Goal: Task Accomplishment & Management: Complete application form

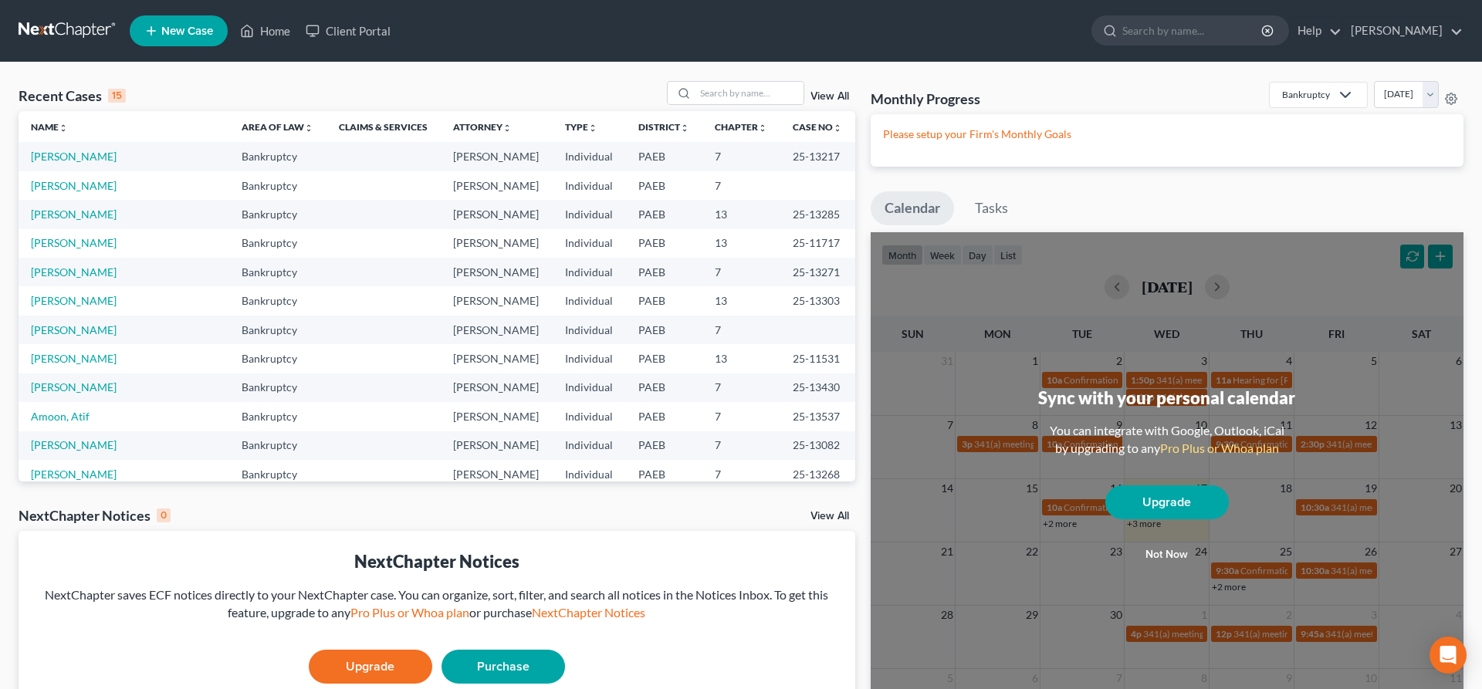
click at [188, 22] on link "New Case" at bounding box center [179, 30] width 98 height 31
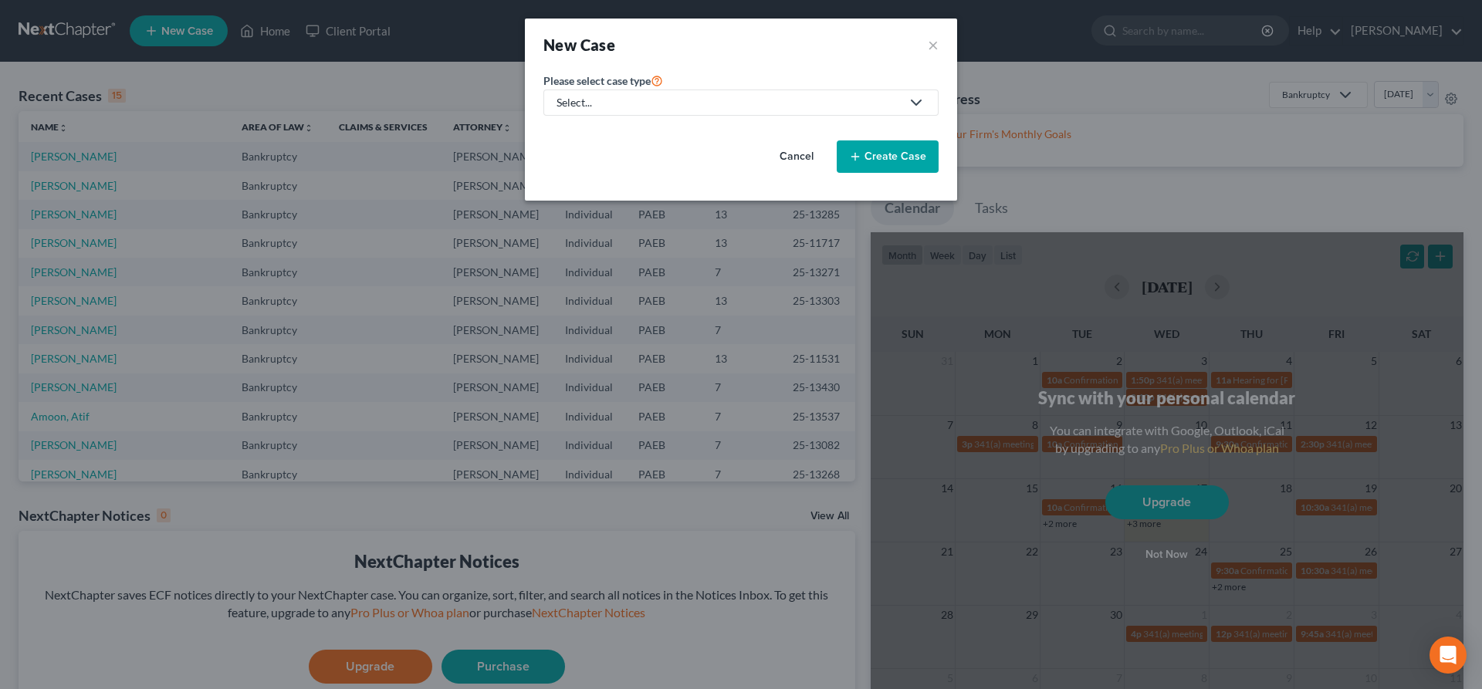
click at [586, 104] on div "Select..." at bounding box center [729, 102] width 344 height 15
click at [570, 132] on div "Bankruptcy" at bounding box center [586, 133] width 56 height 15
select select "67"
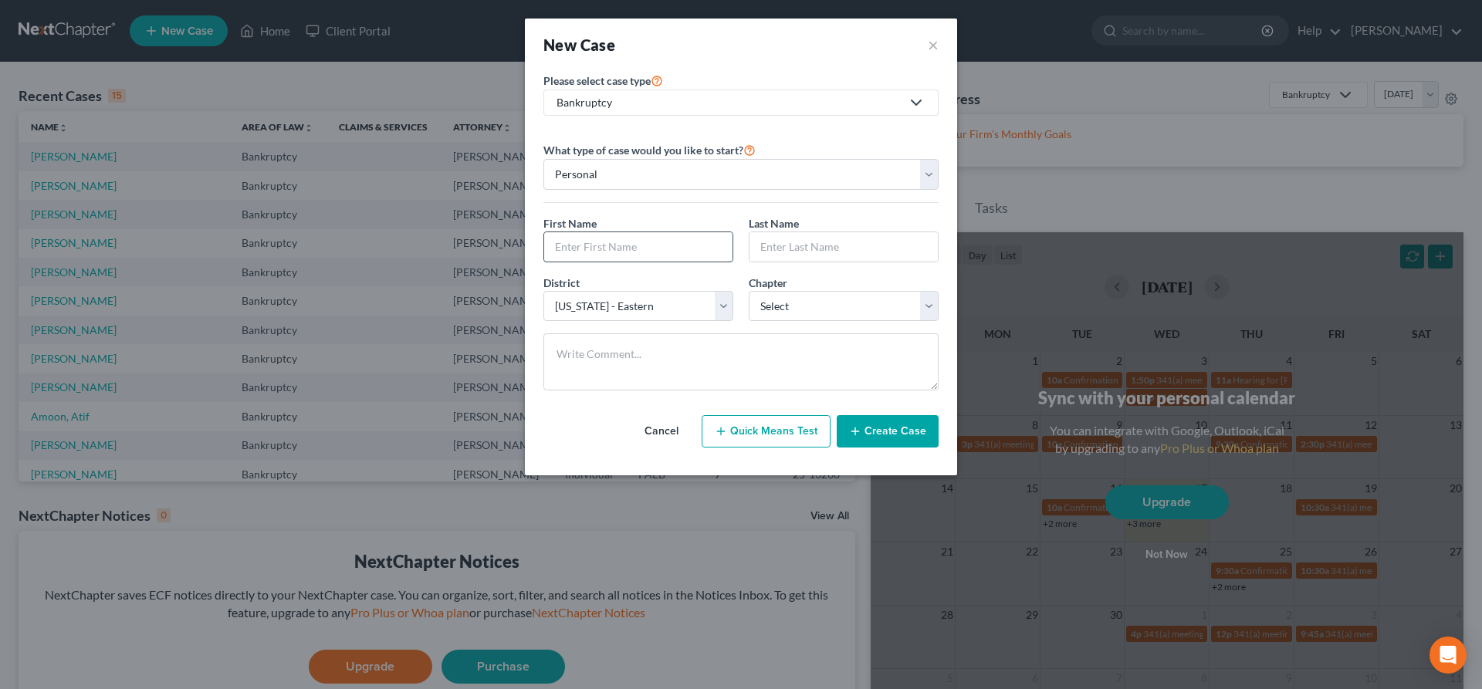
click at [559, 242] on input "text" at bounding box center [638, 246] width 188 height 29
type input "[PERSON_NAME]"
click at [749, 291] on select "Select 7 11 12 13" at bounding box center [844, 306] width 190 height 31
select select "3"
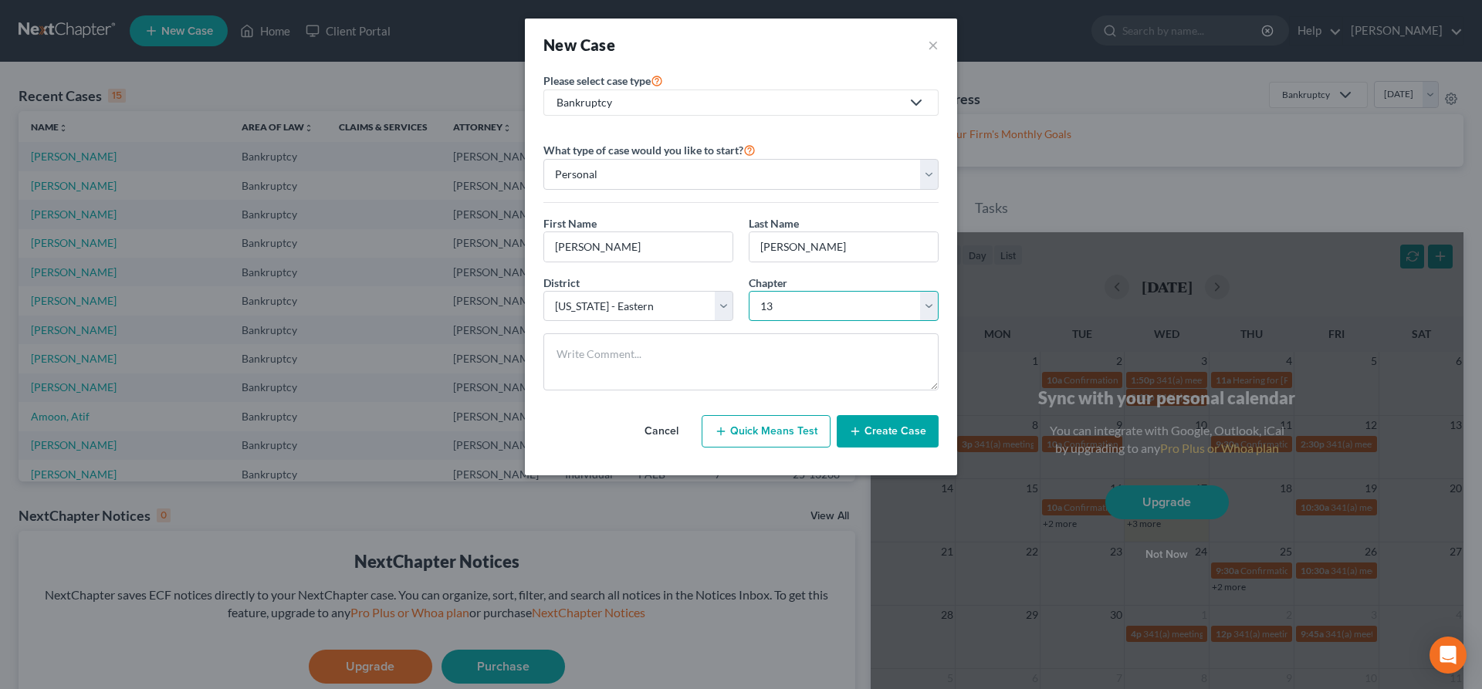
click option "13" at bounding box center [0, 0] width 0 height 0
drag, startPoint x: 895, startPoint y: 427, endPoint x: 885, endPoint y: 421, distance: 12.4
click at [895, 426] on button "Create Case" at bounding box center [888, 431] width 102 height 32
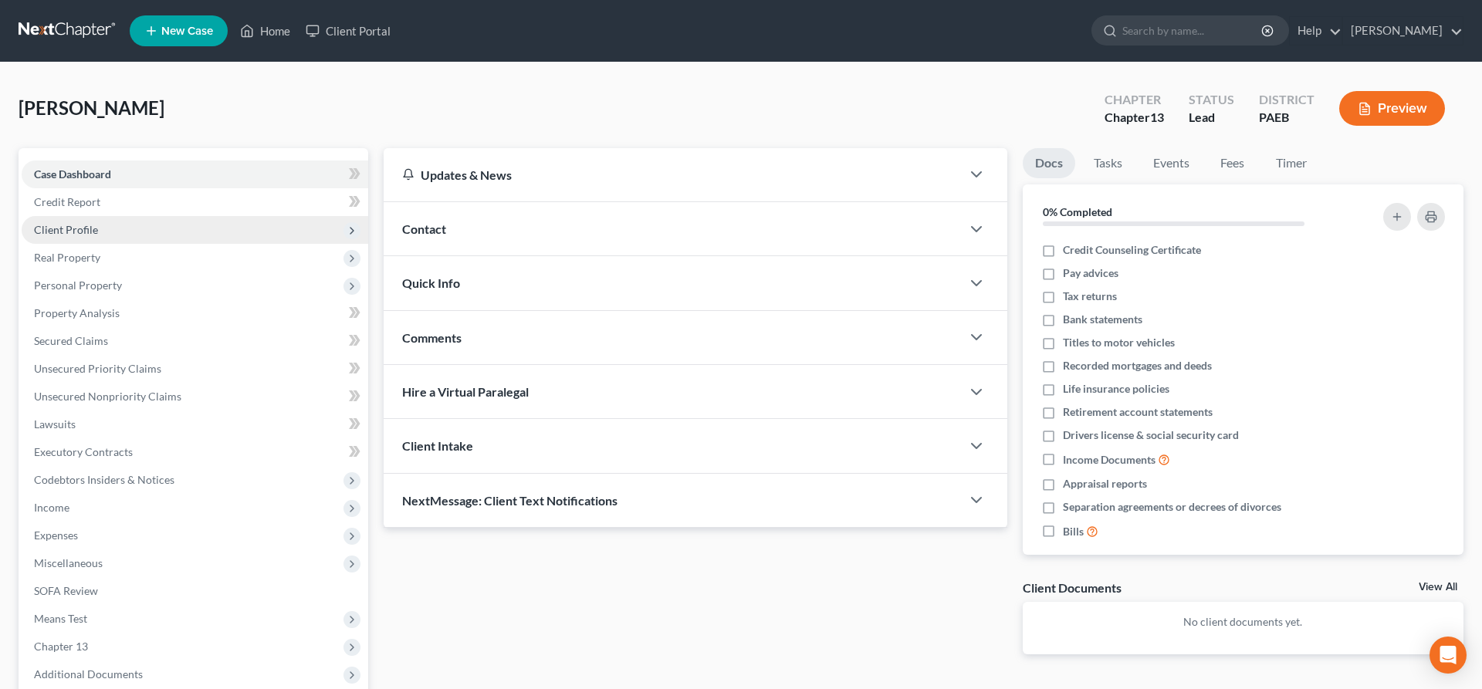
click at [73, 227] on span "Client Profile" at bounding box center [66, 229] width 64 height 13
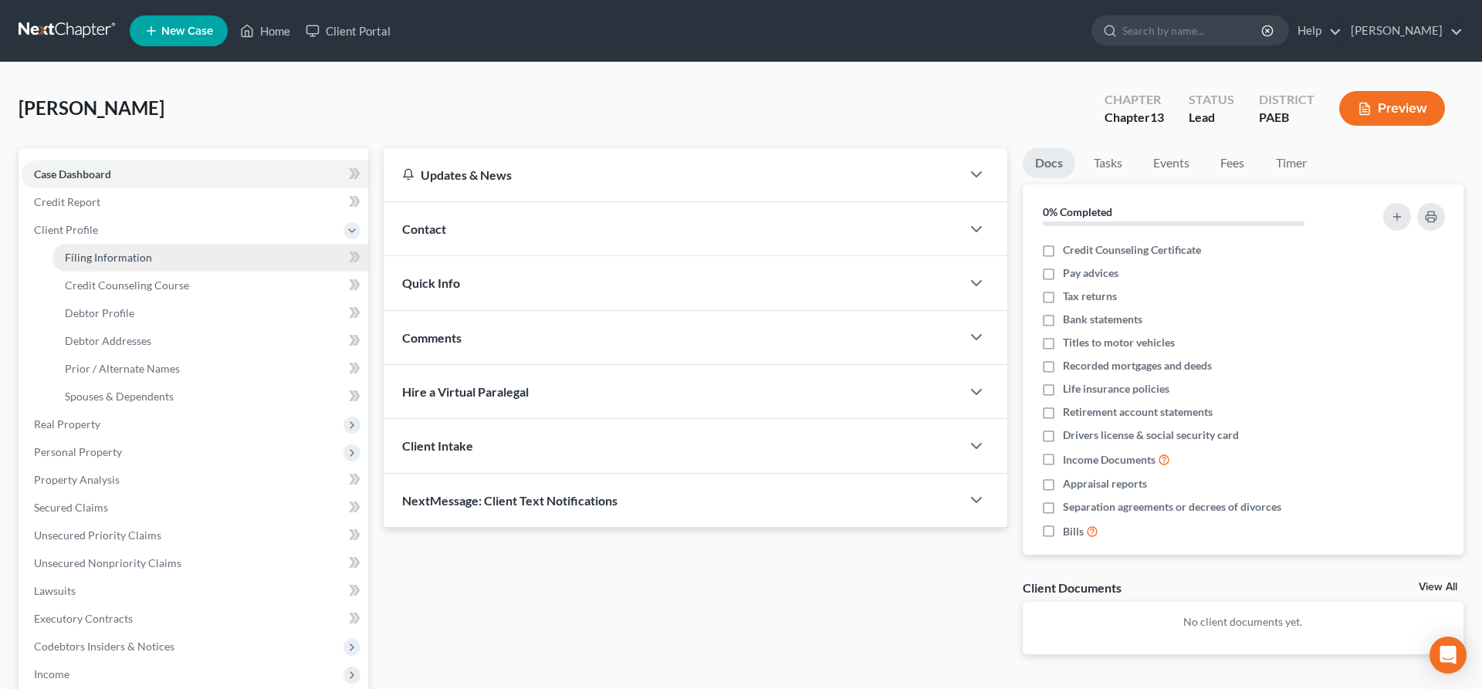
drag, startPoint x: 110, startPoint y: 257, endPoint x: 164, endPoint y: 254, distance: 53.4
click at [110, 256] on span "Filing Information" at bounding box center [108, 257] width 87 height 13
select select "1"
select select "0"
select select "3"
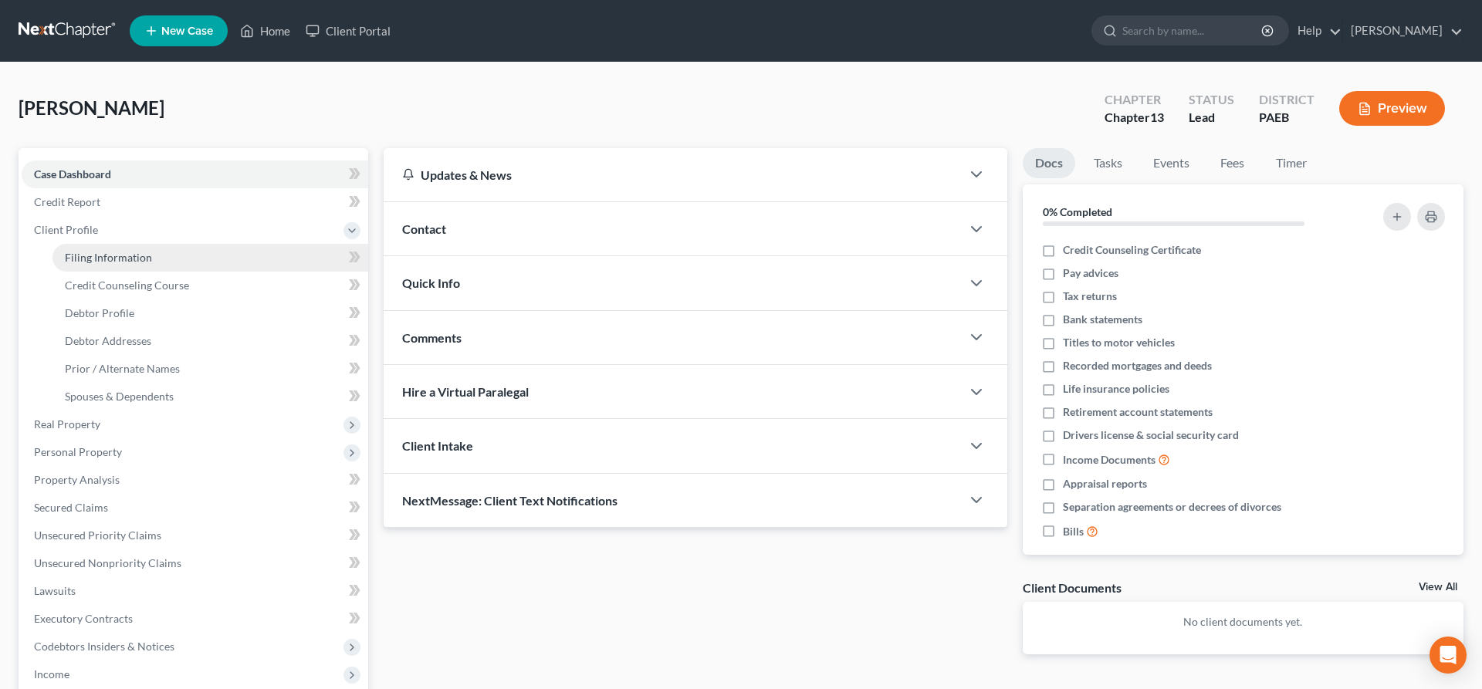
select select "67"
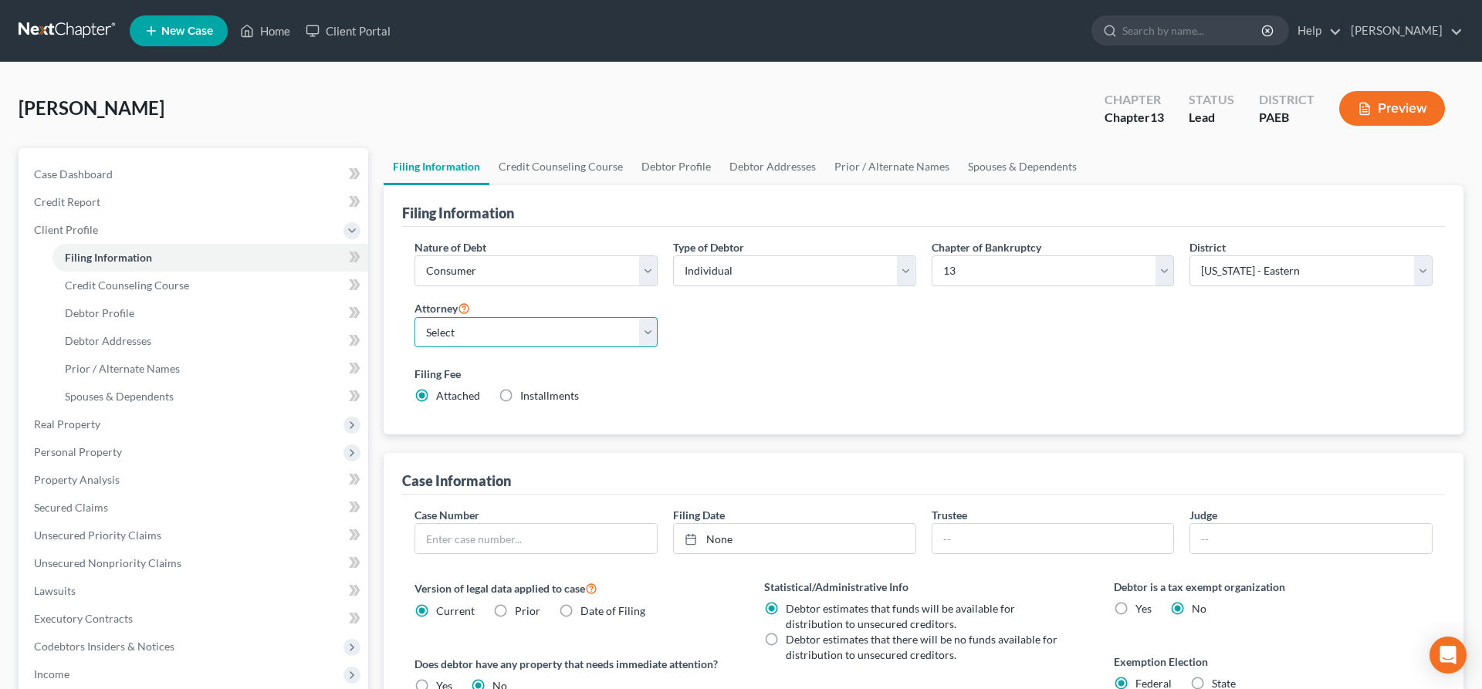
click at [537, 333] on select "Select" at bounding box center [536, 332] width 243 height 31
click at [772, 333] on div "Nature of Debt Select Business Consumer Other Nature of Business Select Clearin…" at bounding box center [924, 328] width 1034 height 178
click at [650, 331] on select "Select" at bounding box center [536, 332] width 243 height 31
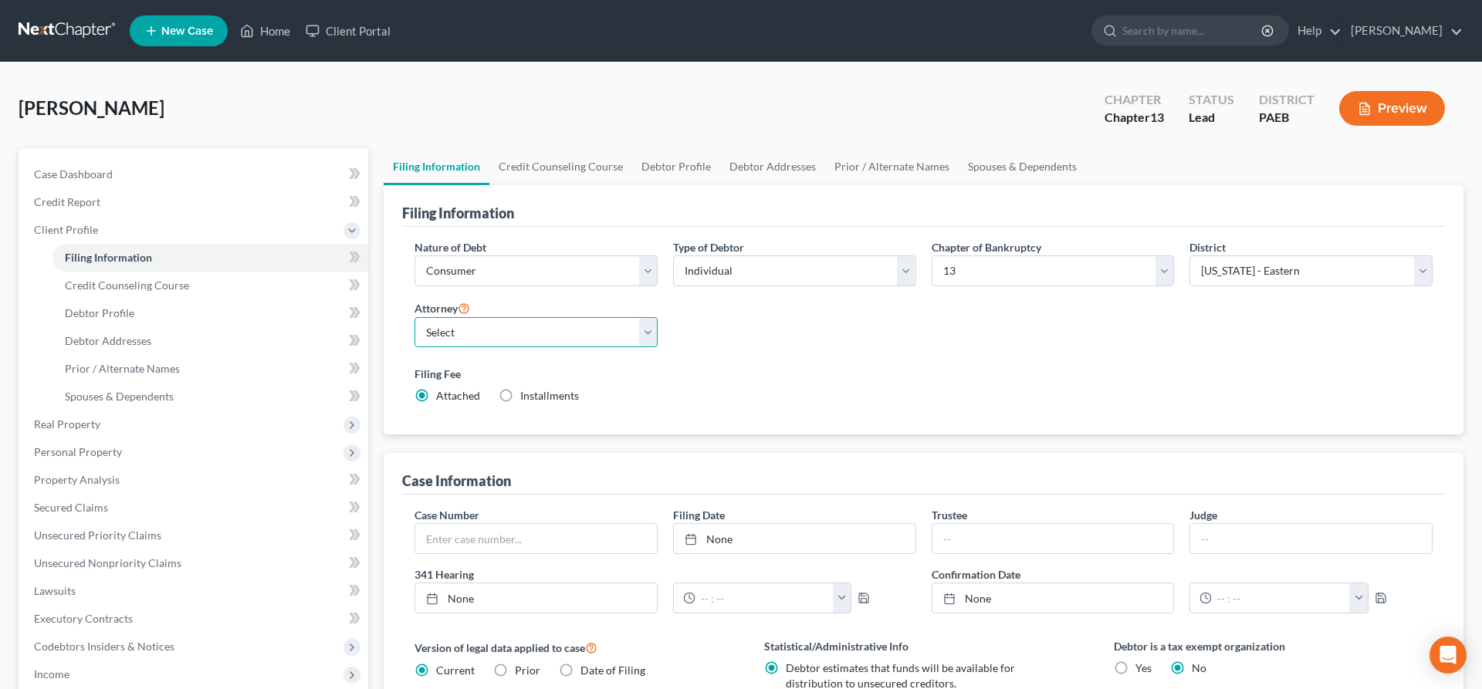
select select "0"
click option "[PERSON_NAME] - PAEB" at bounding box center [0, 0] width 0 height 0
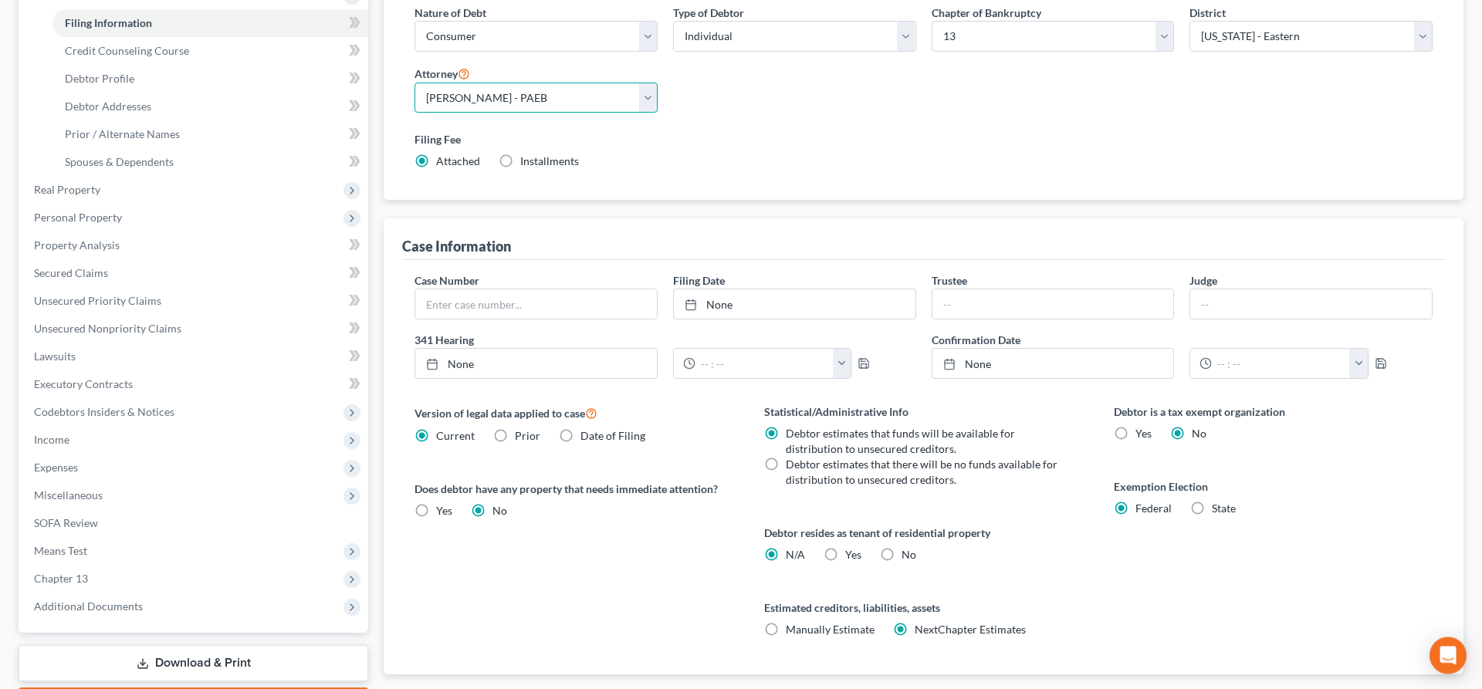
scroll to position [236, 0]
click at [442, 510] on span "Yes" at bounding box center [444, 509] width 16 height 13
click at [442, 510] on input "Yes Yes" at bounding box center [447, 507] width 10 height 10
radio input "true"
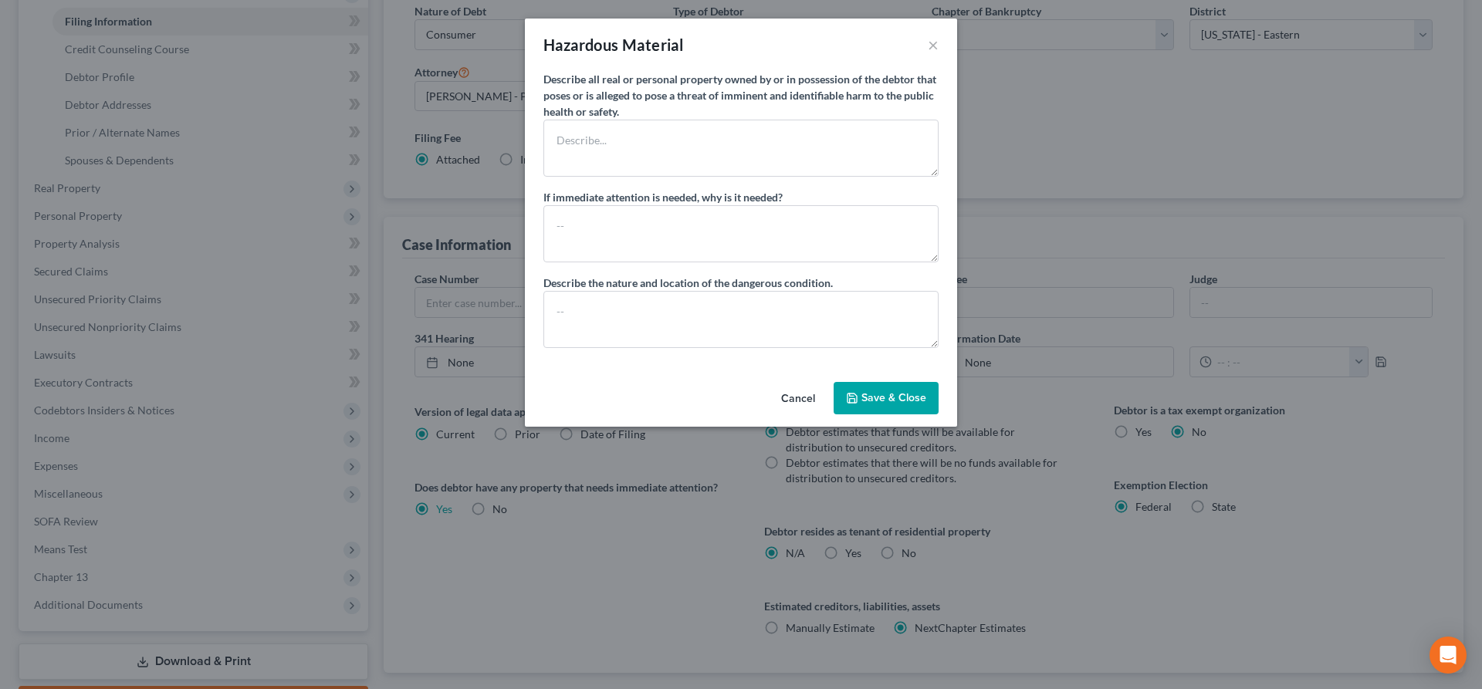
click at [801, 398] on button "Cancel" at bounding box center [798, 399] width 59 height 31
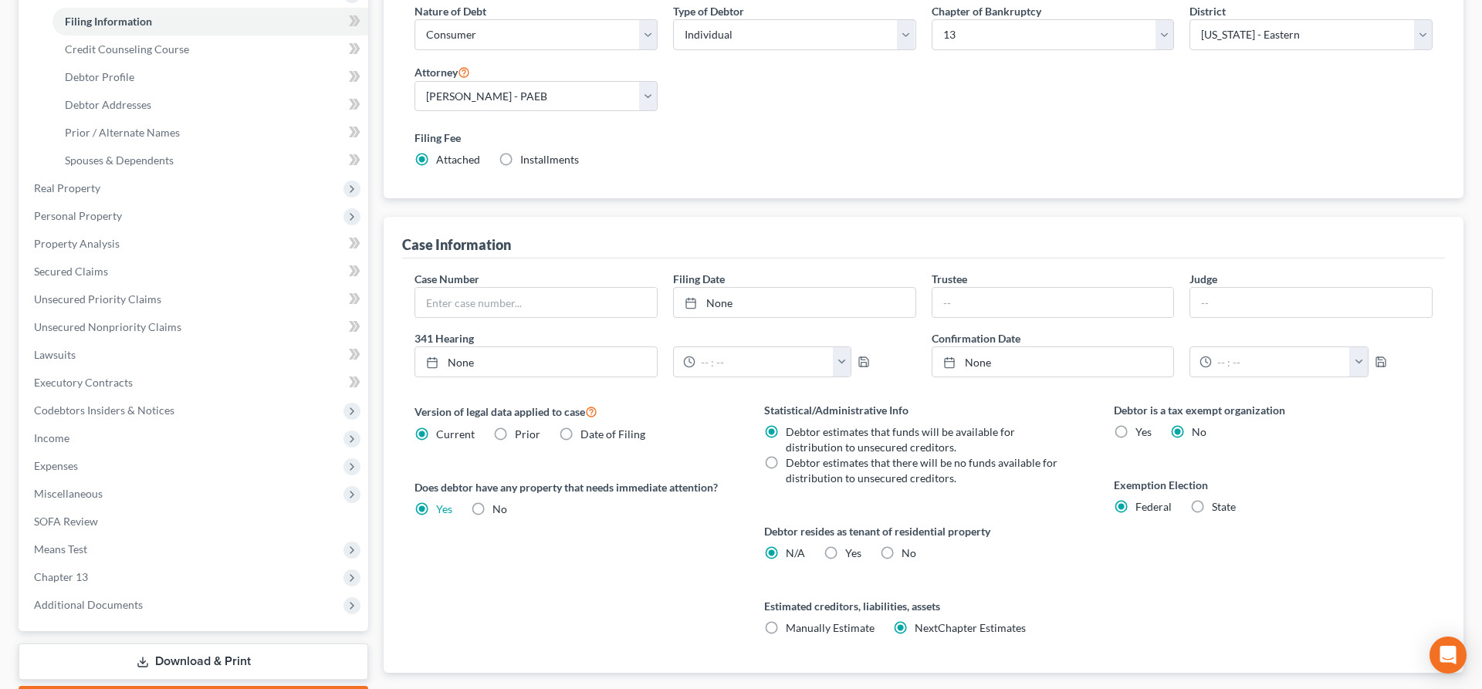
click at [493, 509] on label "No" at bounding box center [500, 509] width 15 height 15
click at [499, 509] on input "No" at bounding box center [504, 507] width 10 height 10
radio input "true"
radio input "false"
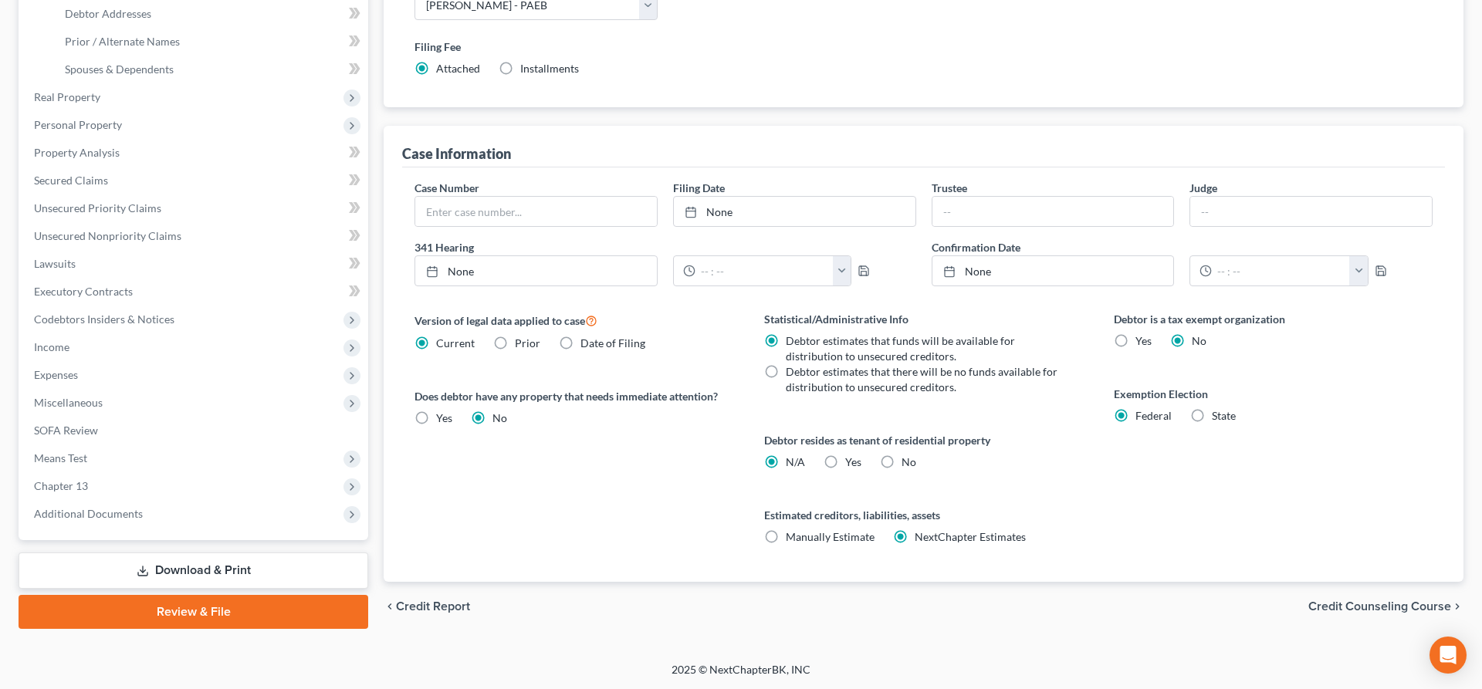
click at [1376, 607] on span "Credit Counseling Course" at bounding box center [1379, 607] width 143 height 12
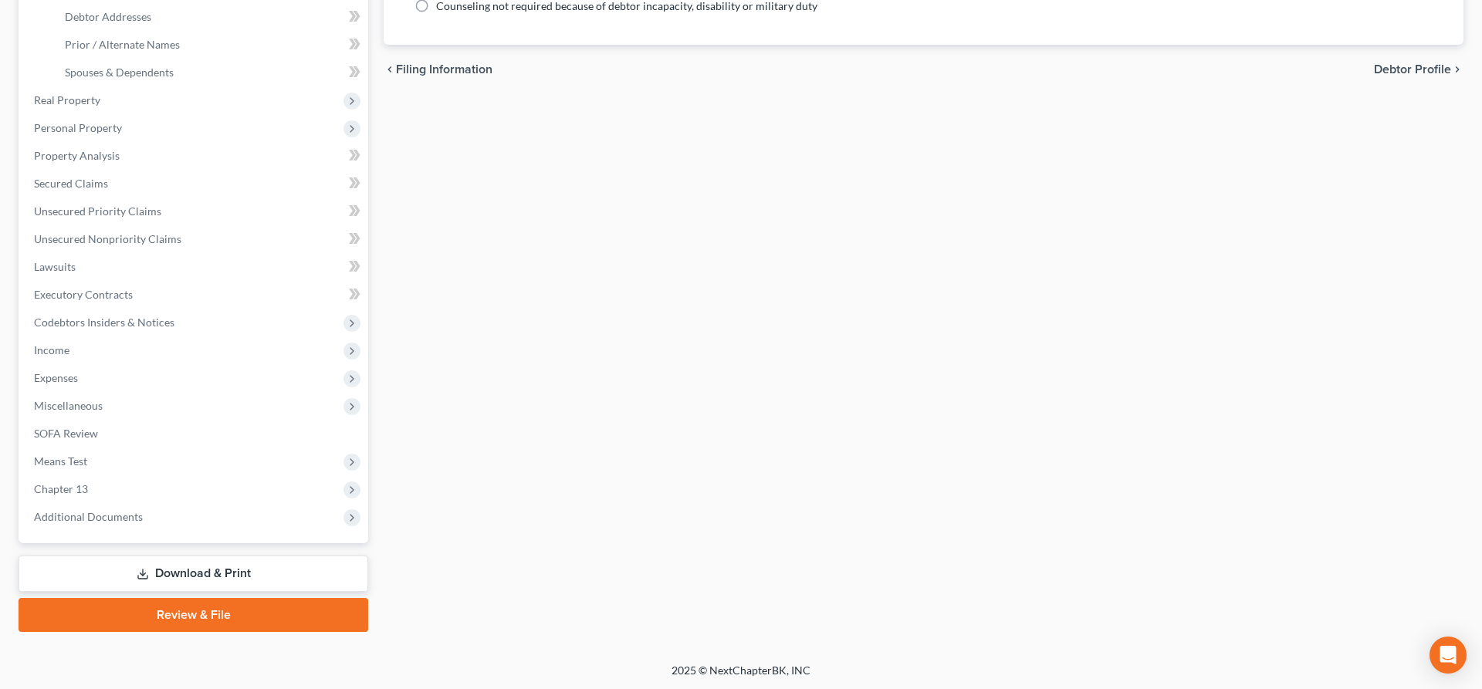
scroll to position [9, 0]
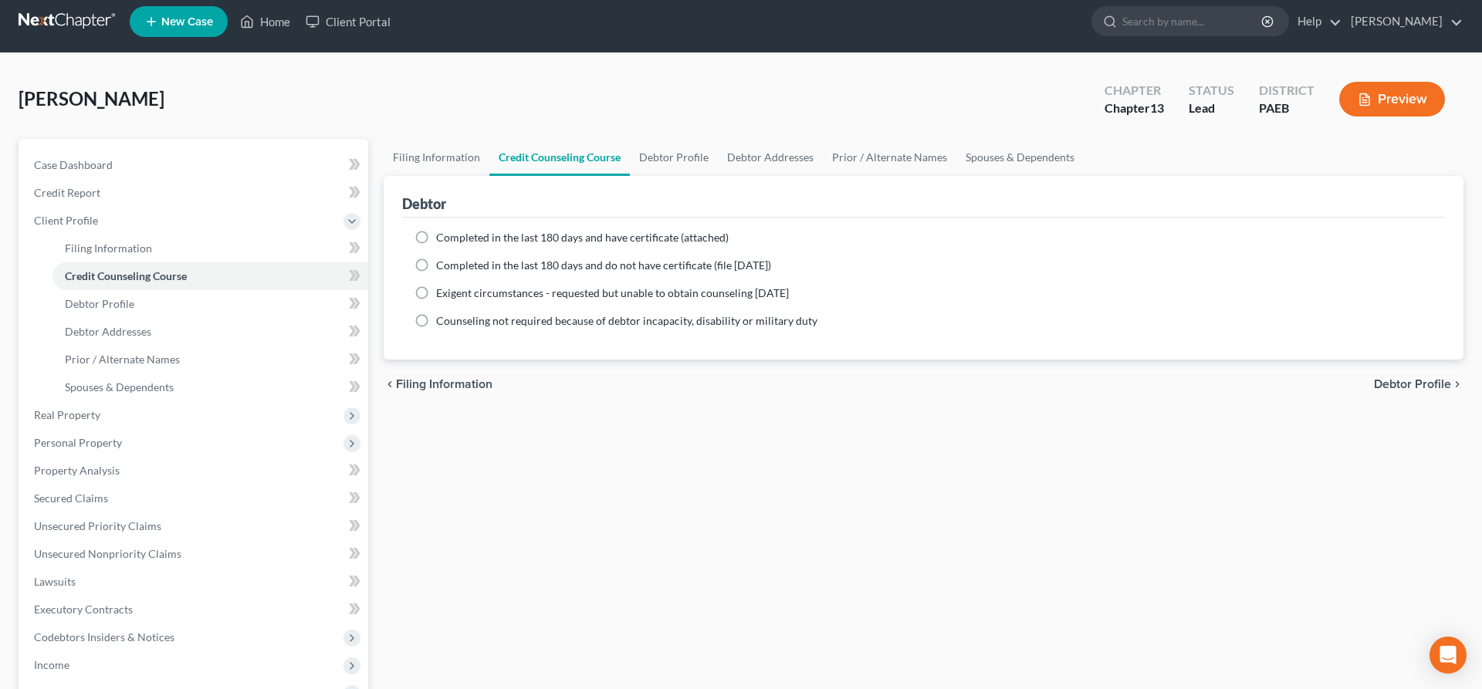
click at [436, 235] on label "Completed in the last 180 days and have certificate (attached)" at bounding box center [582, 237] width 293 height 15
click at [442, 235] on input "Completed in the last 180 days and have certificate (attached)" at bounding box center [447, 235] width 10 height 10
radio input "true"
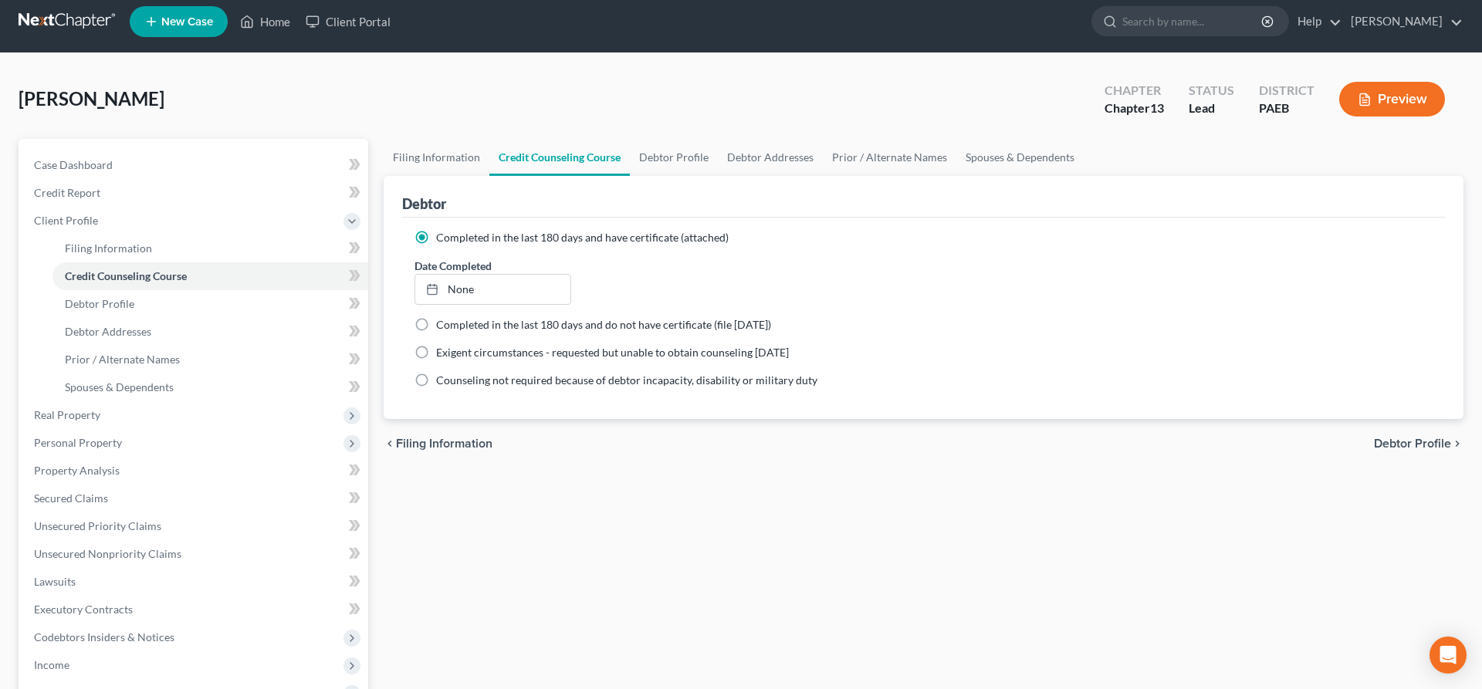
click at [767, 256] on ng-include "Completed in the last 180 days and have certificate (attached) Date Completed N…" at bounding box center [924, 309] width 1018 height 158
type input "[DATE]"
click at [477, 286] on link "None" at bounding box center [492, 289] width 155 height 29
click at [1392, 441] on span "Debtor Profile" at bounding box center [1412, 444] width 77 height 12
select select "0"
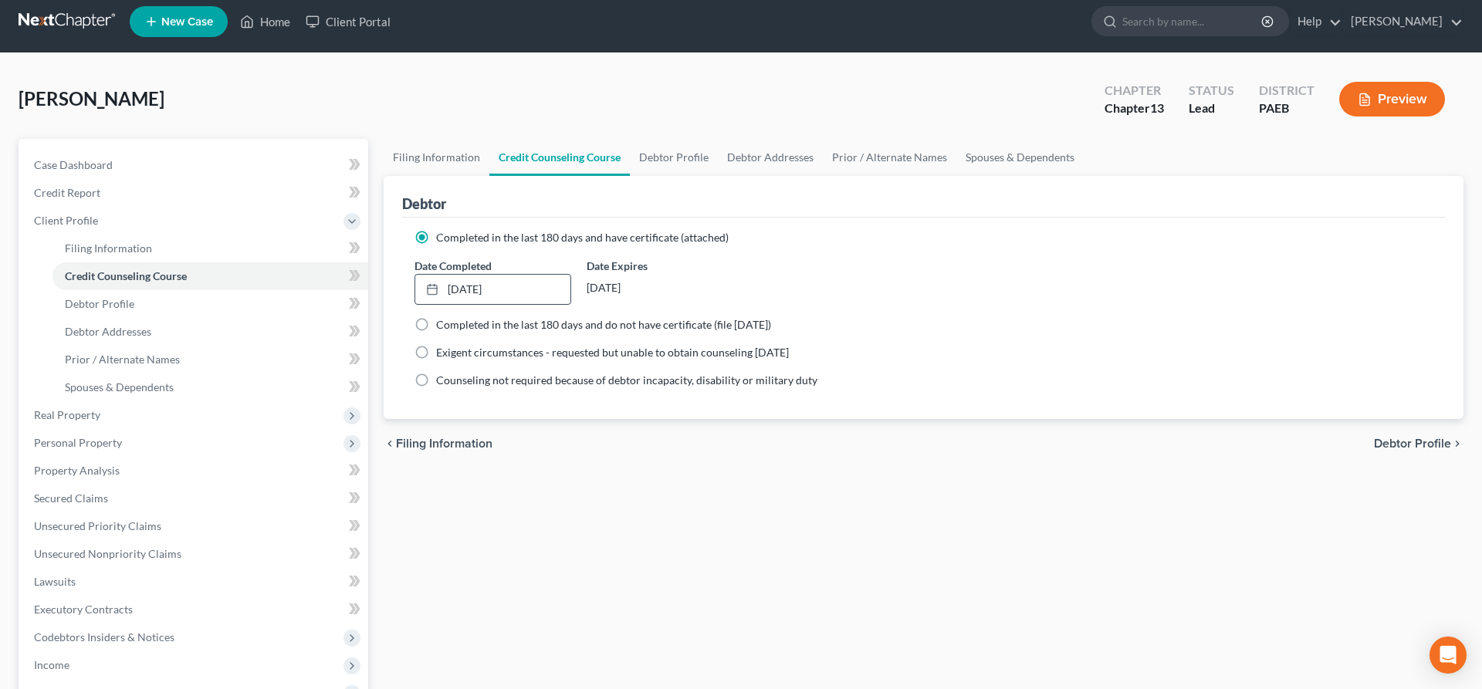
select select "0"
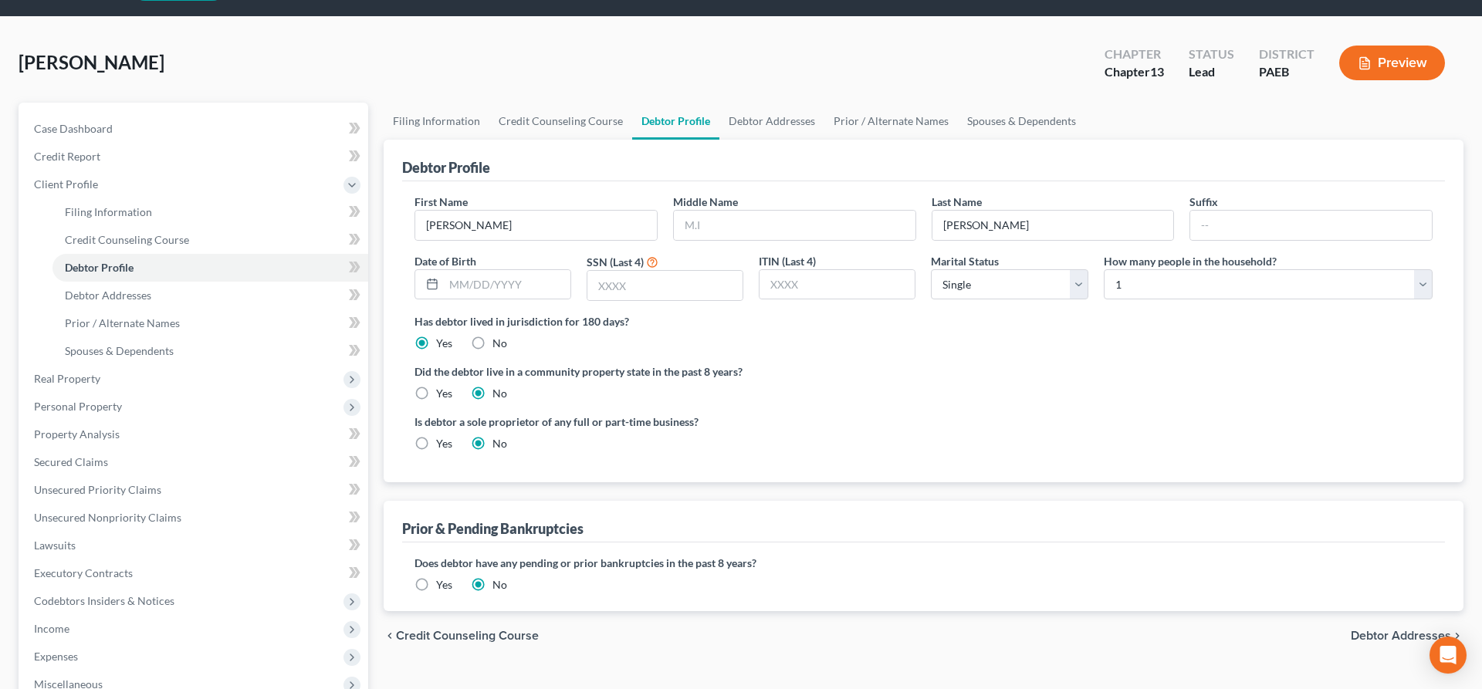
scroll to position [79, 0]
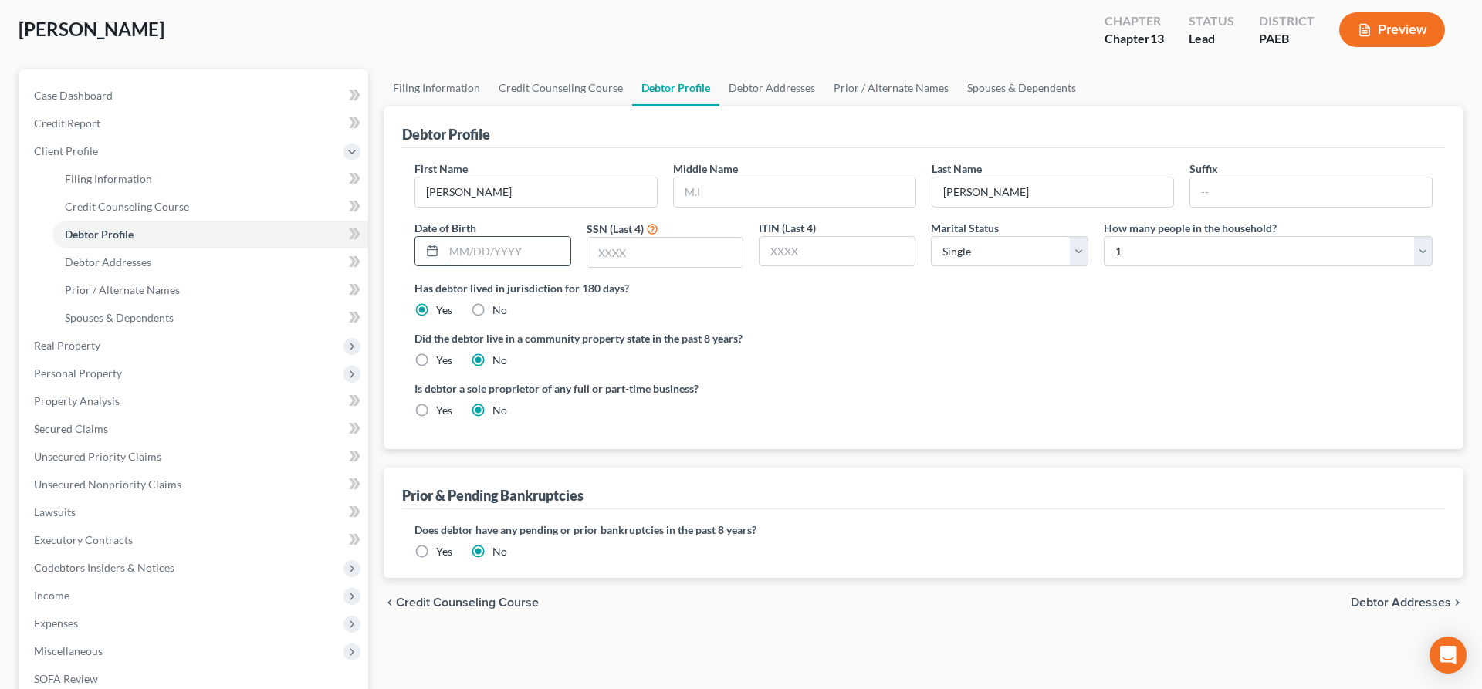
click at [458, 245] on input "text" at bounding box center [507, 251] width 127 height 29
type input "[DATE]"
click at [650, 238] on input "text" at bounding box center [664, 252] width 155 height 29
click at [1421, 368] on ng-include "First Name [PERSON_NAME] Middle Name Last Name [PERSON_NAME] Date of Birth [DEM…" at bounding box center [924, 296] width 1018 height 270
click at [809, 242] on input "text" at bounding box center [837, 251] width 155 height 29
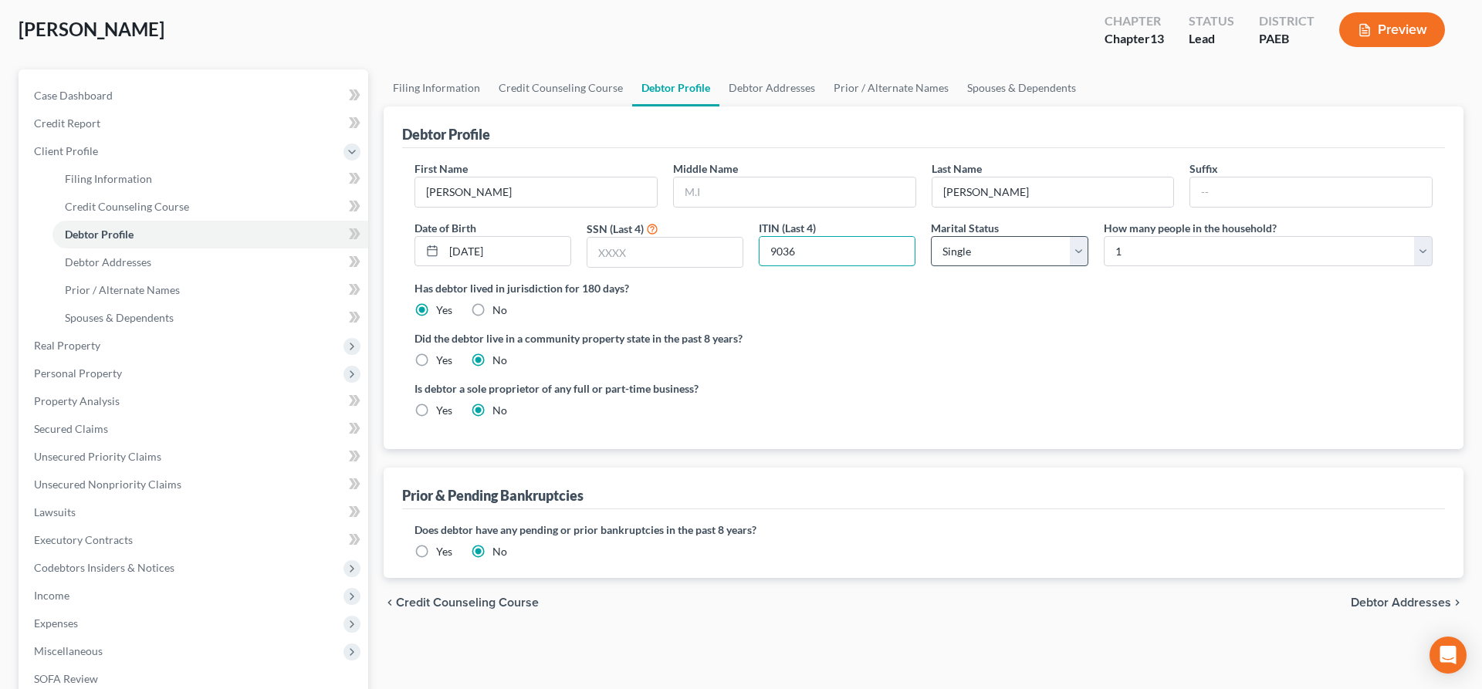
type input "9036"
click at [994, 246] on select "Select Single Married Separated Divorced Widowed" at bounding box center [1009, 251] width 157 height 31
select select "1"
click option "Married" at bounding box center [0, 0] width 0 height 0
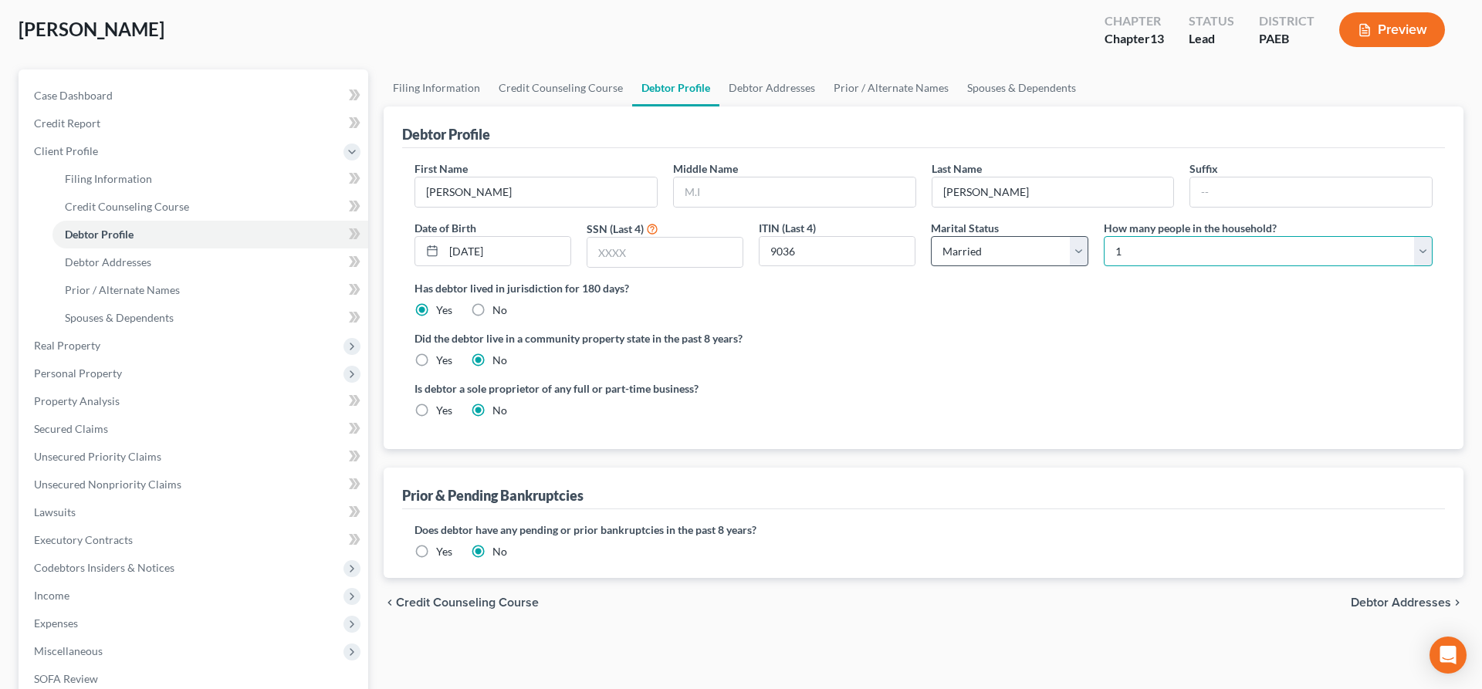
click at [1187, 252] on select "Select 1 2 3 4 5 6 7 8 9 10 11 12 13 14 15 16 17 18 19 20" at bounding box center [1268, 251] width 329 height 31
select select "5"
click option "6" at bounding box center [0, 0] width 0 height 0
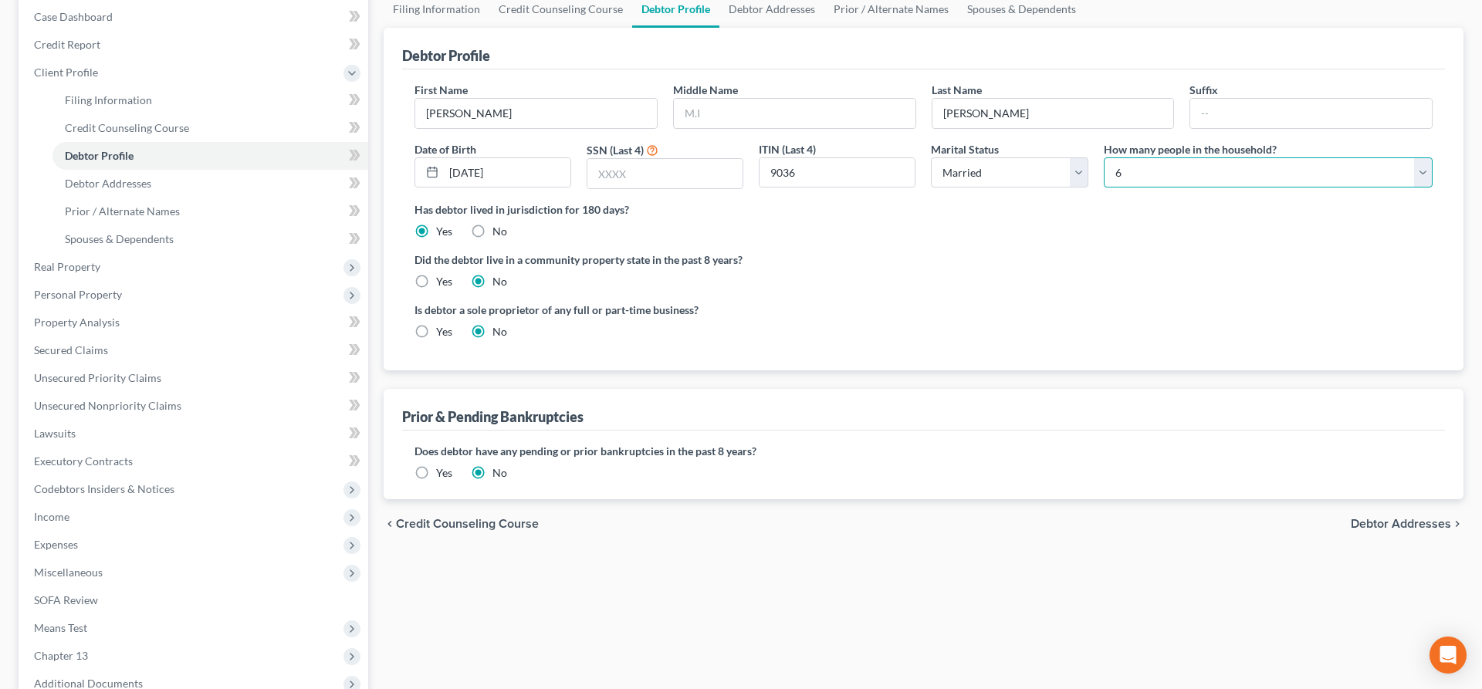
scroll to position [236, 0]
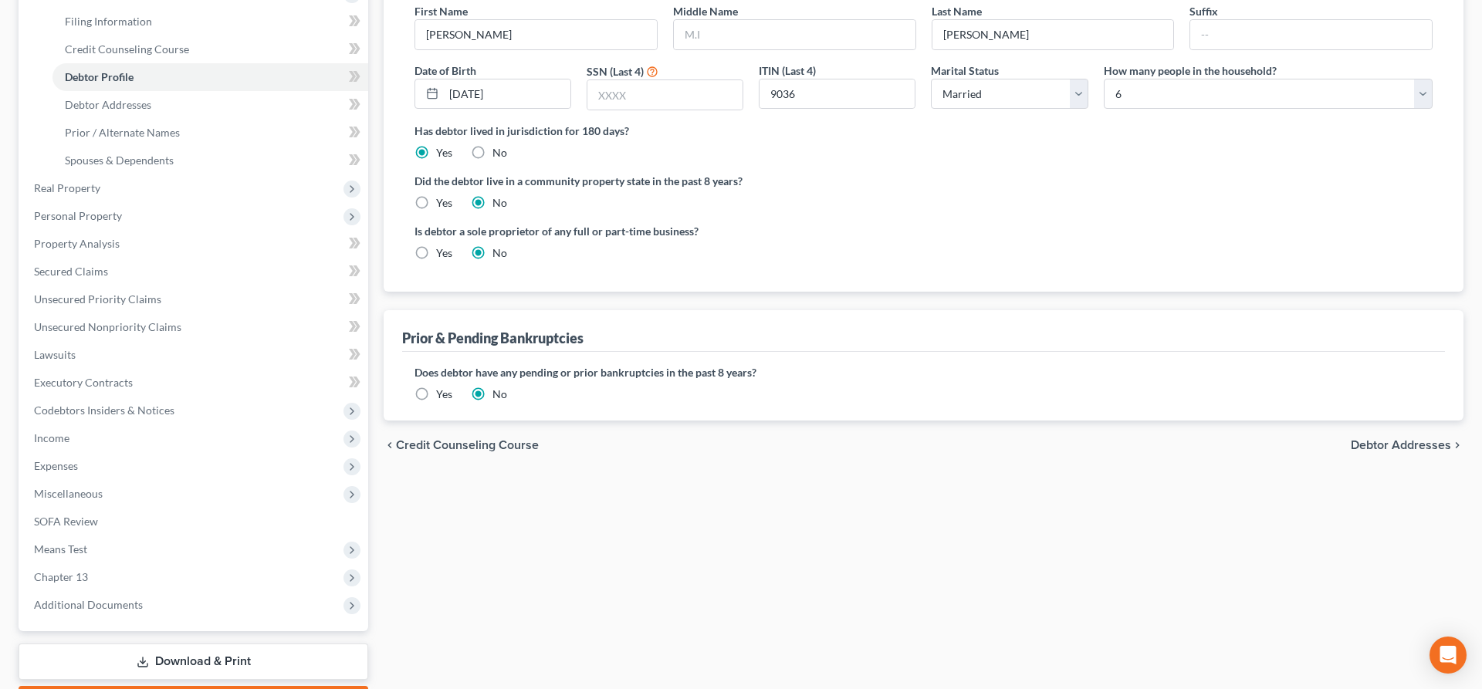
click at [436, 394] on label "Yes" at bounding box center [444, 394] width 16 height 15
click at [442, 394] on input "Yes" at bounding box center [447, 392] width 10 height 10
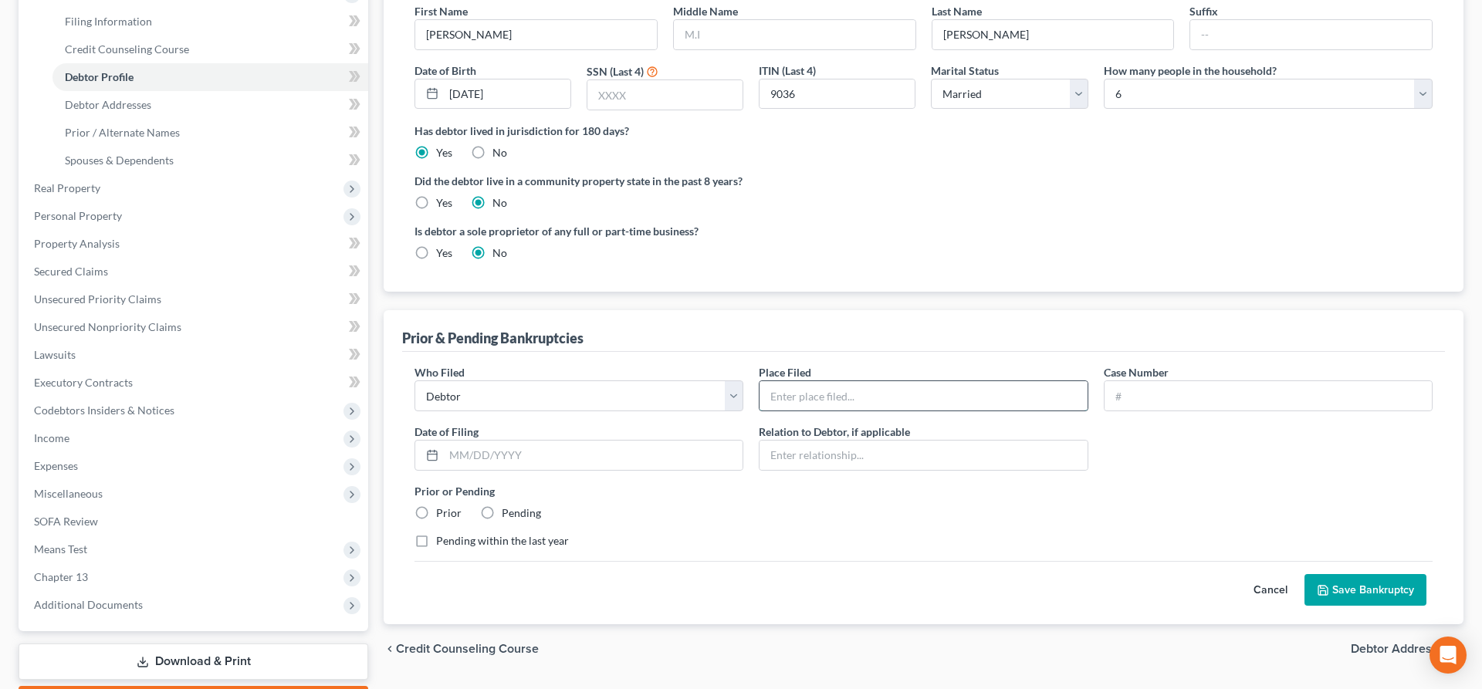
click at [797, 396] on input "text" at bounding box center [923, 395] width 327 height 29
type input "EDPA"
click at [1138, 394] on input "text" at bounding box center [1268, 395] width 327 height 29
type input "24-14076"
click at [484, 451] on input "text" at bounding box center [593, 455] width 299 height 29
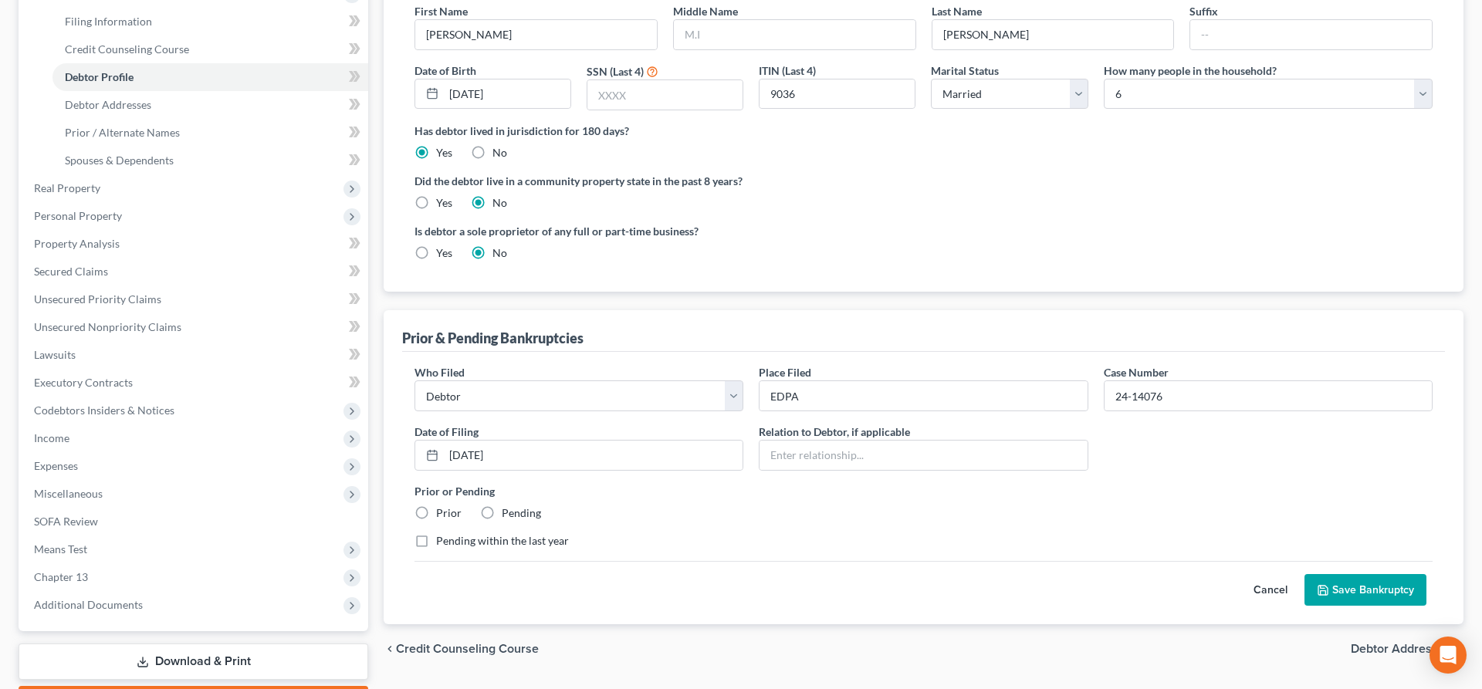
click at [682, 520] on div "Prior or Pending Prior Pending" at bounding box center [924, 502] width 1034 height 38
click at [479, 461] on input "[DATE]" at bounding box center [593, 455] width 299 height 29
type input "[DATE]"
click at [436, 513] on label "Prior" at bounding box center [448, 513] width 25 height 15
click at [442, 513] on input "Prior" at bounding box center [447, 511] width 10 height 10
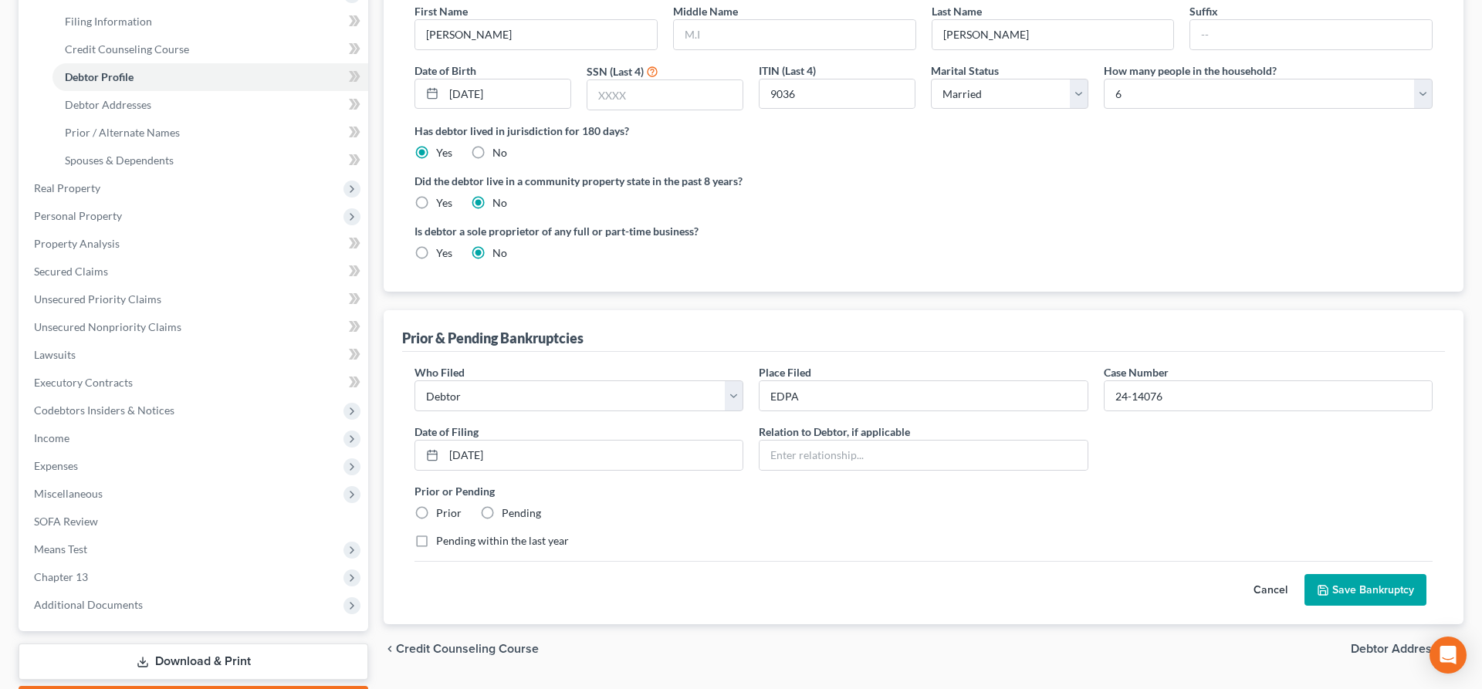
radio input "true"
click at [891, 463] on input "text" at bounding box center [923, 455] width 327 height 29
type input "debtor"
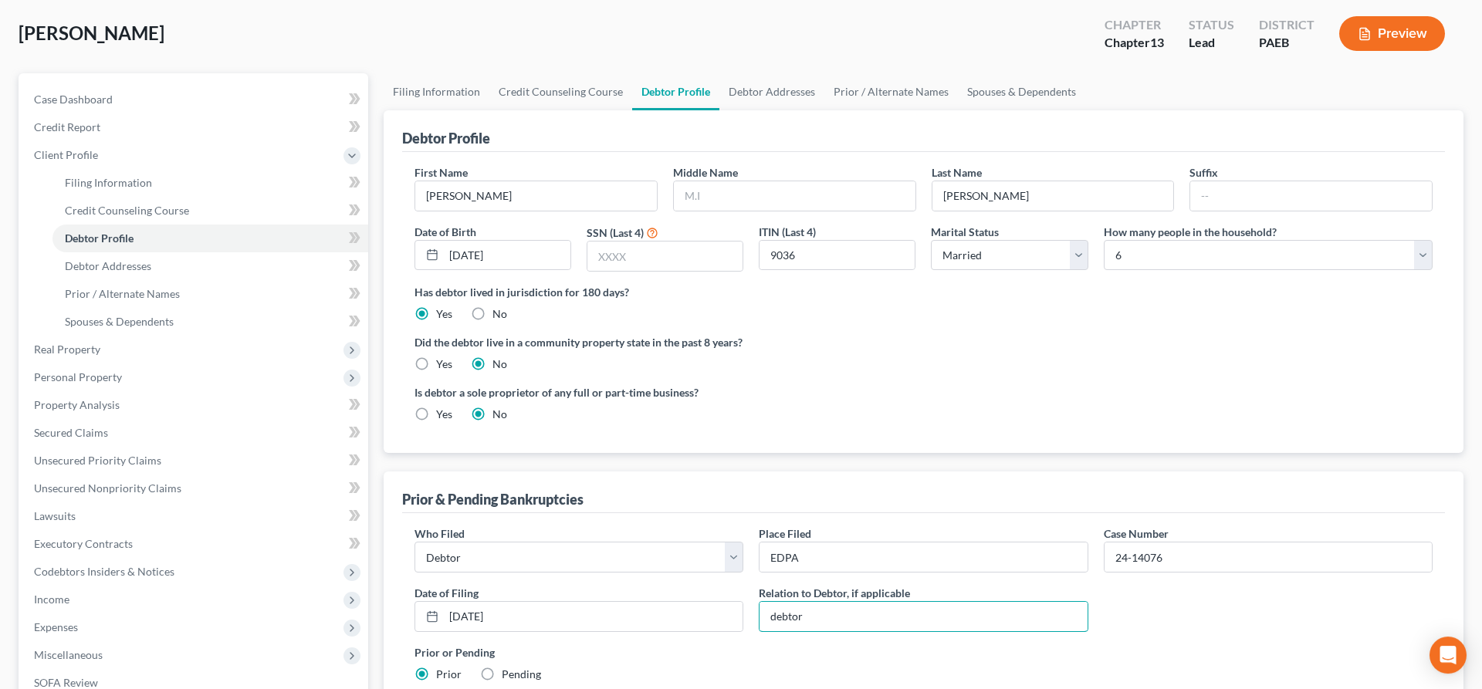
scroll to position [0, 0]
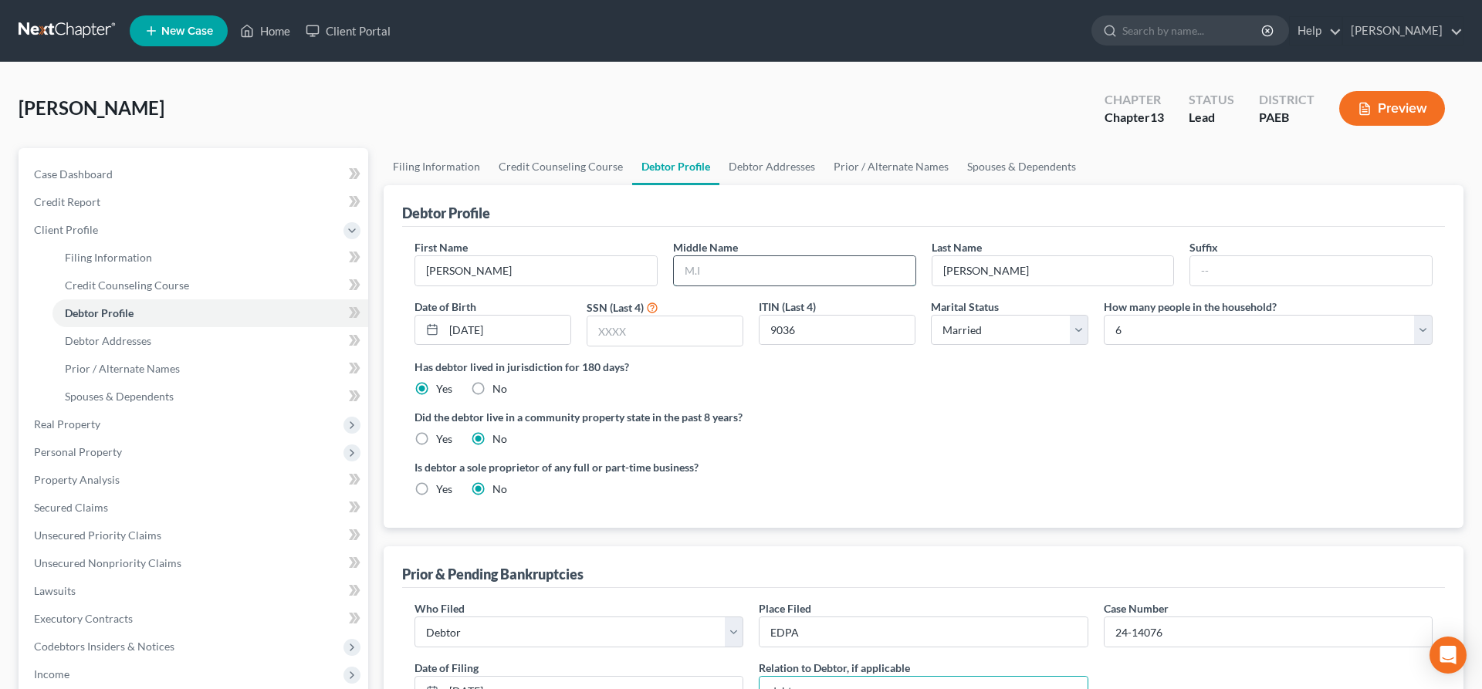
click at [730, 265] on input "text" at bounding box center [795, 270] width 242 height 29
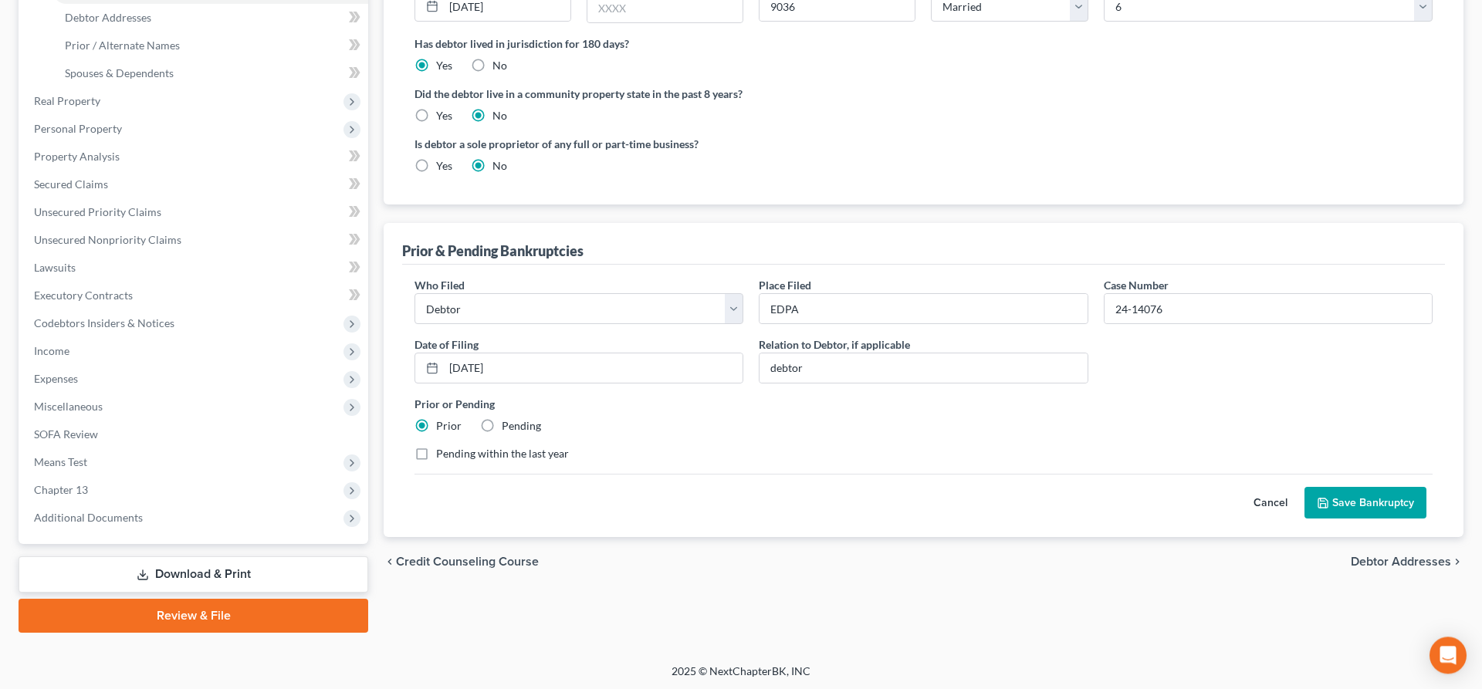
scroll to position [324, 0]
type input "M"
drag, startPoint x: 1377, startPoint y: 501, endPoint x: 552, endPoint y: 511, distance: 825.3
click at [612, 519] on div "Who Filed * Debtor Other Place Filed * EDPA Case Number 24-14076 Date of Filing…" at bounding box center [923, 400] width 1043 height 273
click at [436, 452] on label "Pending within the last year" at bounding box center [502, 452] width 133 height 15
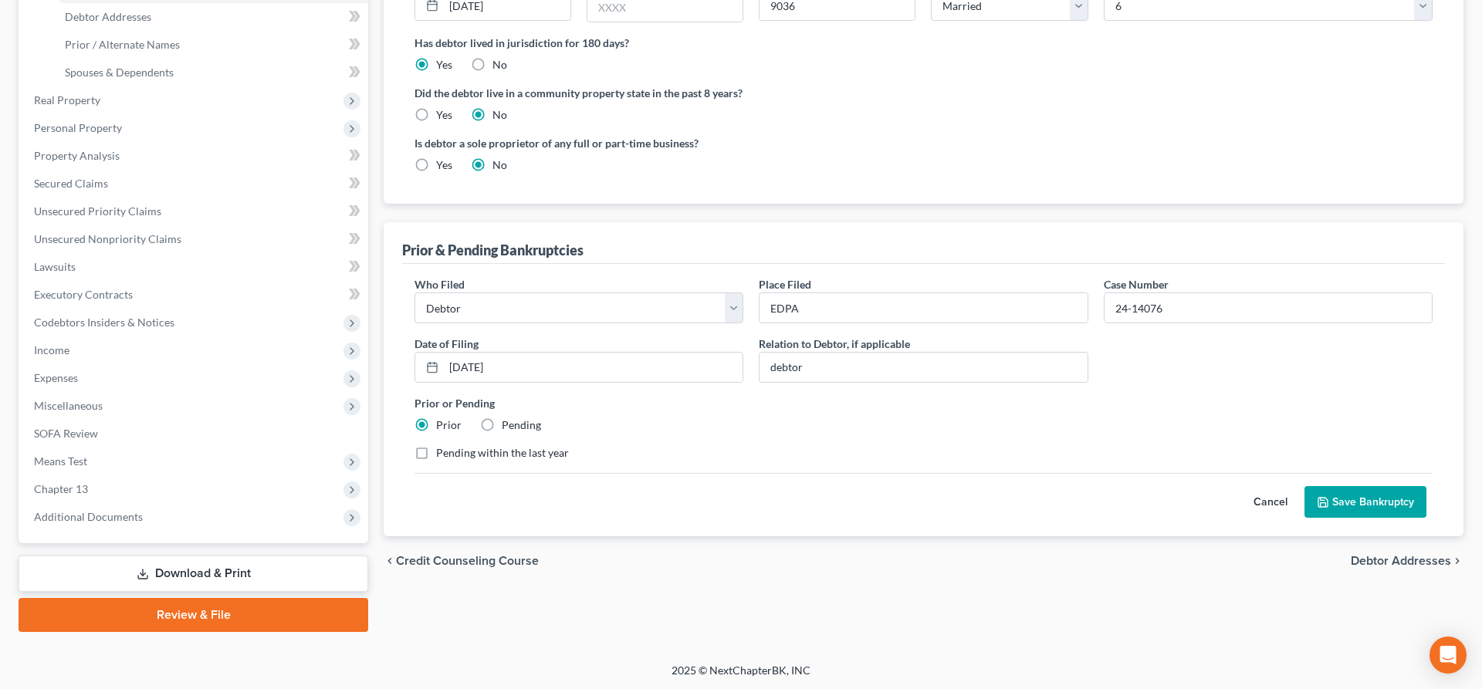
click at [442, 452] on input "Pending within the last year" at bounding box center [447, 450] width 10 height 10
checkbox input "true"
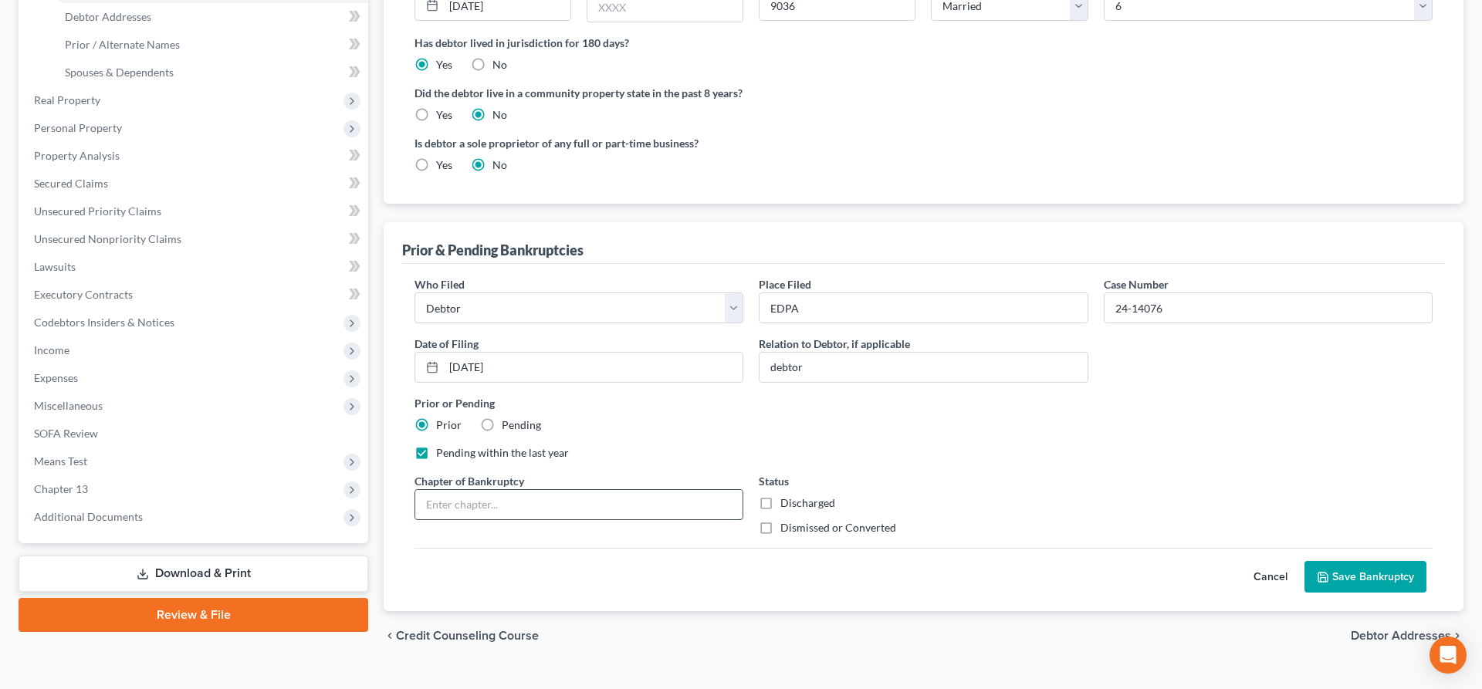
click at [449, 504] on input "text" at bounding box center [578, 504] width 327 height 29
type input "13"
click at [785, 533] on label "Dismissed or Converted" at bounding box center [838, 527] width 116 height 15
click at [787, 530] on input "Dismissed or Converted" at bounding box center [792, 525] width 10 height 10
checkbox input "true"
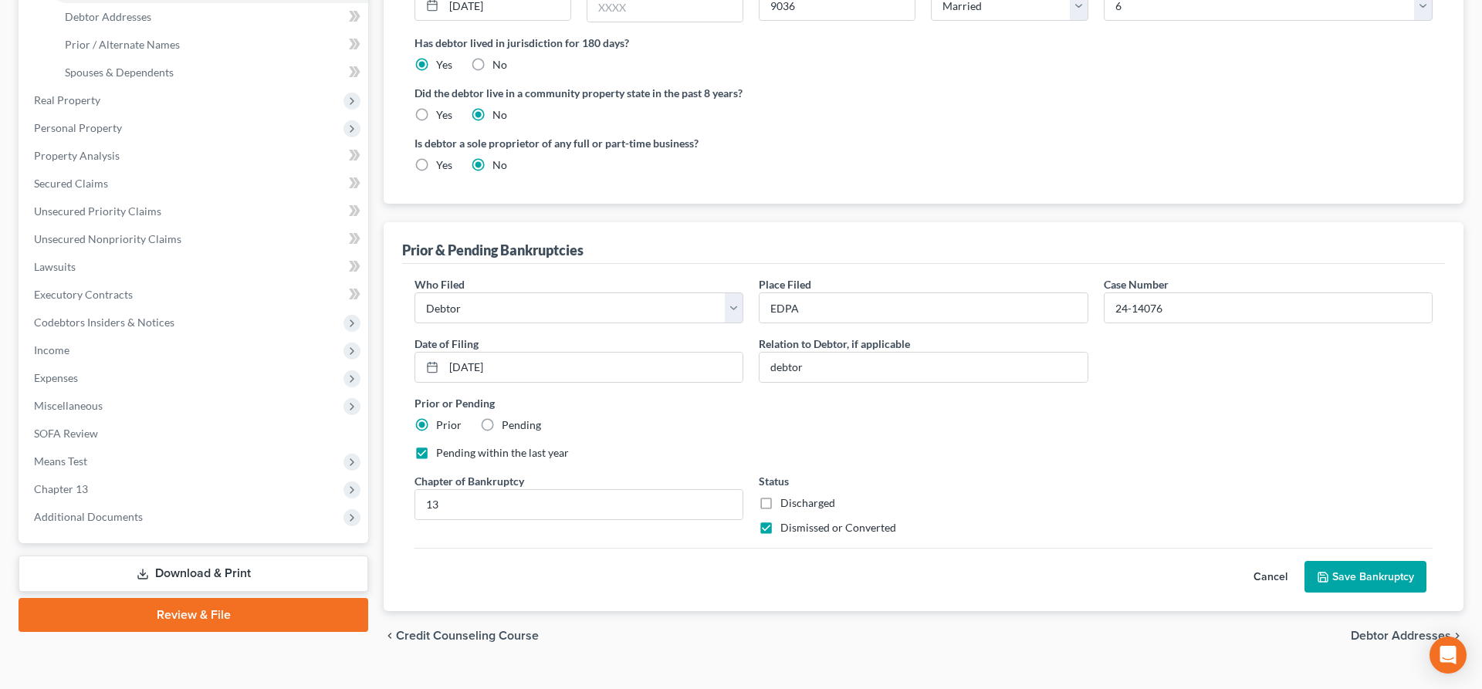
click at [1356, 577] on button "Save Bankruptcy" at bounding box center [1366, 577] width 122 height 32
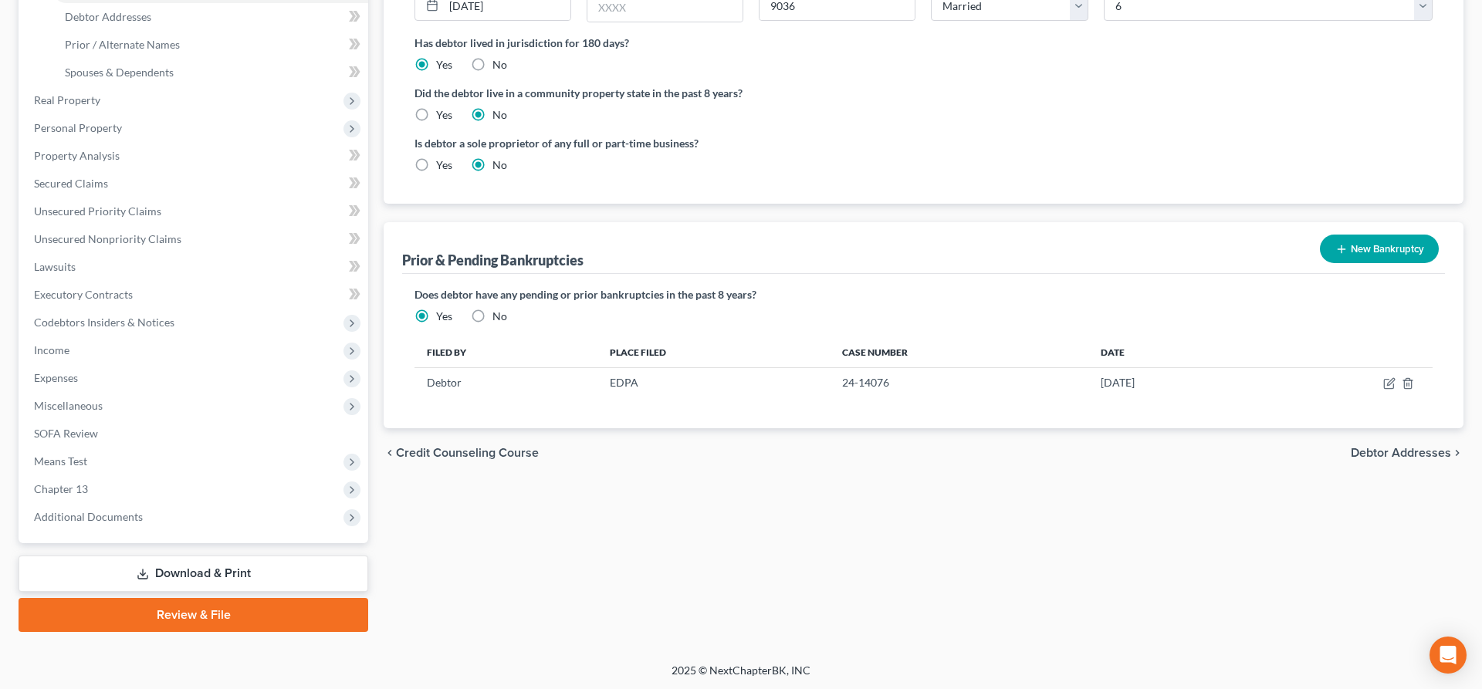
click at [1387, 452] on span "Debtor Addresses" at bounding box center [1401, 453] width 100 height 12
select select "0"
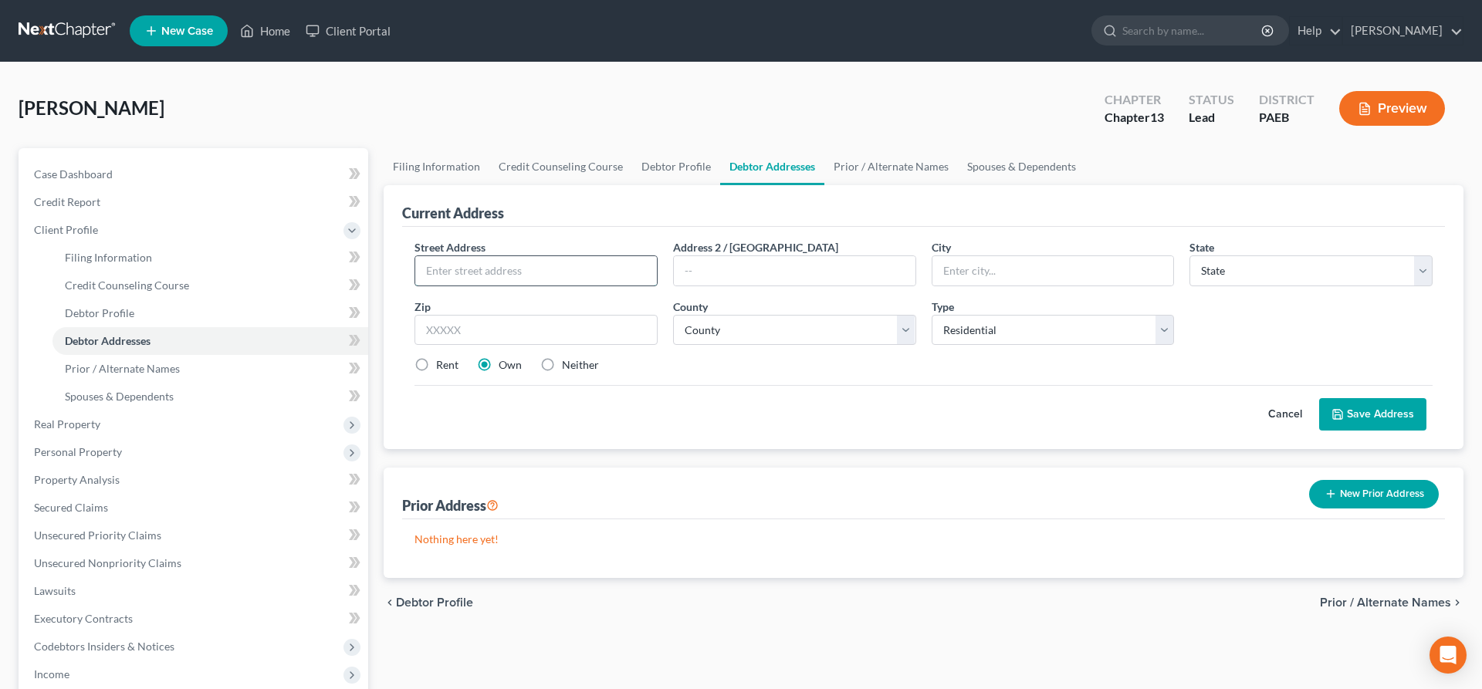
click at [455, 266] on input "text" at bounding box center [536, 270] width 242 height 29
type input "[STREET_ADDRESS]"
click at [564, 330] on input "text" at bounding box center [536, 330] width 243 height 31
type input "19076"
type input "[GEOGRAPHIC_DATA]"
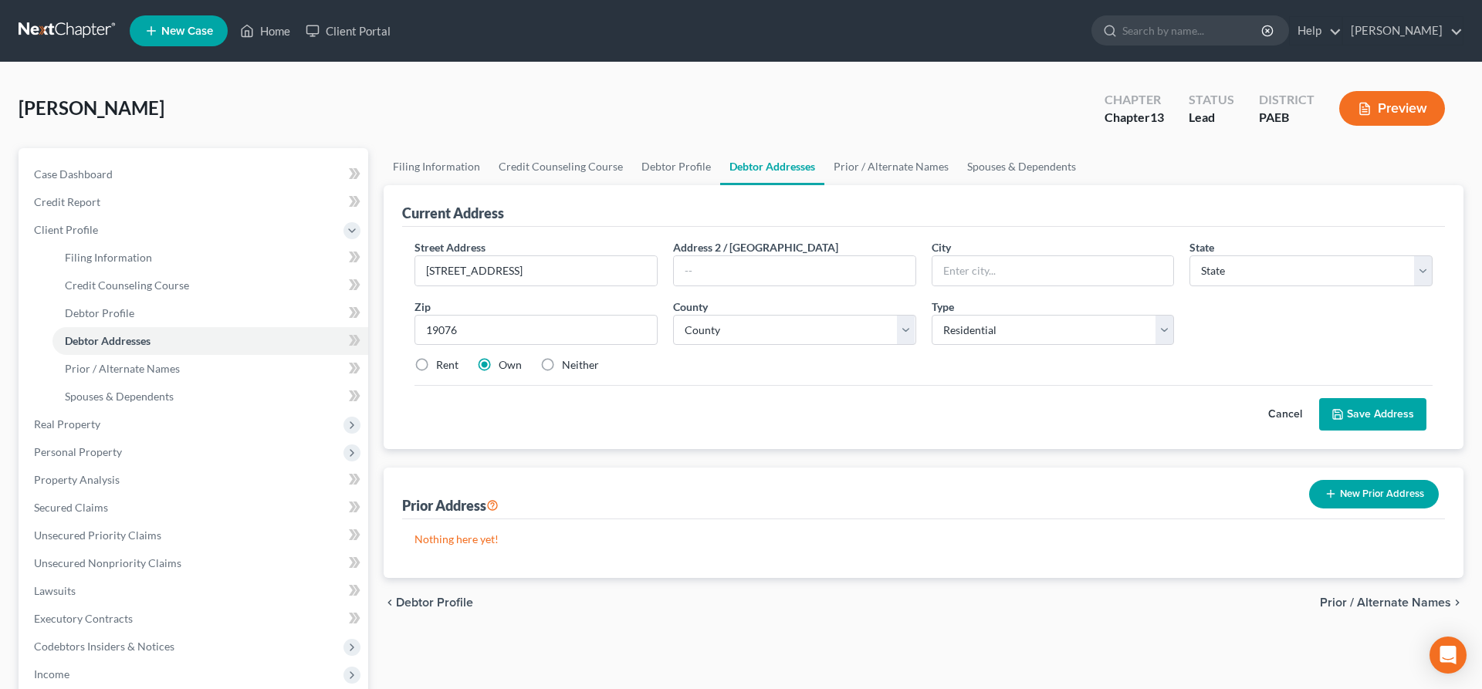
select select "39"
click at [753, 357] on div "Street Address * [STREET_ADDRESS] * [GEOGRAPHIC_DATA] * State [US_STATE] AK AR …" at bounding box center [924, 312] width 1034 height 147
select select "22"
click option "[US_STATE][GEOGRAPHIC_DATA]" at bounding box center [0, 0] width 0 height 0
click at [1392, 413] on button "Save Address" at bounding box center [1372, 414] width 107 height 32
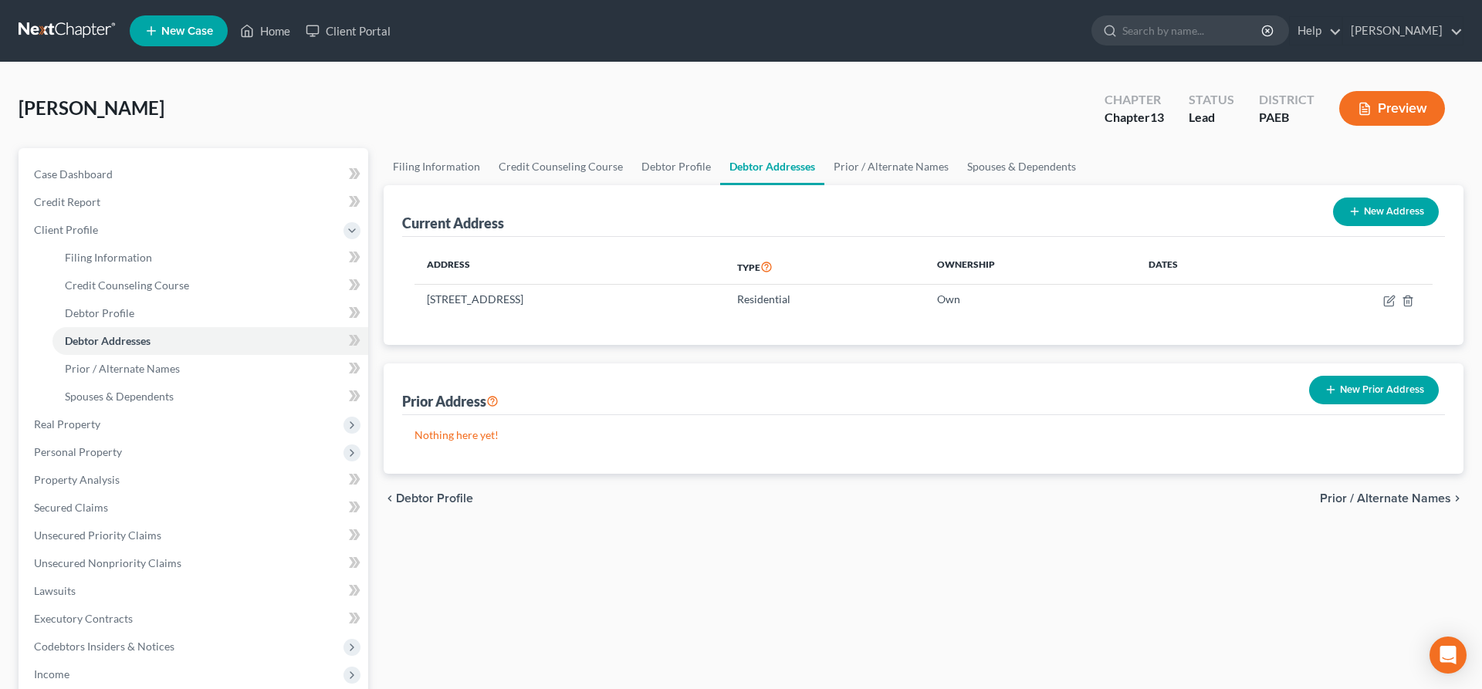
click at [1410, 494] on span "Prior / Alternate Names" at bounding box center [1385, 499] width 131 height 12
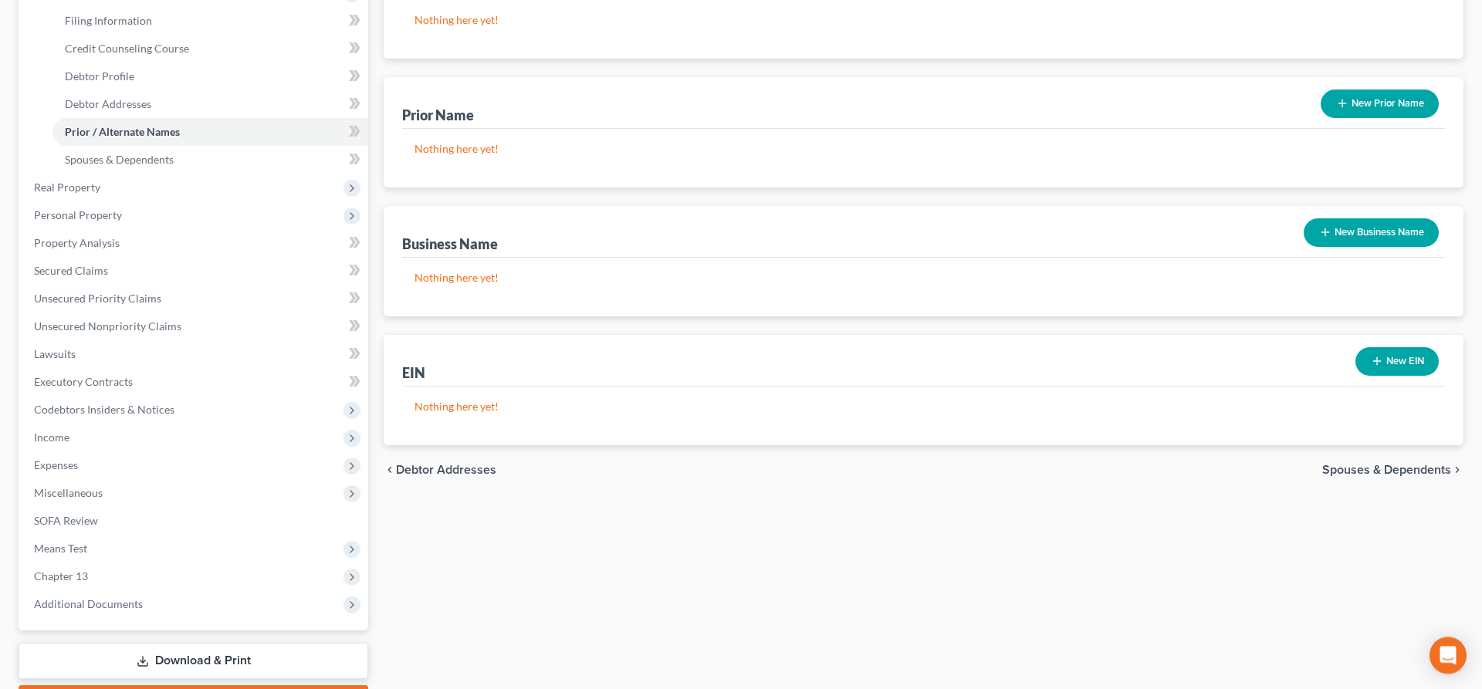
scroll to position [236, 0]
click at [1356, 474] on span "Spouses & Dependents" at bounding box center [1386, 471] width 129 height 12
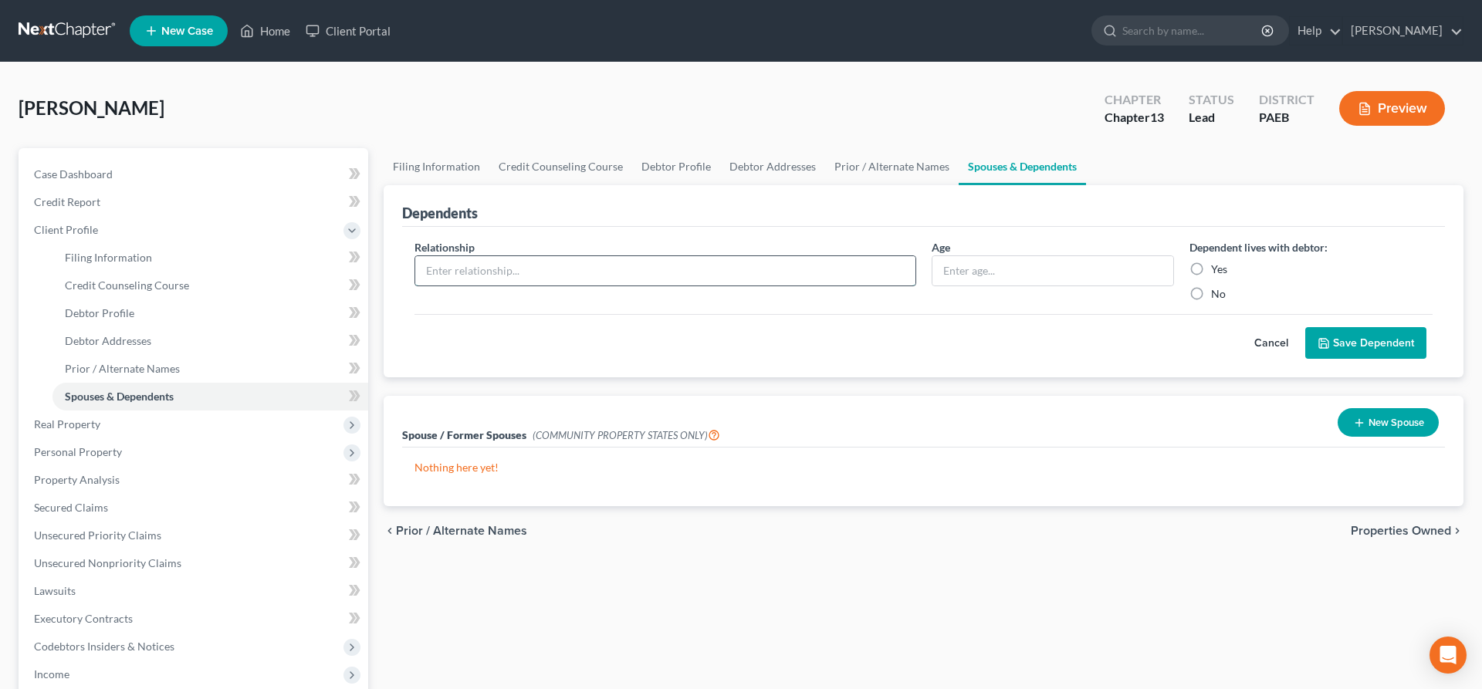
click at [457, 262] on input "text" at bounding box center [665, 270] width 500 height 29
type input "son"
click at [1009, 276] on input "text" at bounding box center [1054, 270] width 242 height 29
type input "11"
click at [1211, 262] on label "Yes" at bounding box center [1219, 269] width 16 height 15
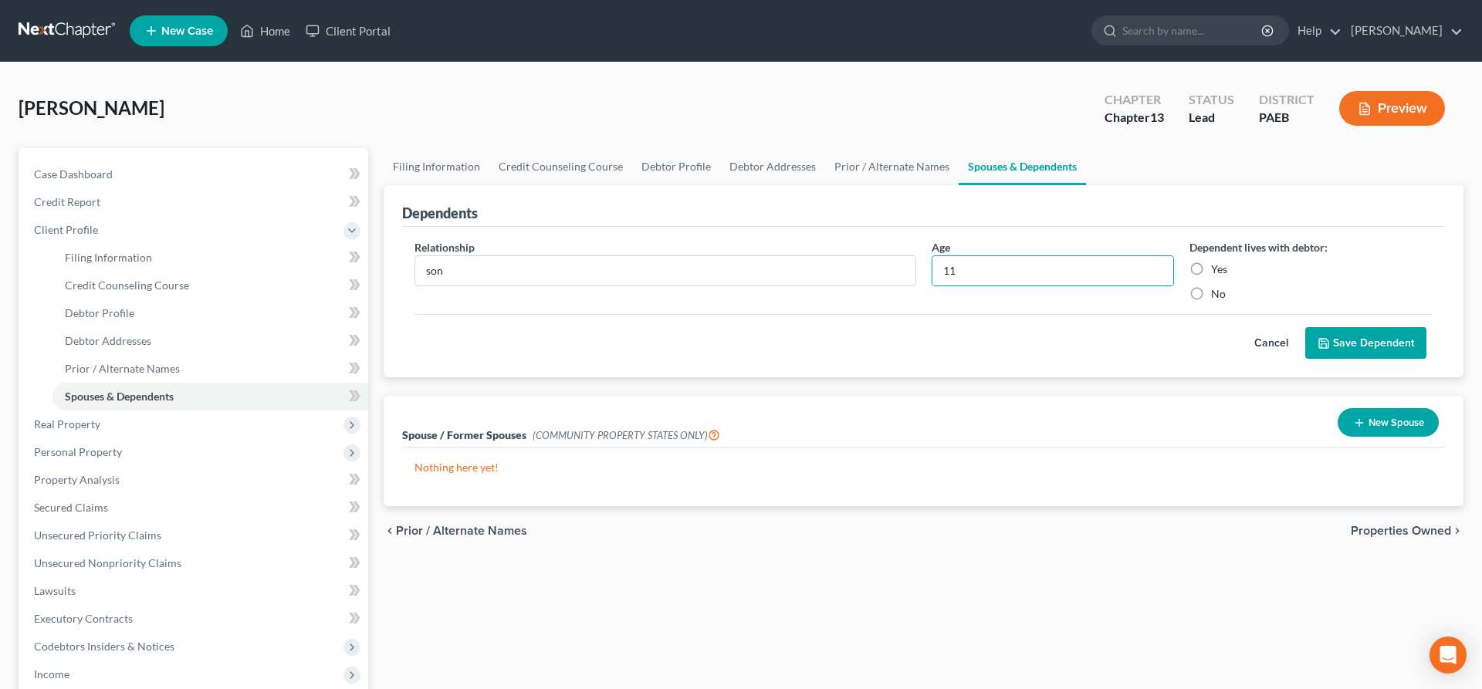
click at [1217, 262] on input "Yes" at bounding box center [1222, 267] width 10 height 10
radio input "true"
click at [1349, 322] on div "Cancel Save Dependent" at bounding box center [924, 337] width 1018 height 46
click at [1359, 339] on button "Save Dependent" at bounding box center [1365, 343] width 121 height 32
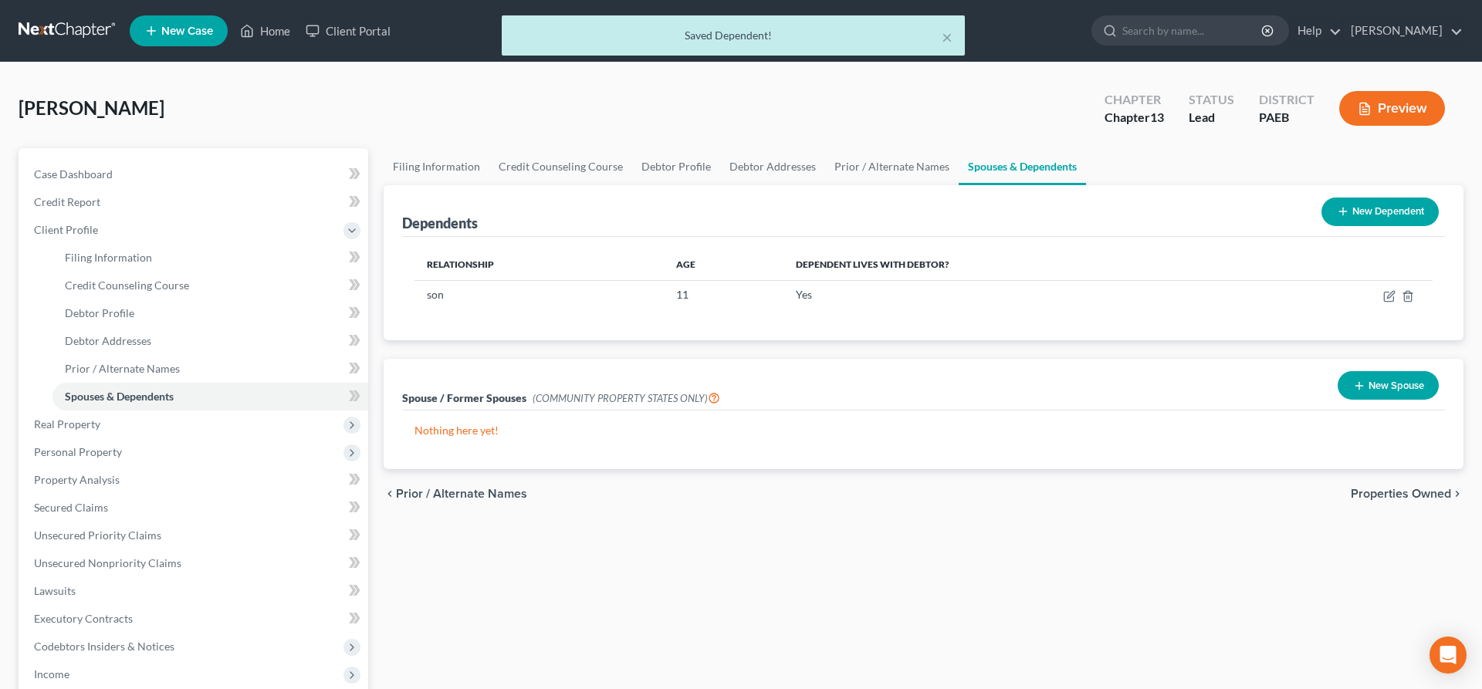
click at [1366, 205] on button "New Dependent" at bounding box center [1380, 212] width 117 height 29
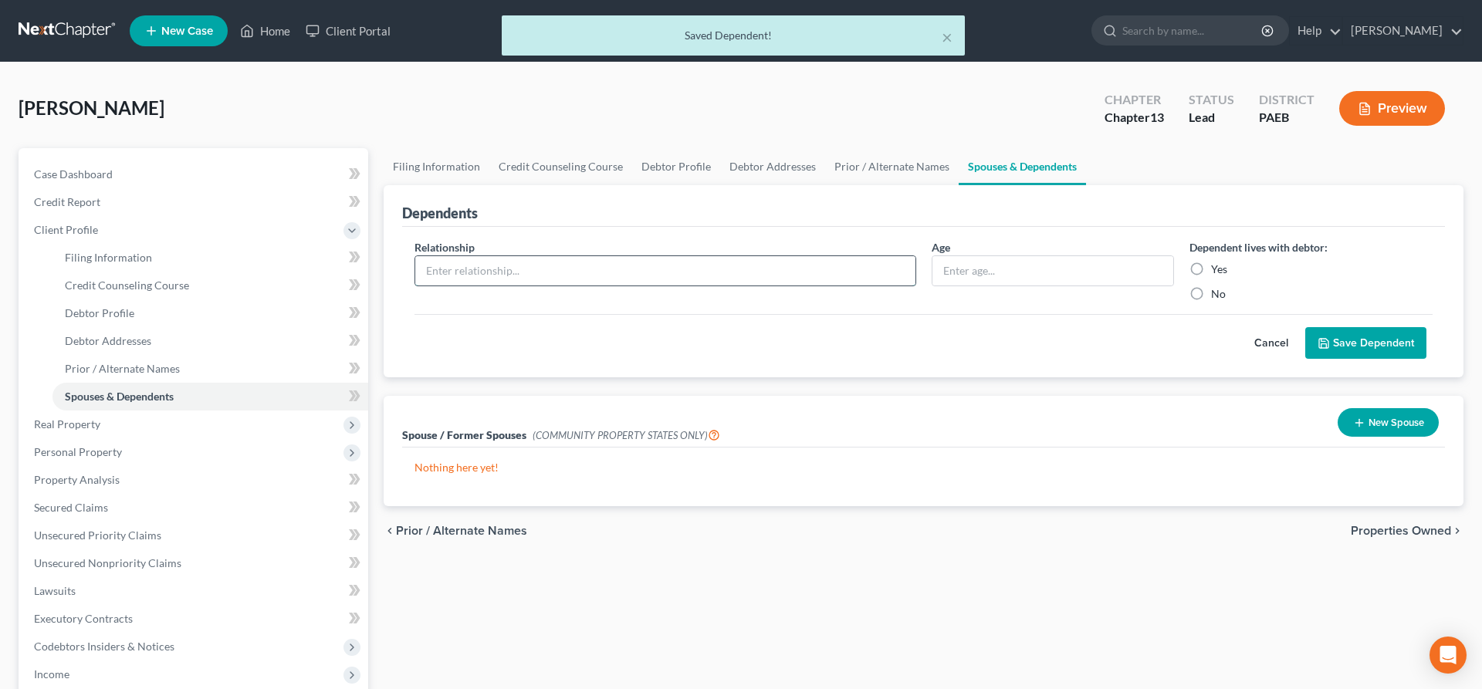
click at [433, 259] on input "text" at bounding box center [665, 270] width 500 height 29
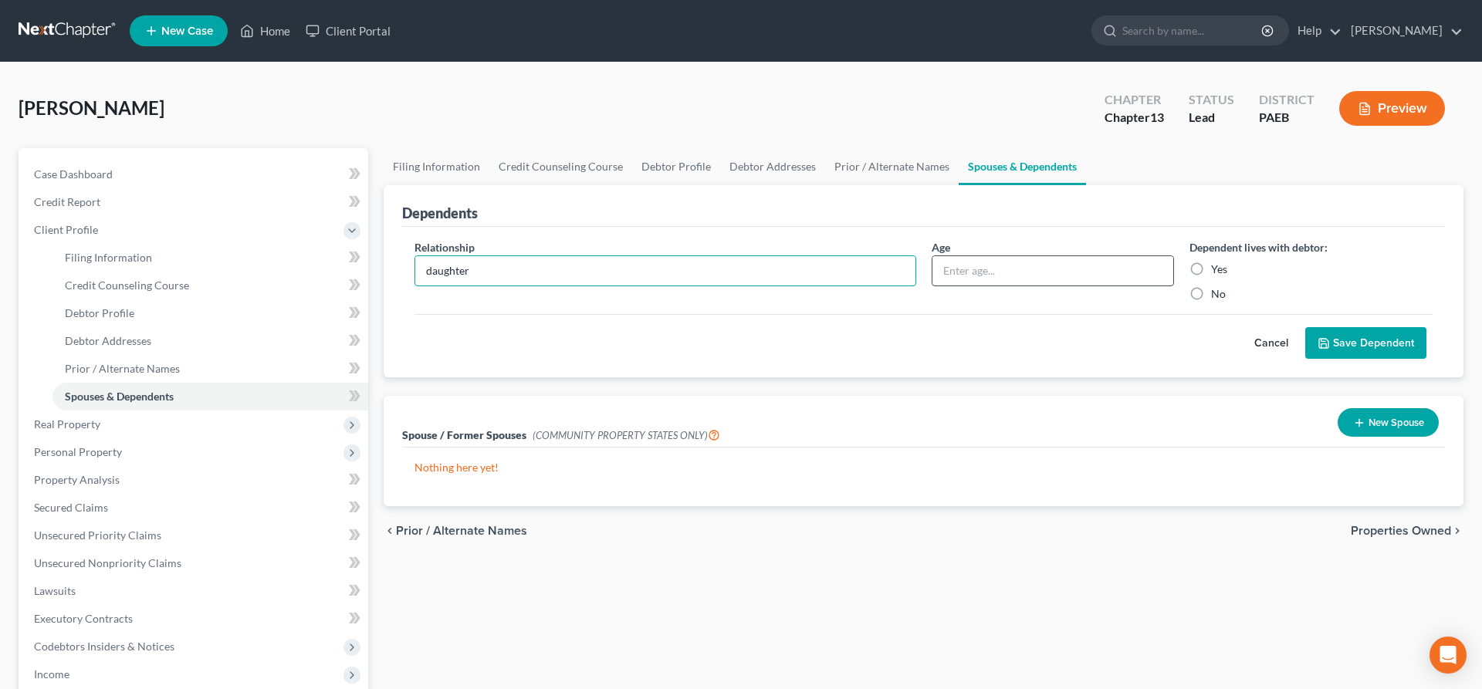
type input "daughter"
click at [993, 282] on input "text" at bounding box center [1054, 270] width 242 height 29
type input "16"
click at [1211, 262] on label "Yes" at bounding box center [1219, 269] width 16 height 15
click at [1217, 262] on input "Yes" at bounding box center [1222, 267] width 10 height 10
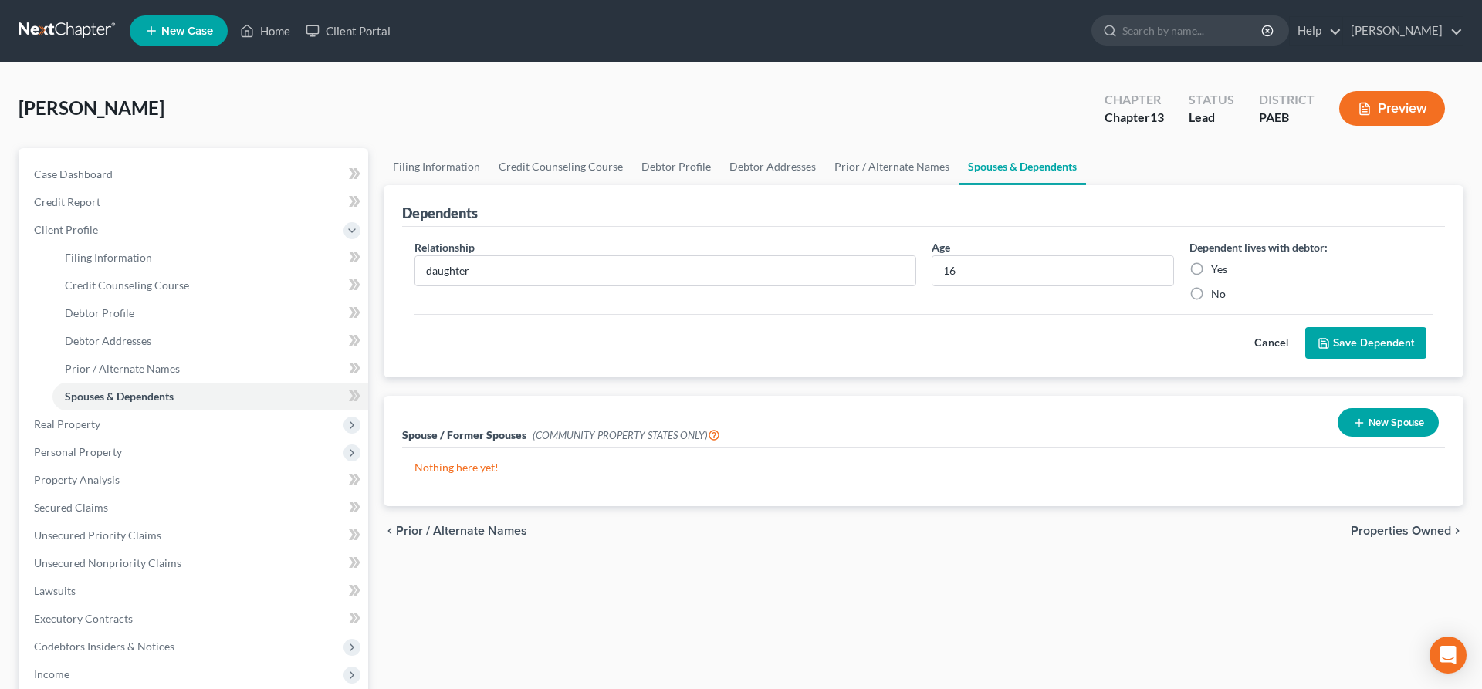
radio input "true"
click at [1373, 337] on button "Save Dependent" at bounding box center [1365, 343] width 121 height 32
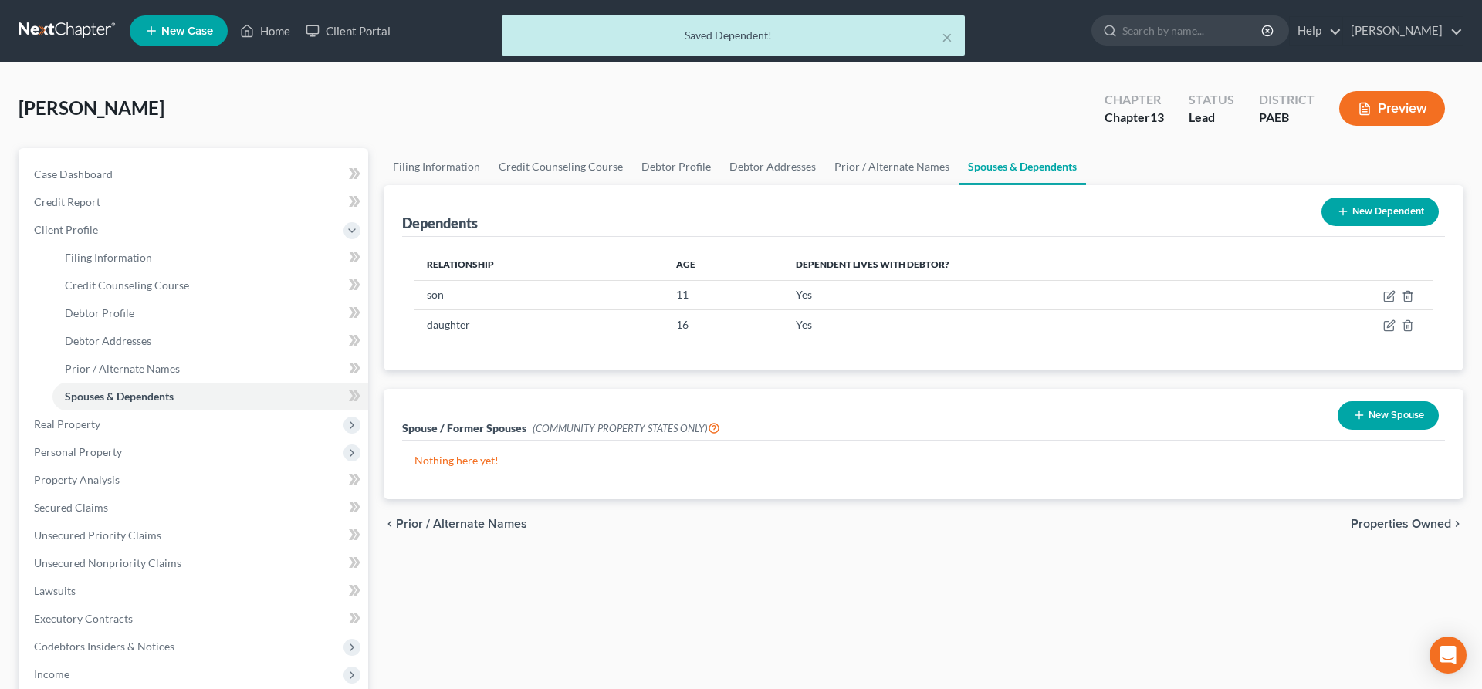
click at [1373, 210] on button "New Dependent" at bounding box center [1380, 212] width 117 height 29
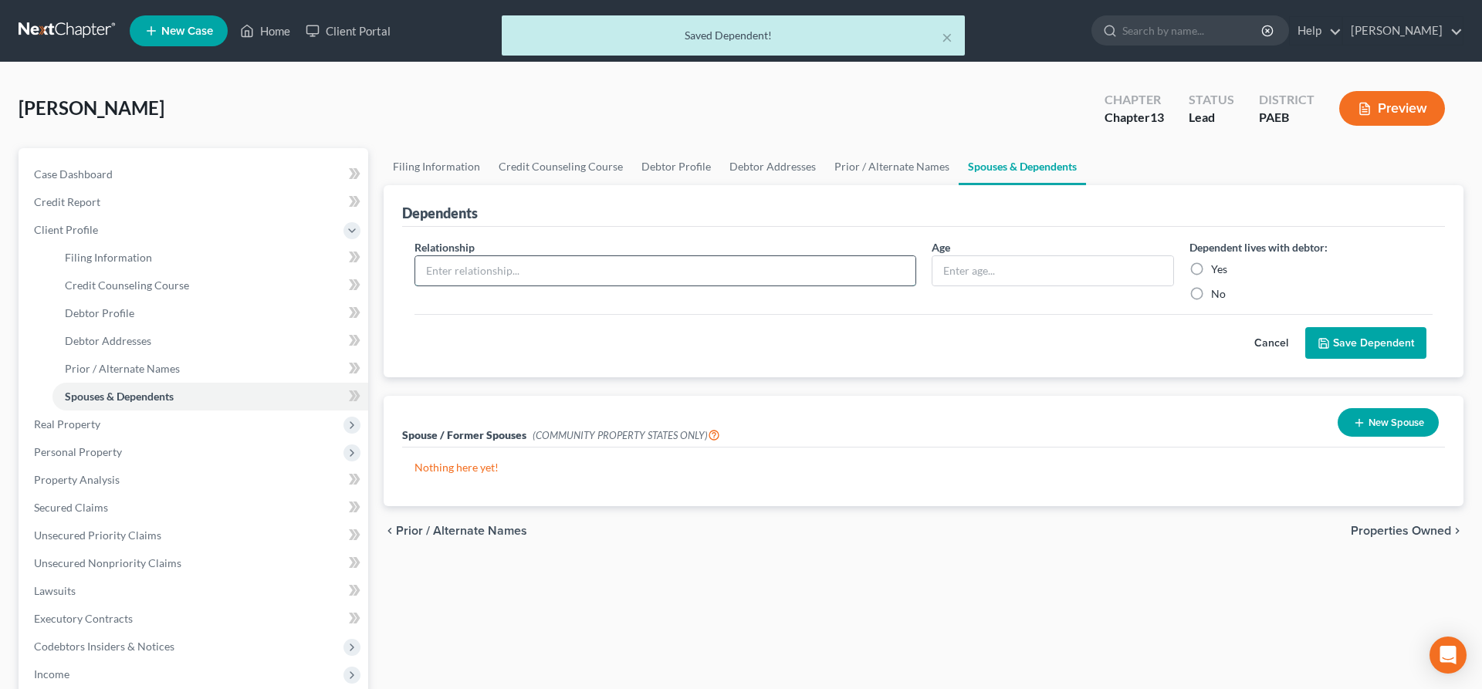
click at [486, 261] on input "text" at bounding box center [665, 270] width 500 height 29
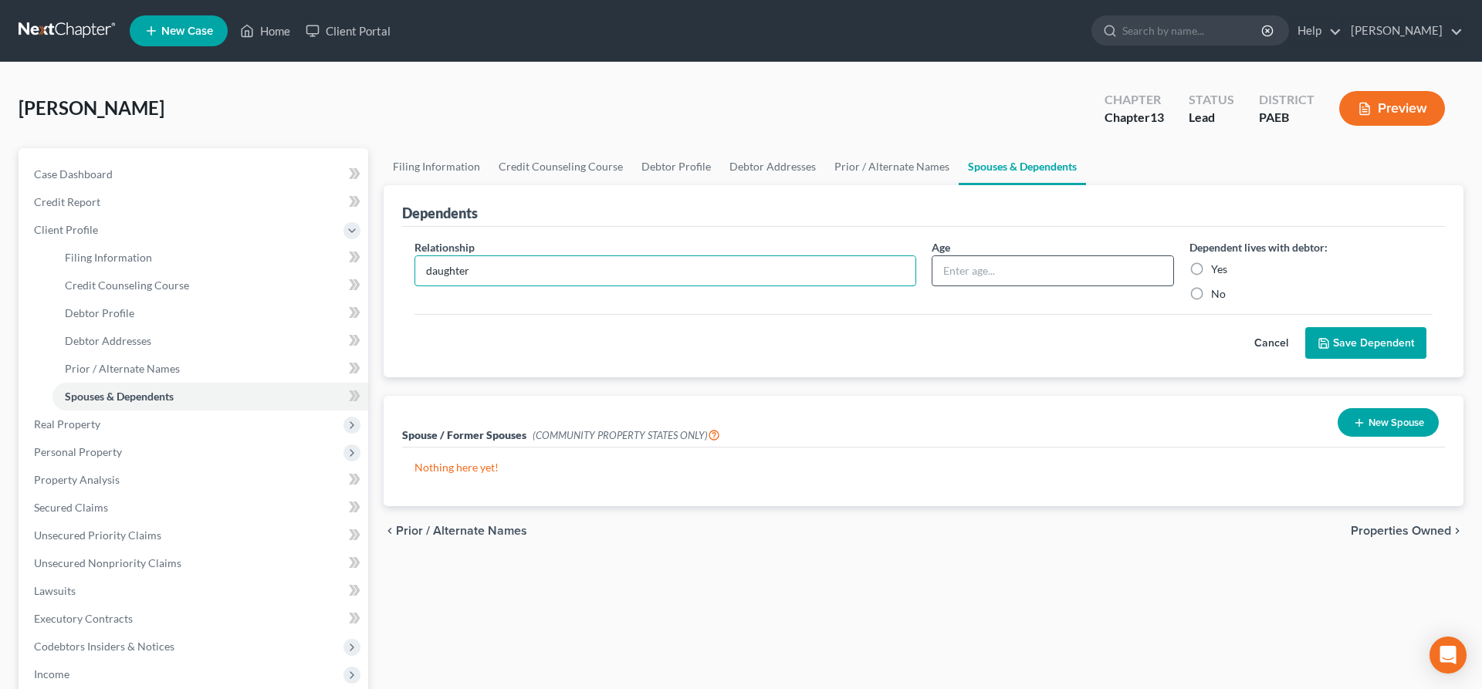
type input "daughter"
click at [952, 258] on input "text" at bounding box center [1054, 270] width 242 height 29
click at [953, 261] on input "text" at bounding box center [1054, 270] width 242 height 29
type input "19"
click at [1211, 269] on label "Yes" at bounding box center [1219, 269] width 16 height 15
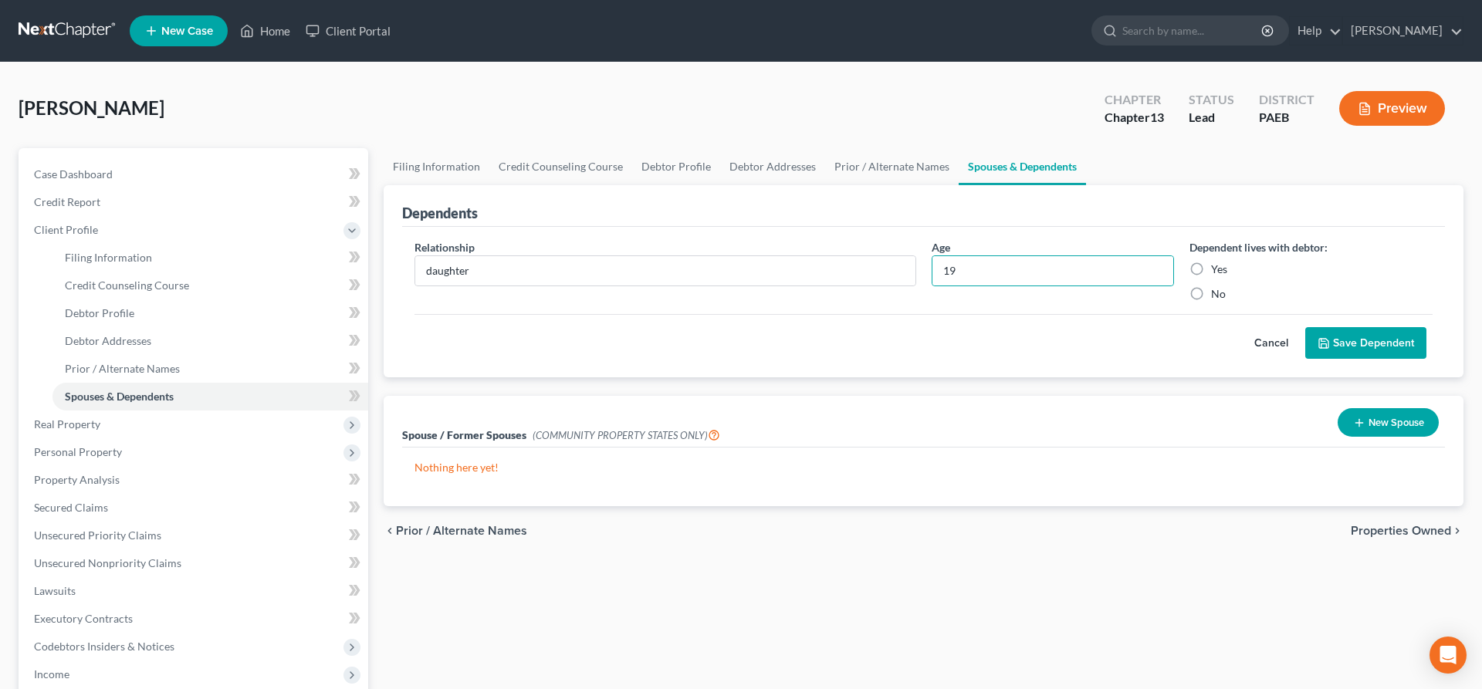
click at [1217, 269] on input "Yes" at bounding box center [1222, 267] width 10 height 10
radio input "true"
drag, startPoint x: 1380, startPoint y: 347, endPoint x: 1347, endPoint y: 341, distance: 33.8
click at [1380, 347] on button "Save Dependent" at bounding box center [1365, 343] width 121 height 32
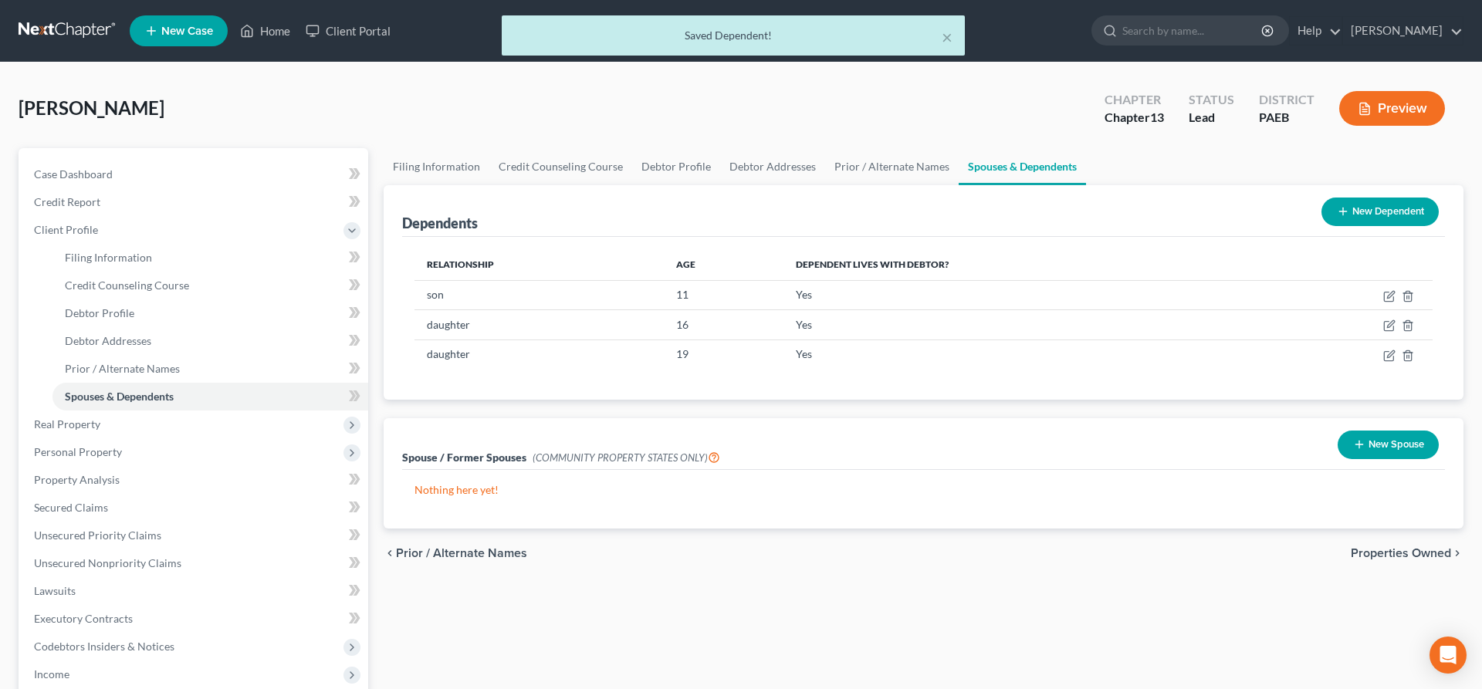
click at [1372, 205] on button "New Dependent" at bounding box center [1380, 212] width 117 height 29
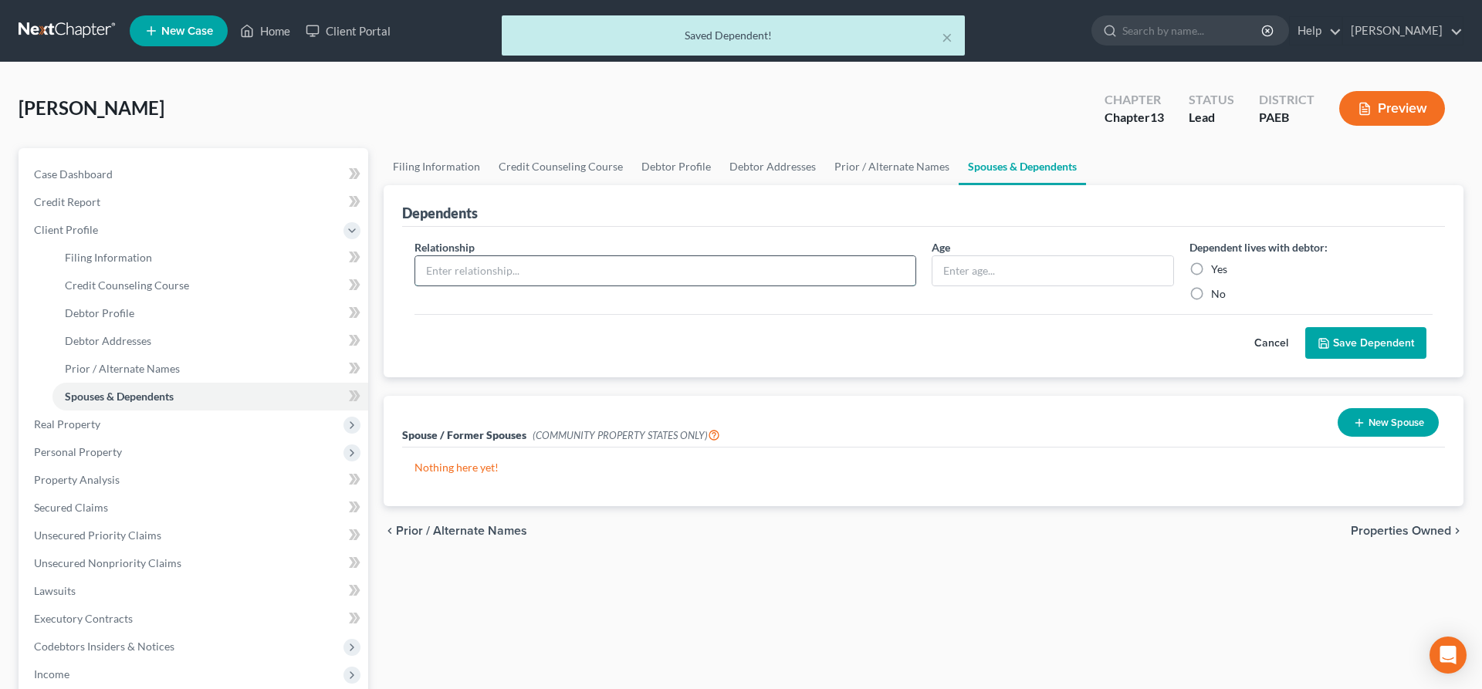
click at [540, 256] on input "text" at bounding box center [665, 270] width 500 height 29
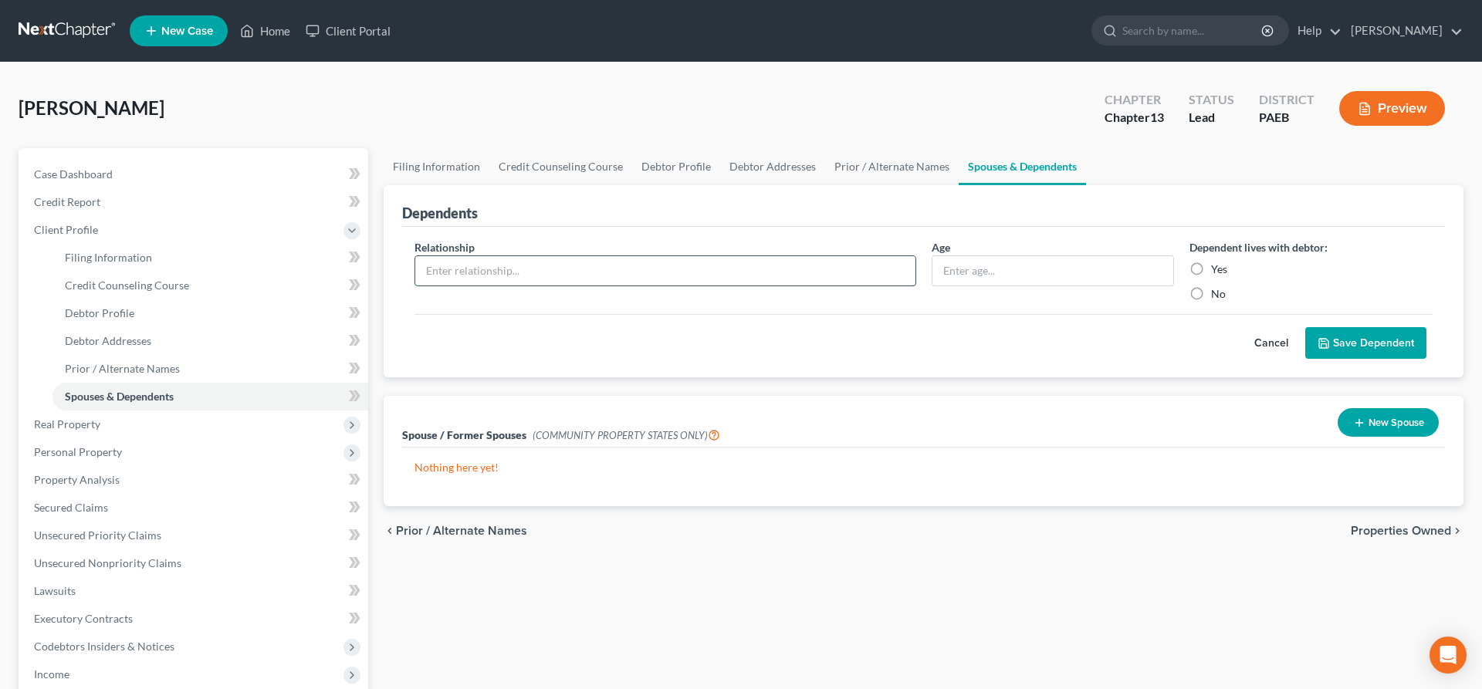
click at [520, 273] on input "text" at bounding box center [665, 270] width 500 height 29
type input "daughter"
click at [997, 276] on input "text" at bounding box center [1054, 270] width 242 height 29
type input "18"
click at [1211, 271] on label "Yes" at bounding box center [1219, 269] width 16 height 15
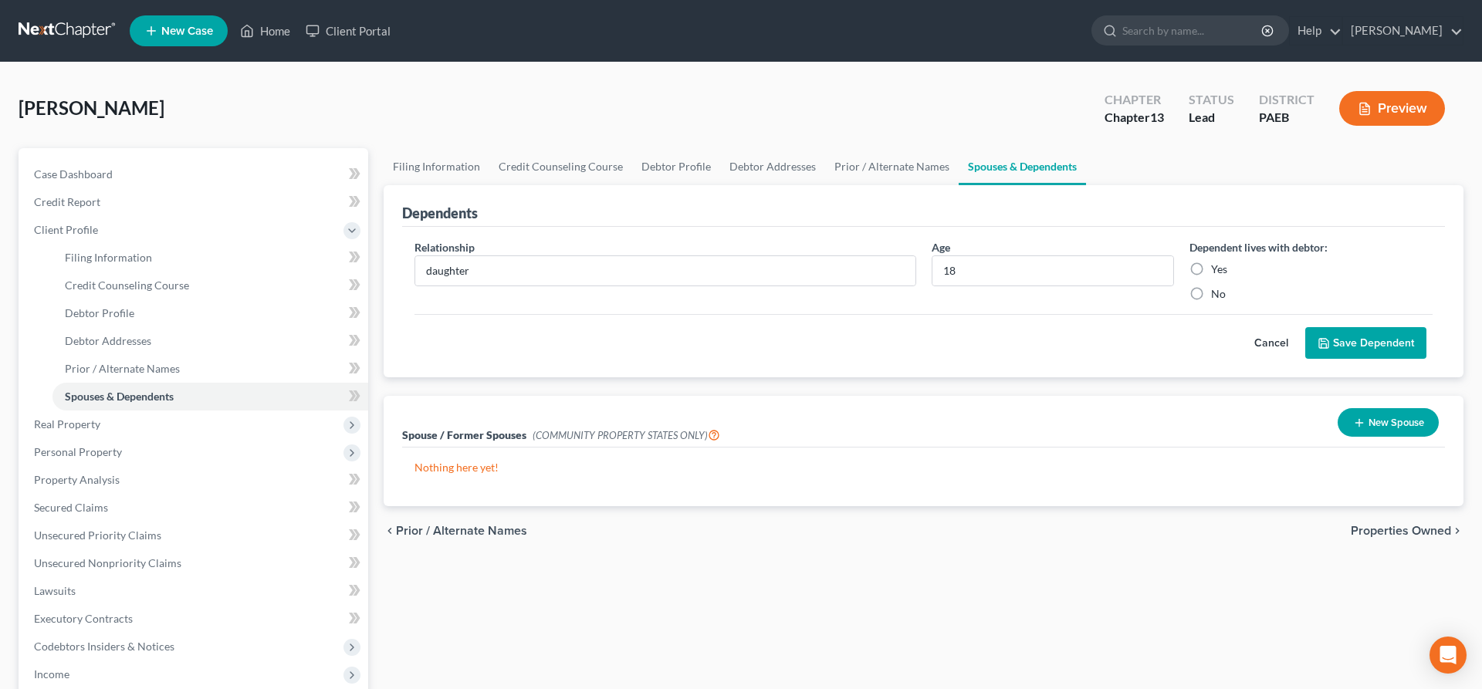
click at [1217, 271] on input "Yes" at bounding box center [1222, 267] width 10 height 10
radio input "true"
click at [1332, 342] on button "Save Dependent" at bounding box center [1365, 343] width 121 height 32
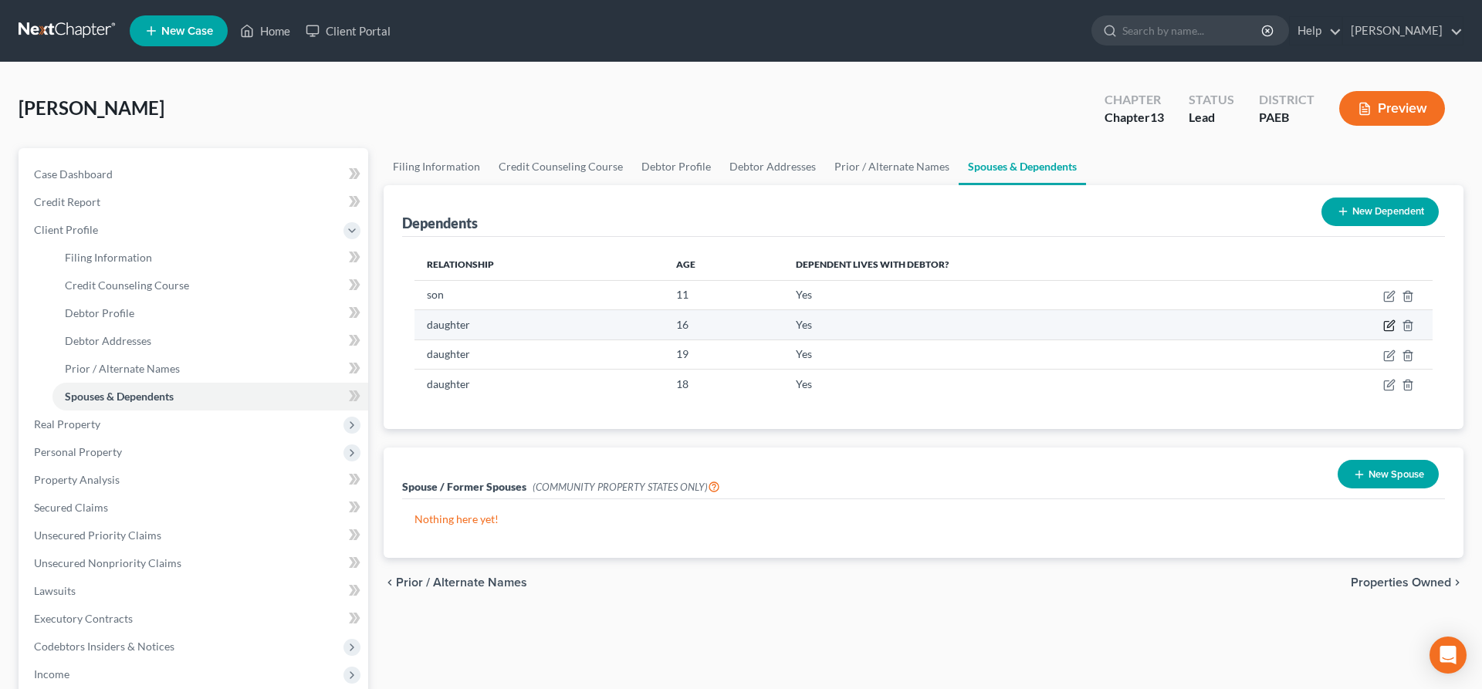
click at [1387, 320] on icon "button" at bounding box center [1389, 326] width 12 height 12
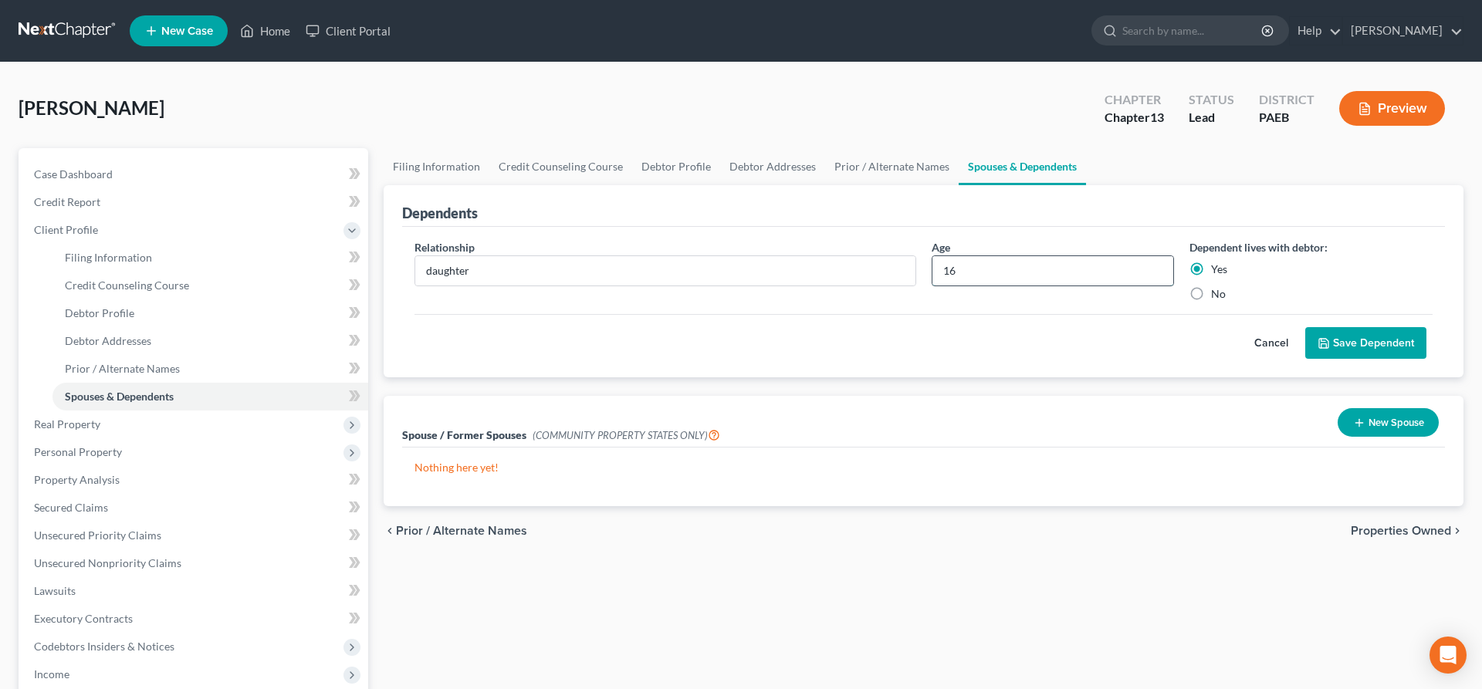
click at [995, 265] on input "16" at bounding box center [1054, 270] width 242 height 29
type input "17"
click at [1348, 346] on button "Save Dependent" at bounding box center [1365, 343] width 121 height 32
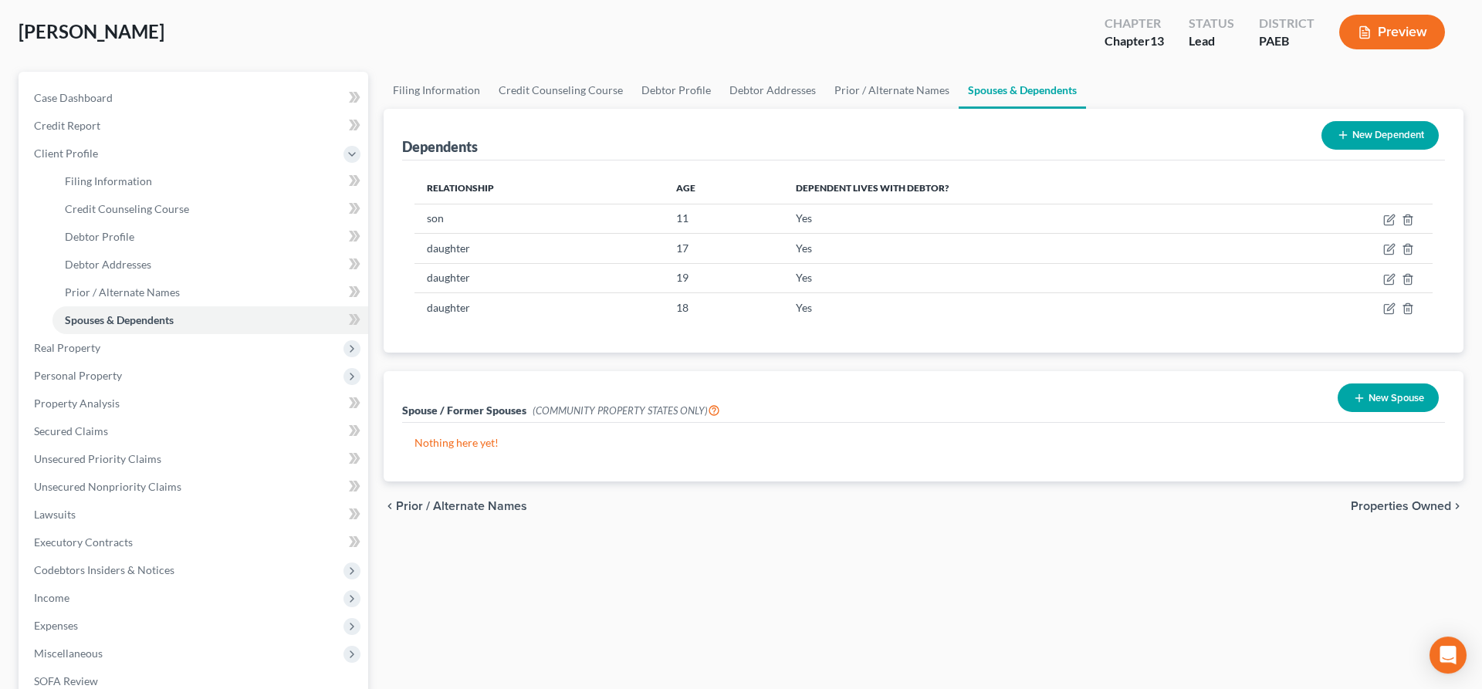
scroll to position [79, 0]
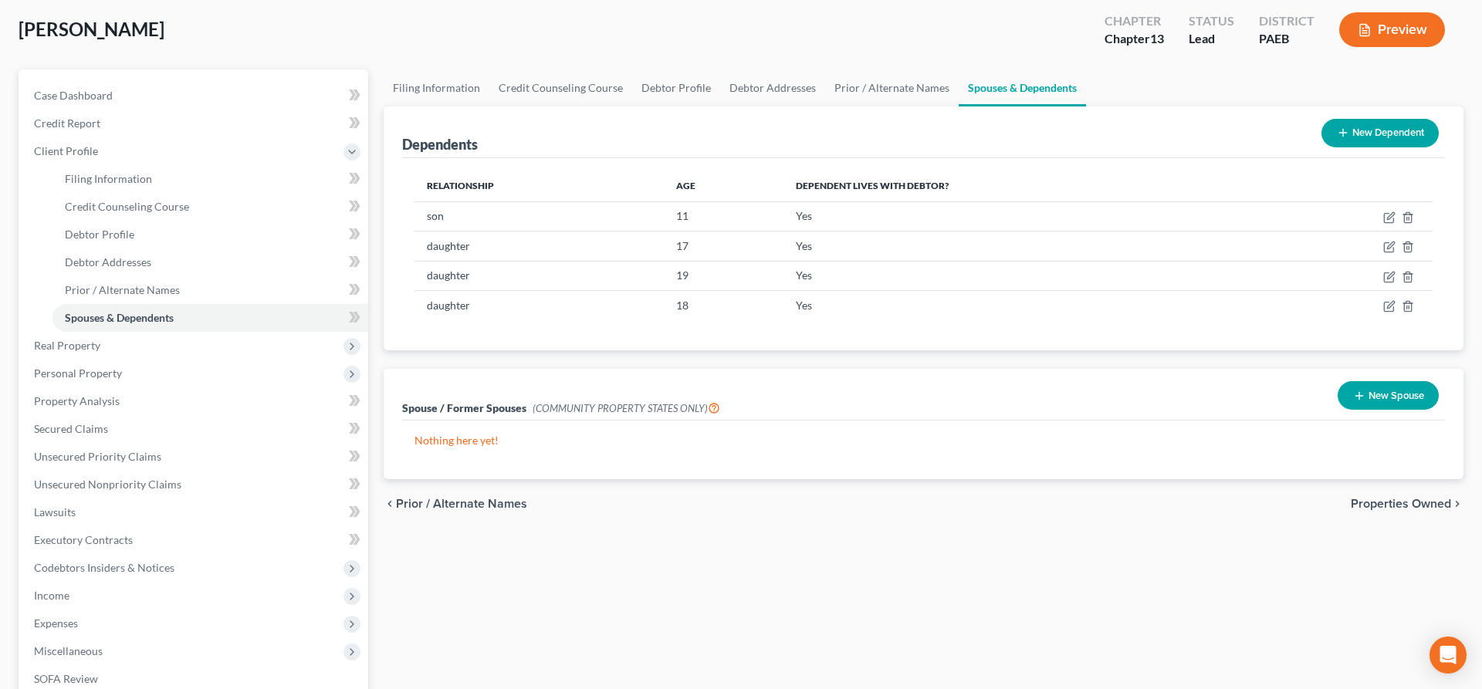
click at [1397, 500] on span "Properties Owned" at bounding box center [1401, 504] width 100 height 12
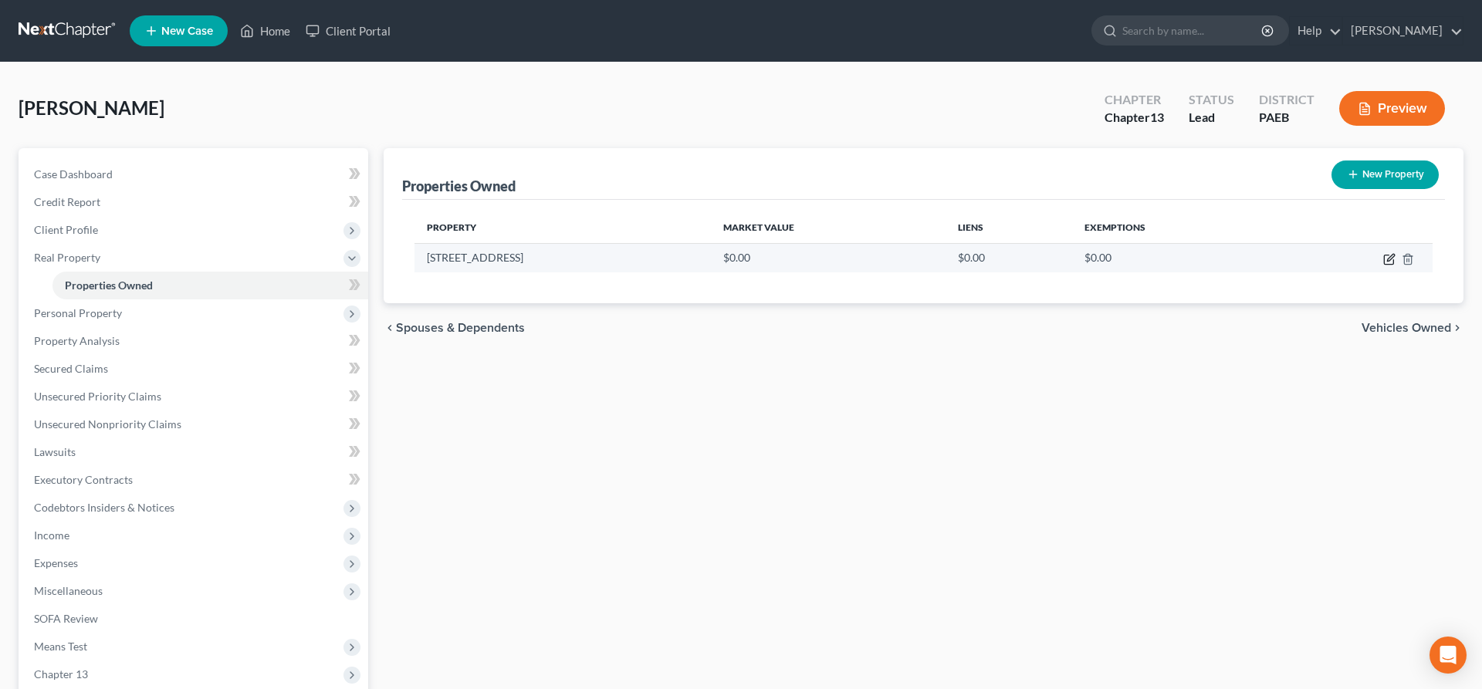
click at [1386, 260] on icon "button" at bounding box center [1389, 259] width 12 height 12
select select "39"
select select "22"
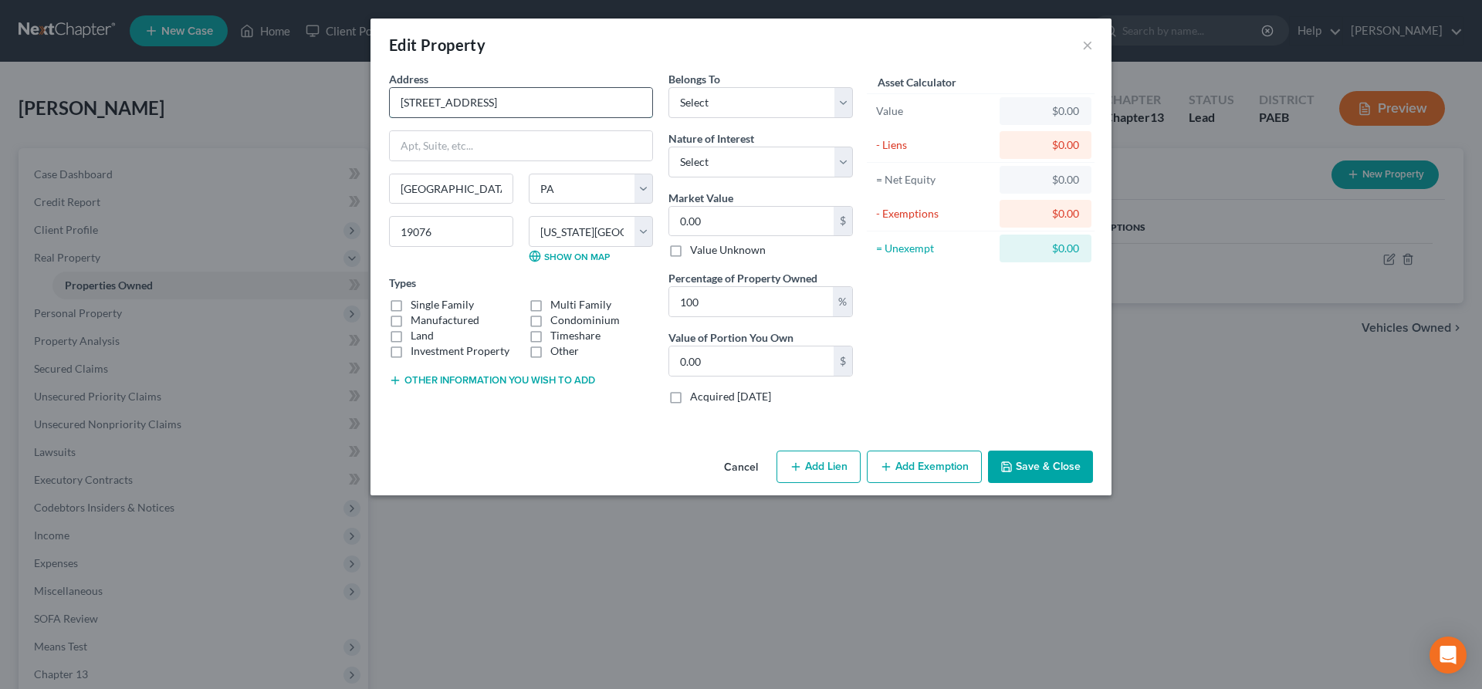
drag, startPoint x: 479, startPoint y: 100, endPoint x: 321, endPoint y: 90, distance: 157.8
click at [390, 90] on input "[STREET_ADDRESS]" at bounding box center [521, 102] width 262 height 29
click at [669, 87] on select "Select Debtor 1 Only Debtor 2 Only Debtor 1 And Debtor 2 Only At Least One Of T…" at bounding box center [761, 102] width 185 height 31
select select "3"
click option "At Least One Of The Debtors And Another" at bounding box center [0, 0] width 0 height 0
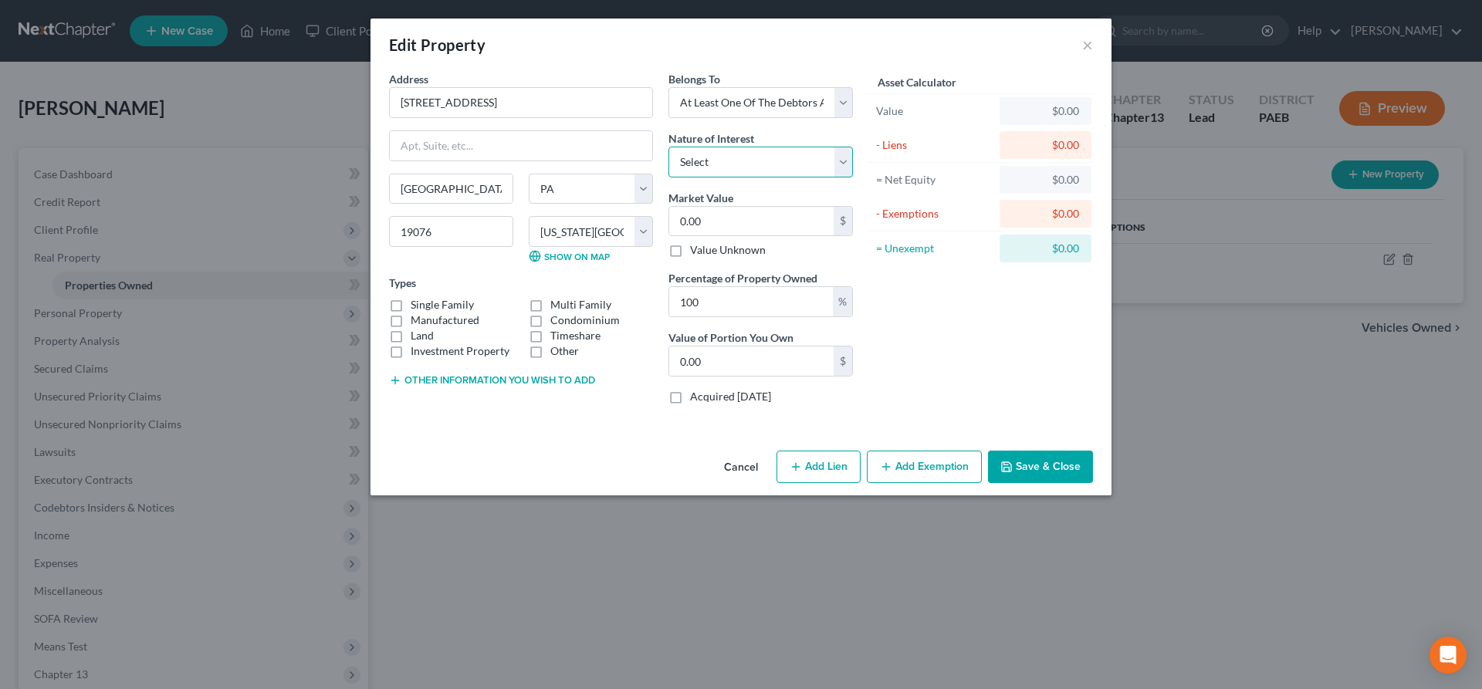
click at [669, 147] on select "Select Fee Simple Joint Tenant Life Estate Equitable Interest Future Interest T…" at bounding box center [761, 162] width 185 height 31
select select "0"
click option "Fee Simple" at bounding box center [0, 0] width 0 height 0
click at [746, 227] on input "0.00" at bounding box center [751, 221] width 164 height 29
type input "2"
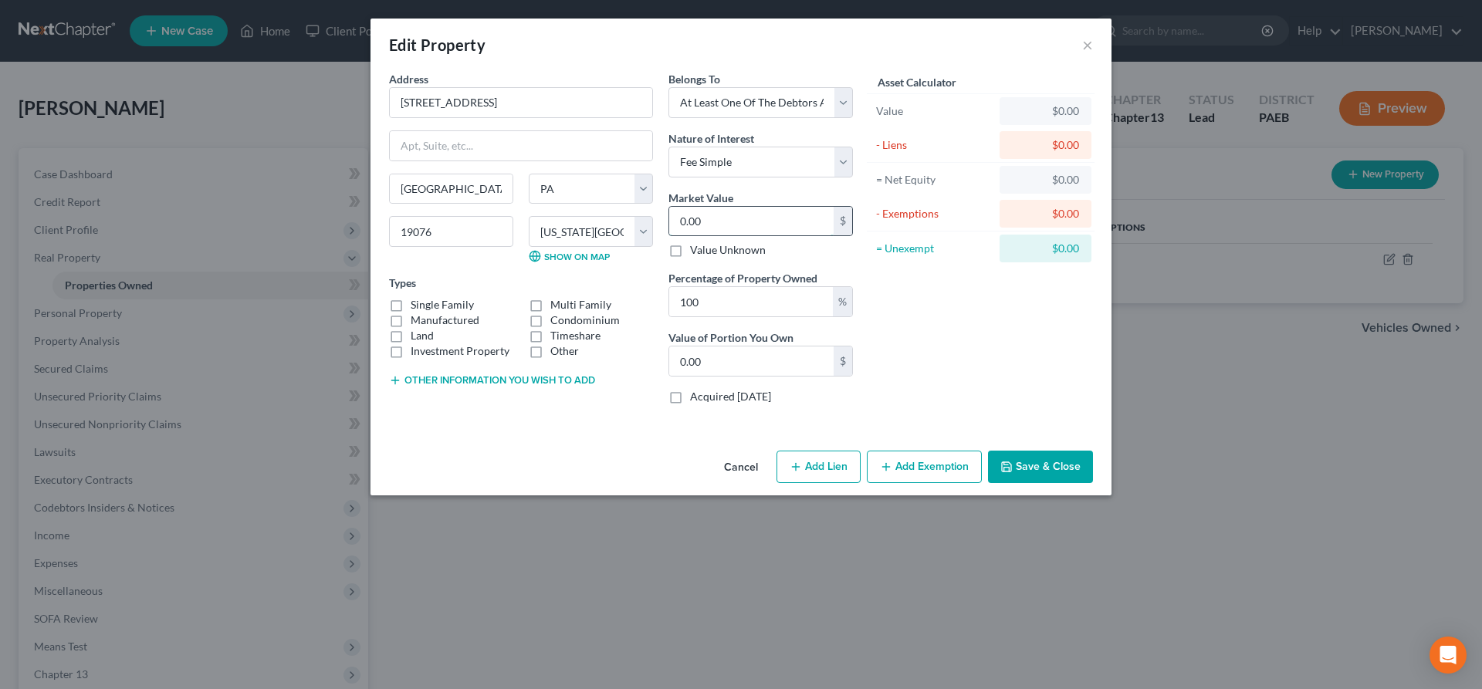
type input "2.00"
type input "28"
type input "28.00"
type input "288"
type input "288.00"
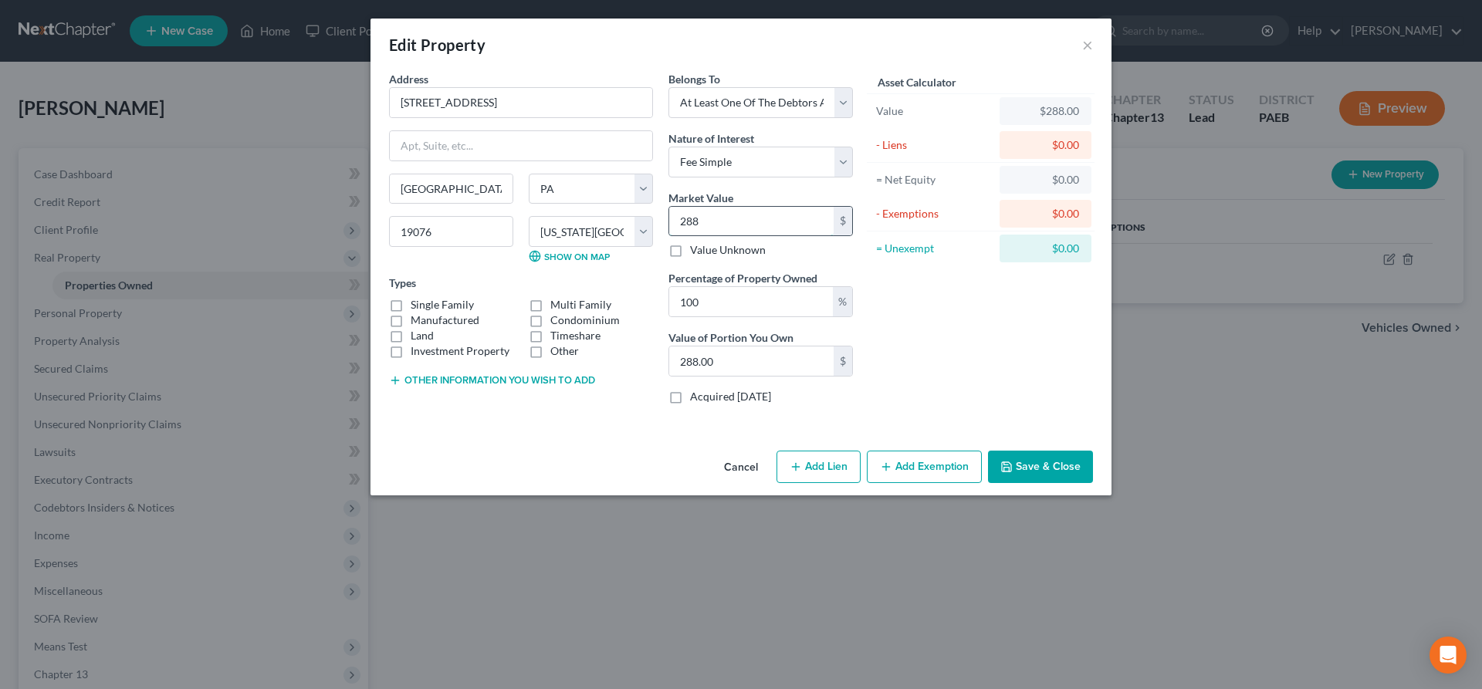
type input "2880"
type input "2,880.00"
type input "2,8800"
type input "28,800.00"
type input "28,8000"
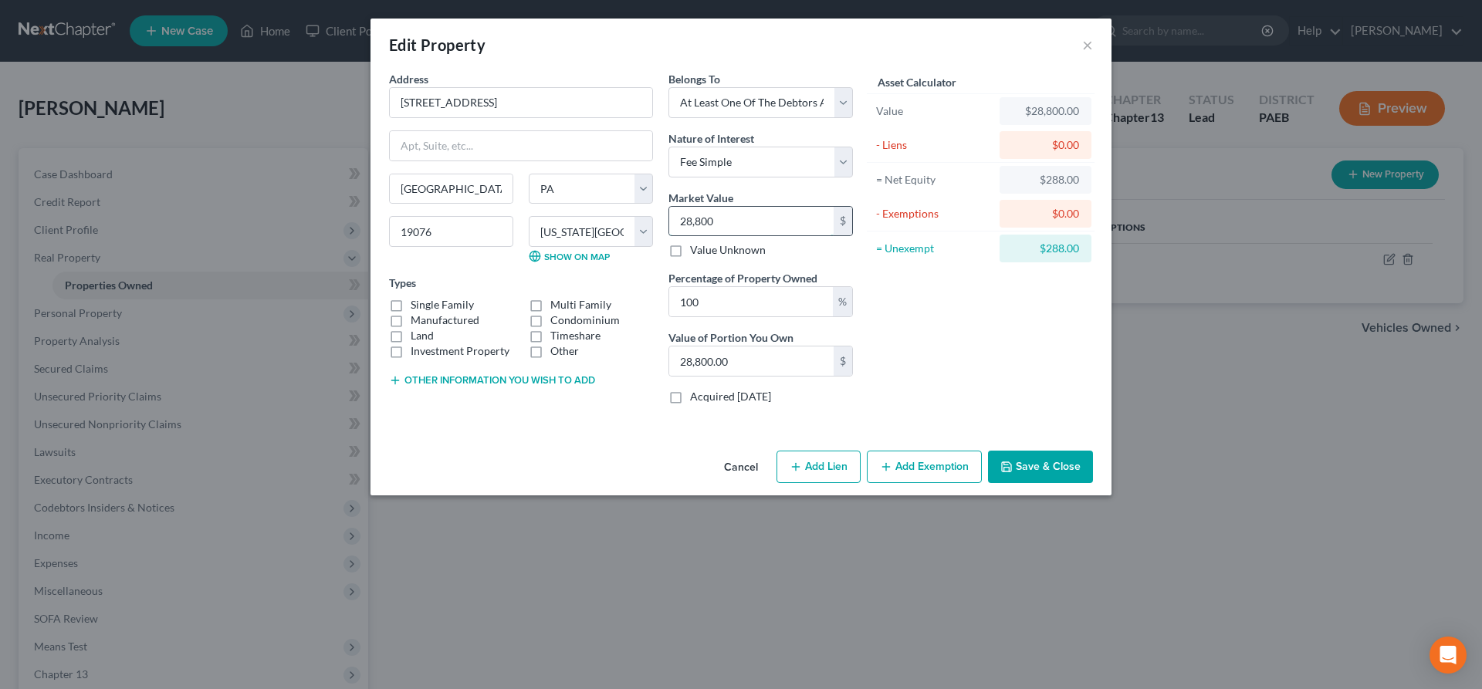
type input "288,000.00"
type input "288,000"
drag, startPoint x: 726, startPoint y: 306, endPoint x: 826, endPoint y: 310, distance: 99.7
click at [726, 305] on input "100" at bounding box center [751, 301] width 164 height 29
drag, startPoint x: 719, startPoint y: 306, endPoint x: 527, endPoint y: 286, distance: 192.4
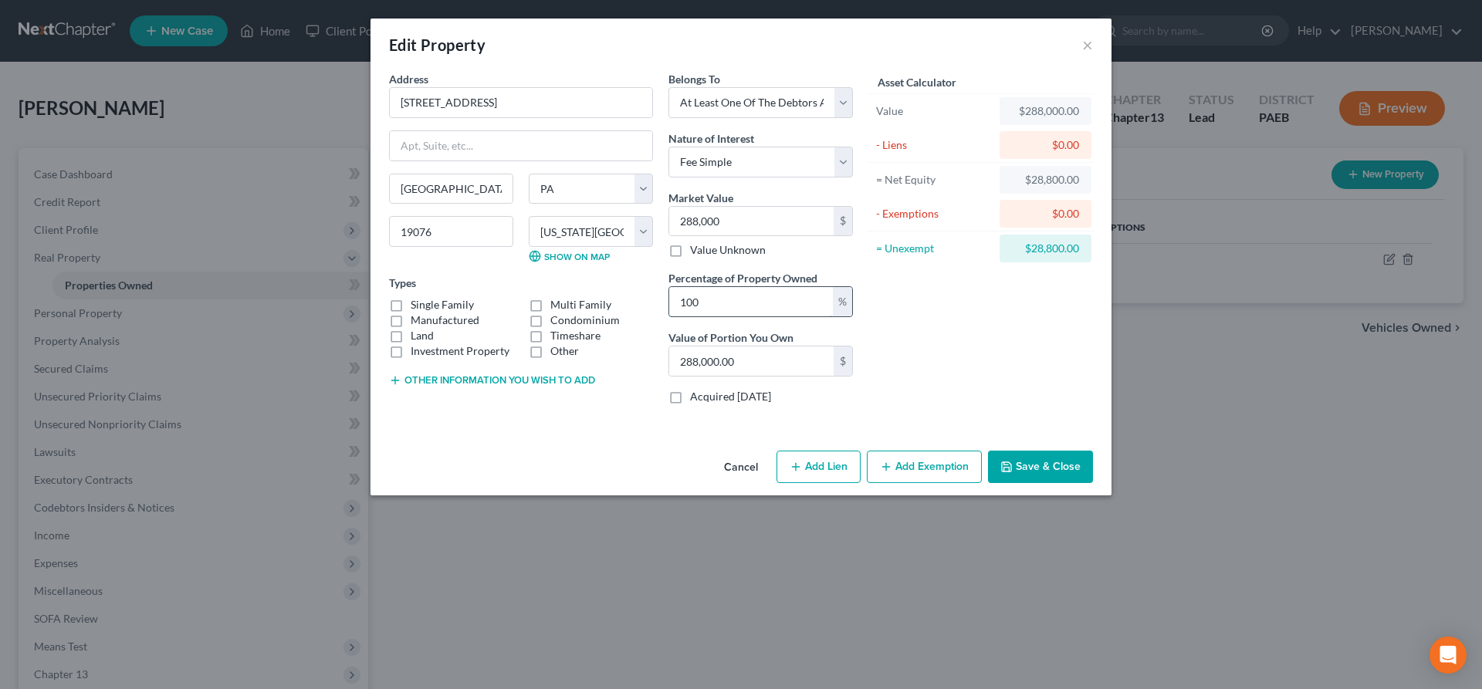
click at [669, 287] on input "100" at bounding box center [751, 301] width 164 height 29
type input "5"
type input "14,400.00"
type input "50"
type input "144,000.00"
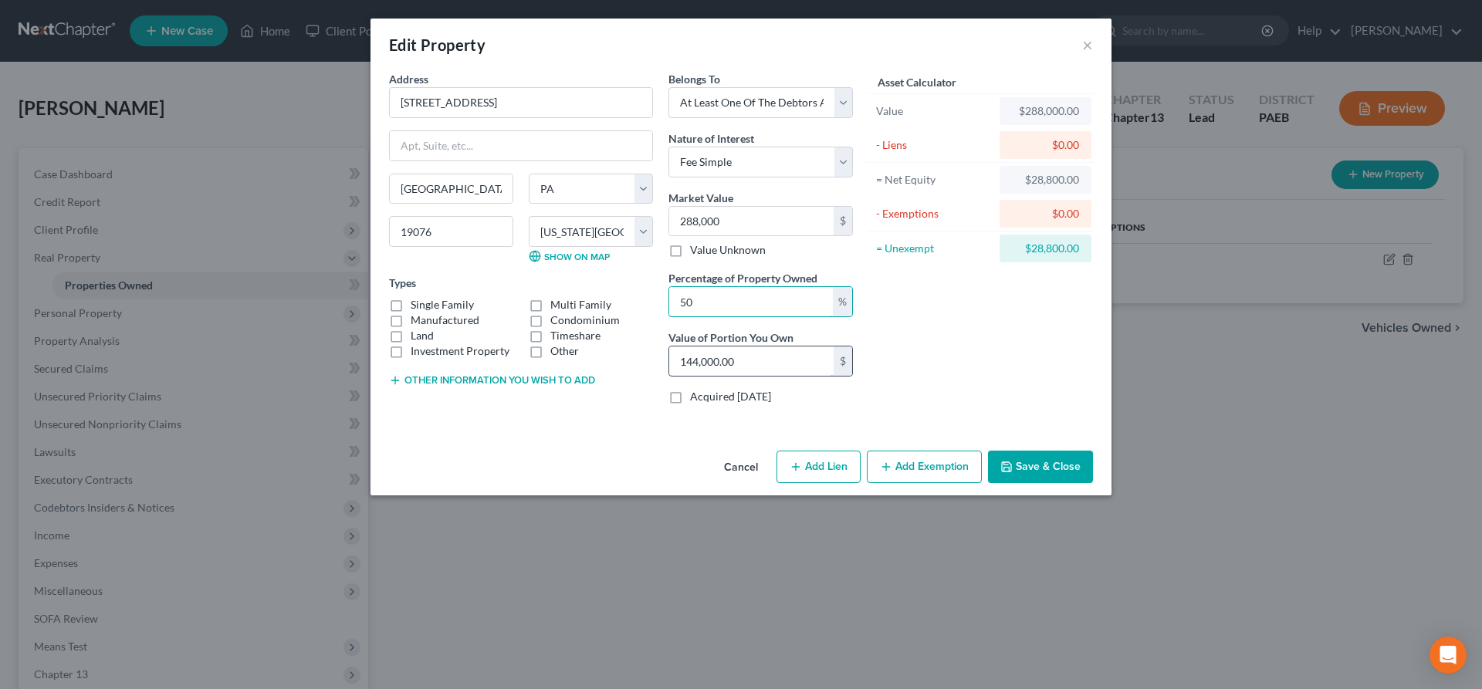
type input "50"
click at [761, 364] on input "144,000.00" at bounding box center [751, 361] width 164 height 29
click at [411, 307] on label "Single Family" at bounding box center [442, 304] width 63 height 15
click at [417, 307] on input "Single Family" at bounding box center [422, 302] width 10 height 10
checkbox input "true"
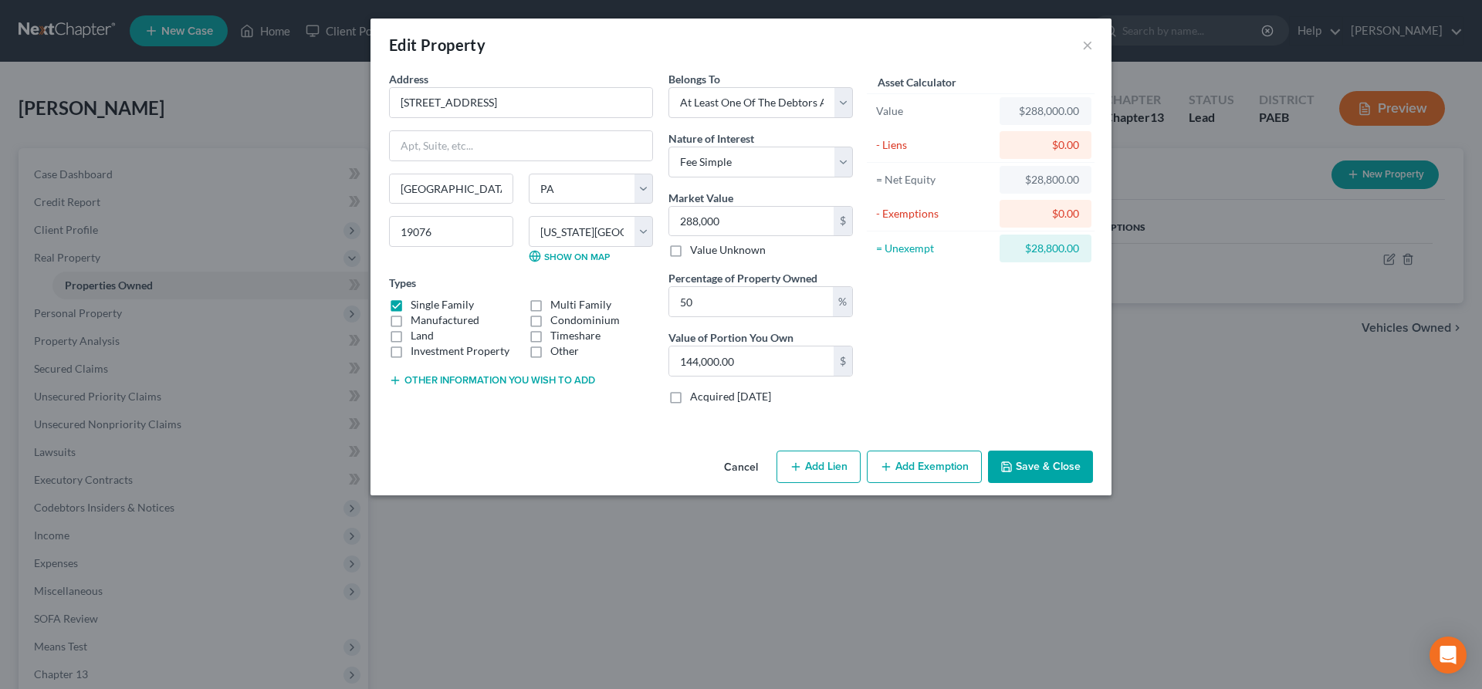
click at [822, 459] on button "Add Lien" at bounding box center [819, 467] width 84 height 32
select select "3"
select select "0"
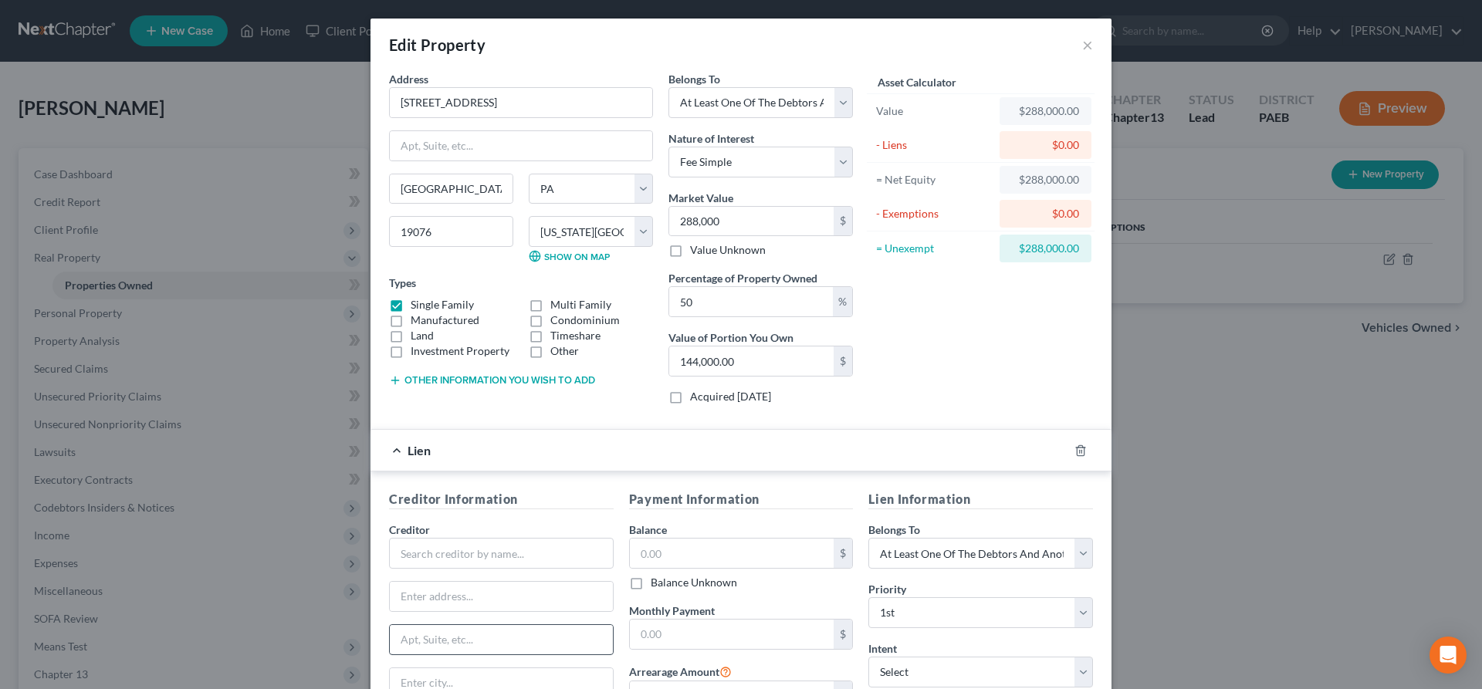
scroll to position [79, 0]
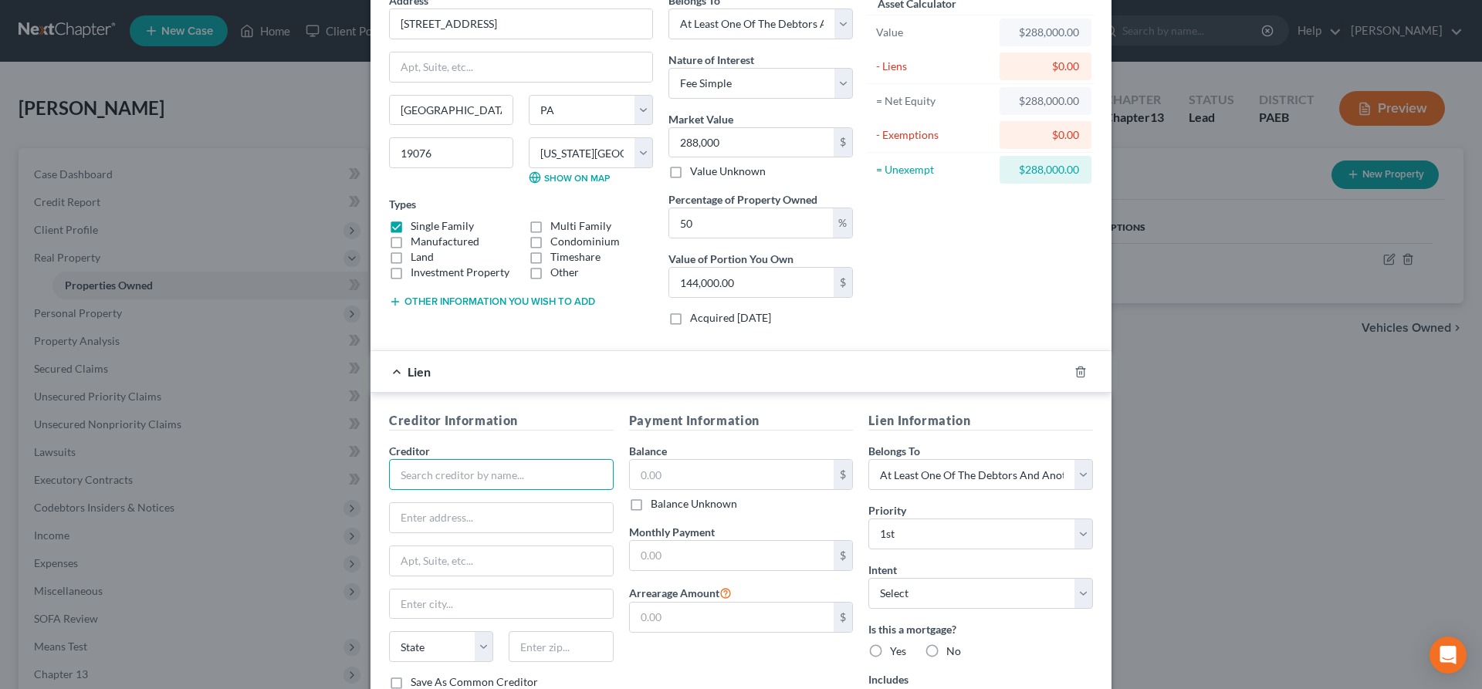
click at [418, 482] on input "text" at bounding box center [501, 474] width 225 height 31
click at [431, 476] on input "text" at bounding box center [501, 474] width 225 height 31
click at [956, 44] on div "Value" at bounding box center [934, 33] width 129 height 28
click at [452, 486] on input "text" at bounding box center [501, 474] width 225 height 31
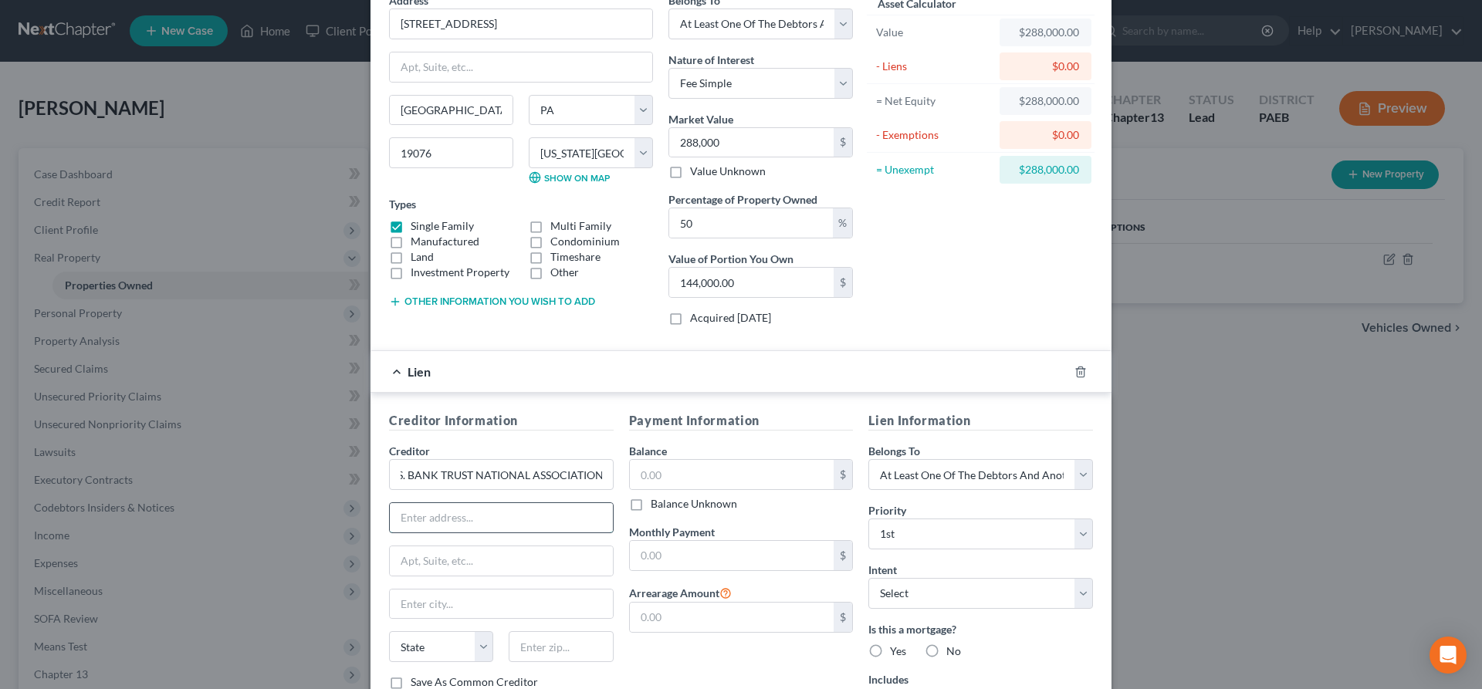
click at [551, 509] on input "text" at bounding box center [501, 517] width 223 height 29
drag, startPoint x: 435, startPoint y: 480, endPoint x: 354, endPoint y: 482, distance: 81.9
click at [389, 482] on input "U.S. BANK TRUST NATIONAL ASSOCIATION" at bounding box center [501, 474] width 225 height 31
click at [434, 522] on input "text" at bounding box center [501, 517] width 223 height 29
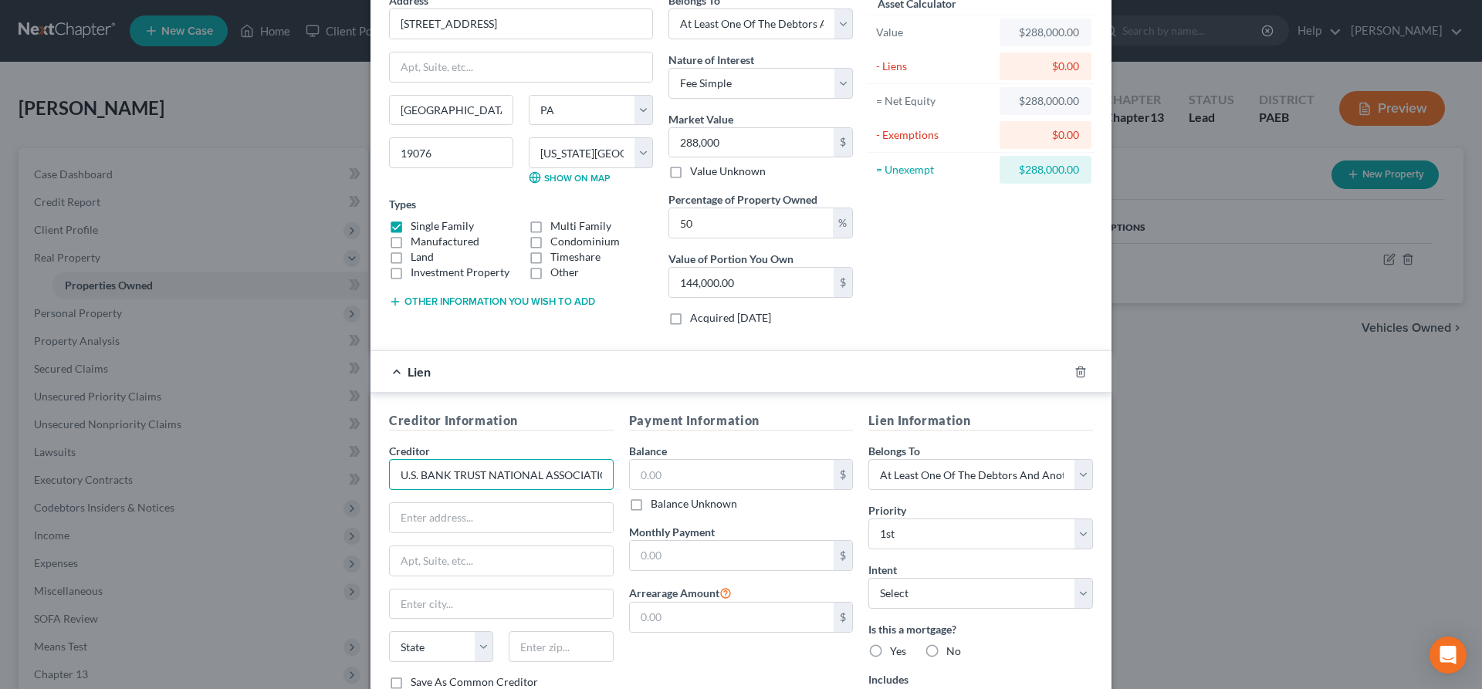
scroll to position [0, 13]
drag, startPoint x: 489, startPoint y: 477, endPoint x: 666, endPoint y: 470, distance: 176.9
click at [614, 470] on input "U.S. BANK TRUST NATIONAL ASSOCIATION" at bounding box center [501, 474] width 225 height 31
type input "U.S. BANK TRUST NA"
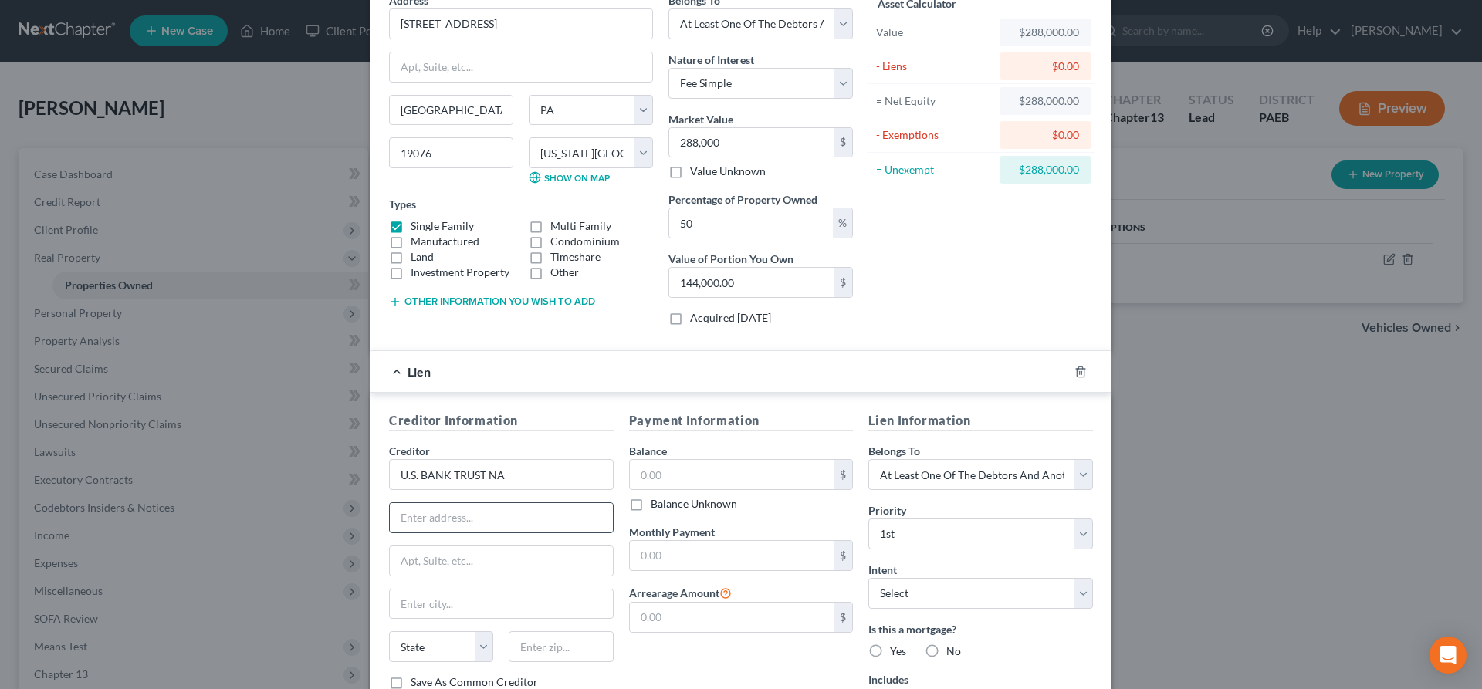
click at [486, 526] on input "text" at bounding box center [501, 517] width 223 height 29
click at [529, 472] on input "U.S. BANK TRUST NA" at bounding box center [501, 474] width 225 height 31
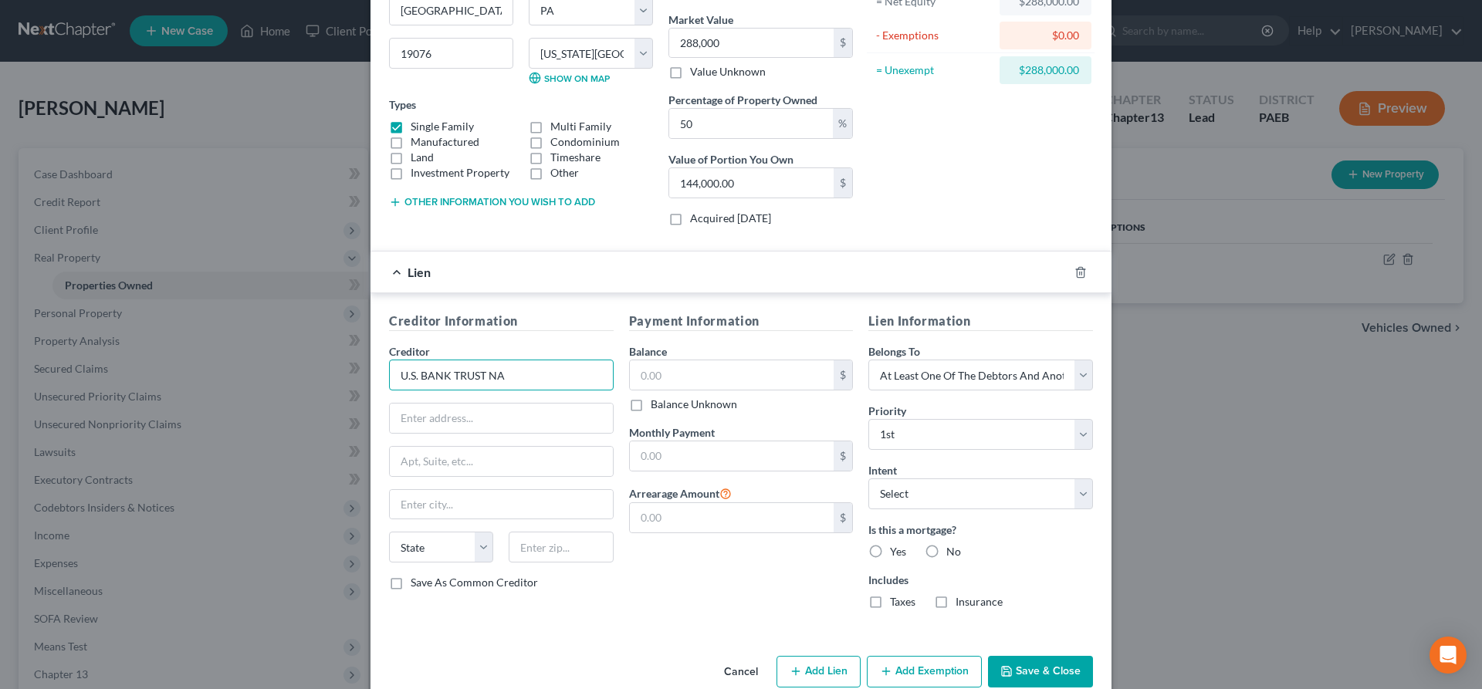
scroll to position [208, 0]
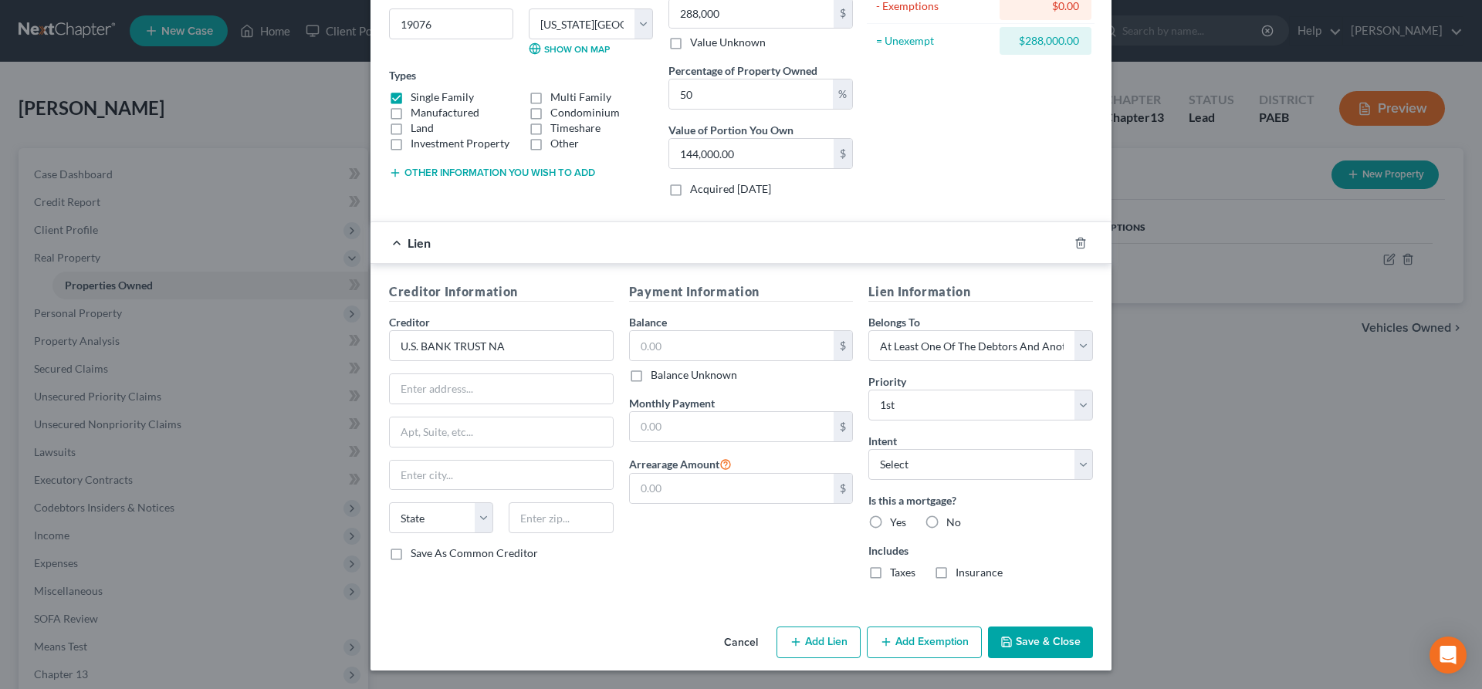
click at [943, 137] on div "Asset Calculator Value $288,000.00 - Liens $0.00 = Net Equity $288,000.00 - Exe…" at bounding box center [981, 36] width 240 height 346
click at [406, 399] on input "text" at bounding box center [501, 388] width 223 height 29
click at [412, 398] on input "text" at bounding box center [501, 388] width 223 height 29
type input "c/o Selene Finance LP,"
drag, startPoint x: 1028, startPoint y: 113, endPoint x: 484, endPoint y: 435, distance: 632.7
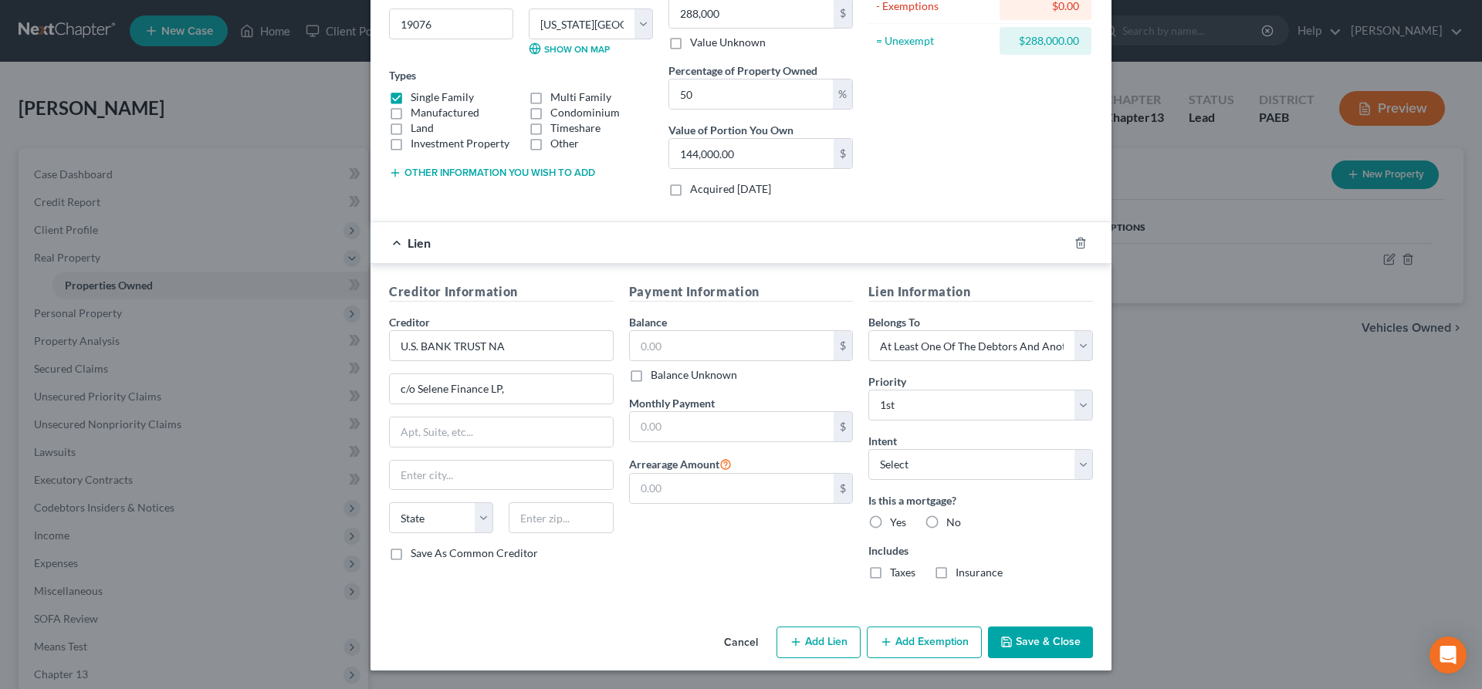
click at [1028, 112] on div "Asset Calculator Value $288,000.00 - Liens $0.00 = Net Equity $288,000.00 - Exe…" at bounding box center [981, 36] width 240 height 346
click at [419, 434] on input "text" at bounding box center [501, 432] width 223 height 29
type input "[STREET_ADDRESS]"
click at [582, 521] on input "text" at bounding box center [561, 518] width 104 height 31
type input "75019"
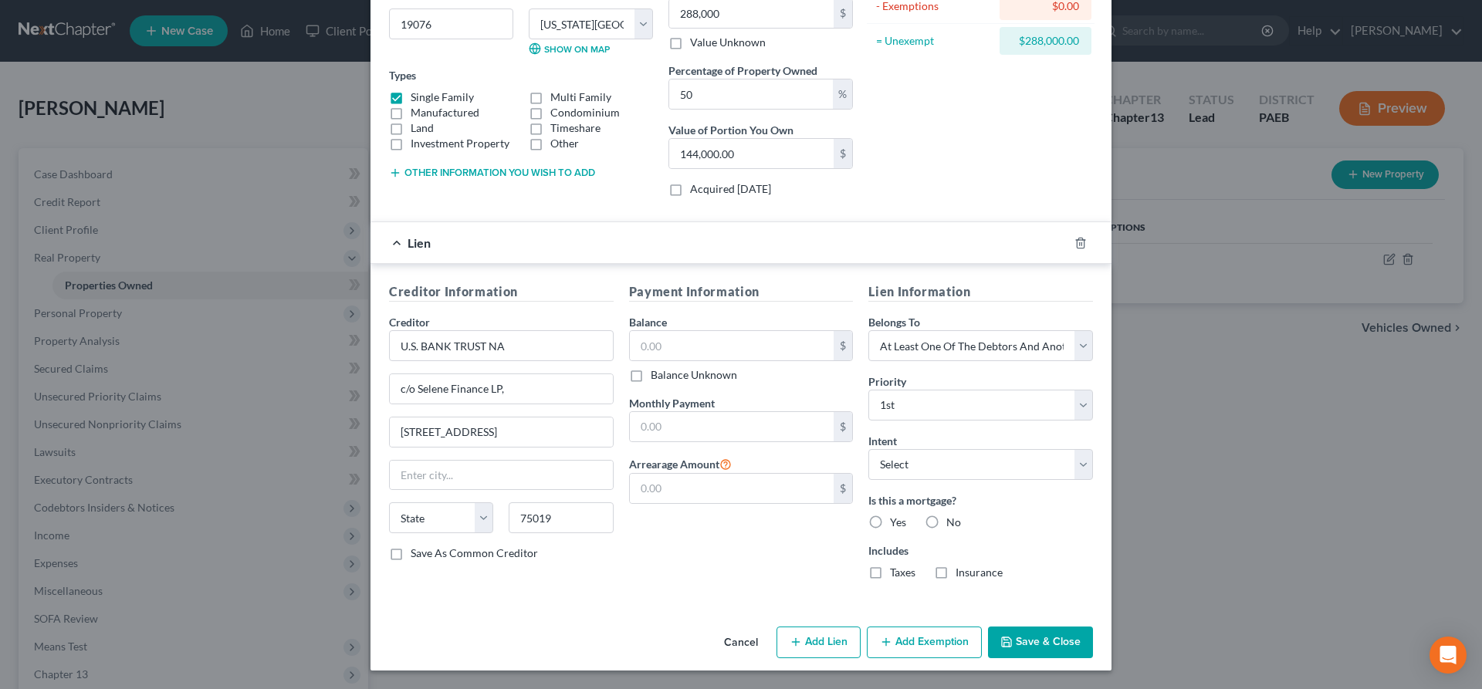
click at [544, 604] on div "Address * [GEOGRAPHIC_DATA] [US_STATE][GEOGRAPHIC_DATA] [GEOGRAPHIC_DATA] [GEOG…" at bounding box center [741, 241] width 741 height 757
click at [489, 481] on input "text" at bounding box center [501, 475] width 223 height 29
type input "Coppell"
select select "45"
click at [681, 428] on input "text" at bounding box center [732, 426] width 205 height 29
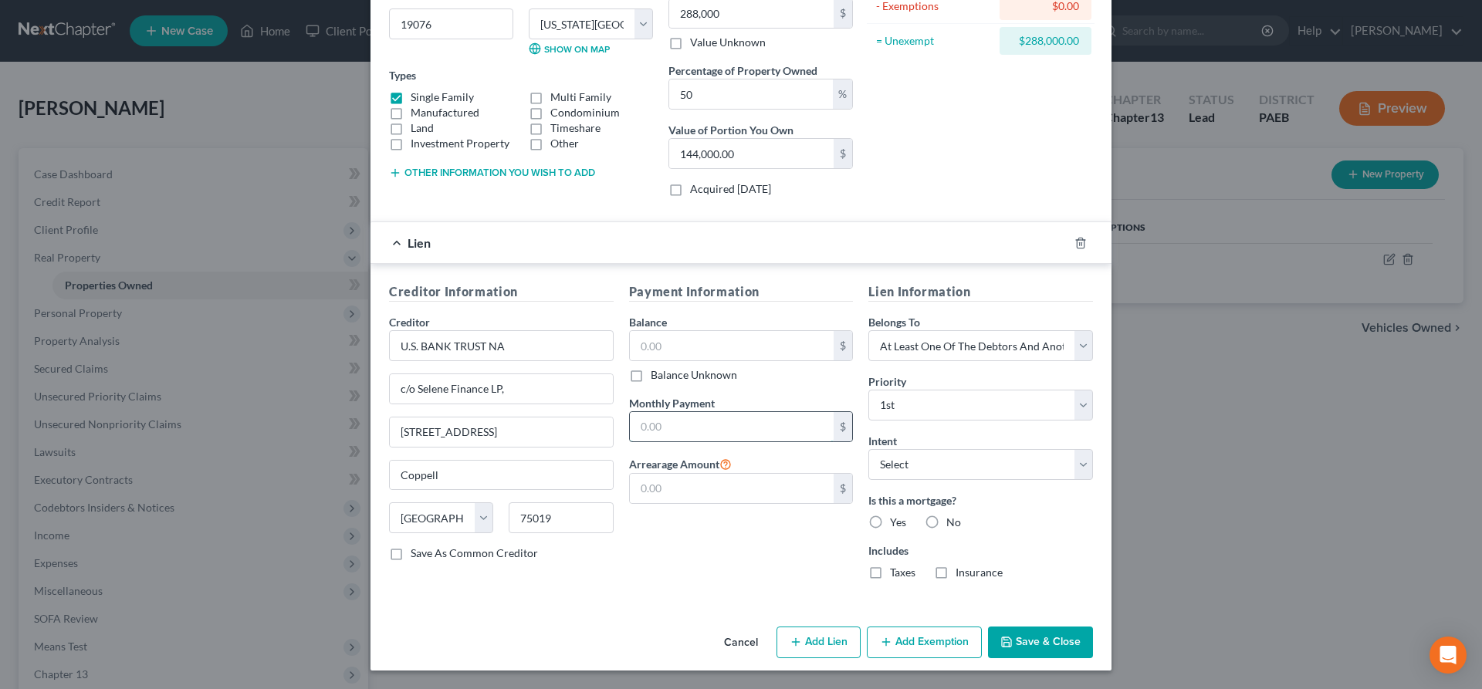
click at [681, 428] on input "text" at bounding box center [732, 426] width 205 height 29
type input "1,245"
click at [655, 351] on input "text" at bounding box center [732, 345] width 205 height 29
click at [718, 346] on input "text" at bounding box center [732, 345] width 205 height 29
type input "215,000"
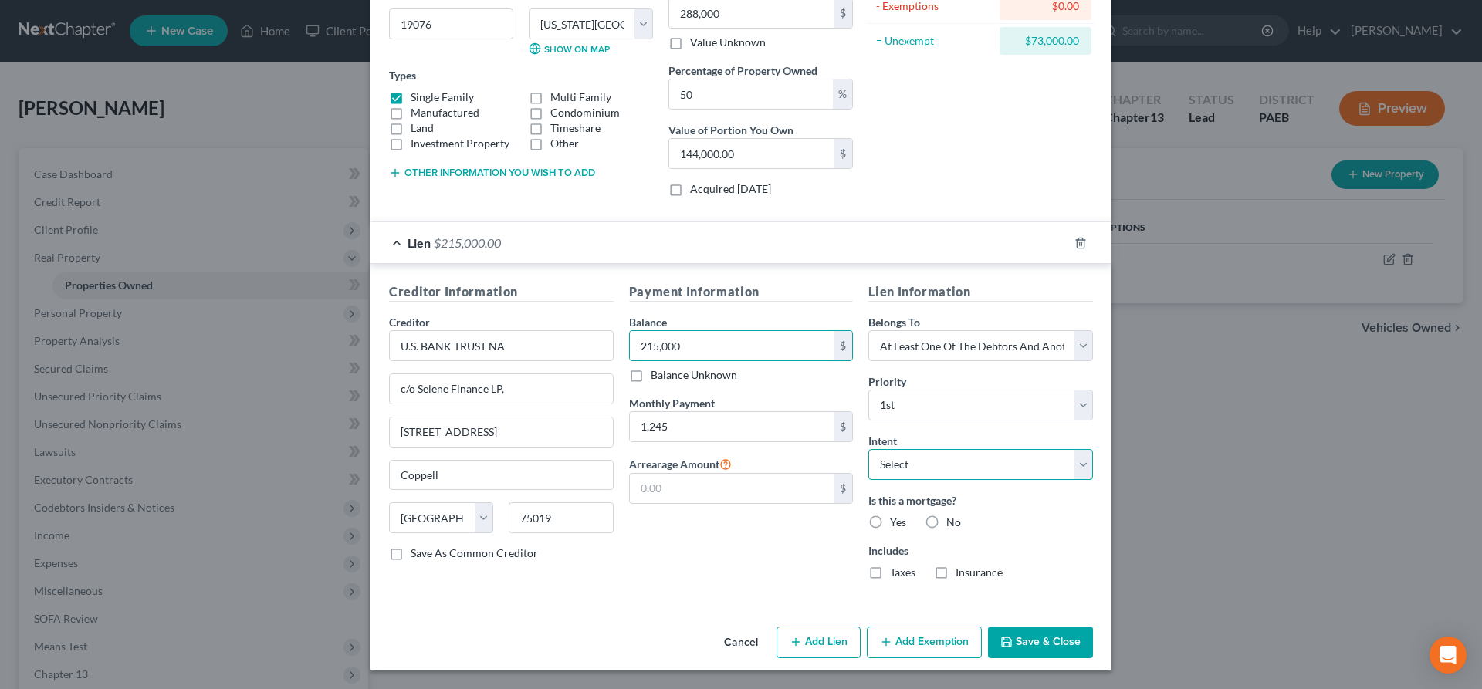
click at [964, 468] on select "Select Surrender Redeem Reaffirm Avoid Other" at bounding box center [980, 464] width 225 height 31
select select "4"
click option "Other" at bounding box center [0, 0] width 0 height 0
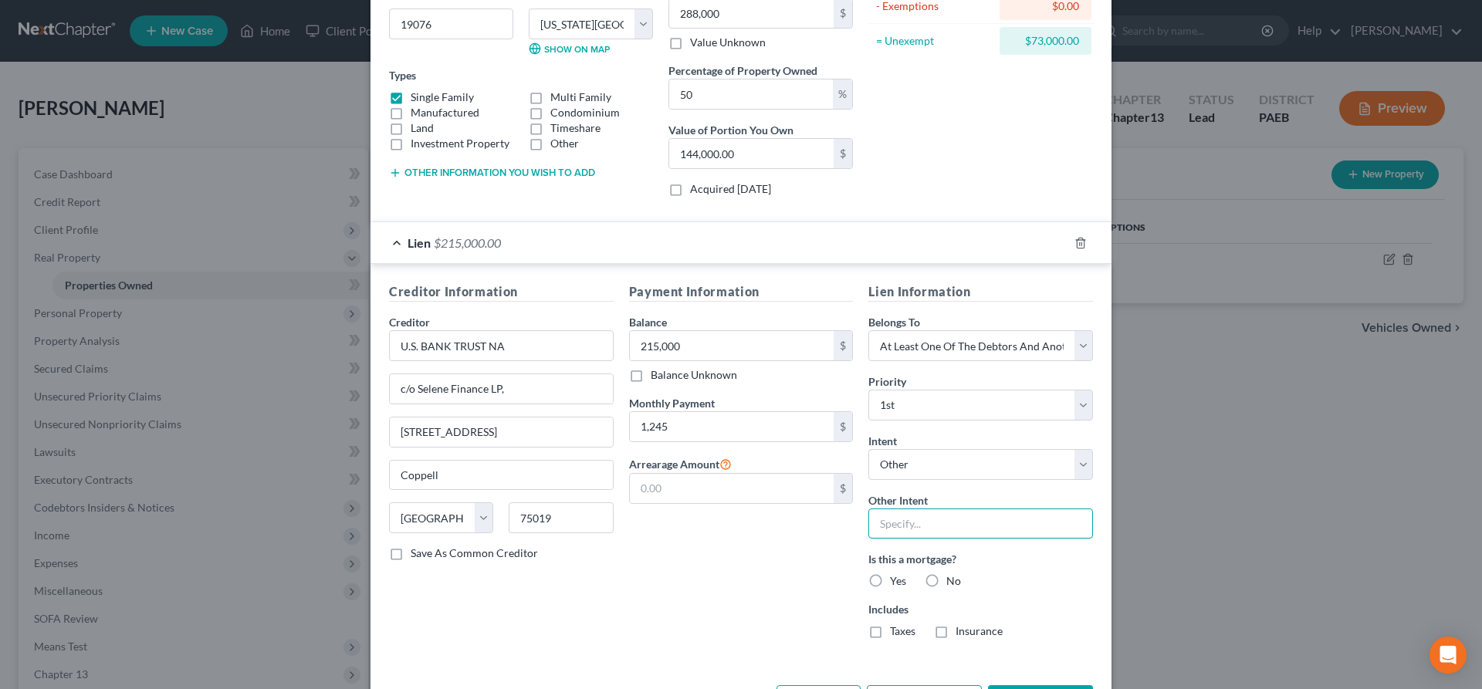
click at [914, 529] on input "text" at bounding box center [980, 524] width 225 height 31
click at [891, 531] on input "cpntinue payments" at bounding box center [980, 524] width 225 height 31
type input "continue payments"
drag, startPoint x: 1120, startPoint y: 283, endPoint x: 818, endPoint y: 646, distance: 472.0
click at [645, 628] on div "Payment Information Balance 215,000.00 $ Balance Unknown Balance Undetermined 2…" at bounding box center [741, 467] width 240 height 369
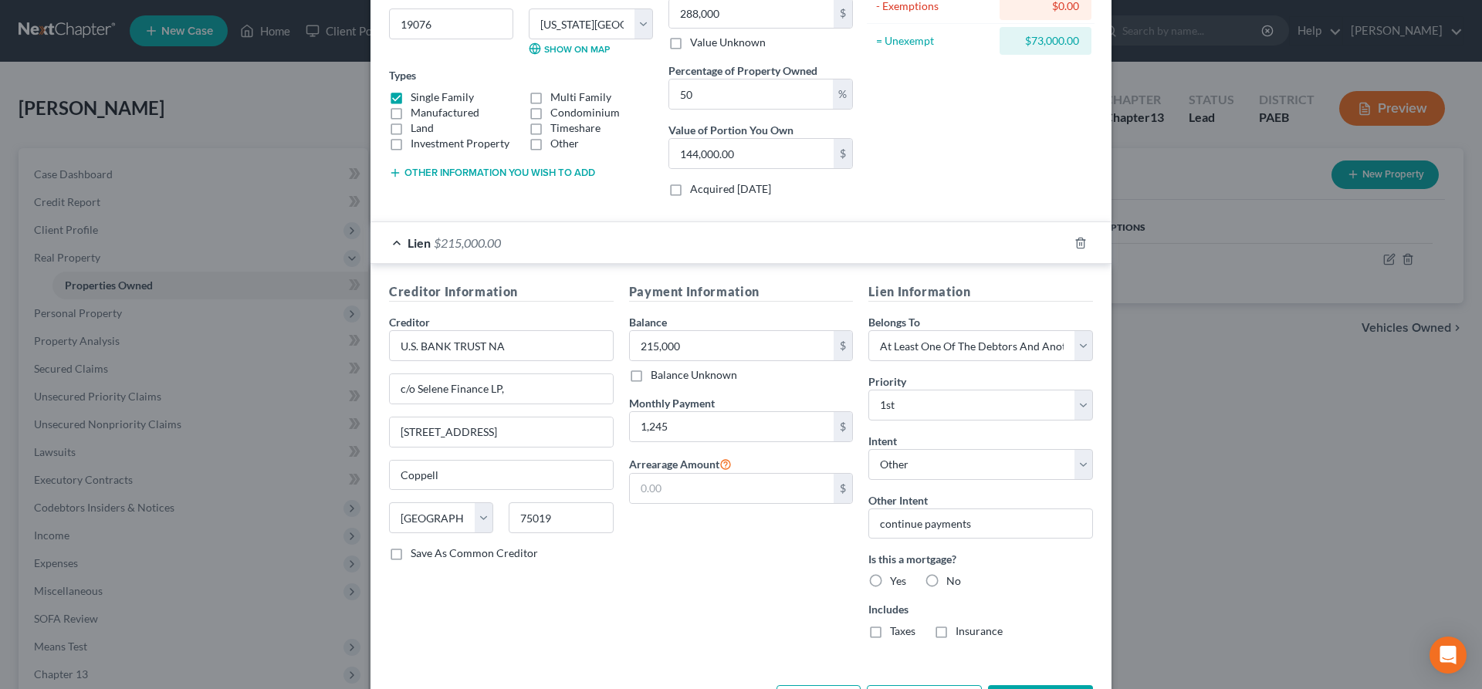
click at [890, 583] on label "Yes" at bounding box center [898, 581] width 16 height 15
click at [896, 583] on input "Yes" at bounding box center [901, 579] width 10 height 10
radio input "true"
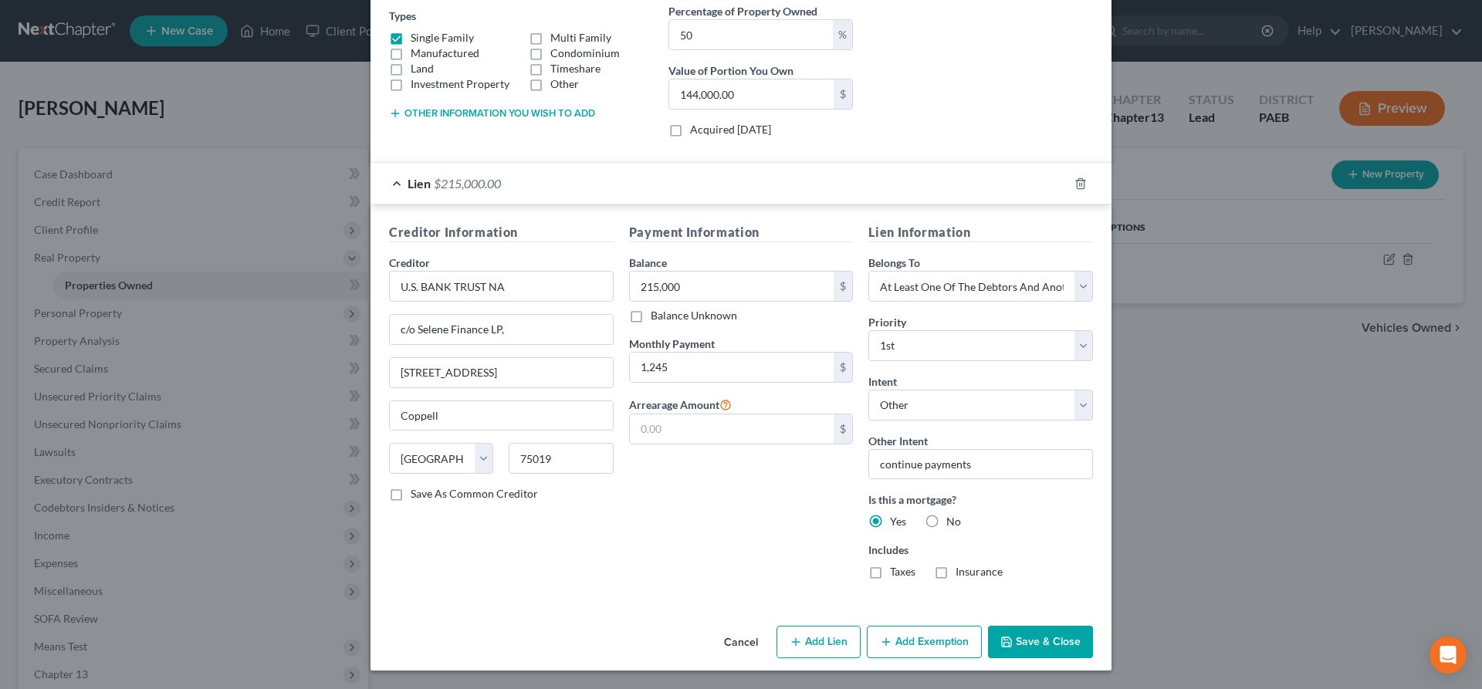
click at [890, 575] on label "Taxes" at bounding box center [902, 571] width 25 height 15
click at [896, 574] on input "Taxes" at bounding box center [901, 569] width 10 height 10
checkbox input "true"
click at [956, 576] on label "Insurance" at bounding box center [979, 571] width 47 height 15
click at [962, 574] on input "Insurance" at bounding box center [967, 569] width 10 height 10
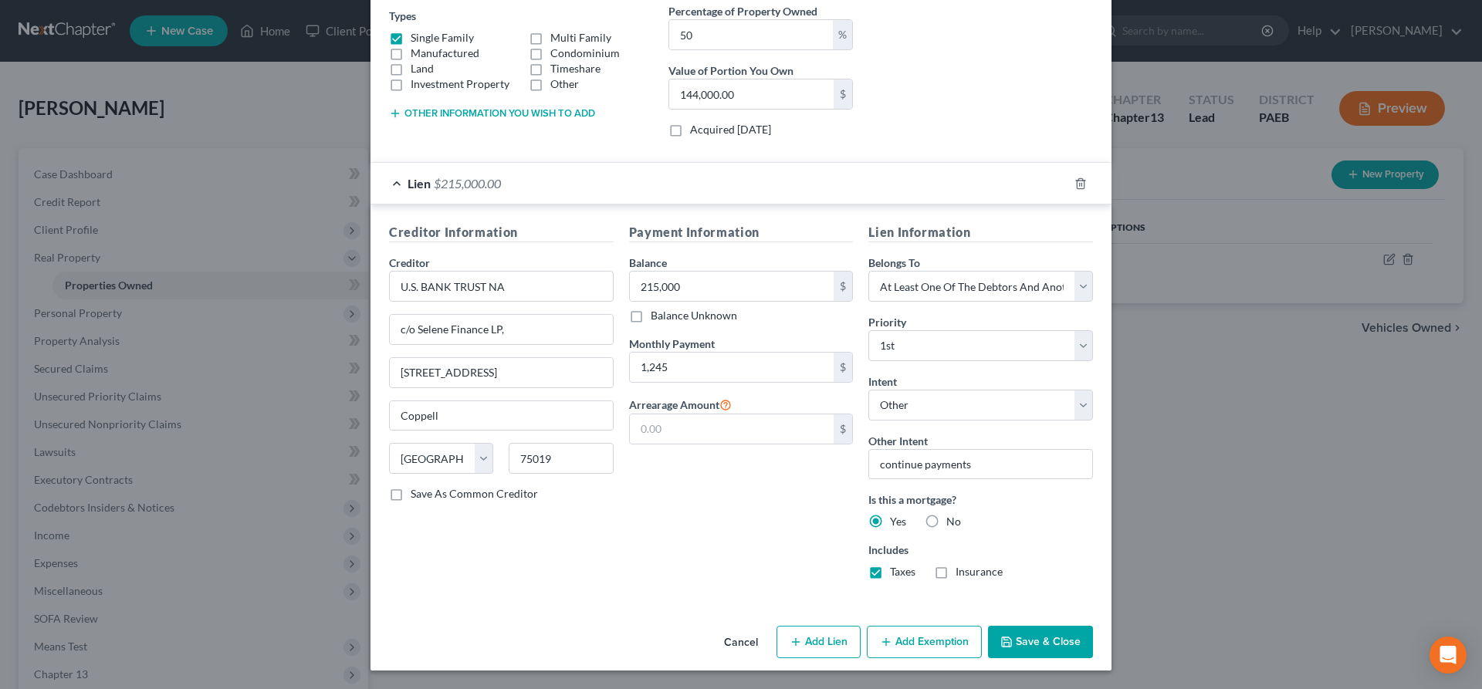
checkbox input "true"
click at [1083, 634] on button "Save & Close" at bounding box center [1040, 642] width 105 height 32
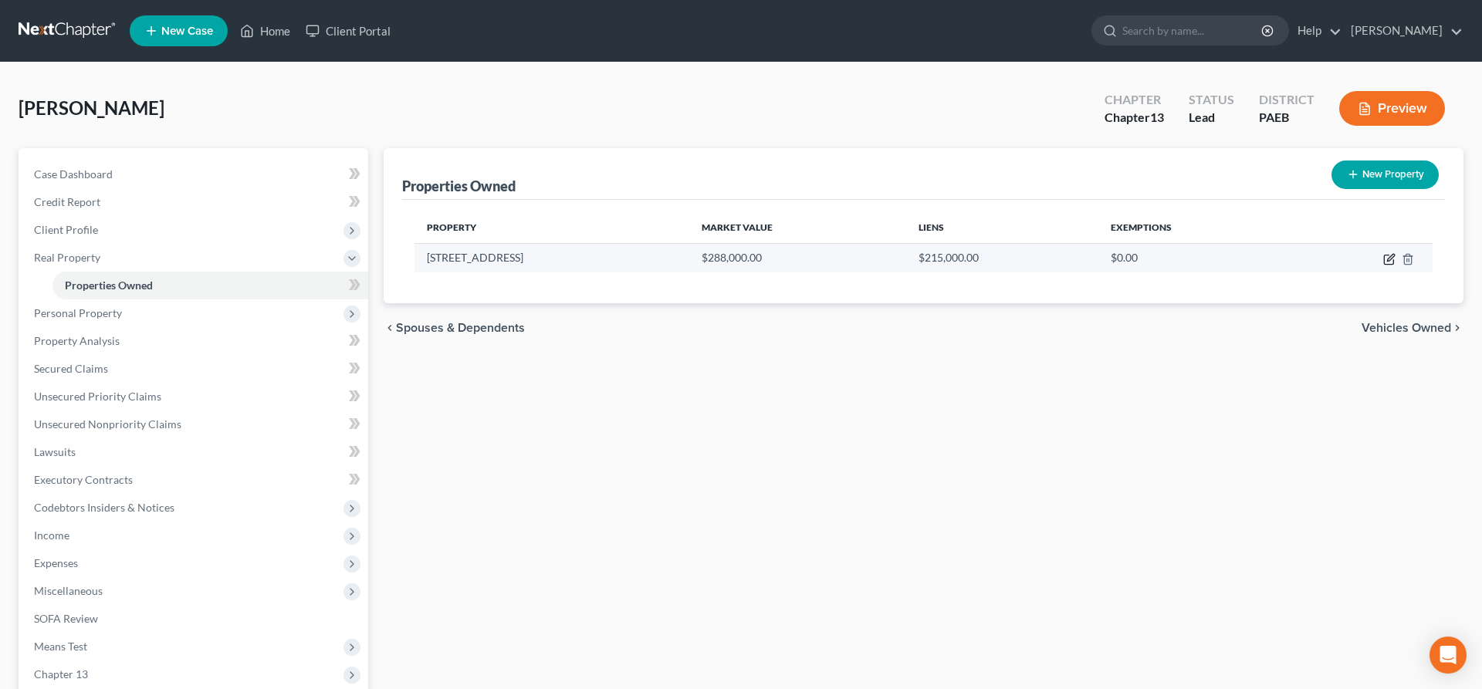
click at [1389, 256] on icon "button" at bounding box center [1388, 260] width 9 height 9
select select "39"
select select "22"
select select "3"
select select "0"
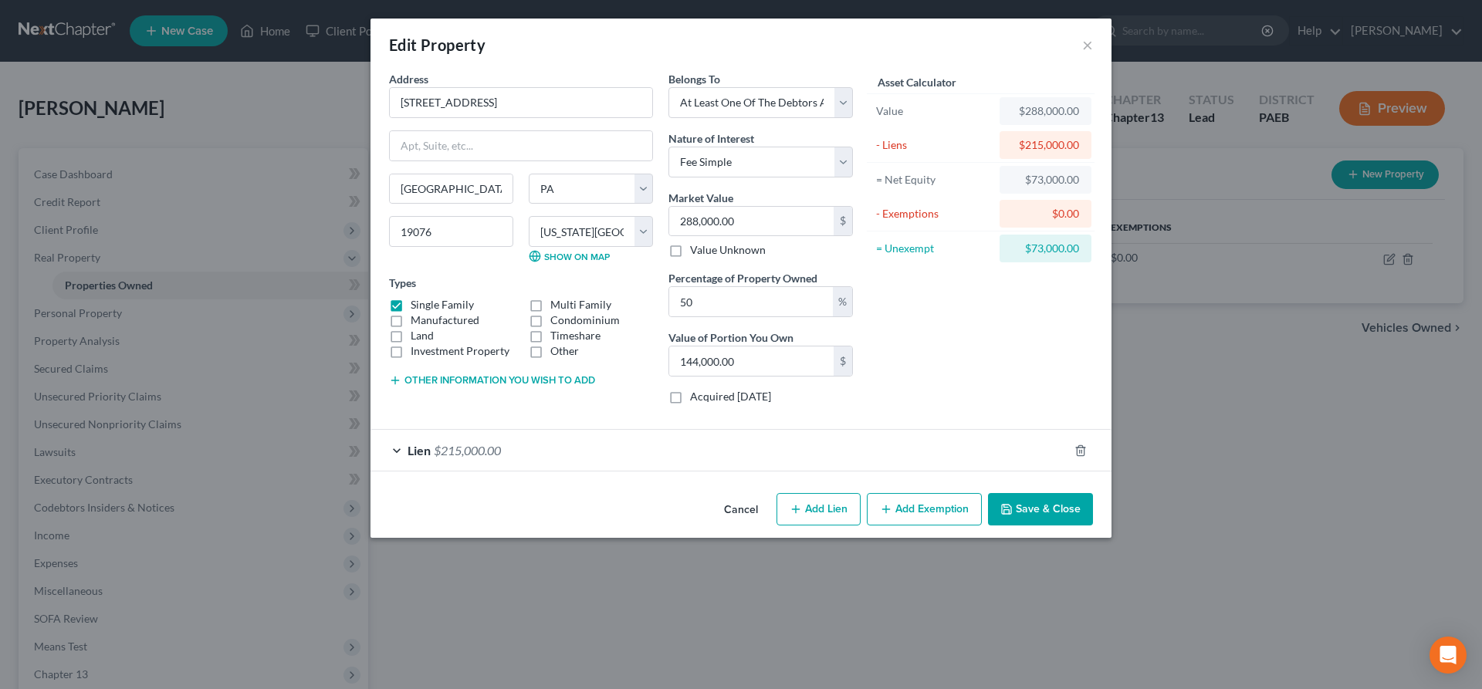
click at [917, 511] on button "Add Exemption" at bounding box center [924, 509] width 115 height 32
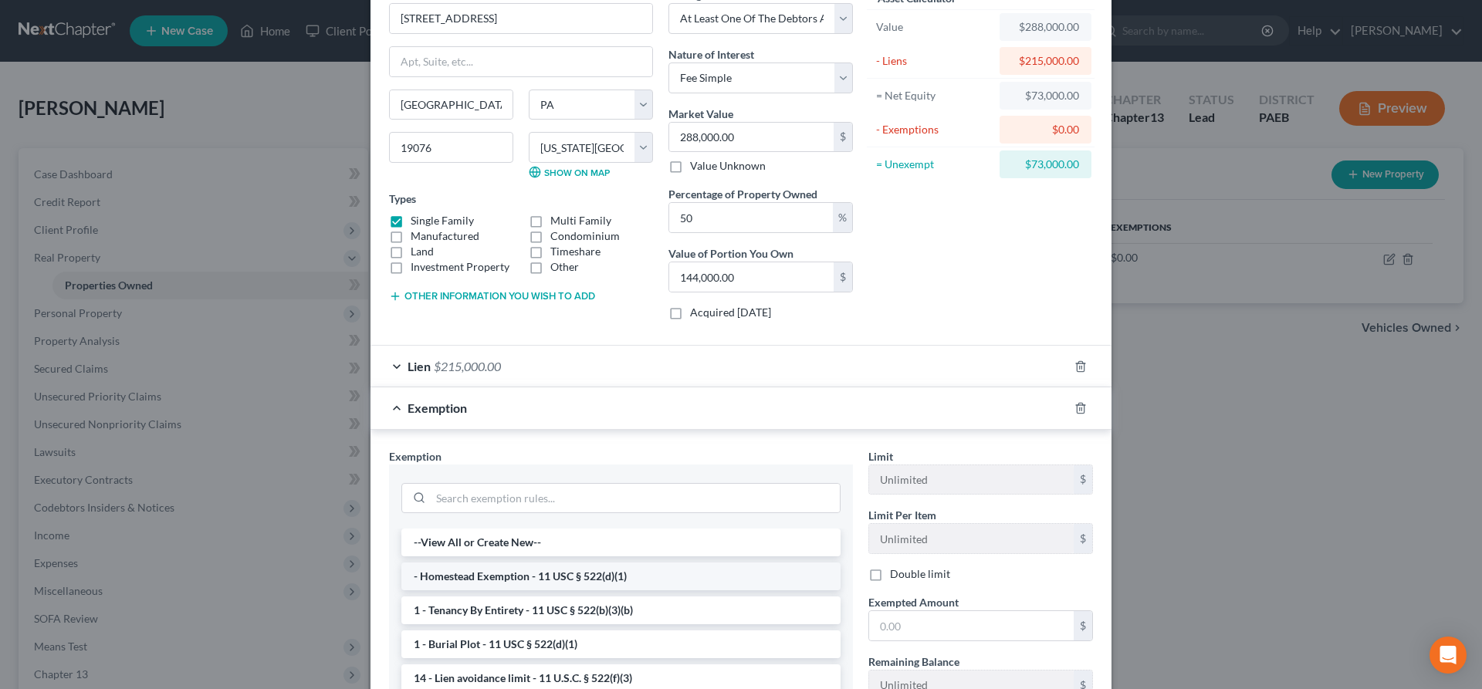
scroll to position [157, 0]
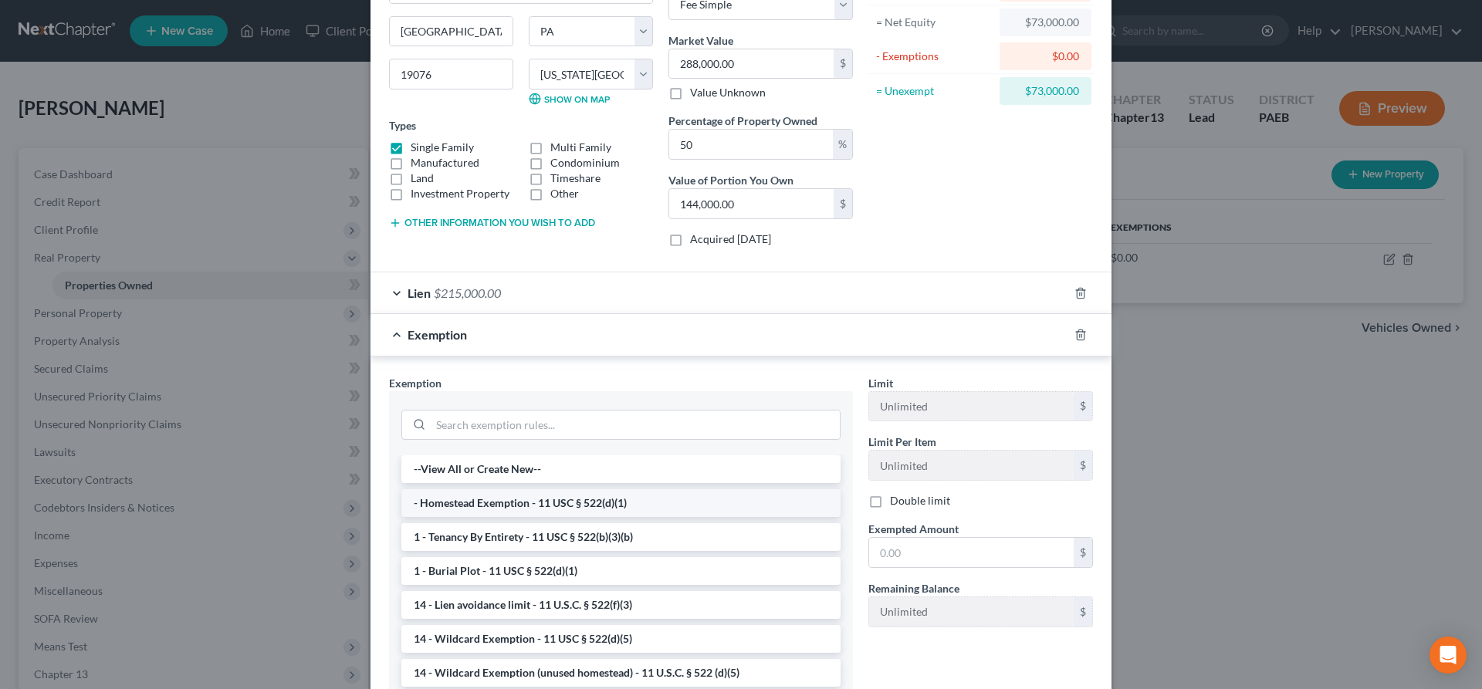
click at [609, 502] on li "- Homestead Exemption - 11 USC § 522(d)(1)" at bounding box center [620, 503] width 439 height 28
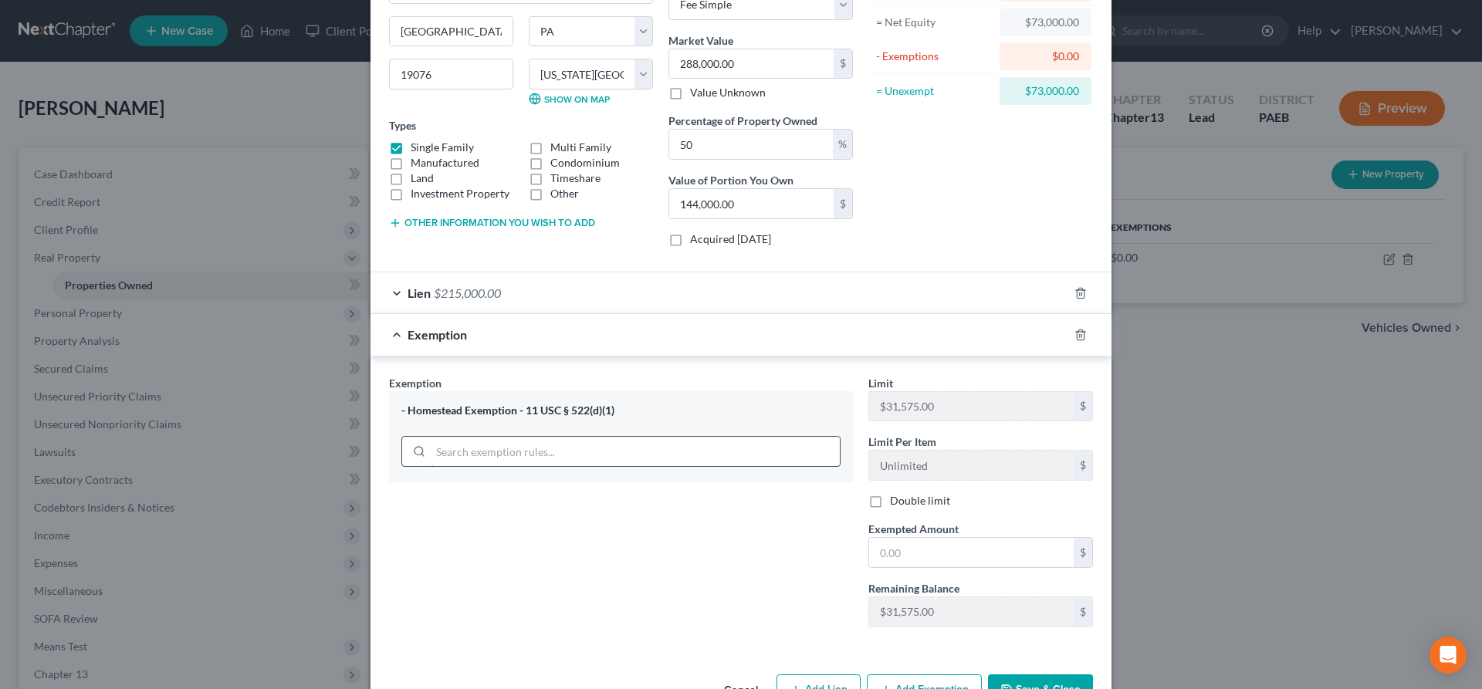
scroll to position [205, 0]
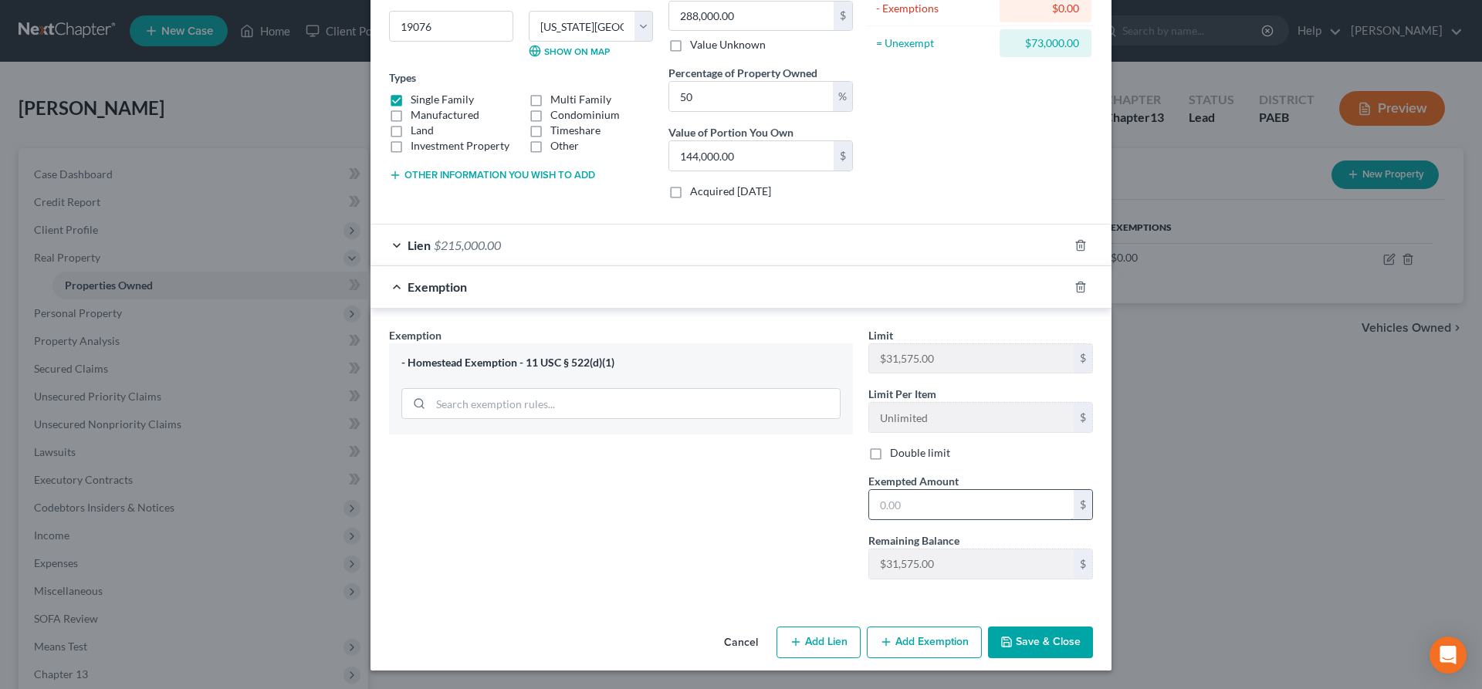
click at [897, 508] on input "text" at bounding box center [971, 504] width 205 height 29
type input "31,575"
click at [1038, 634] on button "Save & Close" at bounding box center [1040, 643] width 105 height 32
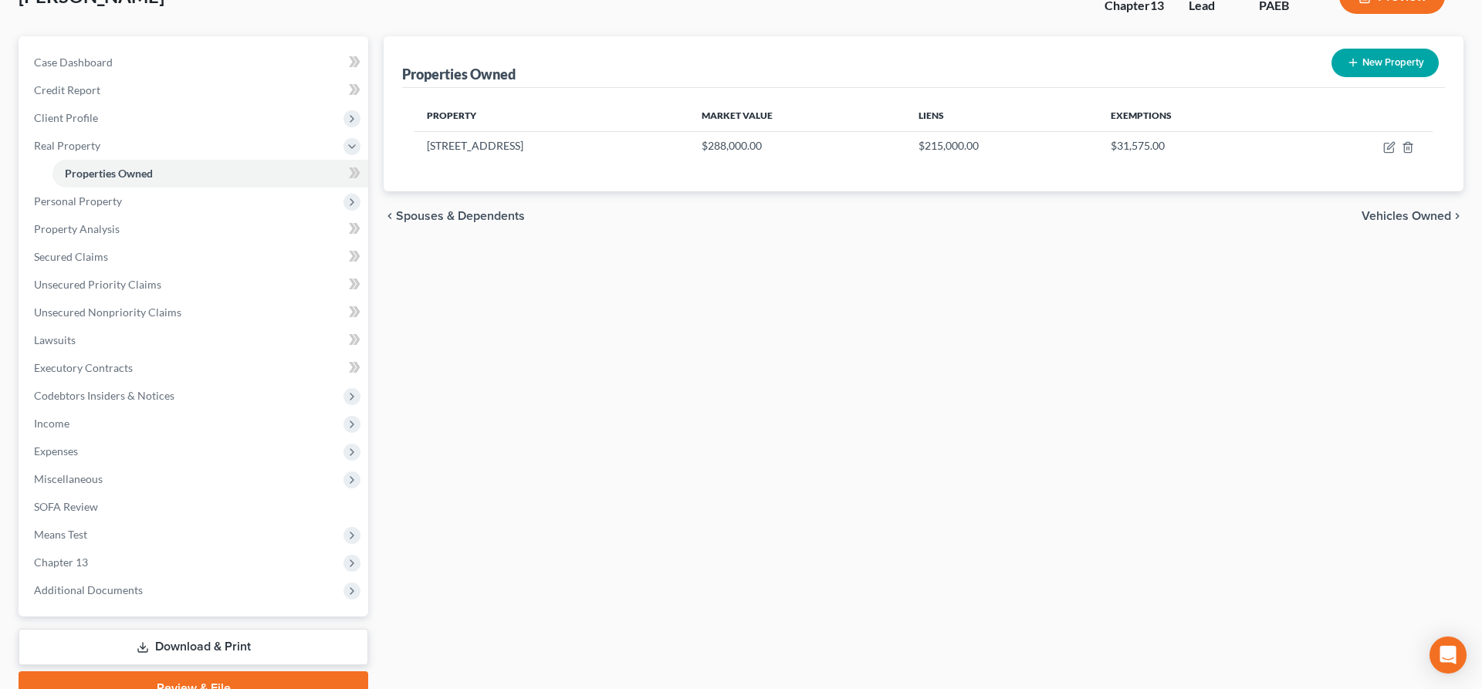
scroll to position [79, 0]
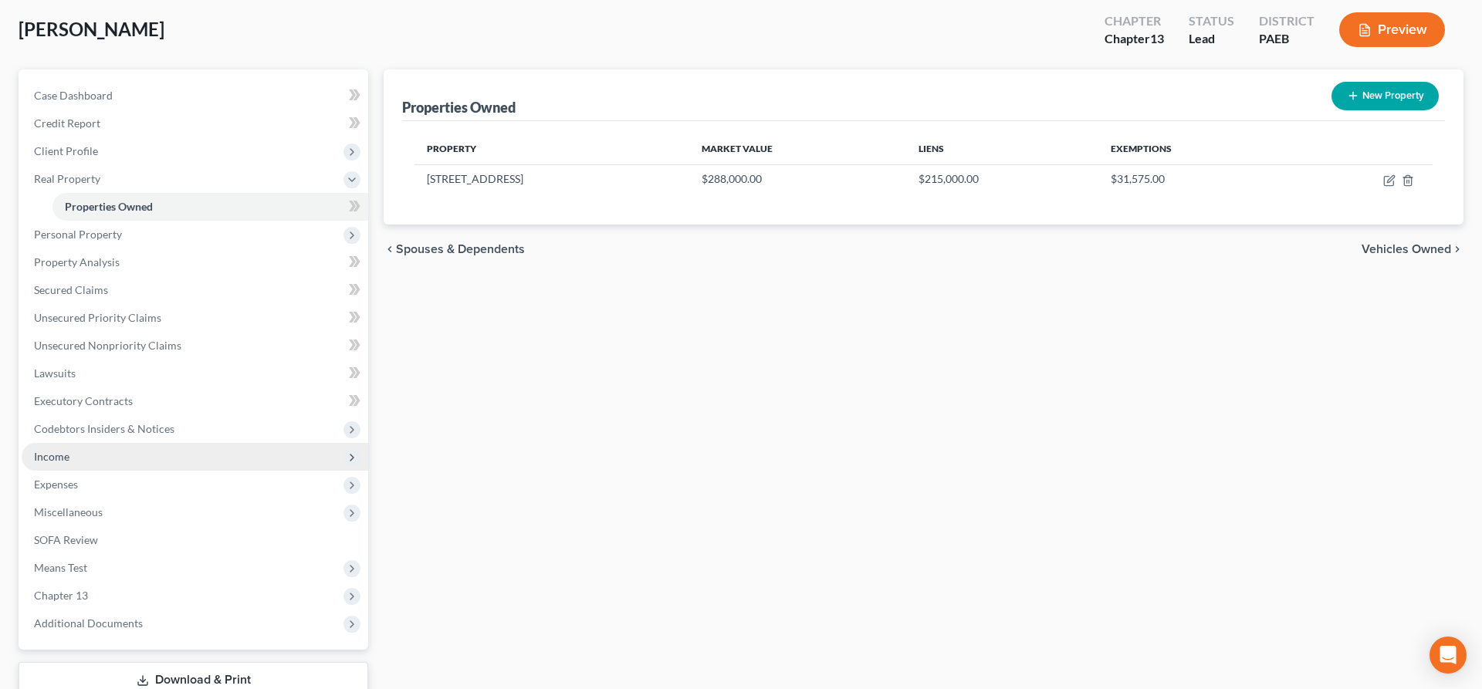
click at [56, 454] on span "Income" at bounding box center [52, 456] width 36 height 13
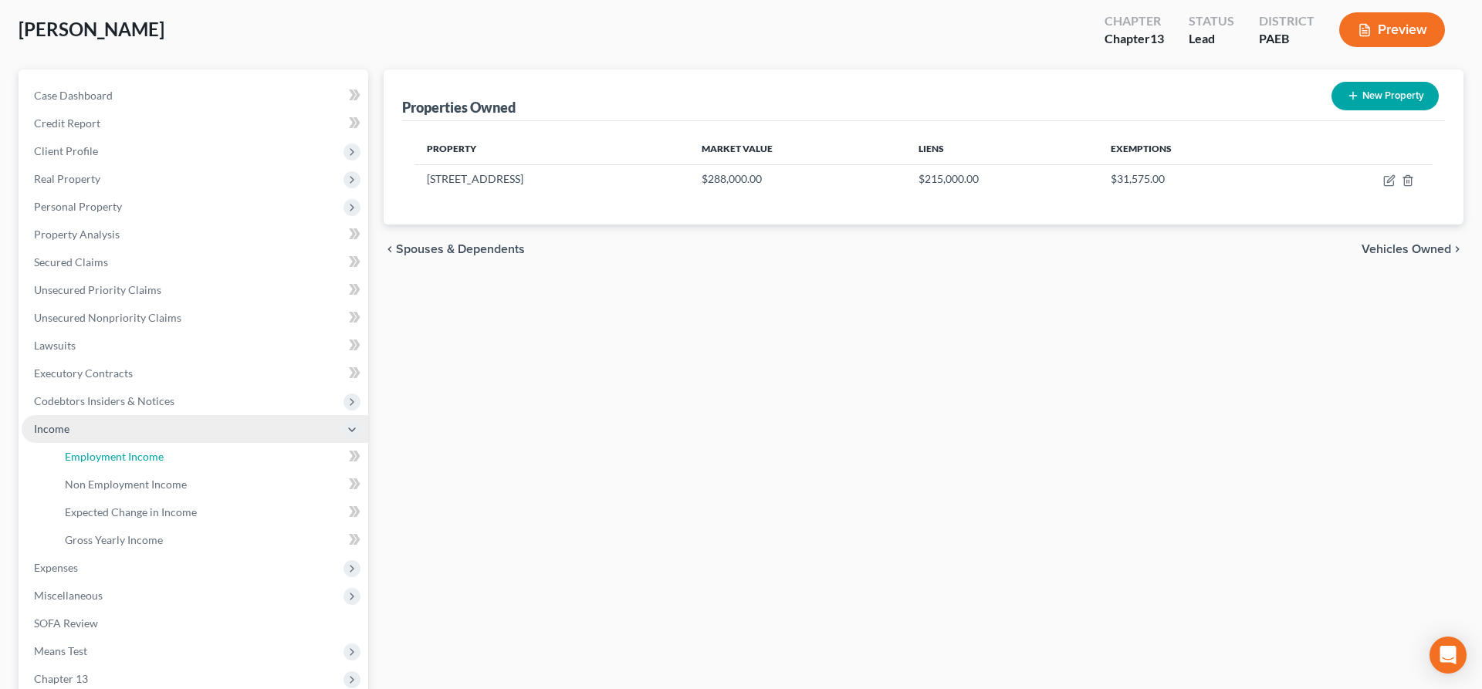
drag, startPoint x: 88, startPoint y: 460, endPoint x: 125, endPoint y: 438, distance: 42.9
click at [88, 459] on span "Employment Income" at bounding box center [114, 456] width 99 height 13
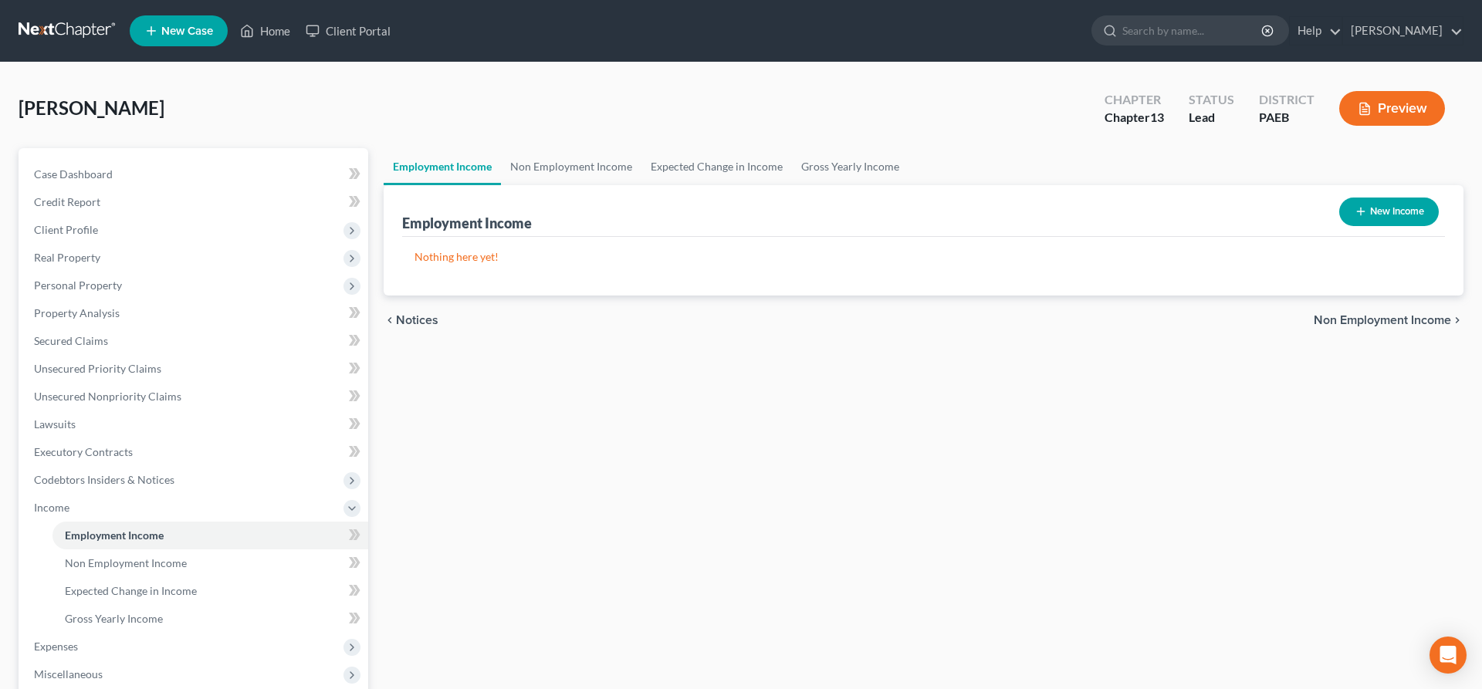
click at [1375, 210] on button "New Income" at bounding box center [1389, 212] width 100 height 29
select select "0"
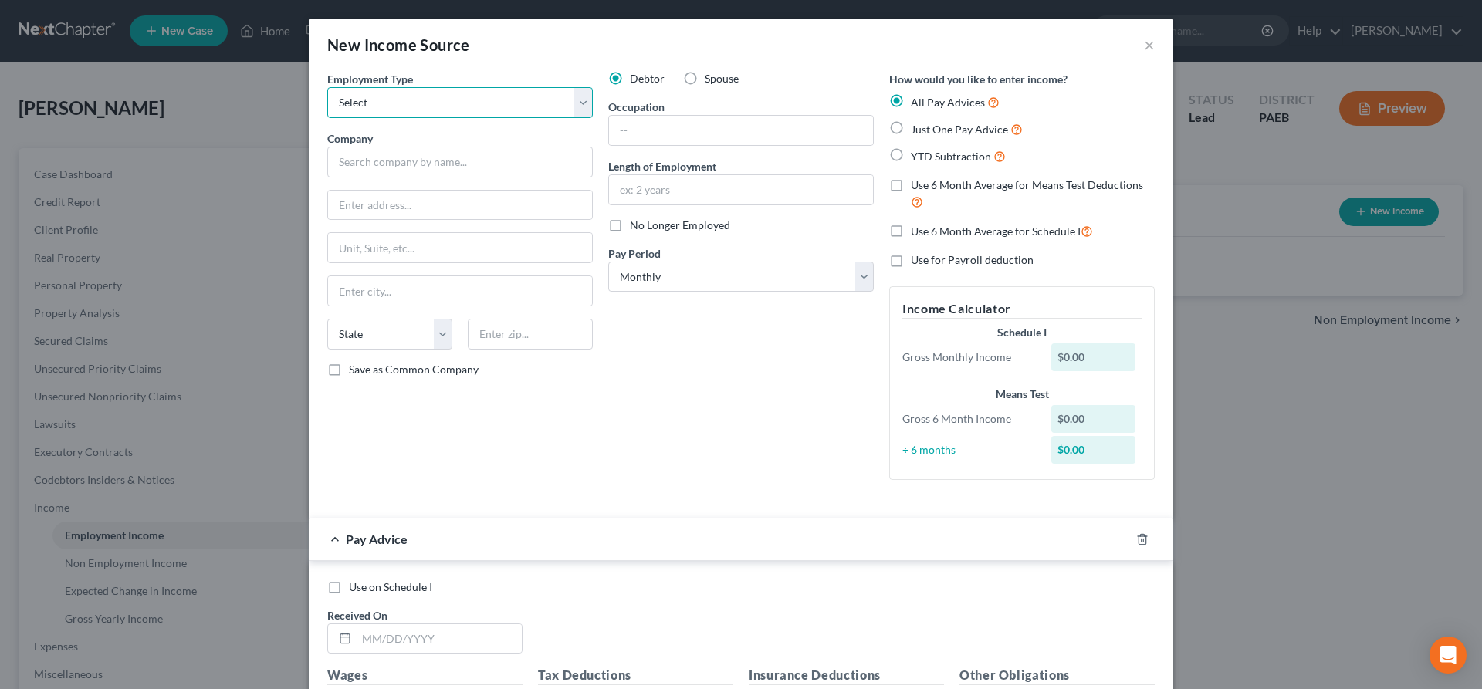
click at [327, 87] on select "Select Full or [DEMOGRAPHIC_DATA] Employment Self Employment" at bounding box center [460, 102] width 266 height 31
select select "0"
click option "Full or [DEMOGRAPHIC_DATA] Employment" at bounding box center [0, 0] width 0 height 0
click at [345, 164] on input "text" at bounding box center [460, 162] width 266 height 31
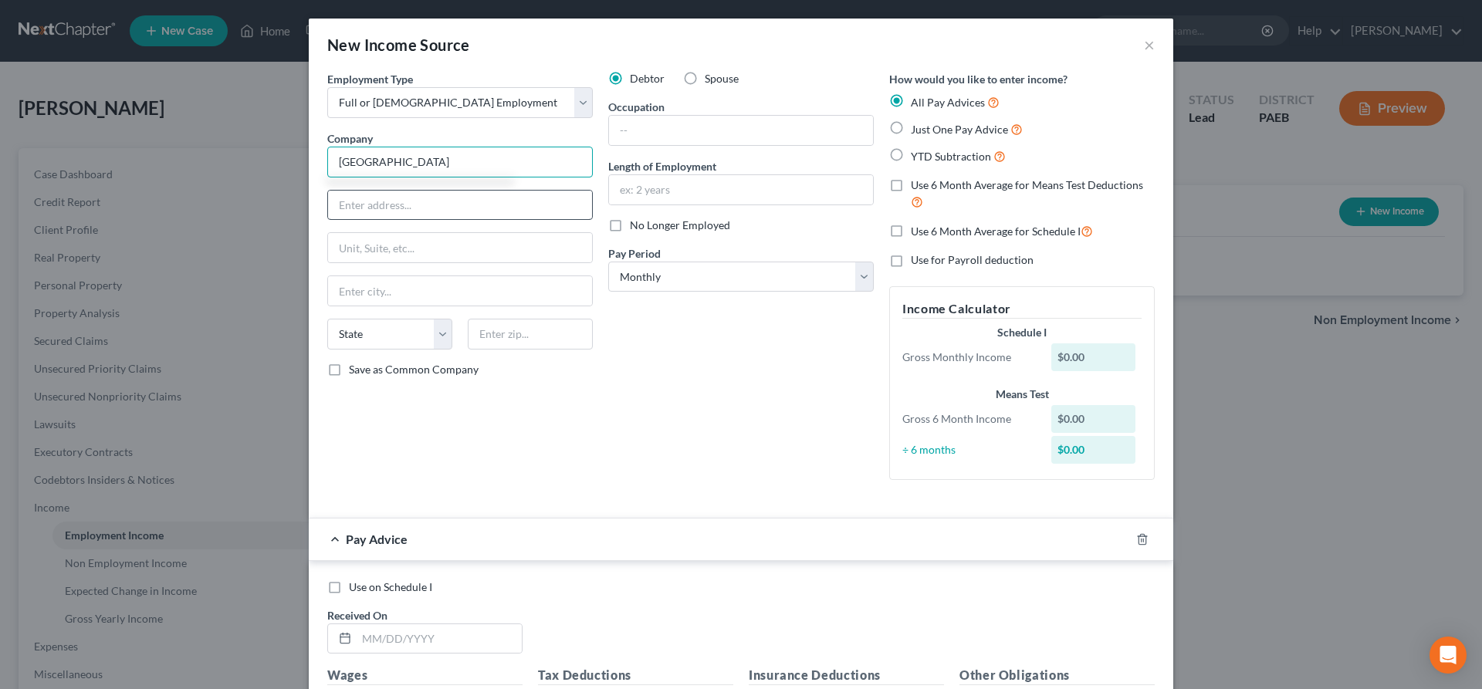
type input "[GEOGRAPHIC_DATA]"
click at [347, 201] on input "text" at bounding box center [460, 205] width 264 height 29
click at [529, 338] on input "text" at bounding box center [530, 334] width 125 height 31
type input "19036"
click at [709, 441] on div "Debtor Spouse Occupation Length of Employment No Longer Employed Pay Period * S…" at bounding box center [741, 281] width 281 height 421
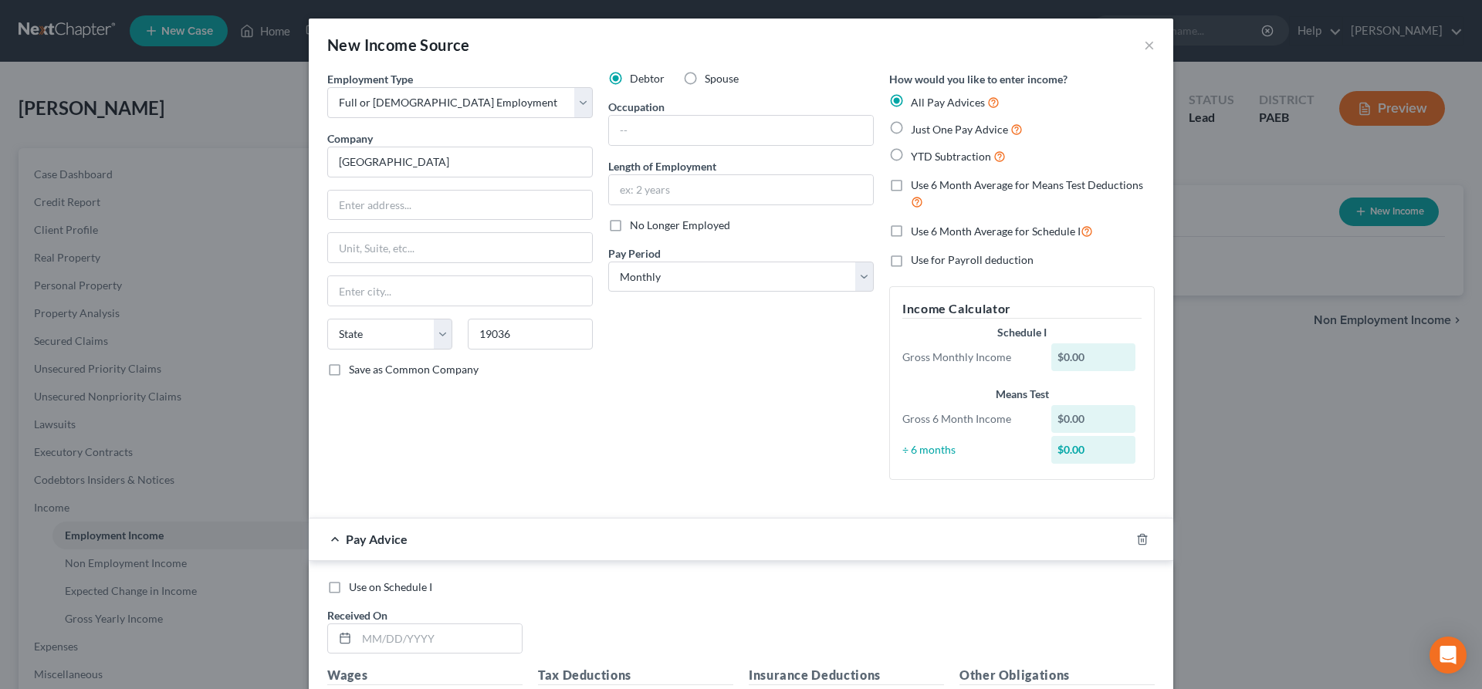
type input "Glenolden"
select select "39"
drag, startPoint x: 640, startPoint y: 188, endPoint x: 624, endPoint y: 209, distance: 27.0
click at [639, 185] on input "text" at bounding box center [741, 189] width 264 height 29
type input "1 mo"
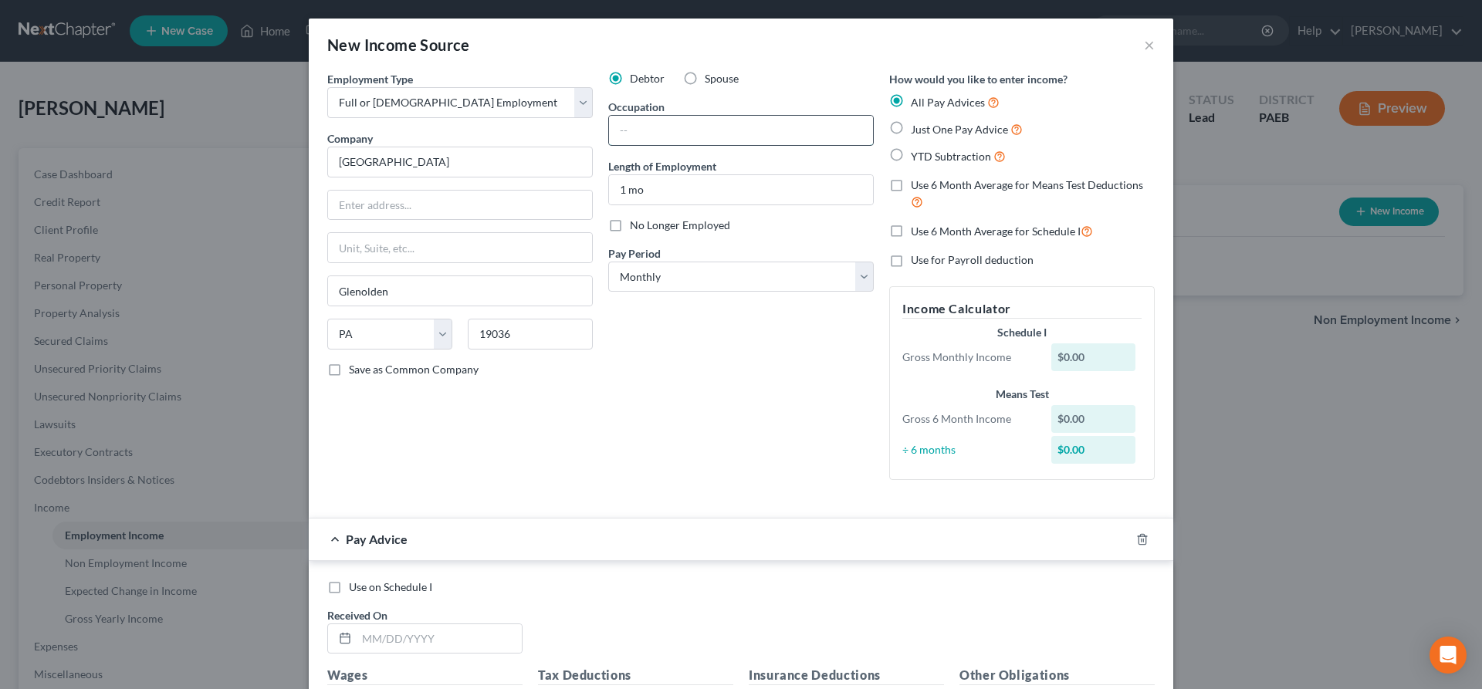
click at [660, 132] on input "text" at bounding box center [741, 130] width 264 height 29
type input "classroom aid"
click at [608, 262] on select "Select Monthly Twice Monthly Every Other Week Weekly" at bounding box center [741, 277] width 266 height 31
select select "2"
click option "Every Other Week" at bounding box center [0, 0] width 0 height 0
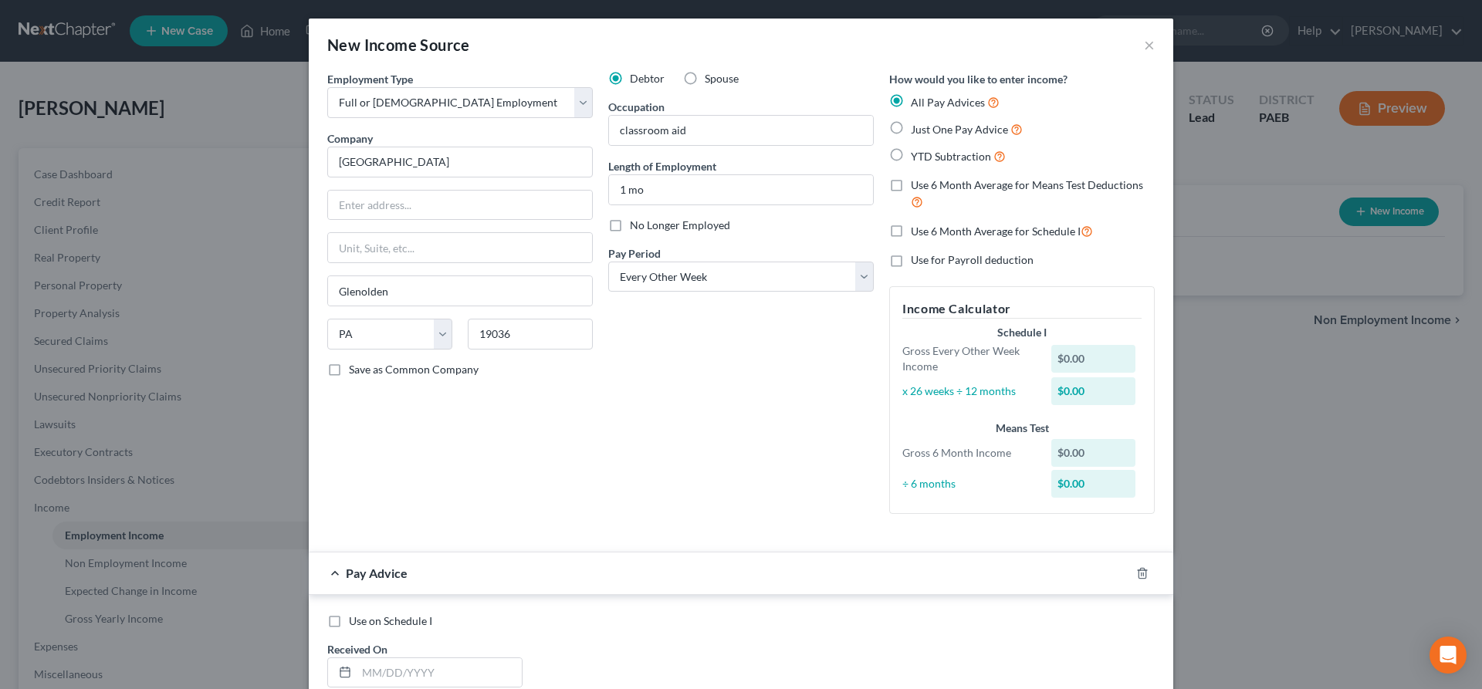
click at [911, 135] on label "Just One Pay Advice" at bounding box center [967, 129] width 112 height 18
click at [917, 130] on input "Just One Pay Advice" at bounding box center [922, 125] width 10 height 10
radio input "true"
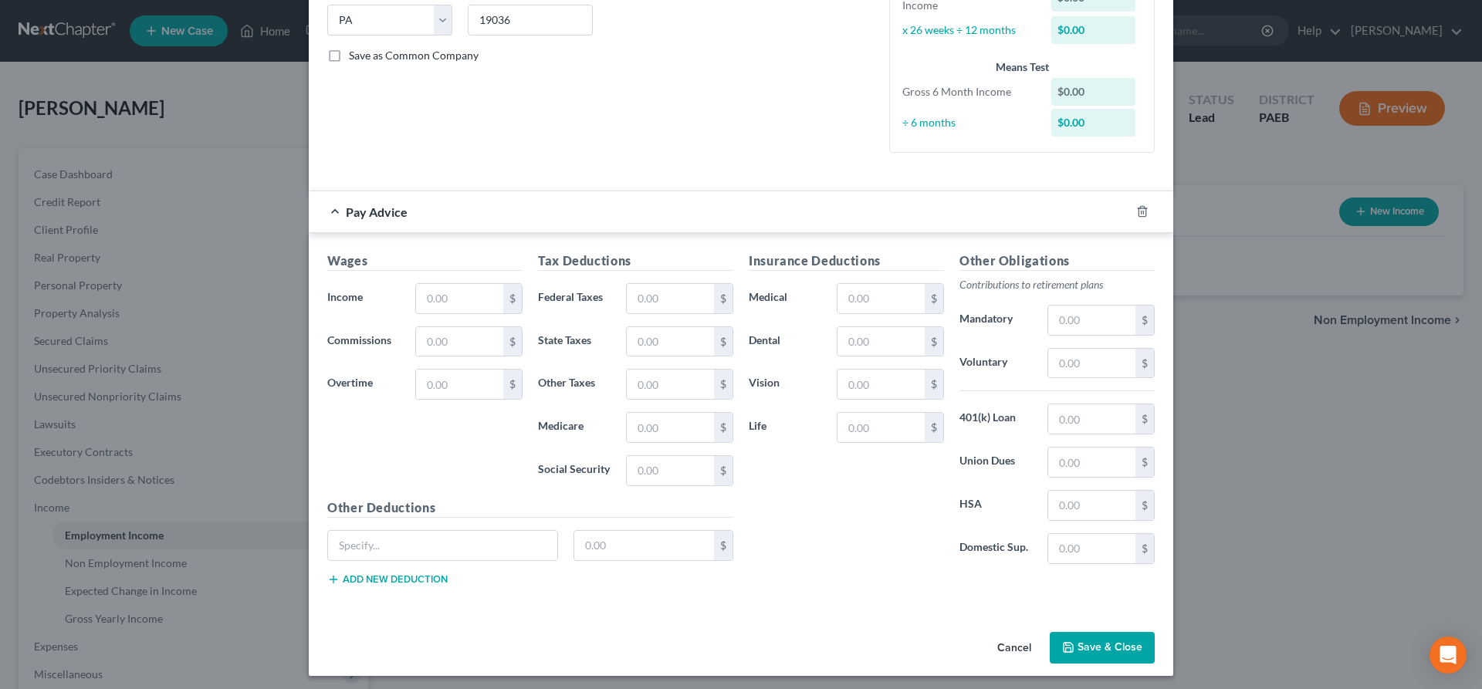
scroll to position [315, 0]
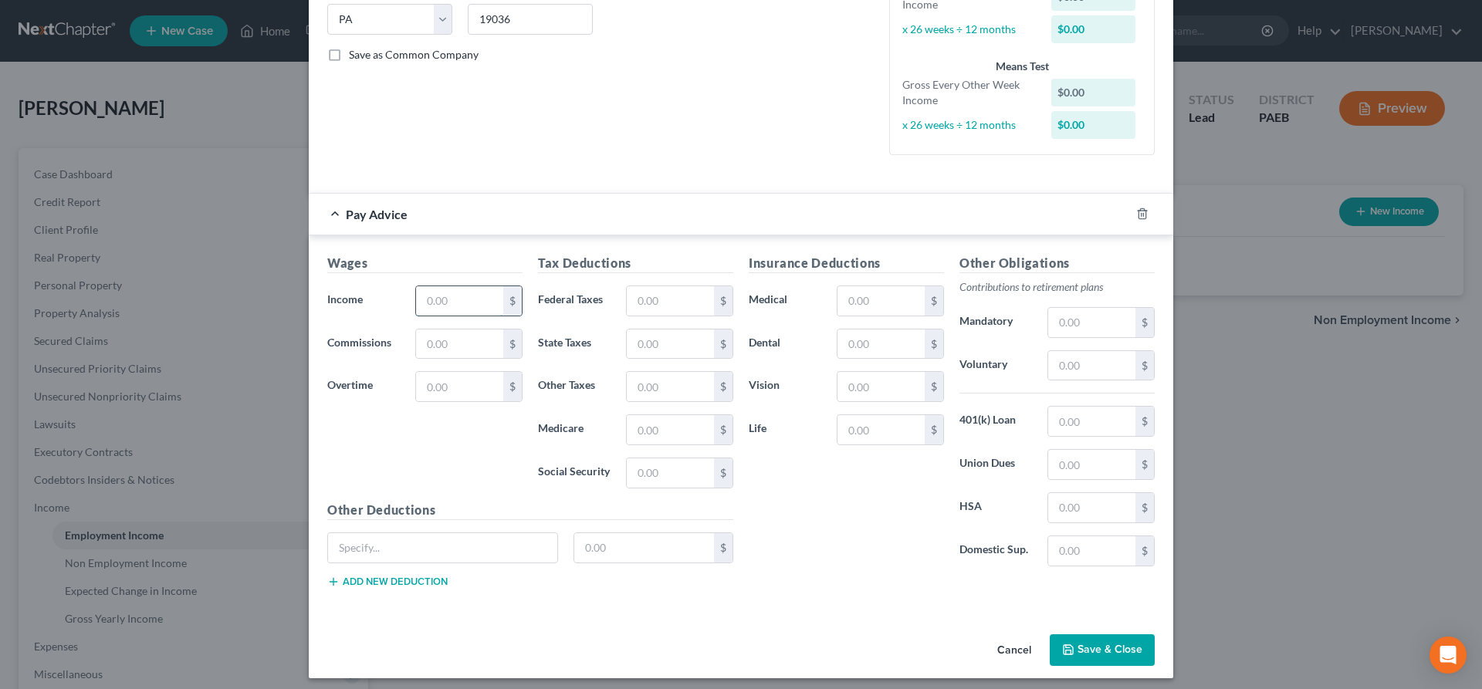
click at [456, 303] on input "text" at bounding box center [459, 300] width 87 height 29
type input "1,125"
click at [457, 348] on input "text" at bounding box center [459, 344] width 87 height 29
click at [637, 310] on input "text" at bounding box center [670, 300] width 87 height 29
type input "200"
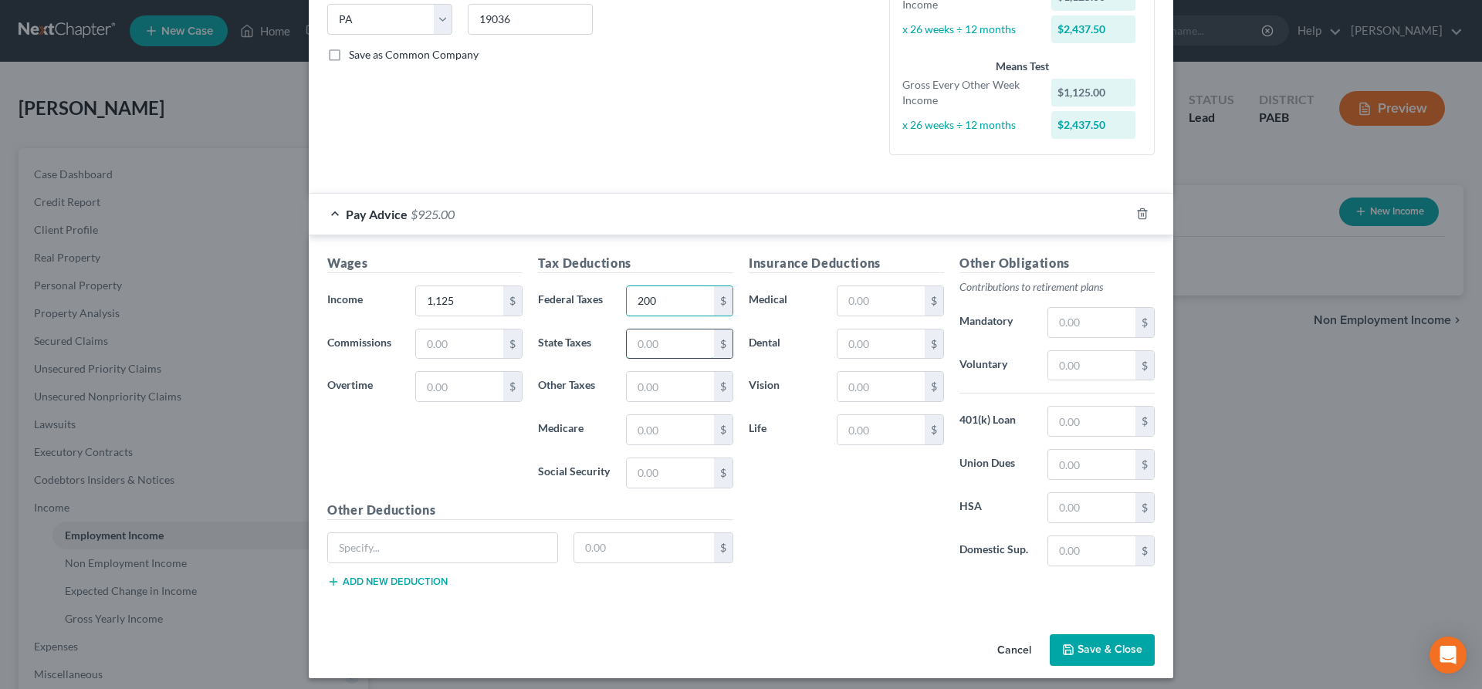
click at [669, 355] on input "text" at bounding box center [670, 344] width 87 height 29
type input "25"
click at [665, 430] on input "text" at bounding box center [670, 429] width 87 height 29
type input "3"
click at [636, 472] on input "text" at bounding box center [670, 473] width 87 height 29
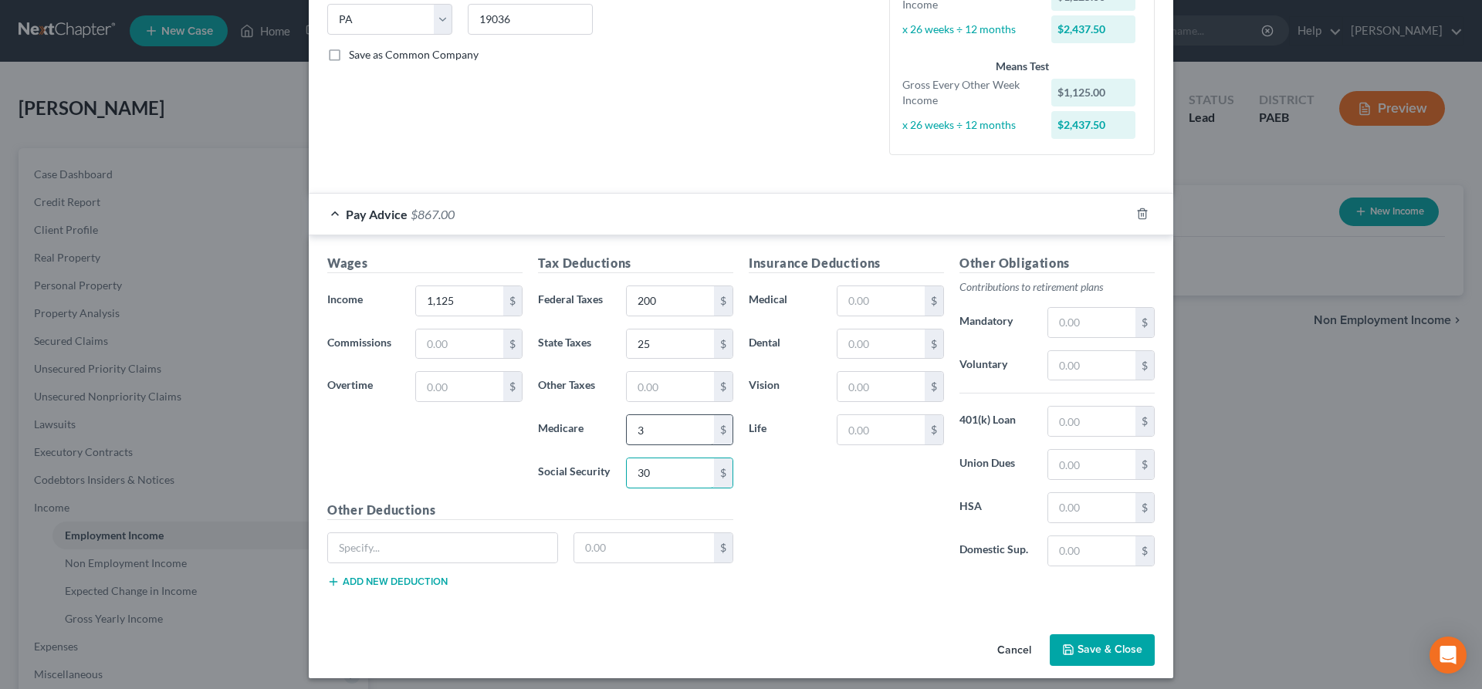
type input "30"
drag, startPoint x: 652, startPoint y: 432, endPoint x: 602, endPoint y: 428, distance: 50.4
click at [627, 428] on input "3" at bounding box center [670, 429] width 87 height 29
type input "25"
click at [675, 381] on input "text" at bounding box center [670, 386] width 87 height 29
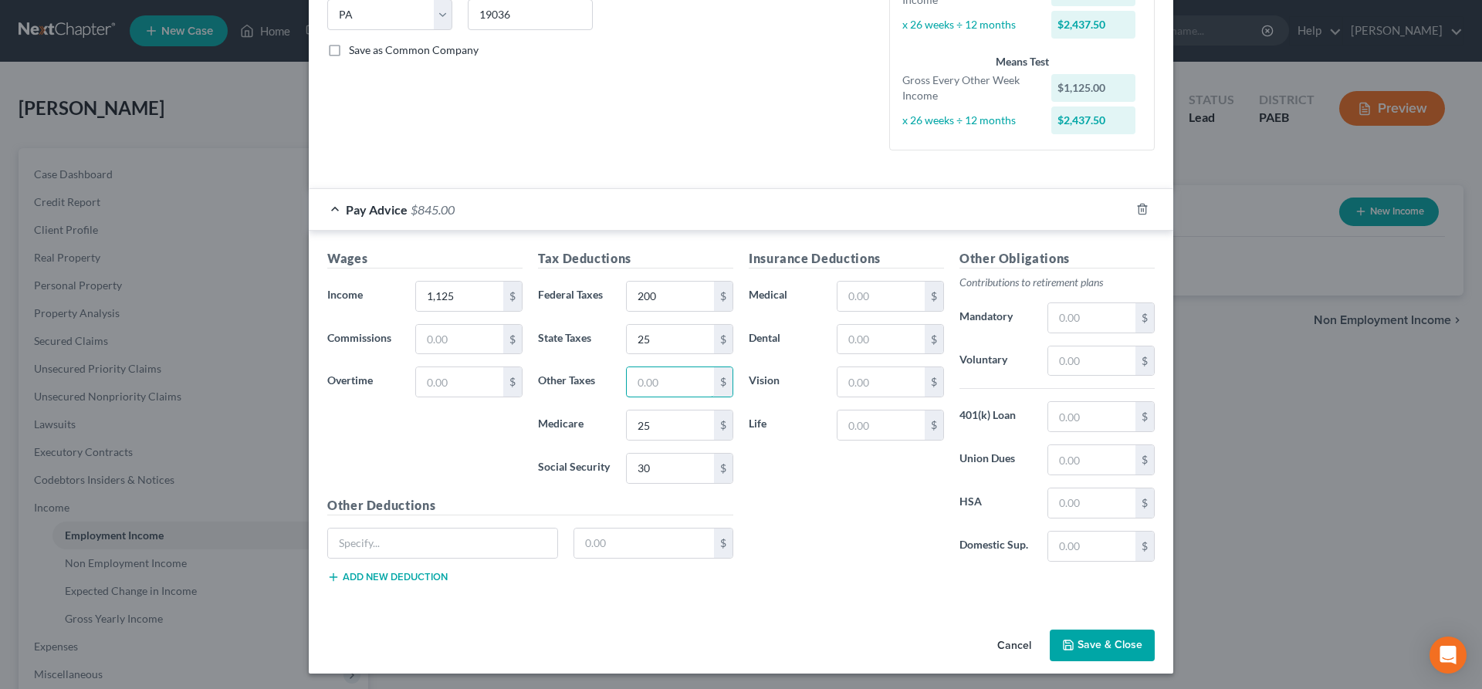
scroll to position [323, 0]
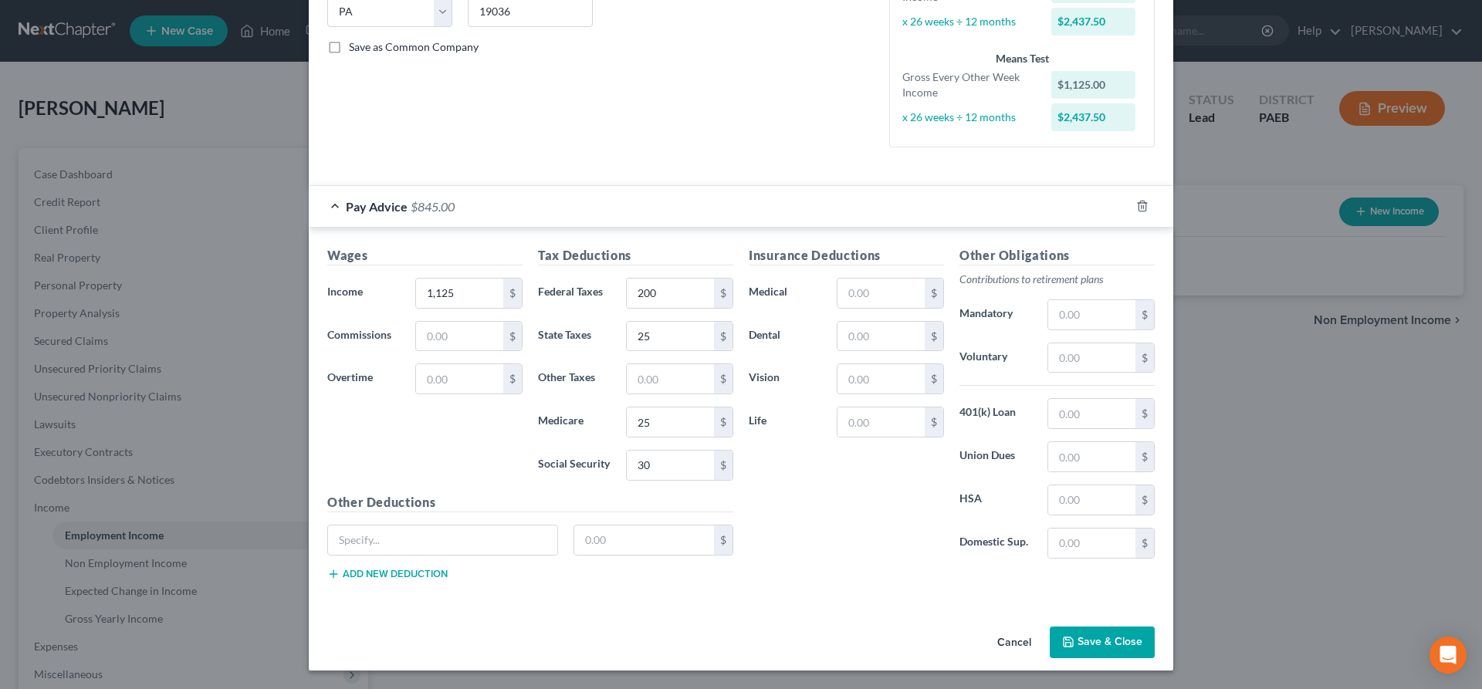
click at [1088, 638] on button "Save & Close" at bounding box center [1102, 643] width 105 height 32
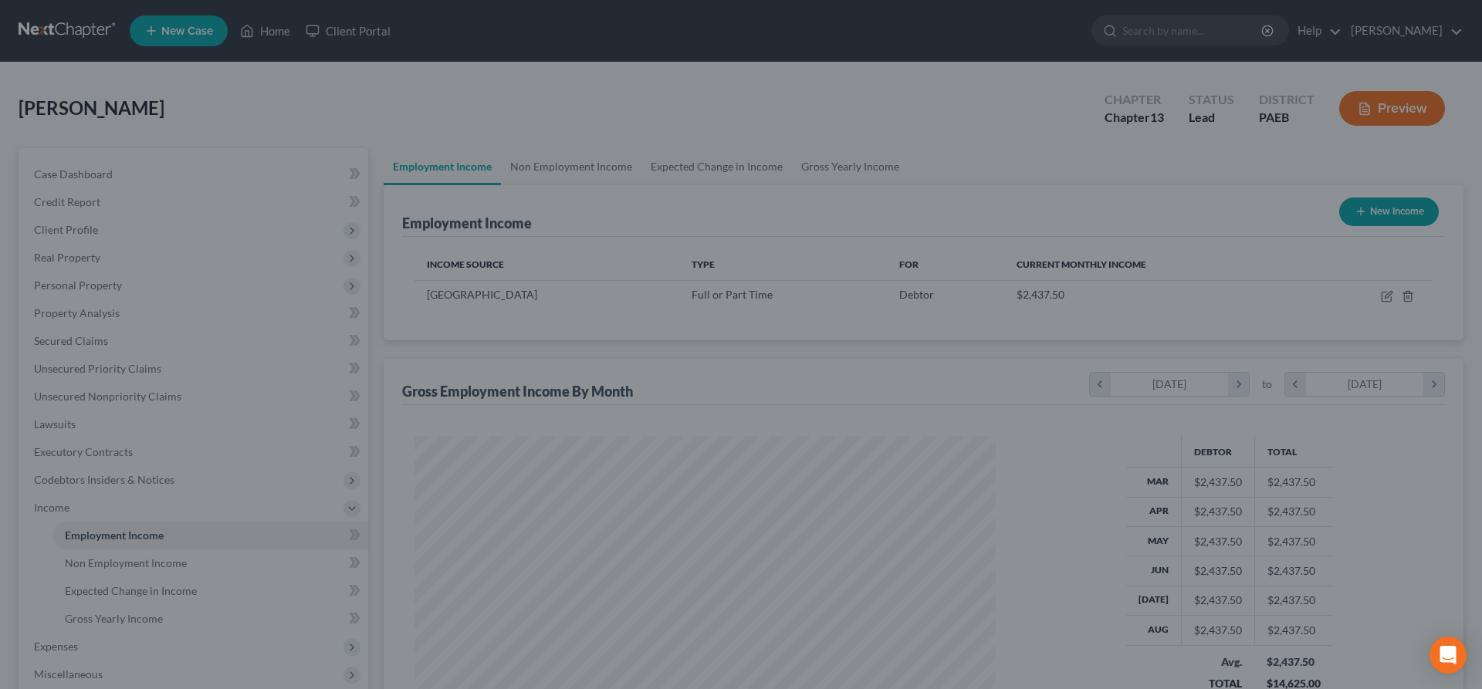
scroll to position [290, 612]
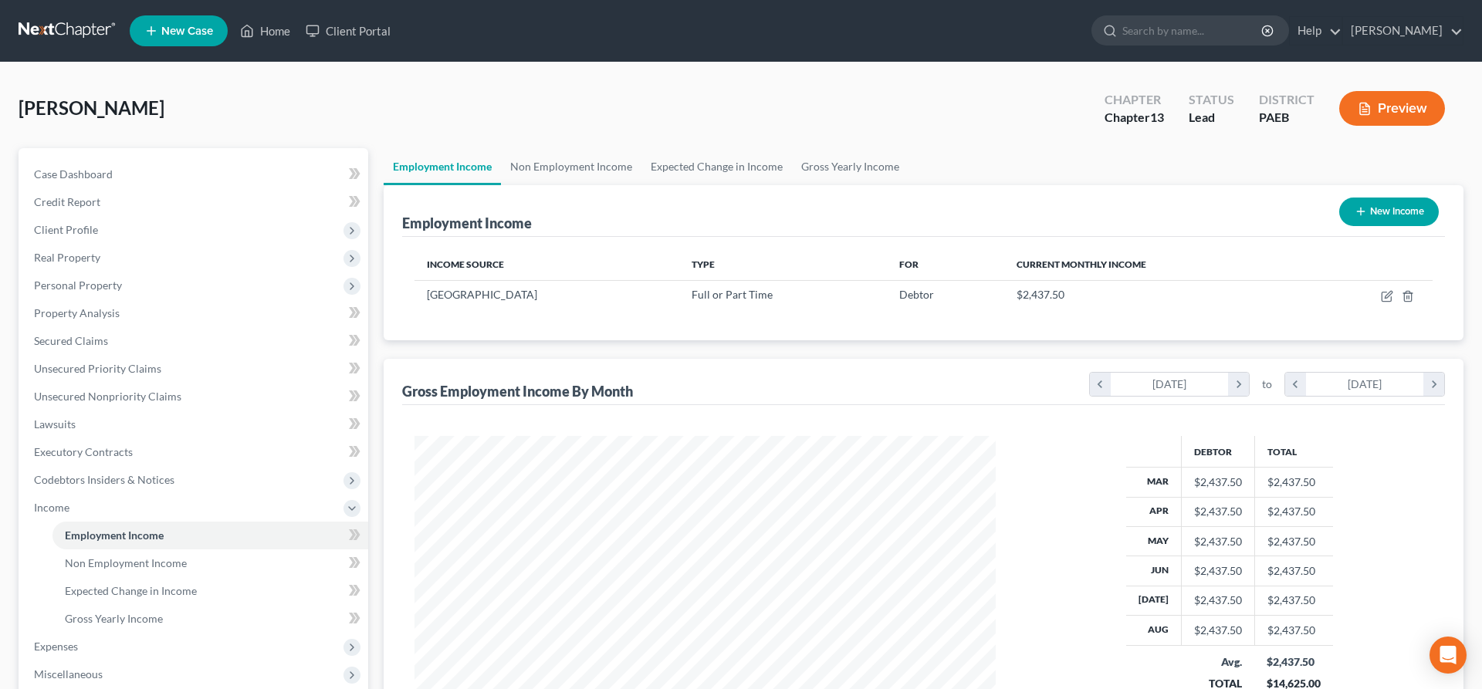
click at [1369, 204] on button "New Income" at bounding box center [1389, 212] width 100 height 29
select select "0"
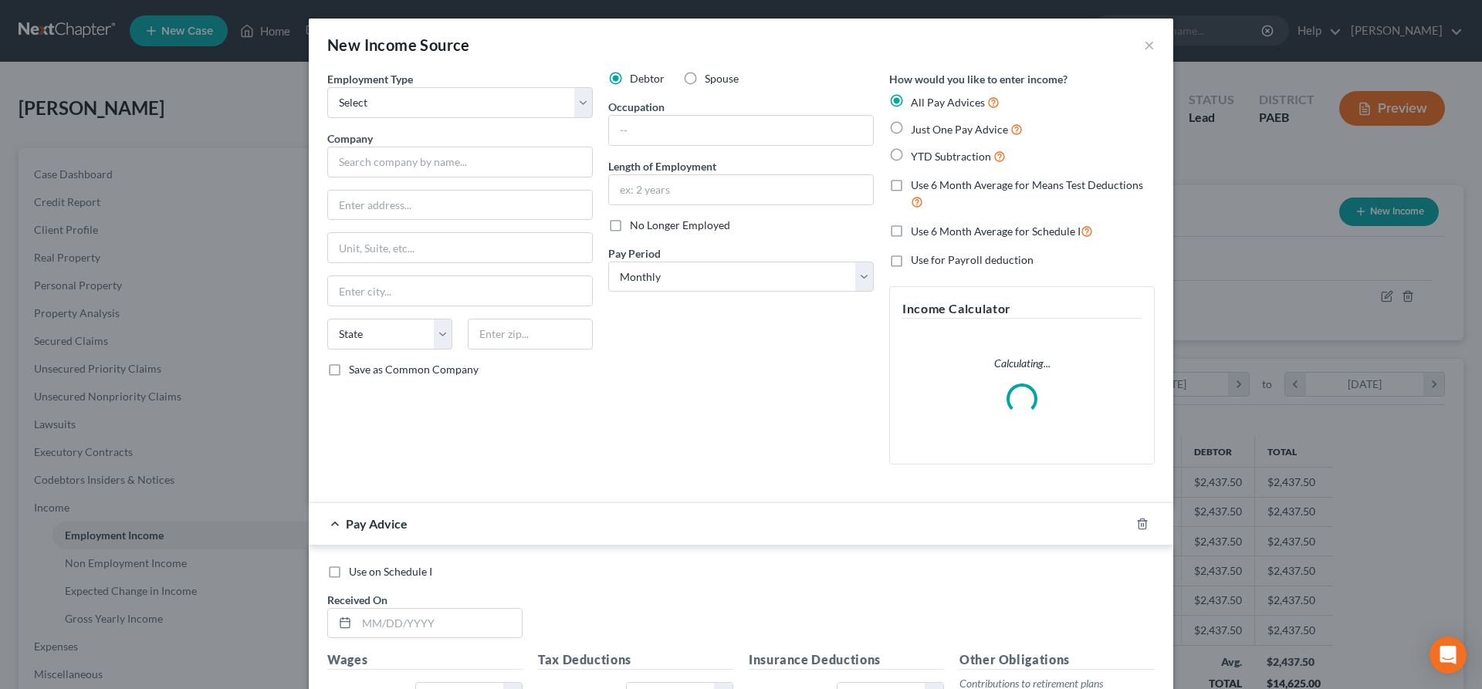
click at [705, 86] on label "Spouse" at bounding box center [722, 78] width 34 height 15
click at [711, 81] on input "Spouse" at bounding box center [716, 76] width 10 height 10
radio input "true"
click at [327, 87] on select "Select Full or [DEMOGRAPHIC_DATA] Employment Self Employment" at bounding box center [460, 102] width 266 height 31
select select "0"
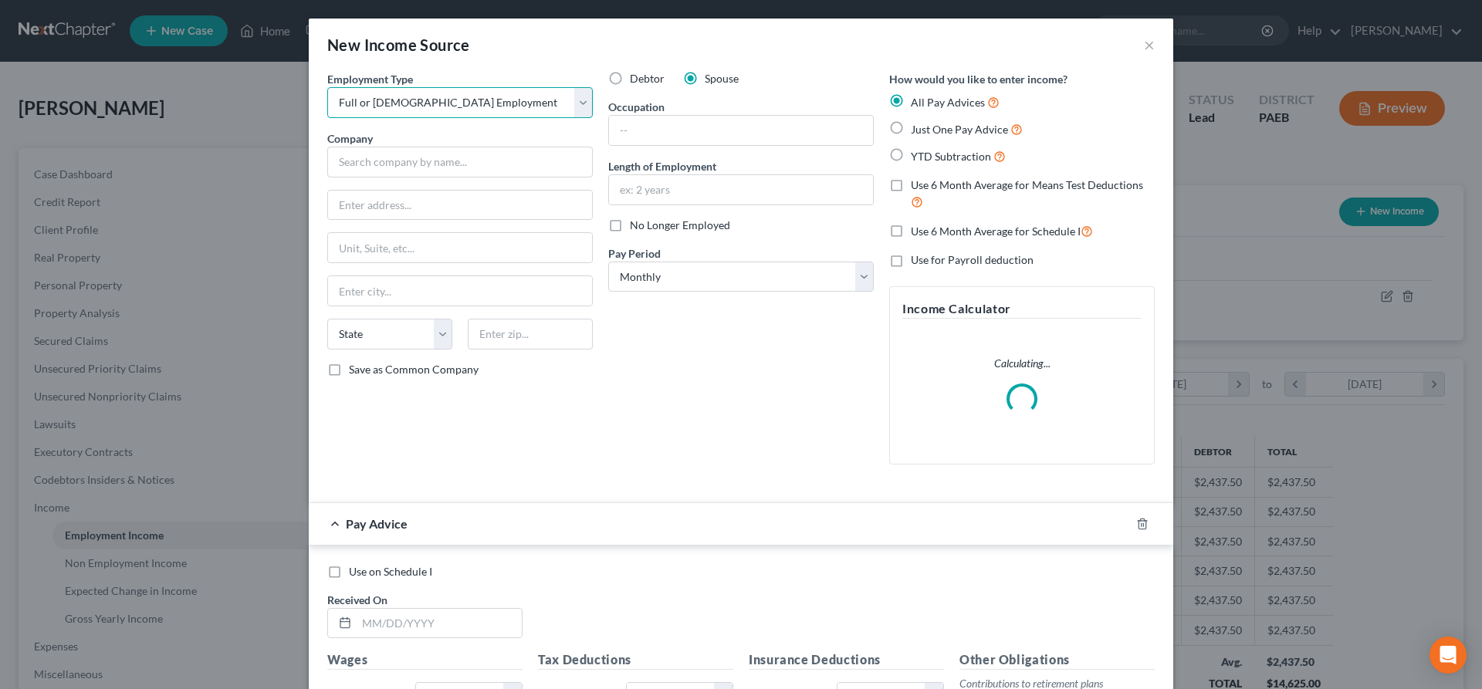
click option "Full or [DEMOGRAPHIC_DATA] Employment" at bounding box center [0, 0] width 0 height 0
click at [357, 166] on input "text" at bounding box center [460, 162] width 266 height 31
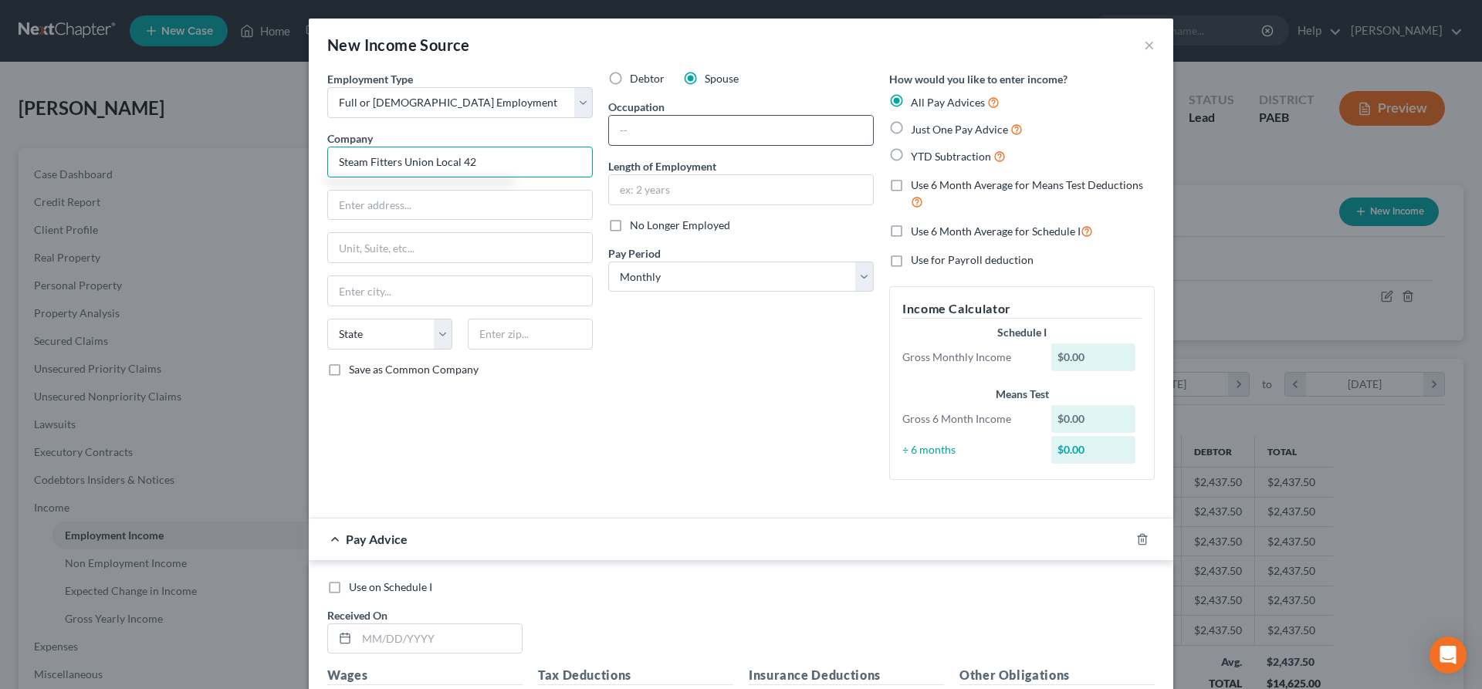
type input "Steam Fitters Union Local 42"
drag, startPoint x: 639, startPoint y: 139, endPoint x: 652, endPoint y: 112, distance: 29.7
click at [642, 120] on input "text" at bounding box center [741, 130] width 264 height 29
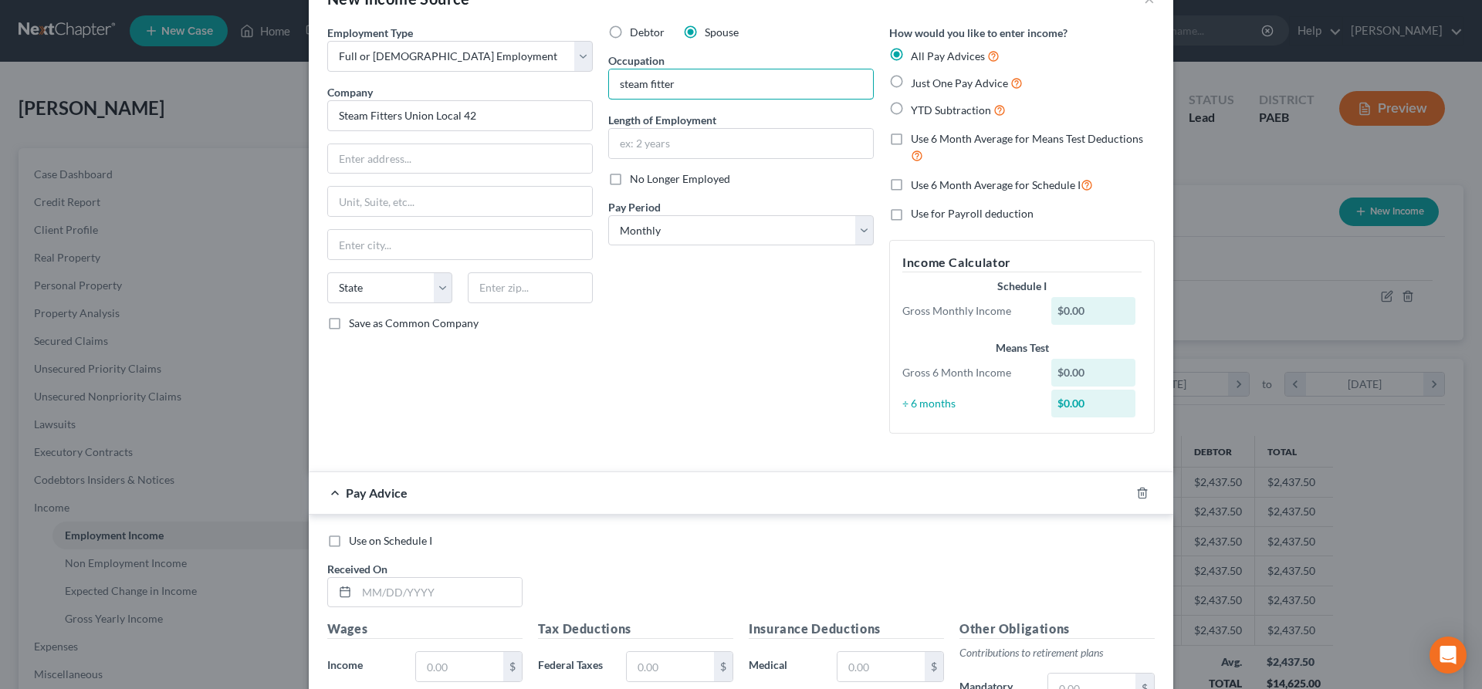
scroll to position [79, 0]
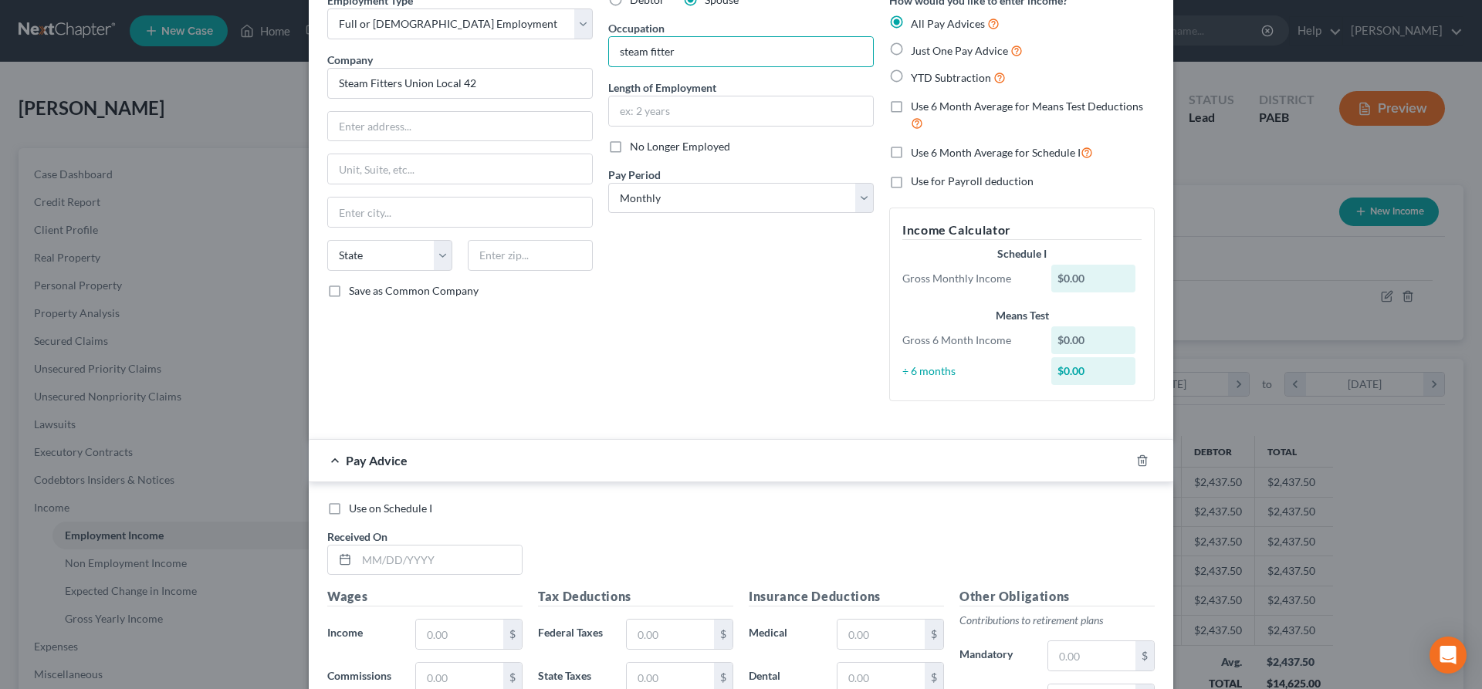
type input "steam fitter"
click at [911, 48] on label "Just One Pay Advice" at bounding box center [967, 51] width 112 height 18
click at [917, 48] on input "Just One Pay Advice" at bounding box center [922, 47] width 10 height 10
radio input "true"
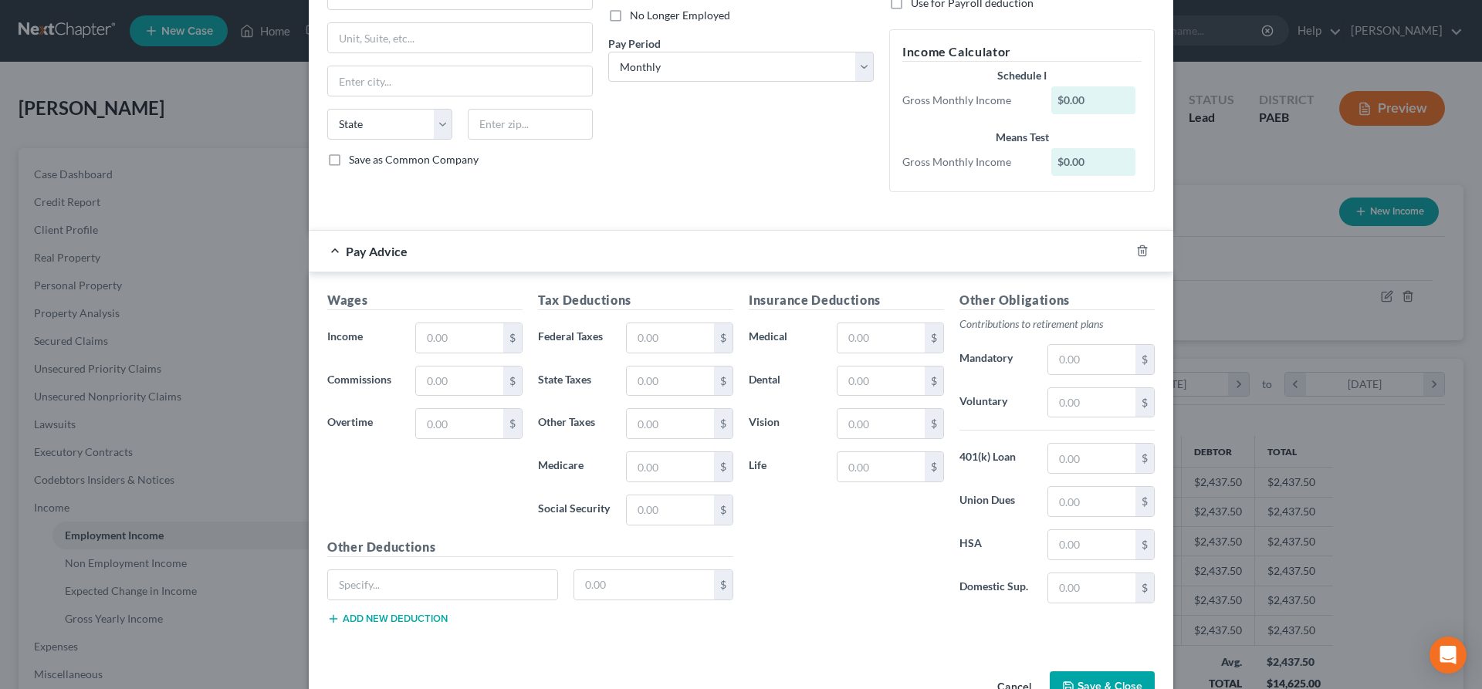
scroll to position [236, 0]
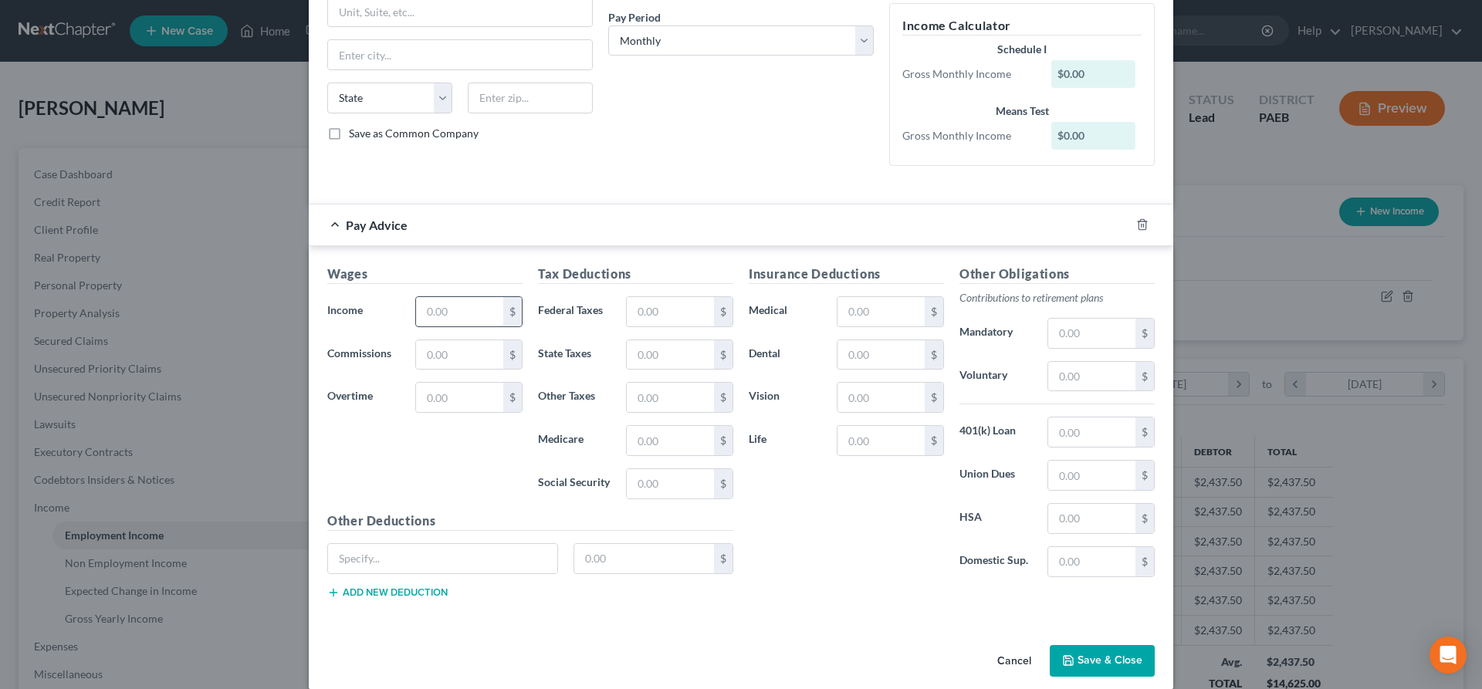
click at [447, 310] on input "text" at bounding box center [459, 311] width 87 height 29
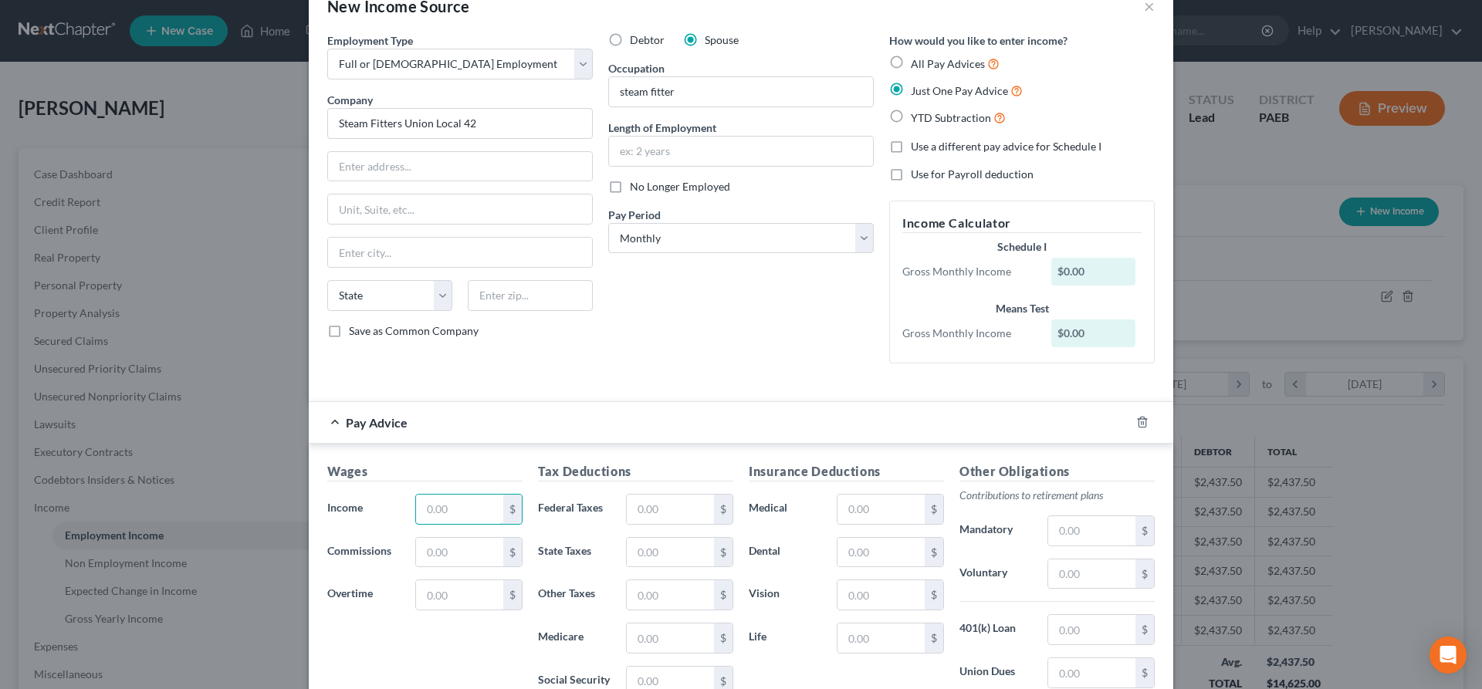
scroll to position [0, 0]
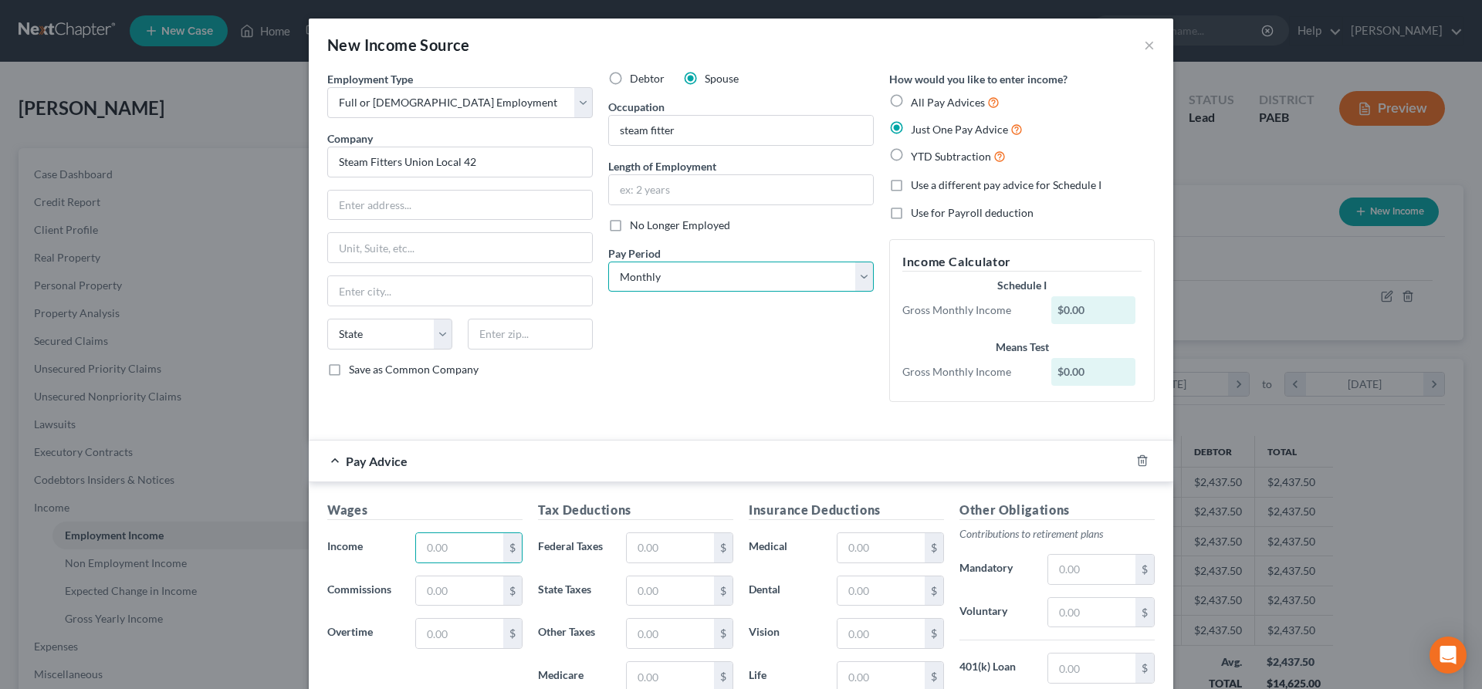
click at [608, 262] on select "Select Monthly Twice Monthly Every Other Week Weekly" at bounding box center [741, 277] width 266 height 31
click option "Every Other Week" at bounding box center [0, 0] width 0 height 0
click at [608, 262] on select "Select Monthly Twice Monthly Every Other Week Weekly" at bounding box center [741, 277] width 266 height 31
select select "3"
click option "Weekly" at bounding box center [0, 0] width 0 height 0
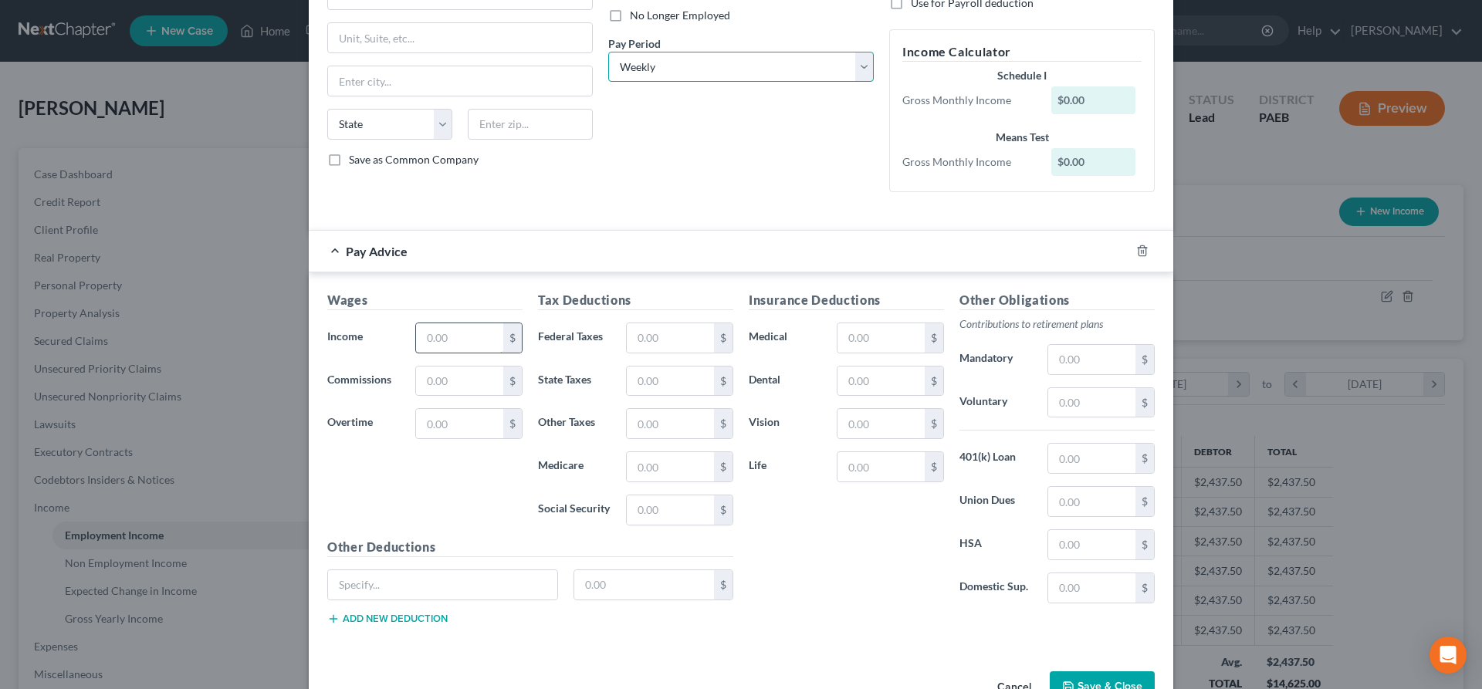
scroll to position [236, 0]
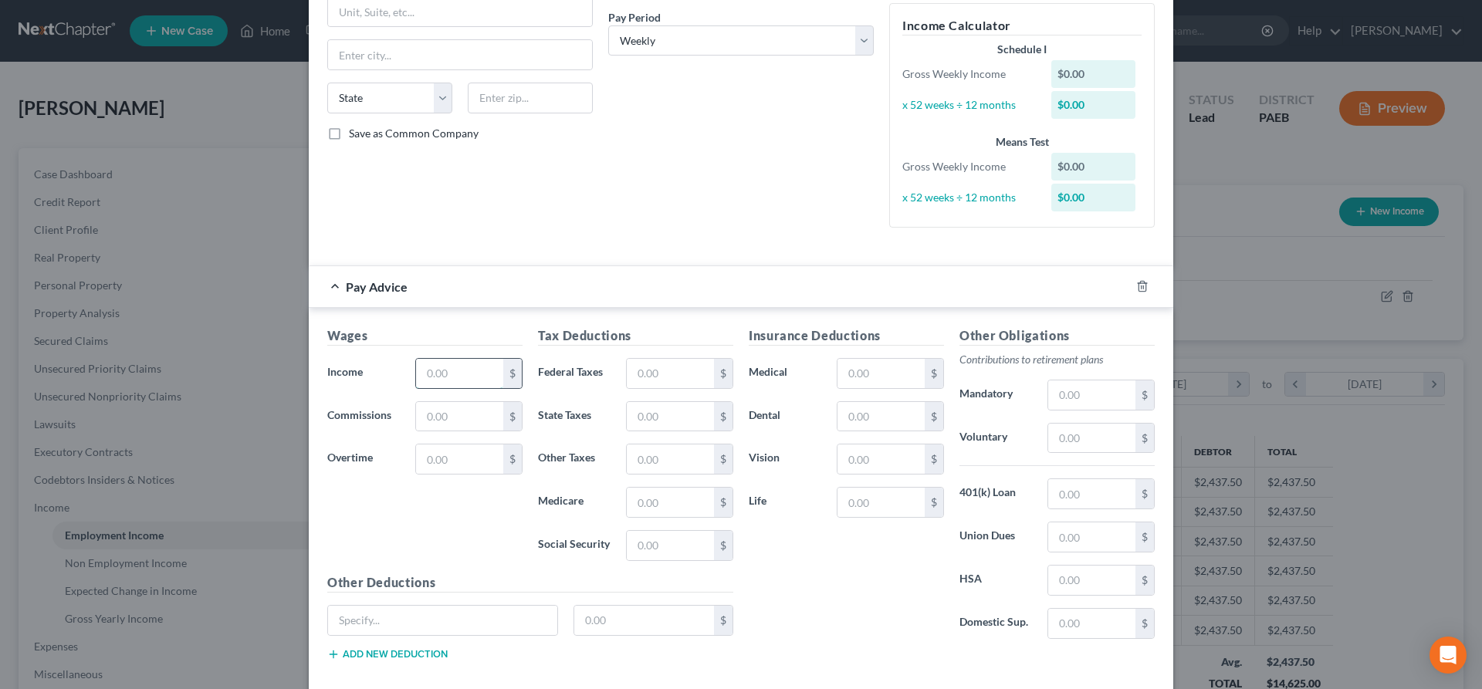
click at [489, 375] on input "text" at bounding box center [459, 373] width 87 height 29
type input "3,150"
click at [672, 410] on input "text" at bounding box center [670, 416] width 87 height 29
type input "92"
click at [645, 538] on input "text" at bounding box center [670, 545] width 87 height 29
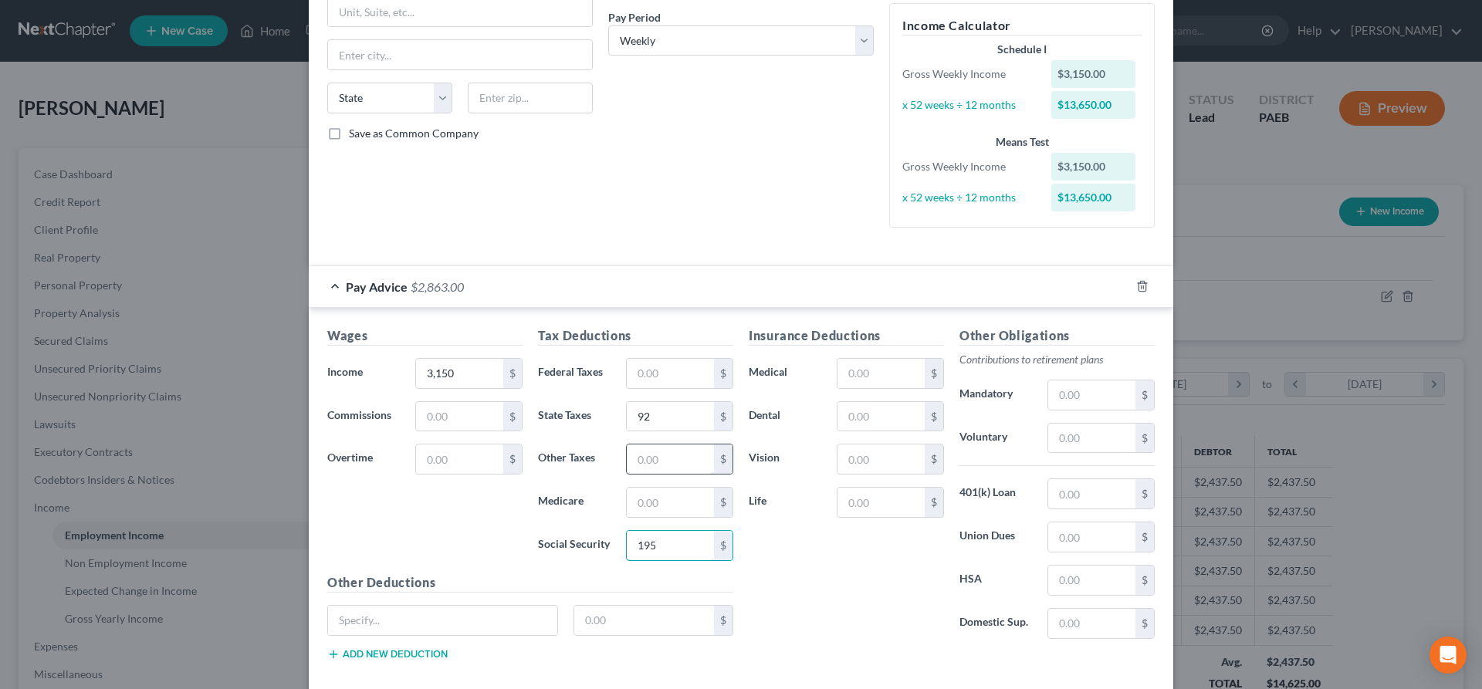
type input "195"
click at [638, 466] on input "text" at bounding box center [670, 459] width 87 height 29
type input "81.28"
drag, startPoint x: 629, startPoint y: 493, endPoint x: 633, endPoint y: 504, distance: 11.5
click at [632, 502] on input "text" at bounding box center [670, 502] width 87 height 29
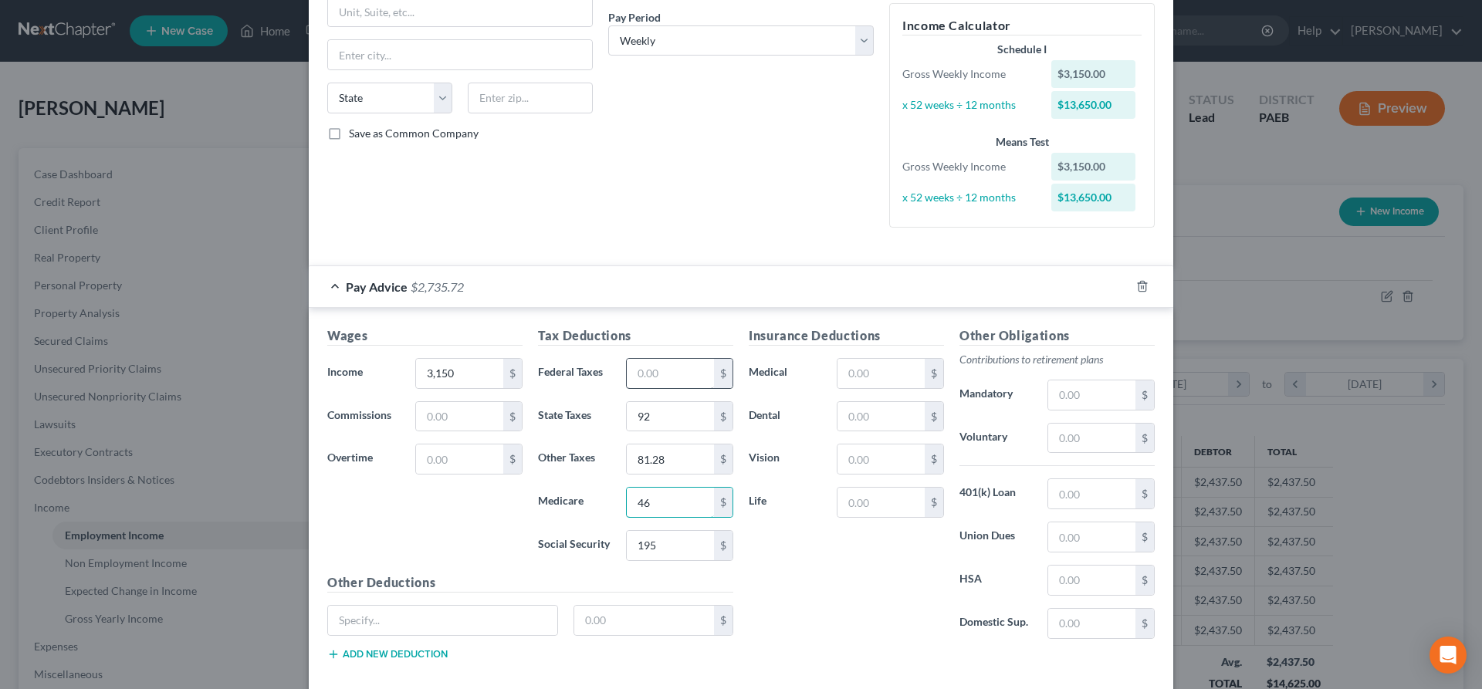
type input "46"
click at [650, 373] on input "text" at bounding box center [670, 373] width 87 height 29
type input "416"
click at [411, 624] on input "text" at bounding box center [442, 620] width 229 height 29
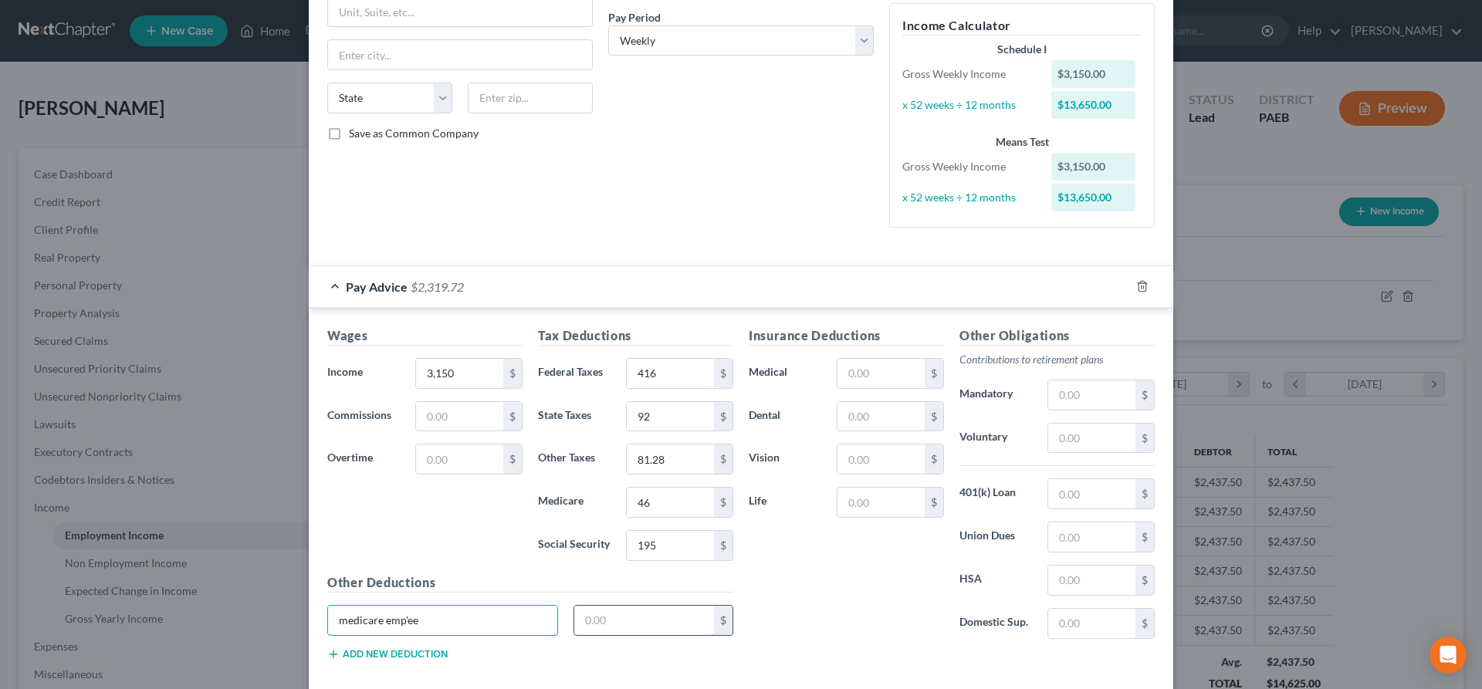
type input "medicare emp'ee"
click at [682, 619] on input "text" at bounding box center [644, 620] width 140 height 29
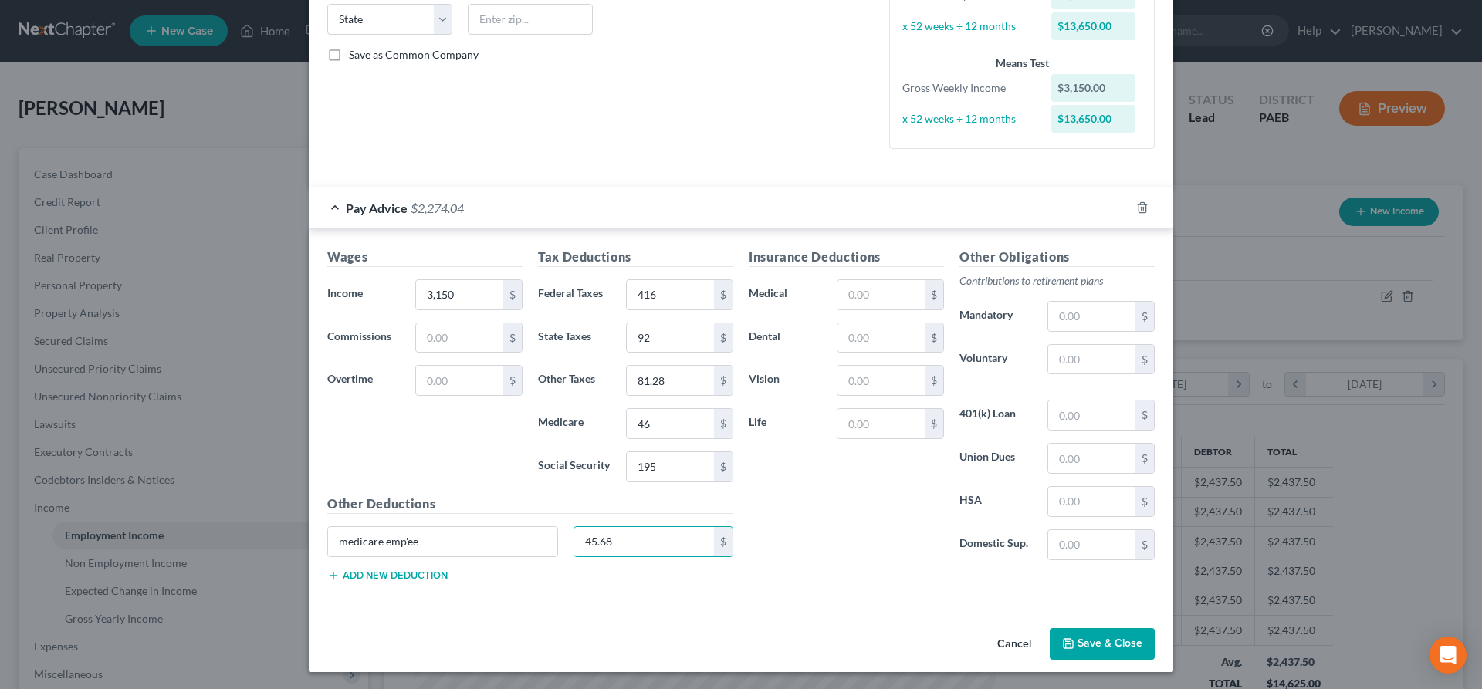
scroll to position [317, 0]
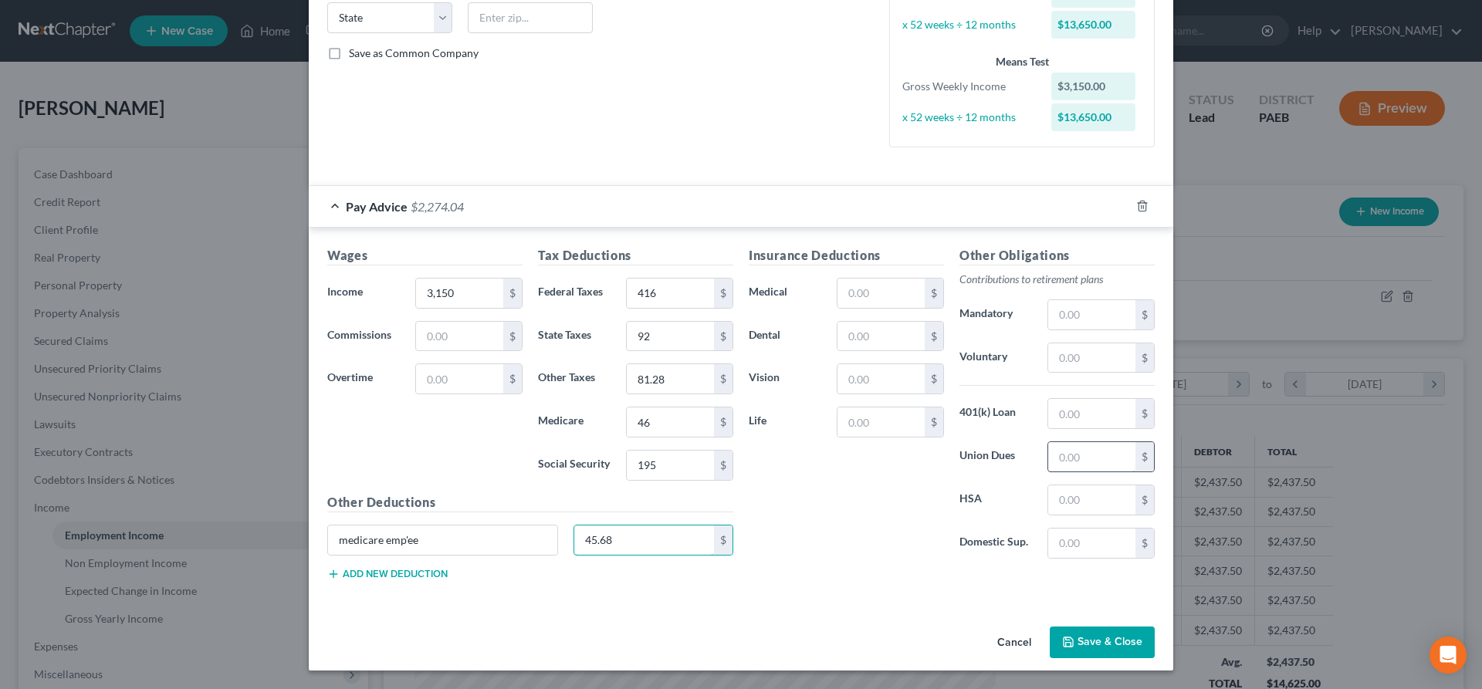
type input "45.68"
click at [1103, 455] on input "text" at bounding box center [1091, 456] width 87 height 29
type input "350"
click at [1104, 360] on input "text" at bounding box center [1091, 358] width 87 height 29
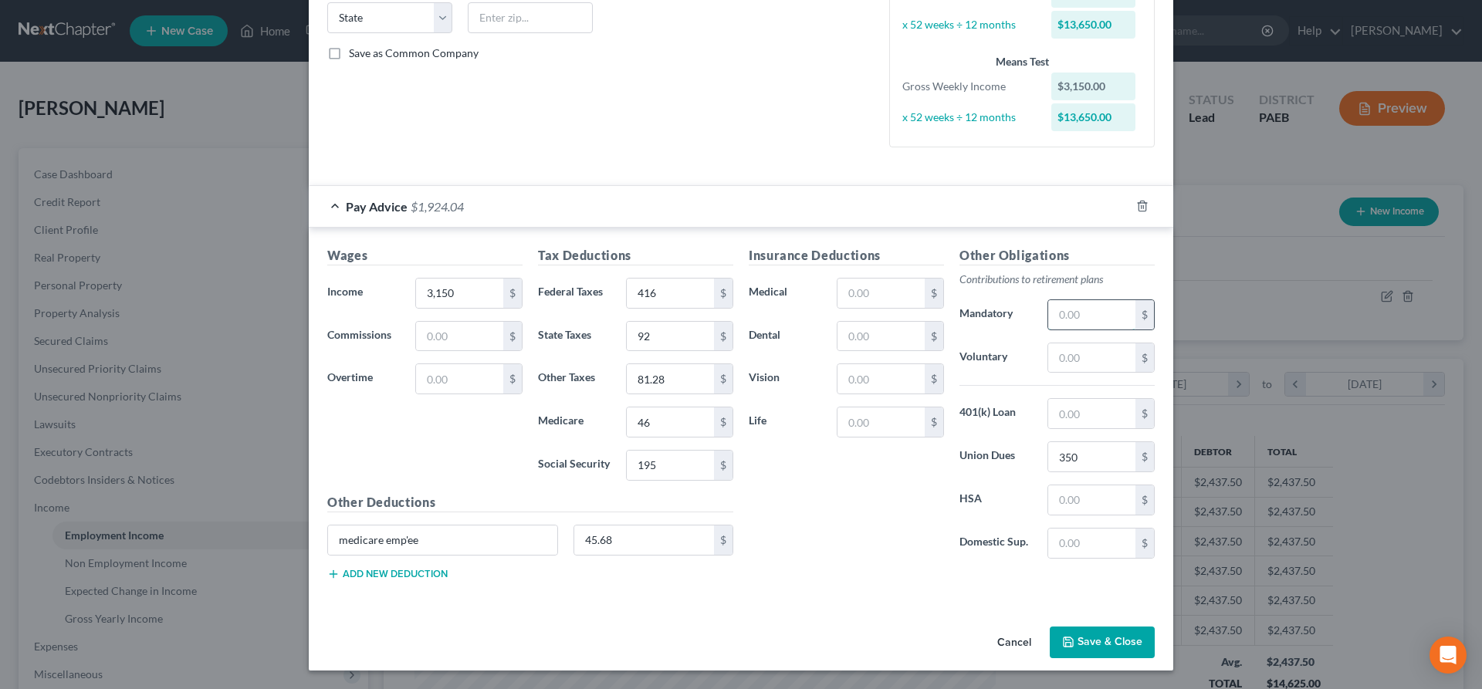
click at [1073, 326] on input "text" at bounding box center [1091, 314] width 87 height 29
click at [1104, 641] on button "Save & Close" at bounding box center [1102, 643] width 105 height 32
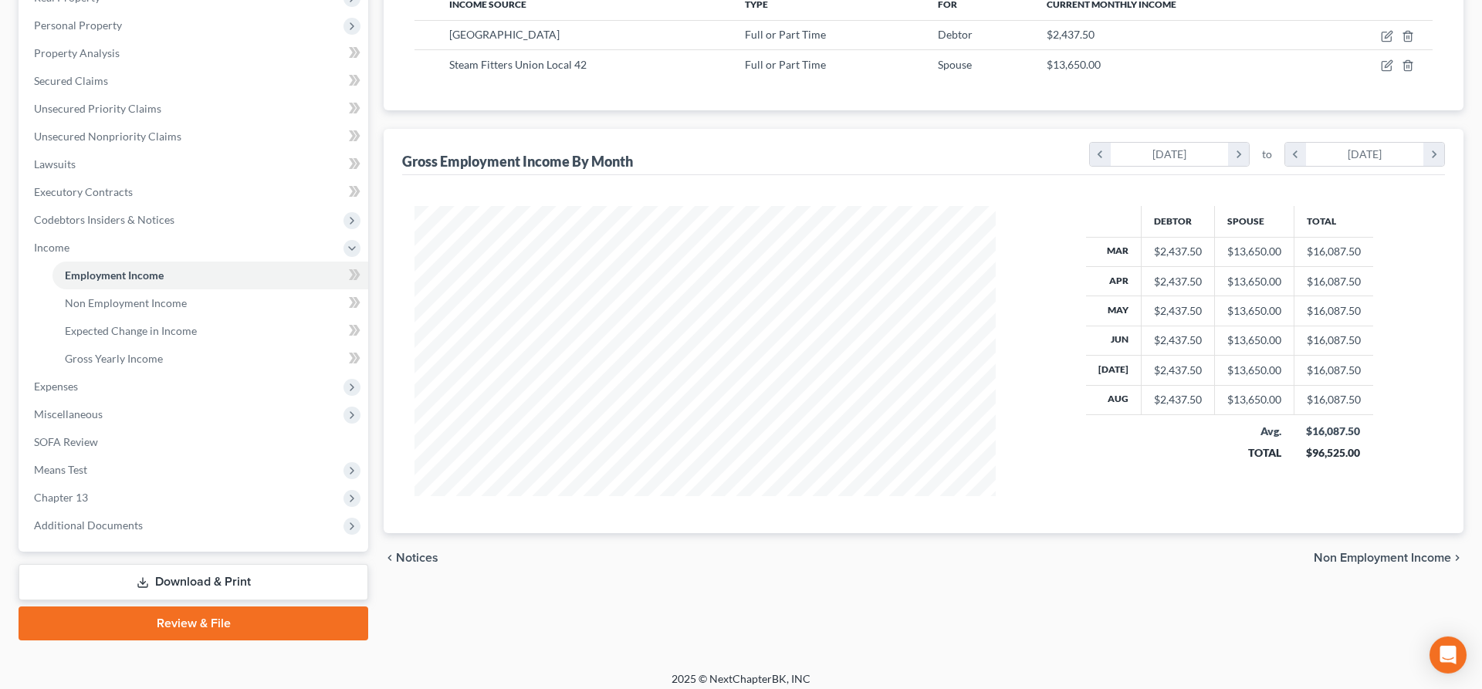
scroll to position [269, 0]
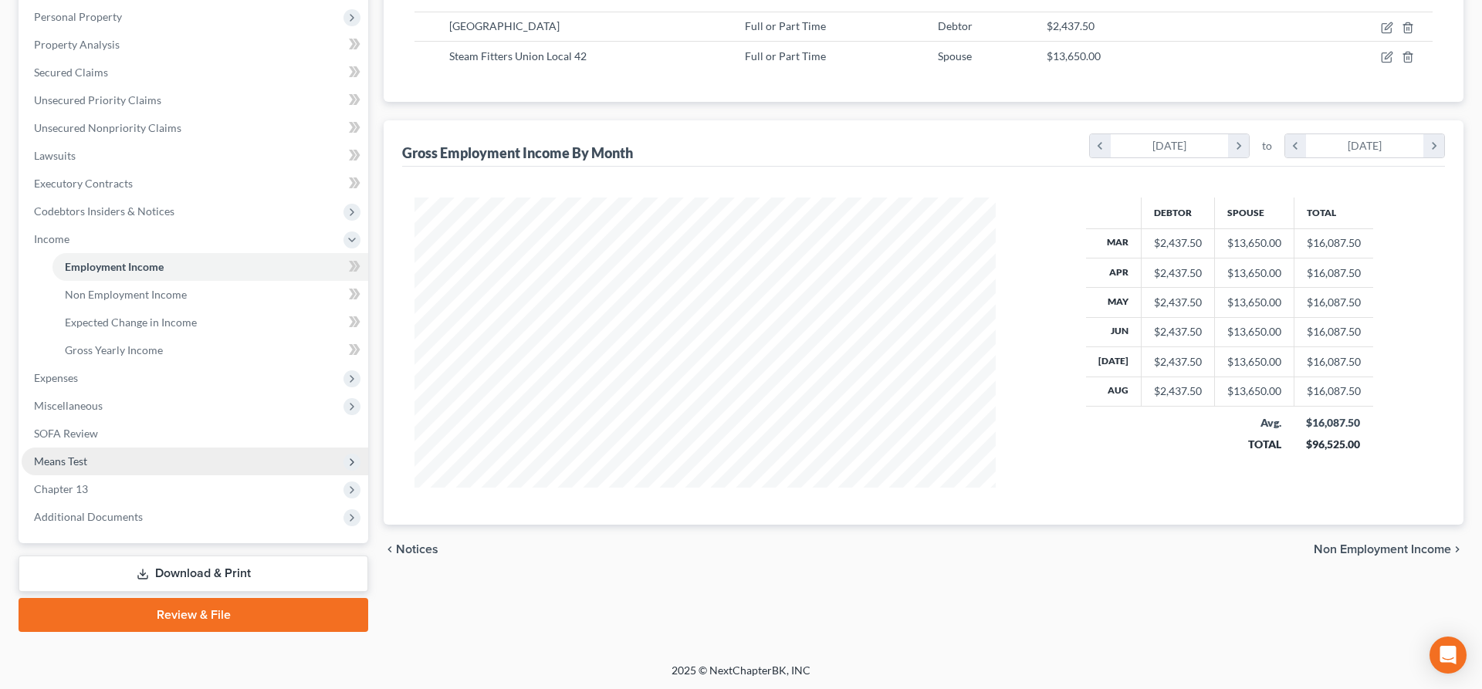
click at [83, 457] on span "Means Test" at bounding box center [60, 461] width 53 height 13
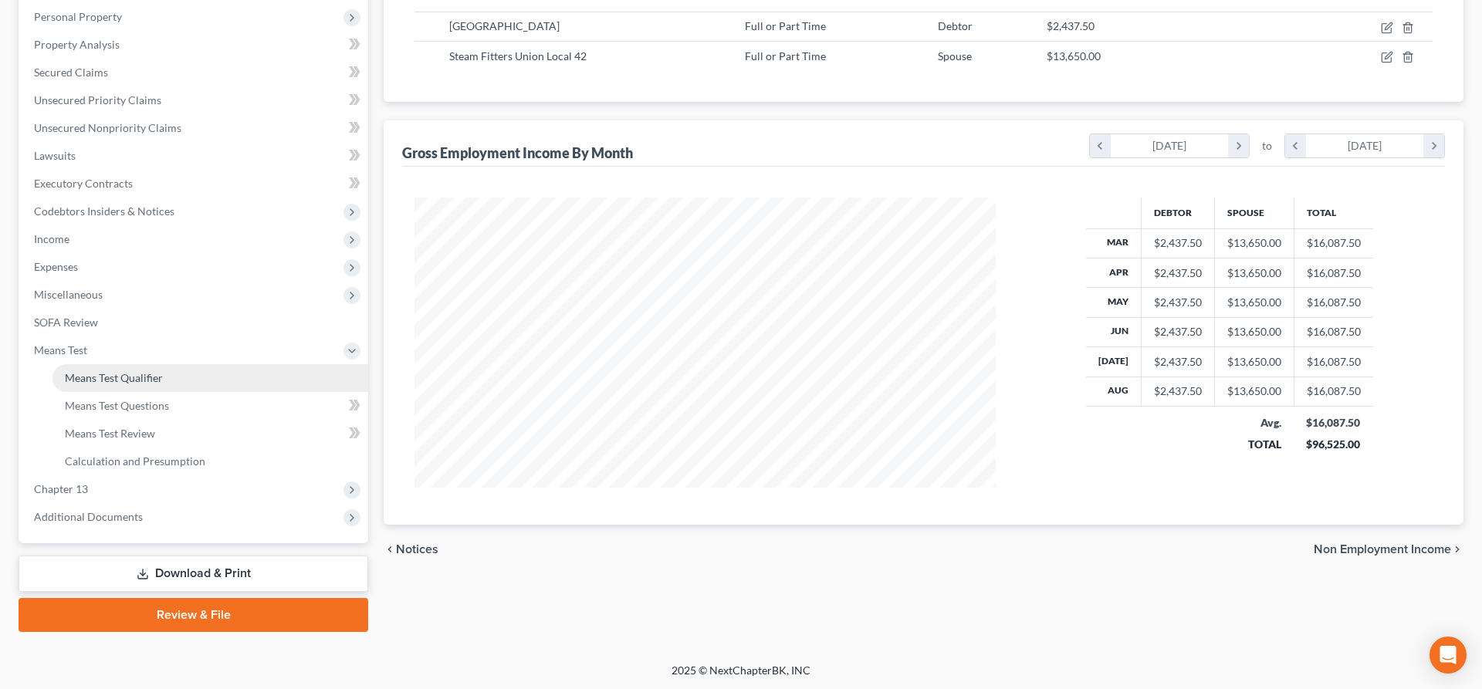
click at [155, 381] on span "Means Test Qualifier" at bounding box center [114, 377] width 98 height 13
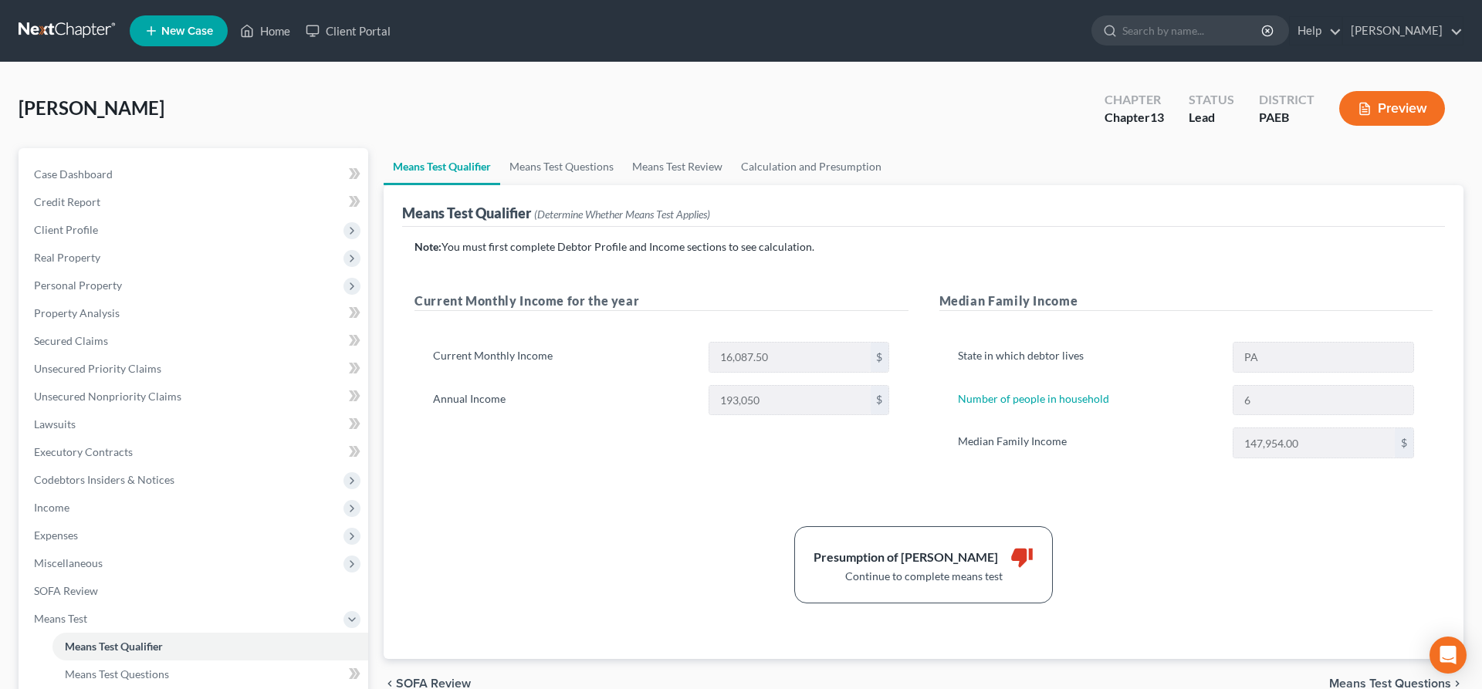
click at [509, 466] on div "Current Monthly Income for the year Current Monthly Income 16,087.50 $ Annual I…" at bounding box center [661, 391] width 525 height 198
click at [61, 499] on span "Income" at bounding box center [195, 508] width 347 height 28
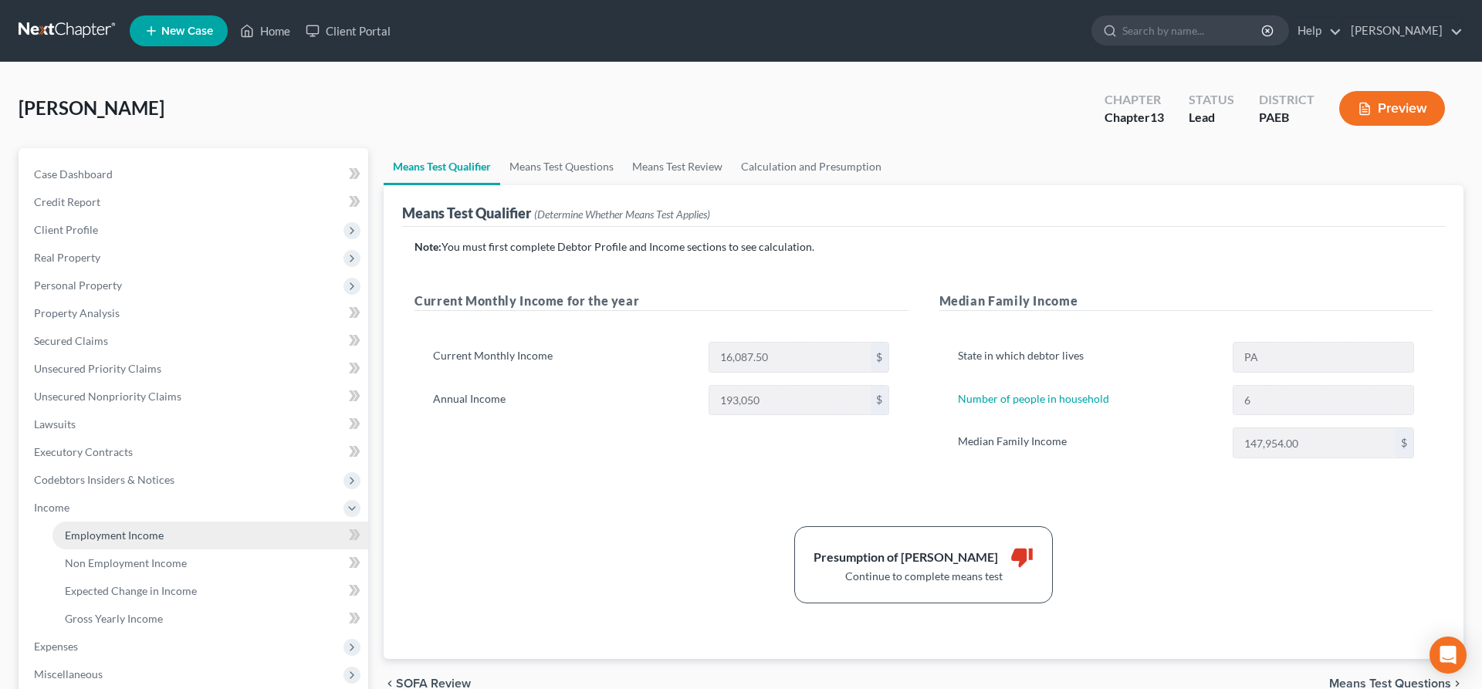
click at [128, 527] on link "Employment Income" at bounding box center [210, 536] width 316 height 28
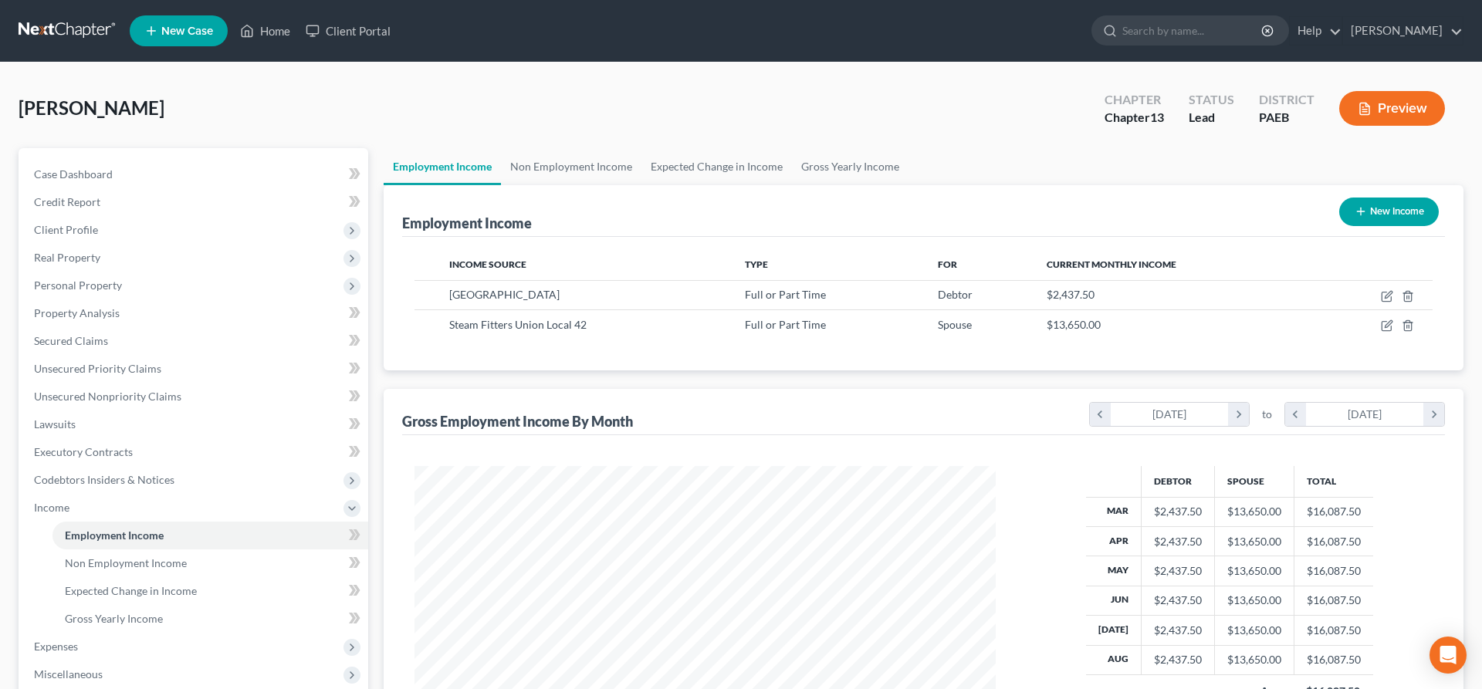
scroll to position [290, 612]
click at [1378, 327] on td at bounding box center [1374, 324] width 117 height 29
click at [1390, 325] on icon "button" at bounding box center [1387, 326] width 12 height 12
select select "0"
select select "3"
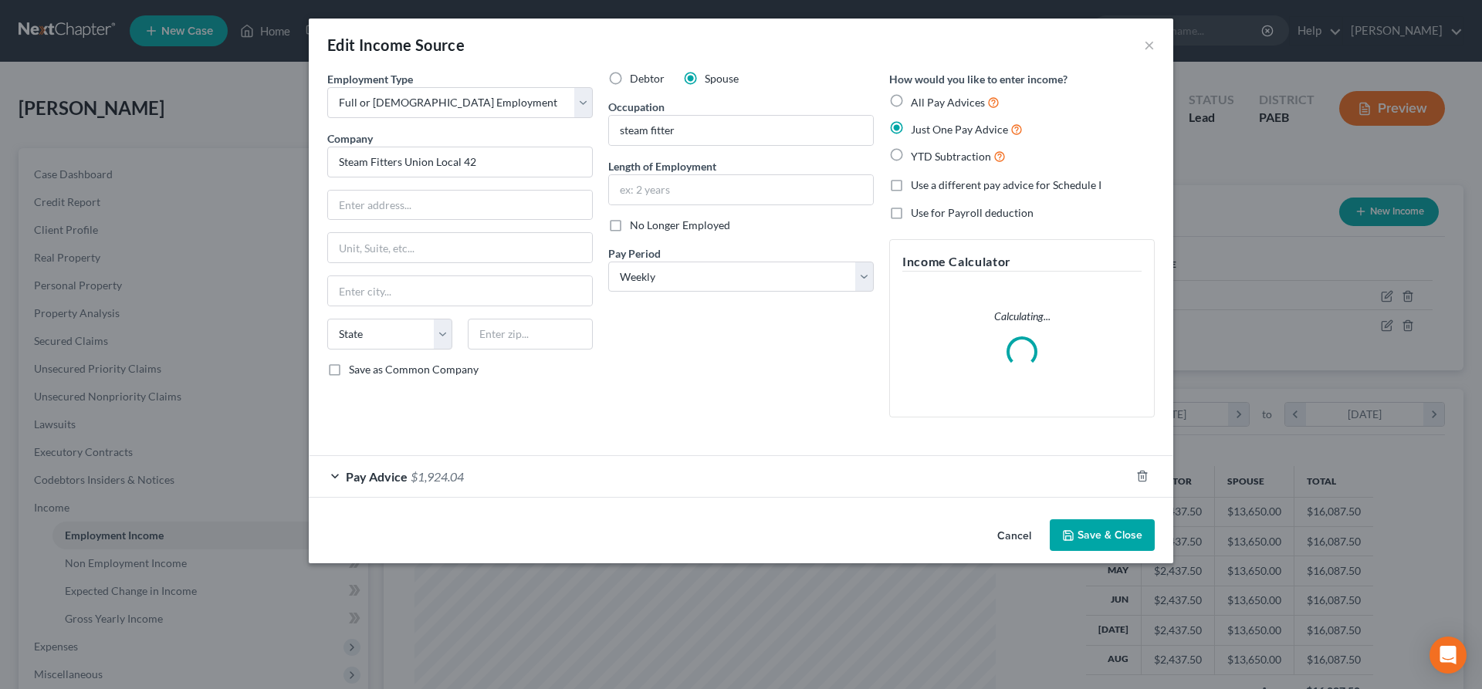
click at [416, 474] on span "$1,924.04" at bounding box center [437, 476] width 53 height 15
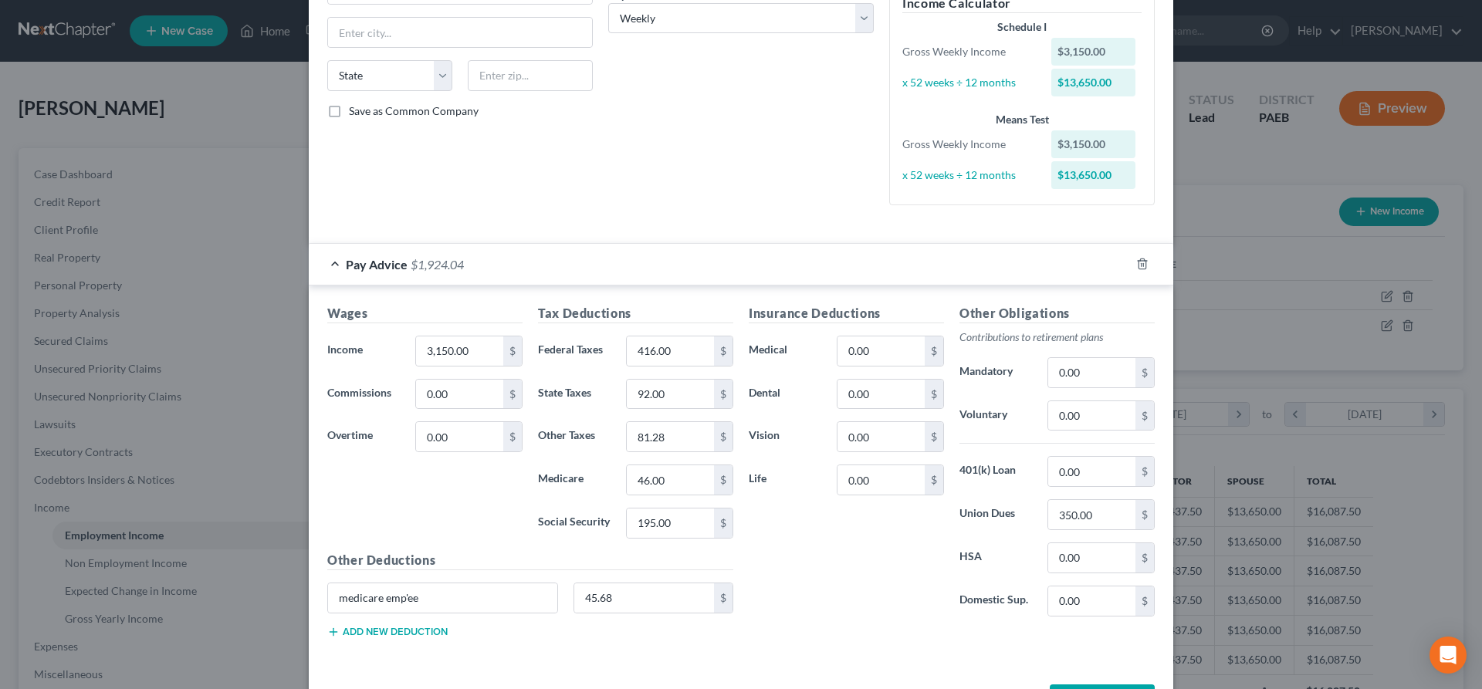
scroll to position [317, 0]
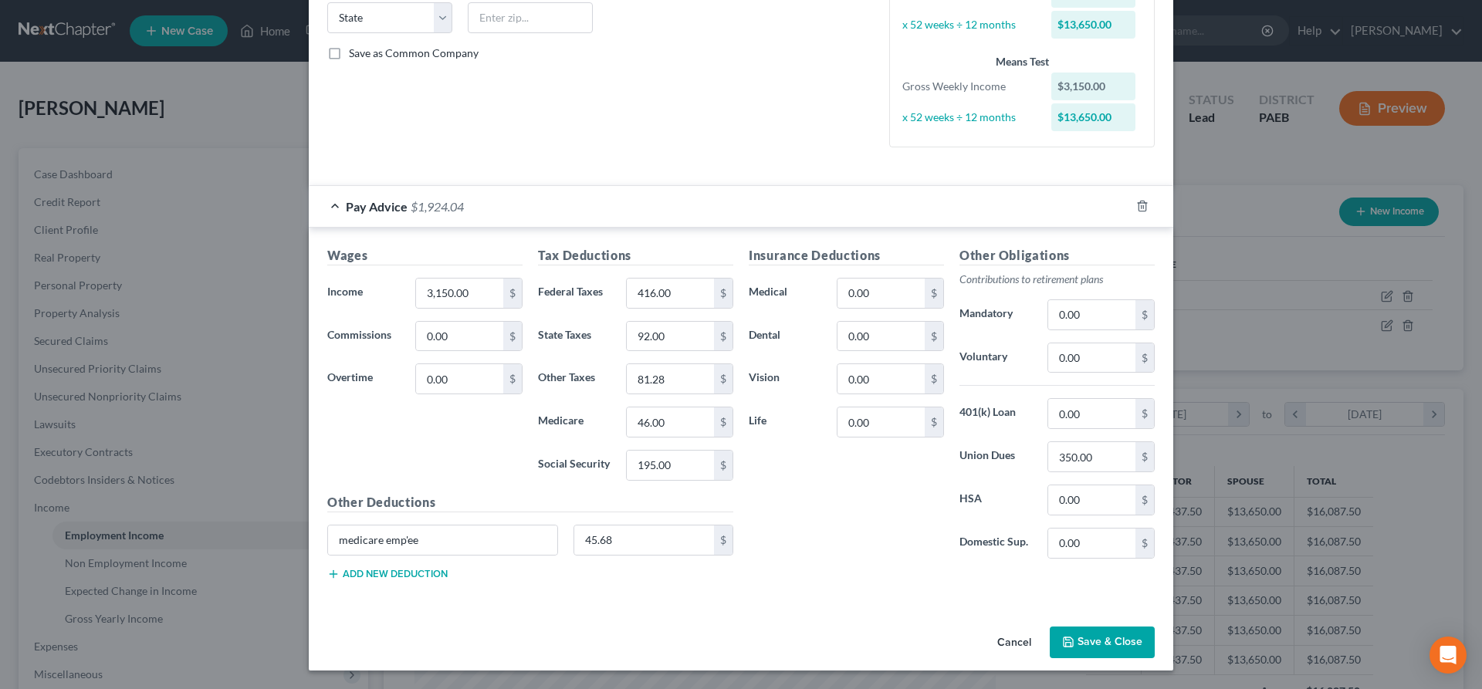
click at [1078, 645] on button "Save & Close" at bounding box center [1102, 643] width 105 height 32
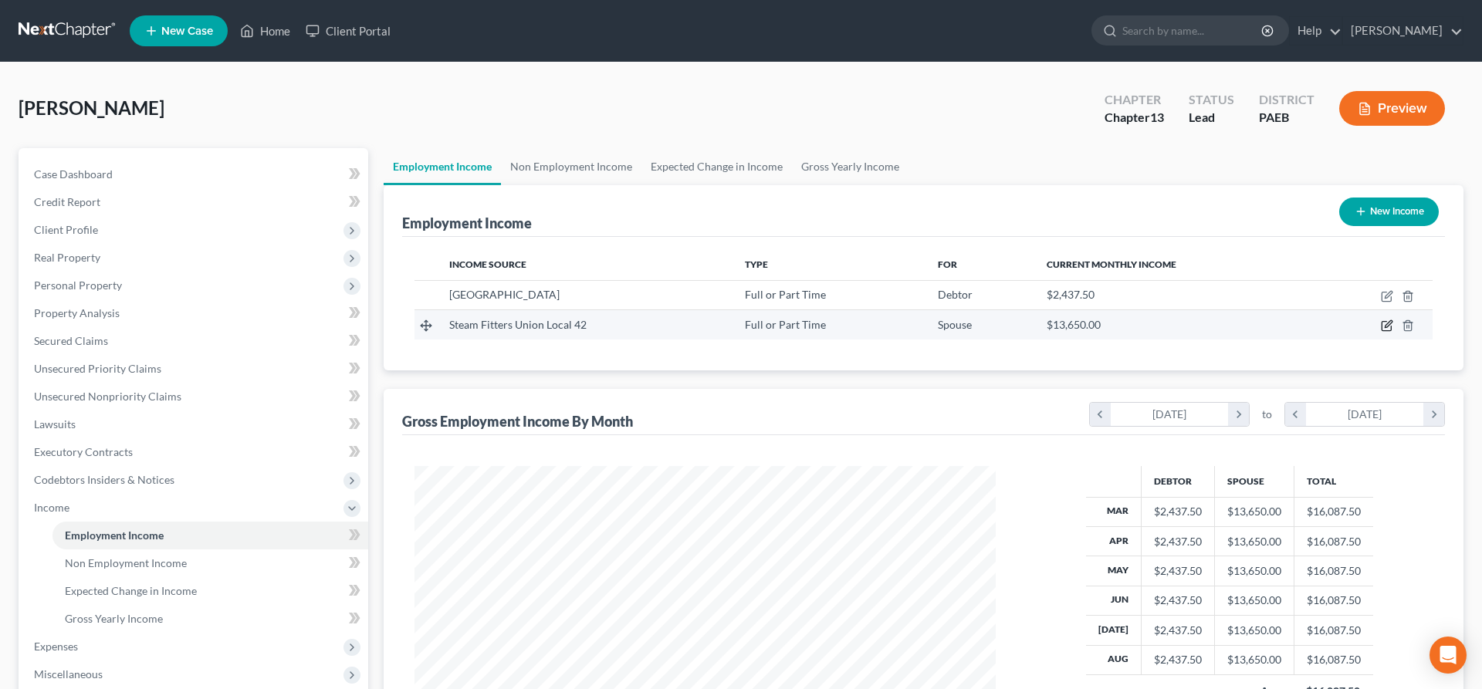
click at [1390, 323] on icon "button" at bounding box center [1387, 326] width 12 height 12
select select "0"
select select "3"
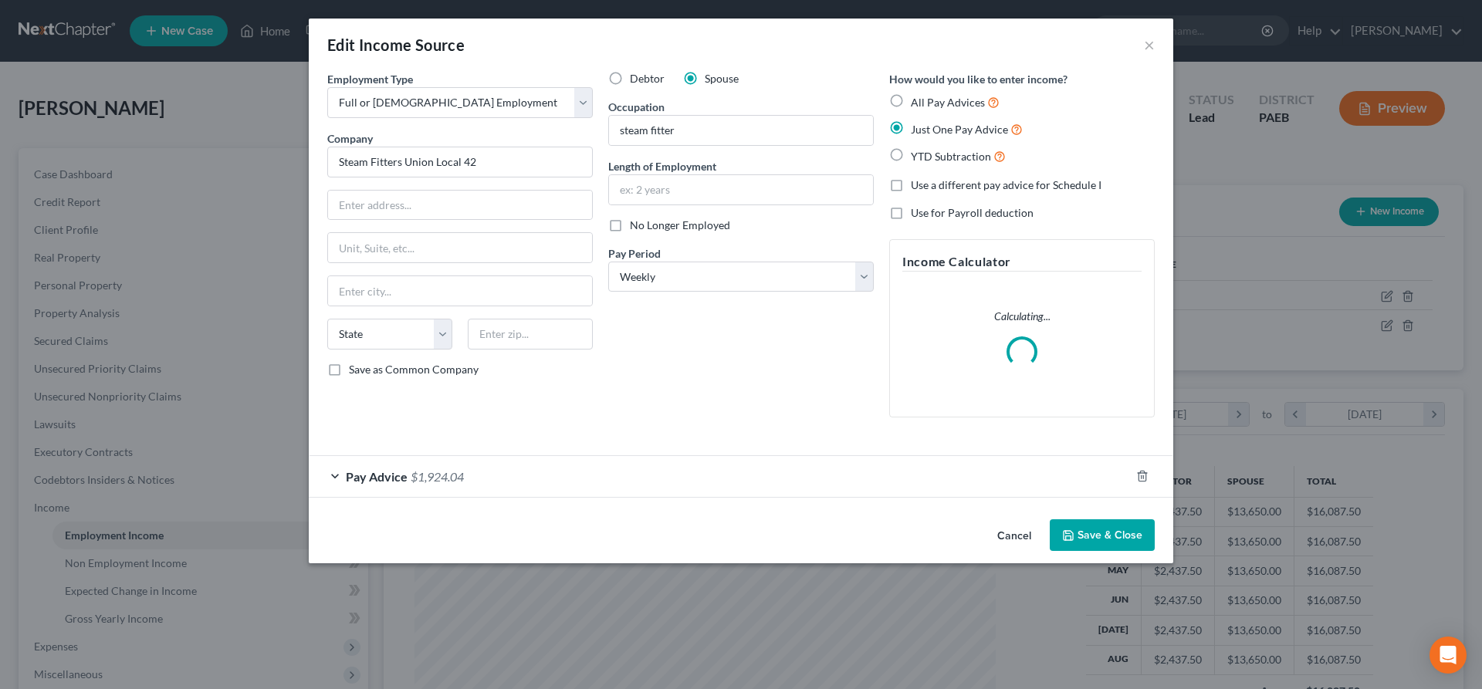
click at [437, 474] on span "$1,924.04" at bounding box center [437, 476] width 53 height 15
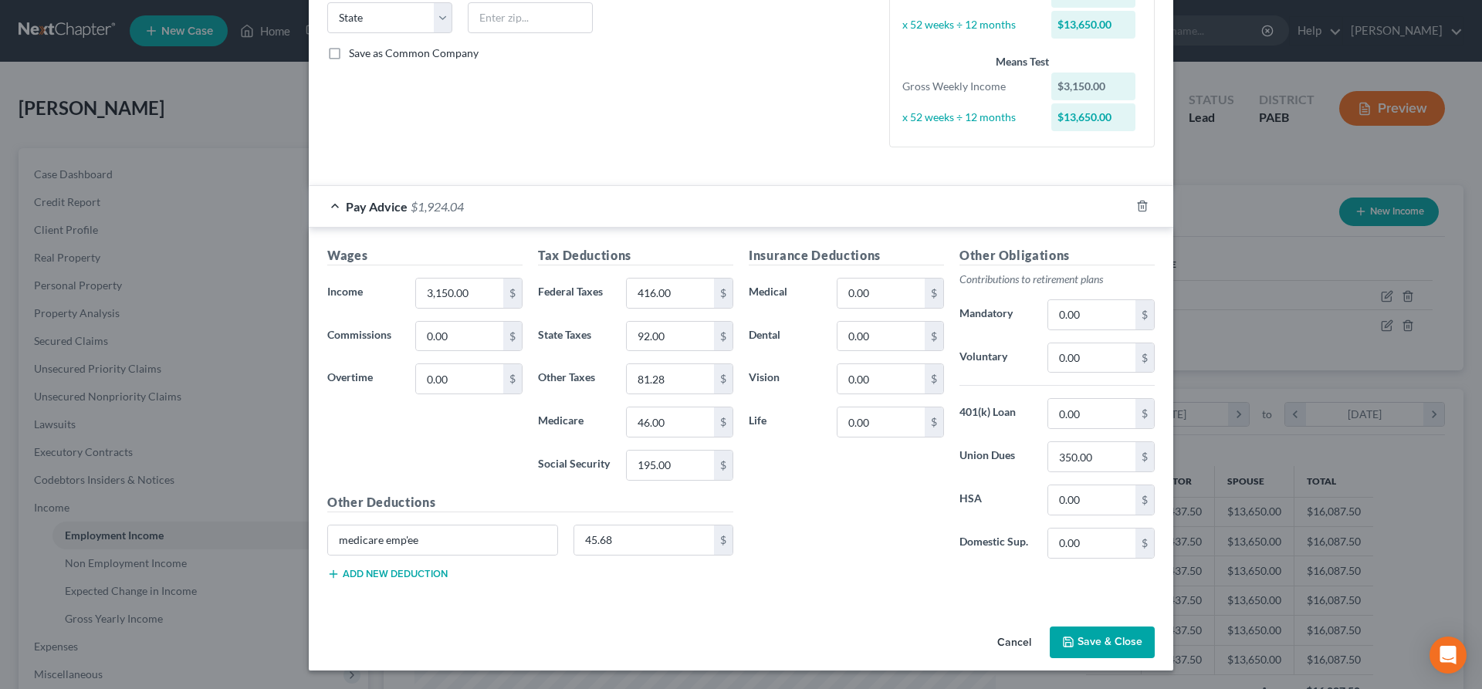
click at [1098, 644] on button "Save & Close" at bounding box center [1102, 643] width 105 height 32
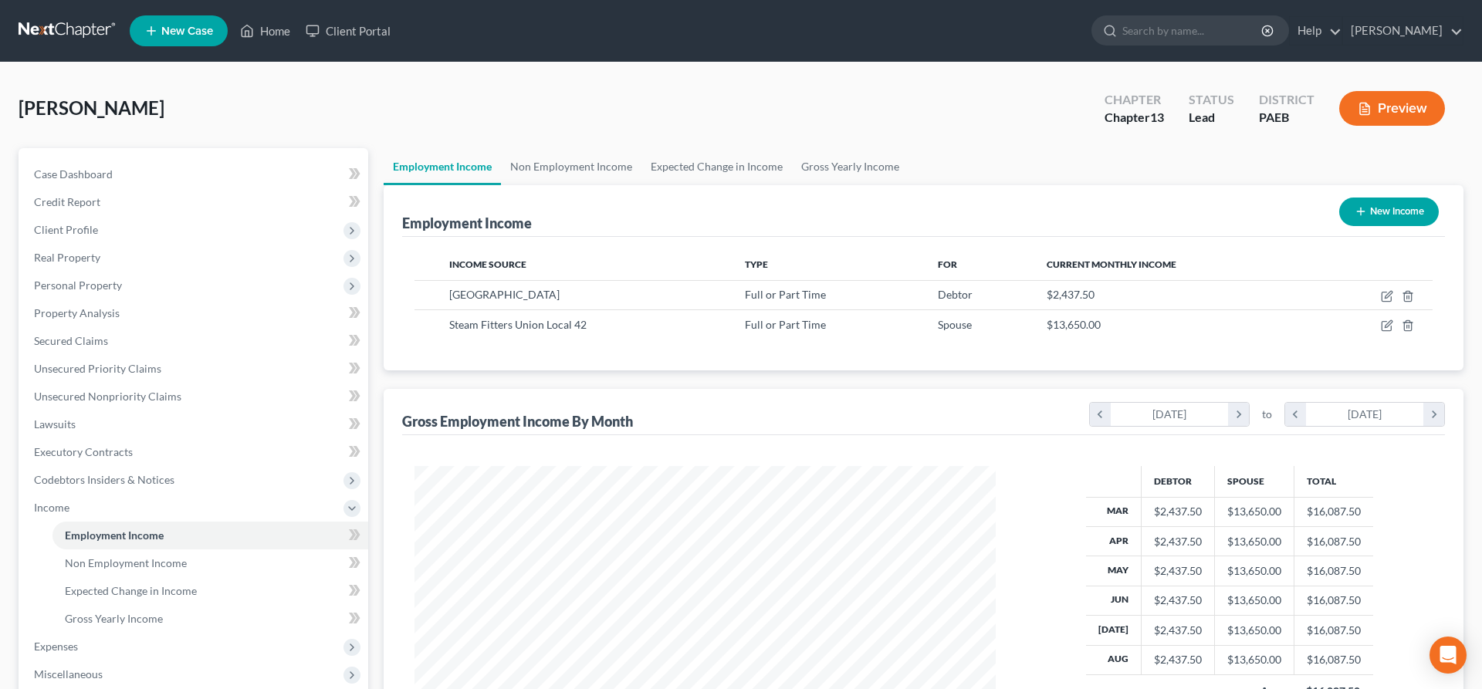
click at [1216, 216] on div "Employment Income New Income" at bounding box center [923, 211] width 1043 height 52
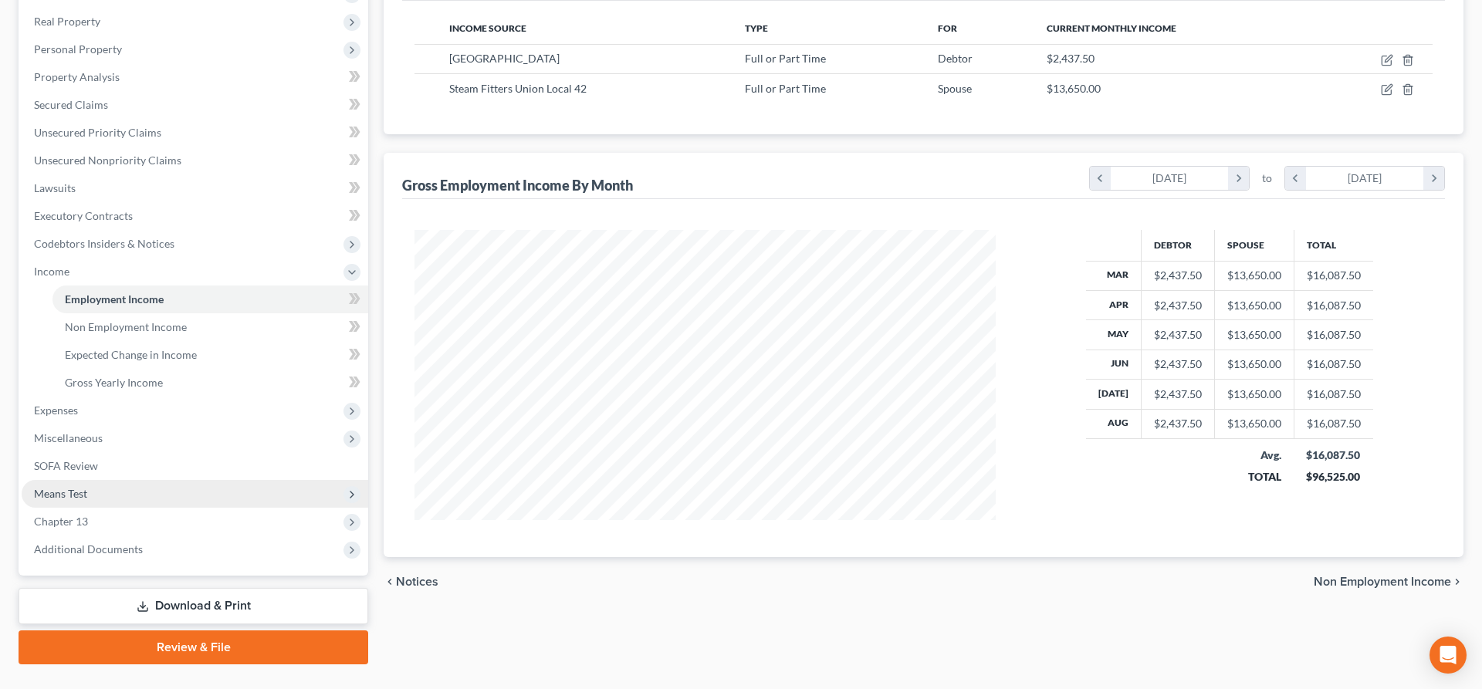
click at [80, 496] on span "Means Test" at bounding box center [60, 493] width 53 height 13
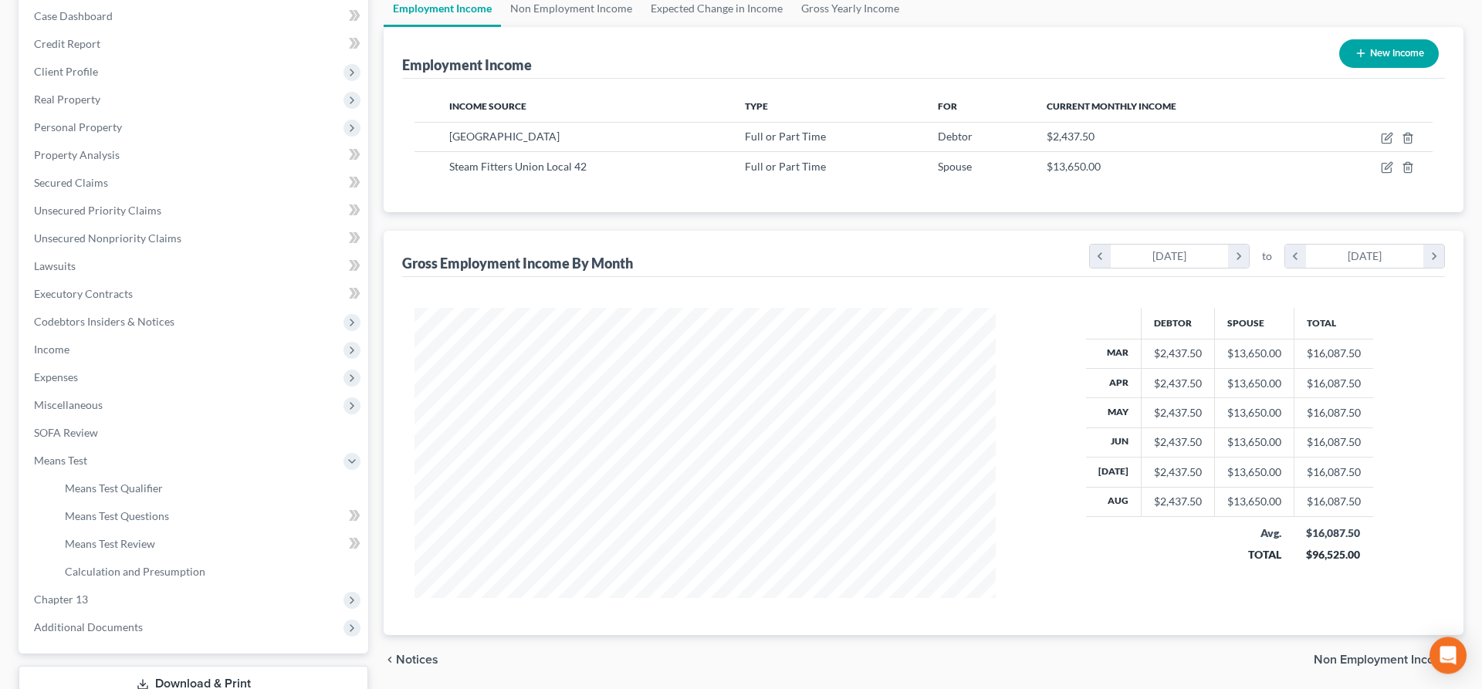
scroll to position [157, 0]
click at [132, 489] on span "Means Test Qualifier" at bounding box center [114, 488] width 98 height 13
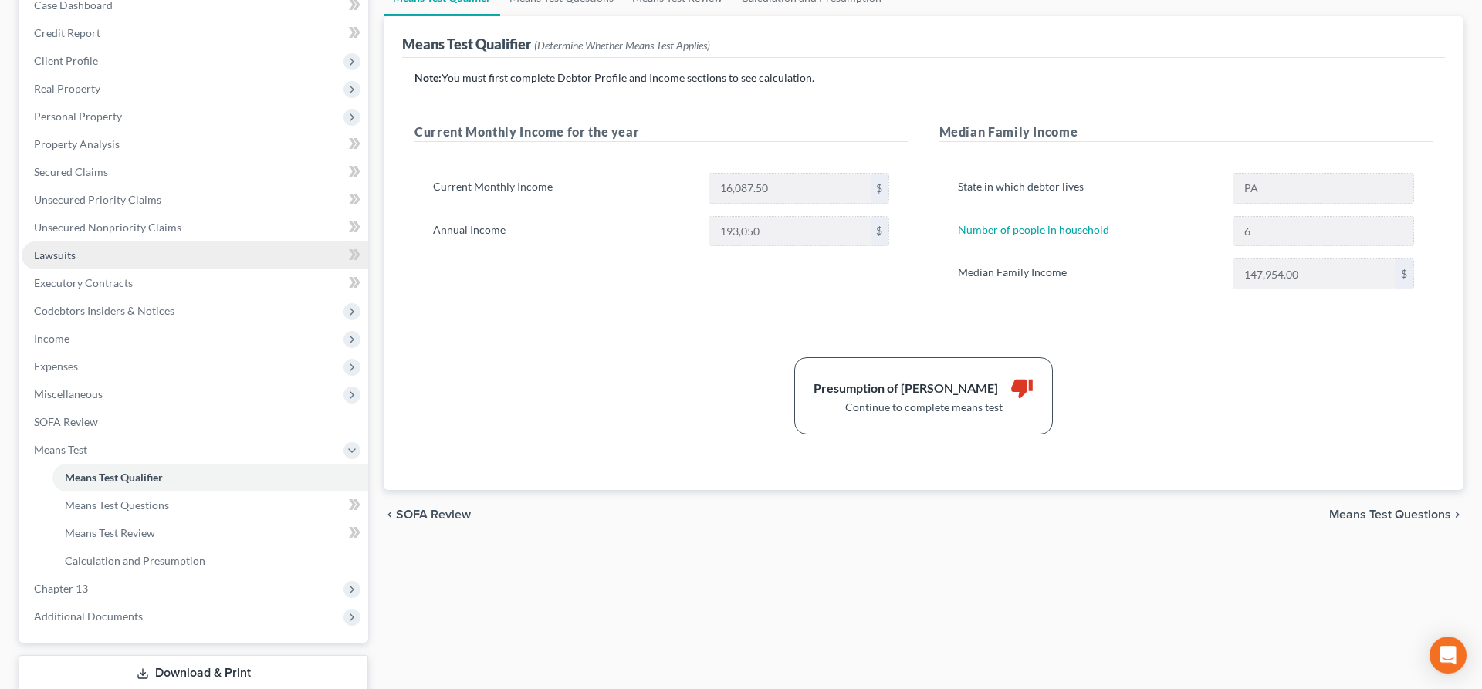
scroll to position [79, 0]
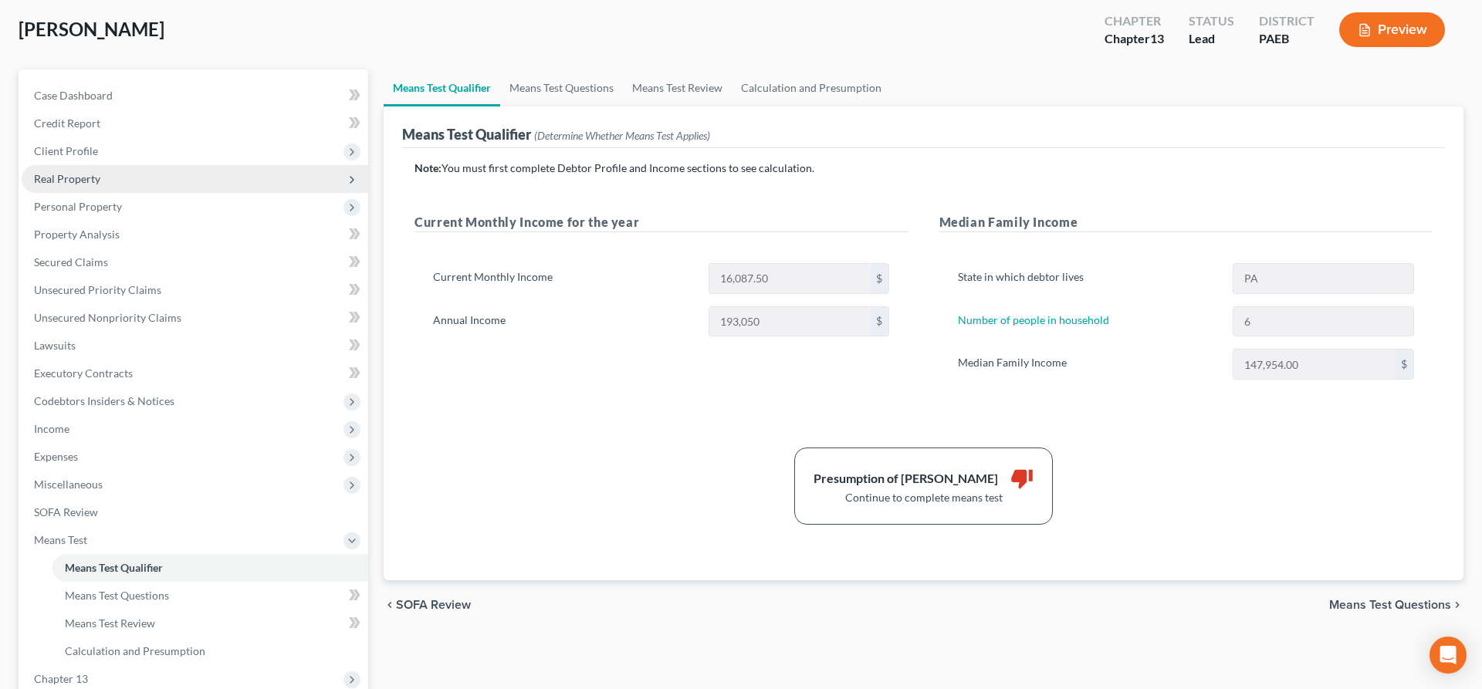
click at [80, 177] on span "Real Property" at bounding box center [67, 178] width 66 height 13
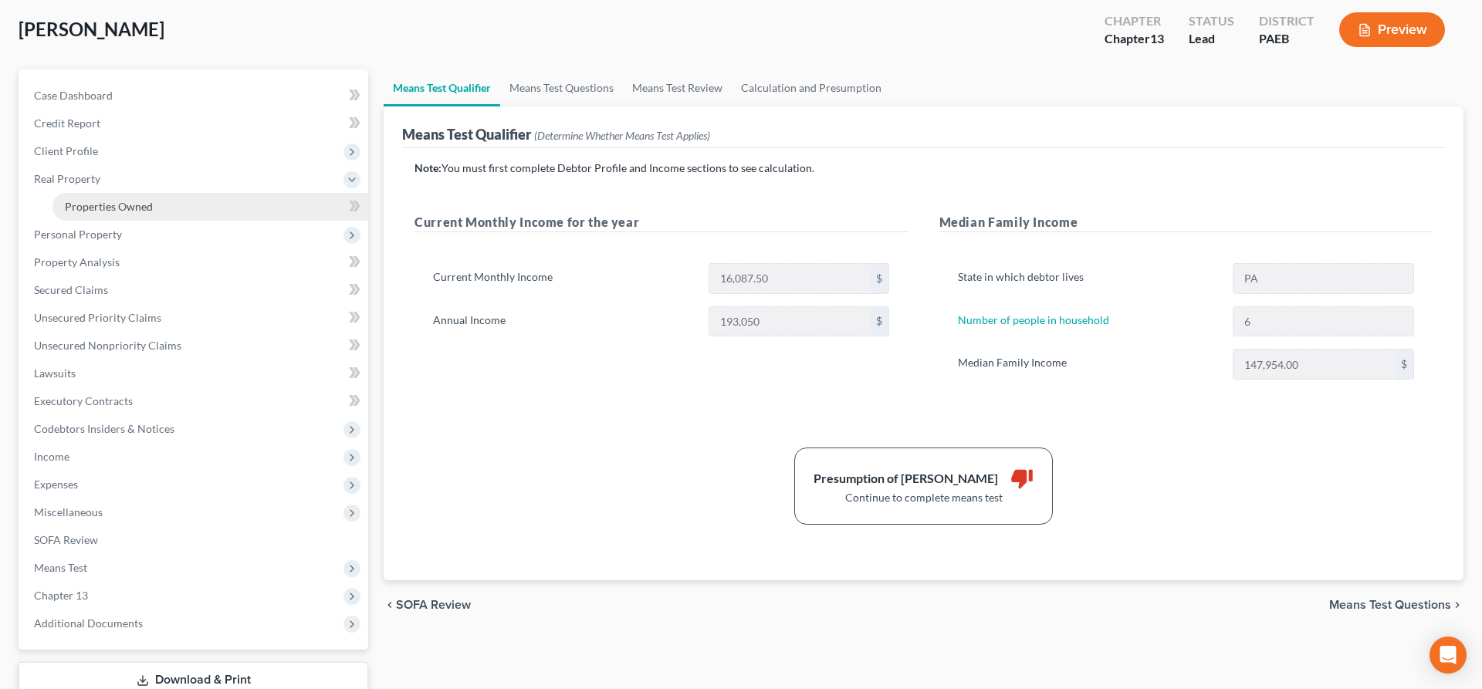
click at [137, 195] on link "Properties Owned" at bounding box center [210, 207] width 316 height 28
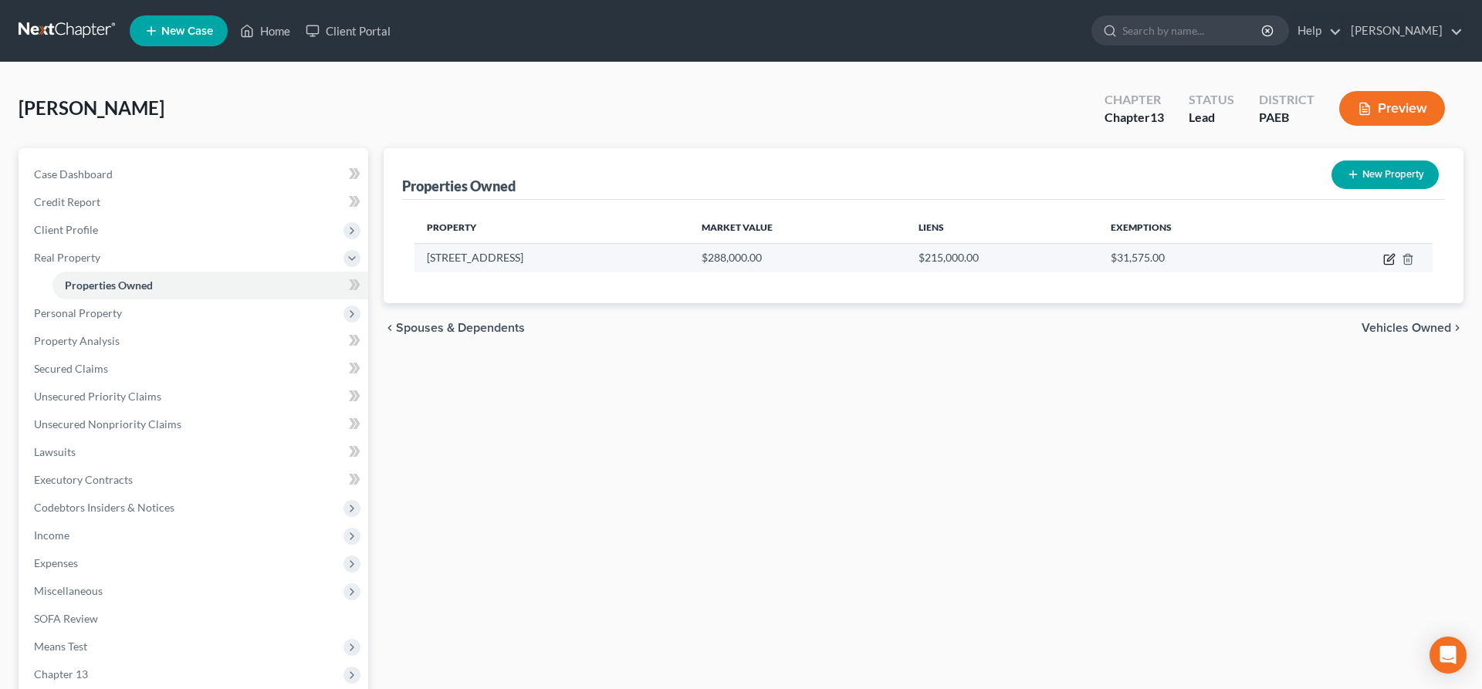
click at [1386, 262] on icon "button" at bounding box center [1389, 259] width 12 height 12
select select "39"
select select "22"
select select "3"
select select "0"
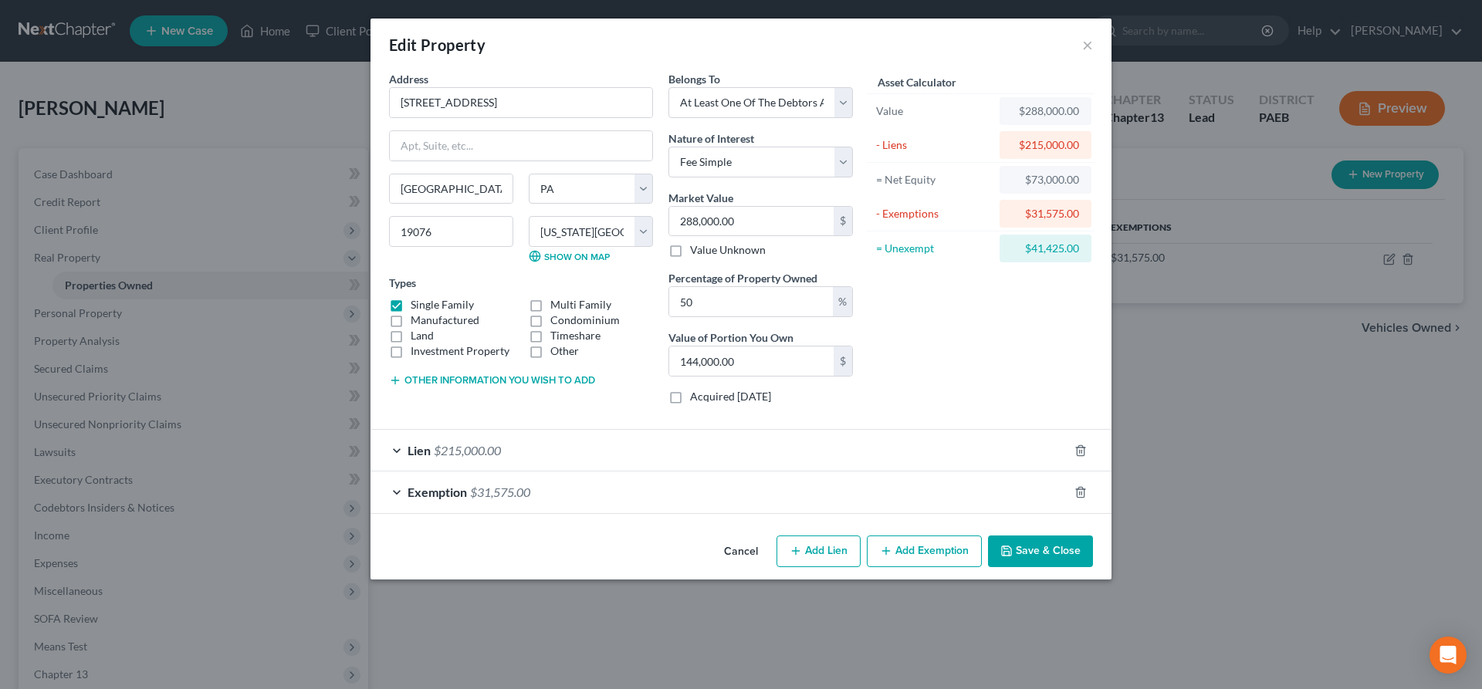
click at [1041, 548] on button "Save & Close" at bounding box center [1040, 552] width 105 height 32
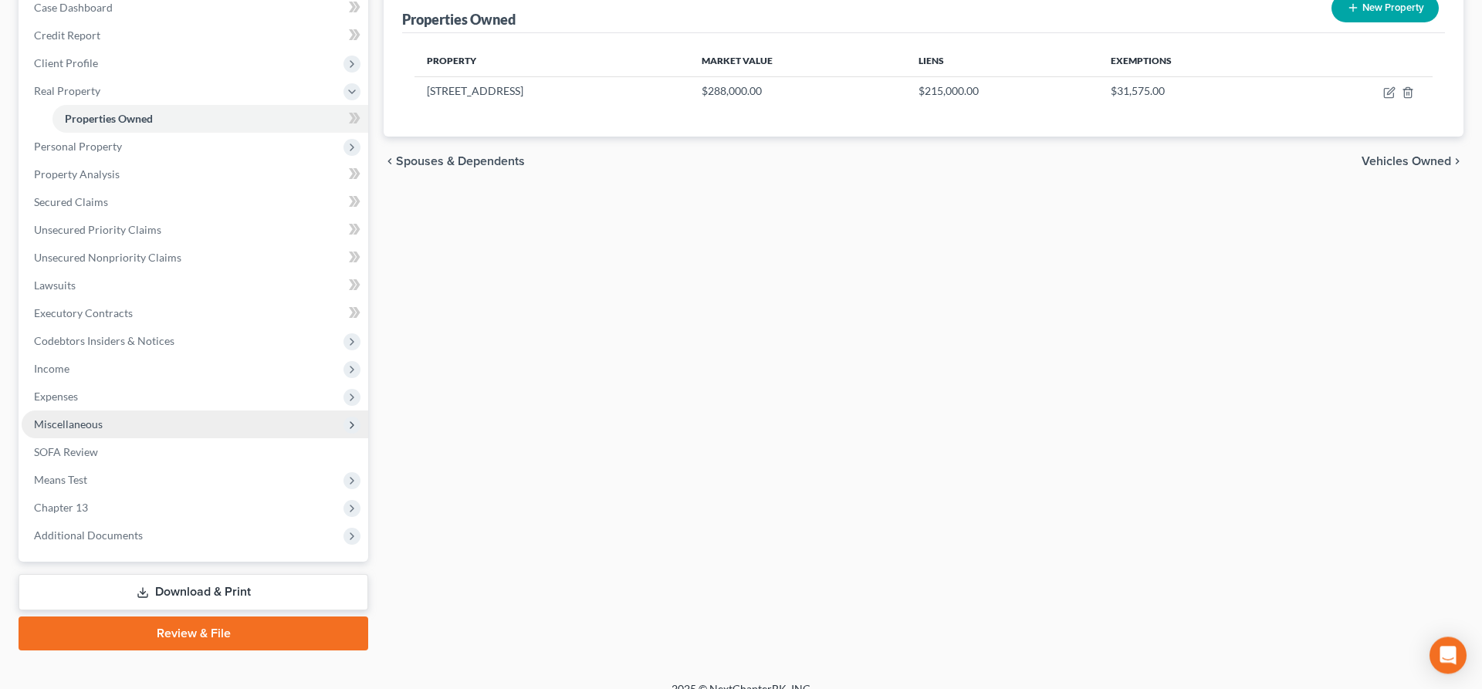
scroll to position [185, 0]
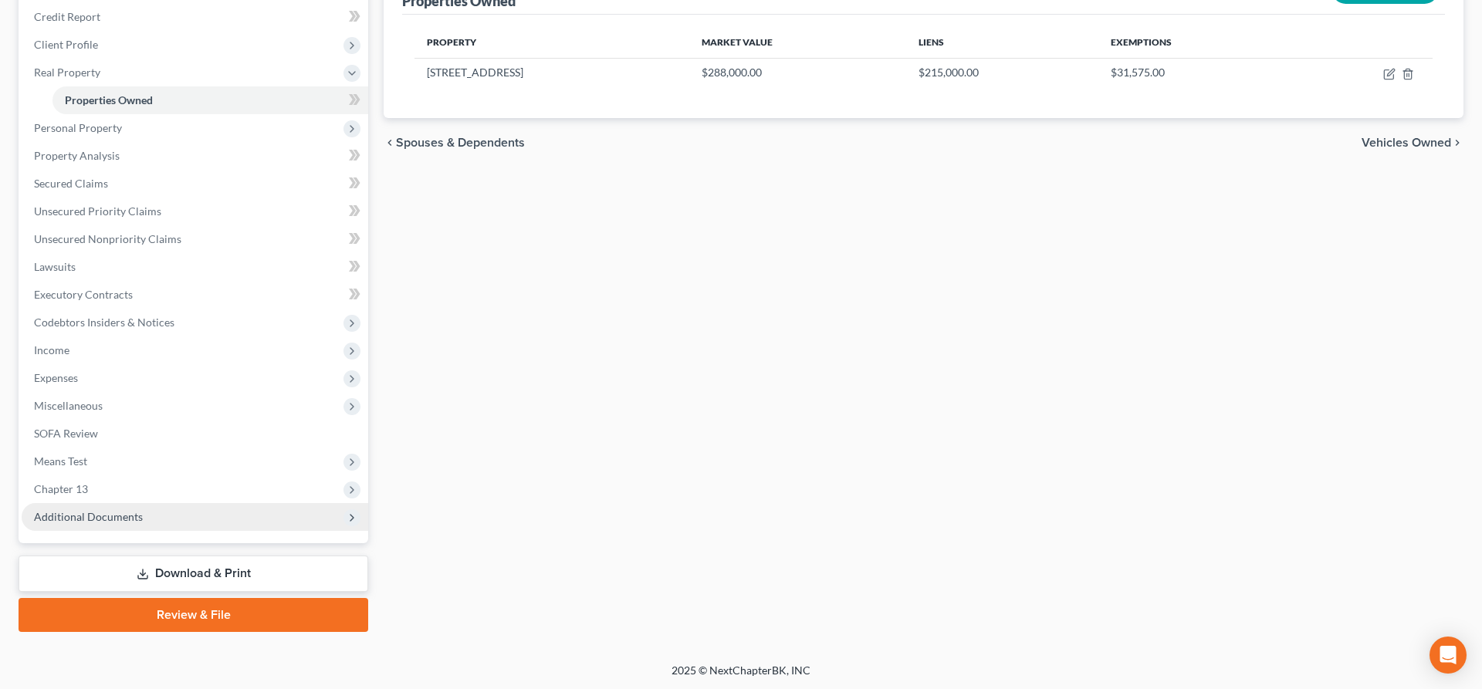
click at [103, 514] on span "Additional Documents" at bounding box center [88, 516] width 109 height 13
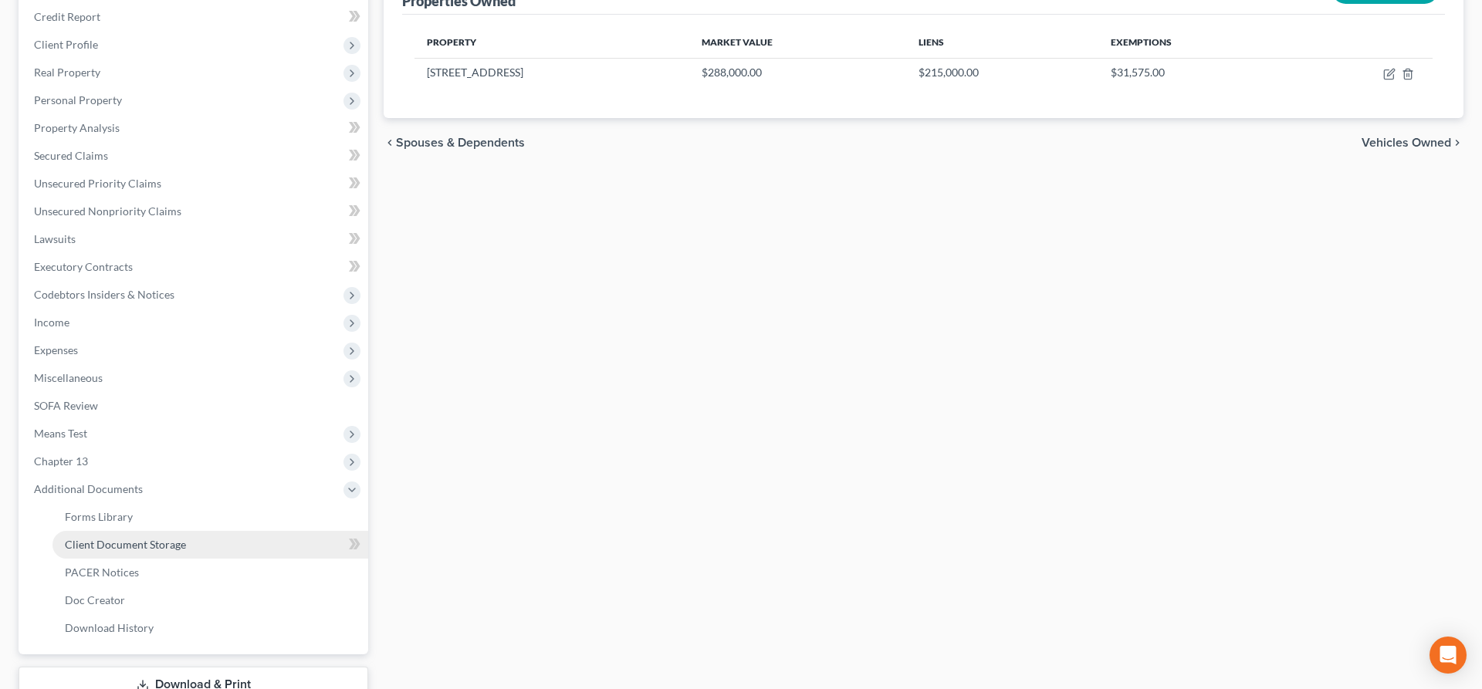
click at [147, 543] on span "Client Document Storage" at bounding box center [125, 544] width 121 height 13
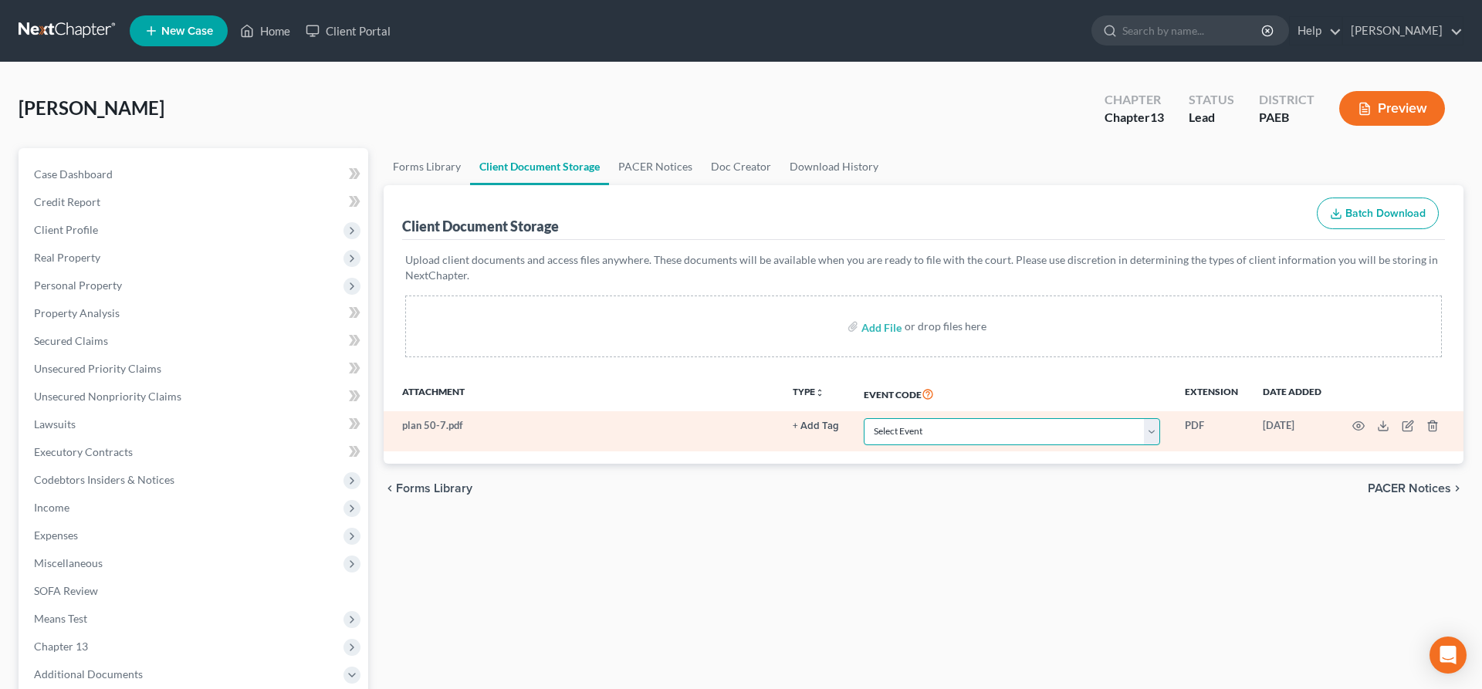
click at [933, 425] on select "Select Event Amended Matrix List of Creditors (Fee) Application to Have the Cha…" at bounding box center [1012, 431] width 296 height 27
select select "8"
click option "Chapter 13 Plan" at bounding box center [0, 0] width 0 height 0
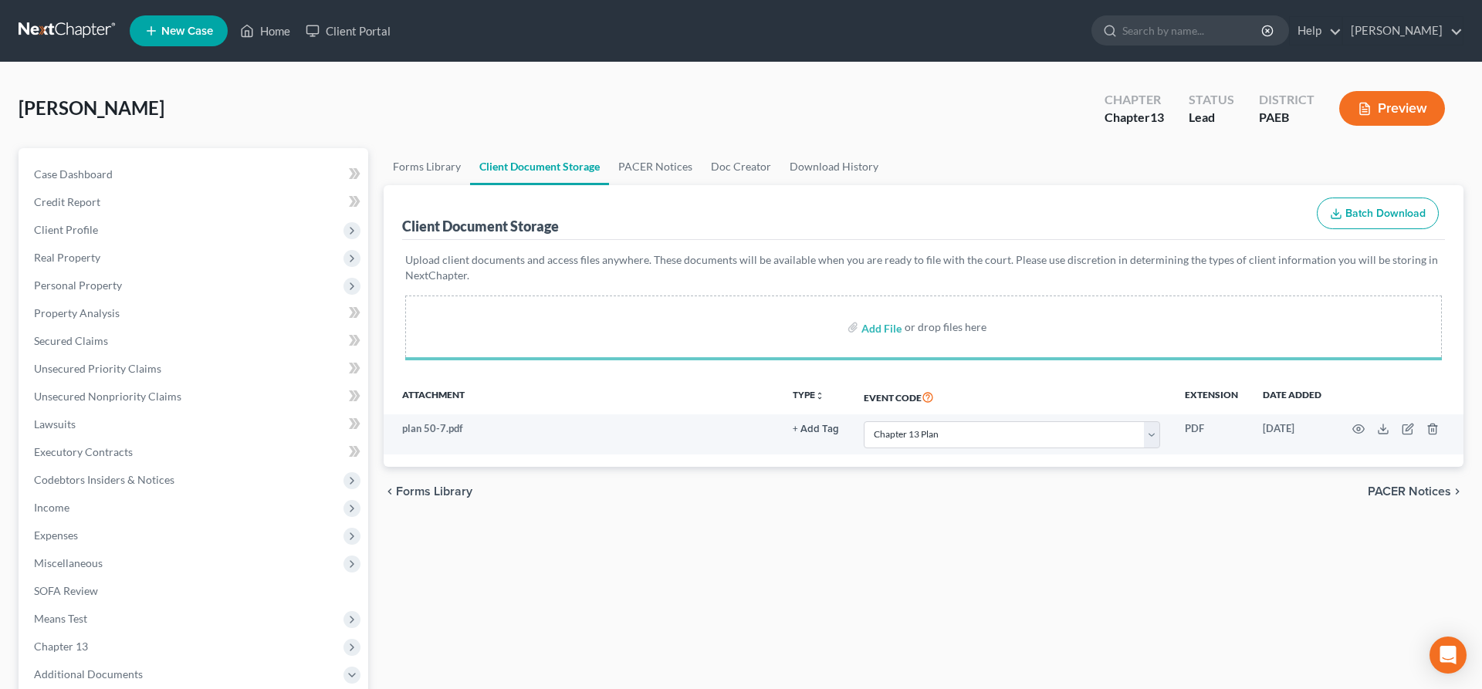
select select "8"
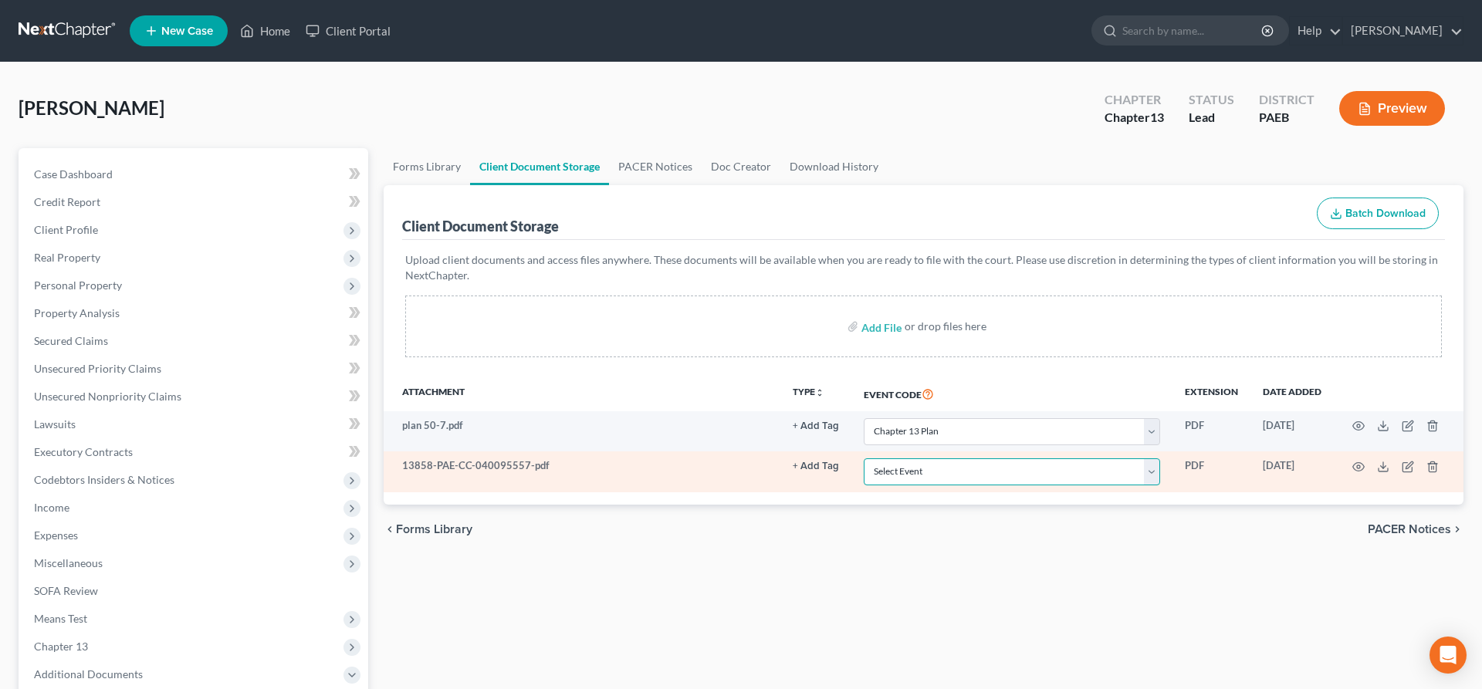
click at [993, 473] on select "Select Event Amended Matrix List of Creditors (Fee) Application to Have the Cha…" at bounding box center [1012, 472] width 296 height 27
select select "2"
click option "Certificate of Credit Counseling" at bounding box center [0, 0] width 0 height 0
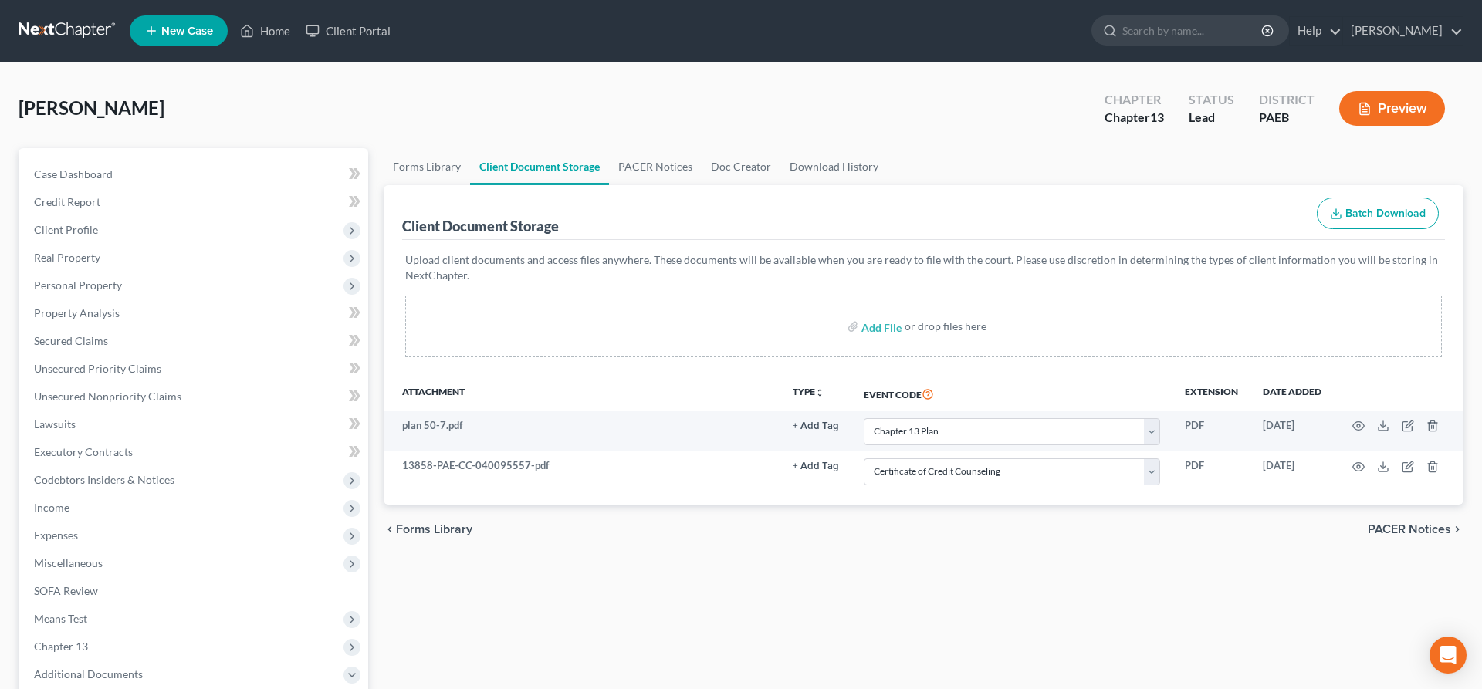
click at [977, 538] on div "chevron_left Forms Library PACER Notices chevron_right" at bounding box center [924, 529] width 1080 height 49
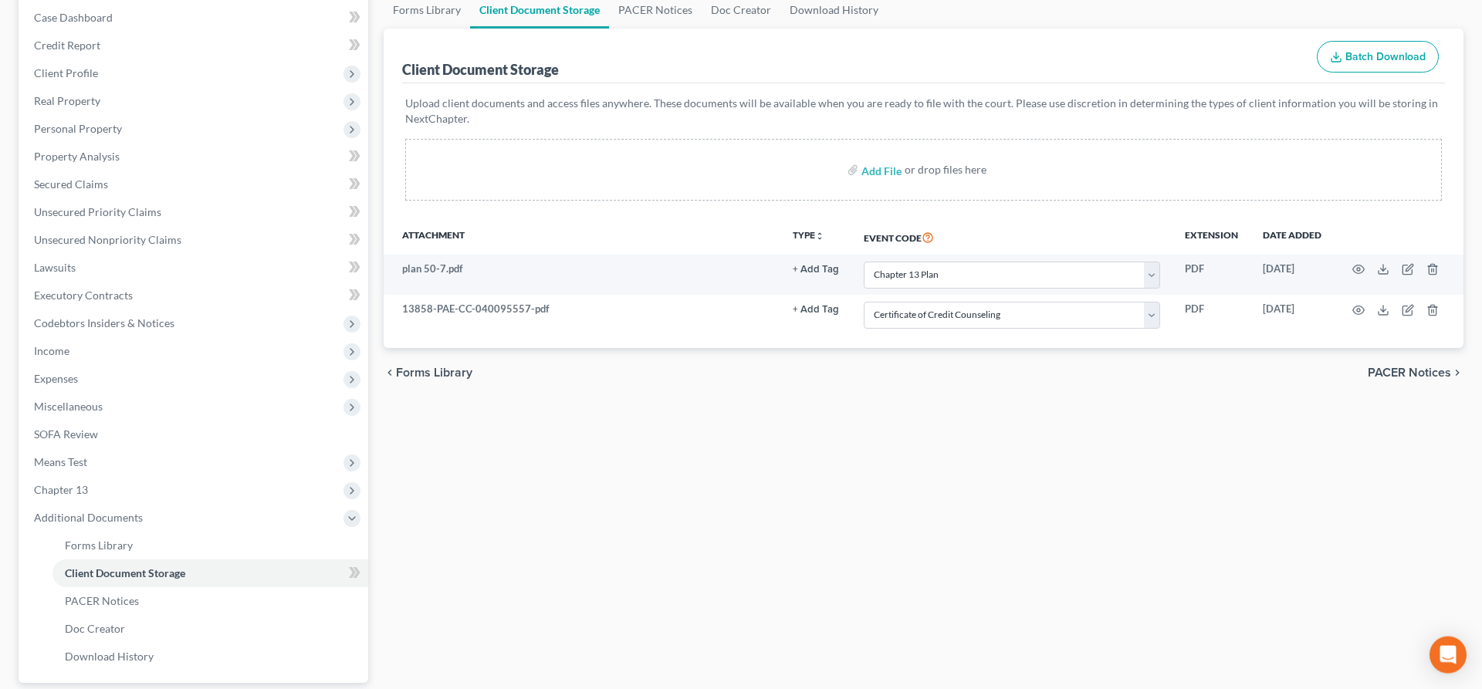
scroll to position [157, 0]
click at [78, 350] on span "Income" at bounding box center [195, 351] width 347 height 28
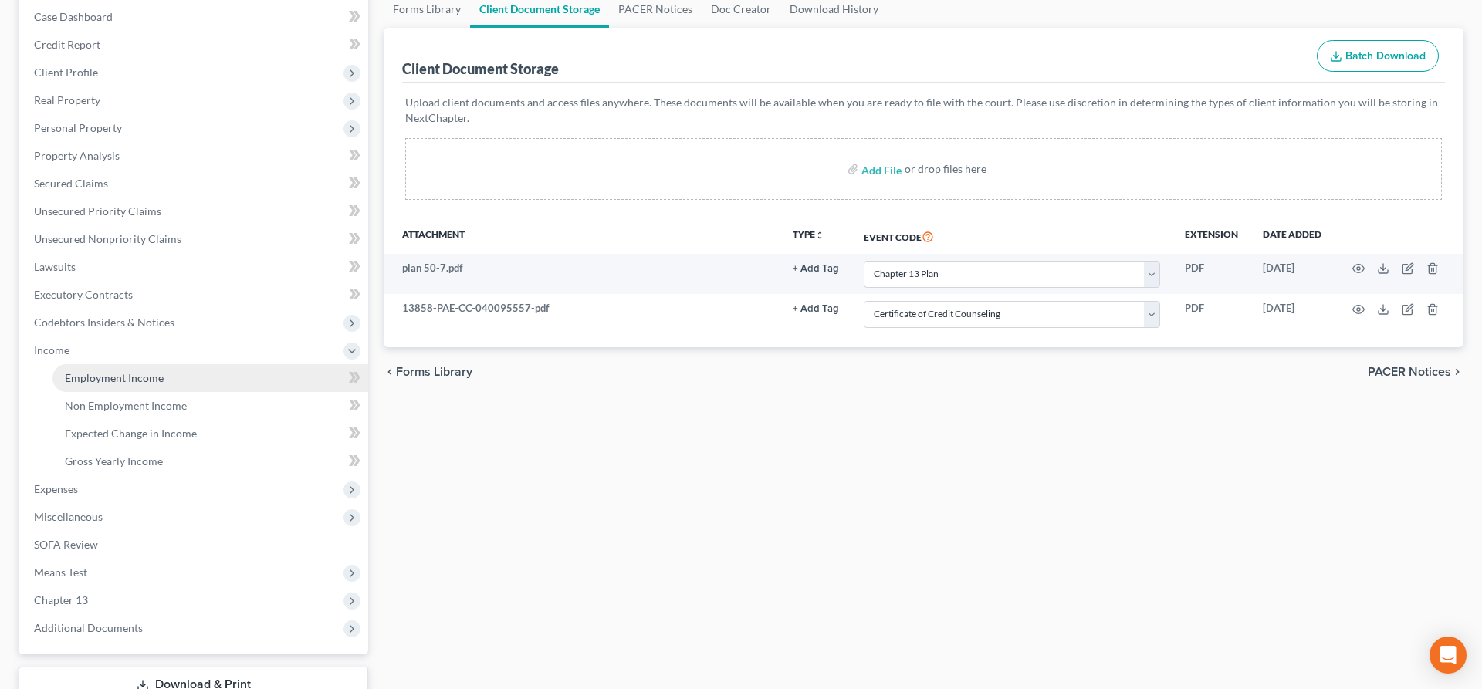
click at [144, 371] on span "Employment Income" at bounding box center [114, 377] width 99 height 13
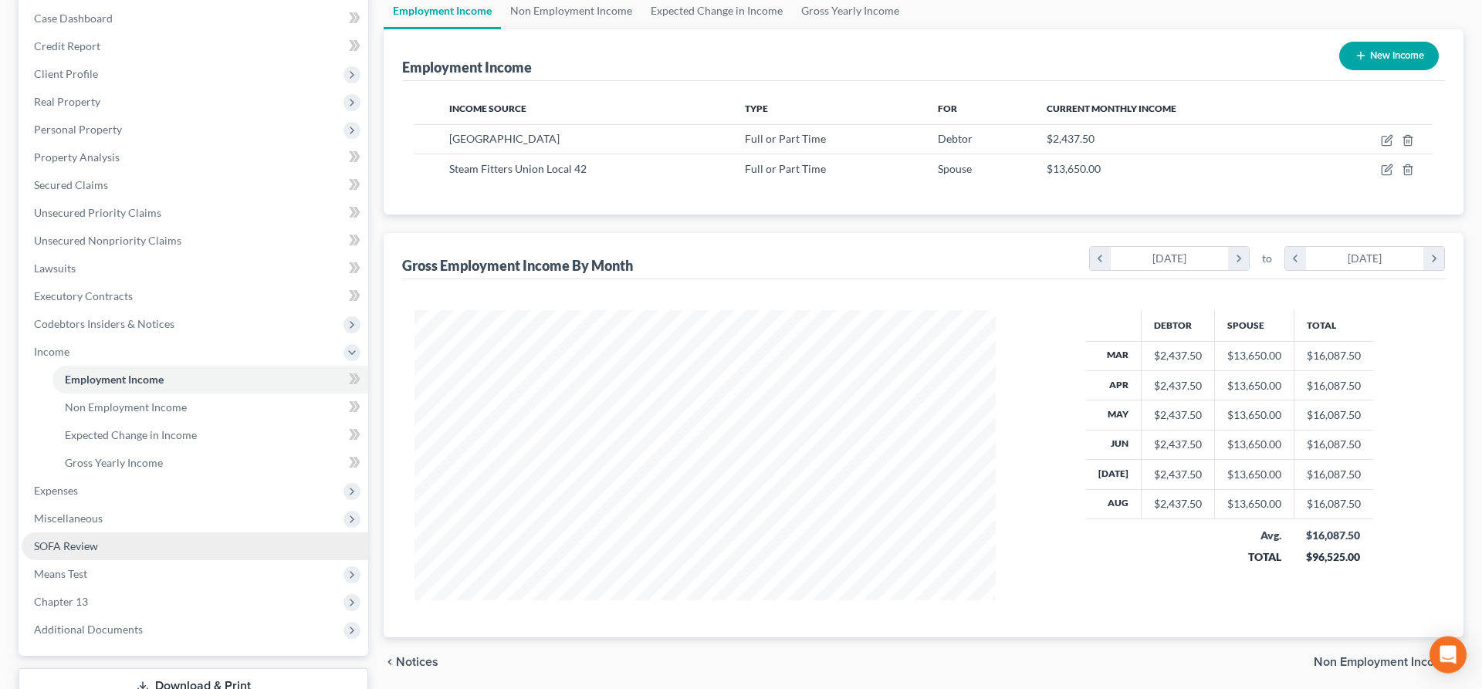
scroll to position [157, 0]
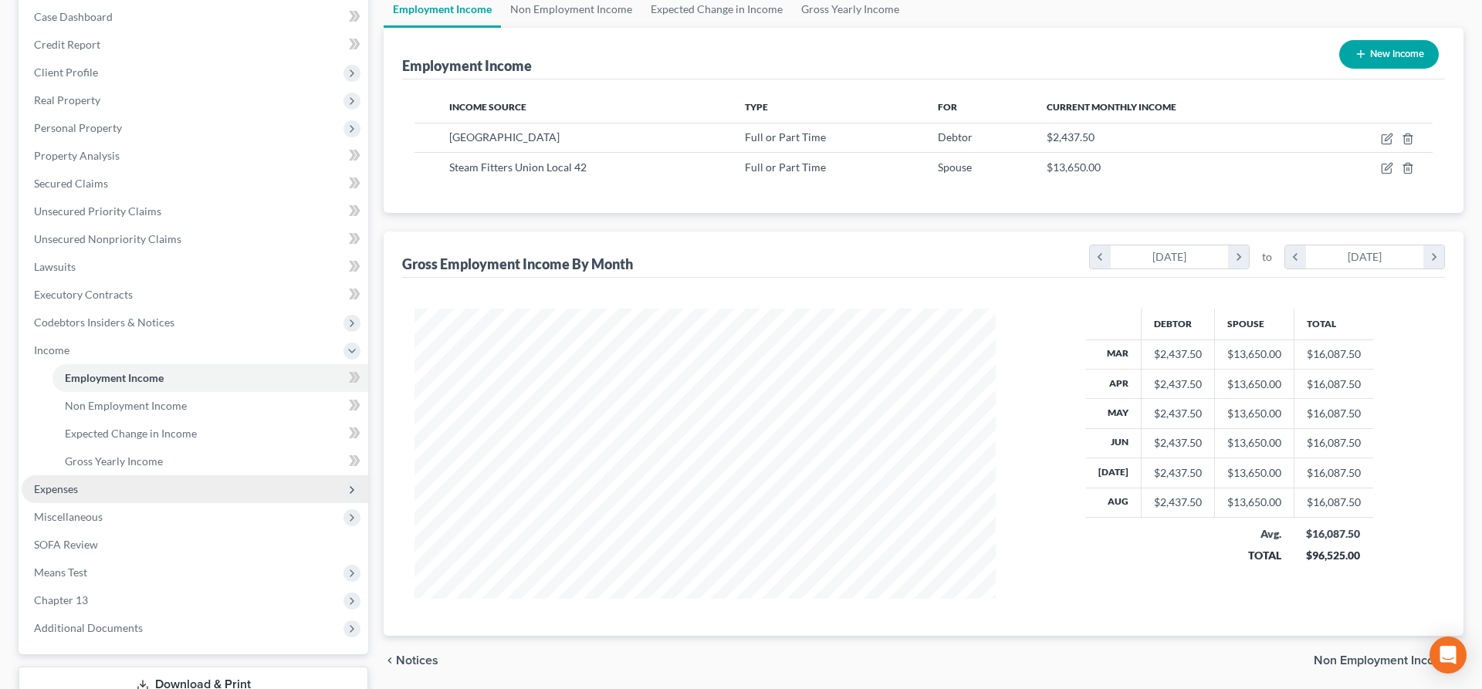
click at [109, 488] on span "Expenses" at bounding box center [195, 490] width 347 height 28
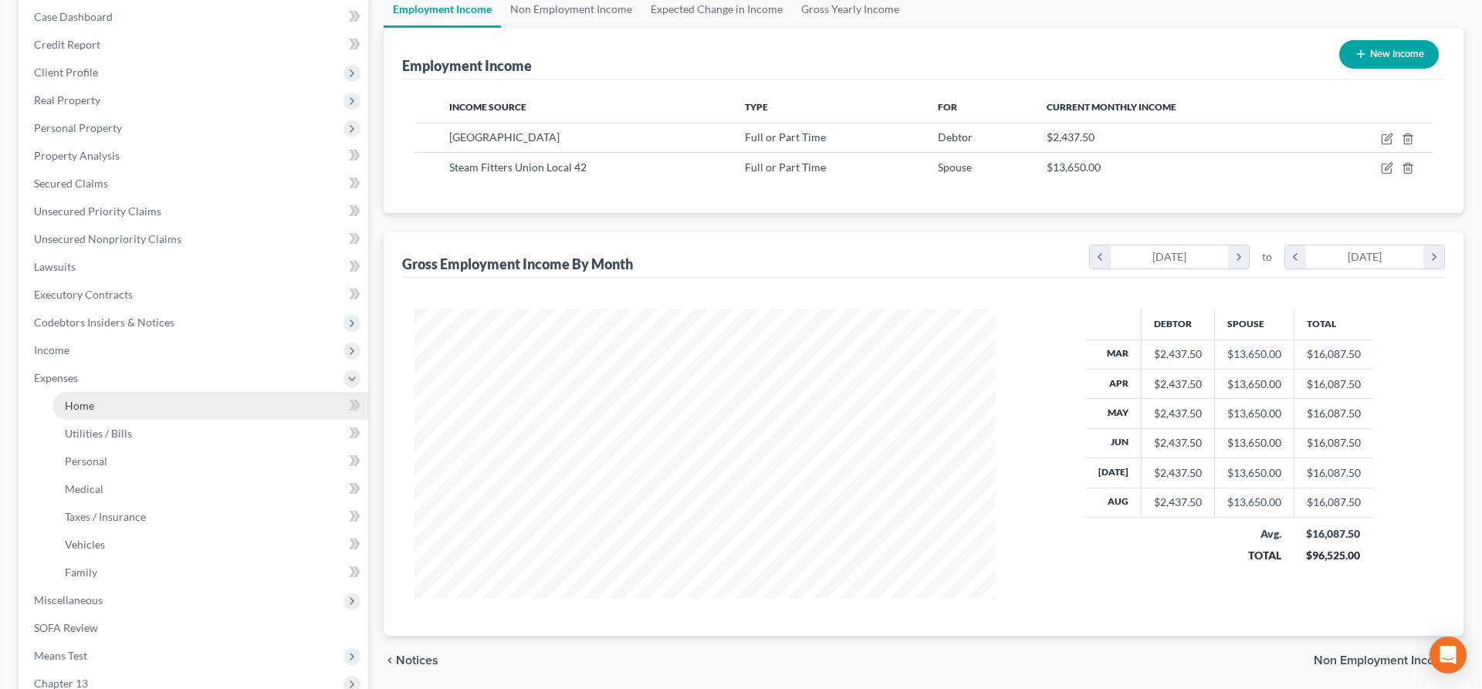
click at [158, 404] on link "Home" at bounding box center [210, 406] width 316 height 28
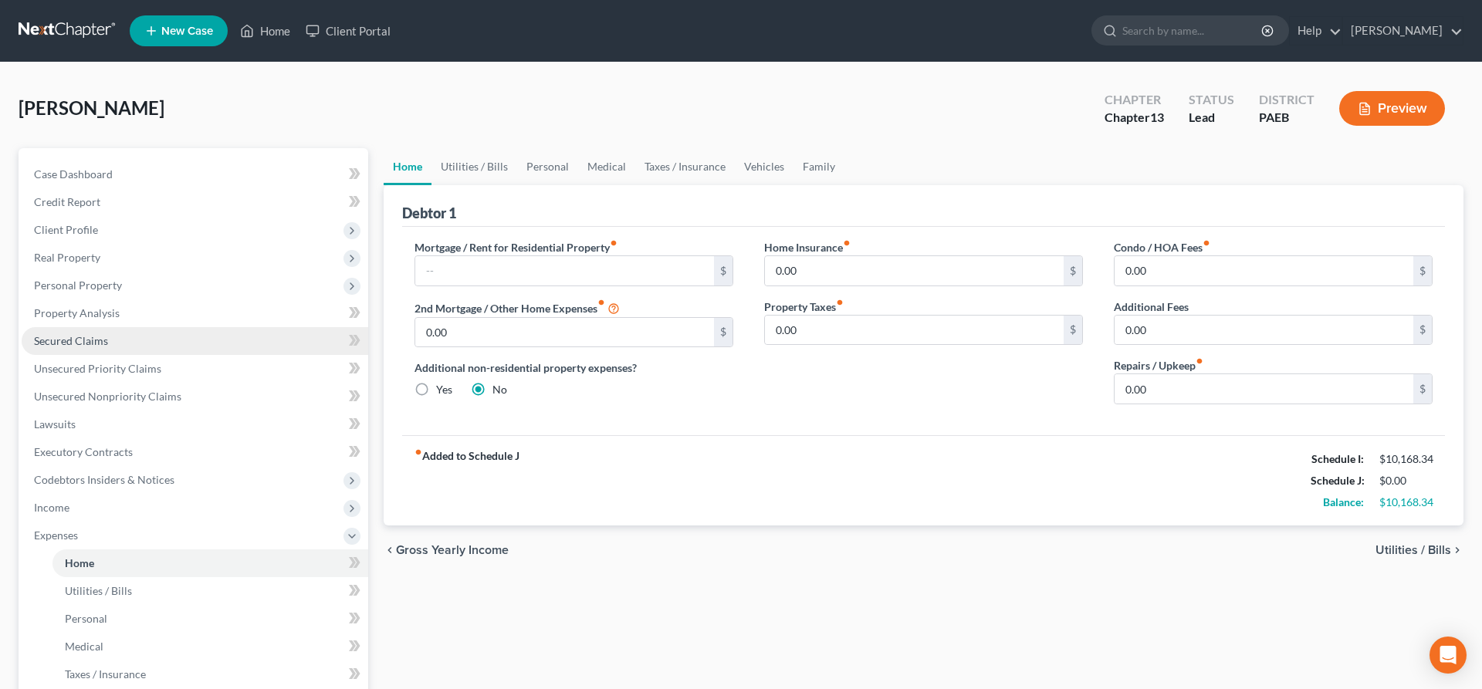
click at [58, 342] on span "Secured Claims" at bounding box center [71, 340] width 74 height 13
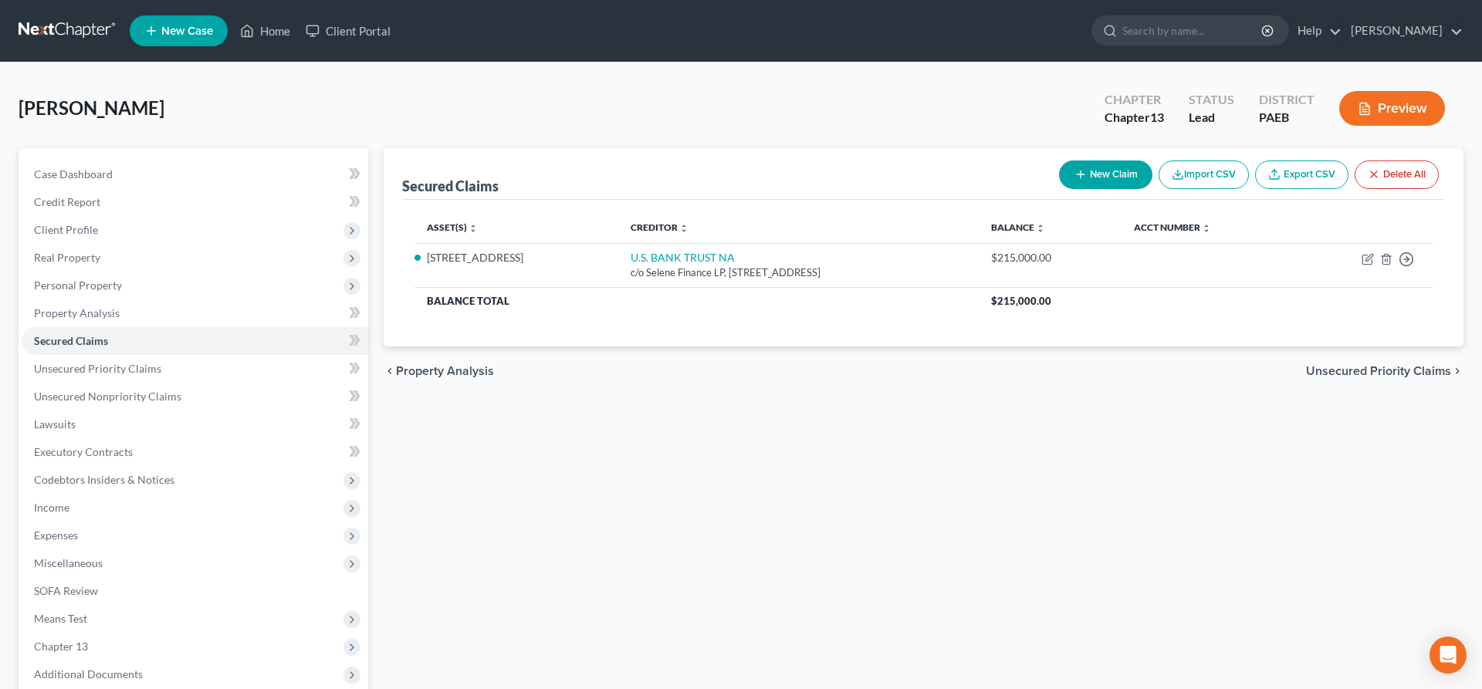
click at [1403, 373] on span "Unsecured Priority Claims" at bounding box center [1378, 371] width 145 height 12
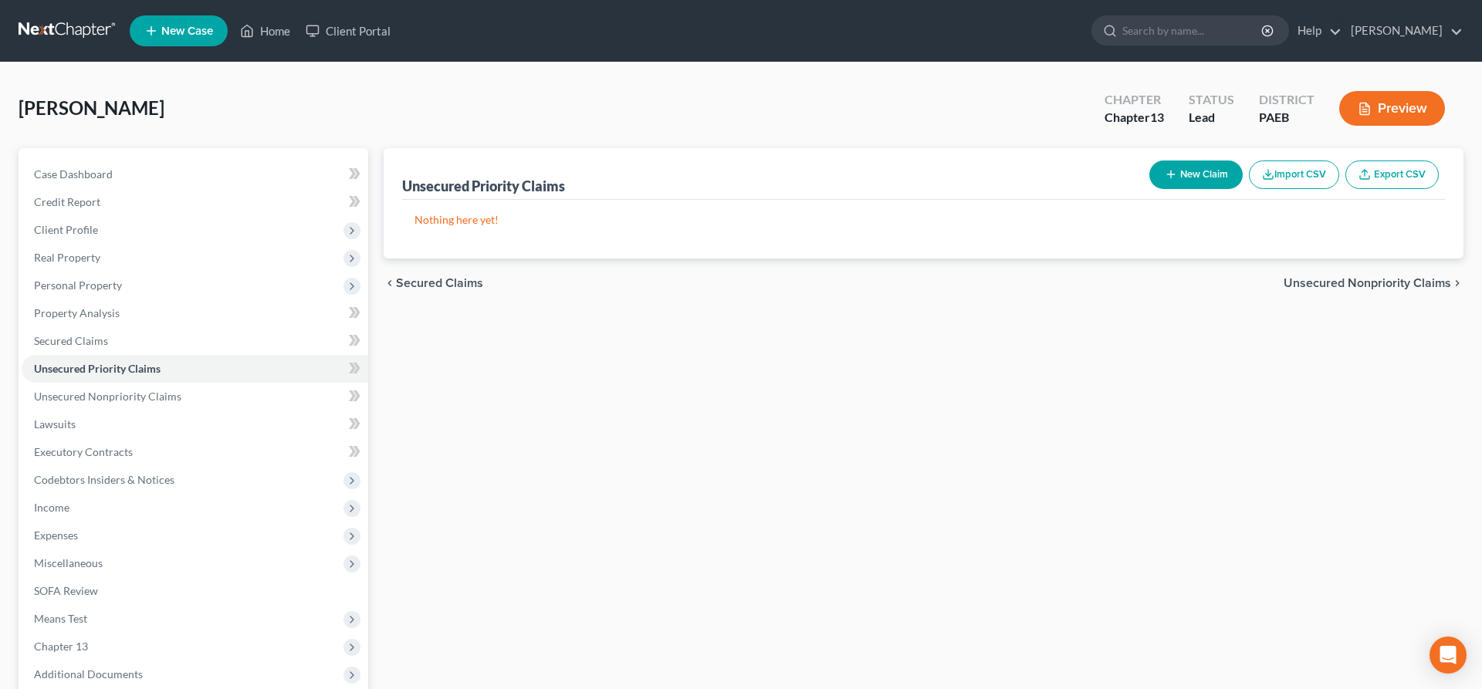
click at [1194, 178] on button "New Claim" at bounding box center [1195, 175] width 93 height 29
select select "0"
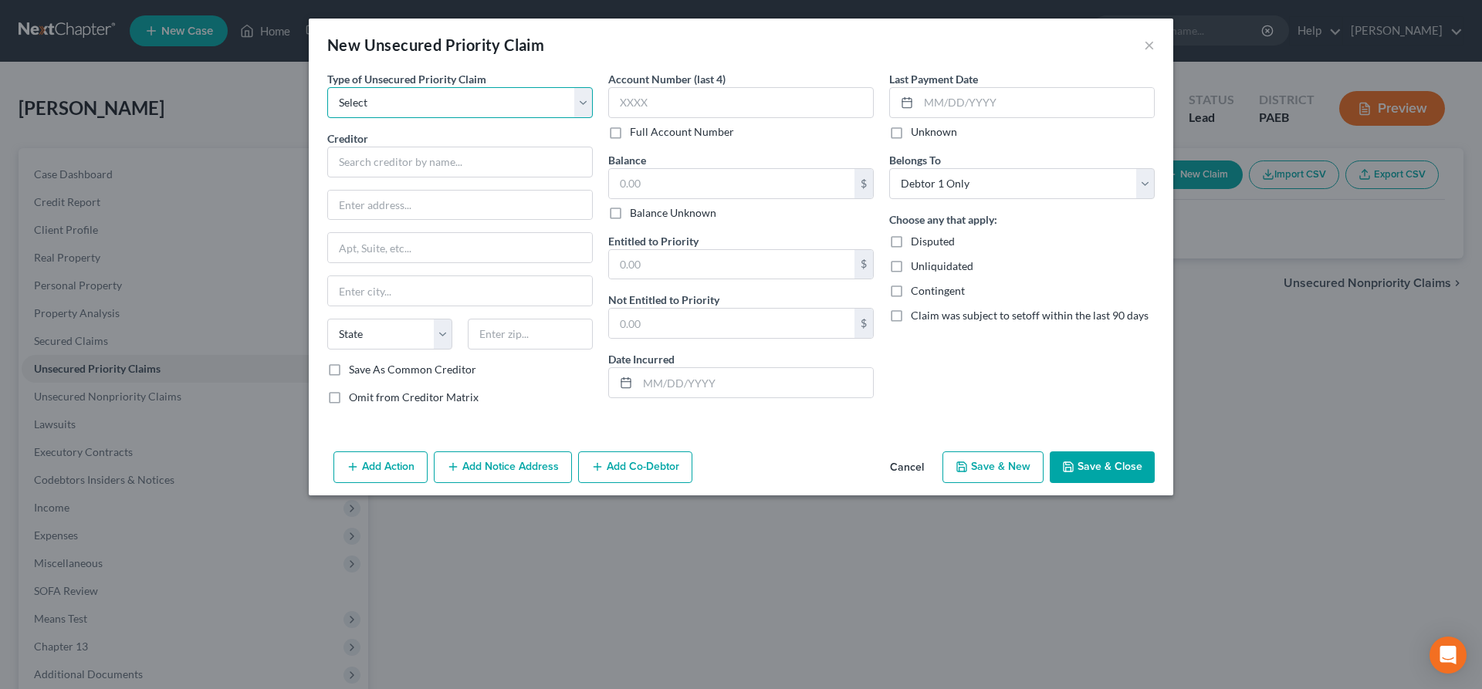
click at [327, 87] on select "Select Taxes & Other Government Units Domestic Support Obligations Extensions o…" at bounding box center [460, 102] width 266 height 31
click at [383, 156] on input "text" at bounding box center [460, 162] width 266 height 31
drag, startPoint x: 406, startPoint y: 171, endPoint x: 262, endPoint y: 144, distance: 147.0
click at [327, 148] on input "Disocver" at bounding box center [460, 162] width 266 height 31
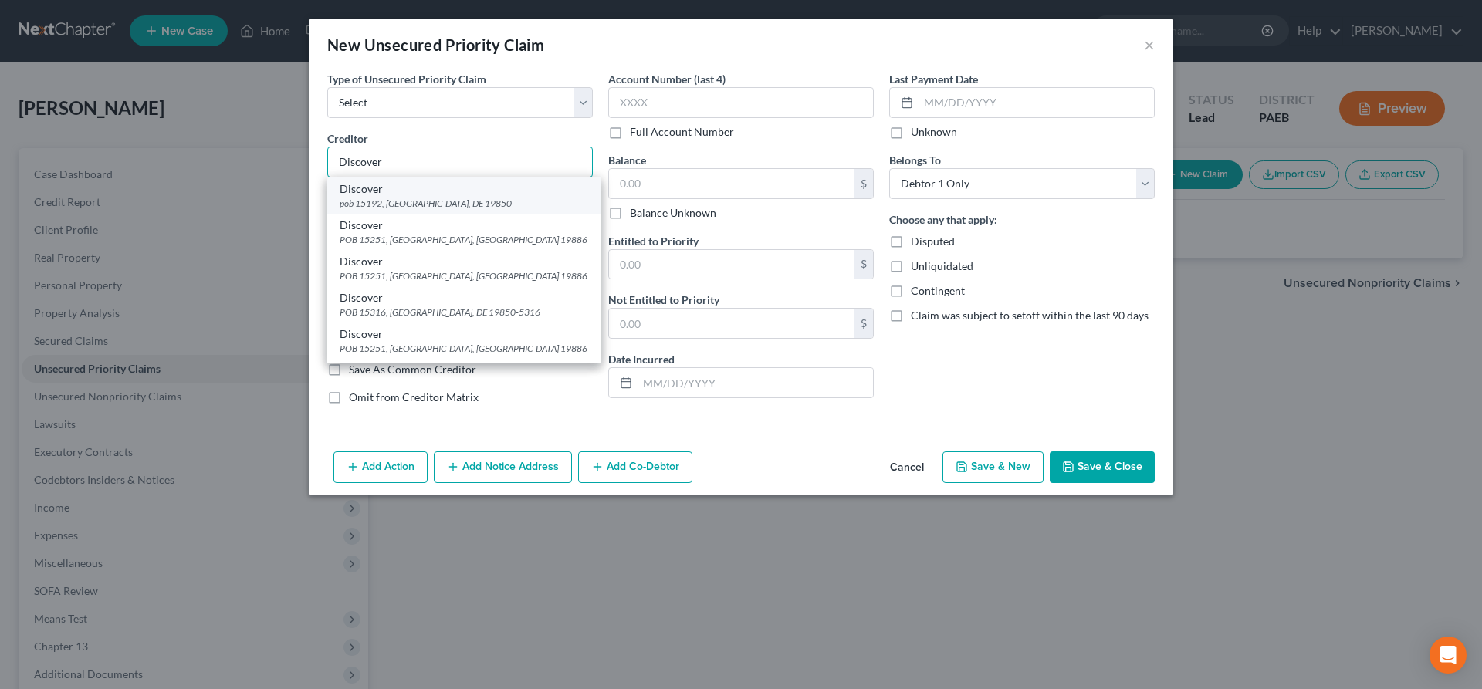
type input "Discover"
click at [420, 201] on div "pob 15192, [GEOGRAPHIC_DATA], DE 19850" at bounding box center [464, 203] width 249 height 13
type input "pob 15192"
type input "Wilmington"
select select "7"
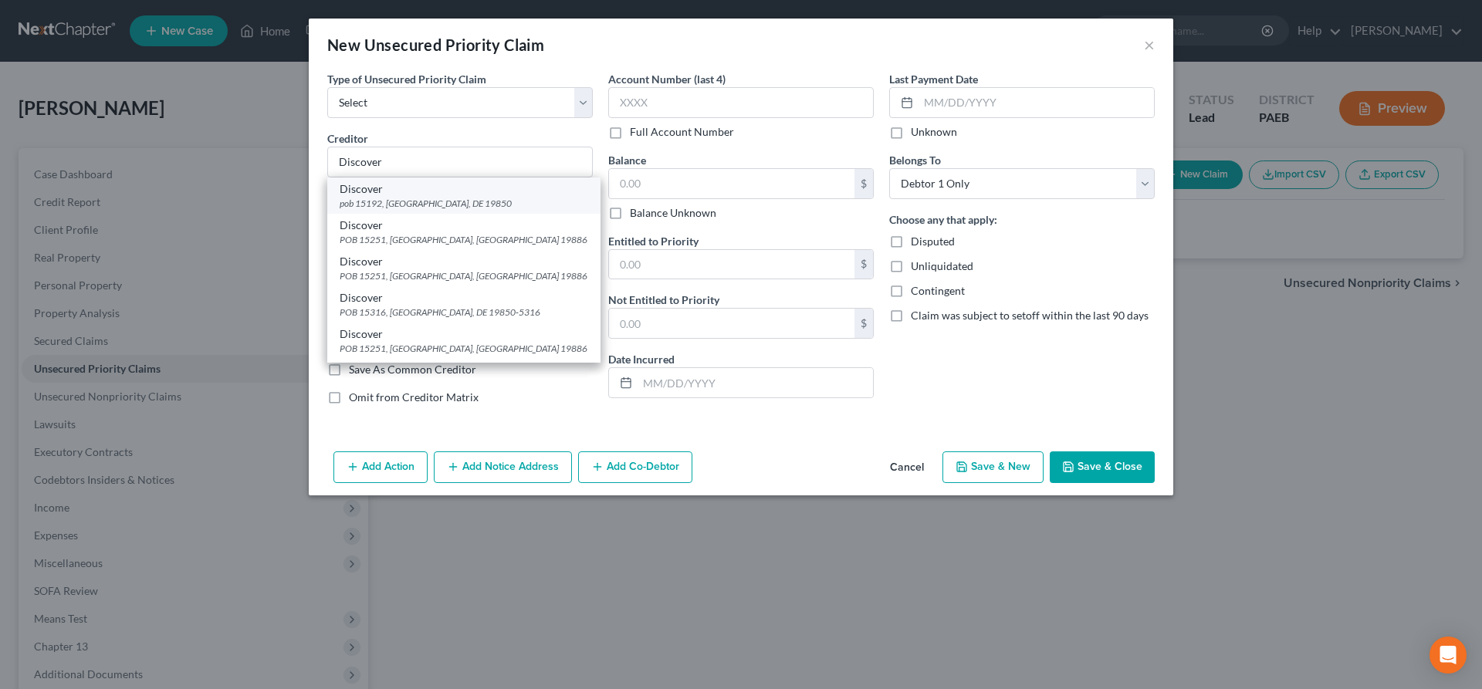
type input "19850"
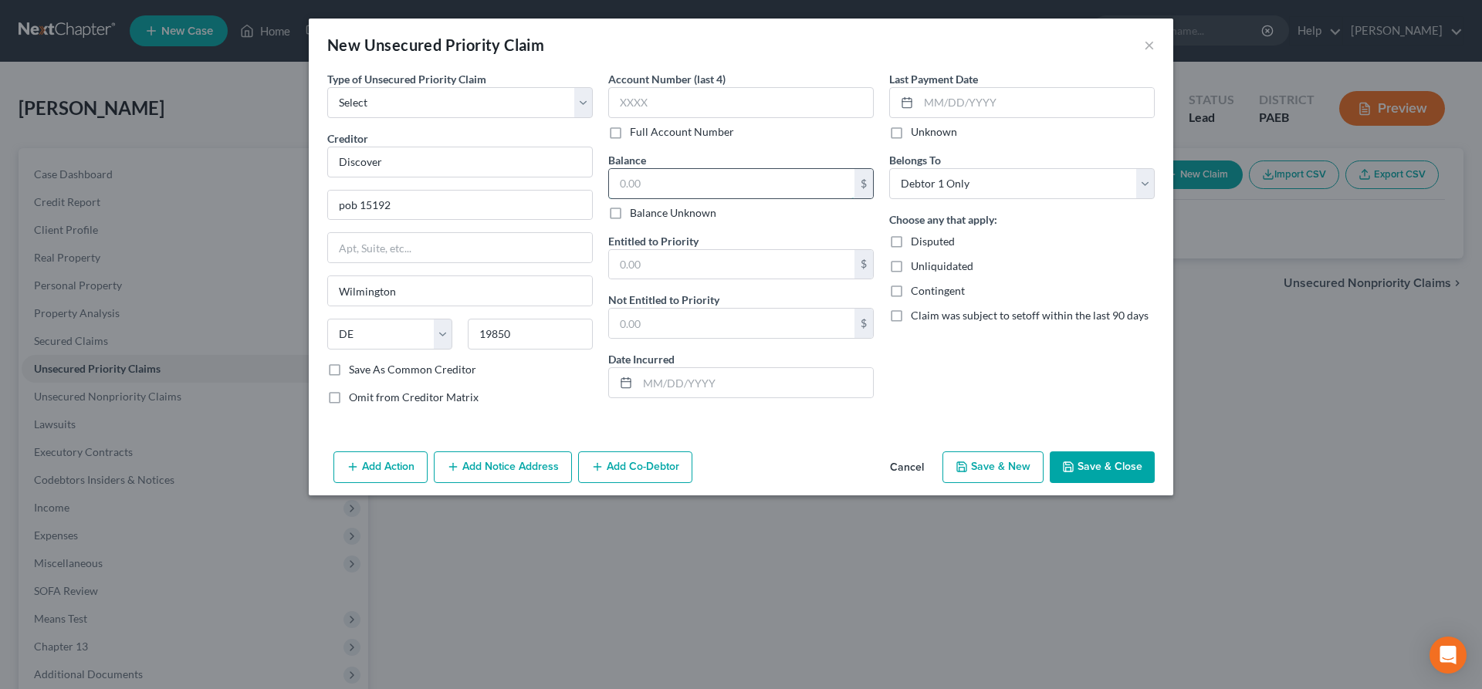
click at [653, 183] on input "text" at bounding box center [731, 183] width 245 height 29
type input "1"
type input "2,307"
click at [679, 380] on input "text" at bounding box center [755, 382] width 235 height 29
click at [327, 87] on select "Select Taxes & Other Government Units Domestic Support Obligations Extensions o…" at bounding box center [460, 102] width 266 height 31
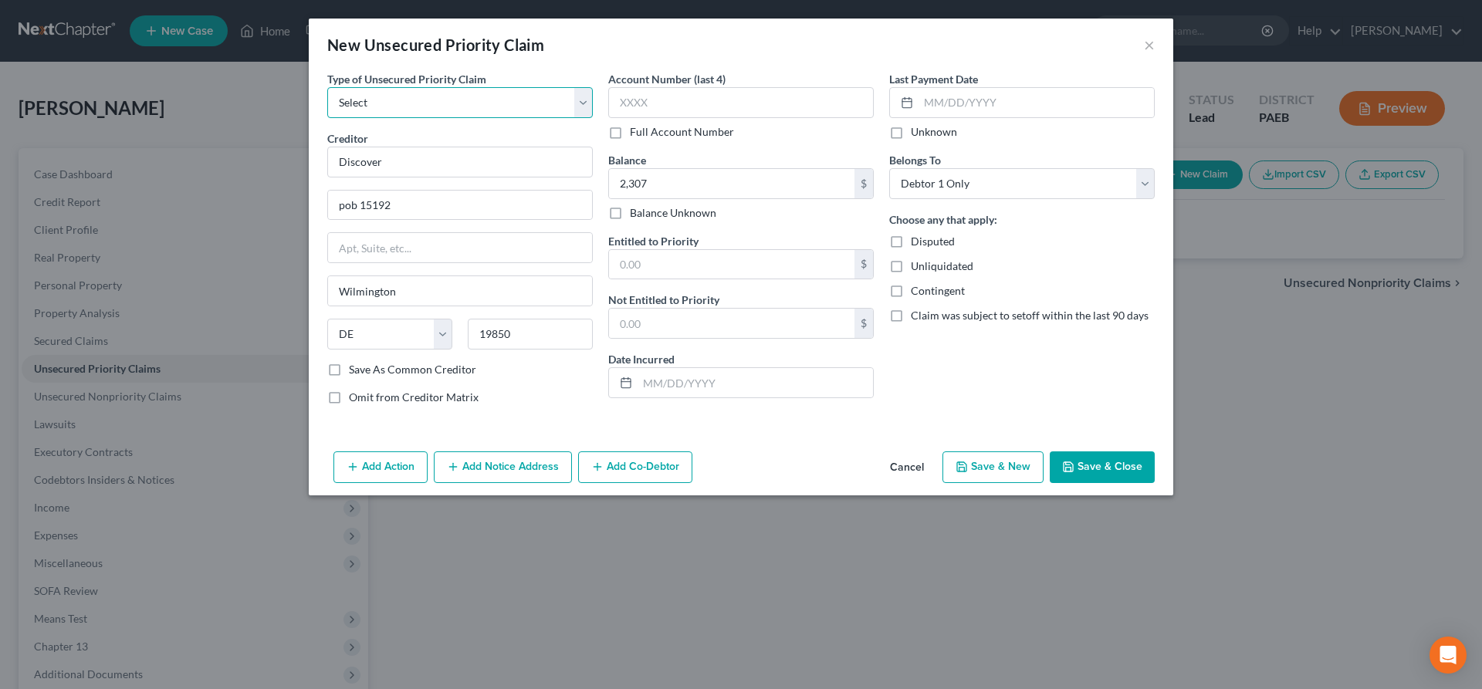
click at [476, 107] on select "Select Taxes & Other Government Units Domestic Support Obligations Extensions o…" at bounding box center [460, 102] width 266 height 31
click at [911, 466] on button "Cancel" at bounding box center [907, 468] width 59 height 31
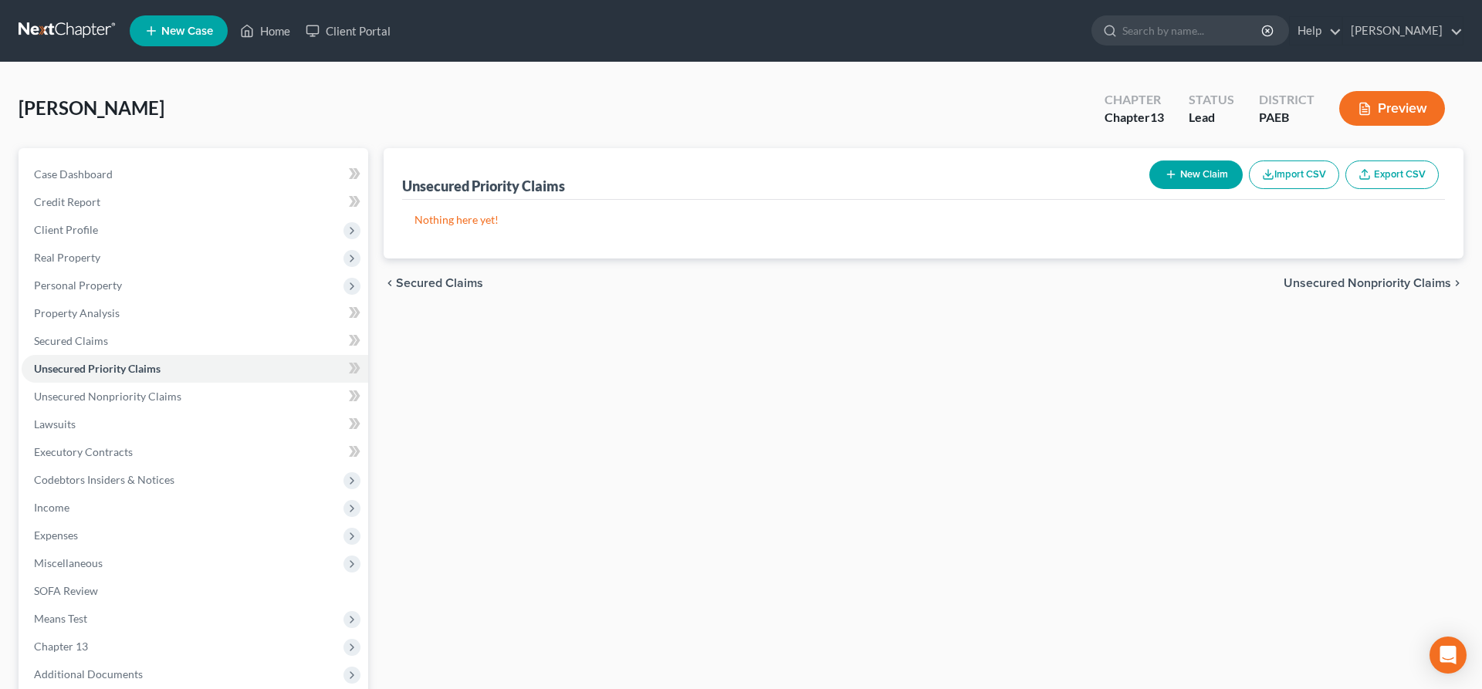
click at [1373, 283] on span "Unsecured Nonpriority Claims" at bounding box center [1368, 283] width 168 height 12
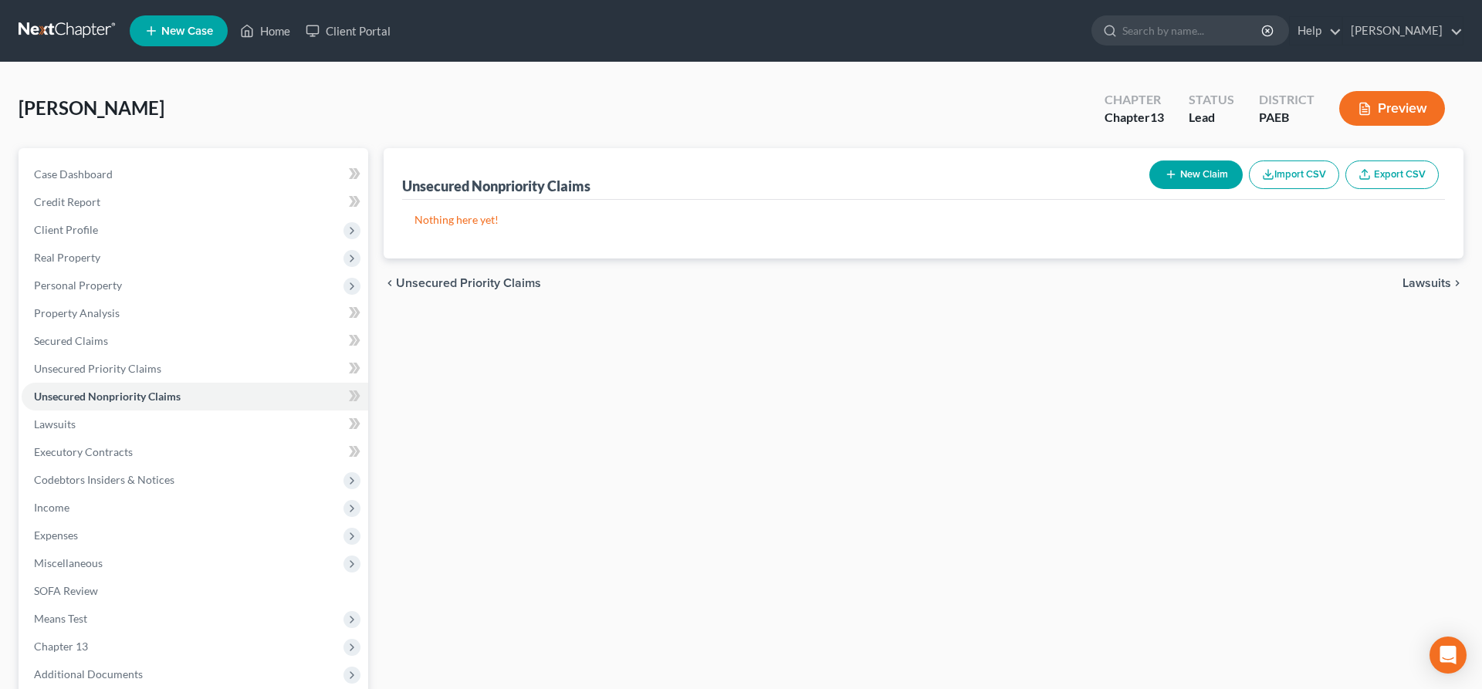
click at [1174, 174] on icon "button" at bounding box center [1171, 174] width 12 height 12
select select "0"
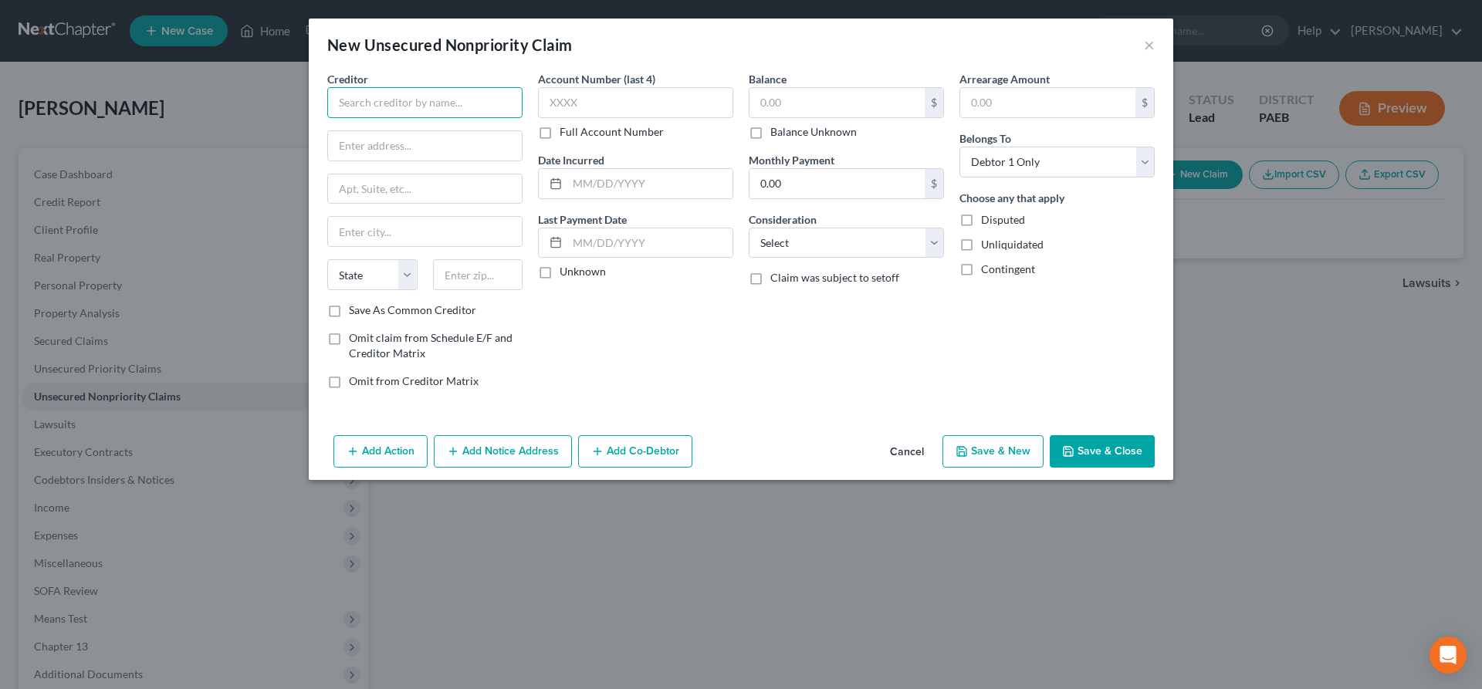
click at [374, 99] on input "text" at bounding box center [424, 102] width 195 height 31
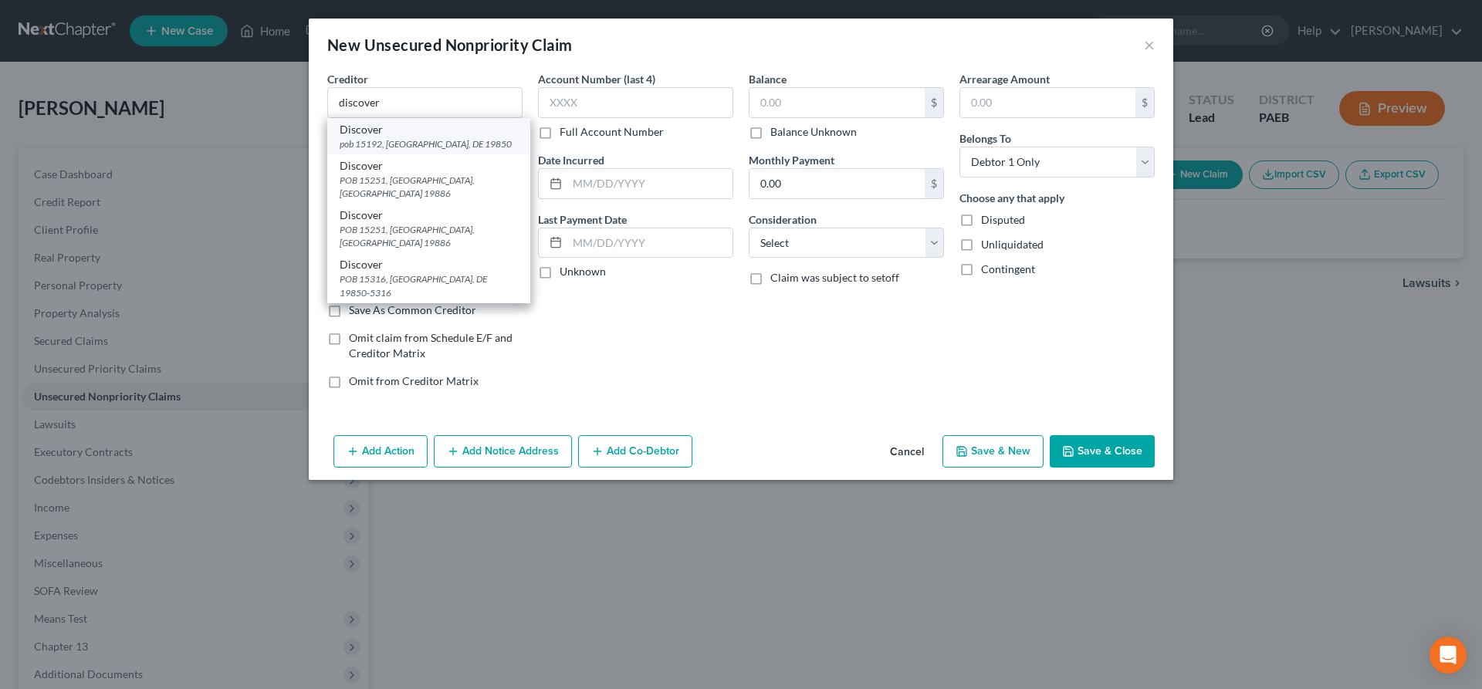
click at [416, 147] on div "pob 15192, [GEOGRAPHIC_DATA], DE 19850" at bounding box center [429, 143] width 178 height 13
type input "Discover"
type input "pob 15192"
type input "Wilmington"
select select "7"
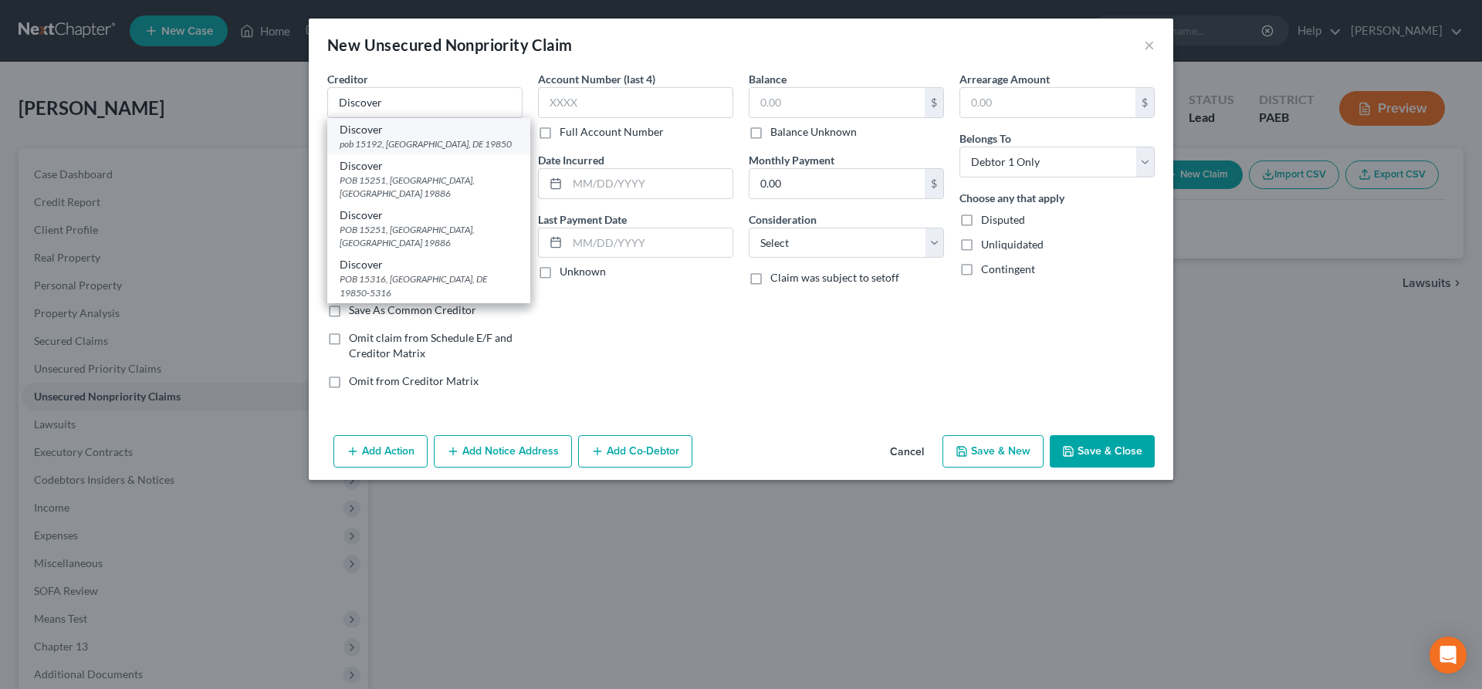
type input "19850"
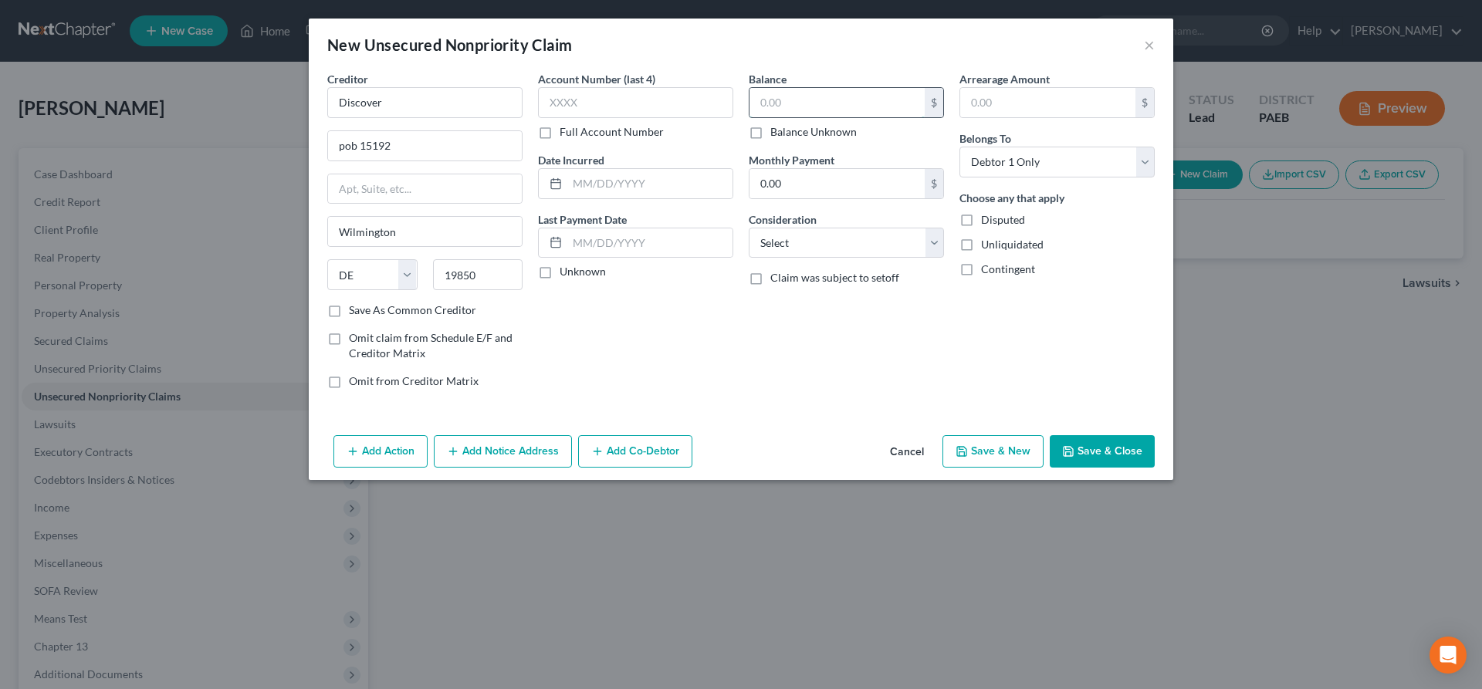
click at [804, 104] on input "text" at bounding box center [837, 102] width 175 height 29
type input "2,300"
click at [749, 228] on select "Select Cable / Satellite Services Collection Agency Credit Card Debt Debt Couns…" at bounding box center [846, 243] width 195 height 31
select select "8"
click option "Judgment Liens" at bounding box center [0, 0] width 0 height 0
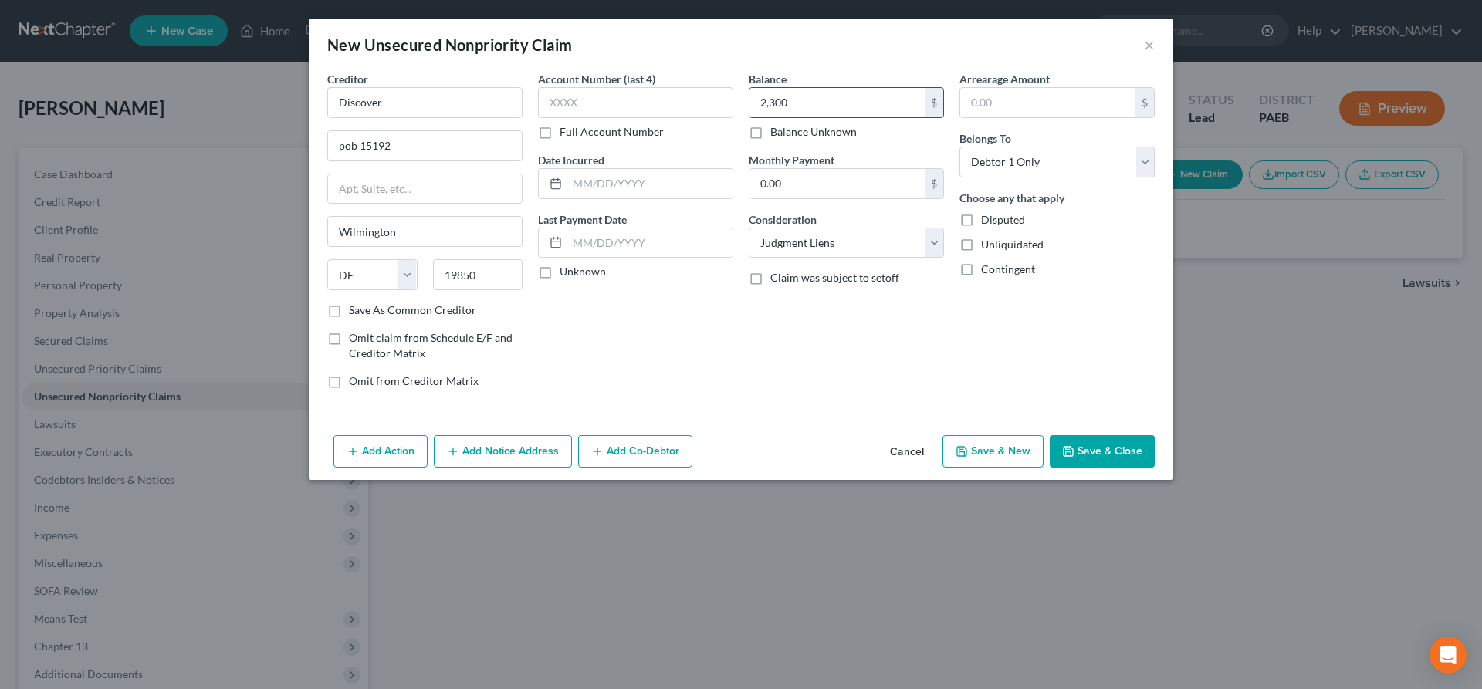
click at [807, 98] on input "2,300" at bounding box center [837, 102] width 175 height 29
click at [801, 30] on div "New Unsecured Nonpriority Claim ×" at bounding box center [741, 45] width 865 height 52
click at [804, 100] on input "2,300" at bounding box center [837, 102] width 175 height 29
type input "2,307"
click at [572, 187] on input "text" at bounding box center [649, 183] width 165 height 29
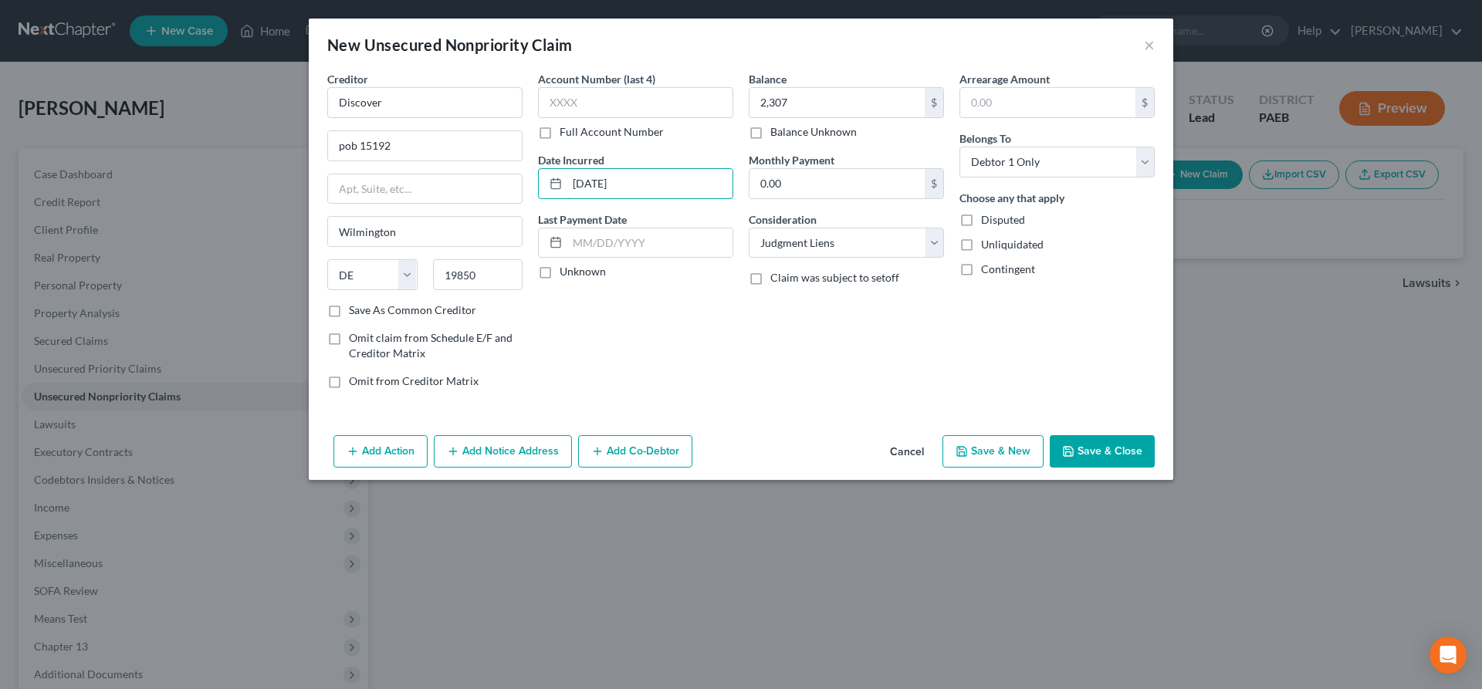
type input "[DATE]"
click at [1075, 455] on icon "button" at bounding box center [1068, 451] width 12 height 12
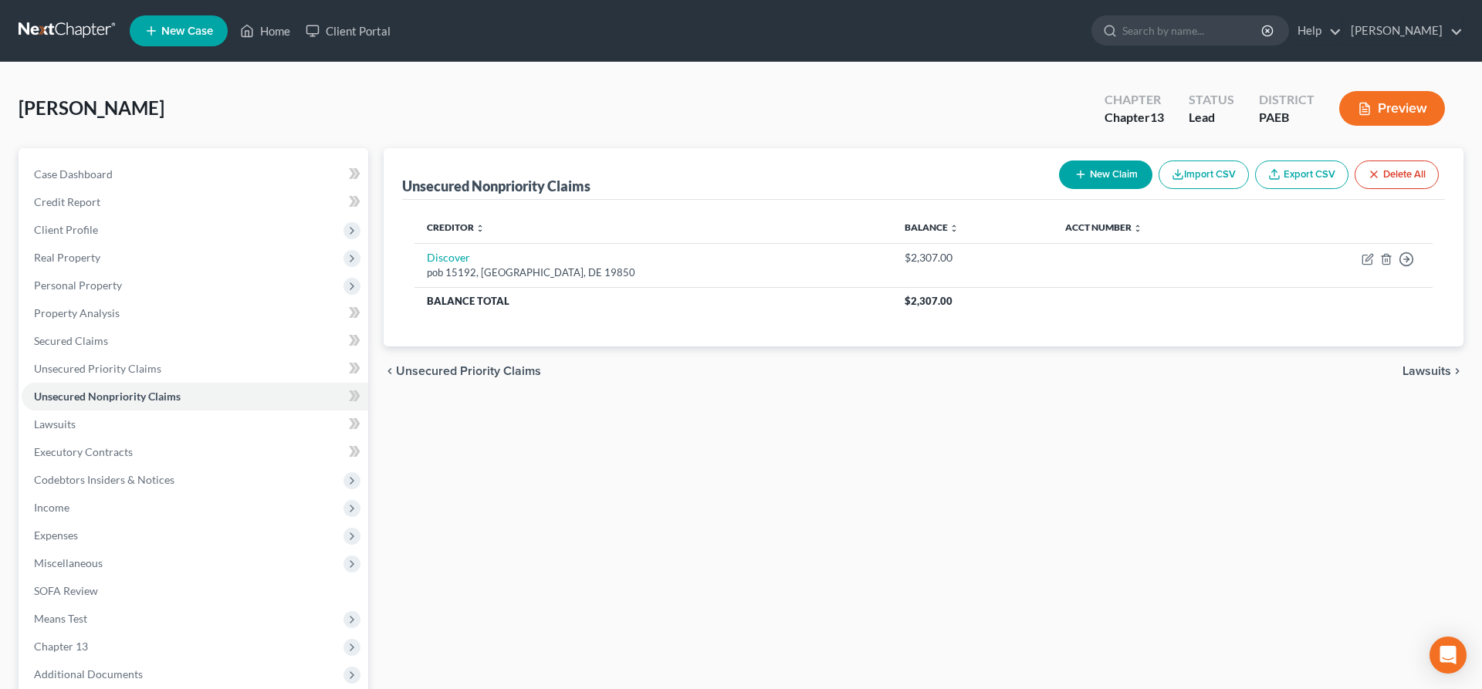
click at [1096, 172] on button "New Claim" at bounding box center [1105, 175] width 93 height 29
select select "0"
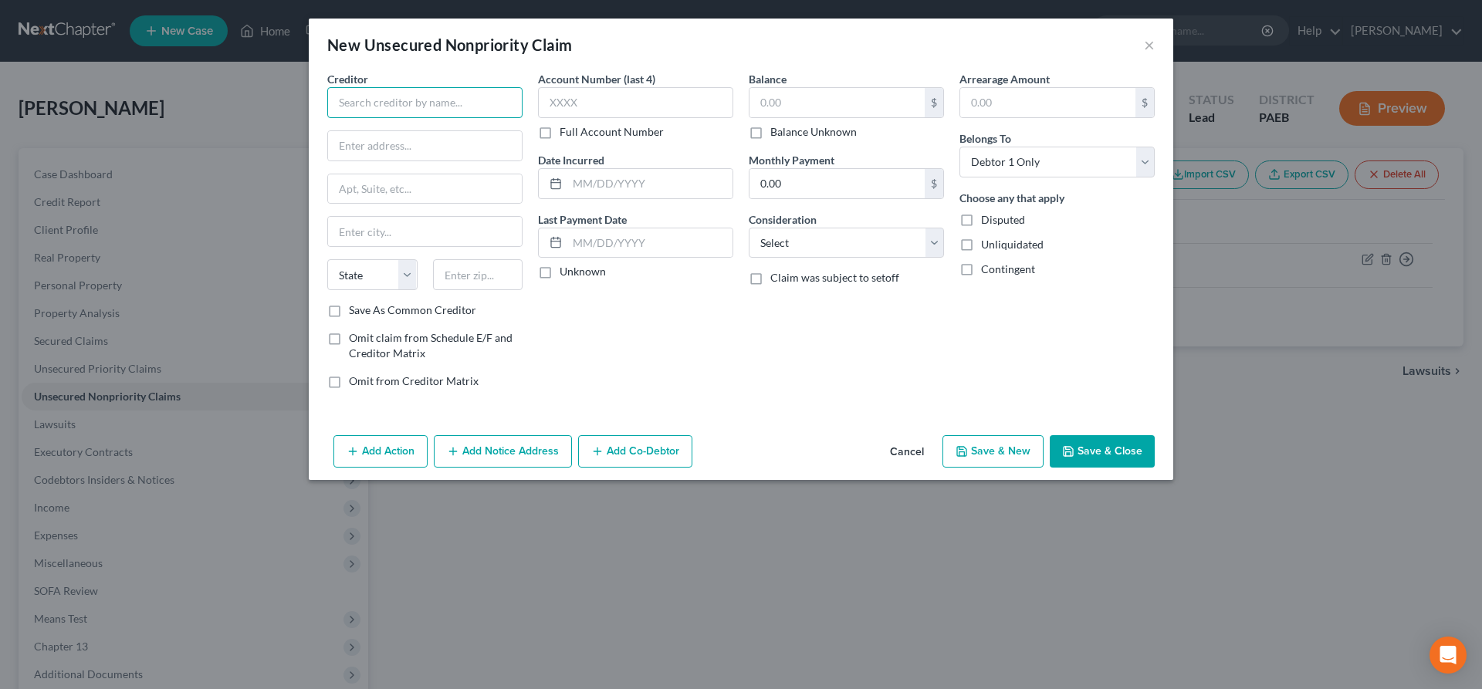
click at [394, 105] on input "text" at bounding box center [424, 102] width 195 height 31
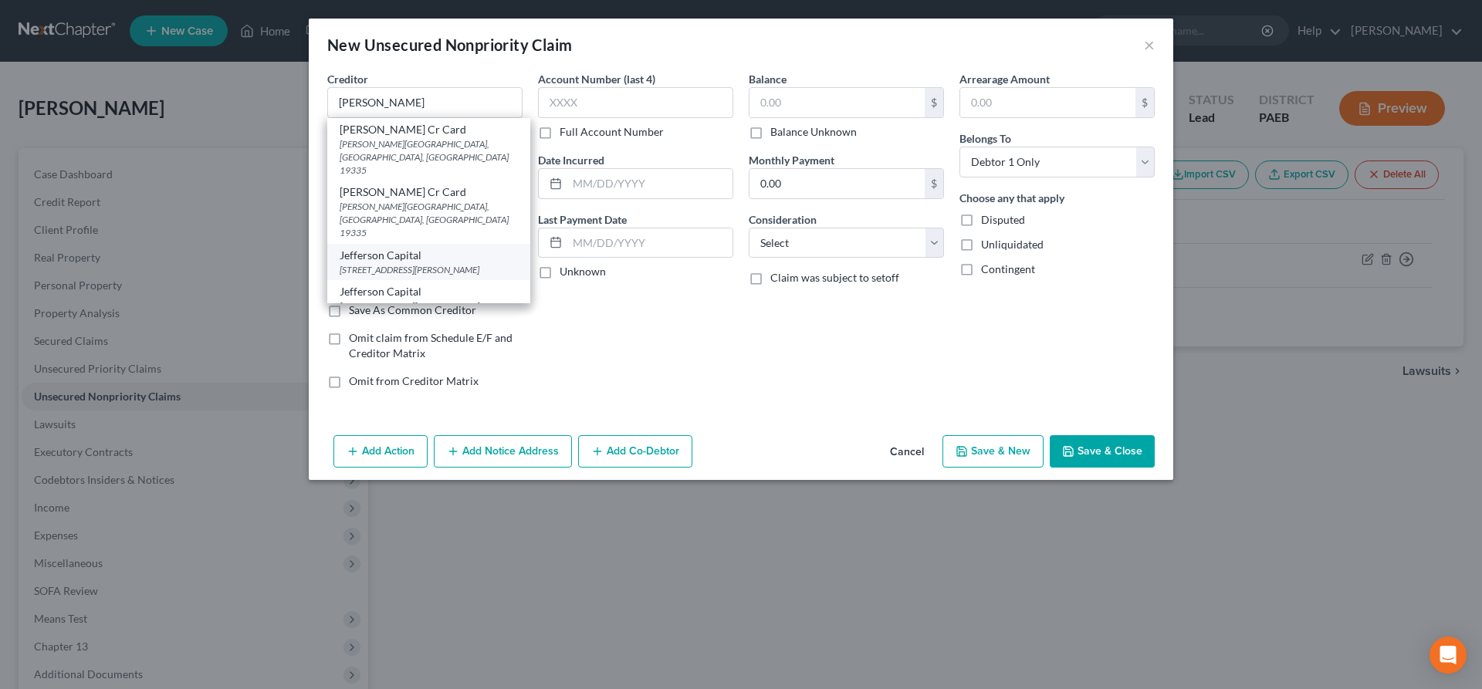
click at [418, 263] on div "[STREET_ADDRESS][PERSON_NAME]" at bounding box center [429, 269] width 178 height 13
type input "Jefferson Capital"
type input "16 [PERSON_NAME]"
type input "Saint Cloud"
select select "24"
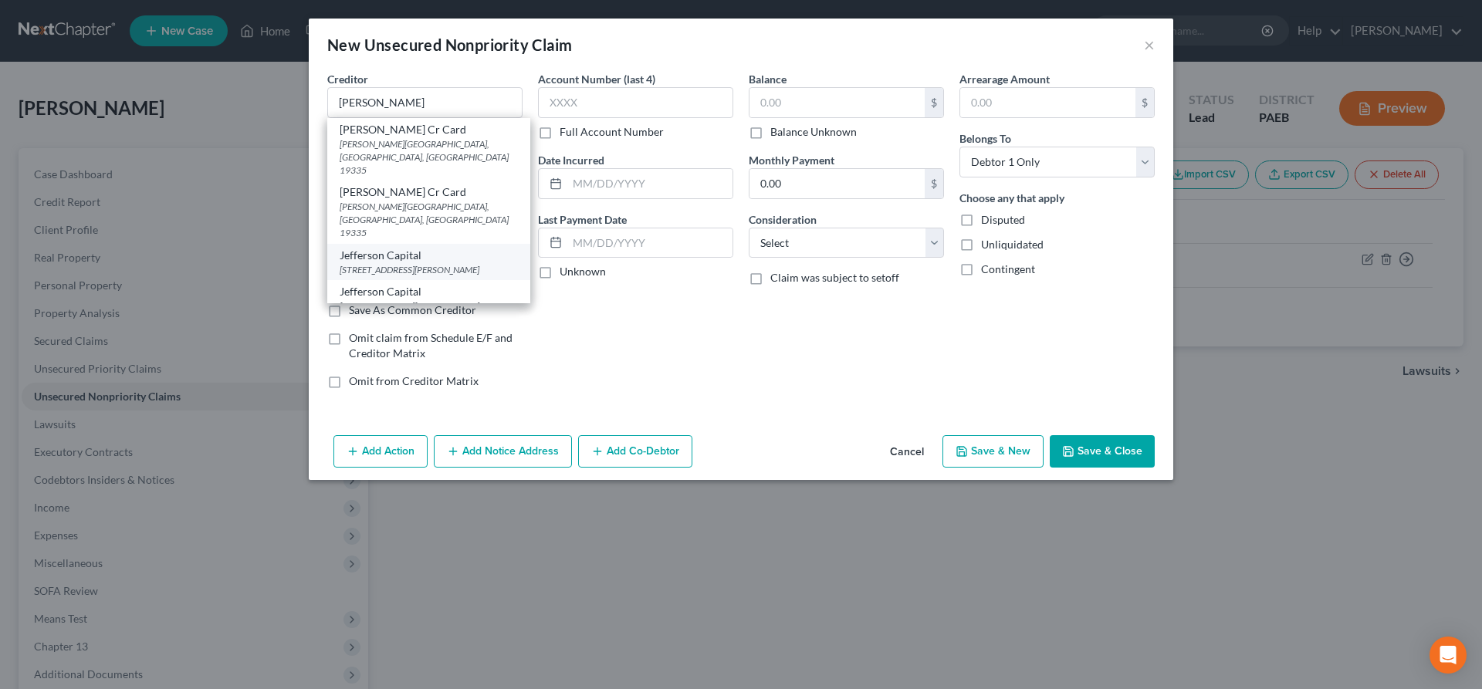
type input "56303"
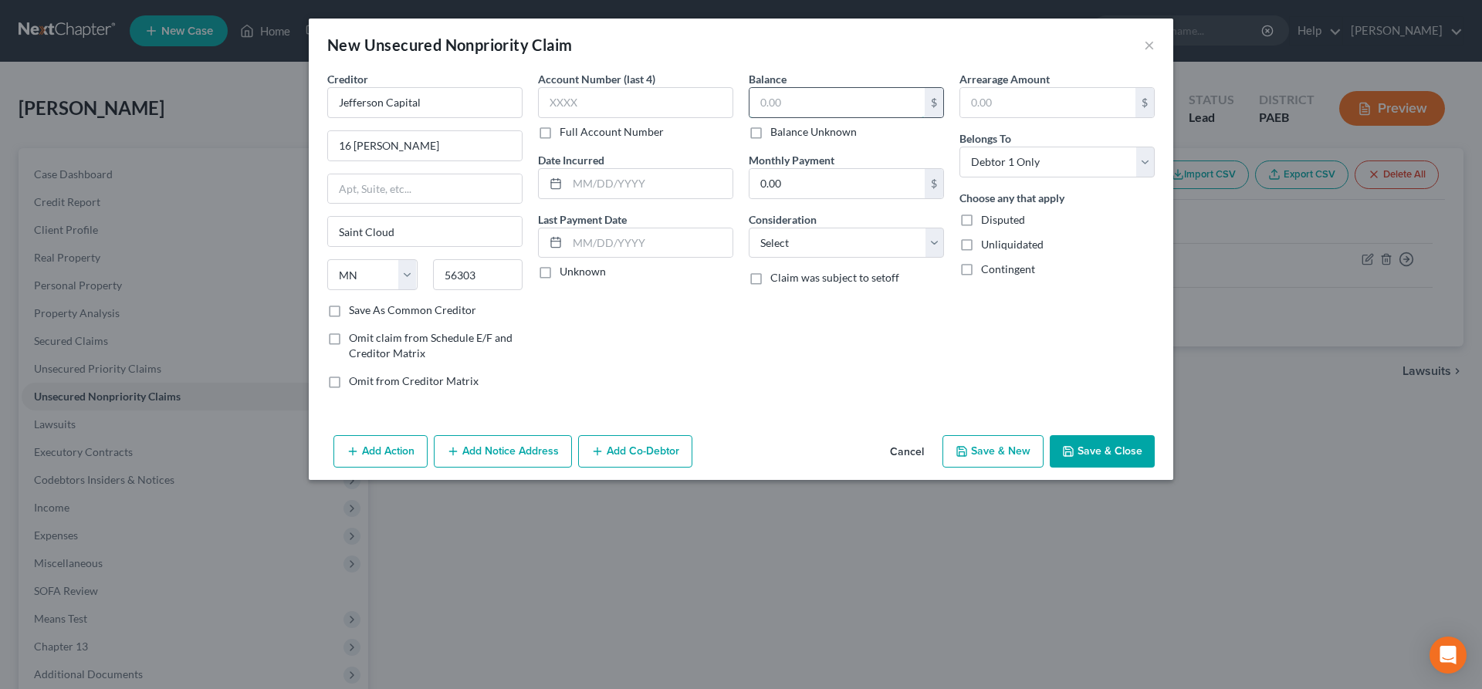
click at [799, 104] on input "text" at bounding box center [837, 102] width 175 height 29
type input "472"
click at [981, 218] on label "Disputed" at bounding box center [1003, 219] width 44 height 15
click at [987, 218] on input "Disputed" at bounding box center [992, 217] width 10 height 10
checkbox input "true"
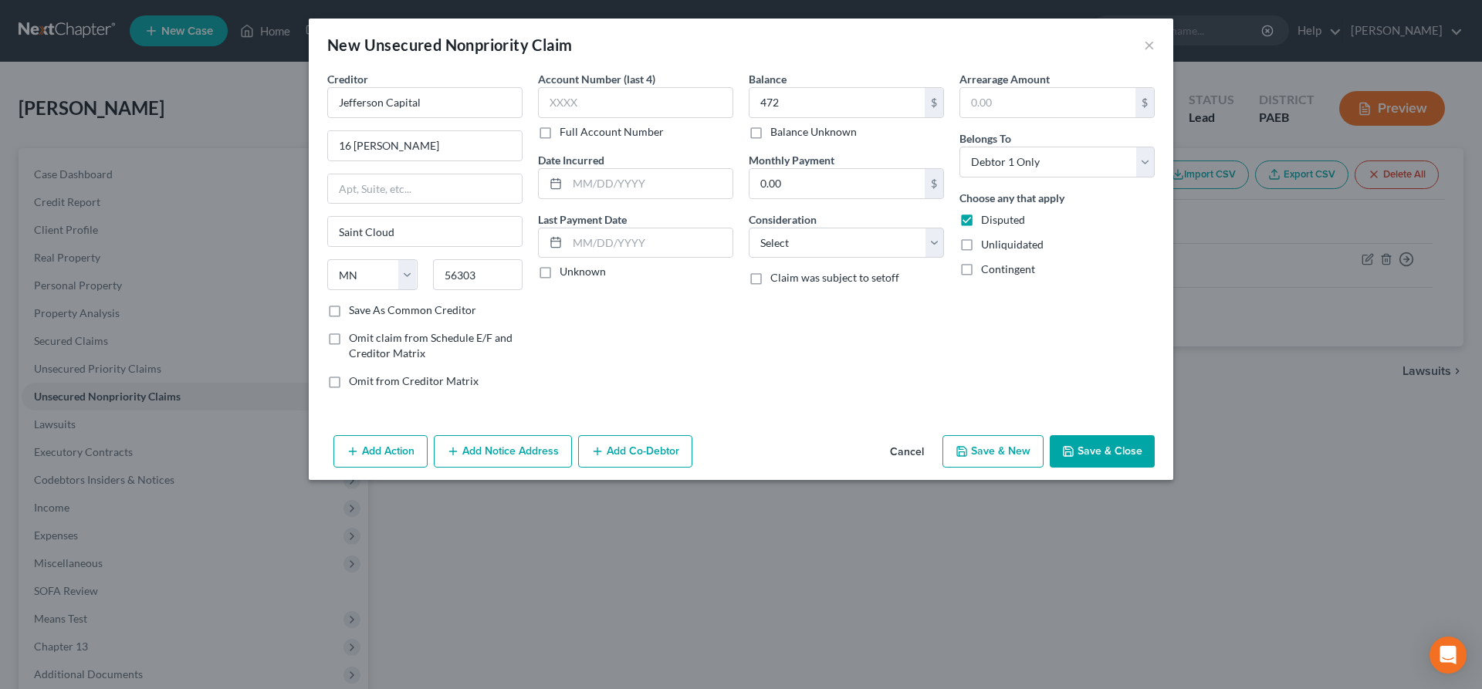
click at [1115, 452] on button "Save & Close" at bounding box center [1102, 451] width 105 height 32
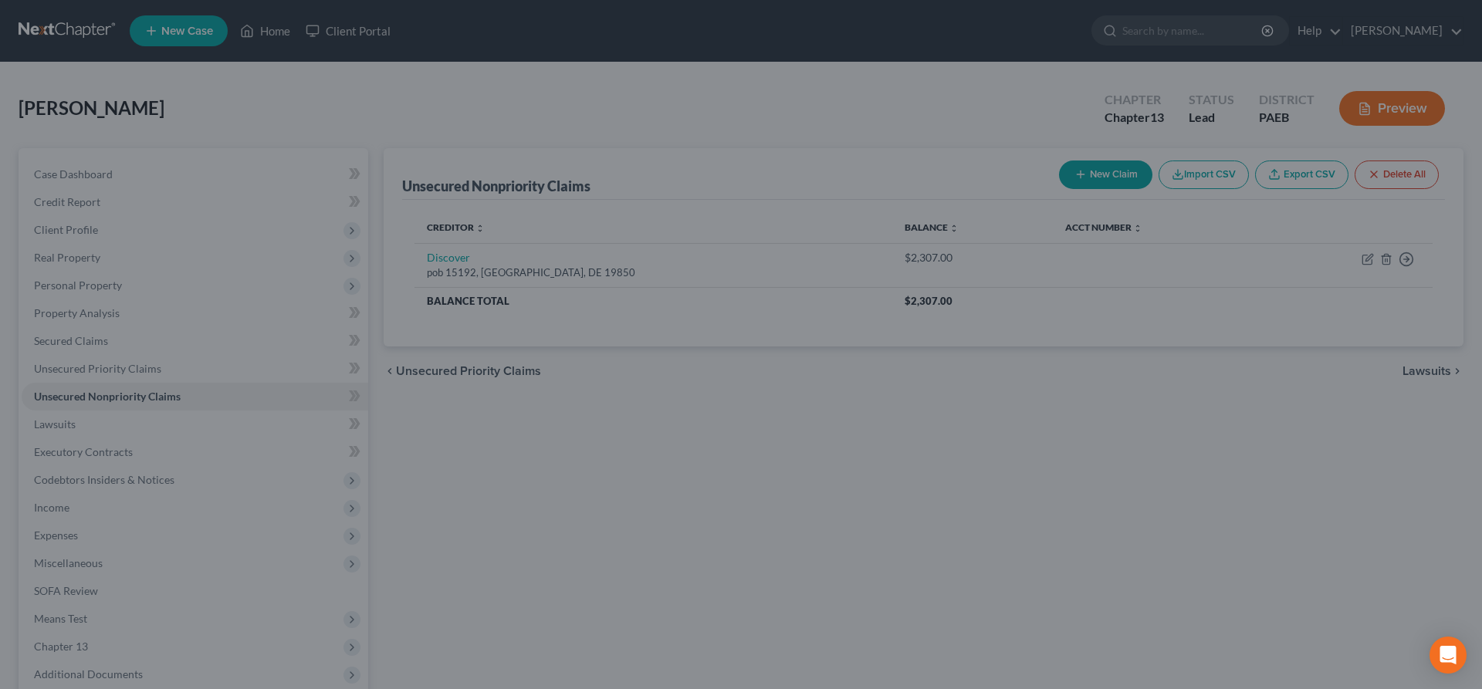
type input "472.00"
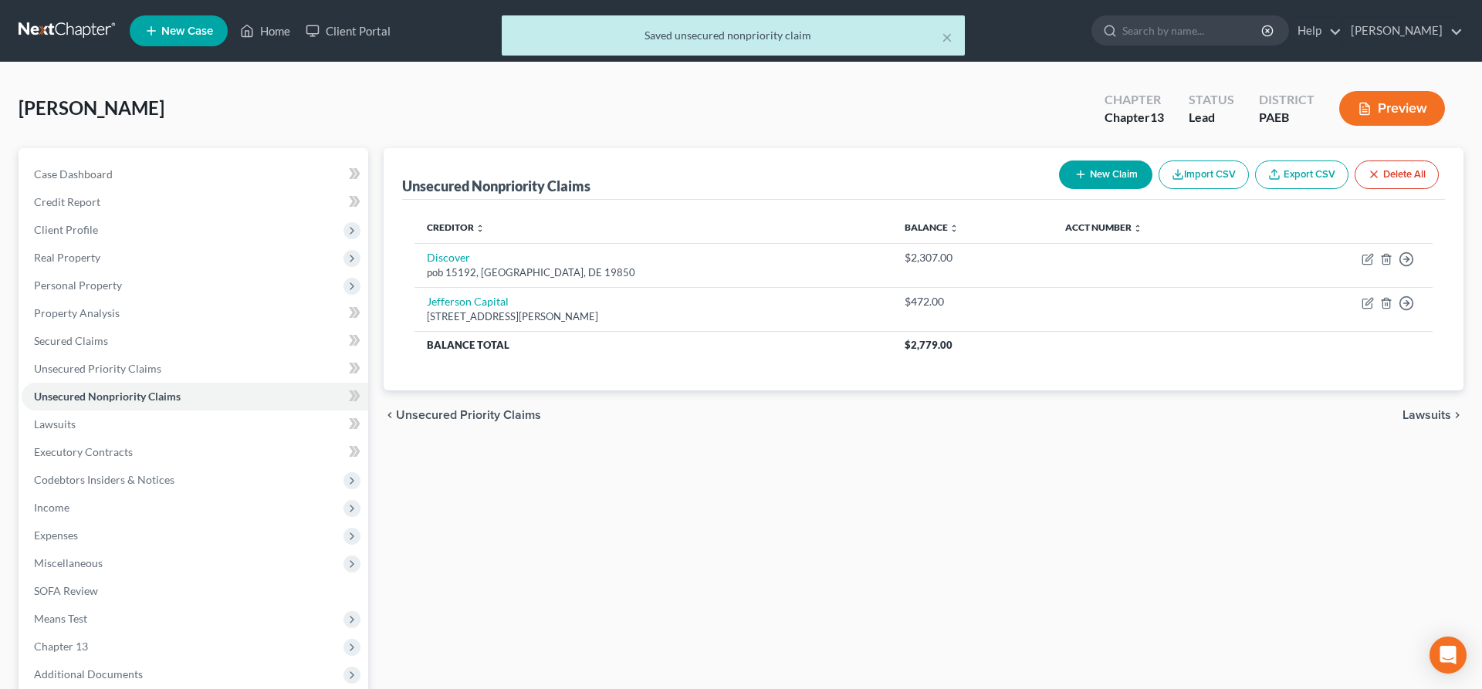
click at [1096, 176] on button "New Claim" at bounding box center [1105, 175] width 93 height 29
select select "0"
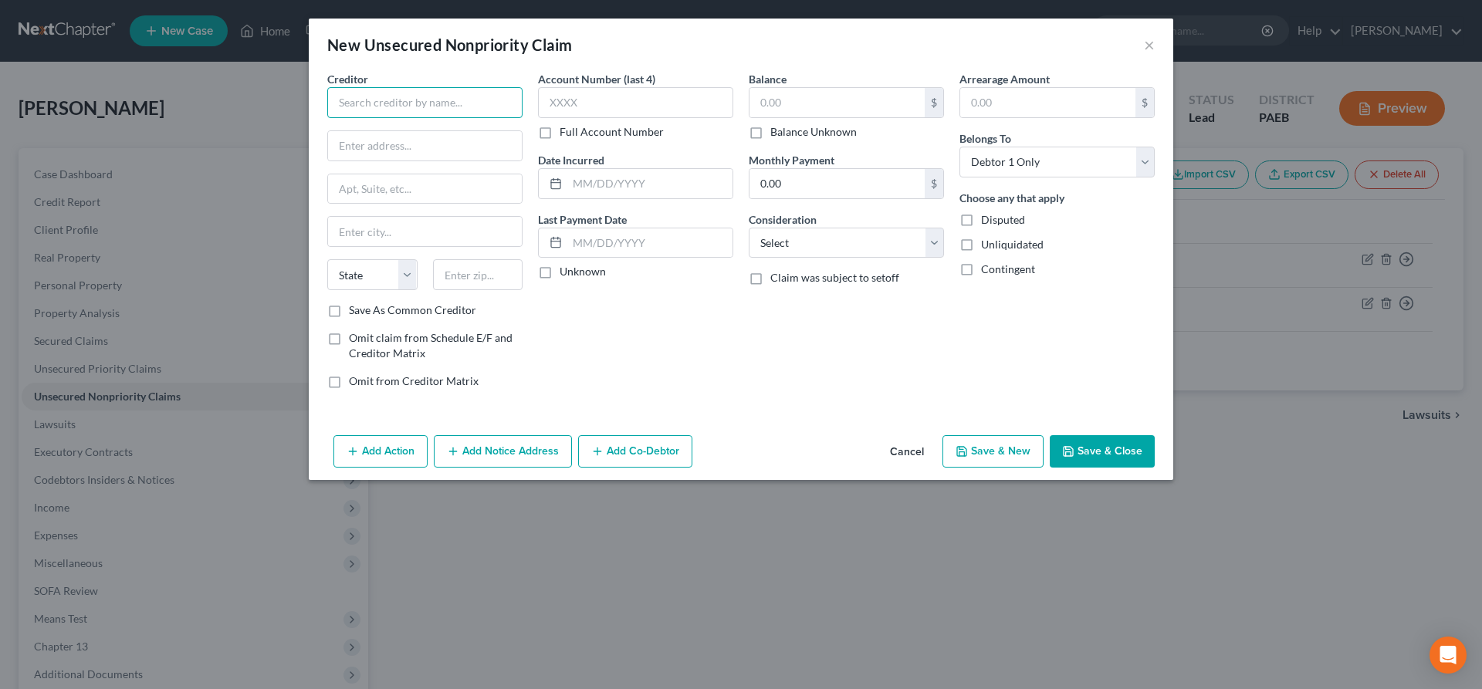
click at [330, 97] on input "text" at bounding box center [424, 102] width 195 height 31
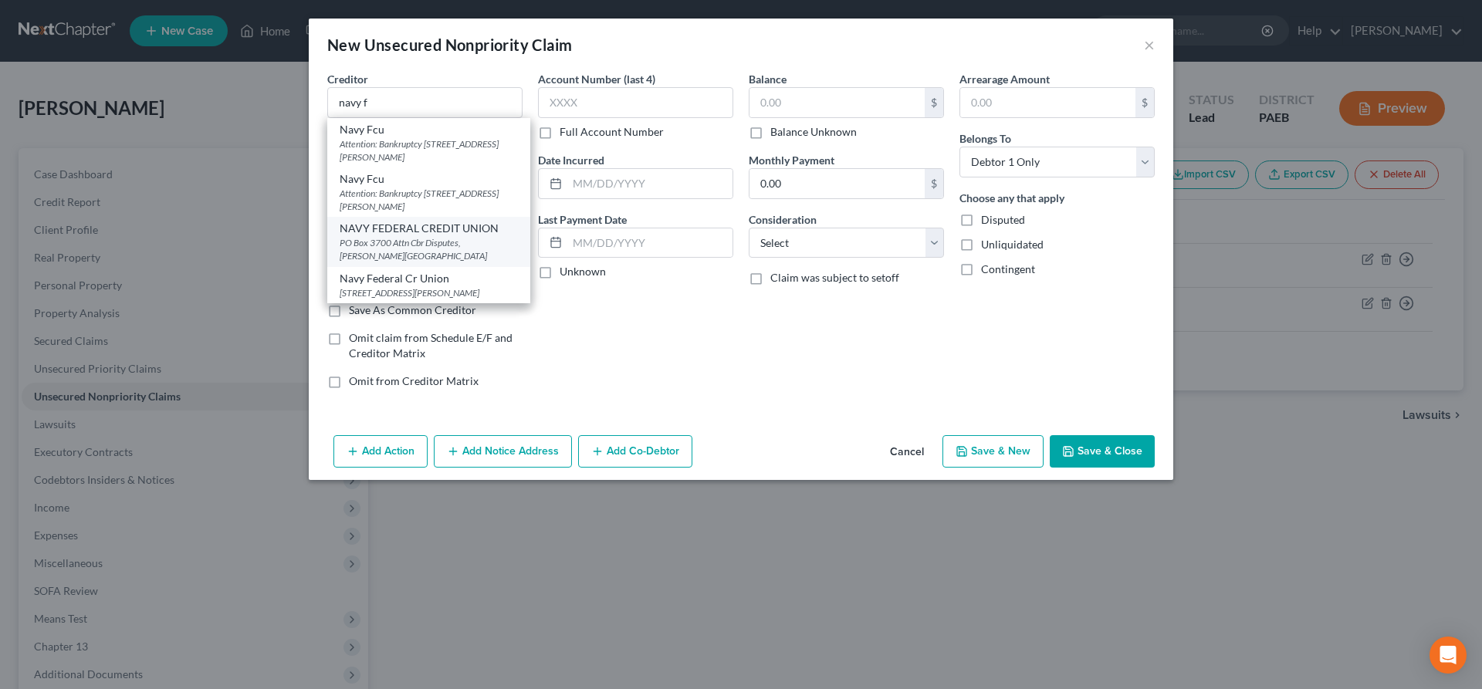
click at [403, 231] on div "NAVY FEDERAL CREDIT UNION" at bounding box center [429, 228] width 178 height 15
type input "NAVY FEDERAL CREDIT UNION"
type input "PO Box 3700"
type input "Attn Cbr Disputes"
type input "[PERSON_NAME]"
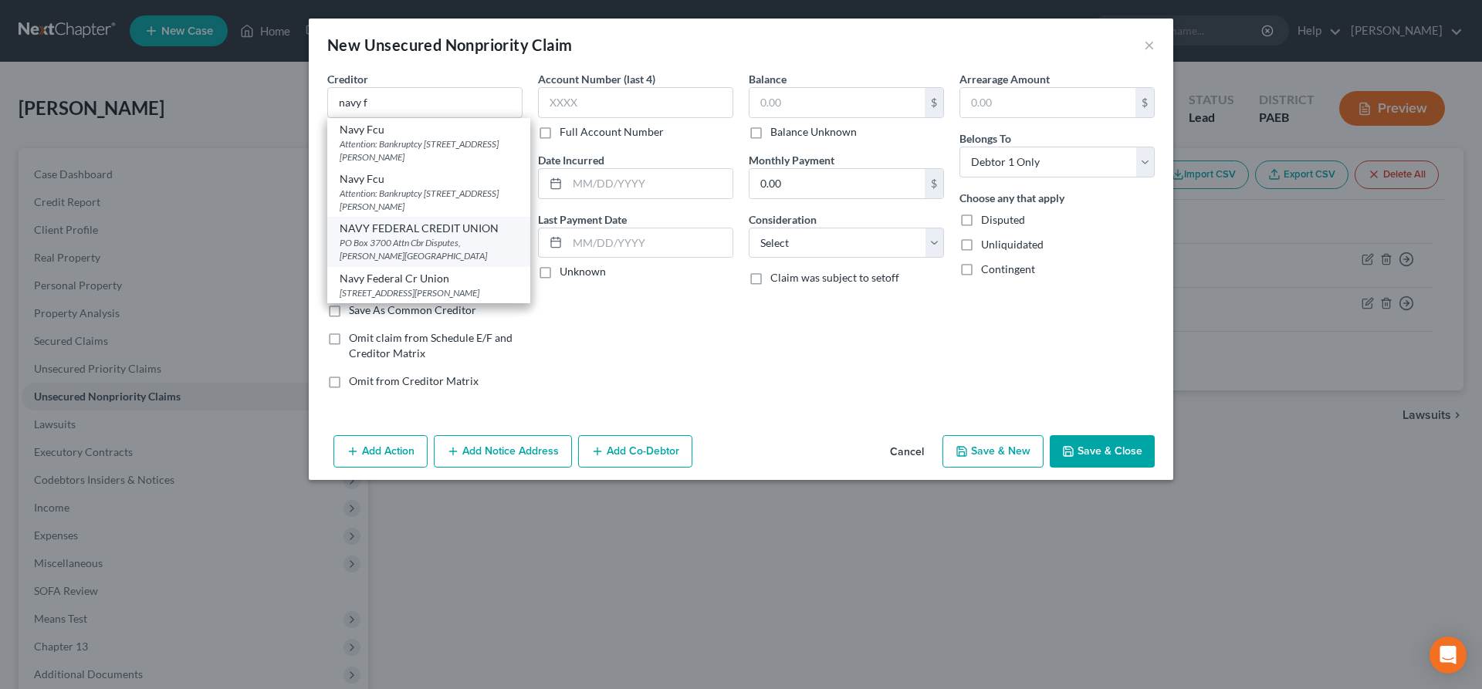
select select "48"
type input "22119"
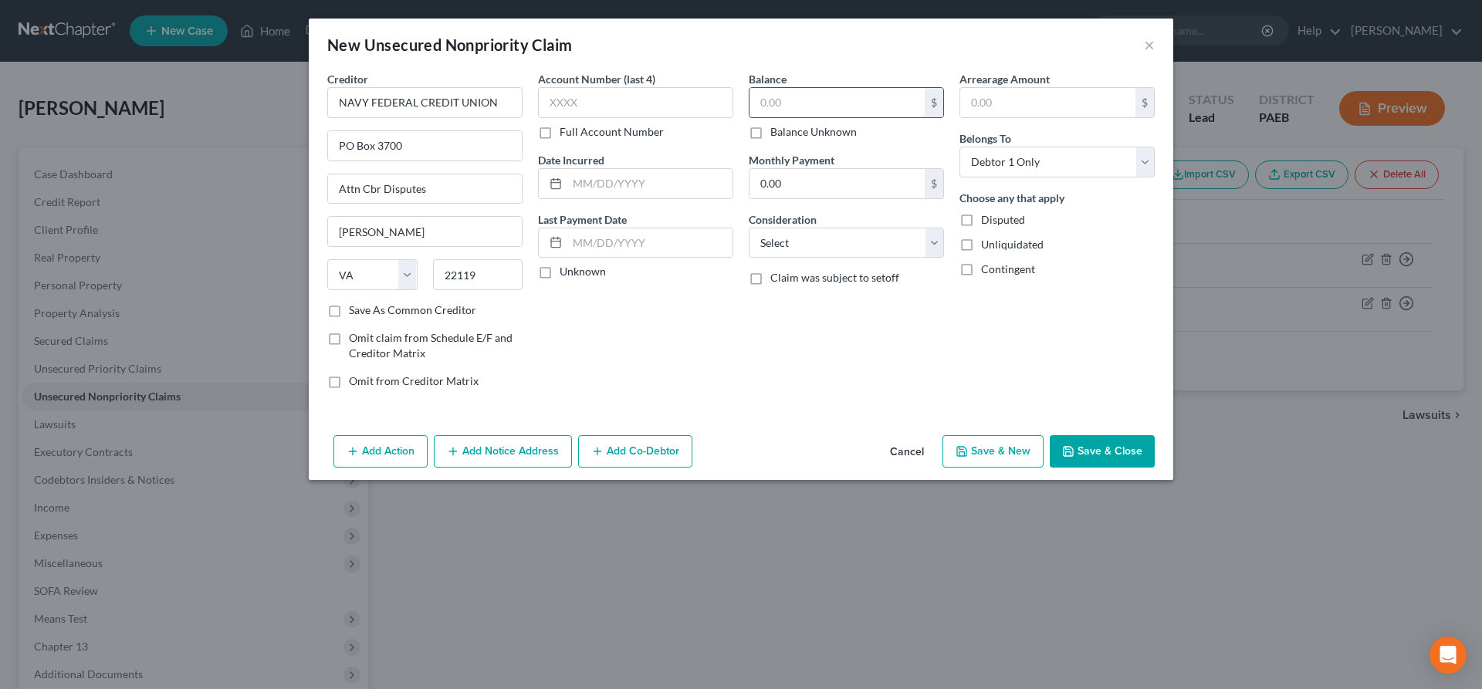
click at [784, 101] on input "text" at bounding box center [837, 102] width 175 height 29
type input "559"
click at [772, 338] on div "Balance 559.00 $ Balance Unknown Balance Undetermined 559 $ Balance Unknown Mon…" at bounding box center [846, 236] width 211 height 330
click at [994, 453] on button "Save & New" at bounding box center [993, 451] width 101 height 32
select select "0"
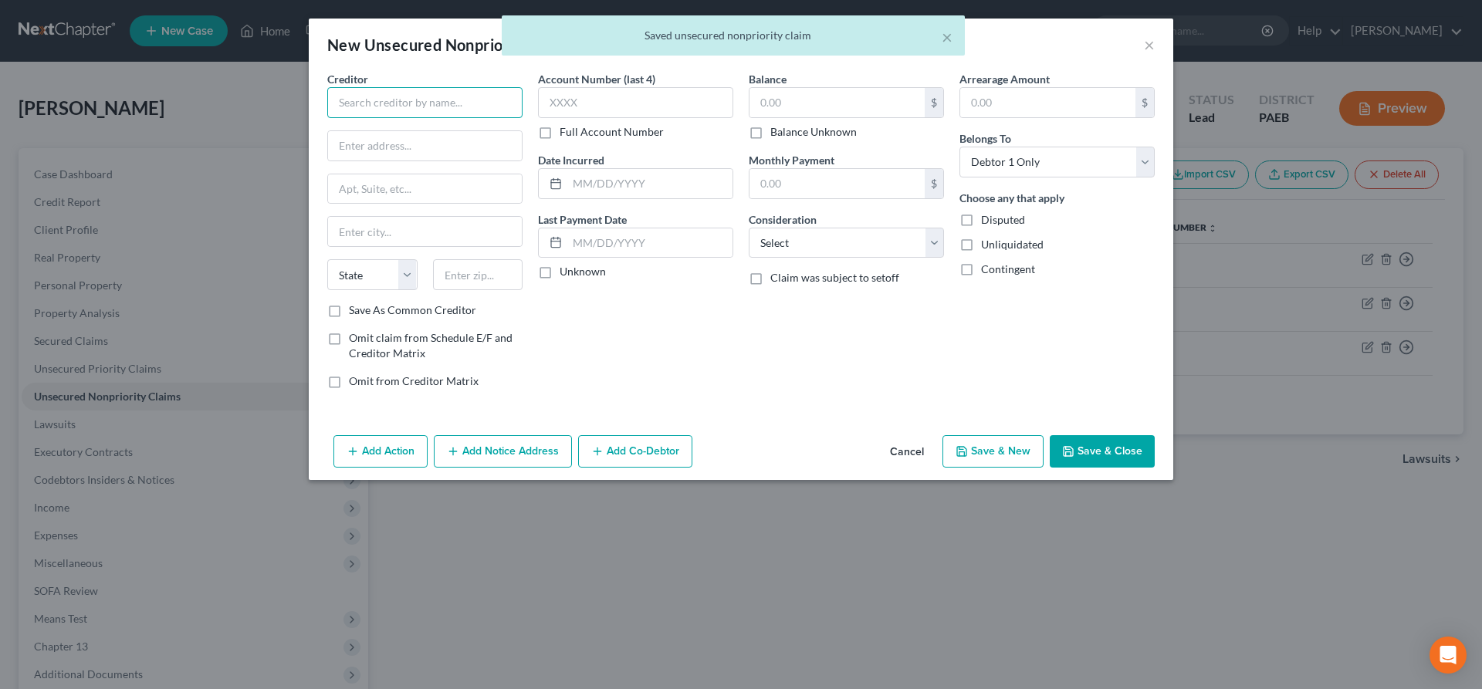
click at [348, 99] on input "text" at bounding box center [424, 102] width 195 height 31
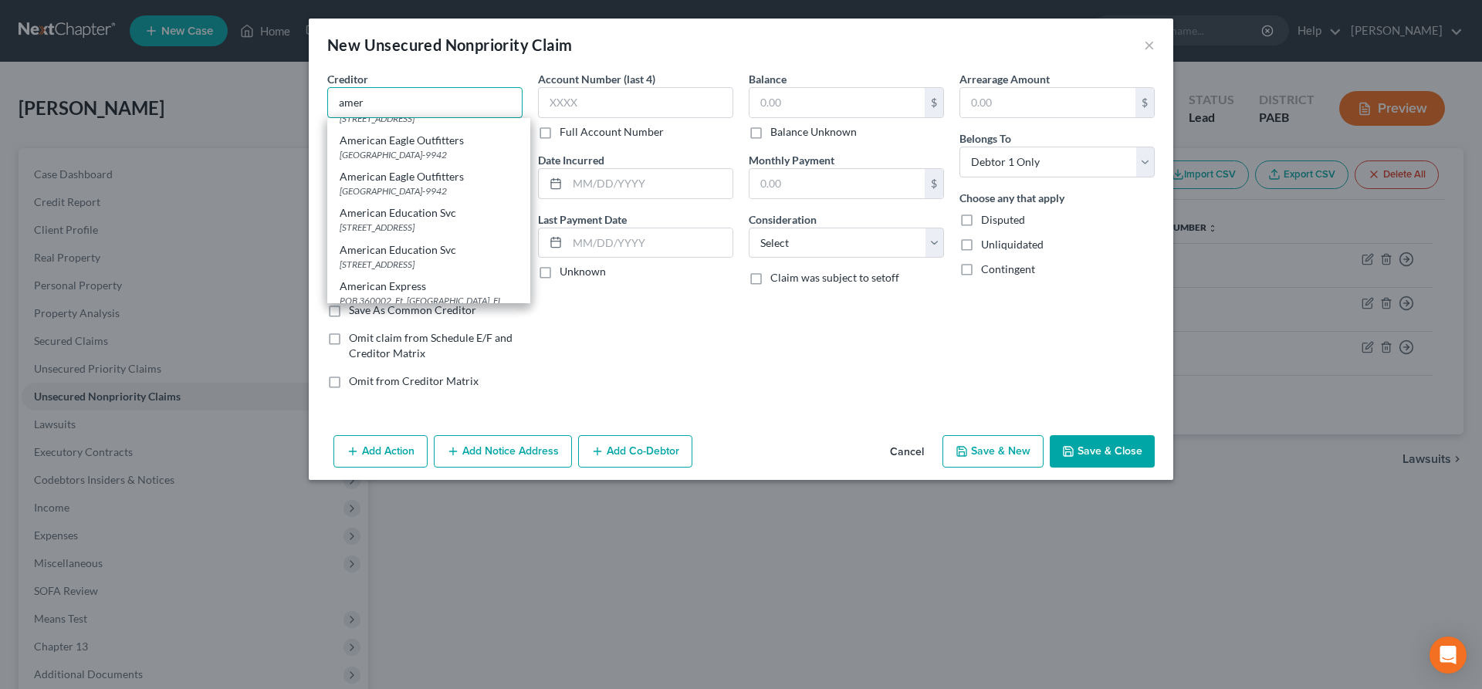
scroll to position [866, 0]
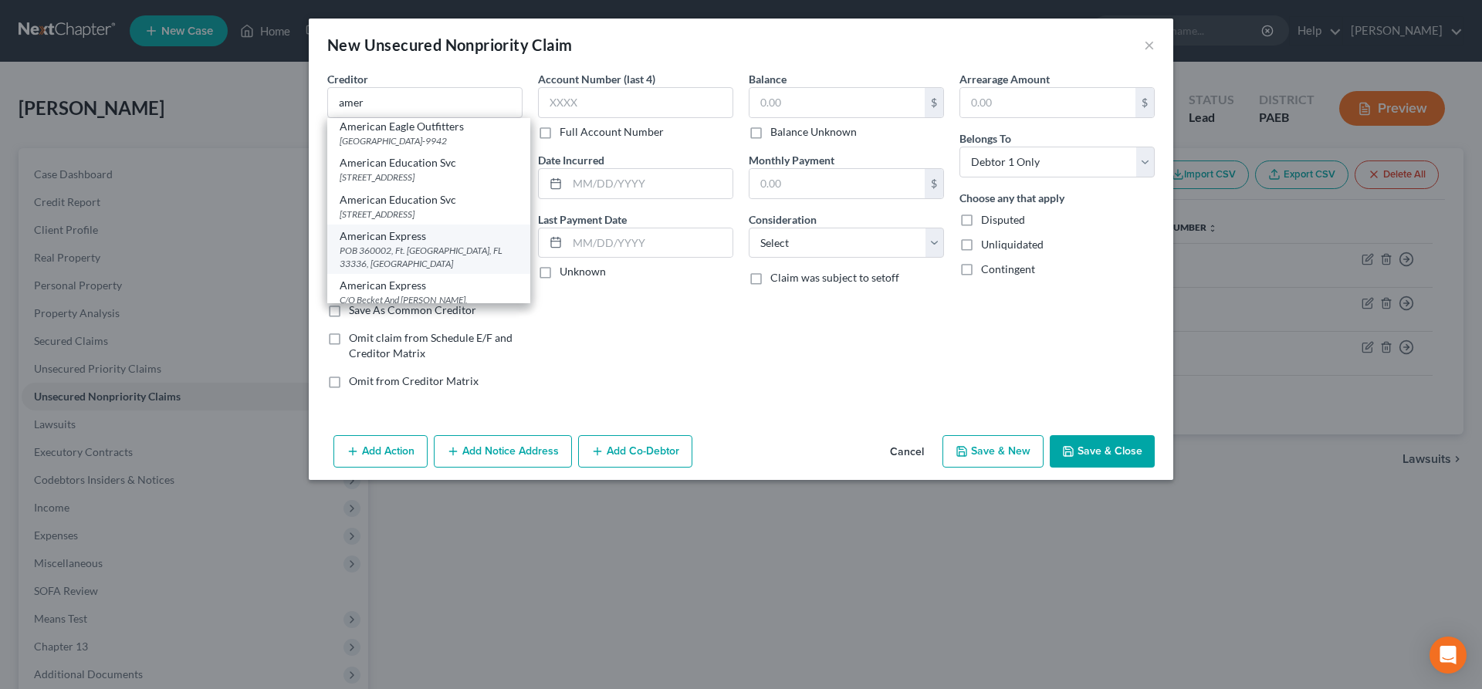
click at [416, 242] on div "American Express" at bounding box center [429, 236] width 178 height 15
type input "American Express"
type input "POB 360002, Ft. [GEOGRAPHIC_DATA], FL 33336"
select select "0"
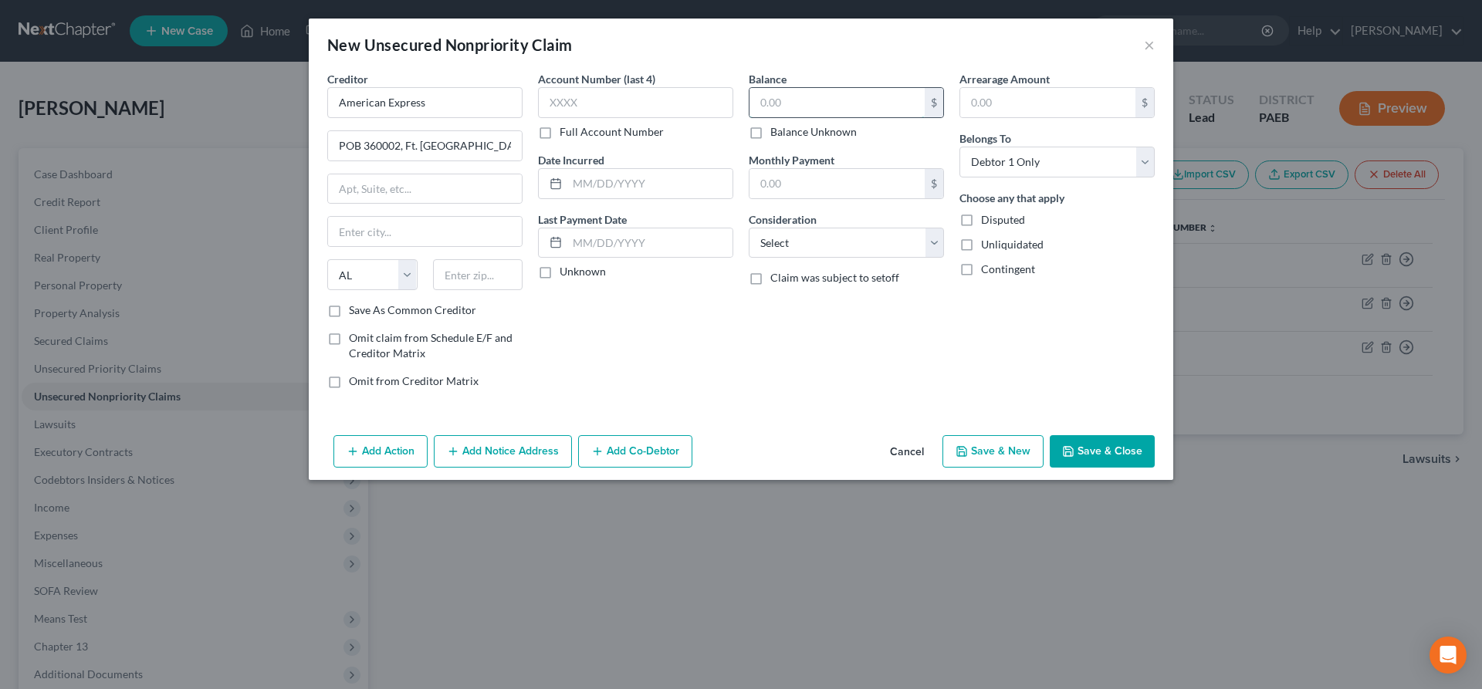
click at [814, 90] on input "text" at bounding box center [837, 102] width 175 height 29
click at [804, 104] on input "text" at bounding box center [837, 102] width 175 height 29
type input "6,308"
click at [848, 373] on div "Balance 6,308.00 $ Balance Unknown Balance Undetermined 6,308 $ Balance Unknown…" at bounding box center [846, 236] width 211 height 330
click at [361, 195] on input "text" at bounding box center [425, 188] width 194 height 29
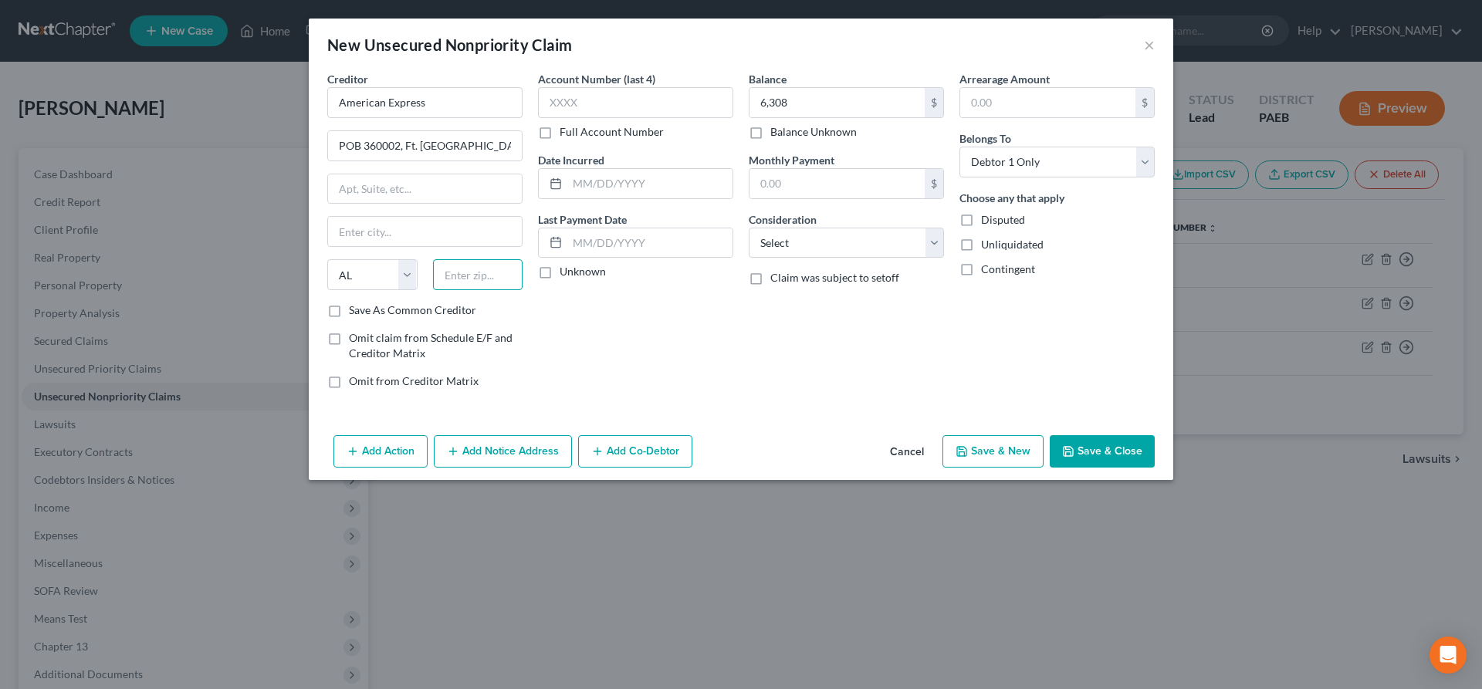
click at [463, 271] on input "text" at bounding box center [478, 274] width 90 height 31
drag, startPoint x: 491, startPoint y: 146, endPoint x: 533, endPoint y: 143, distance: 42.6
click at [522, 143] on input "POB 360002, Ft. [GEOGRAPHIC_DATA], FL 33336" at bounding box center [425, 145] width 194 height 29
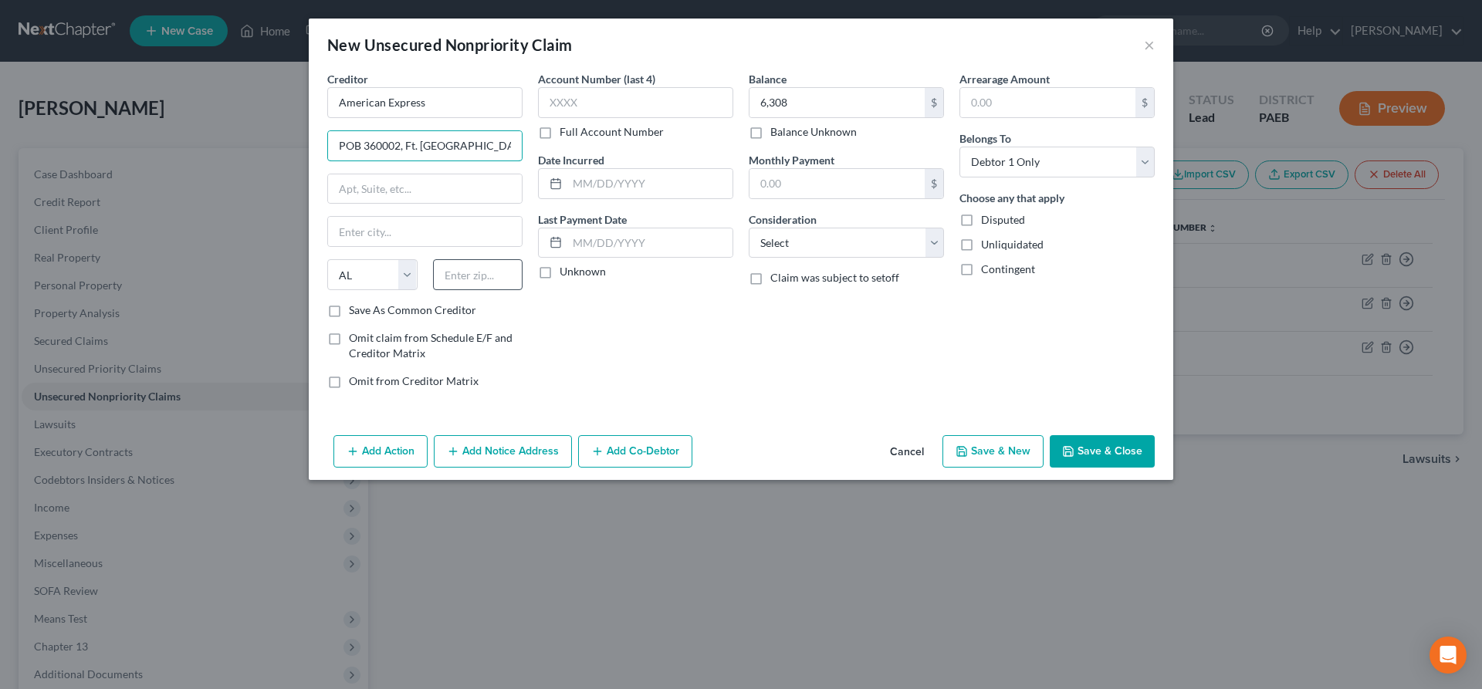
type input "POB 360002, Ft. [GEOGRAPHIC_DATA], [GEOGRAPHIC_DATA]"
click at [470, 276] on input "text" at bounding box center [478, 274] width 90 height 31
type input "33336"
click at [447, 186] on input "text" at bounding box center [425, 188] width 194 height 29
drag, startPoint x: 406, startPoint y: 147, endPoint x: 591, endPoint y: 148, distance: 185.3
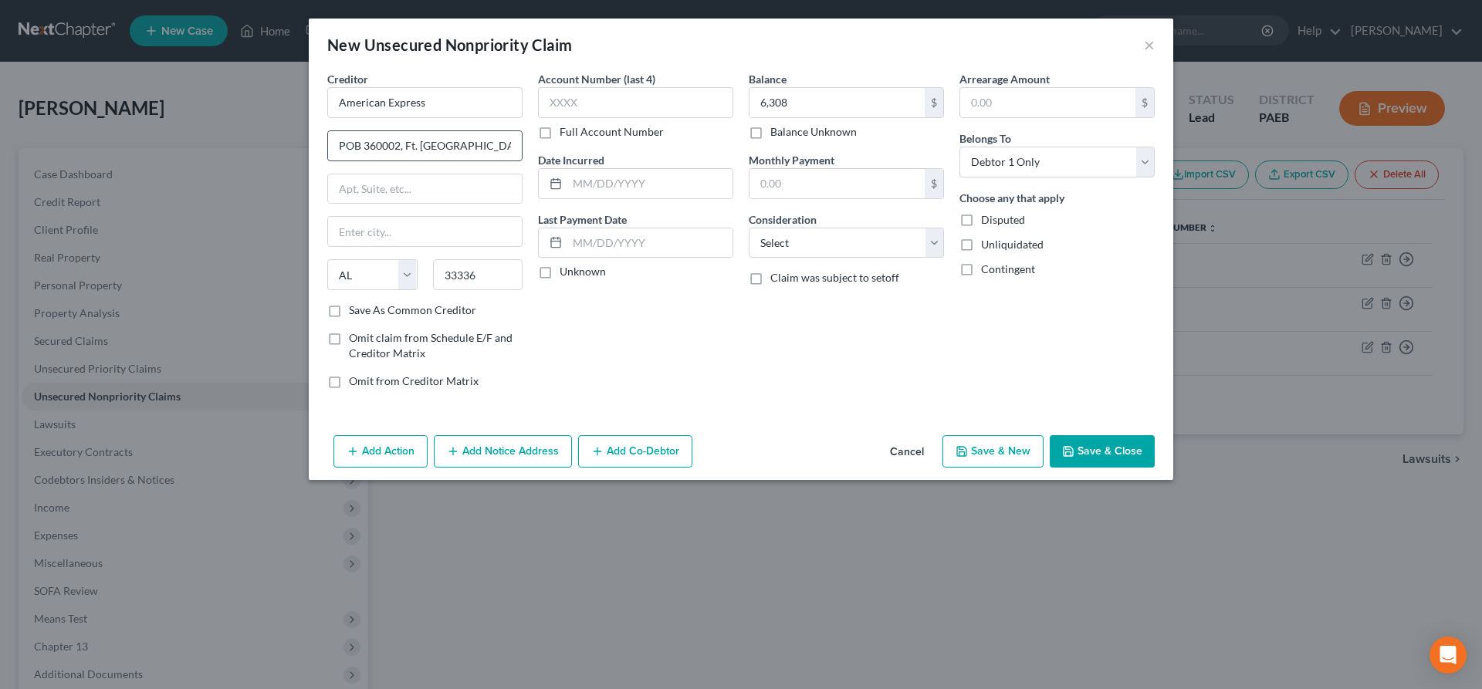
click at [522, 148] on input "POB 360002, Ft. [GEOGRAPHIC_DATA], [GEOGRAPHIC_DATA]" at bounding box center [425, 145] width 194 height 29
click at [487, 203] on input "text" at bounding box center [425, 188] width 194 height 29
click at [381, 239] on input "text" at bounding box center [425, 231] width 194 height 29
click at [490, 273] on input "33336" at bounding box center [478, 274] width 90 height 31
click at [327, 259] on select "State [US_STATE] AK AR AZ CA CO CT DE DC [GEOGRAPHIC_DATA] [GEOGRAPHIC_DATA] GU…" at bounding box center [372, 274] width 90 height 31
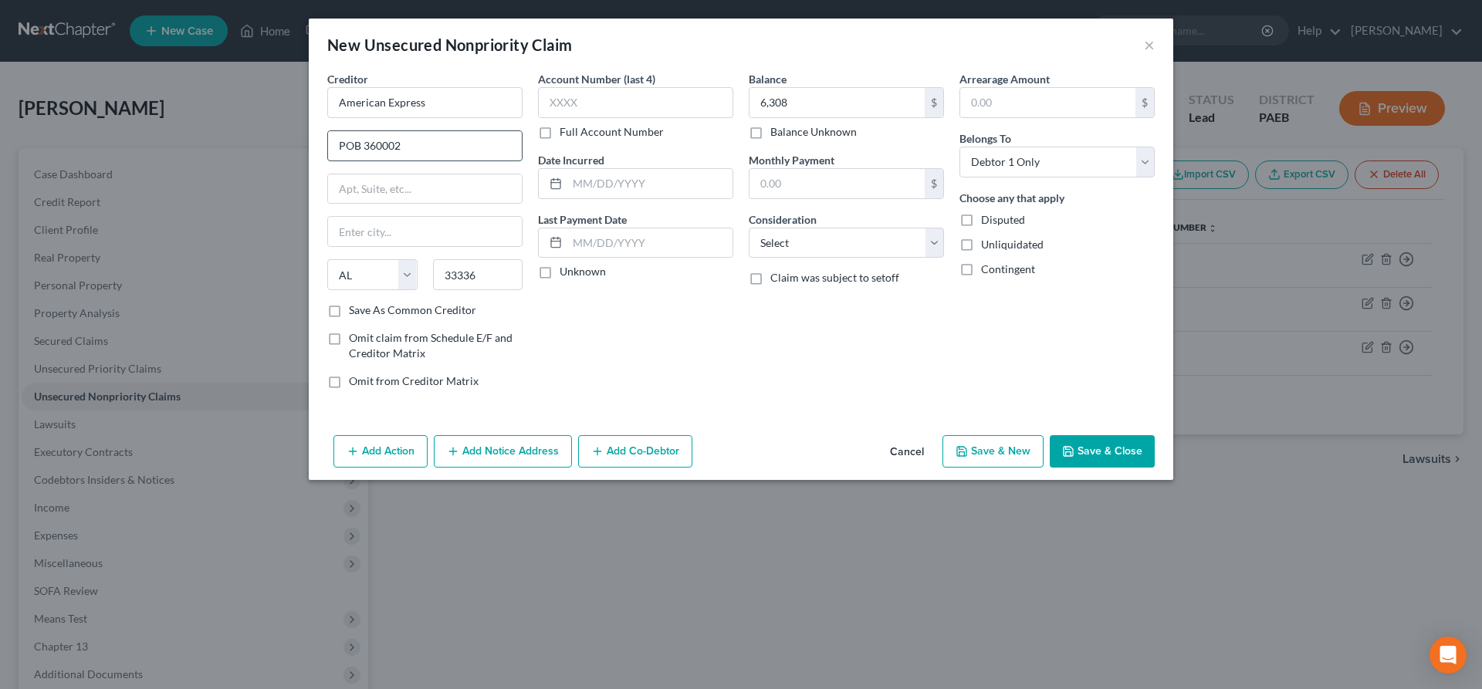
drag, startPoint x: 421, startPoint y: 140, endPoint x: 296, endPoint y: 147, distance: 126.0
click at [328, 147] on input "POB 360002" at bounding box center [425, 145] width 194 height 29
drag, startPoint x: 402, startPoint y: 145, endPoint x: 316, endPoint y: 147, distance: 86.5
click at [328, 147] on input "POB 360002" at bounding box center [425, 145] width 194 height 29
type input "c/o Becket and [PERSON_NAME]"
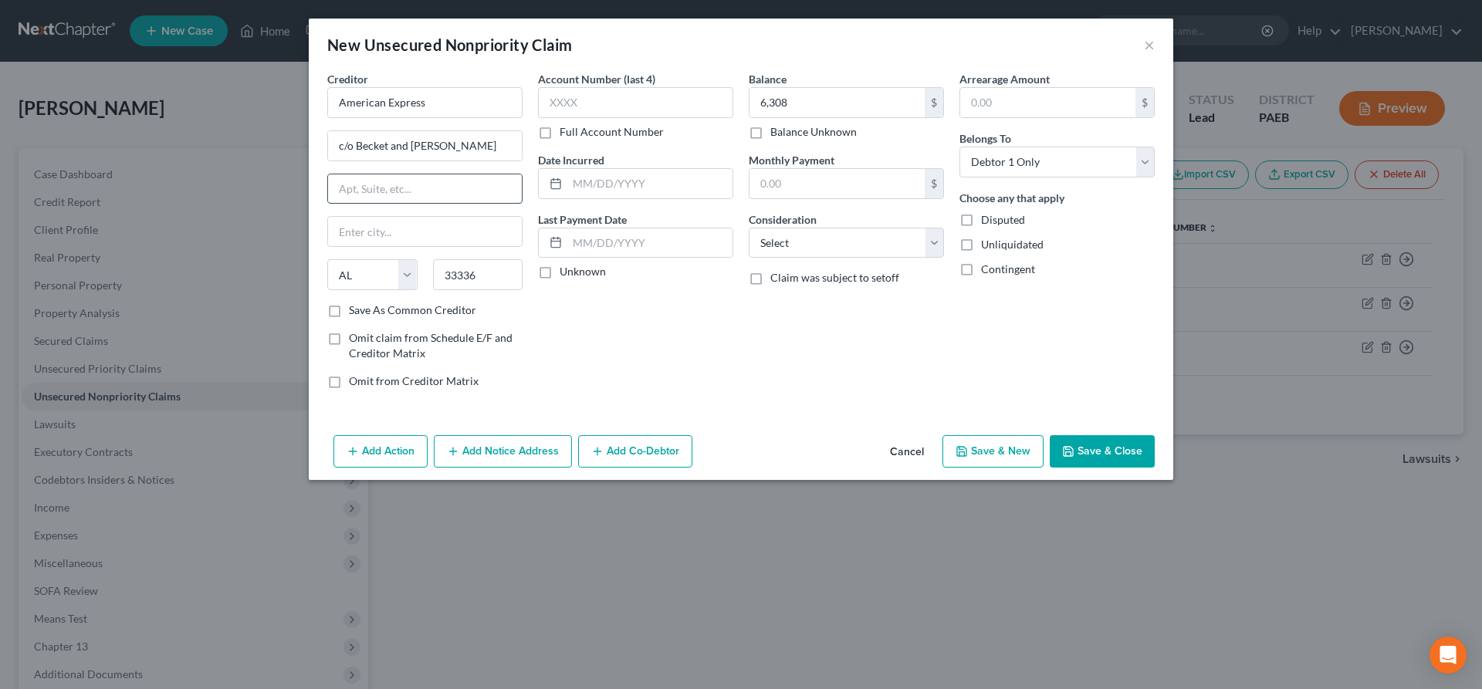
click at [355, 178] on input "text" at bounding box center [425, 188] width 194 height 29
type input "POB 3001"
drag, startPoint x: 491, startPoint y: 283, endPoint x: 371, endPoint y: 263, distance: 121.2
click at [433, 263] on input "33336" at bounding box center [478, 274] width 90 height 31
type input "19355"
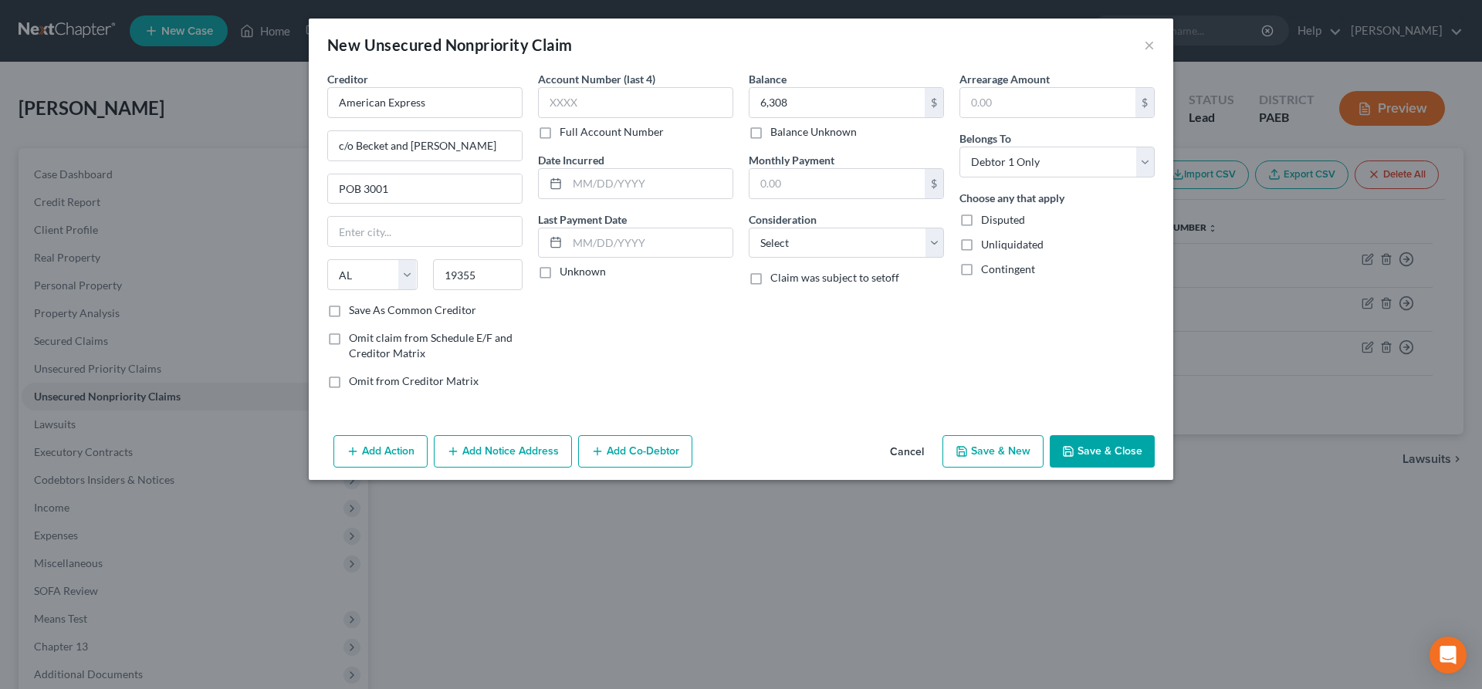
click at [530, 341] on div "Creditor * American Express c/o Becket and [PERSON_NAME] LLP POB 3001 State [US…" at bounding box center [425, 236] width 211 height 330
type input "Malvern"
select select "39"
click at [1000, 216] on span "Disputed" at bounding box center [1003, 219] width 44 height 13
click at [997, 216] on input "Disputed" at bounding box center [992, 217] width 10 height 10
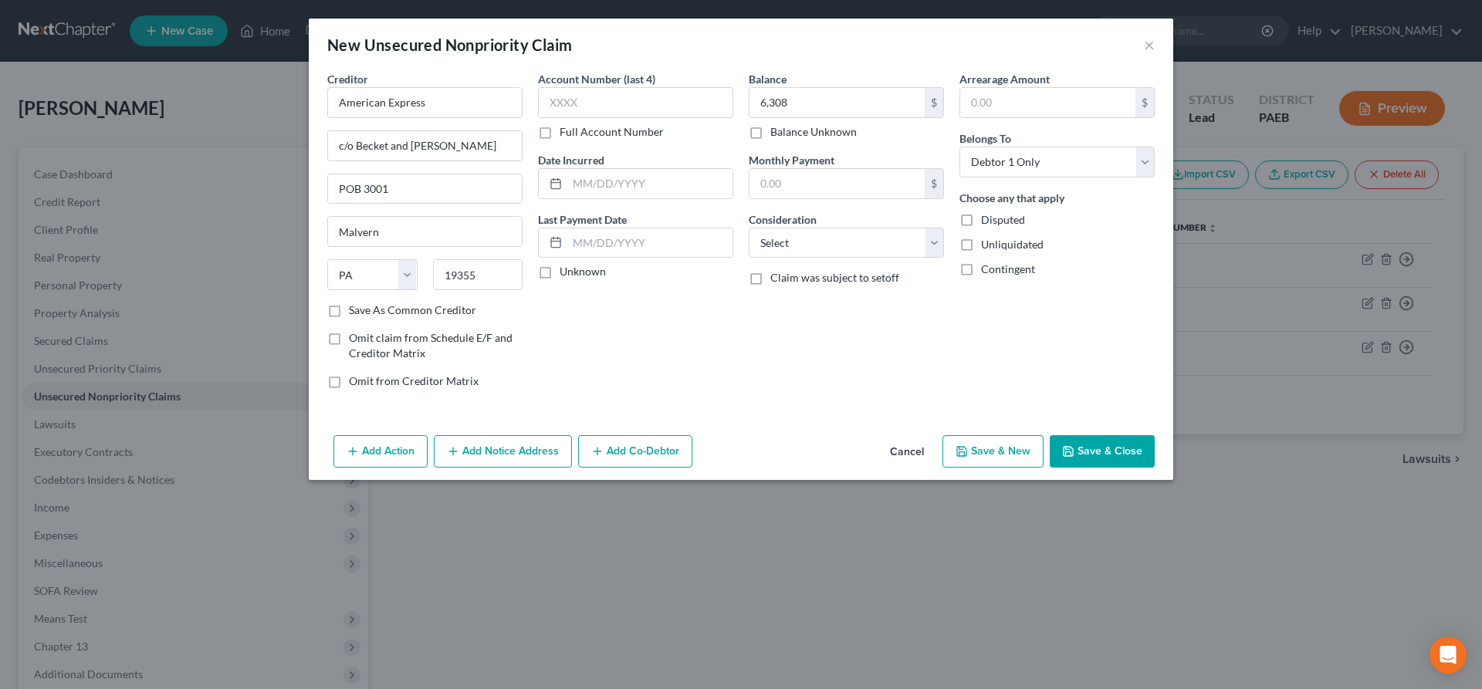
checkbox input "true"
drag, startPoint x: 1075, startPoint y: 444, endPoint x: 1082, endPoint y: 437, distance: 10.4
click at [1075, 442] on button "Save & Close" at bounding box center [1102, 451] width 105 height 32
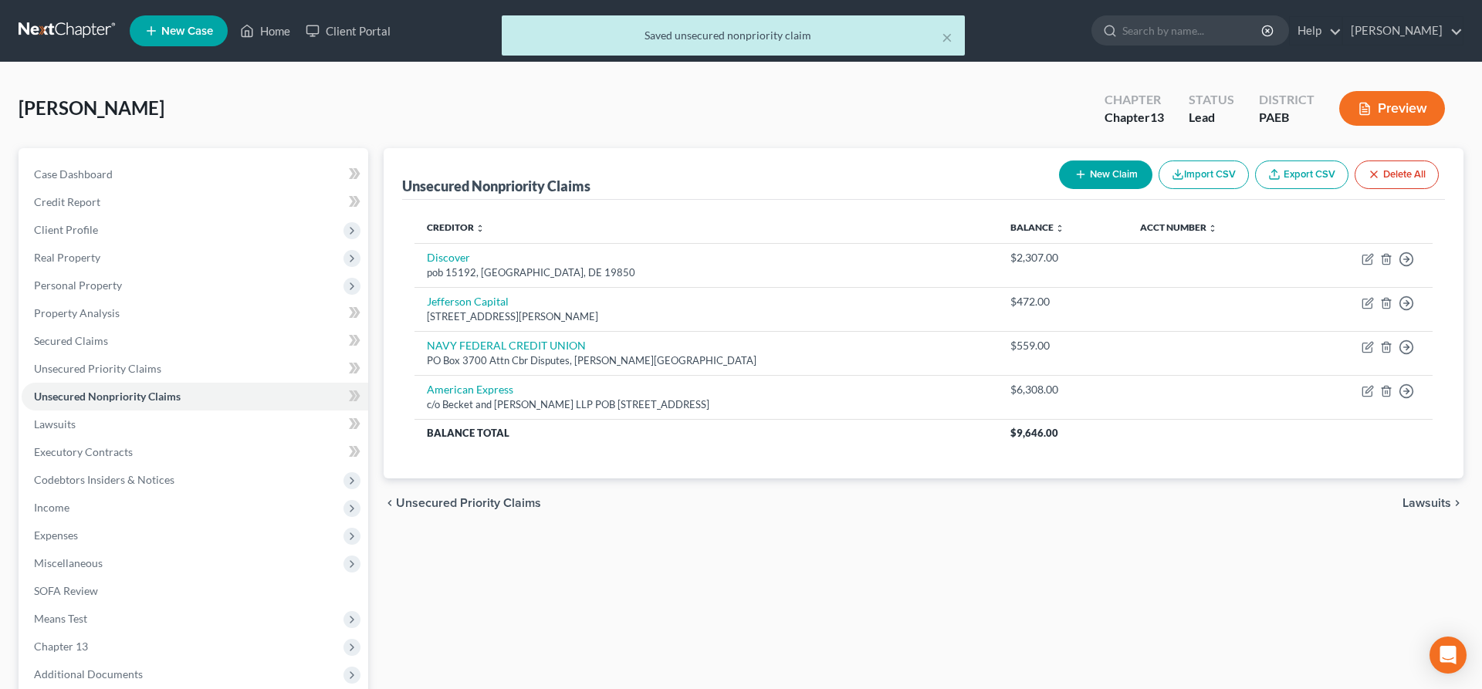
click at [1111, 167] on button "New Claim" at bounding box center [1105, 175] width 93 height 29
select select "0"
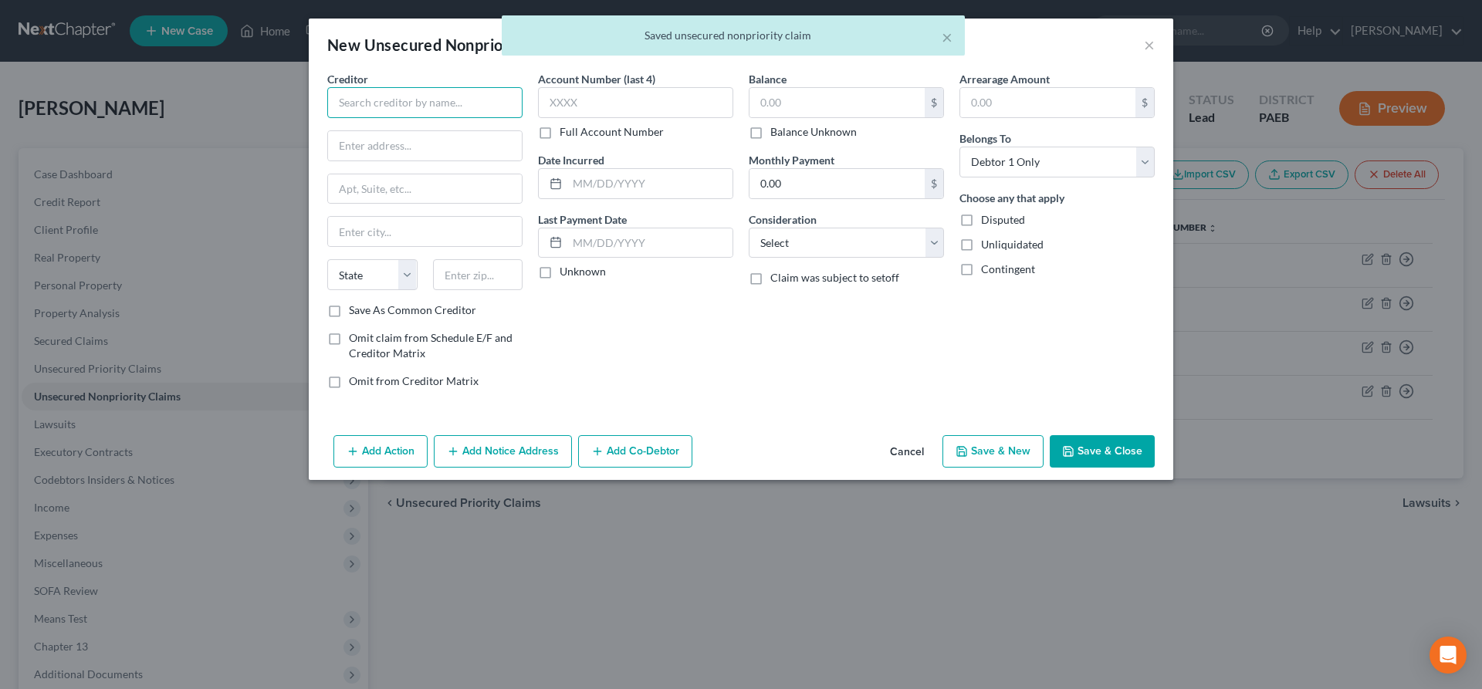
click at [333, 99] on input "text" at bounding box center [424, 102] width 195 height 31
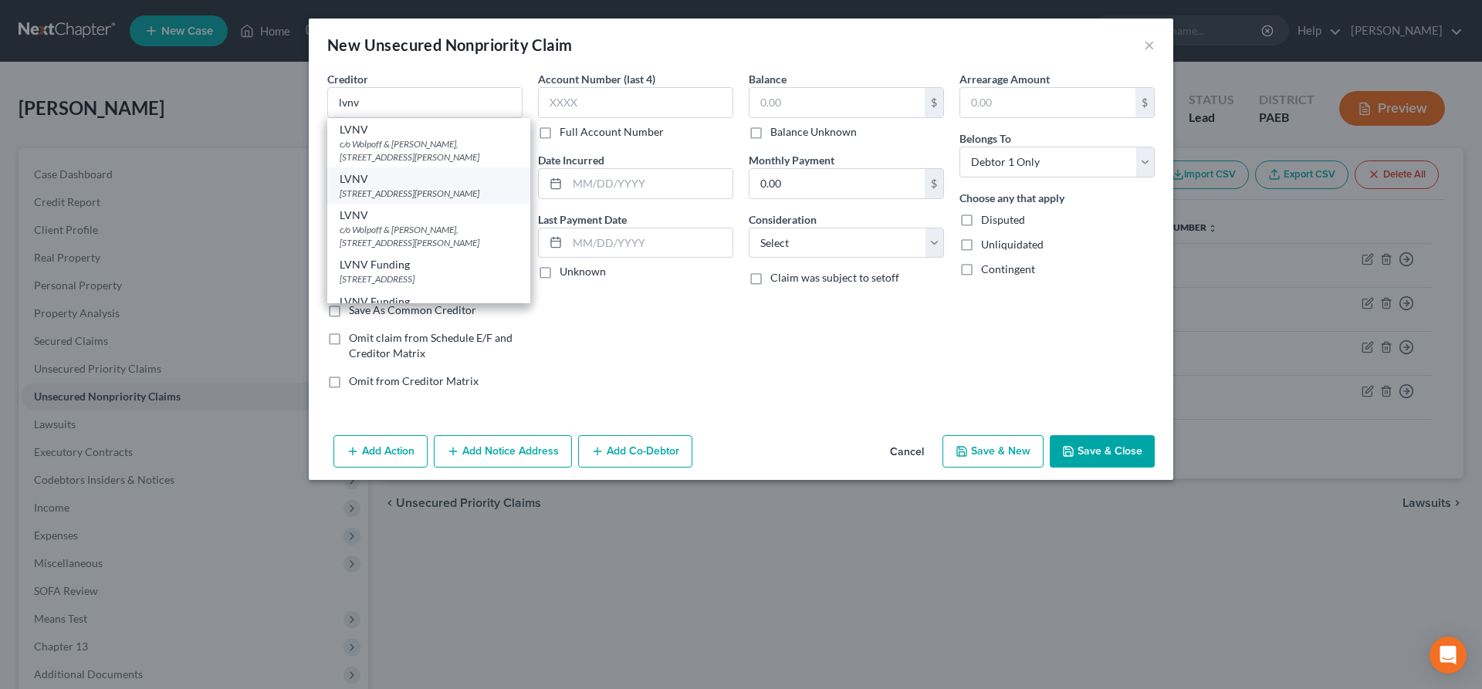
click at [421, 203] on div "LVNV [STREET_ADDRESS][PERSON_NAME]" at bounding box center [428, 186] width 203 height 36
type input "LVNV"
type input "[STREET_ADDRESS][PERSON_NAME]"
type input "[GEOGRAPHIC_DATA]"
select select "42"
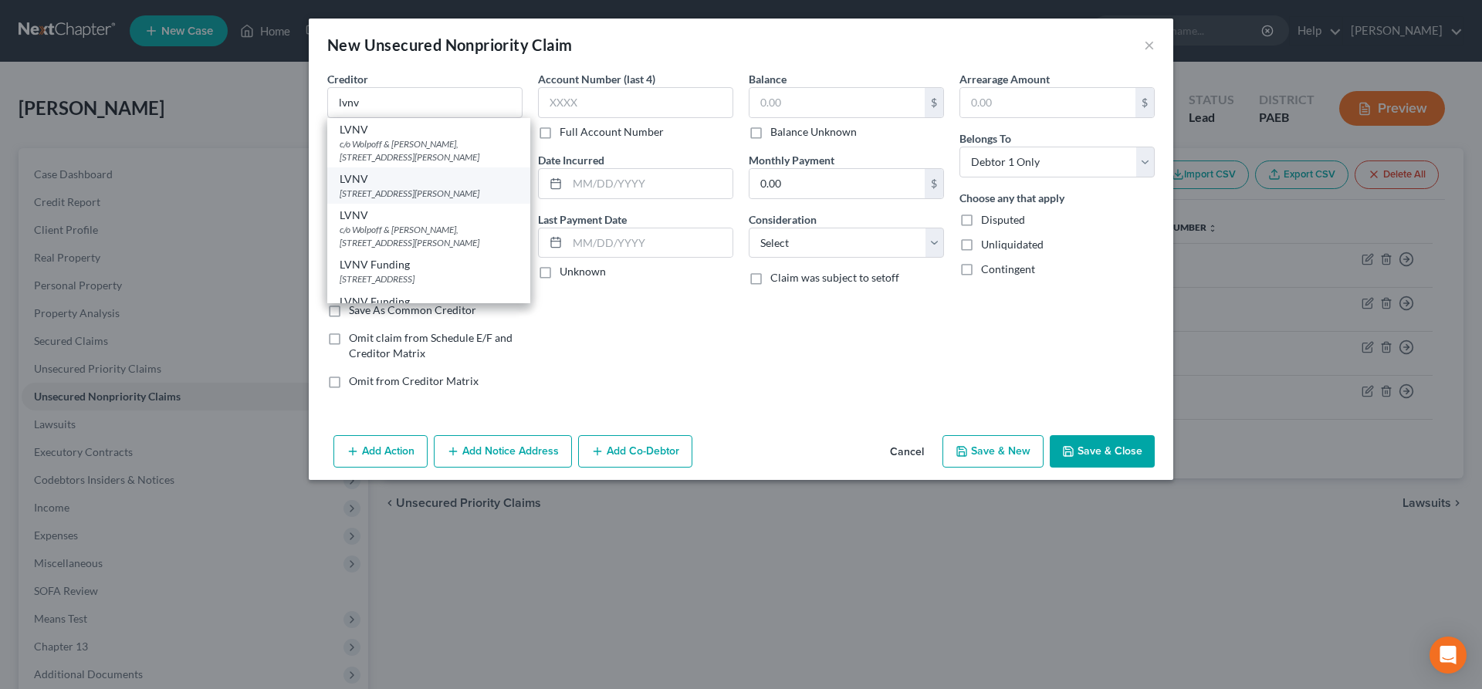
type input "29601"
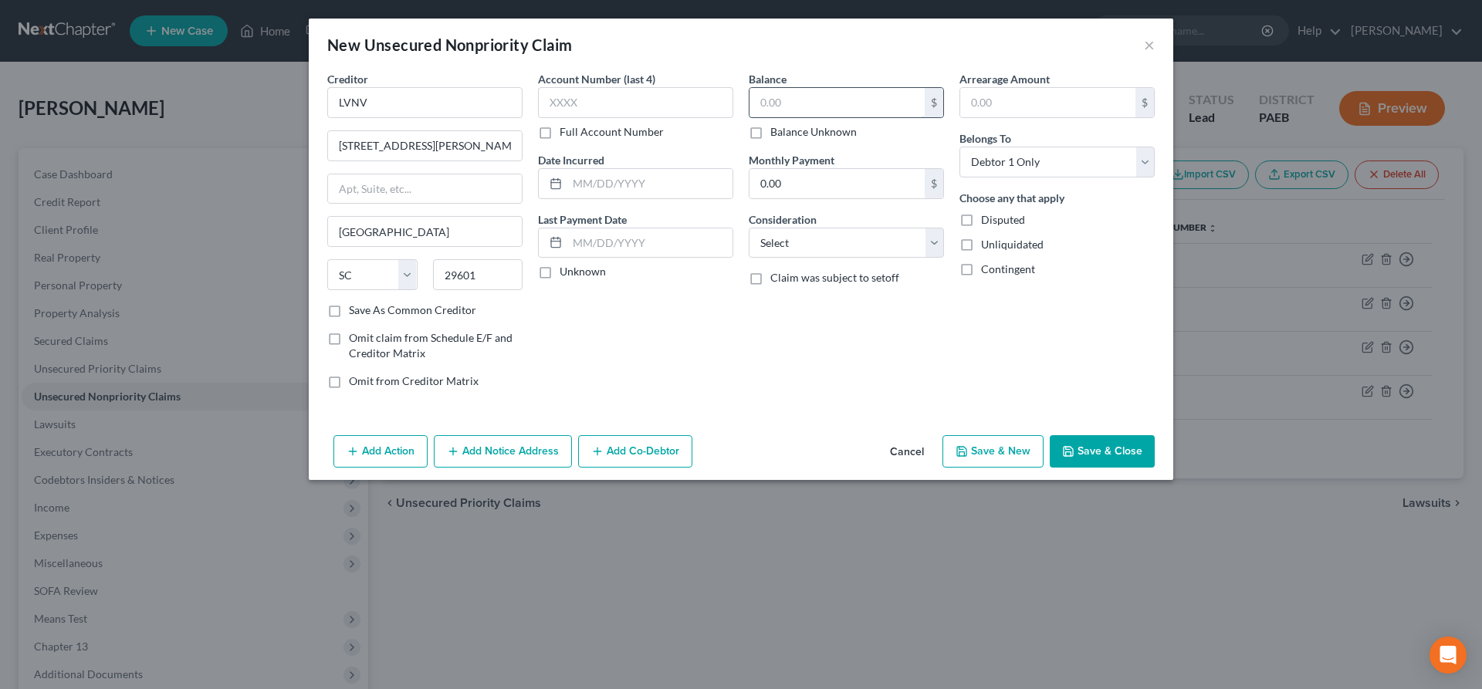
click at [809, 104] on input "text" at bounding box center [837, 102] width 175 height 29
click at [807, 104] on input "text" at bounding box center [837, 102] width 175 height 29
type input "708"
click at [981, 221] on label "Disputed" at bounding box center [1003, 219] width 44 height 15
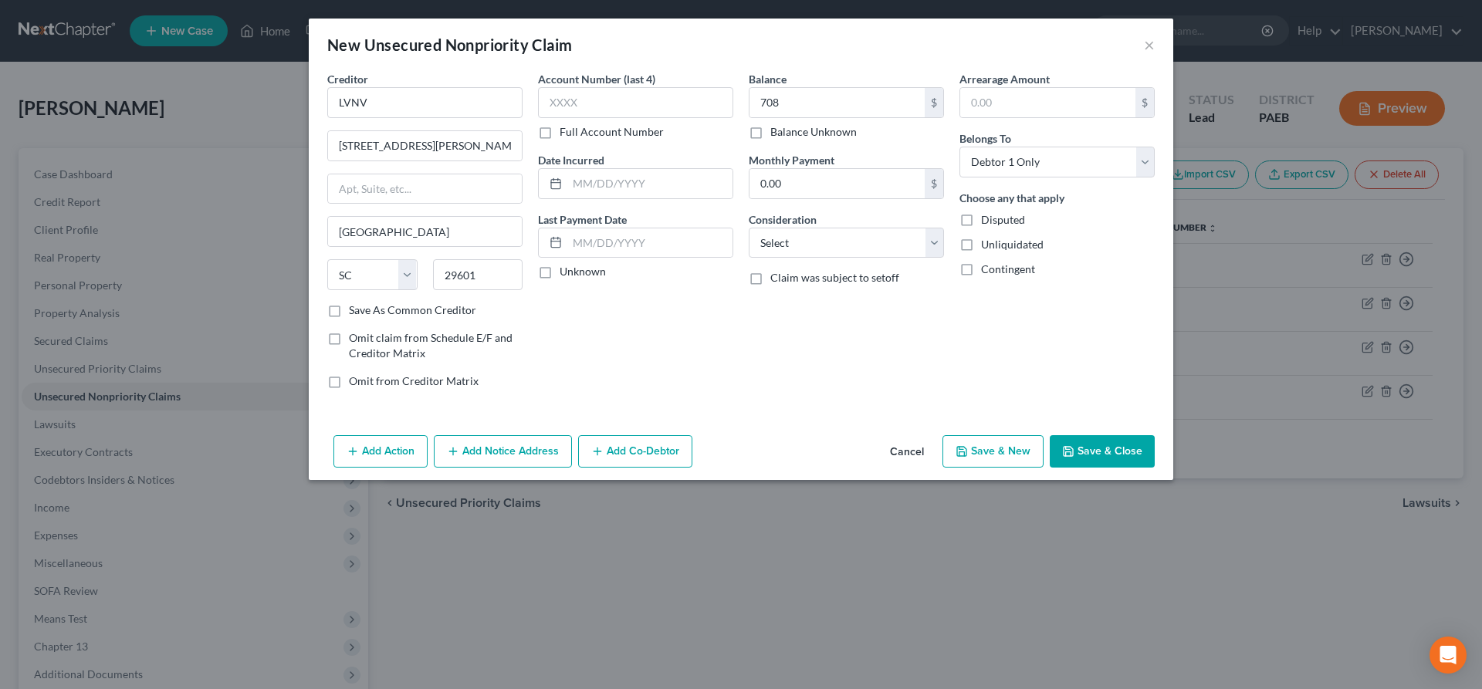
click at [987, 221] on input "Disputed" at bounding box center [992, 217] width 10 height 10
checkbox input "true"
click at [997, 452] on button "Save & New" at bounding box center [993, 451] width 101 height 32
select select "0"
type input "708.00"
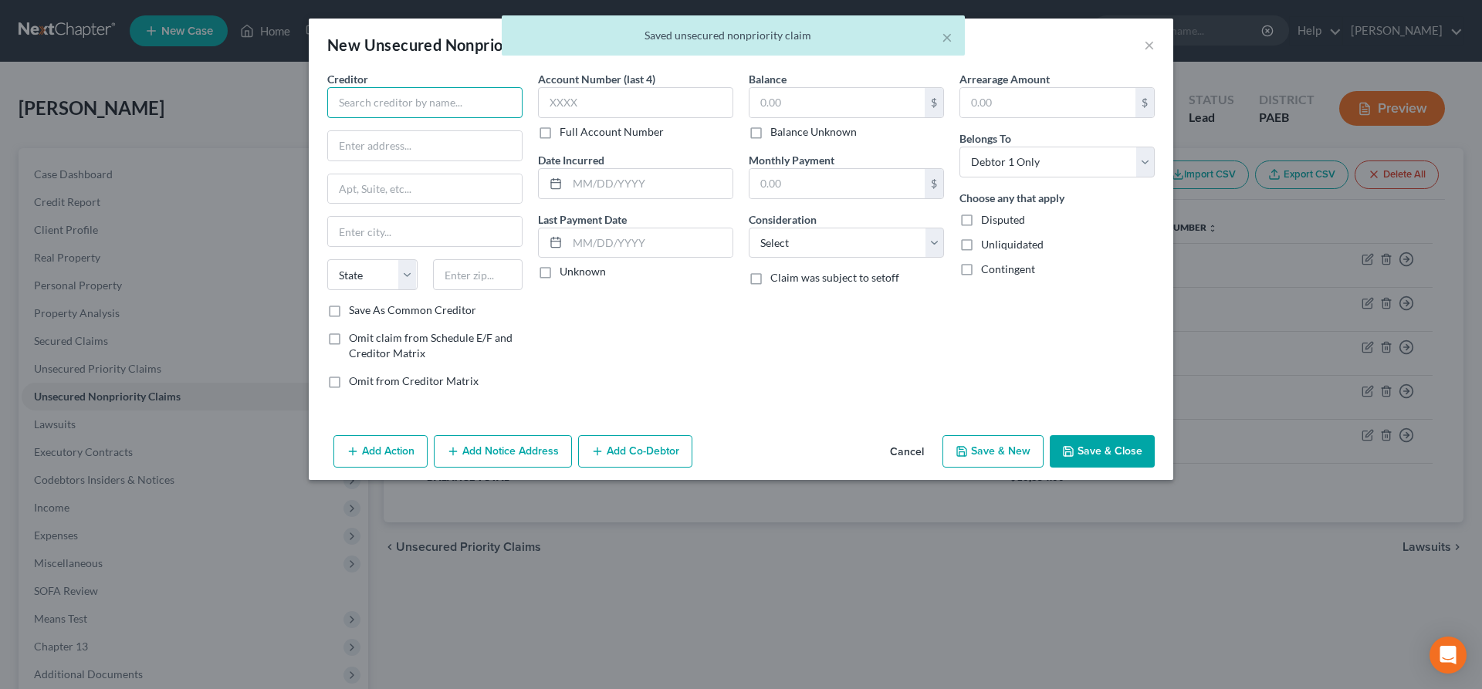
click at [384, 112] on input "text" at bounding box center [424, 102] width 195 height 31
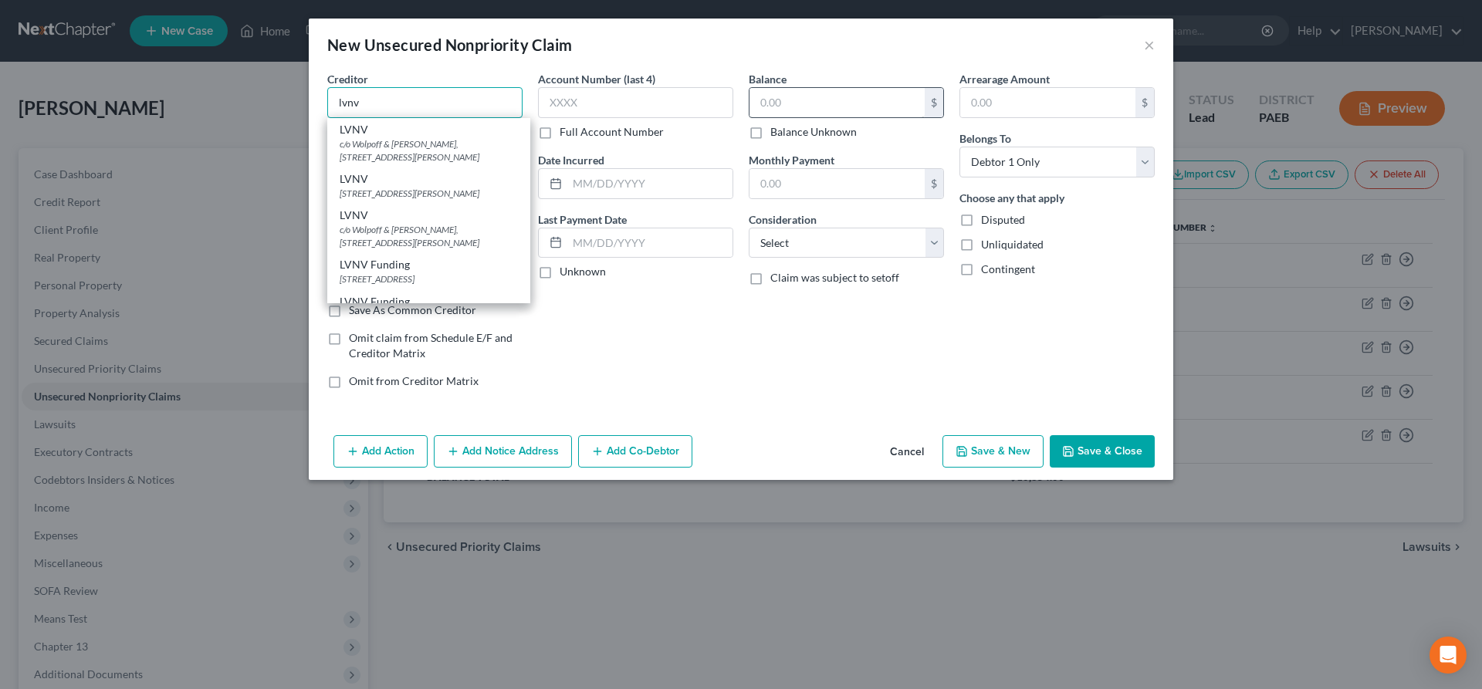
type input "lvnv"
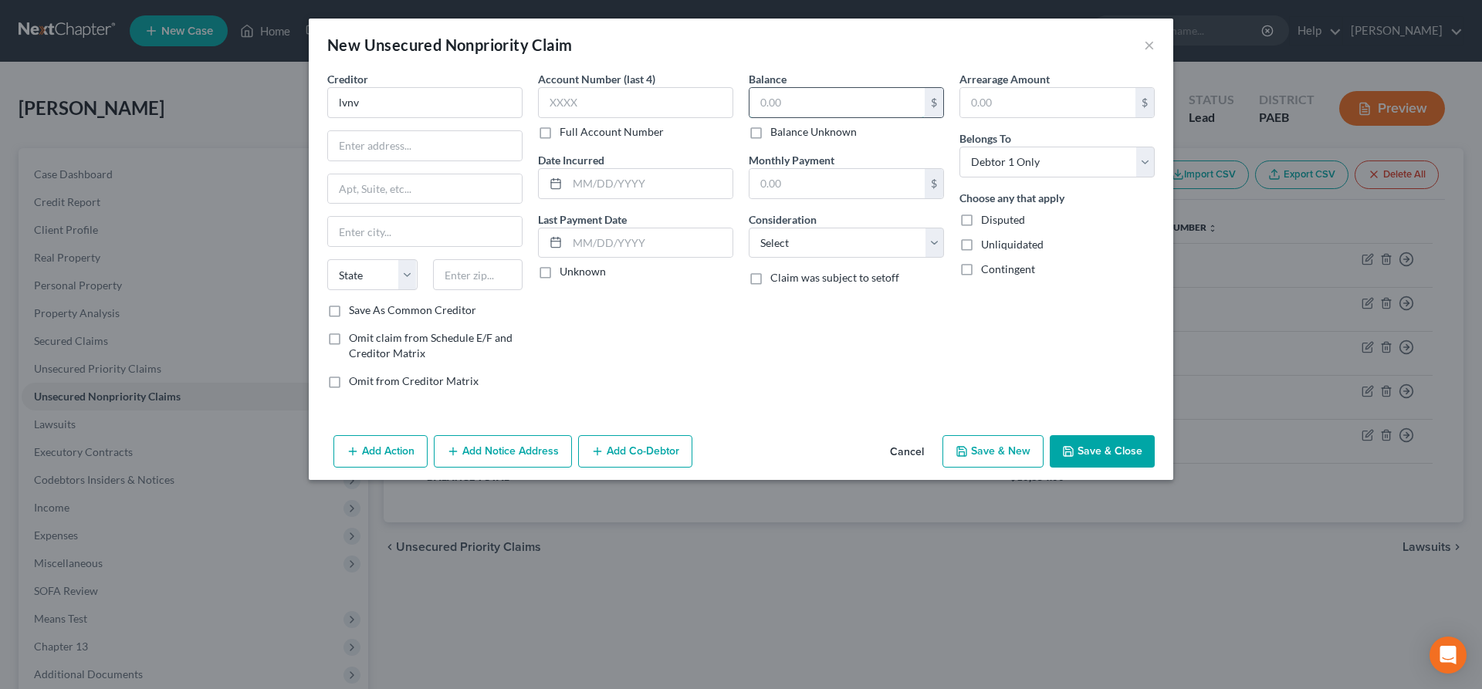
click at [787, 103] on input "text" at bounding box center [837, 102] width 175 height 29
type input "1,593"
click at [395, 91] on input "lvnv" at bounding box center [424, 102] width 195 height 31
type input "l"
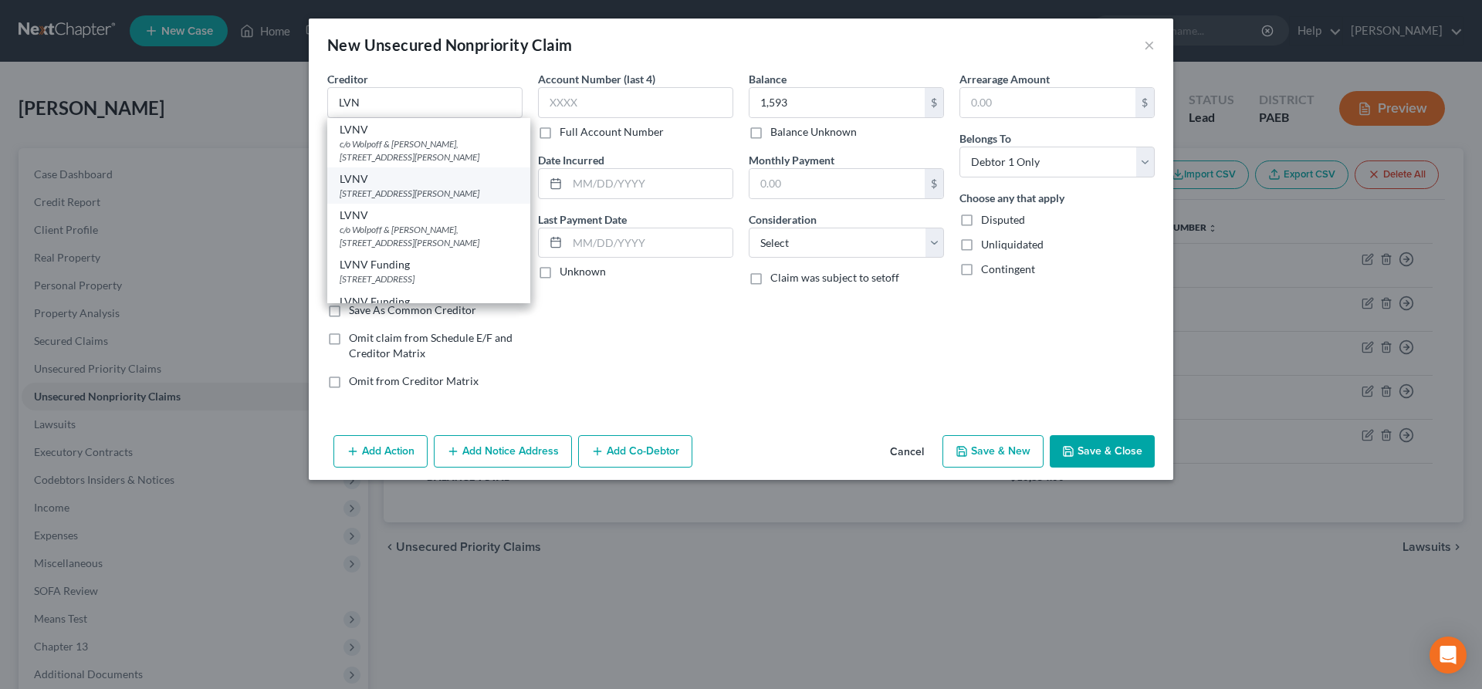
click at [383, 195] on div "[STREET_ADDRESS][PERSON_NAME]" at bounding box center [429, 193] width 178 height 13
type input "LVNV"
type input "[STREET_ADDRESS][PERSON_NAME]"
type input "[GEOGRAPHIC_DATA]"
select select "42"
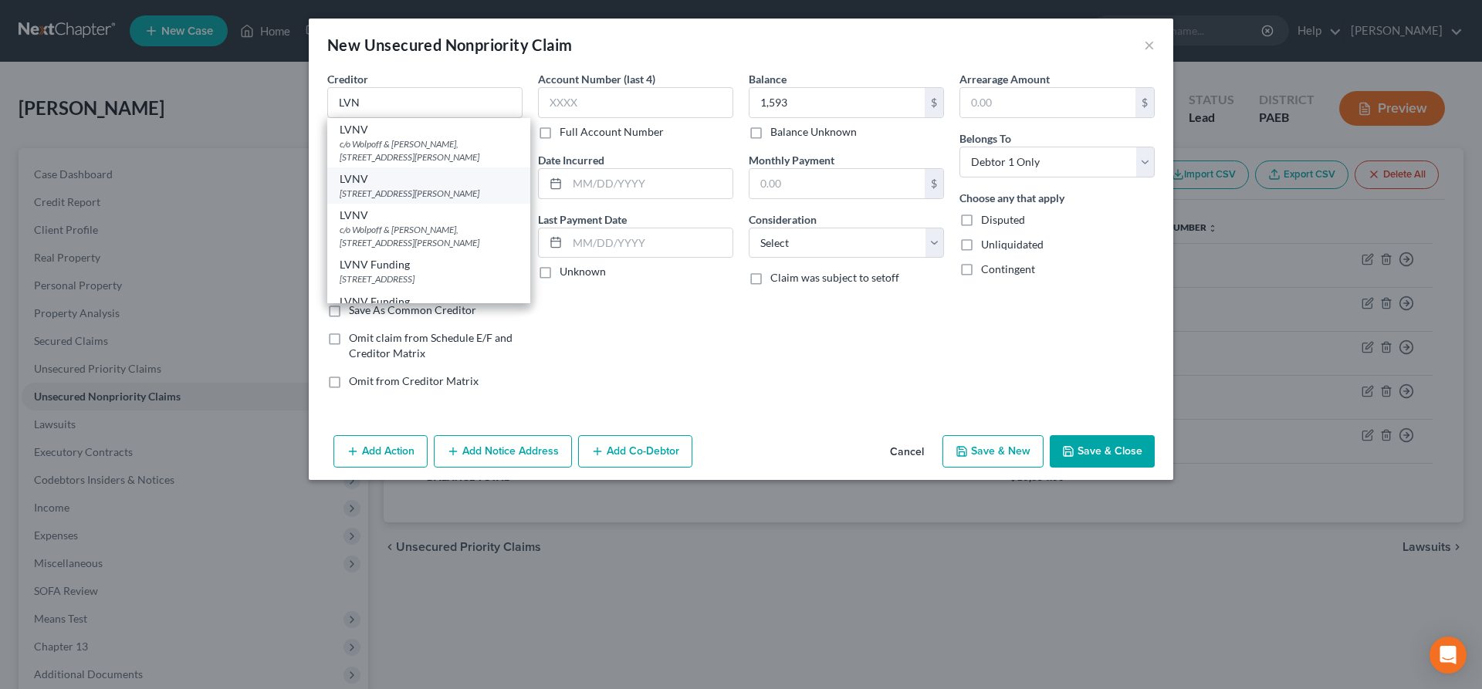
type input "29601"
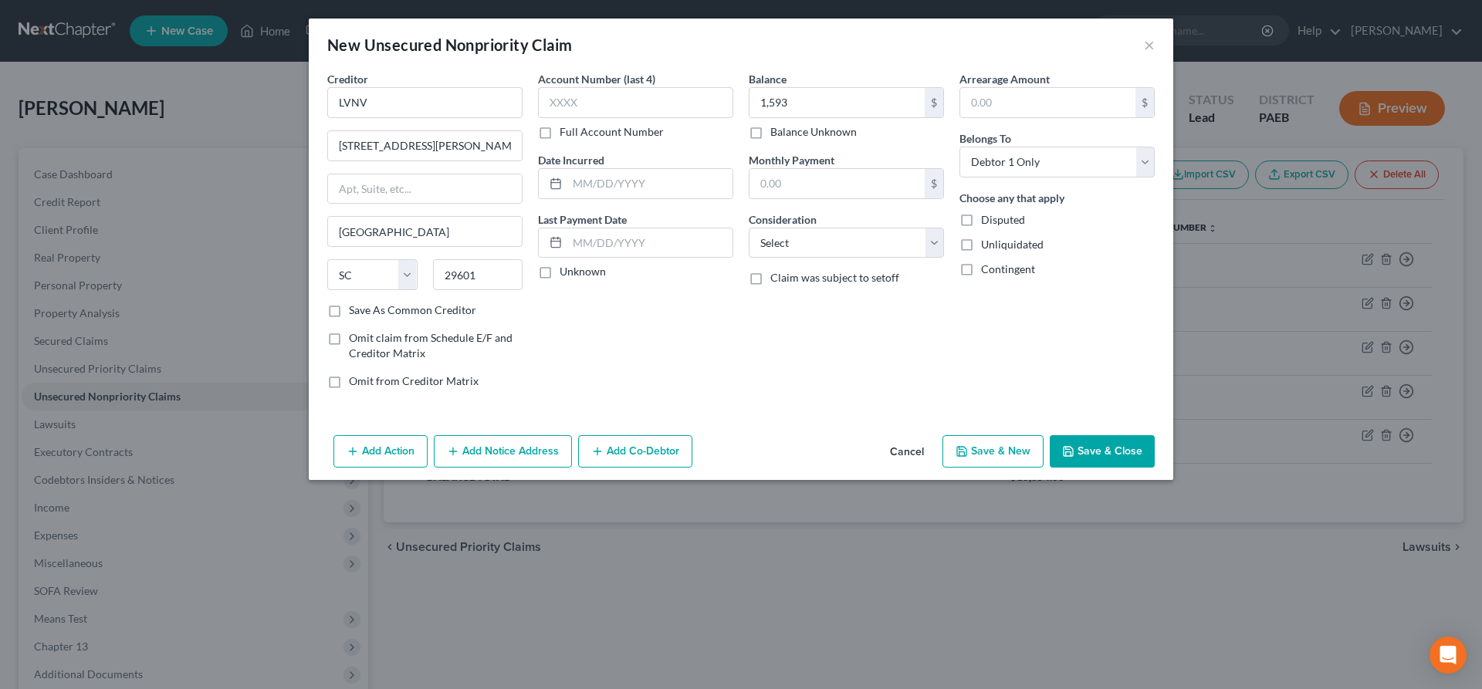
click at [1003, 214] on span "Disputed" at bounding box center [1003, 219] width 44 height 13
click at [997, 214] on input "Disputed" at bounding box center [992, 217] width 10 height 10
click at [1015, 448] on button "Save & New" at bounding box center [993, 451] width 101 height 32
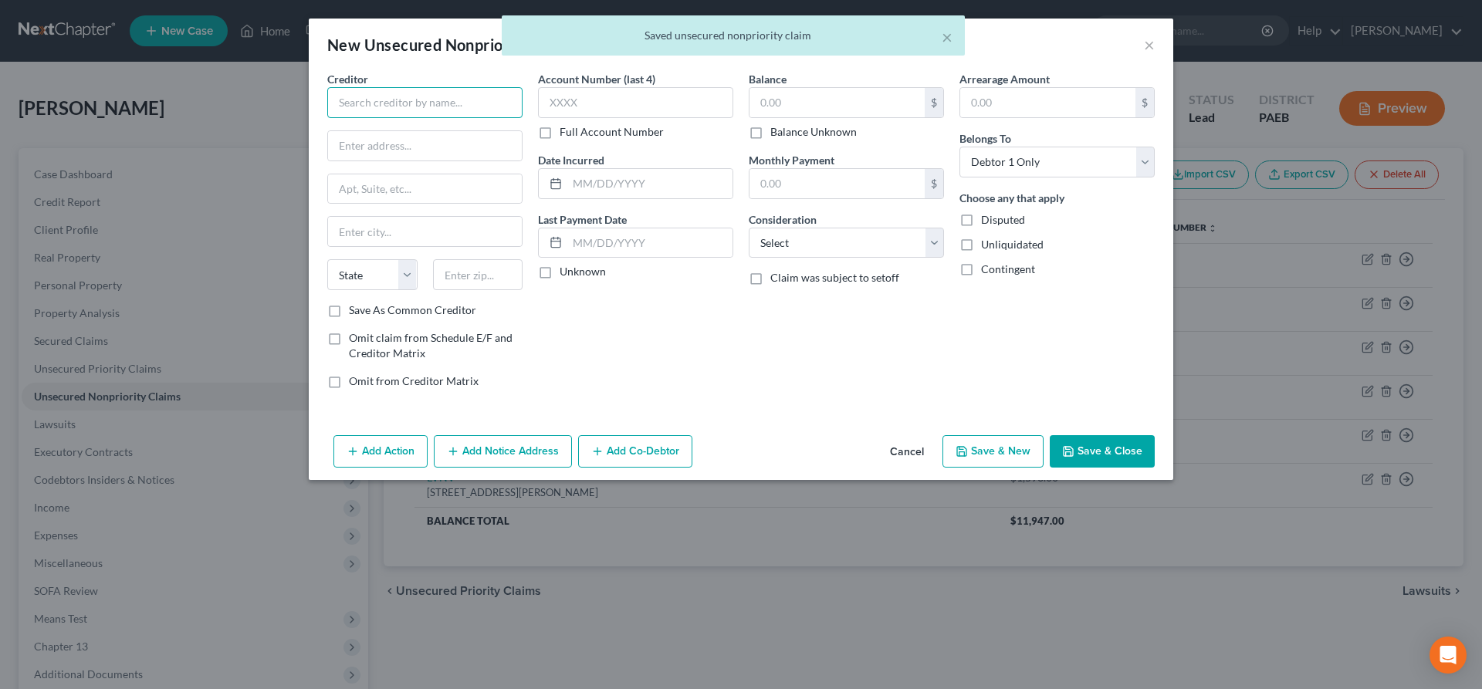
click at [381, 97] on input "text" at bounding box center [424, 102] width 195 height 31
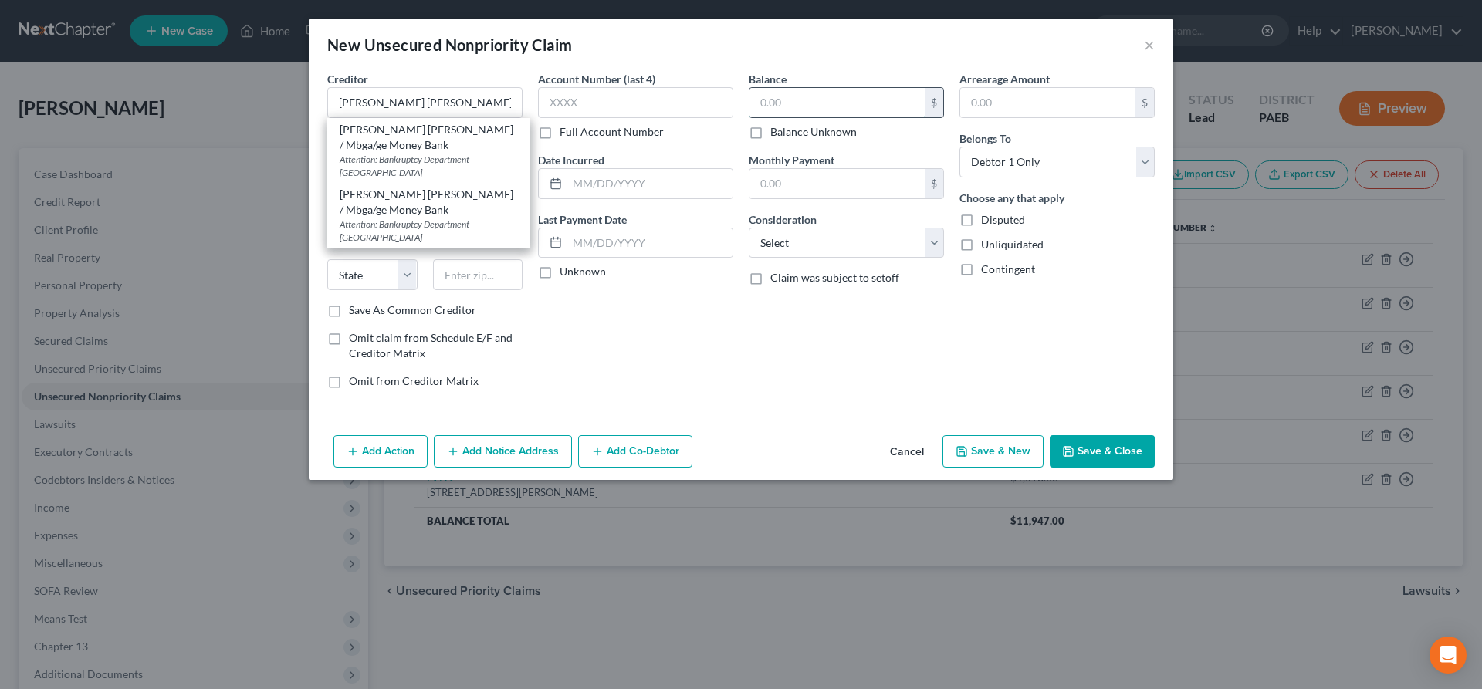
click at [799, 110] on input "text" at bounding box center [837, 102] width 175 height 29
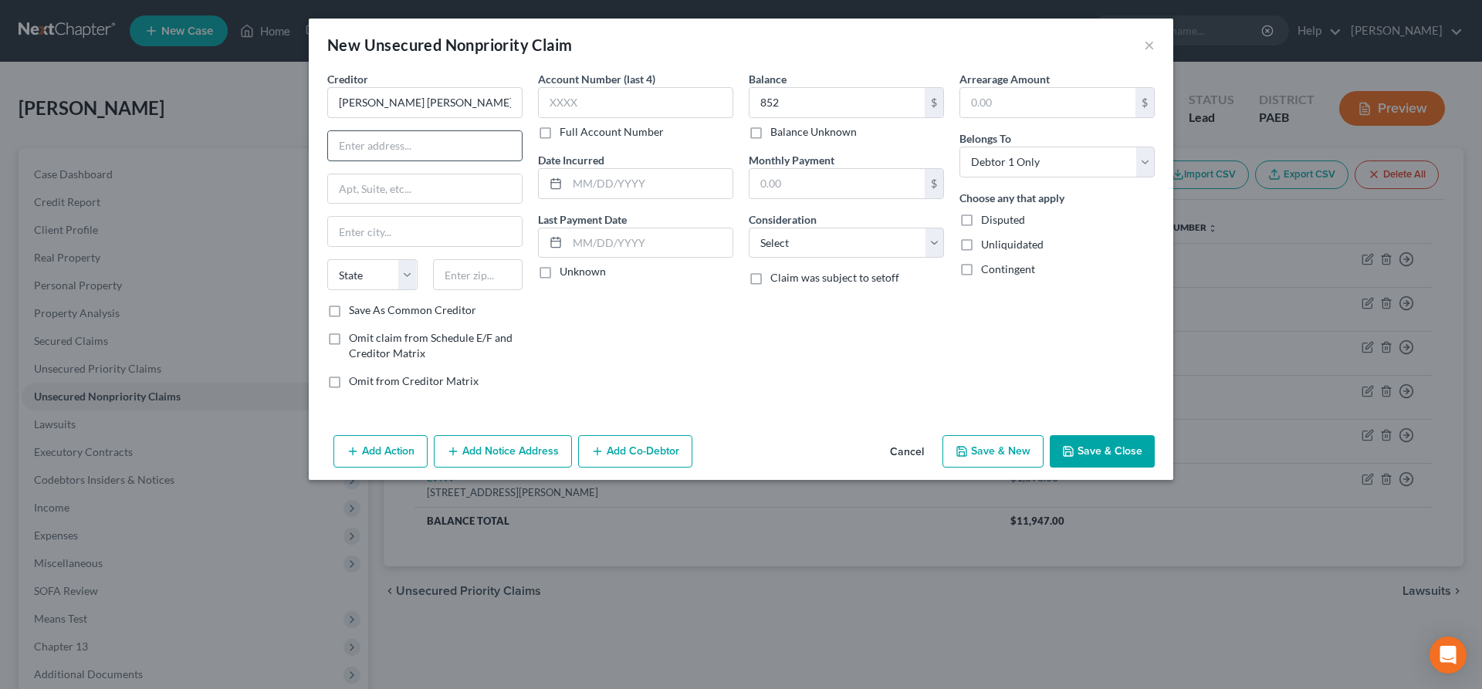
click at [398, 145] on input "text" at bounding box center [425, 145] width 194 height 29
click at [367, 188] on input "text" at bounding box center [425, 188] width 194 height 29
click at [496, 271] on input "text" at bounding box center [478, 274] width 90 height 31
drag, startPoint x: 819, startPoint y: 103, endPoint x: 1086, endPoint y: 130, distance: 268.5
click at [925, 117] on input "852" at bounding box center [837, 102] width 175 height 29
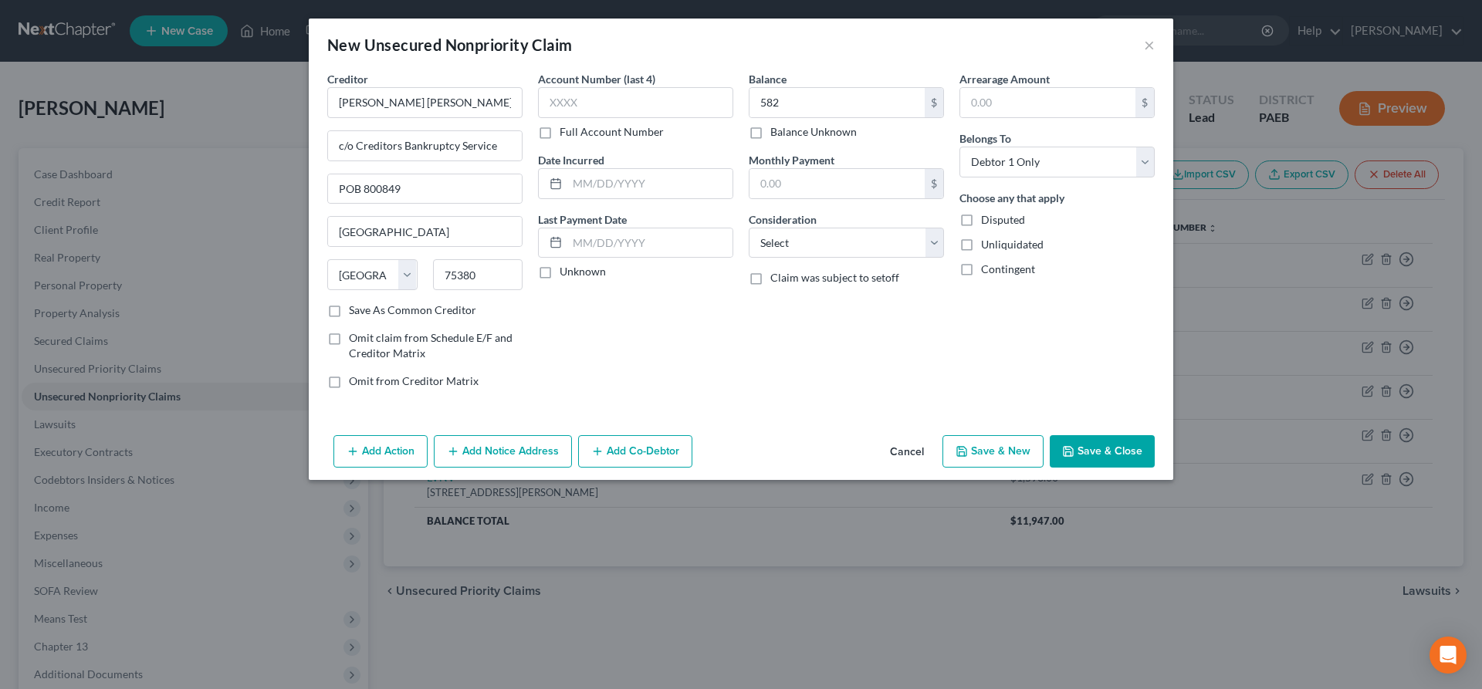
click at [982, 218] on label "Disputed" at bounding box center [1003, 219] width 44 height 15
click at [982, 218] on span "Disputed" at bounding box center [1003, 219] width 44 height 13
click at [987, 218] on input "Disputed" at bounding box center [992, 217] width 10 height 10
drag, startPoint x: 984, startPoint y: 446, endPoint x: 953, endPoint y: 429, distance: 35.2
click at [986, 446] on button "Save & New" at bounding box center [993, 451] width 101 height 32
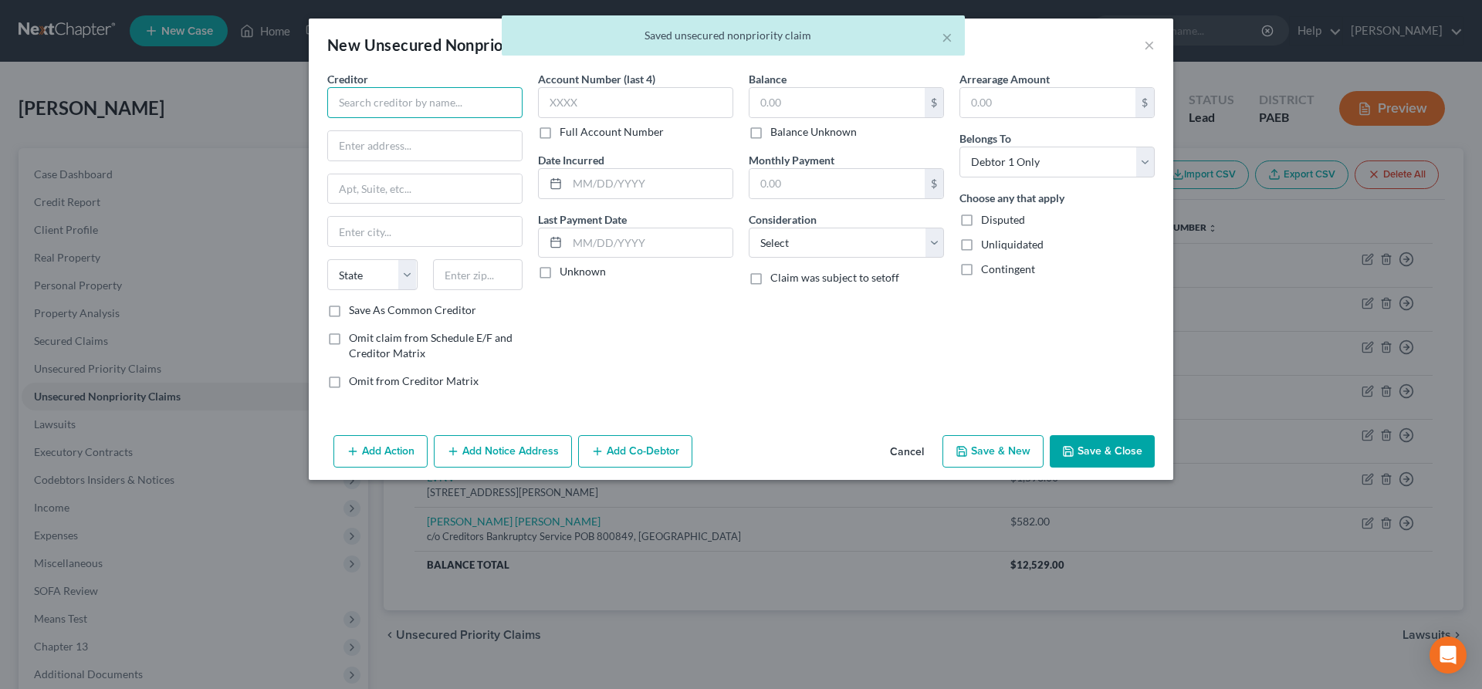
click at [410, 107] on input "text" at bounding box center [424, 102] width 195 height 31
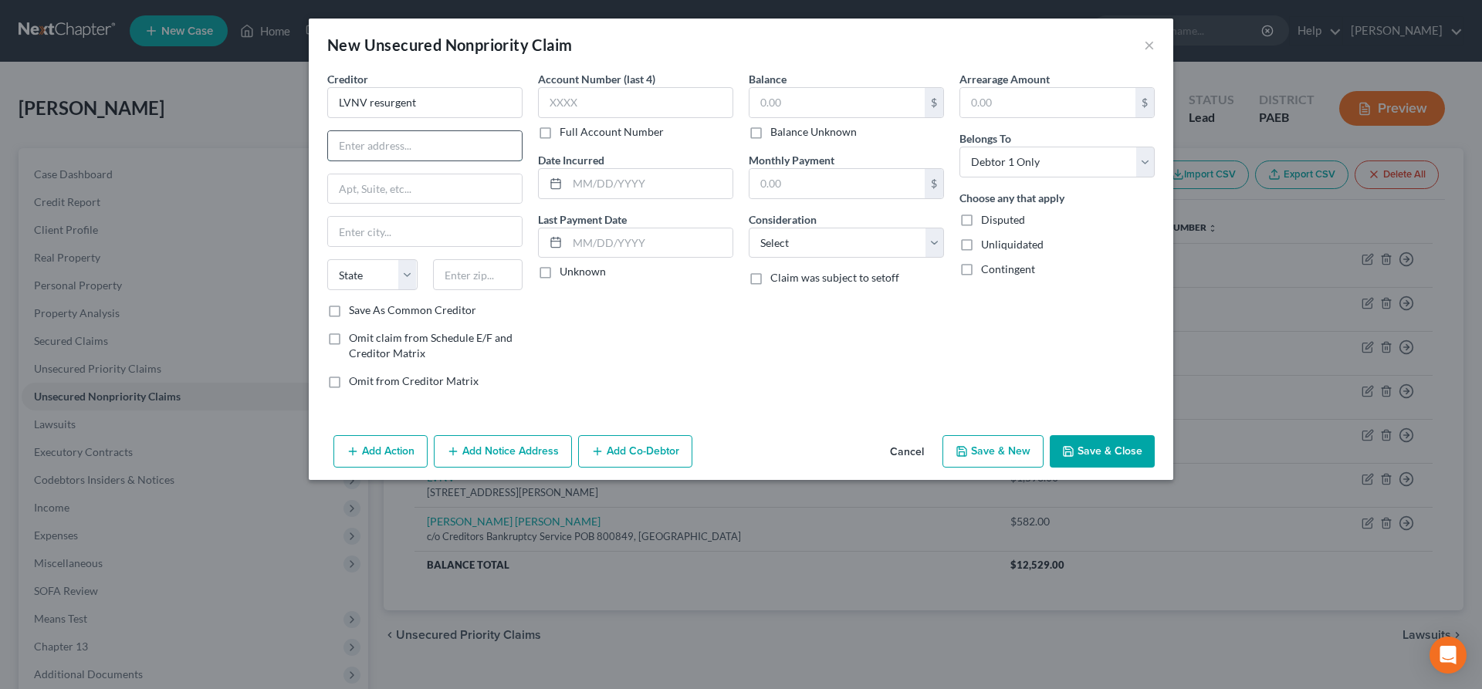
click at [351, 152] on input "text" at bounding box center [425, 145] width 194 height 29
click at [472, 273] on input "text" at bounding box center [478, 274] width 90 height 31
click at [817, 85] on div "Balance $ Balance Unknown Balance Undetermined $ Balance Unknown" at bounding box center [846, 105] width 195 height 69
click at [803, 103] on input "text" at bounding box center [837, 102] width 175 height 29
click at [771, 320] on div "Balance 513.00 $ Balance Unknown Balance Undetermined 513 $ Balance Unknown Mon…" at bounding box center [846, 236] width 211 height 330
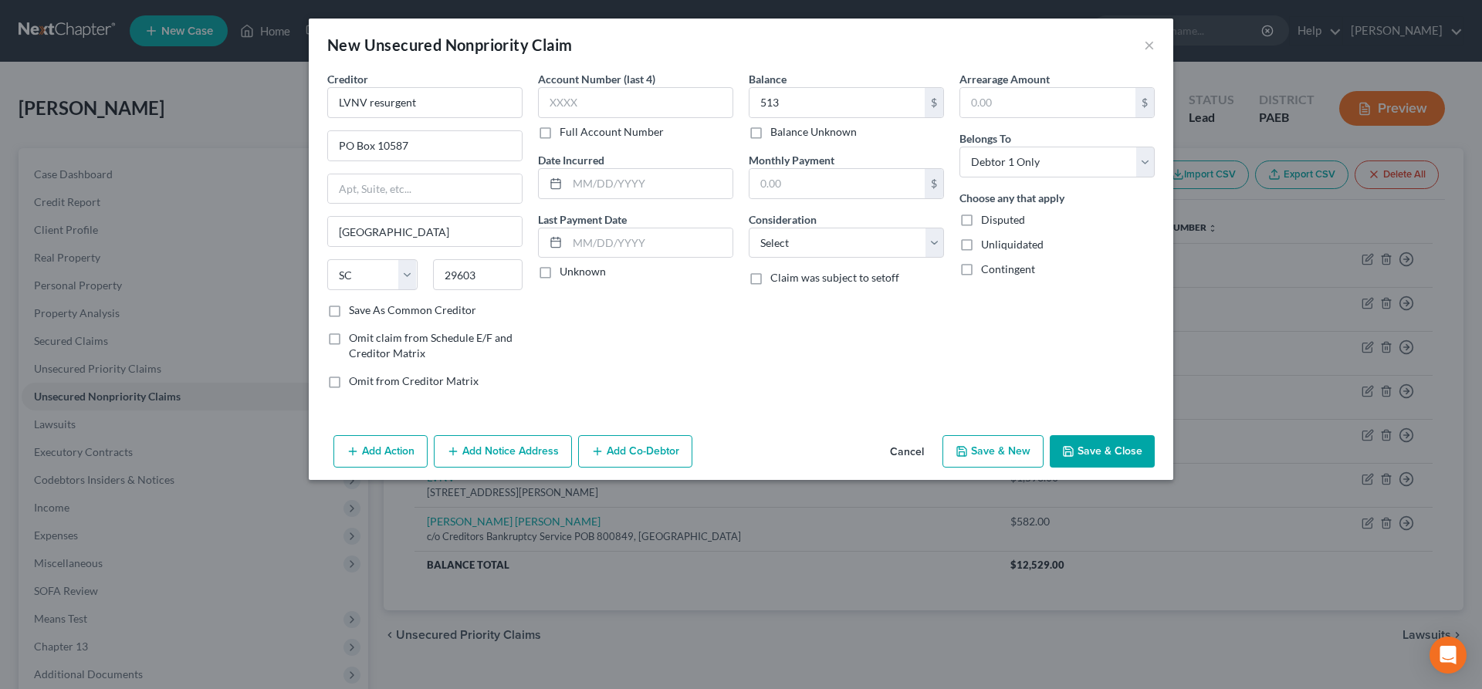
click at [1019, 220] on span "Disputed" at bounding box center [1003, 219] width 44 height 13
click at [997, 220] on input "Disputed" at bounding box center [992, 217] width 10 height 10
click at [584, 178] on input "text" at bounding box center [649, 183] width 165 height 29
click option "Debt Counseling / Attorneys" at bounding box center [0, 0] width 0 height 0
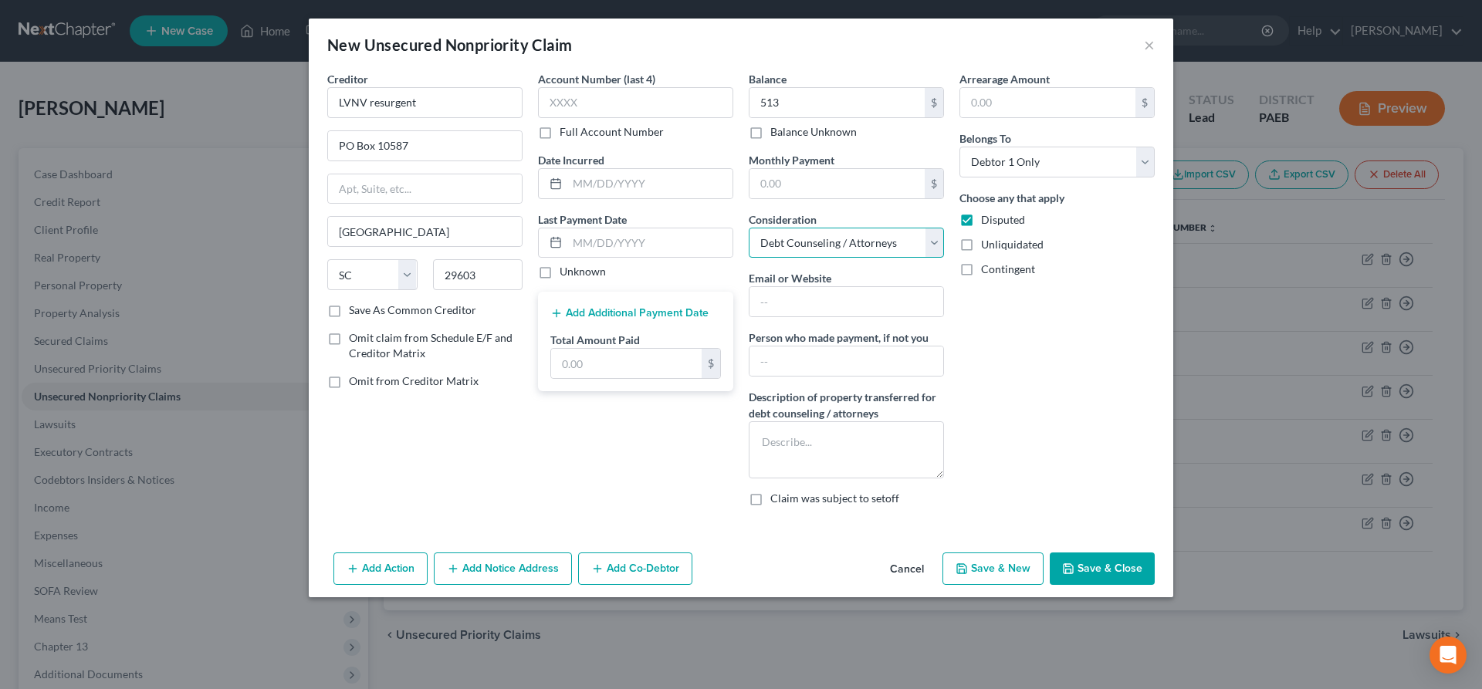
click at [749, 228] on select "Select Cable / Satellite Services Collection Agency Credit Card Debt Debt Couns…" at bounding box center [846, 243] width 195 height 31
click option "Credit Card Debt" at bounding box center [0, 0] width 0 height 0
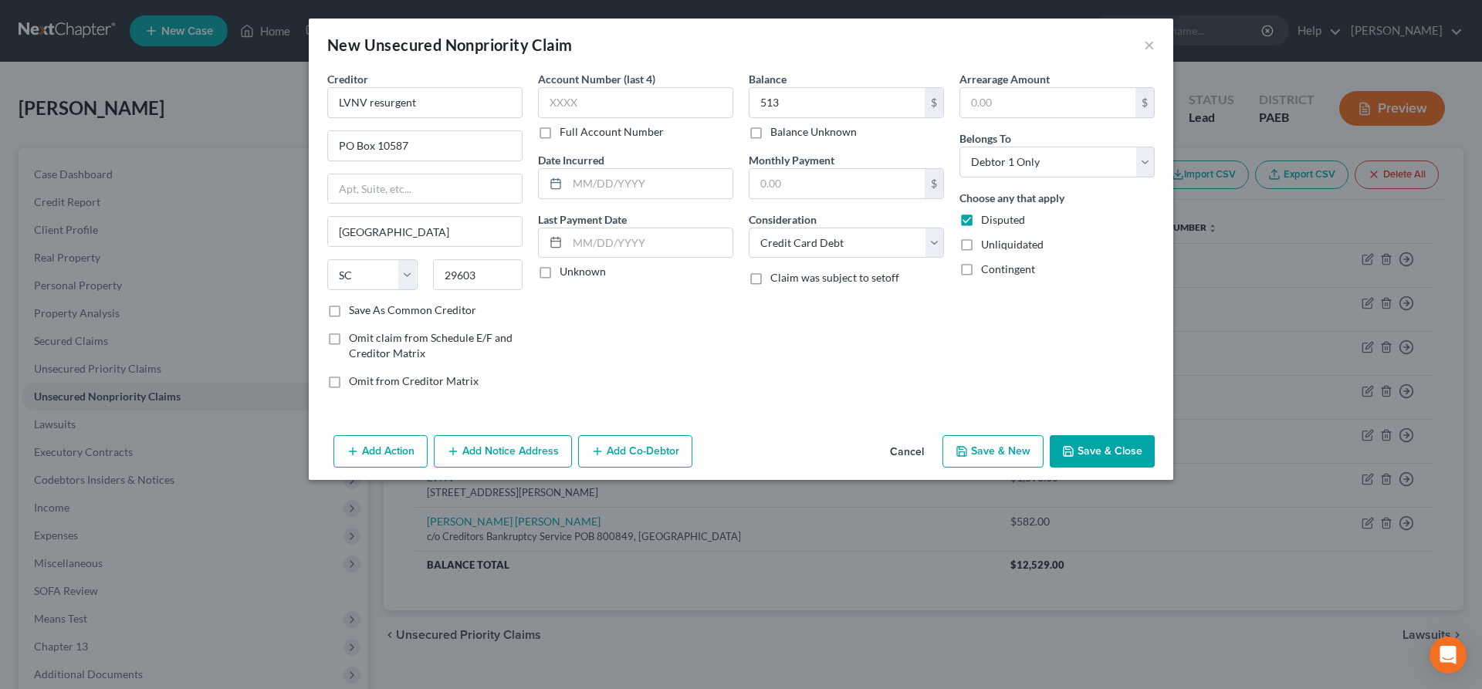
click at [987, 449] on button "Save & New" at bounding box center [993, 451] width 101 height 32
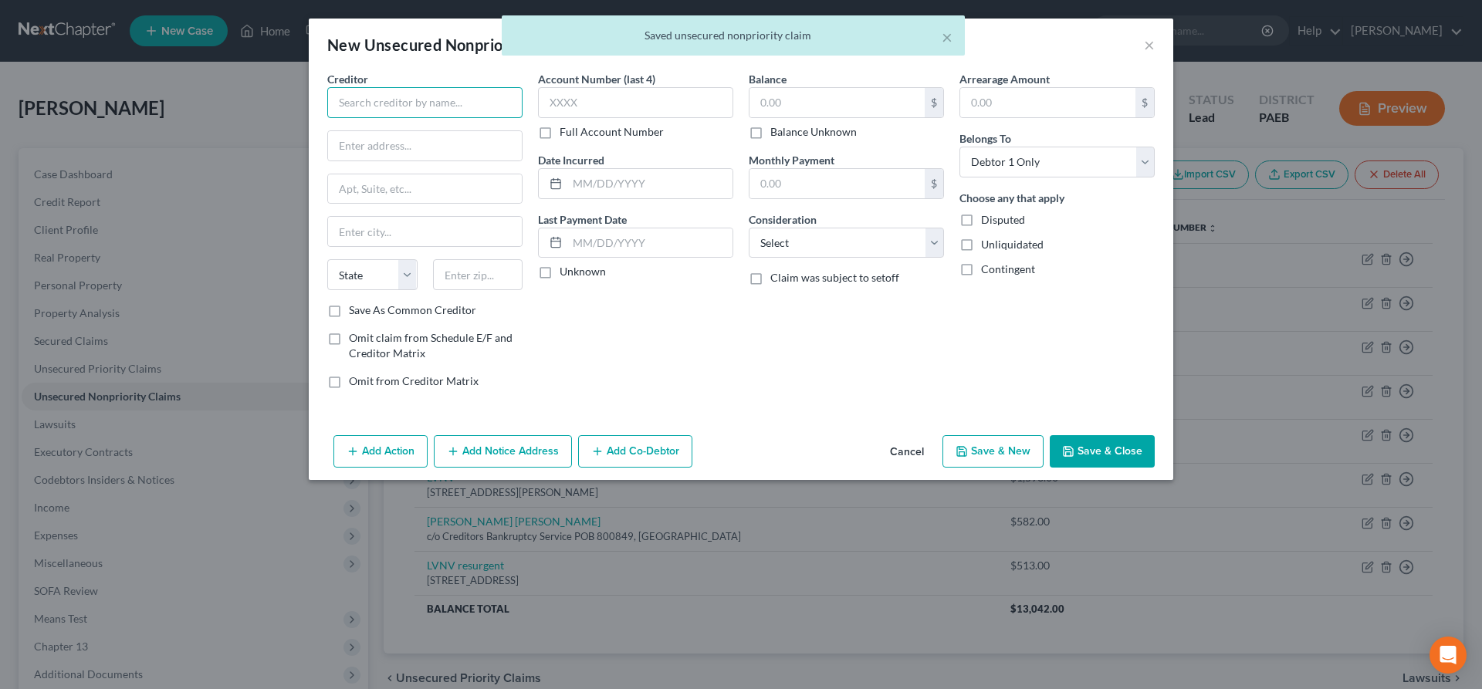
click at [337, 101] on input "text" at bounding box center [424, 102] width 195 height 31
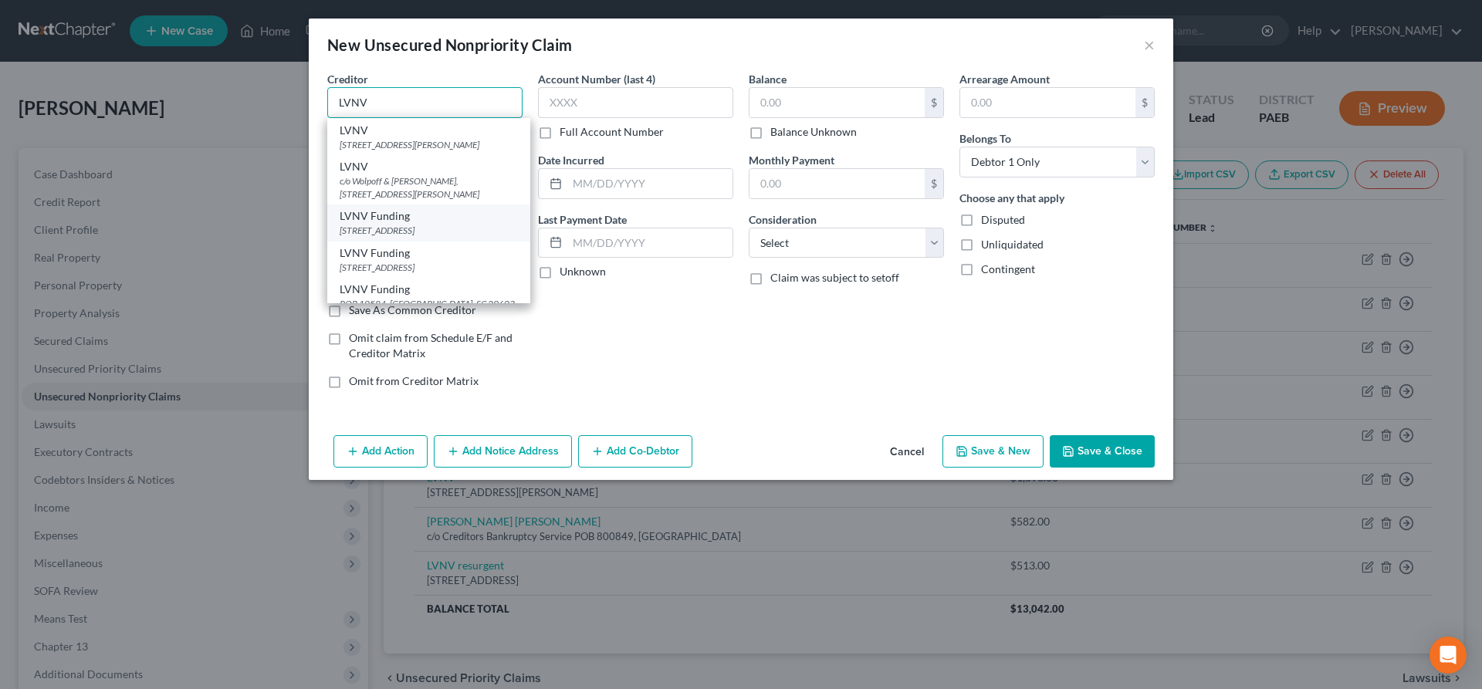
scroll to position [79, 0]
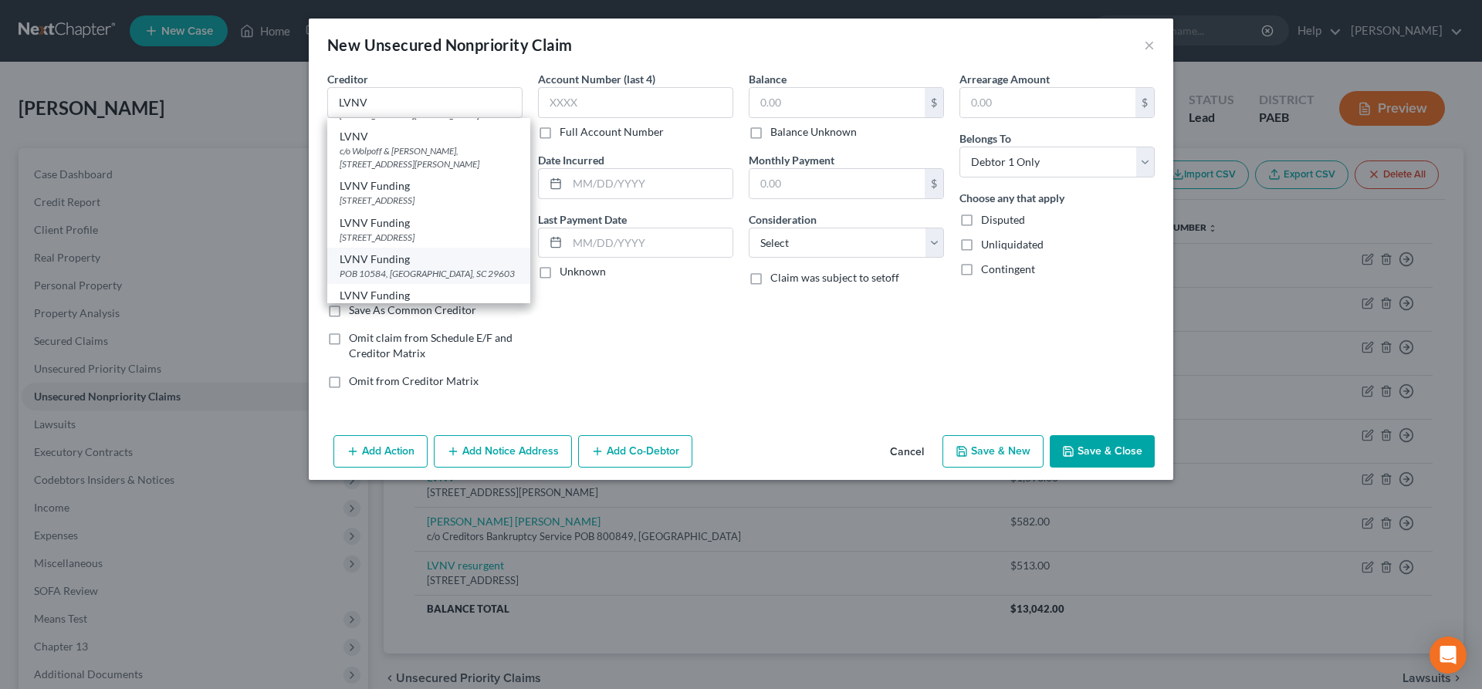
click at [407, 269] on div "POB 10584, [GEOGRAPHIC_DATA], SC 29603" at bounding box center [429, 273] width 178 height 13
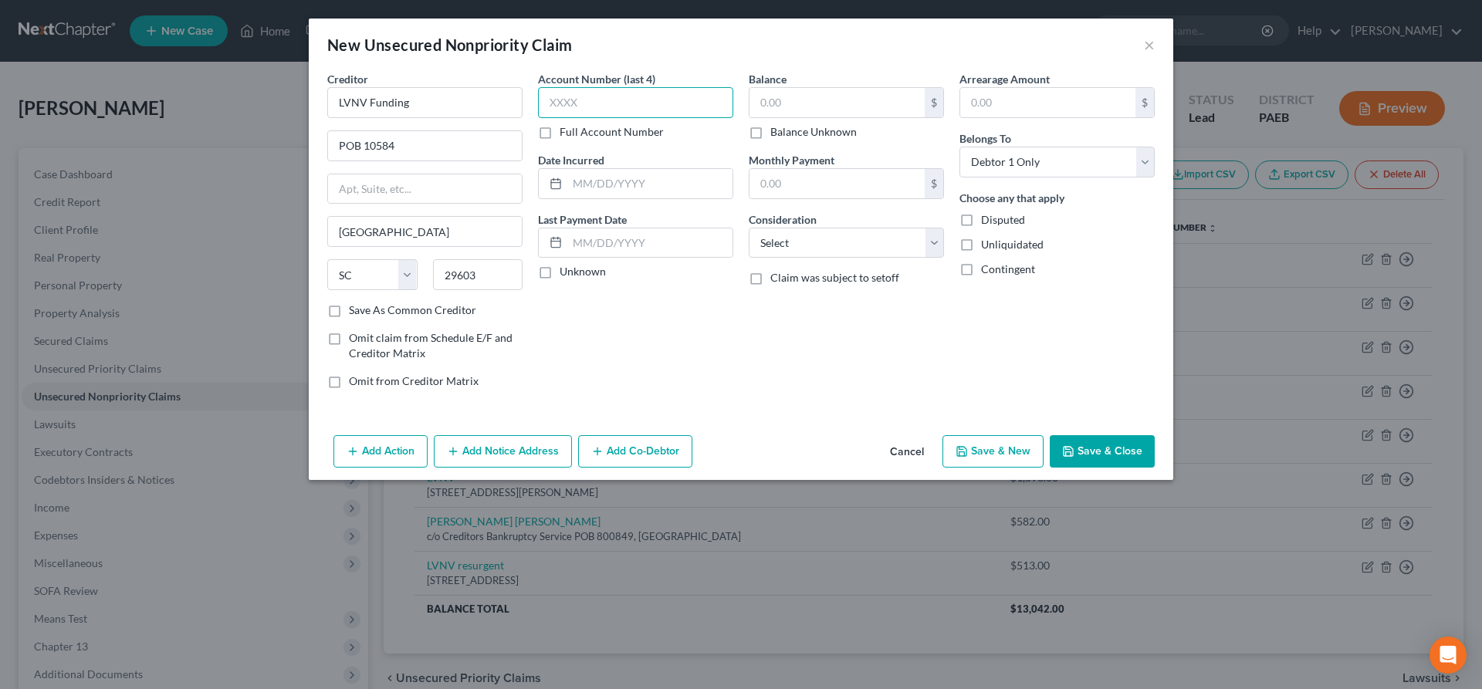
click at [587, 107] on input "text" at bounding box center [635, 102] width 195 height 31
click at [832, 102] on input "text" at bounding box center [837, 102] width 175 height 29
click option "Credit Card Debt" at bounding box center [0, 0] width 0 height 0
click at [981, 218] on label "Disputed" at bounding box center [1003, 219] width 44 height 15
click at [987, 218] on input "Disputed" at bounding box center [992, 217] width 10 height 10
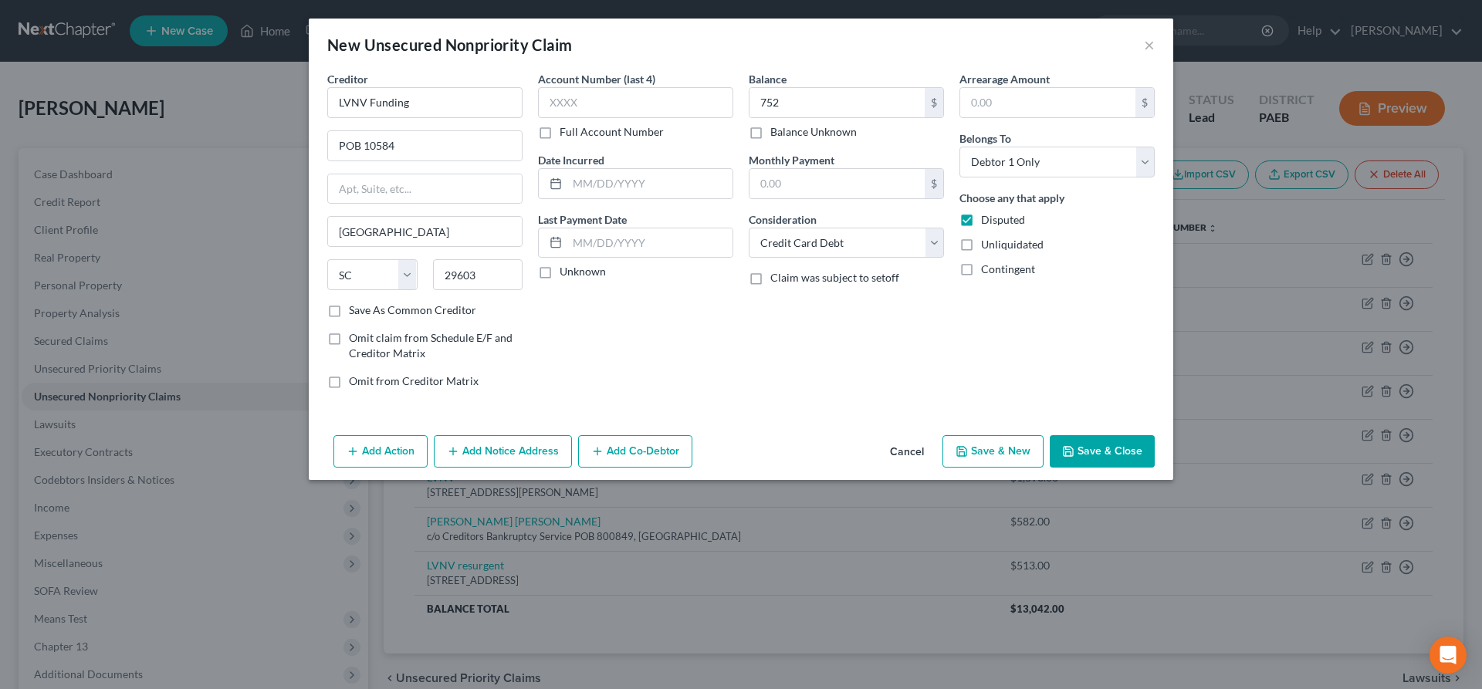
click at [1084, 452] on button "Save & Close" at bounding box center [1102, 451] width 105 height 32
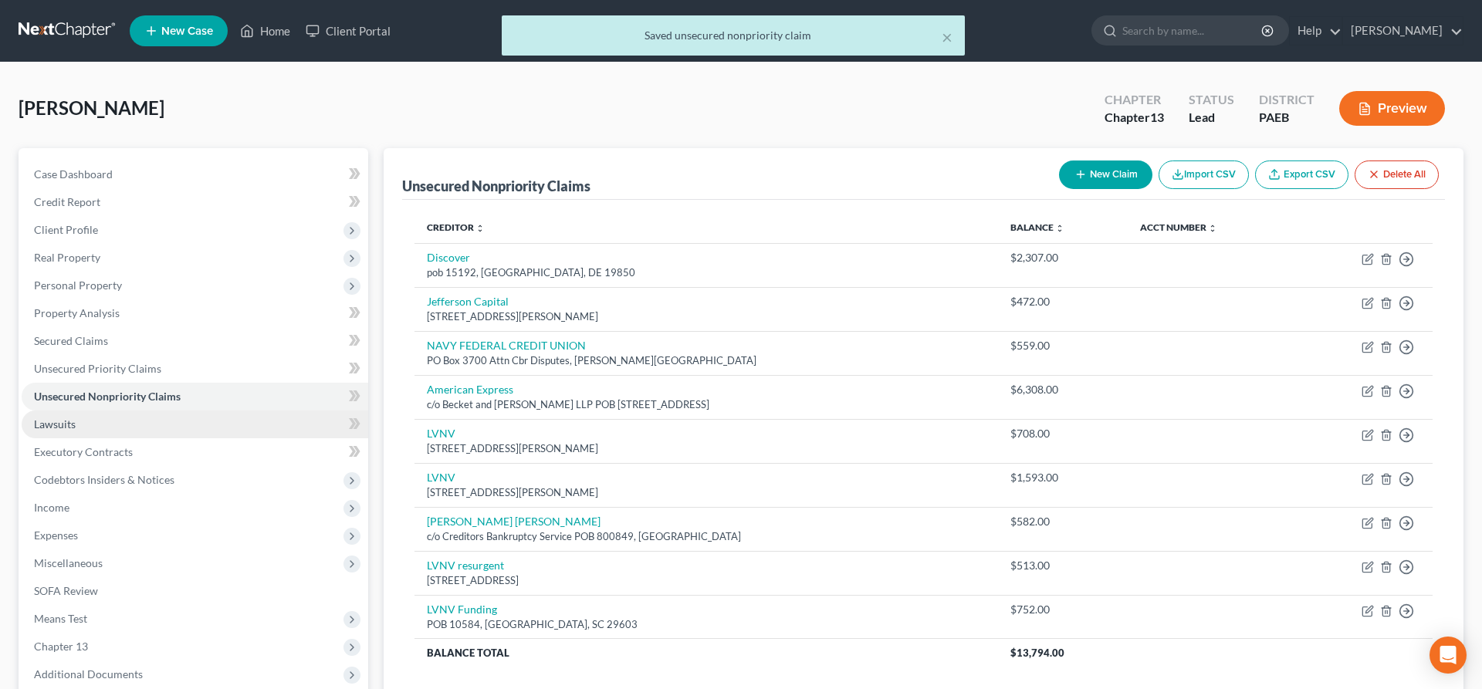
click at [68, 426] on span "Lawsuits" at bounding box center [55, 424] width 42 height 13
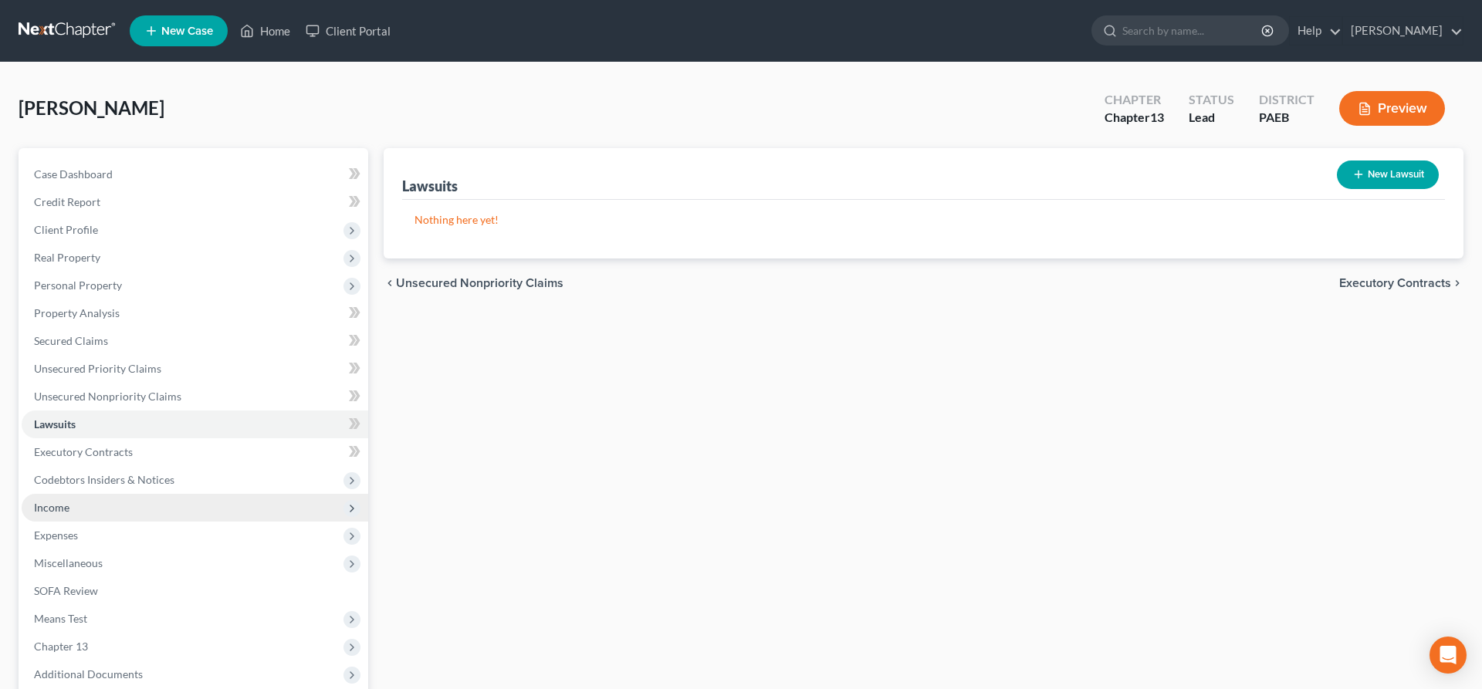
click at [49, 510] on span "Income" at bounding box center [52, 507] width 36 height 13
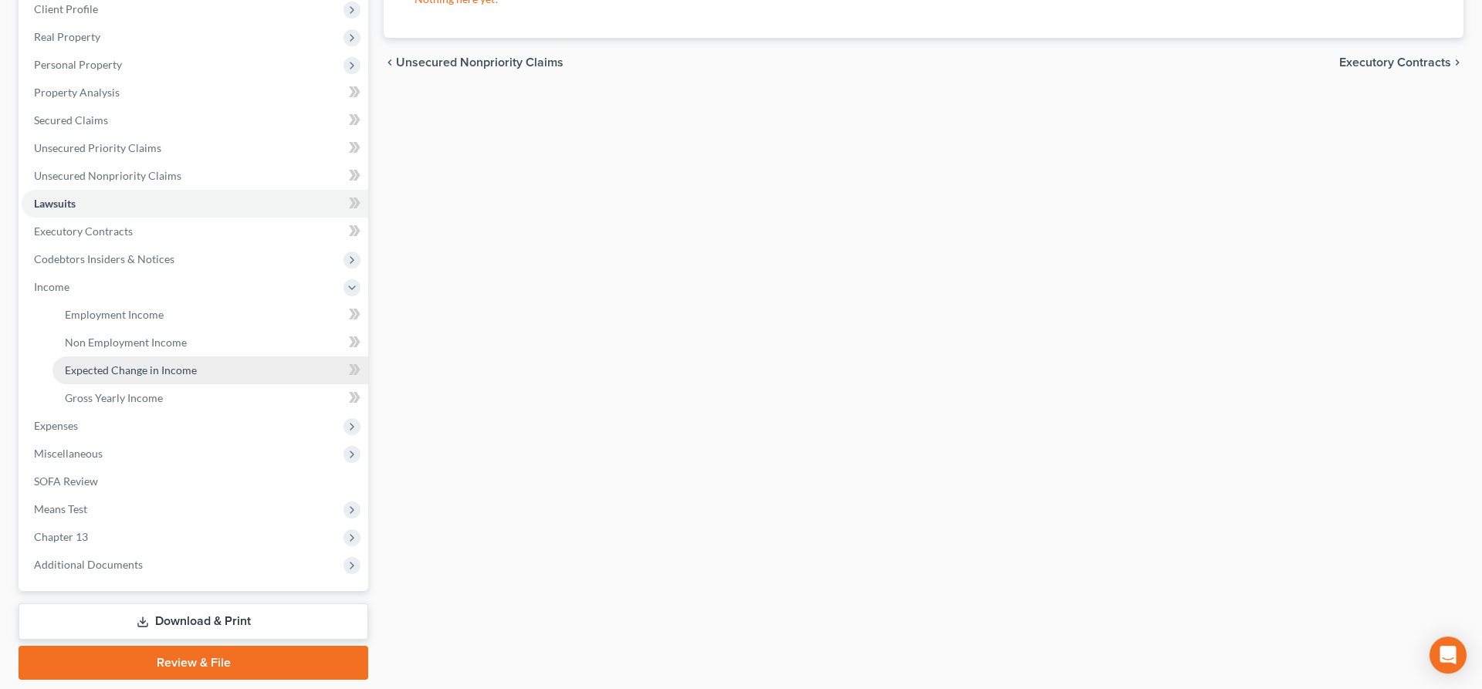
scroll to position [236, 0]
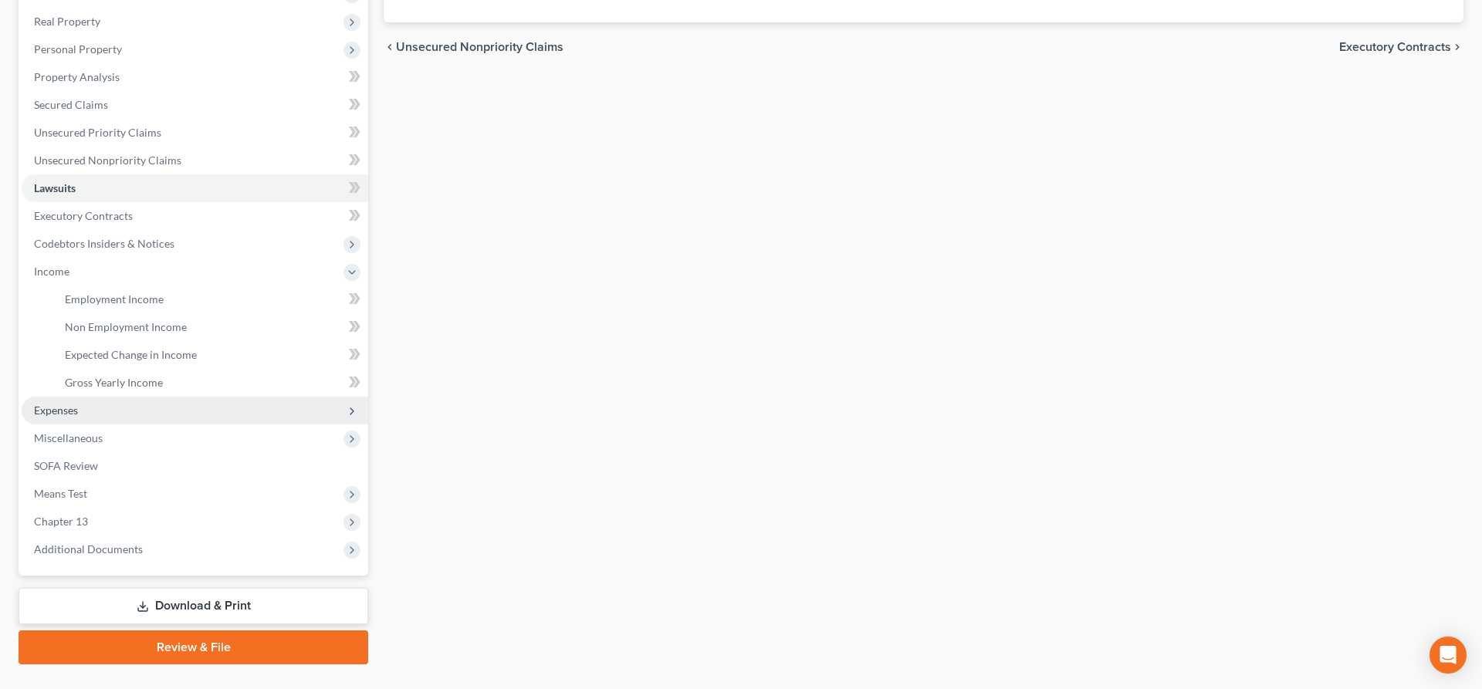
click at [76, 408] on span "Expenses" at bounding box center [56, 410] width 44 height 13
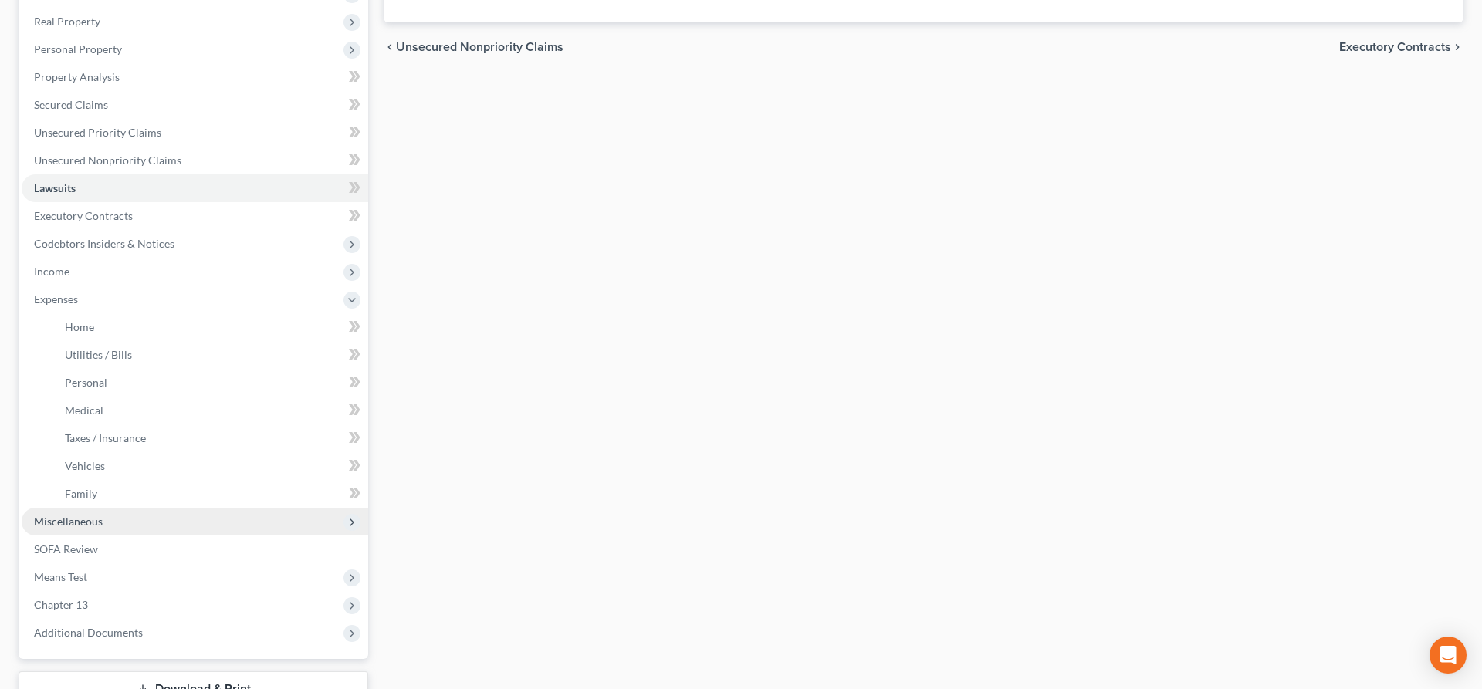
click at [76, 521] on span "Miscellaneous" at bounding box center [68, 521] width 69 height 13
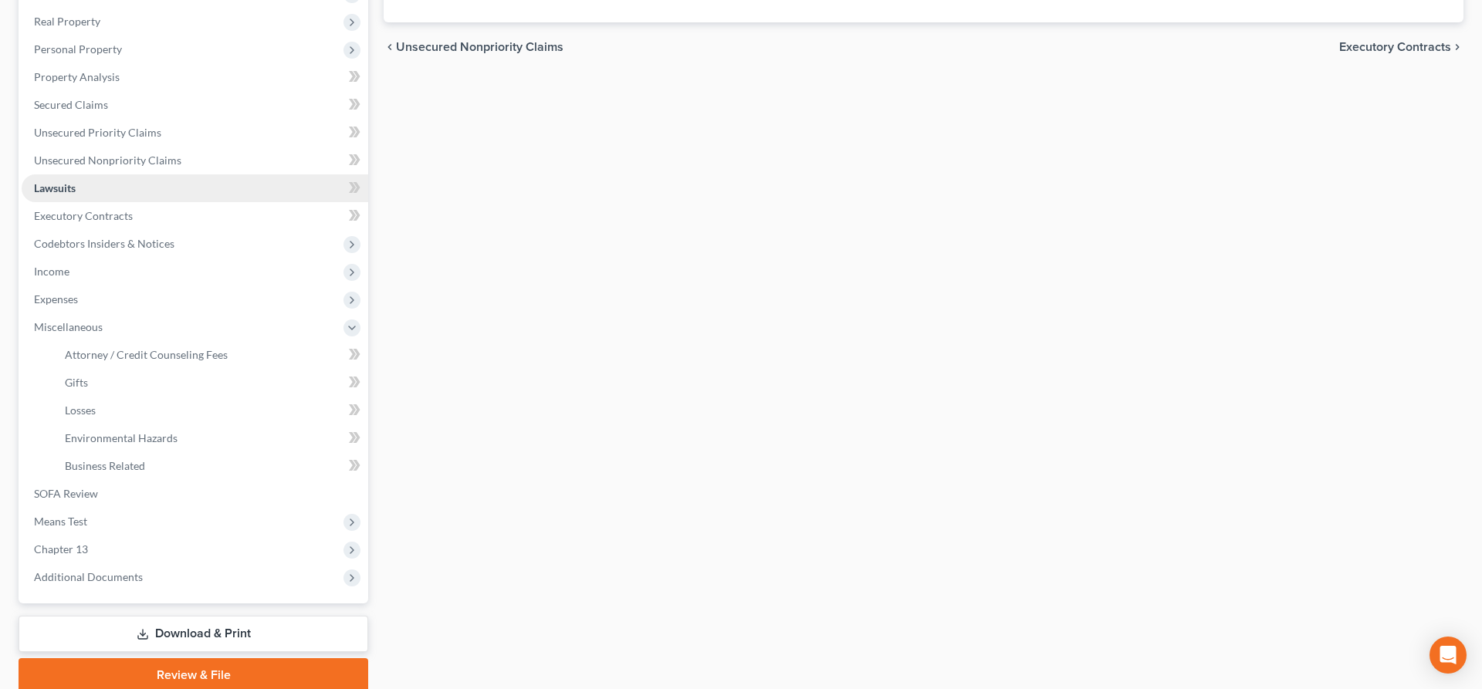
click at [107, 188] on link "Lawsuits" at bounding box center [195, 188] width 347 height 28
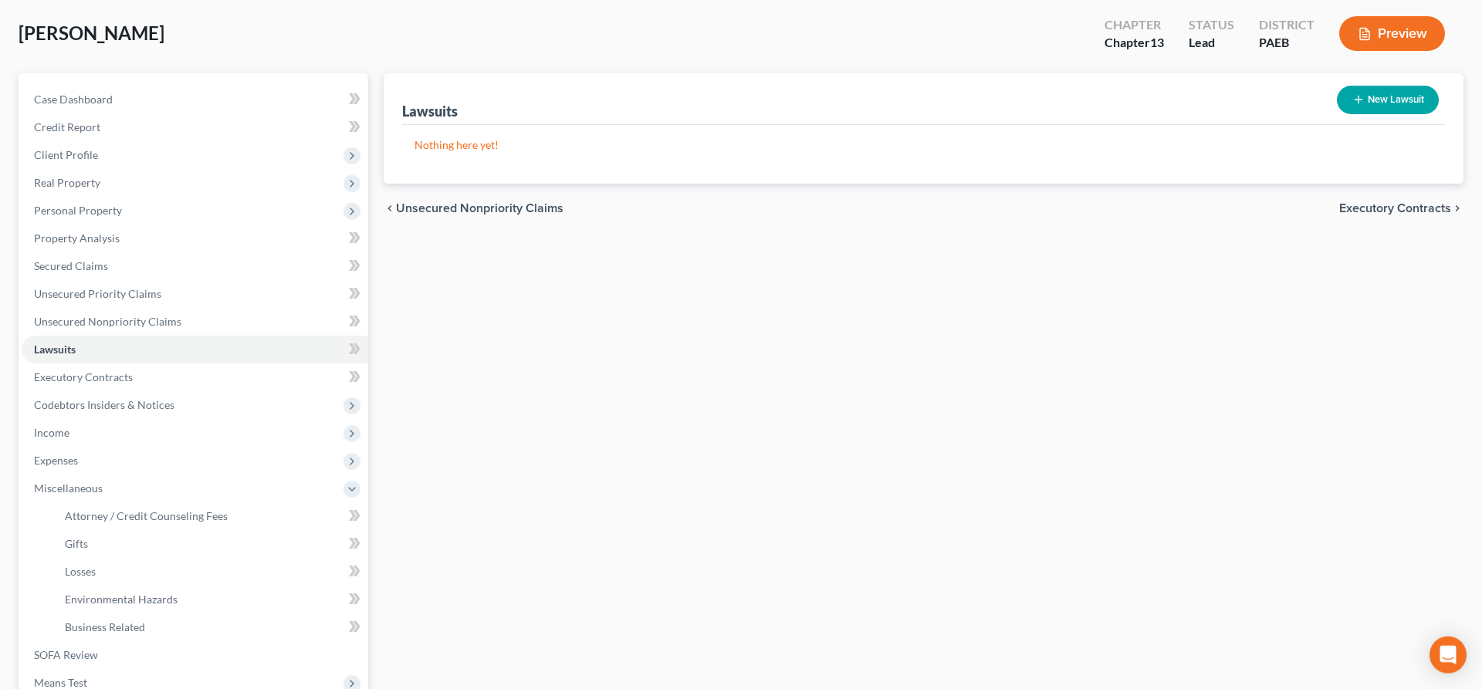
scroll to position [0, 0]
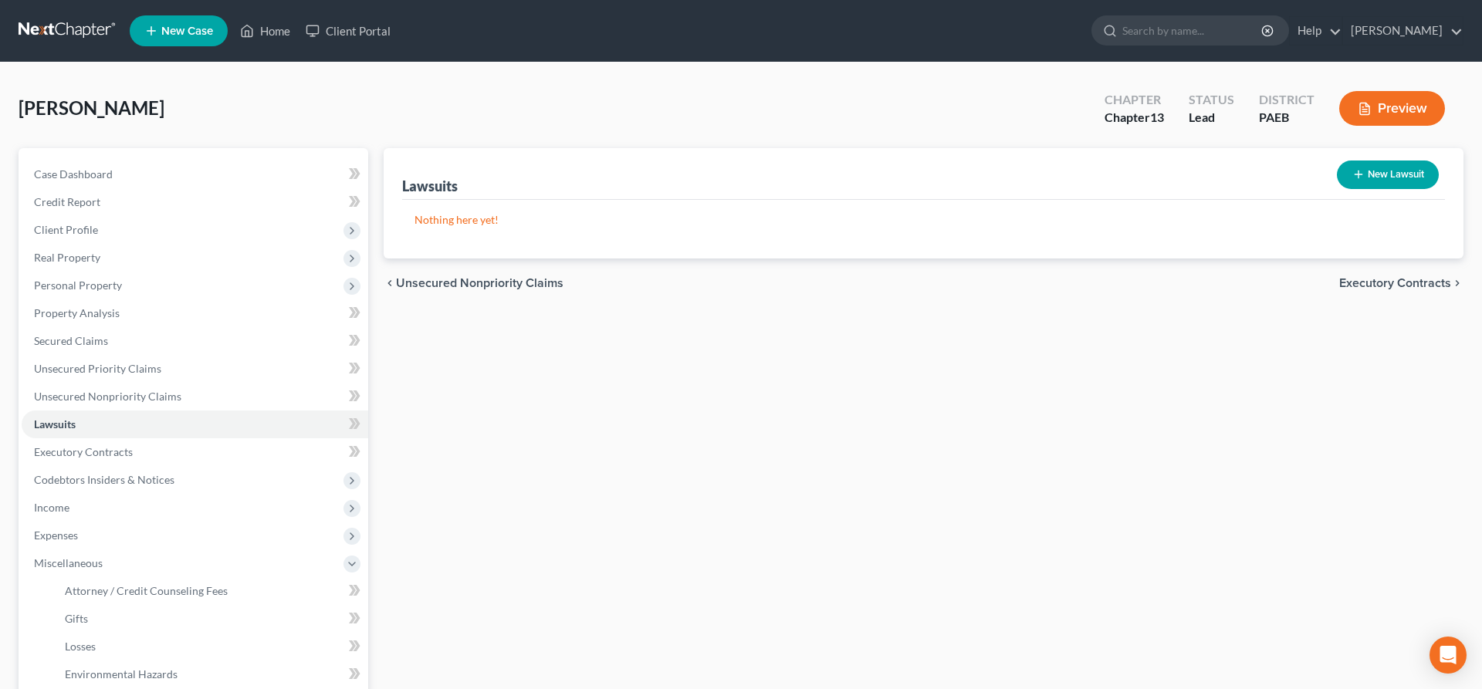
click at [1376, 166] on button "New Lawsuit" at bounding box center [1388, 175] width 102 height 29
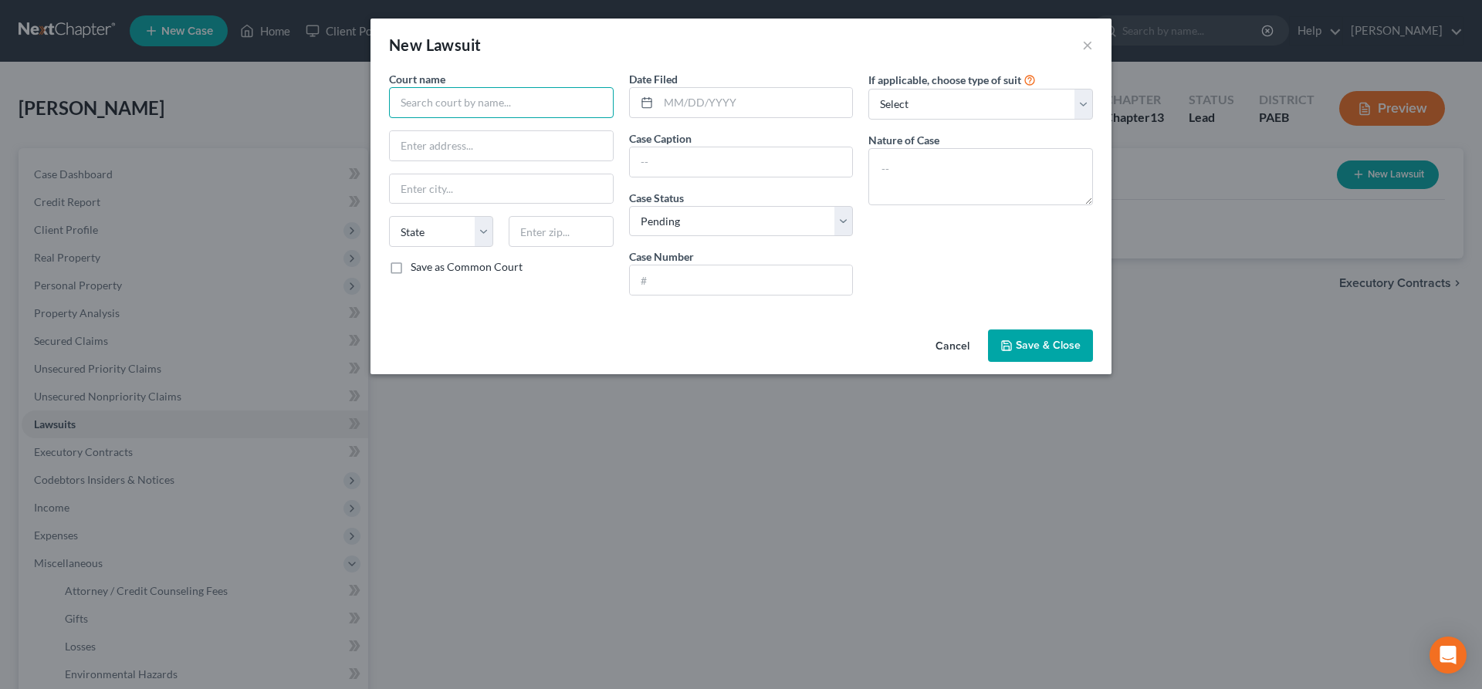
click at [444, 110] on input "text" at bounding box center [501, 102] width 225 height 31
click at [426, 147] on input "text" at bounding box center [501, 145] width 223 height 29
click at [665, 270] on input "text" at bounding box center [741, 280] width 223 height 29
click at [665, 164] on input "text" at bounding box center [741, 161] width 223 height 29
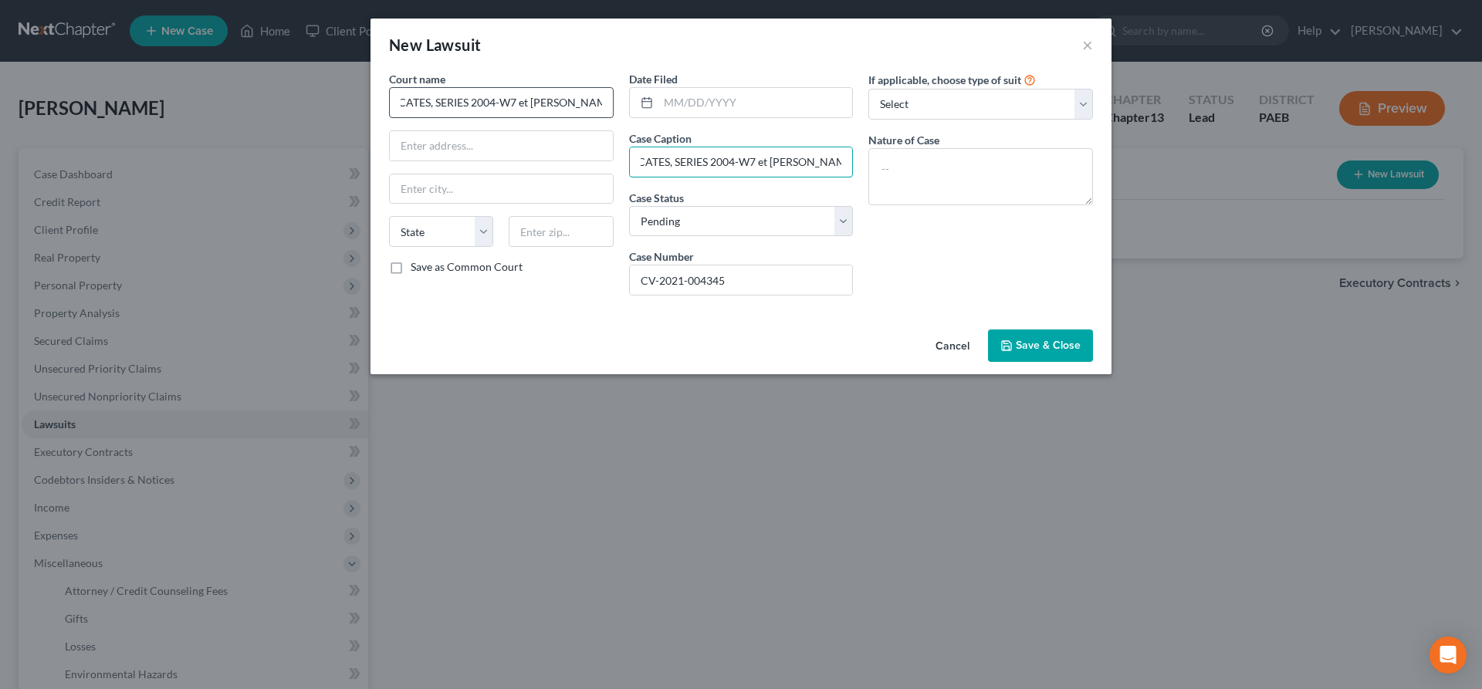
scroll to position [0, 1539]
click at [418, 96] on input "DEUTSCHE BANK NATIONAL TRUST COMPANY, AS TRUSTEE FOR ARGENT SECURITIES INC., AS…" at bounding box center [501, 102] width 225 height 31
drag, startPoint x: 395, startPoint y: 101, endPoint x: 733, endPoint y: 120, distance: 337.9
click at [733, 120] on div "Court name * DEUTSCHE BANK NATIONAL TRUST COMPANY, AS TRUSTEE FOR ARGENT SECURI…" at bounding box center [740, 189] width 719 height 237
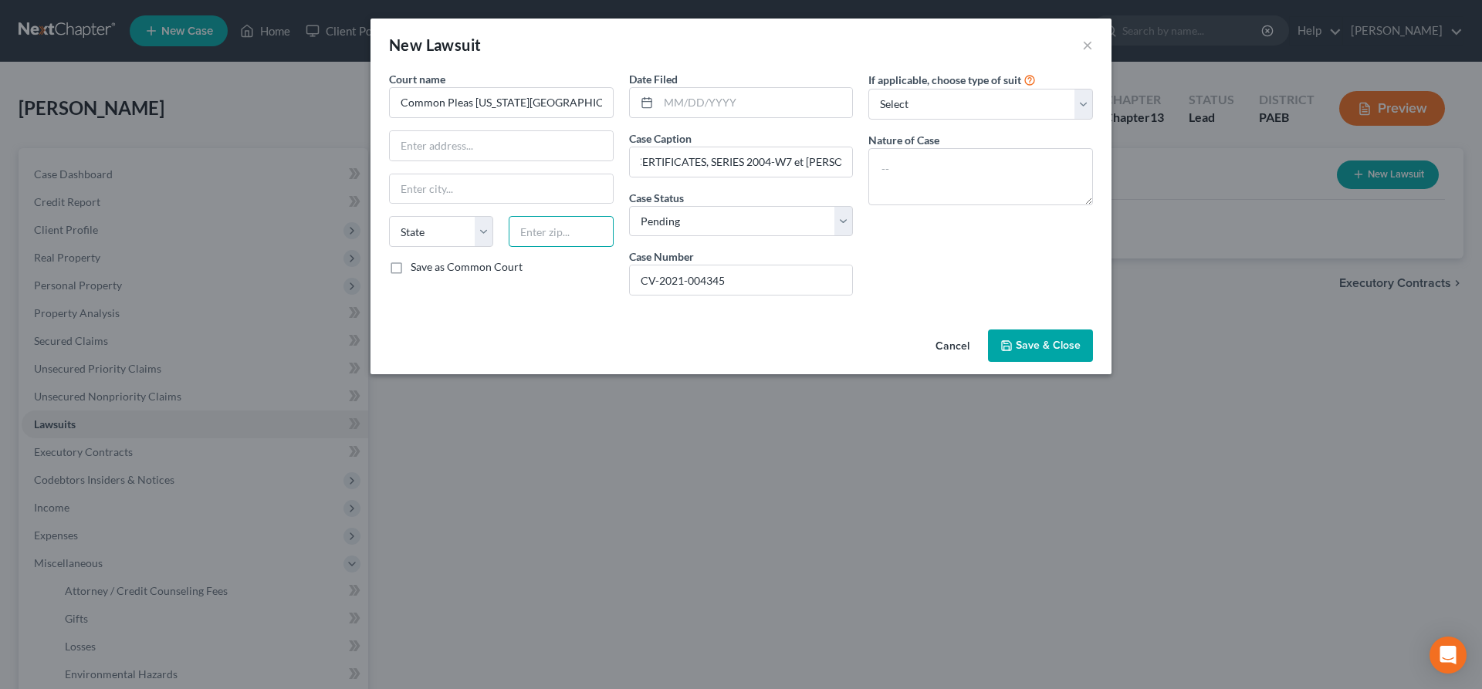
click at [583, 225] on input "text" at bounding box center [561, 231] width 104 height 31
click at [683, 94] on input "text" at bounding box center [755, 102] width 195 height 29
click at [680, 98] on input "text" at bounding box center [755, 102] width 195 height 29
click at [935, 174] on textarea at bounding box center [980, 176] width 225 height 57
click at [868, 89] on select "Select Repossession Garnishment Foreclosure Attached, Seized, Or Levied Other" at bounding box center [980, 104] width 225 height 31
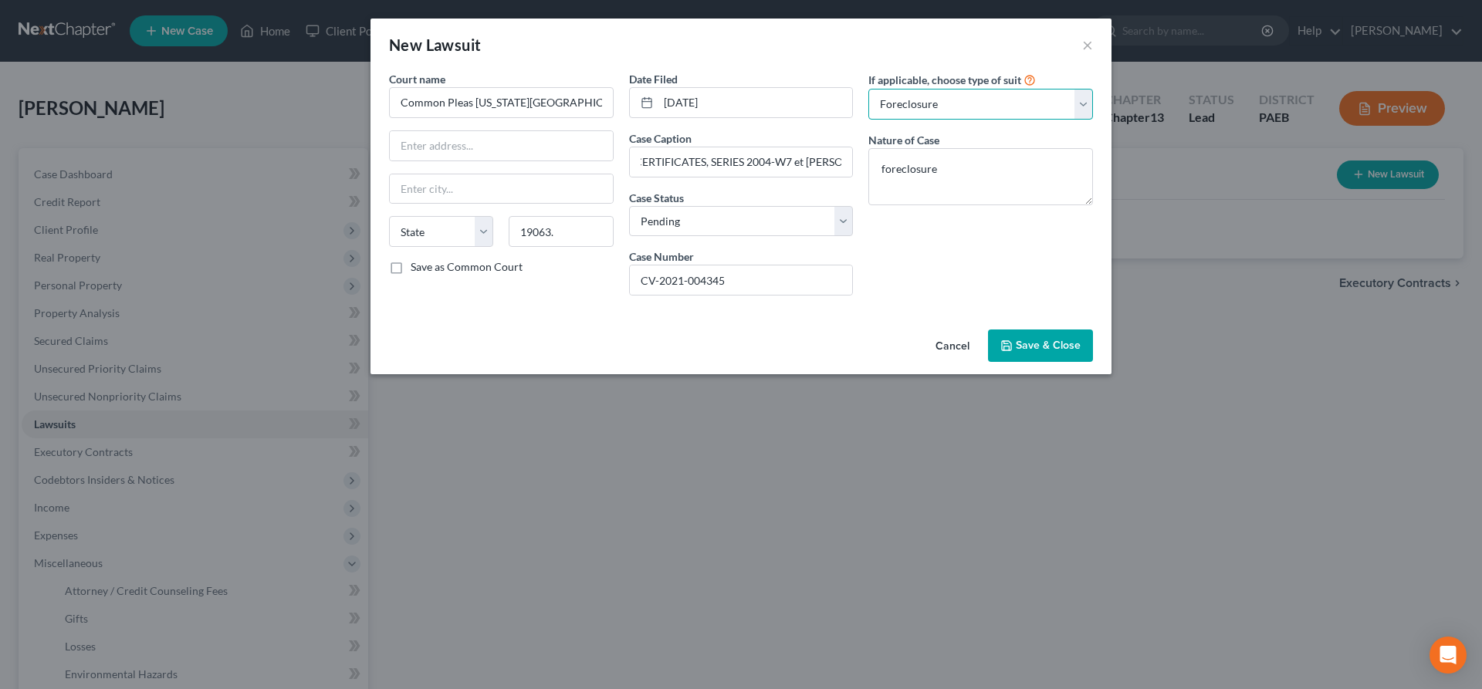
click option "Foreclosure" at bounding box center [0, 0] width 0 height 0
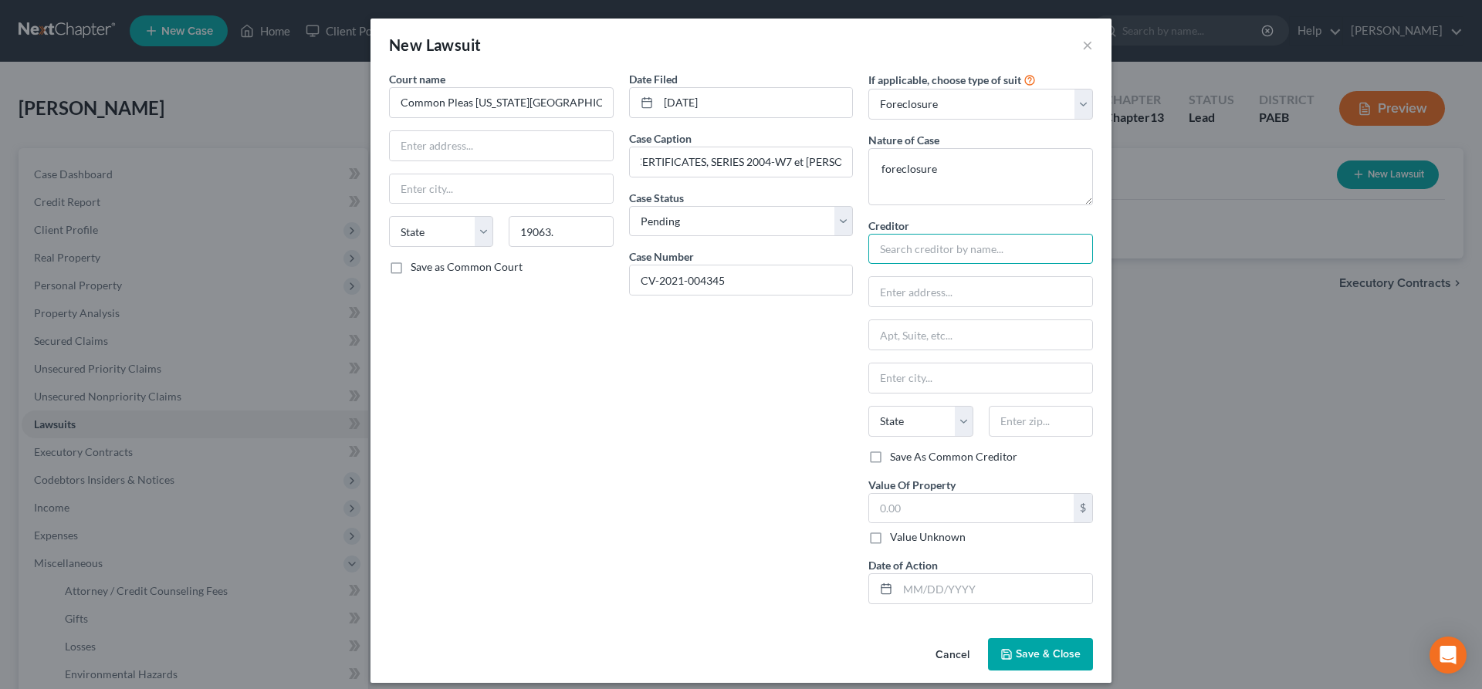
click at [914, 251] on input "text" at bounding box center [980, 249] width 225 height 31
drag, startPoint x: 625, startPoint y: 153, endPoint x: 514, endPoint y: 155, distance: 111.2
click at [630, 155] on input "DEUTSCHE BANK NATIONAL TRUST COMPANY, AS TRUSTEE FOR ARGENT SECURITIES INC., AS…" at bounding box center [741, 161] width 223 height 29
click at [907, 249] on input "text" at bounding box center [980, 249] width 225 height 31
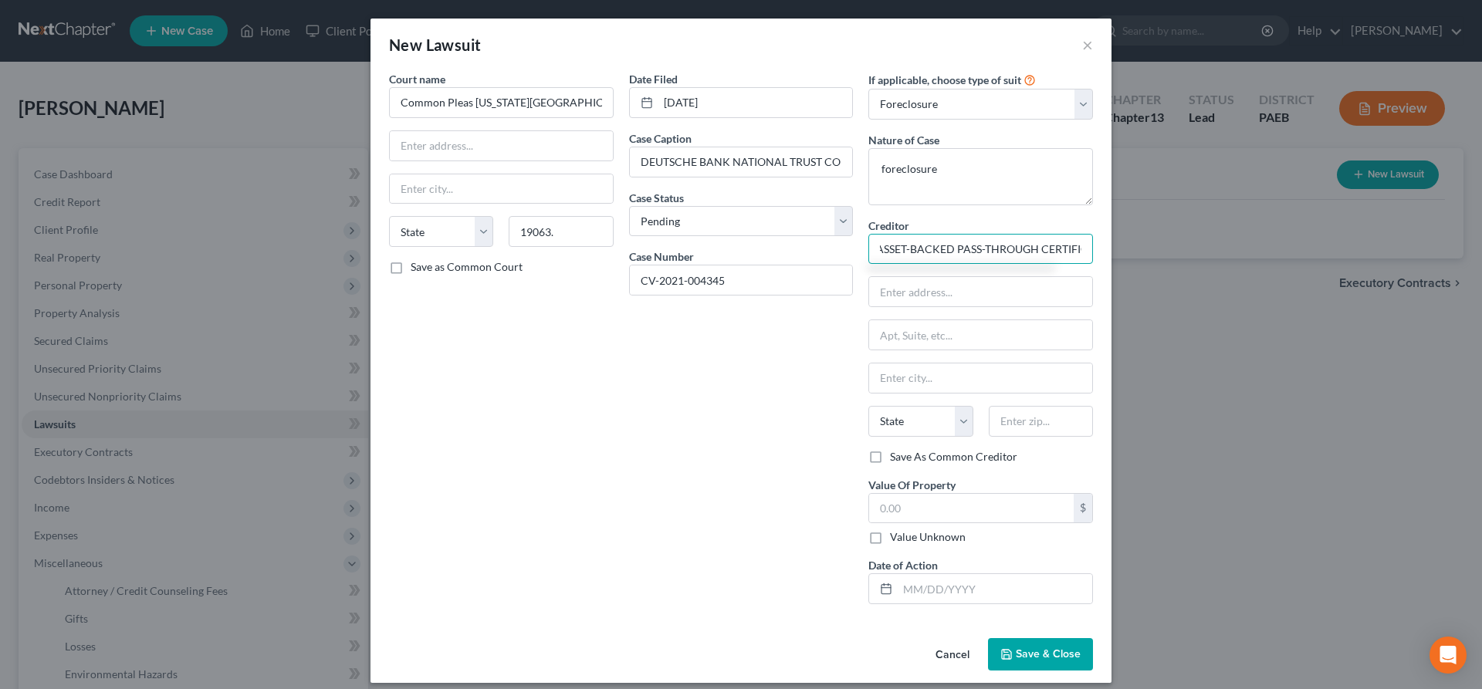
click at [919, 249] on input "DEUTSCHE BANK NATIONAL TRUST COMPANY, AS TRUSTEE FOR ARGENT SECURITIES INC., AS…" at bounding box center [980, 249] width 225 height 31
click at [892, 285] on input "text" at bounding box center [980, 291] width 223 height 29
click at [899, 502] on input "text" at bounding box center [971, 508] width 205 height 29
click at [503, 157] on input "text" at bounding box center [501, 145] width 223 height 29
click at [1052, 658] on span "Save & Close" at bounding box center [1048, 654] width 65 height 13
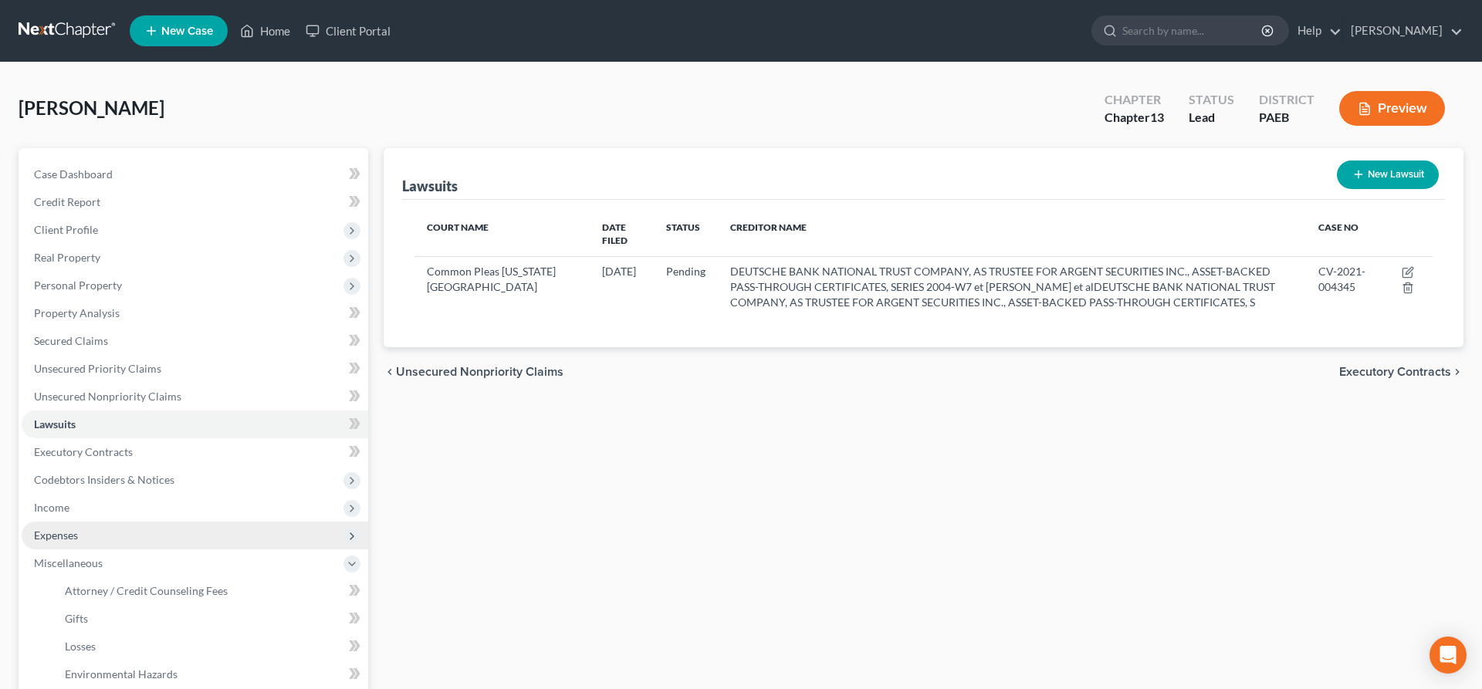
click at [61, 534] on span "Expenses" at bounding box center [56, 535] width 44 height 13
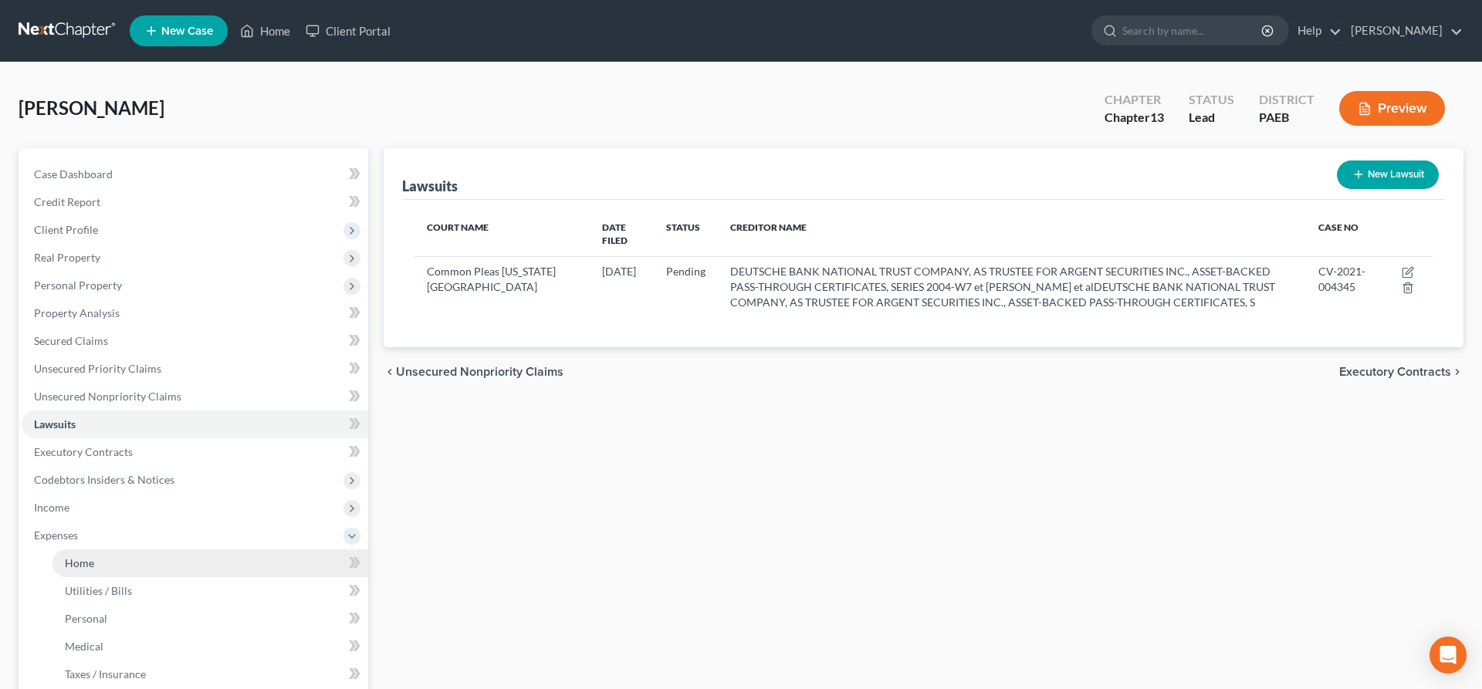
click at [71, 562] on span "Home" at bounding box center [79, 563] width 29 height 13
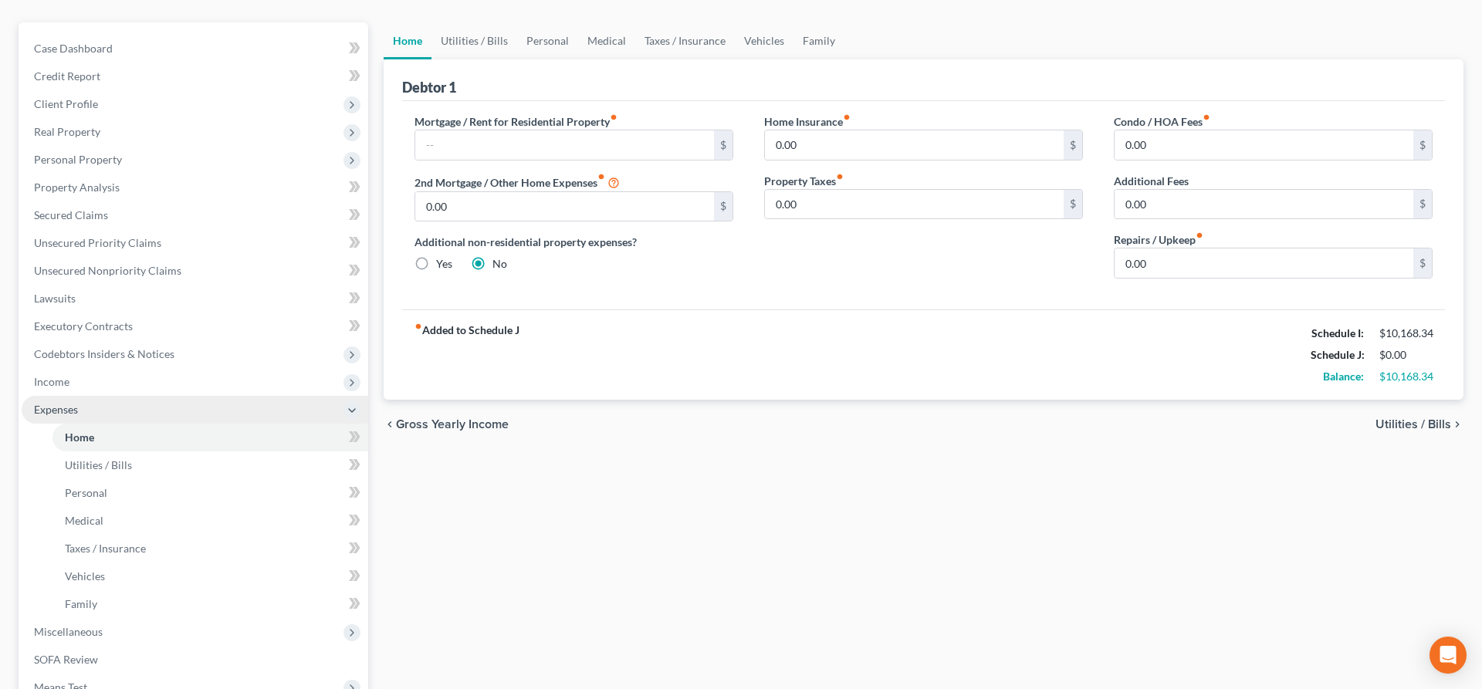
scroll to position [79, 0]
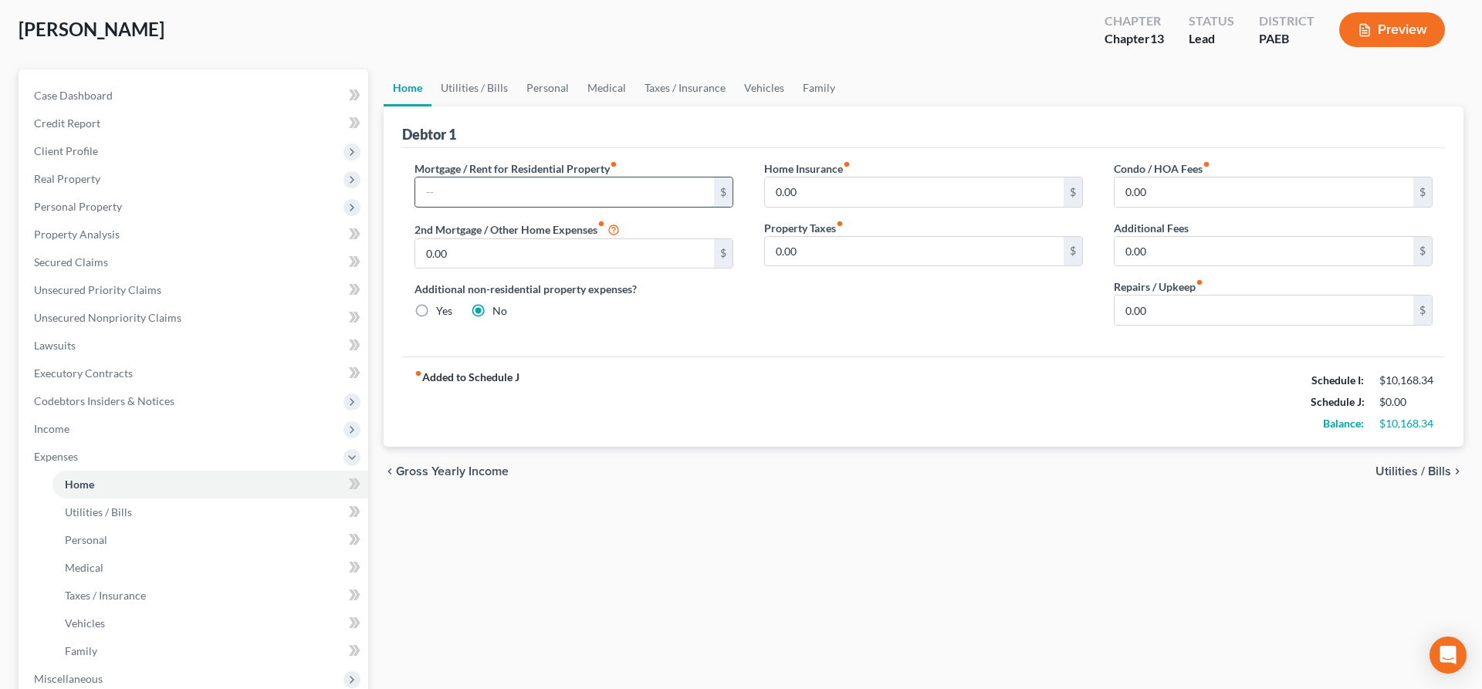
click at [442, 188] on input "text" at bounding box center [564, 192] width 299 height 29
click at [857, 202] on input "0.00" at bounding box center [914, 192] width 299 height 29
drag, startPoint x: 1163, startPoint y: 310, endPoint x: 1173, endPoint y: 306, distance: 10.5
click at [1163, 309] on input "0.00" at bounding box center [1264, 310] width 299 height 29
click at [1407, 469] on span "Utilities / Bills" at bounding box center [1414, 472] width 76 height 12
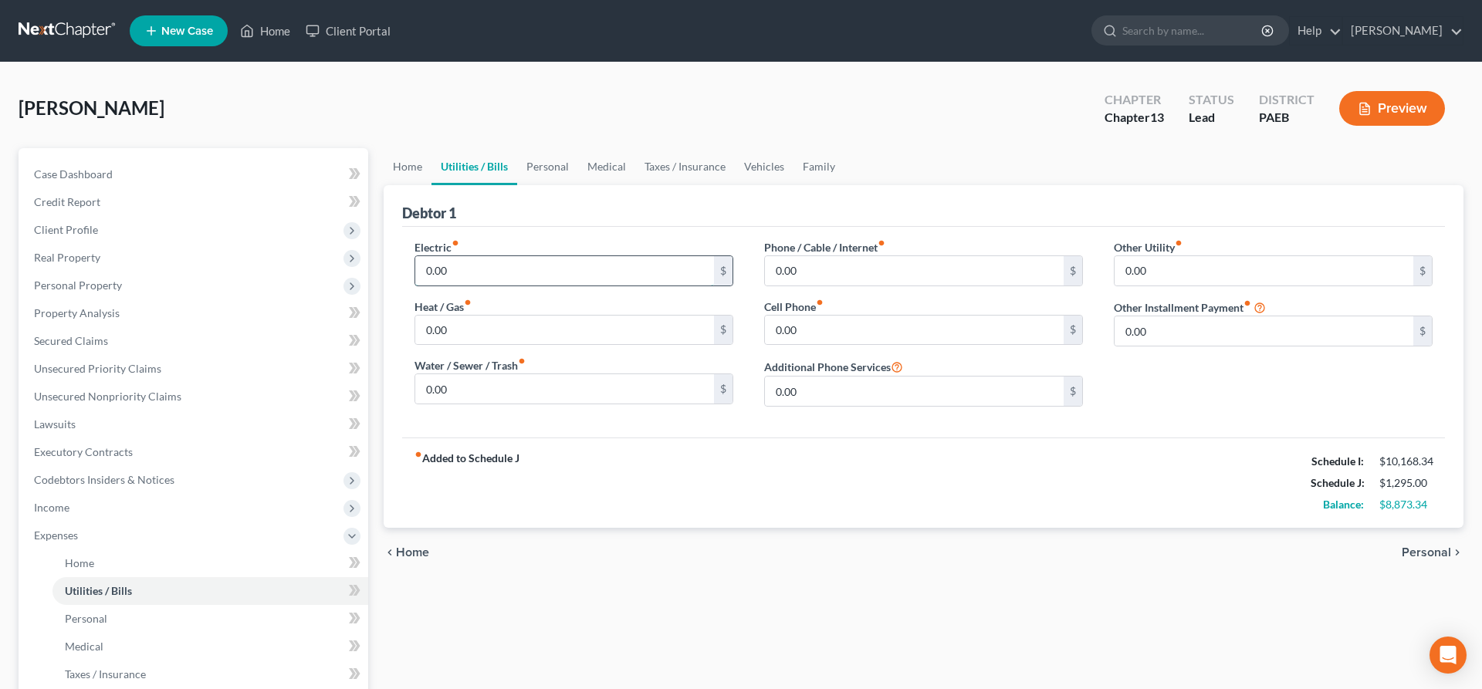
click at [472, 269] on input "0.00" at bounding box center [564, 270] width 299 height 29
click at [442, 325] on input "0.00" at bounding box center [564, 330] width 299 height 29
click at [839, 268] on input "0.00" at bounding box center [914, 270] width 299 height 29
click at [476, 388] on input "0.00" at bounding box center [564, 388] width 299 height 29
click at [803, 325] on input "0.00" at bounding box center [914, 330] width 299 height 29
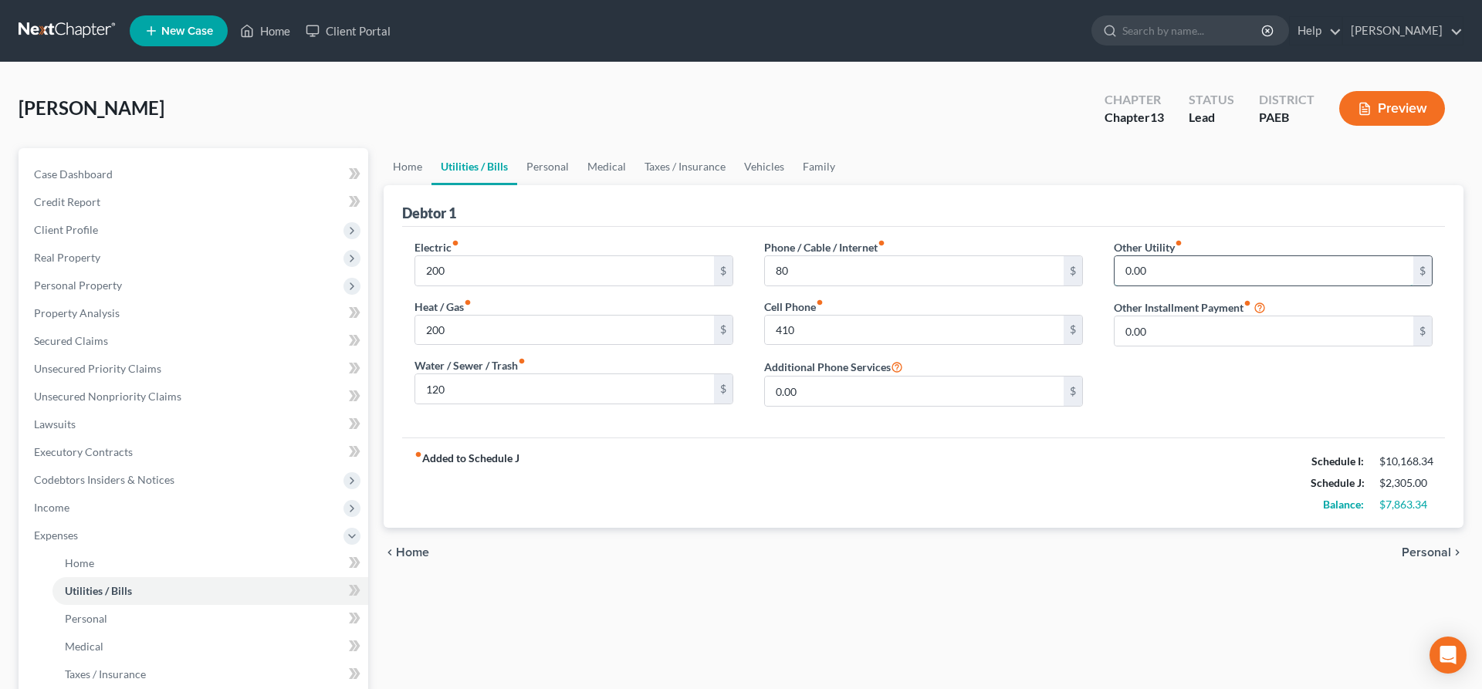
click at [1172, 270] on input "0.00" at bounding box center [1264, 270] width 299 height 29
click at [1182, 338] on input "0.00" at bounding box center [1264, 331] width 299 height 29
click at [1443, 555] on span "Personal" at bounding box center [1426, 553] width 49 height 12
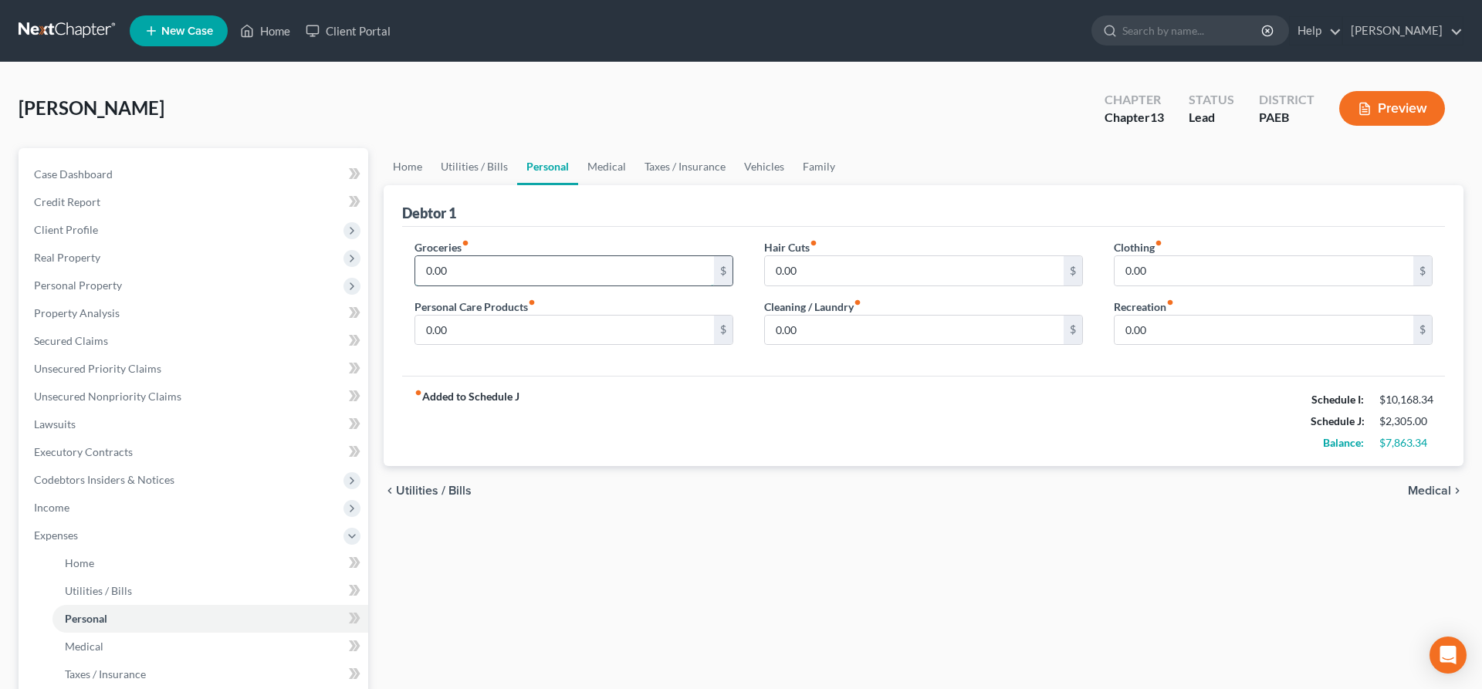
click at [459, 267] on input "0.00" at bounding box center [564, 270] width 299 height 29
click at [480, 279] on input "0.00" at bounding box center [564, 270] width 299 height 29
click at [484, 327] on input "0.00" at bounding box center [564, 330] width 299 height 29
click at [814, 279] on input "0.00" at bounding box center [914, 270] width 299 height 29
click at [827, 329] on input "0.00" at bounding box center [914, 330] width 299 height 29
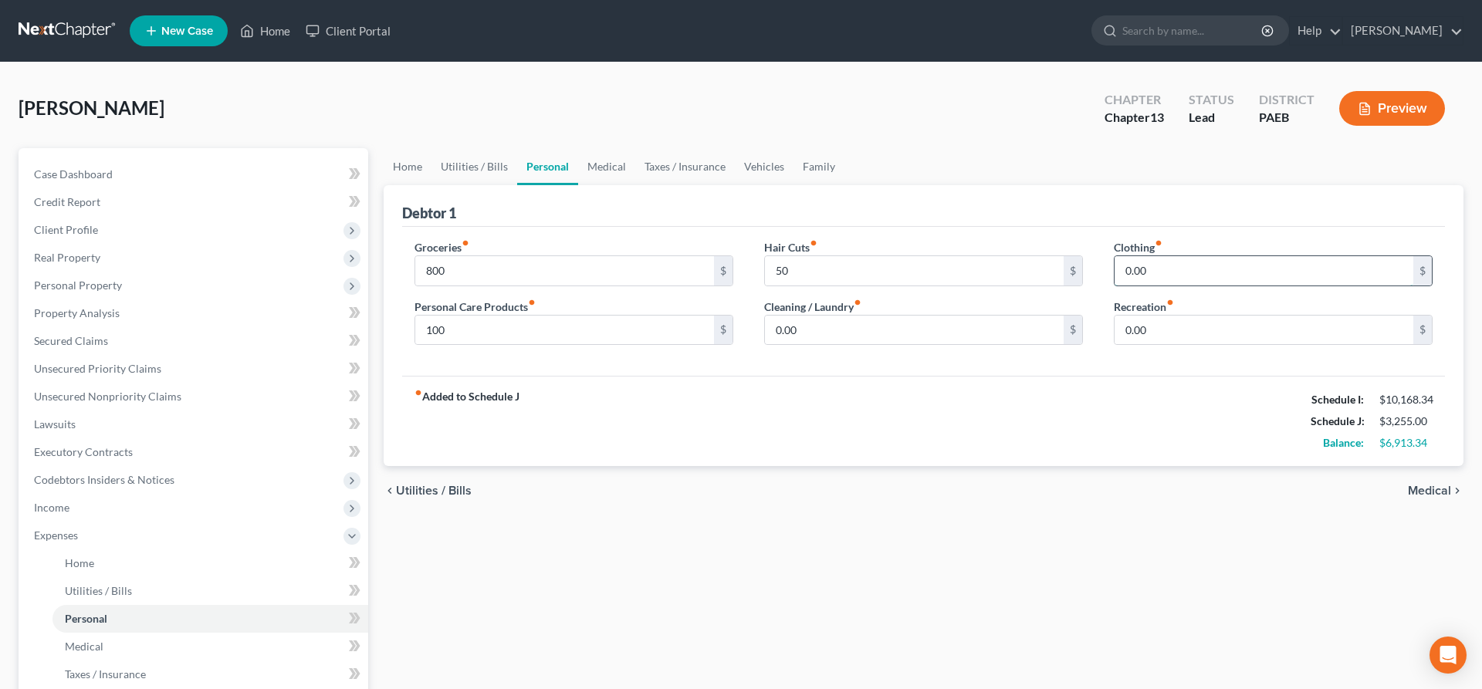
click at [1186, 260] on input "0.00" at bounding box center [1264, 270] width 299 height 29
click at [808, 324] on input "0.00" at bounding box center [914, 330] width 299 height 29
drag, startPoint x: 1168, startPoint y: 266, endPoint x: 1214, endPoint y: 267, distance: 46.3
click at [1214, 267] on input "0.00" at bounding box center [1264, 270] width 299 height 29
click at [1180, 330] on input "0.00" at bounding box center [1264, 330] width 299 height 29
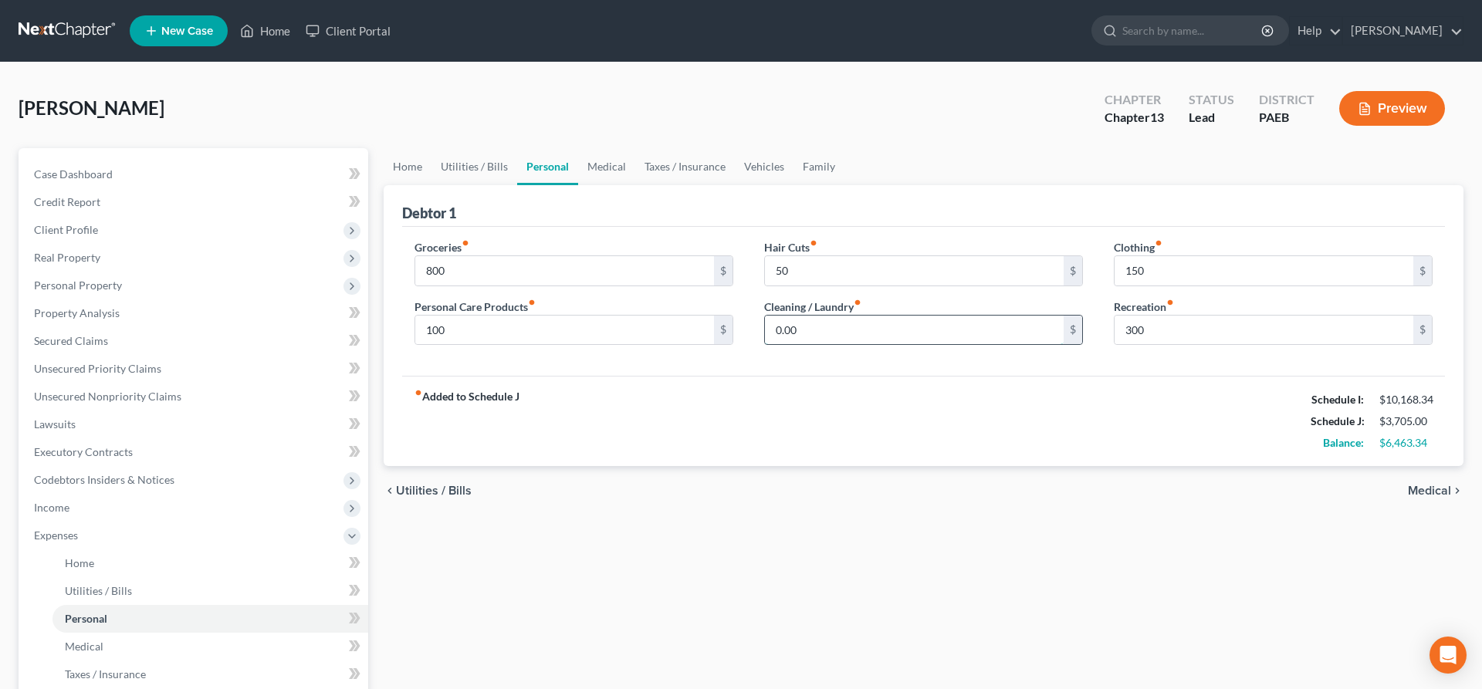
click at [834, 321] on input "0.00" at bounding box center [914, 330] width 299 height 29
click at [1428, 486] on span "Medical" at bounding box center [1429, 491] width 43 height 12
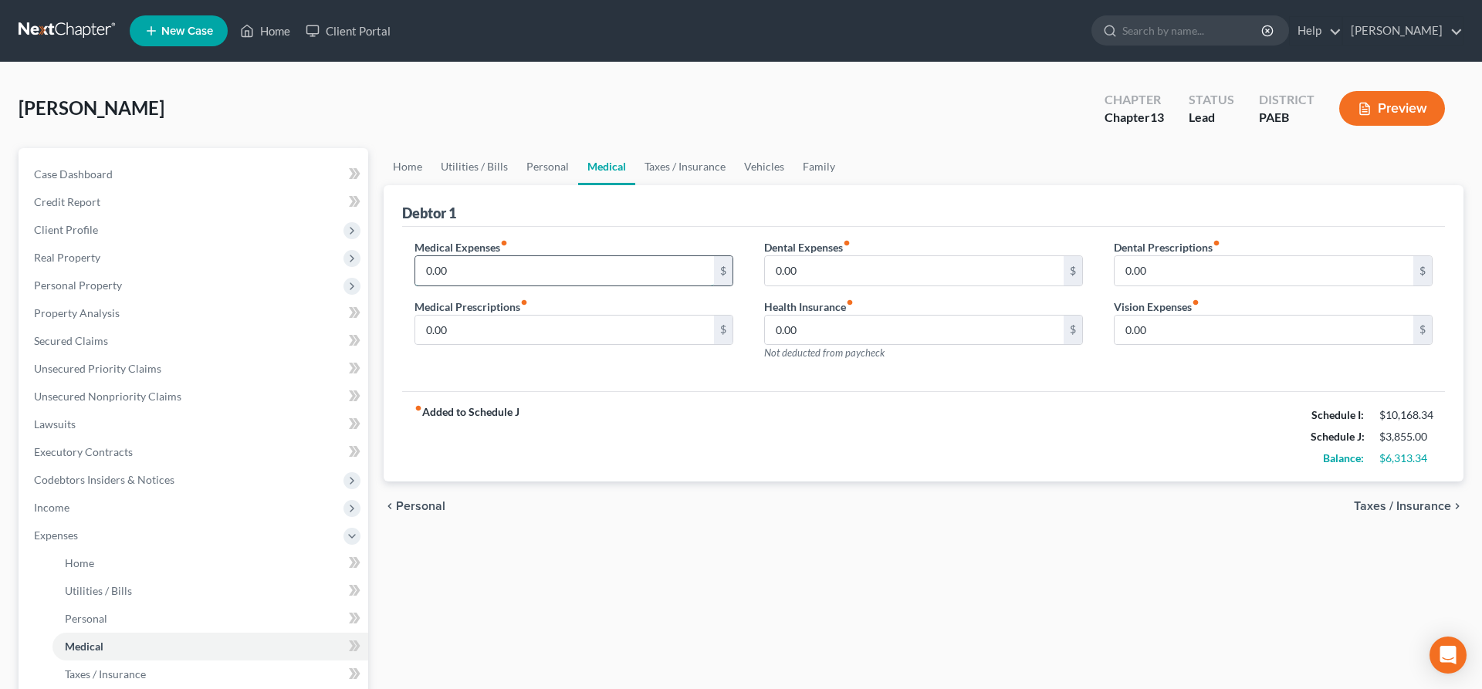
click at [459, 264] on input "0.00" at bounding box center [564, 270] width 299 height 29
click at [1321, 165] on ul "Home Utilities / Bills Personal Medical Taxes / Insurance Vehicles Family" at bounding box center [924, 166] width 1080 height 37
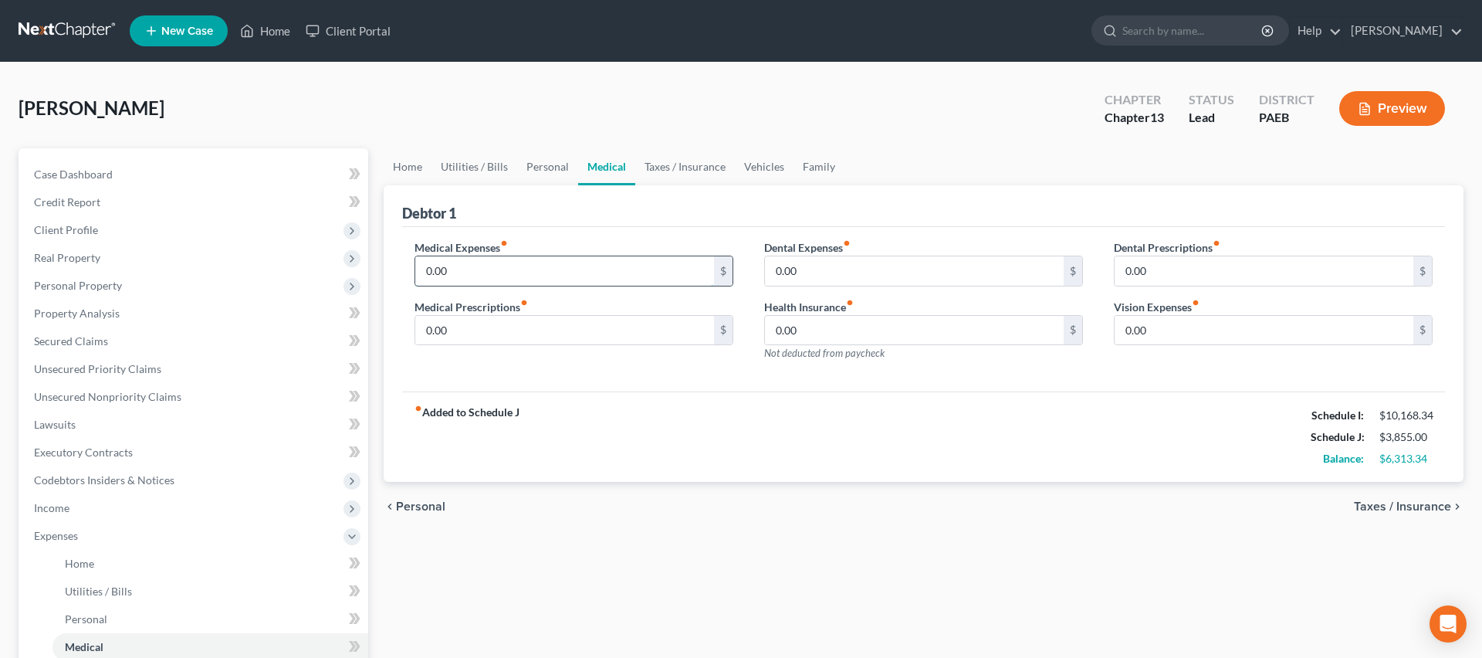
click at [468, 265] on input "0.00" at bounding box center [564, 270] width 299 height 29
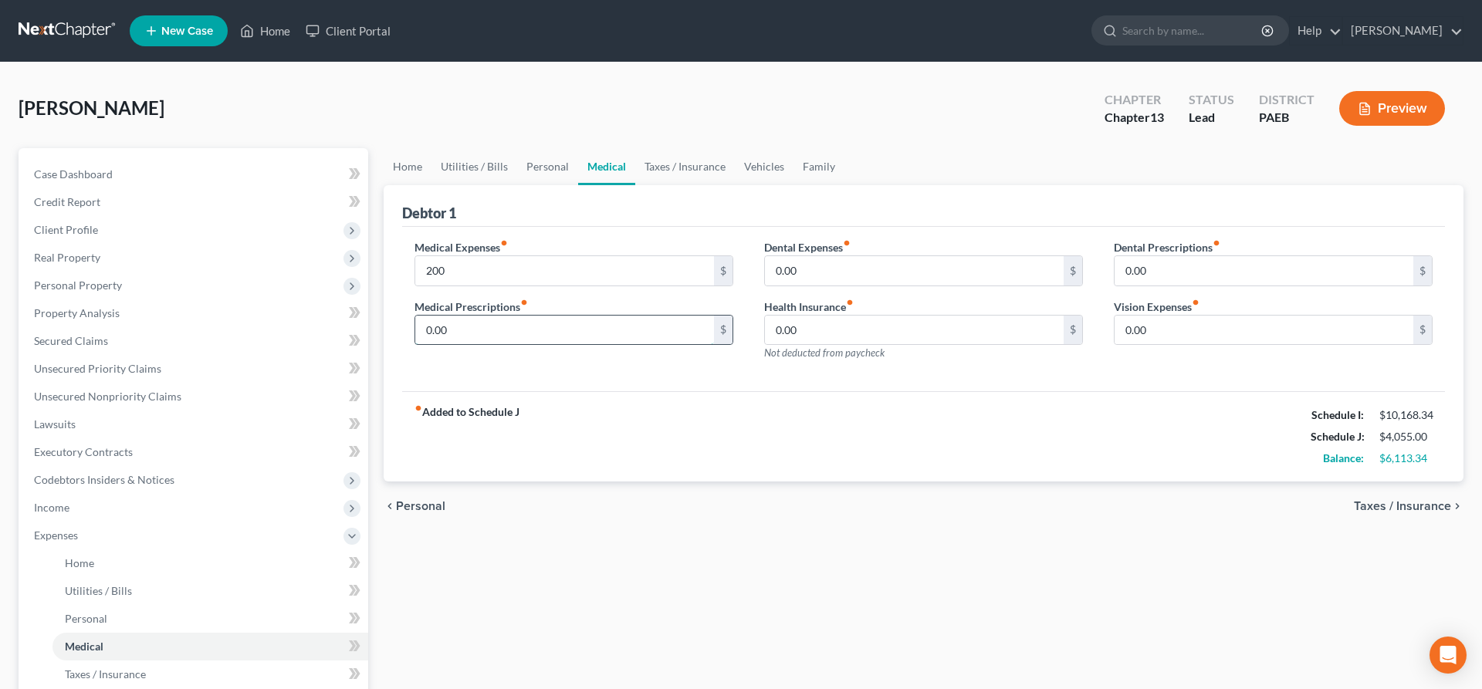
click at [479, 327] on input "0.00" at bounding box center [564, 330] width 299 height 29
click at [838, 268] on input "0.00" at bounding box center [914, 270] width 299 height 29
click at [822, 330] on input "0.00" at bounding box center [914, 330] width 299 height 29
click at [821, 276] on input "0.00" at bounding box center [914, 270] width 299 height 29
click at [845, 335] on input "0.00" at bounding box center [914, 330] width 299 height 29
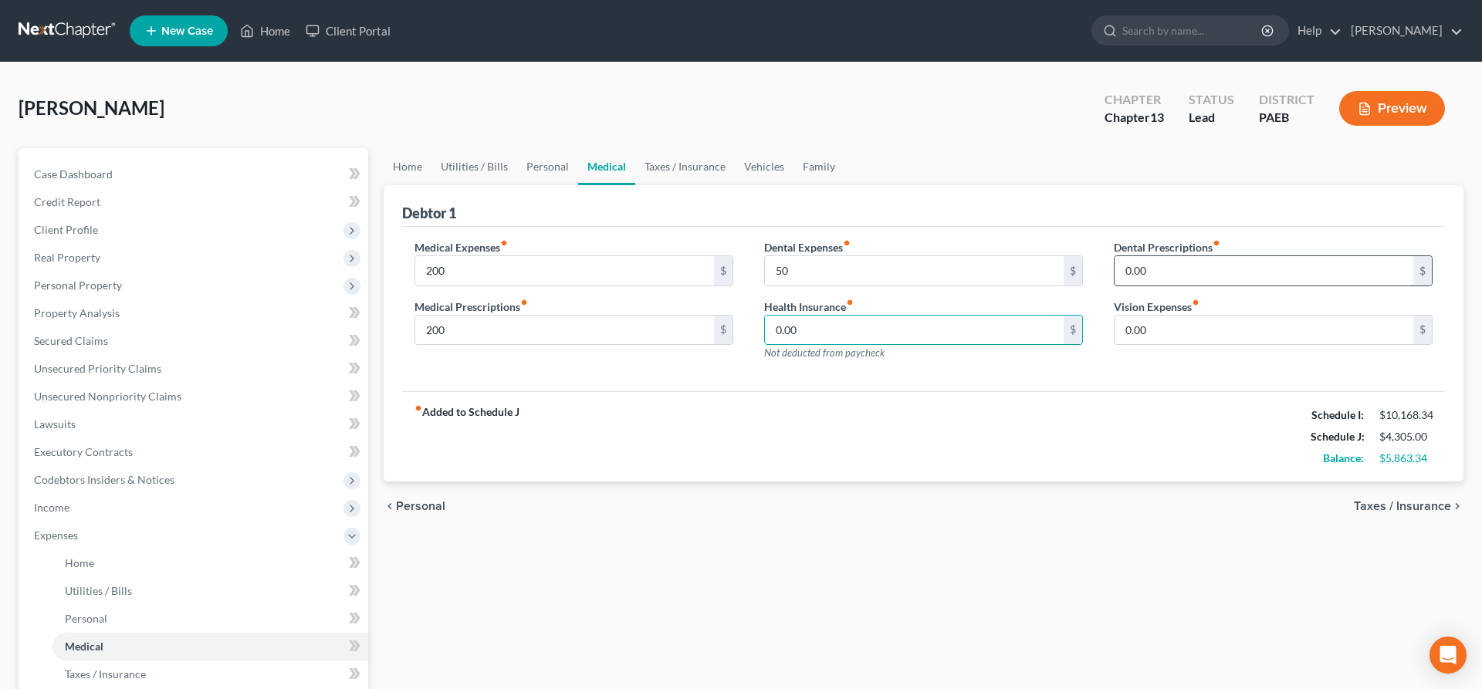
click at [1161, 270] on input "0.00" at bounding box center [1264, 270] width 299 height 29
click at [1402, 506] on span "Taxes / Insurance" at bounding box center [1402, 506] width 97 height 12
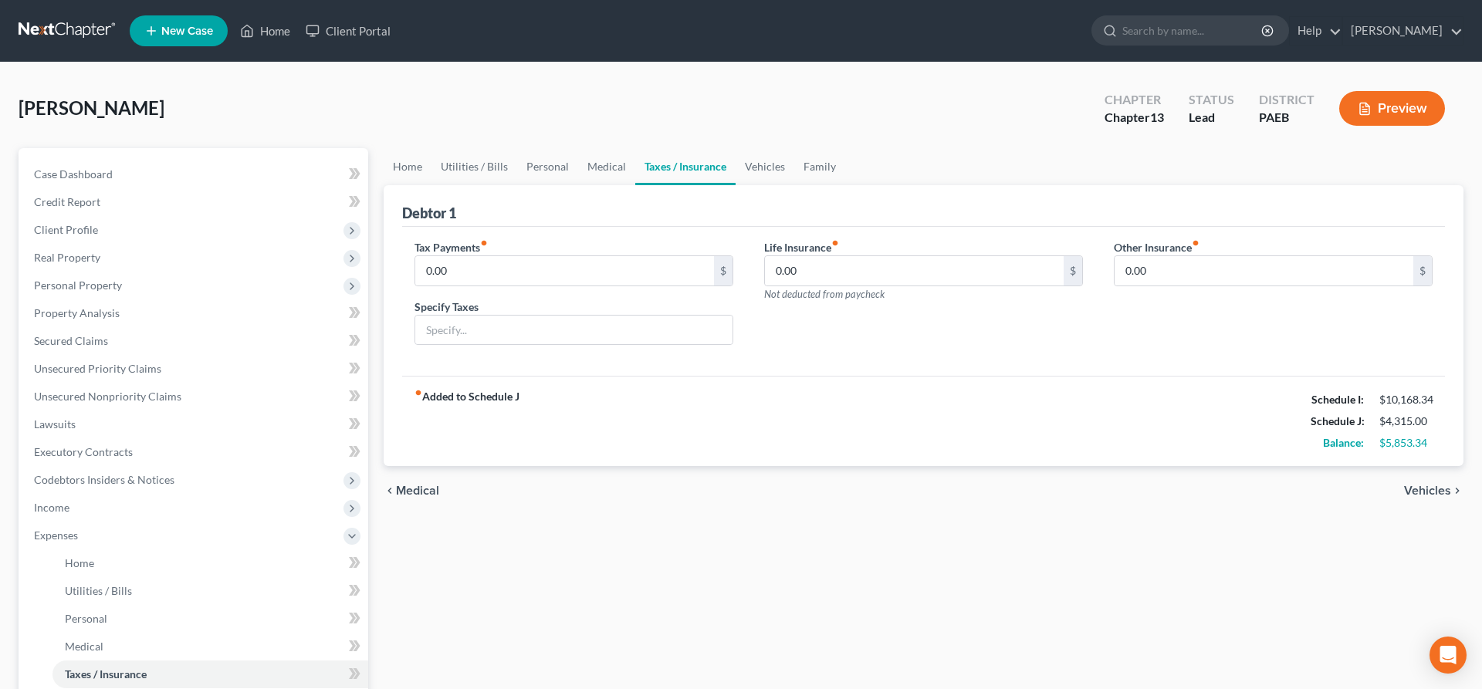
click at [410, 485] on span "Medical" at bounding box center [417, 491] width 43 height 12
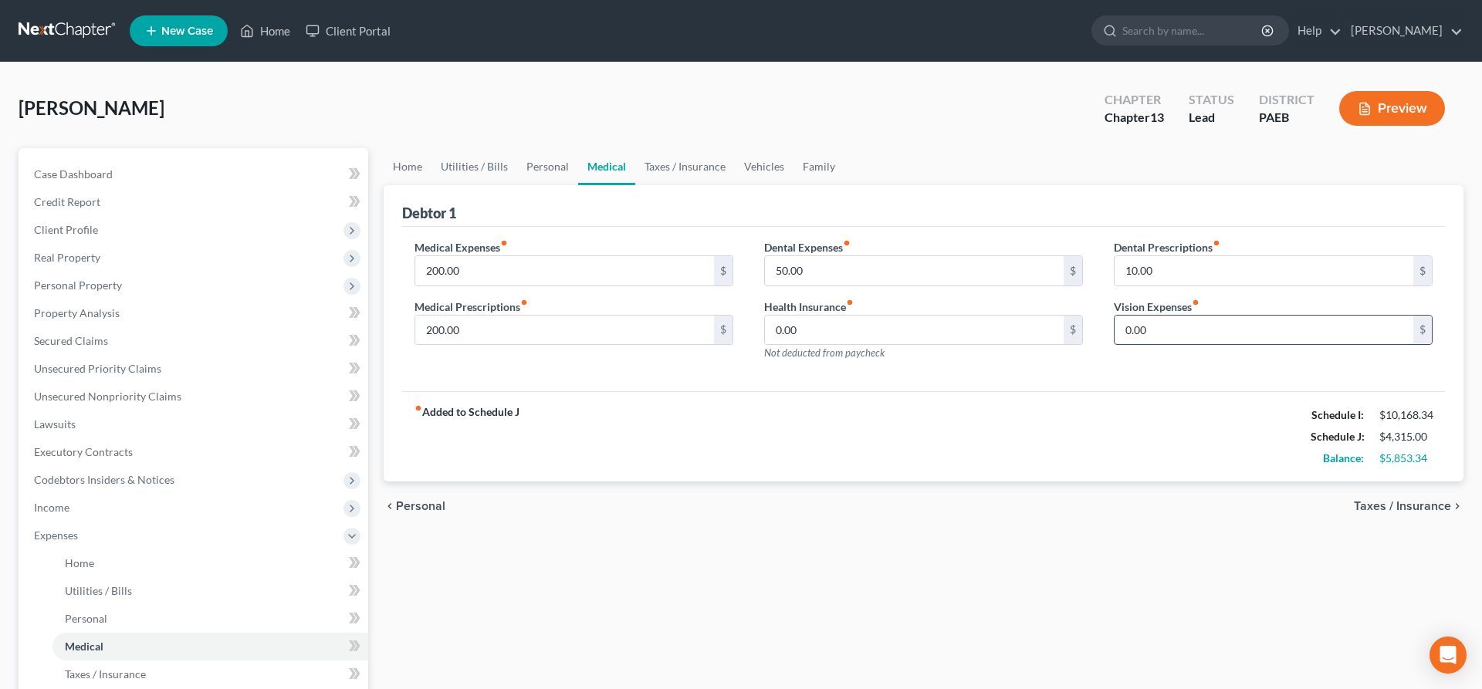
click at [1183, 329] on input "0.00" at bounding box center [1264, 330] width 299 height 29
click at [1379, 510] on span "Taxes / Insurance" at bounding box center [1402, 506] width 97 height 12
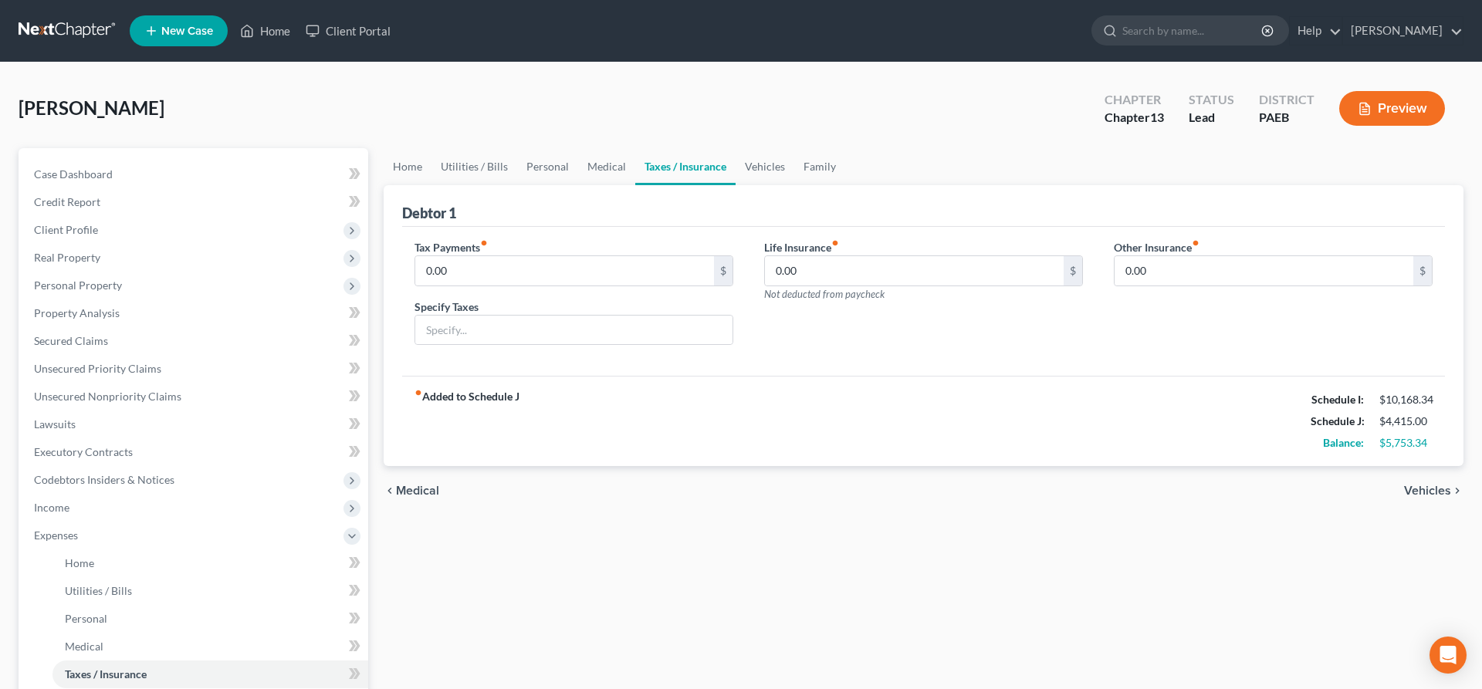
drag, startPoint x: 1428, startPoint y: 487, endPoint x: 1392, endPoint y: 484, distance: 36.4
click at [1427, 486] on span "Vehicles" at bounding box center [1427, 491] width 47 height 12
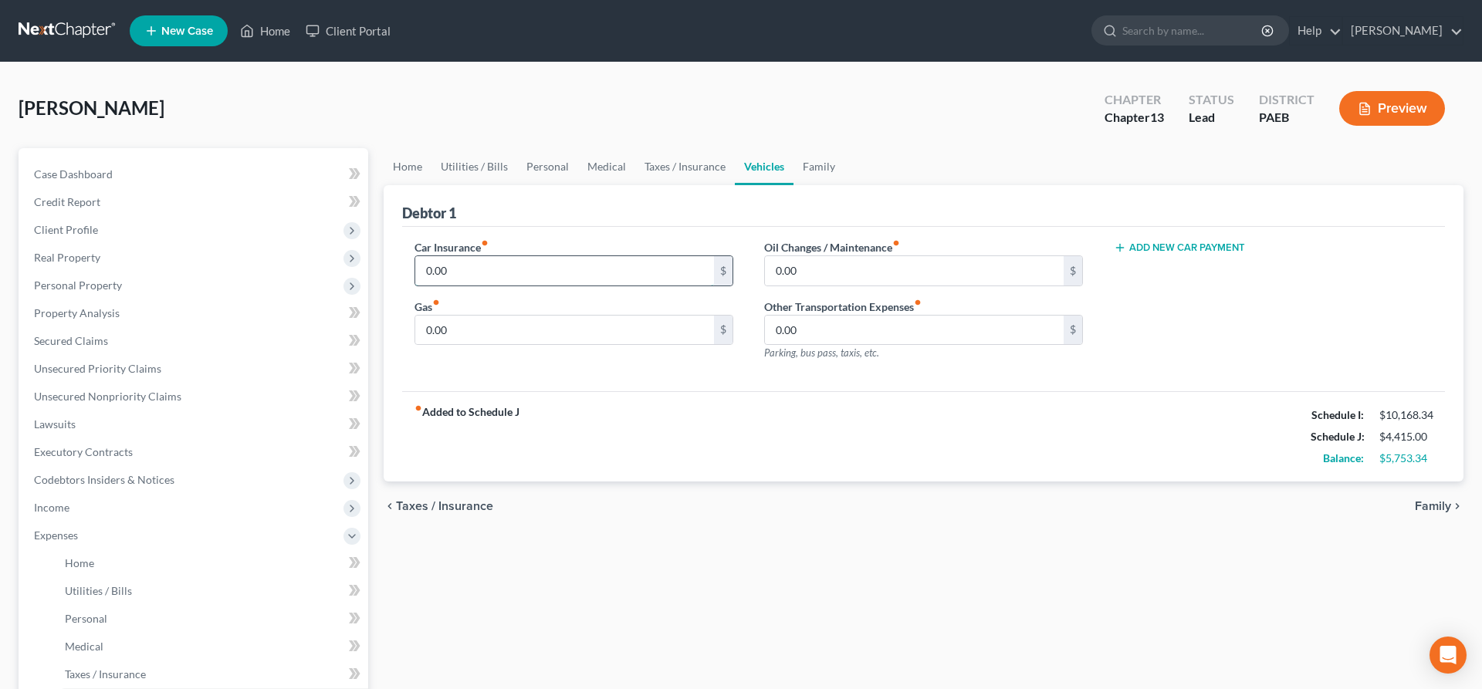
click at [474, 267] on input "0.00" at bounding box center [564, 270] width 299 height 29
click at [794, 268] on input "0.00" at bounding box center [914, 270] width 299 height 29
click at [472, 339] on input "0.00" at bounding box center [564, 330] width 299 height 29
click at [1424, 505] on span "Family" at bounding box center [1433, 506] width 36 height 12
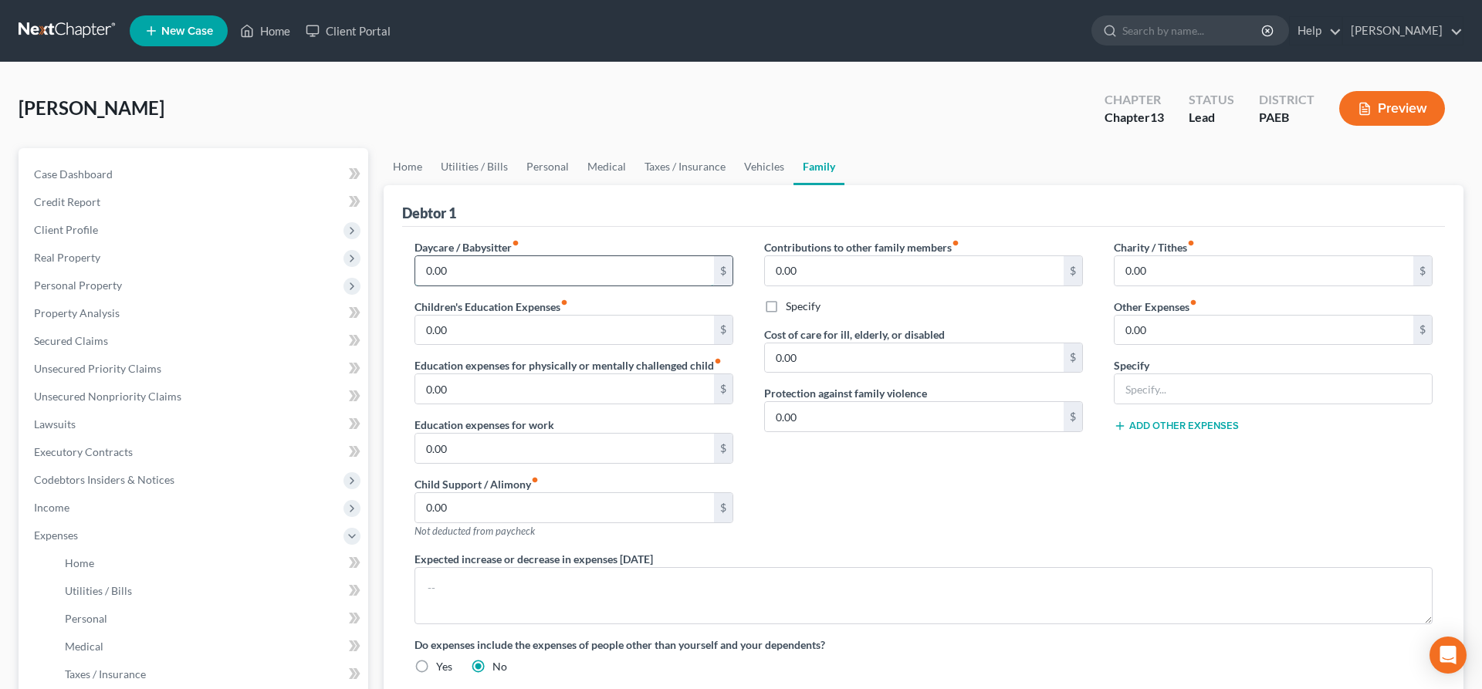
click at [488, 280] on input "0.00" at bounding box center [564, 270] width 299 height 29
drag, startPoint x: 1039, startPoint y: 502, endPoint x: 465, endPoint y: 422, distance: 579.8
click at [1038, 501] on div "Contributions to other family members fiber_manual_record 0.00 $ Specify Cost o…" at bounding box center [924, 395] width 350 height 312
click at [463, 336] on input "0.00" at bounding box center [564, 330] width 299 height 29
drag, startPoint x: 1156, startPoint y: 531, endPoint x: 1087, endPoint y: 527, distance: 68.8
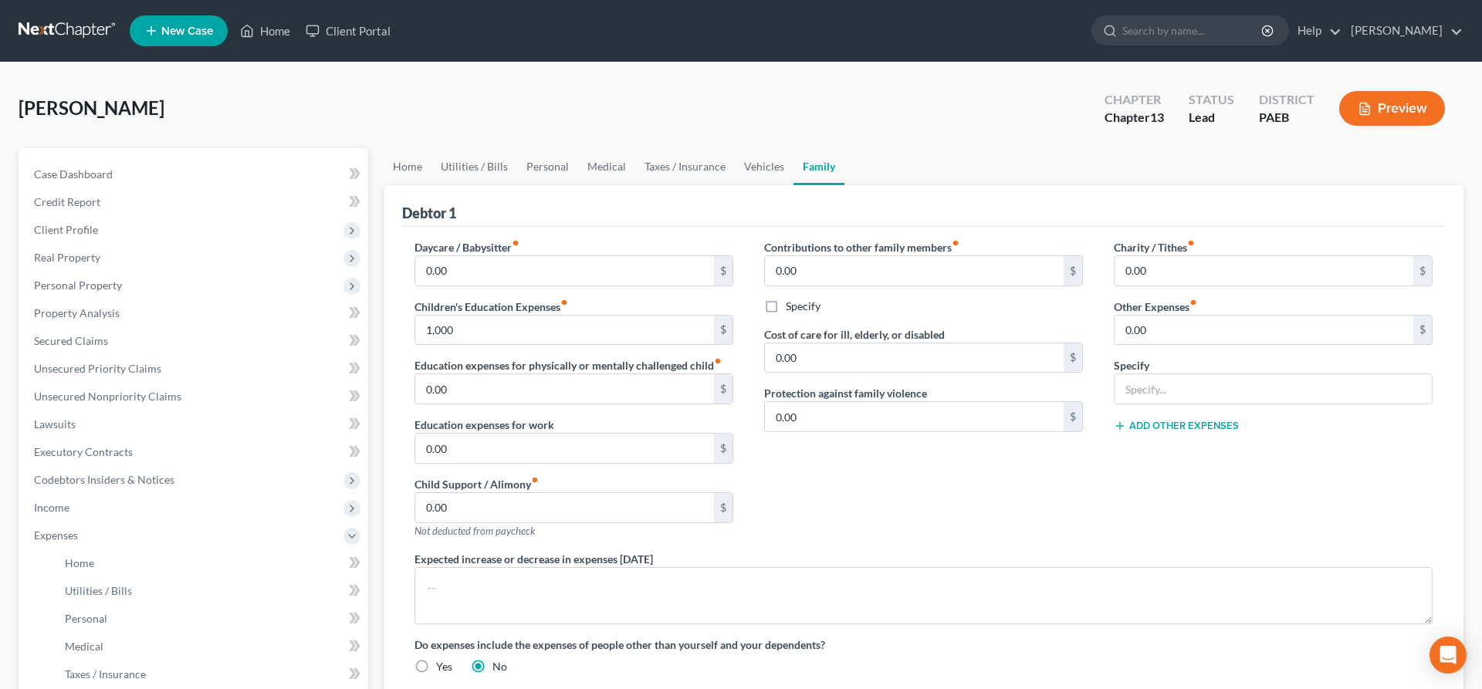
click at [1154, 529] on div "Charity / Tithes fiber_manual_record 0.00 $ Other Expenses fiber_manual_record …" at bounding box center [1274, 395] width 350 height 312
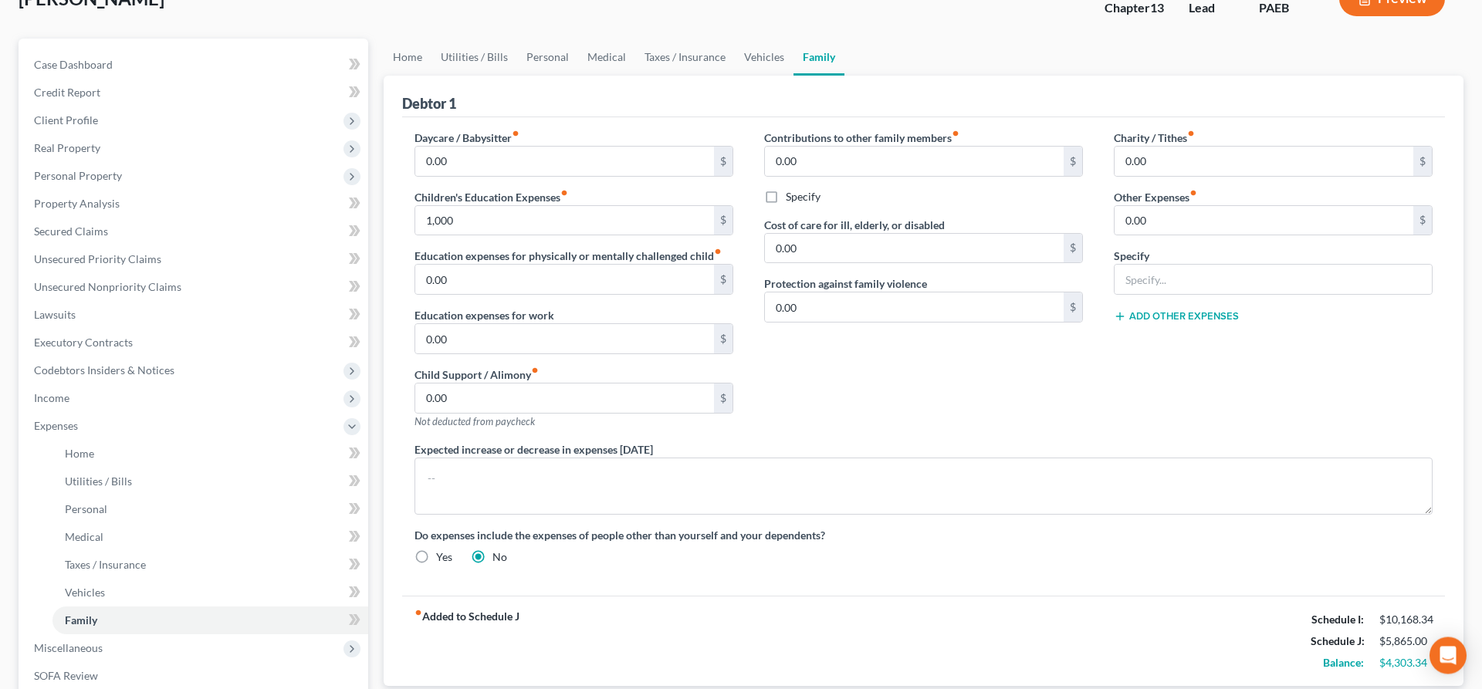
scroll to position [79, 0]
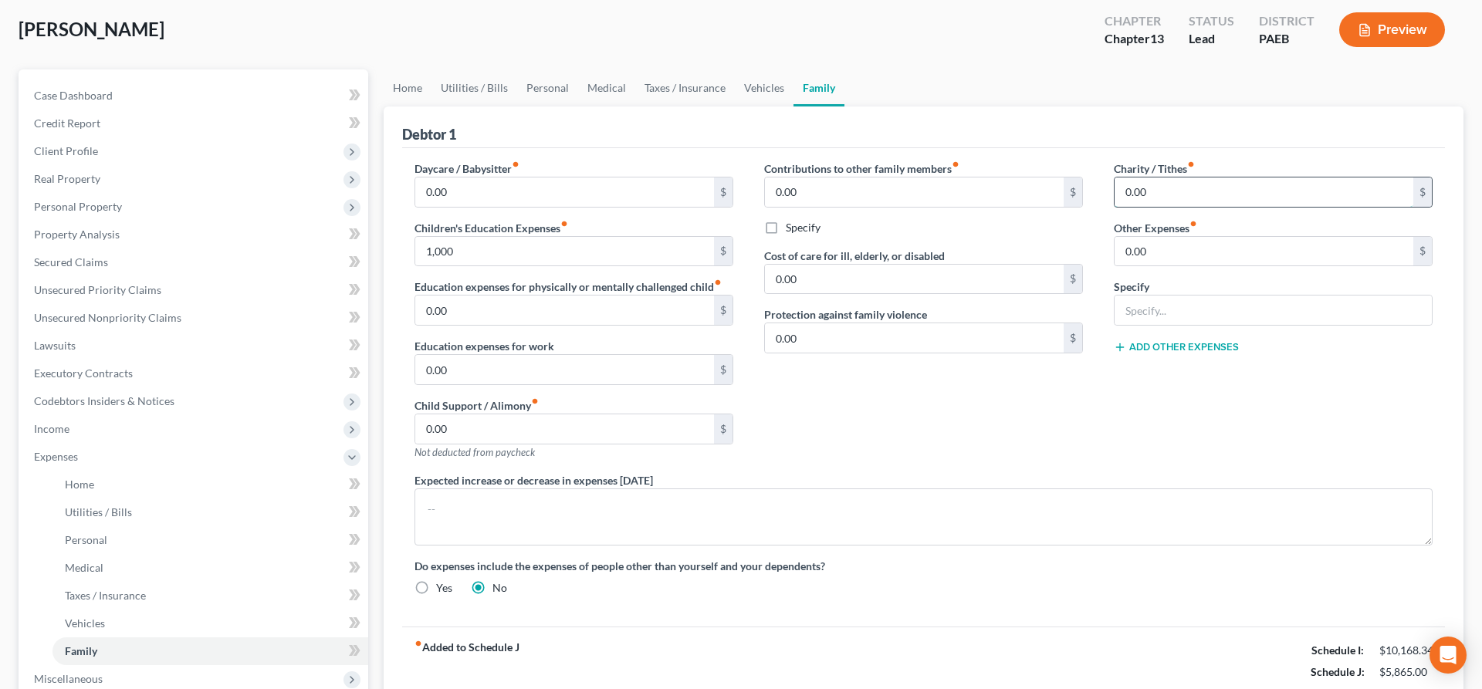
drag, startPoint x: 1180, startPoint y: 190, endPoint x: 1228, endPoint y: 186, distance: 48.0
click at [1228, 186] on input "0.00" at bounding box center [1264, 192] width 299 height 29
click at [1183, 257] on input "0.00" at bounding box center [1264, 251] width 299 height 29
click at [830, 185] on input "0.00" at bounding box center [914, 192] width 299 height 29
click at [1159, 310] on input "text" at bounding box center [1273, 310] width 317 height 29
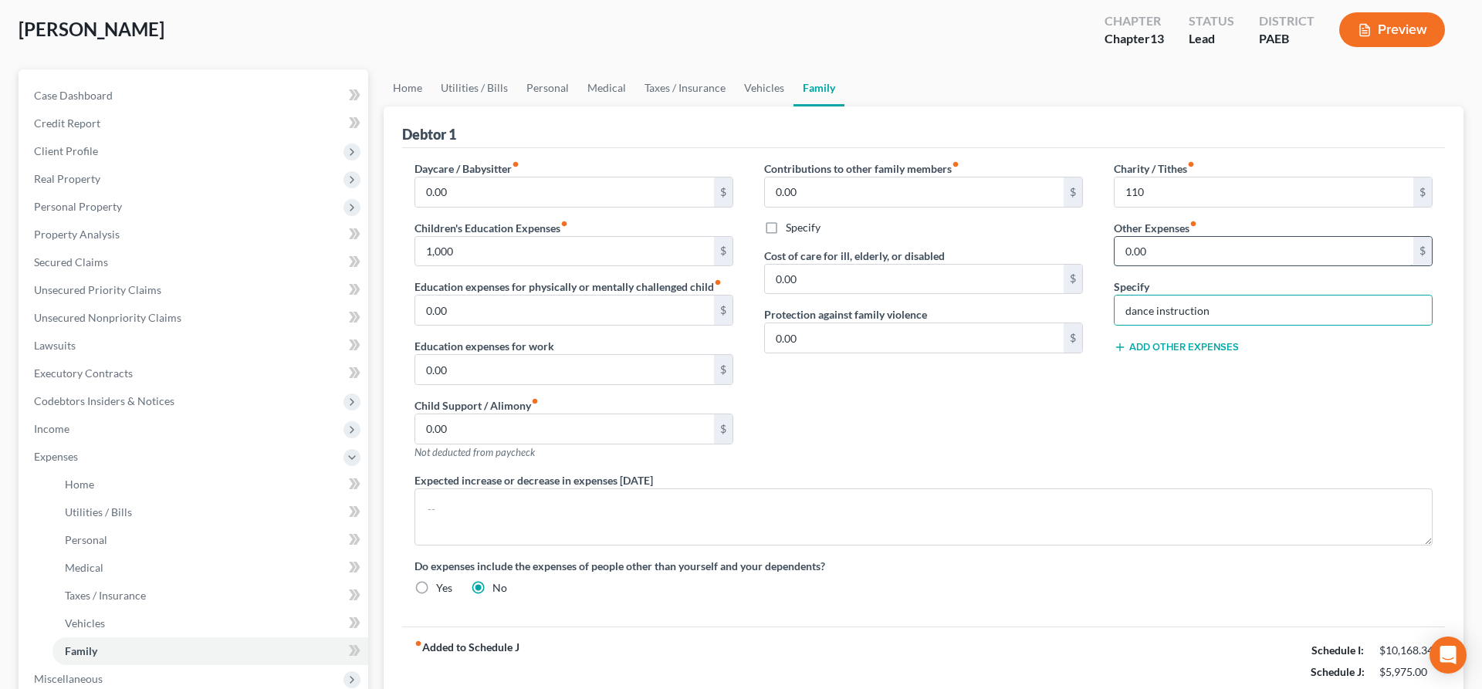
click at [1129, 253] on input "0.00" at bounding box center [1264, 251] width 299 height 29
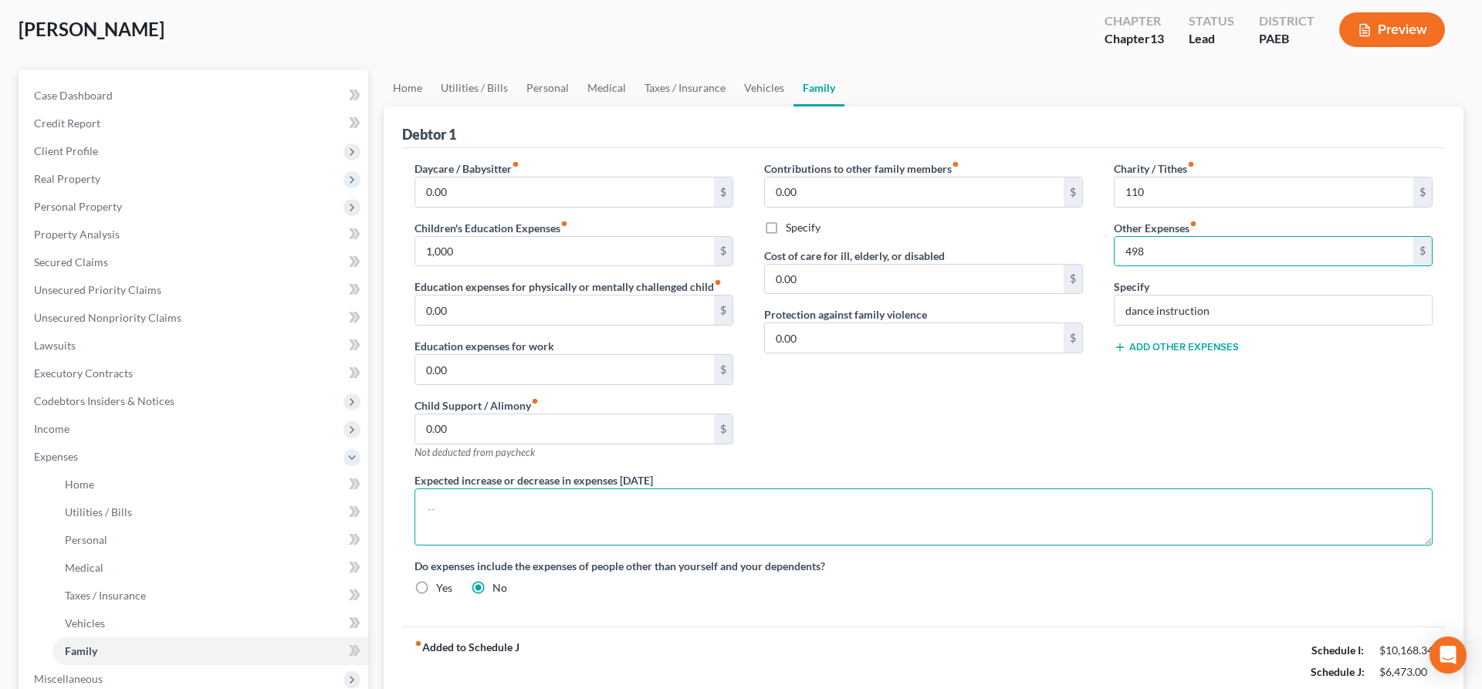
click at [1173, 532] on textarea at bounding box center [924, 517] width 1018 height 57
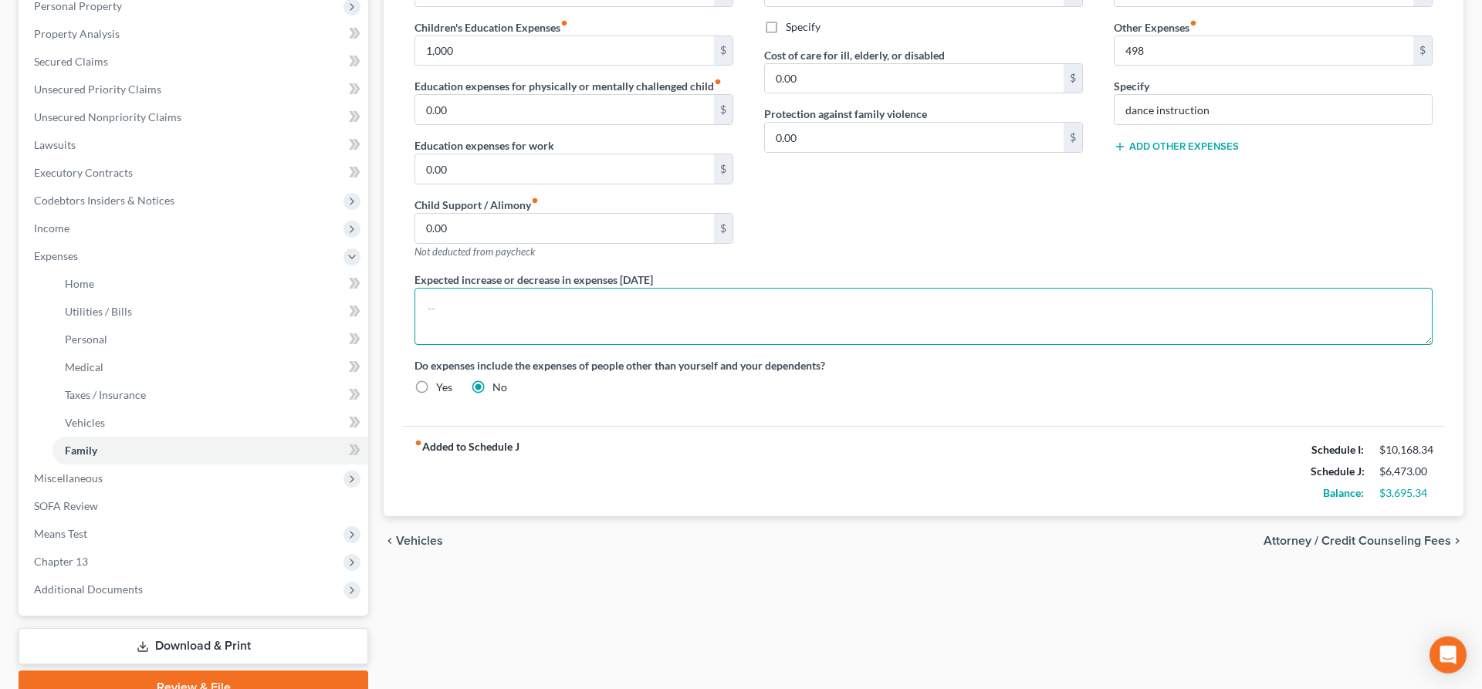
scroll to position [315, 0]
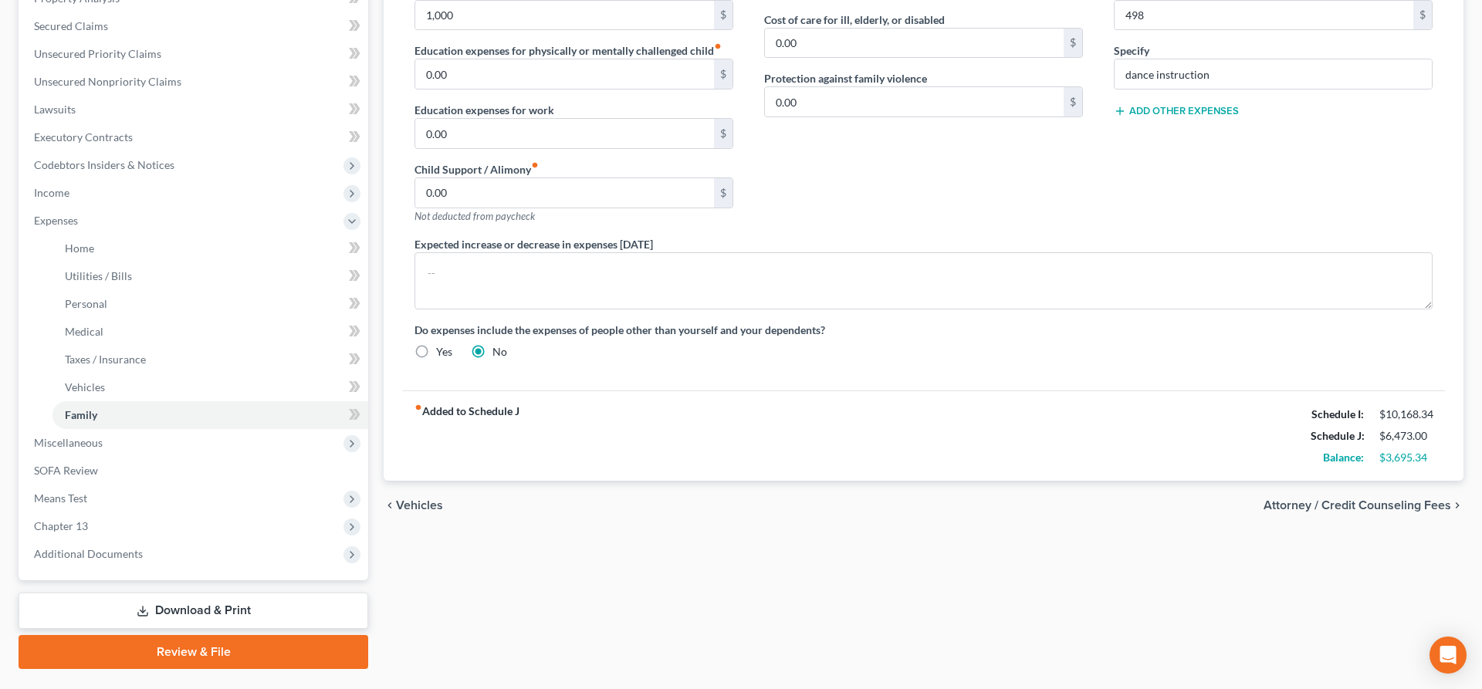
click at [1333, 505] on span "Attorney / Credit Counseling Fees" at bounding box center [1358, 505] width 188 height 12
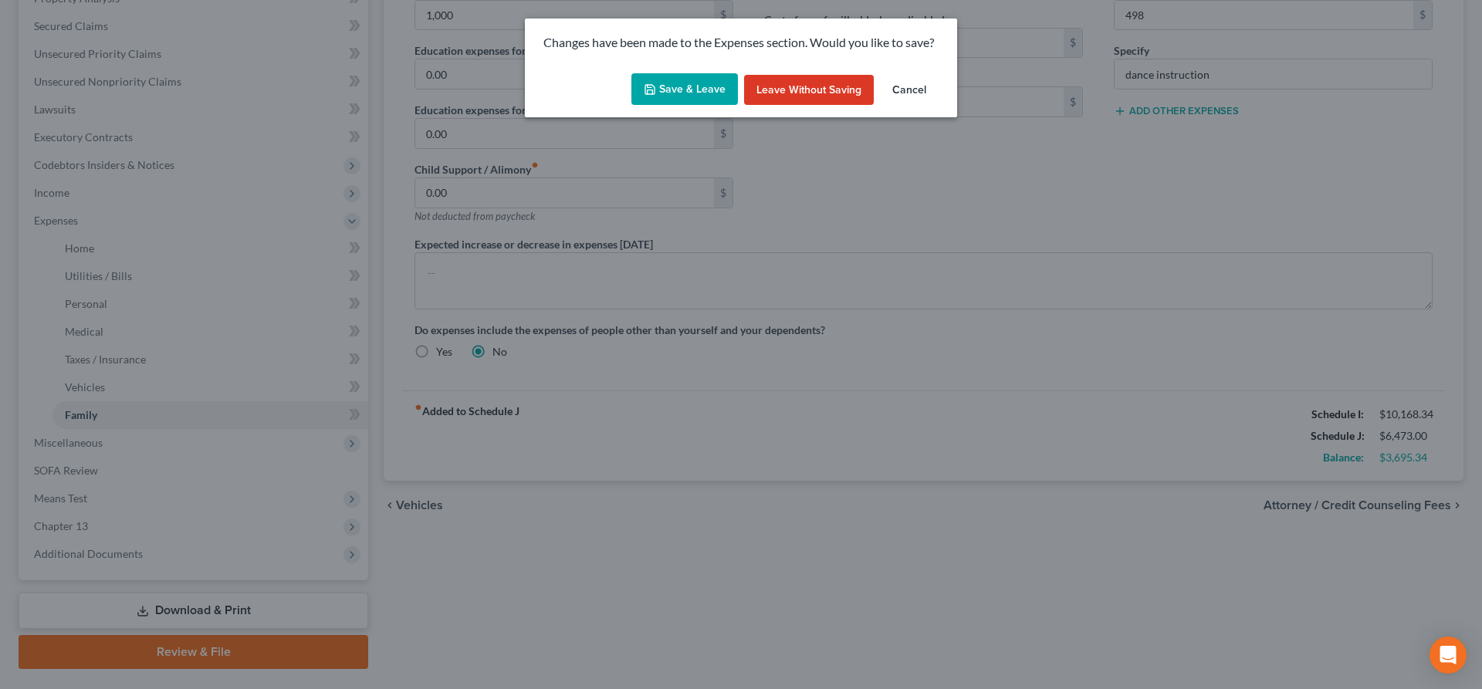
click at [656, 86] on icon "button" at bounding box center [650, 89] width 12 height 12
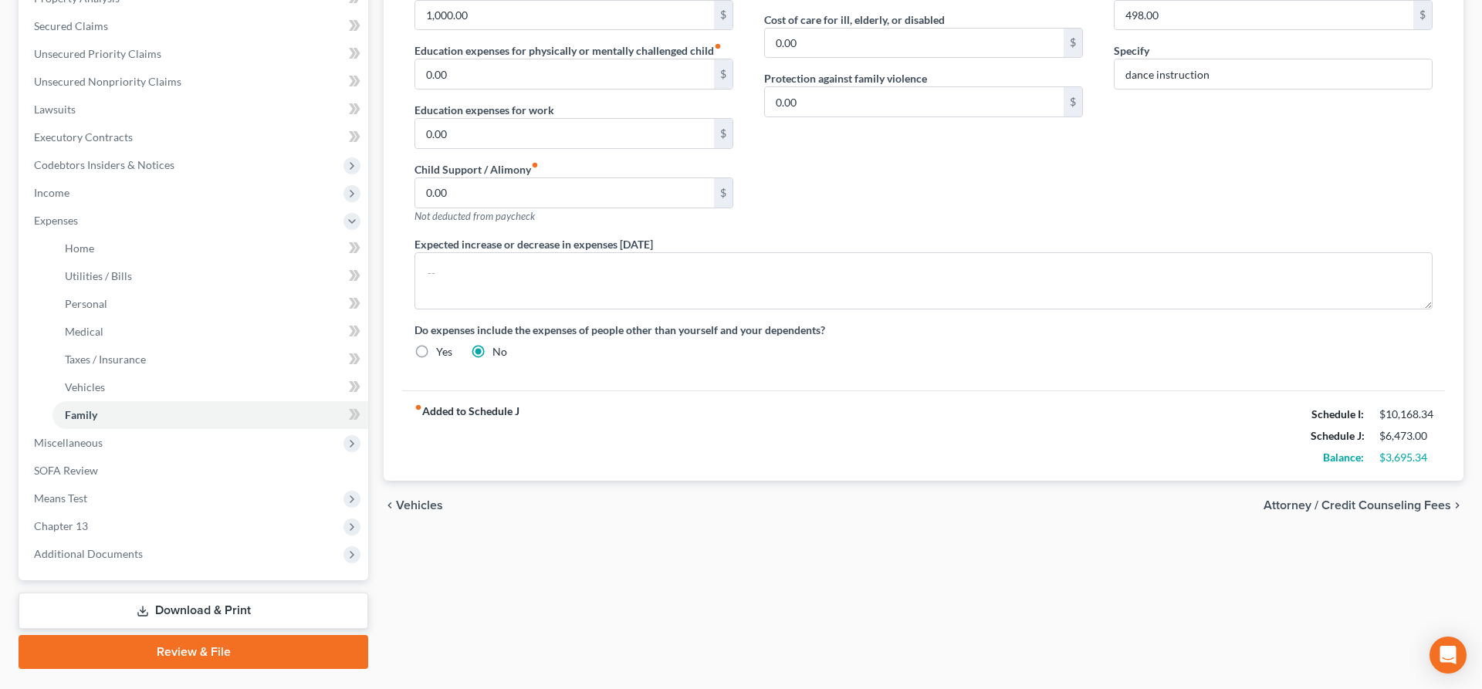
scroll to position [296, 0]
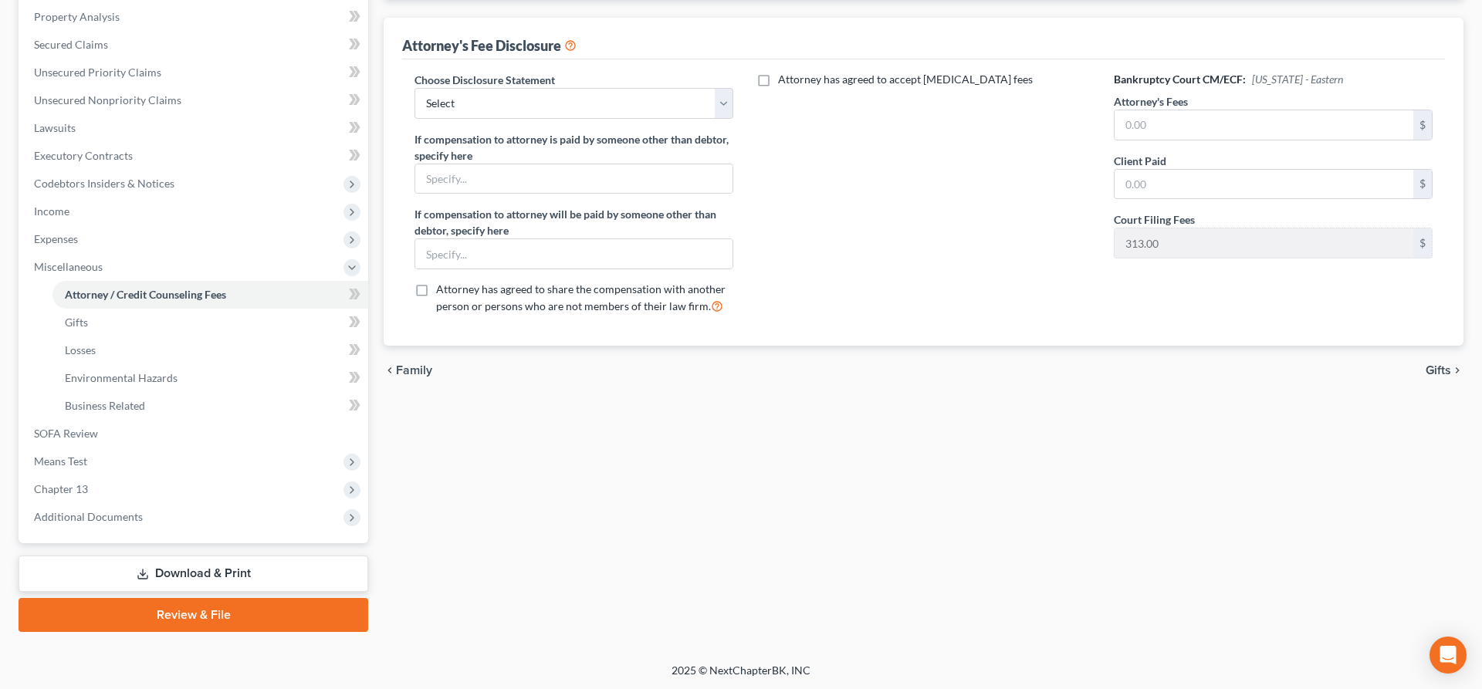
click at [399, 362] on div "chevron_left Family Gifts chevron_right" at bounding box center [924, 370] width 1080 height 49
click at [418, 364] on span "Family" at bounding box center [414, 370] width 36 height 12
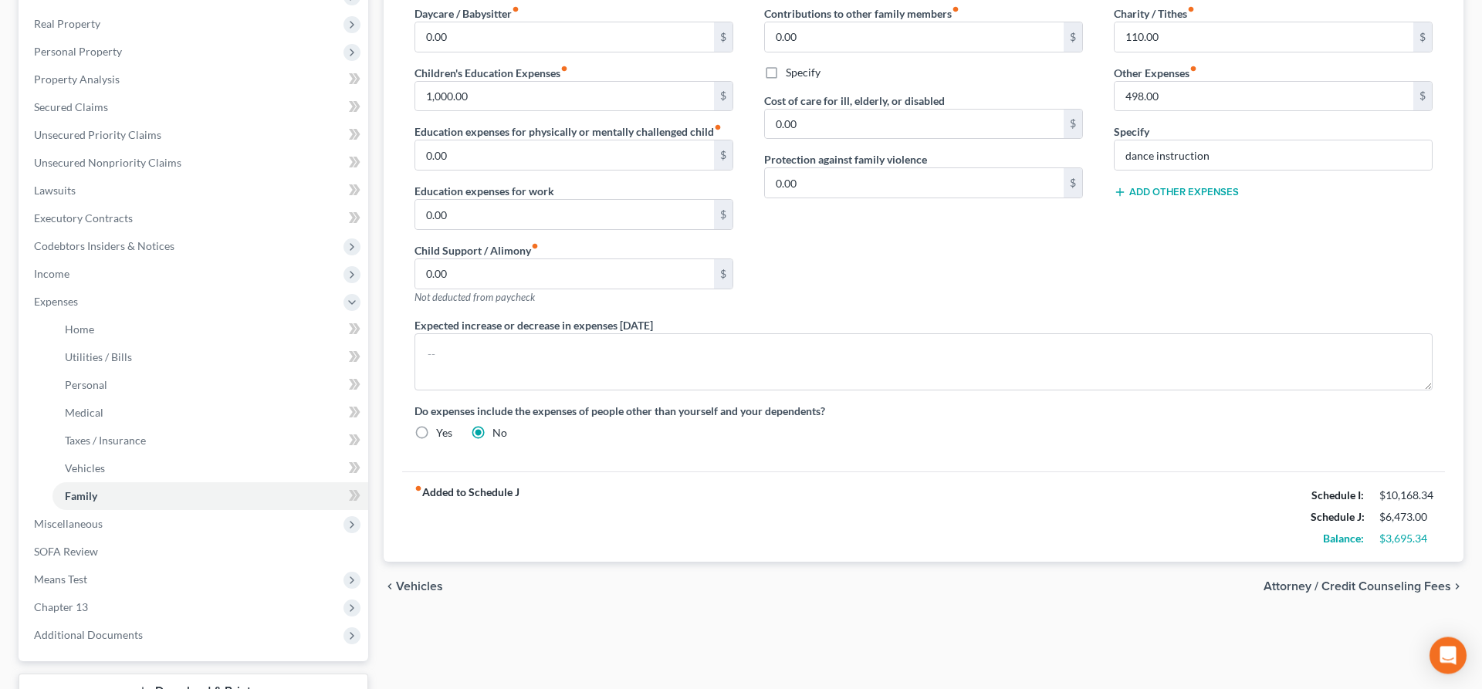
scroll to position [236, 0]
click at [1189, 185] on button "Add Other Expenses" at bounding box center [1176, 190] width 125 height 12
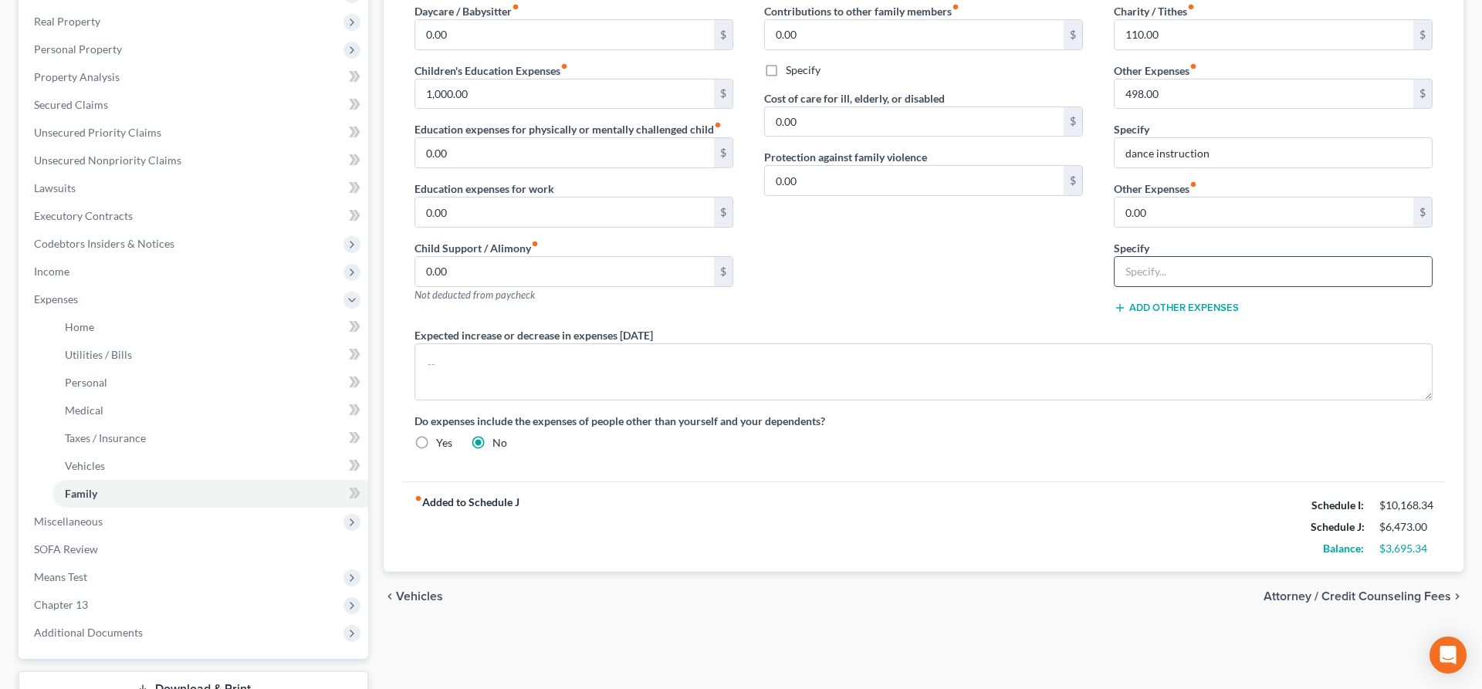
click at [1162, 268] on input "text" at bounding box center [1273, 271] width 317 height 29
click at [1170, 204] on input "0.00" at bounding box center [1264, 212] width 299 height 29
click at [1176, 202] on input "0.00" at bounding box center [1264, 212] width 299 height 29
drag, startPoint x: 1169, startPoint y: 208, endPoint x: 968, endPoint y: 206, distance: 200.7
click at [1115, 206] on input "0.00" at bounding box center [1264, 212] width 299 height 29
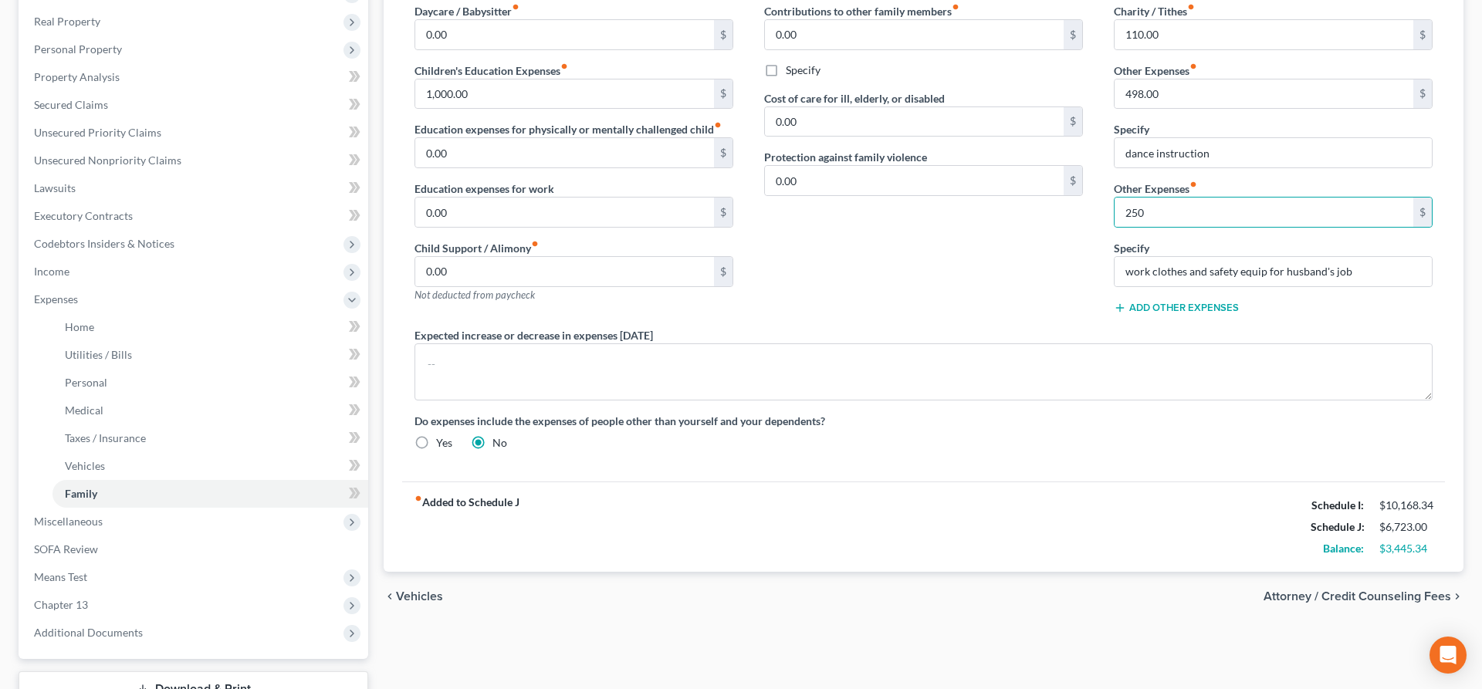
click at [888, 291] on div "Contributions to other family members fiber_manual_record 0.00 $ Specify Cost o…" at bounding box center [924, 165] width 350 height 324
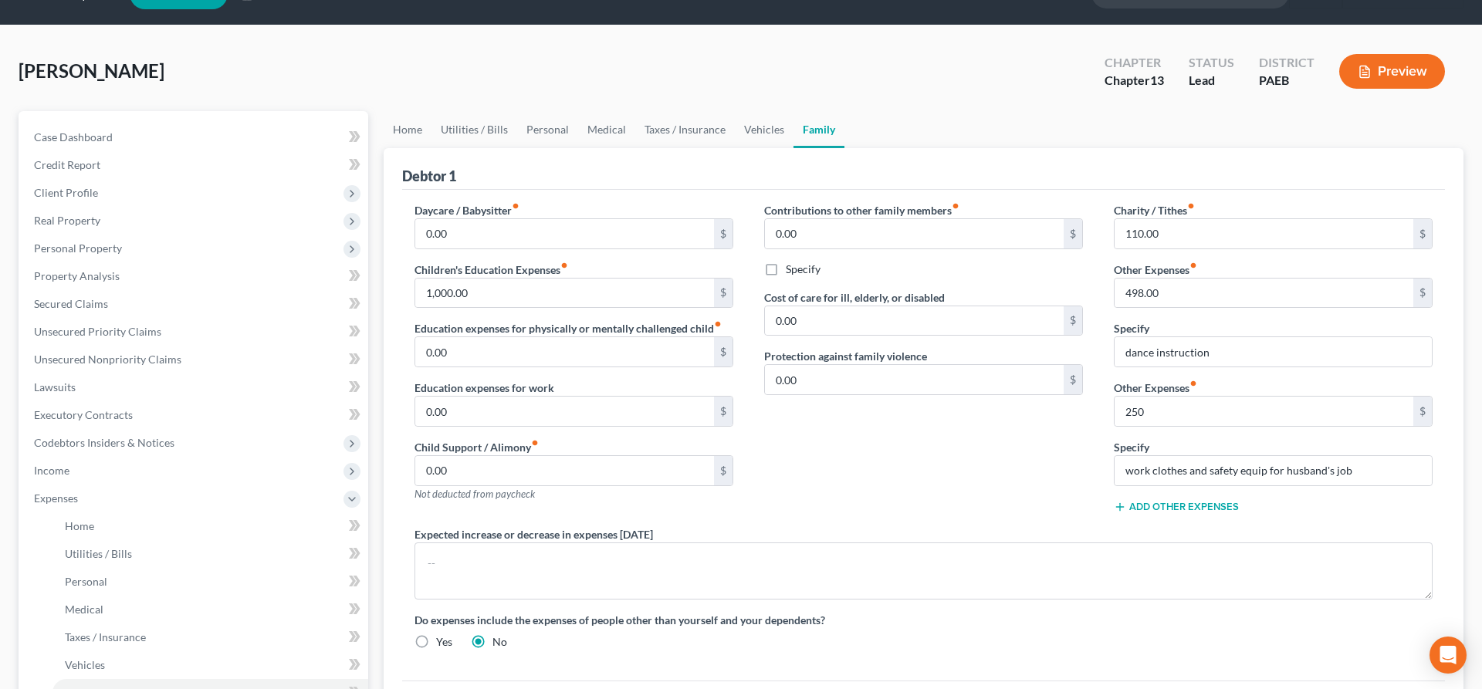
scroll to position [0, 0]
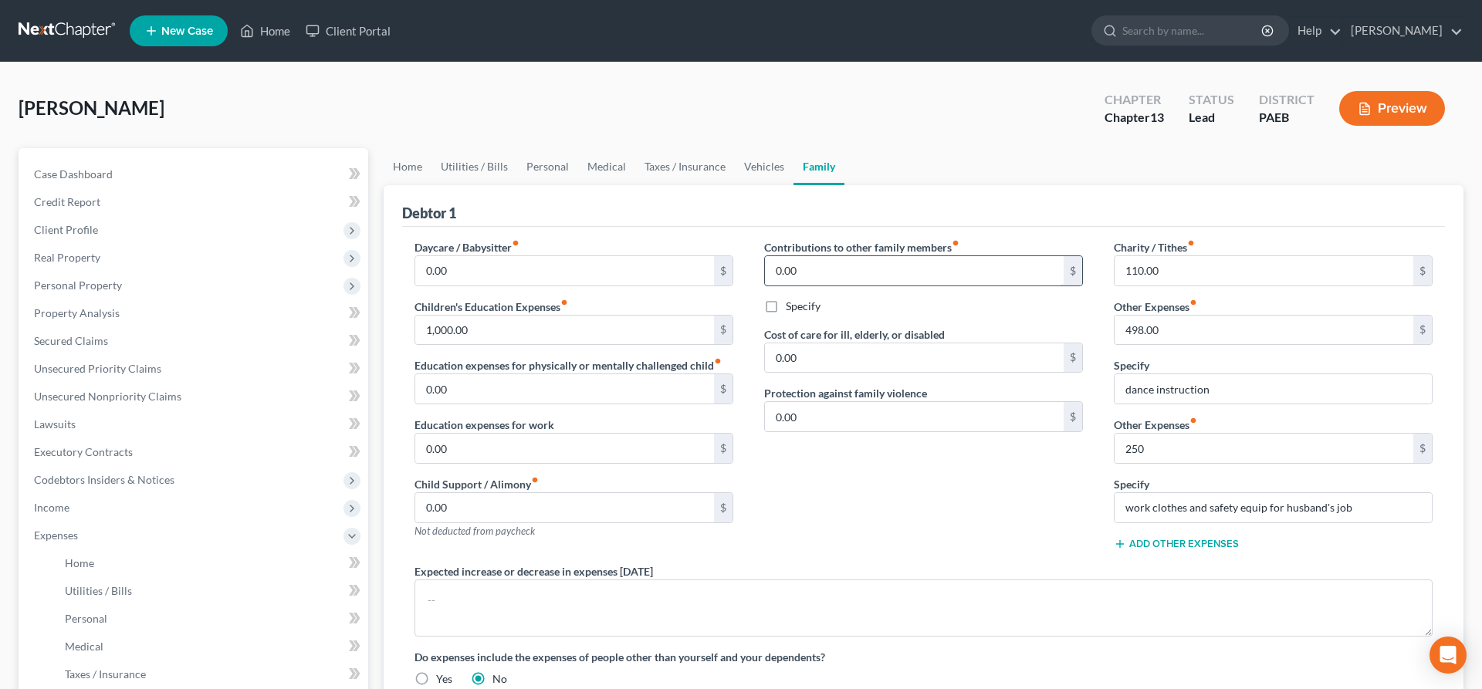
click at [817, 264] on input "0.00" at bounding box center [914, 270] width 299 height 29
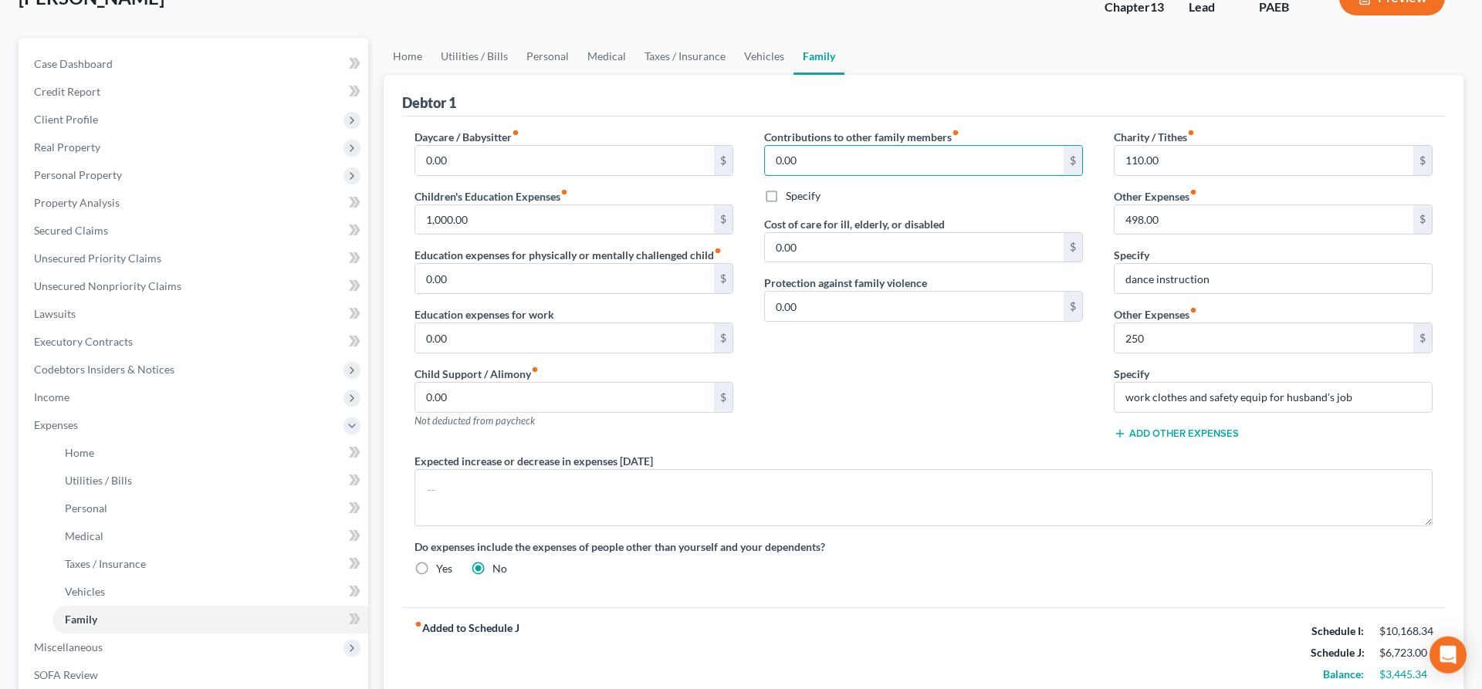
scroll to position [236, 0]
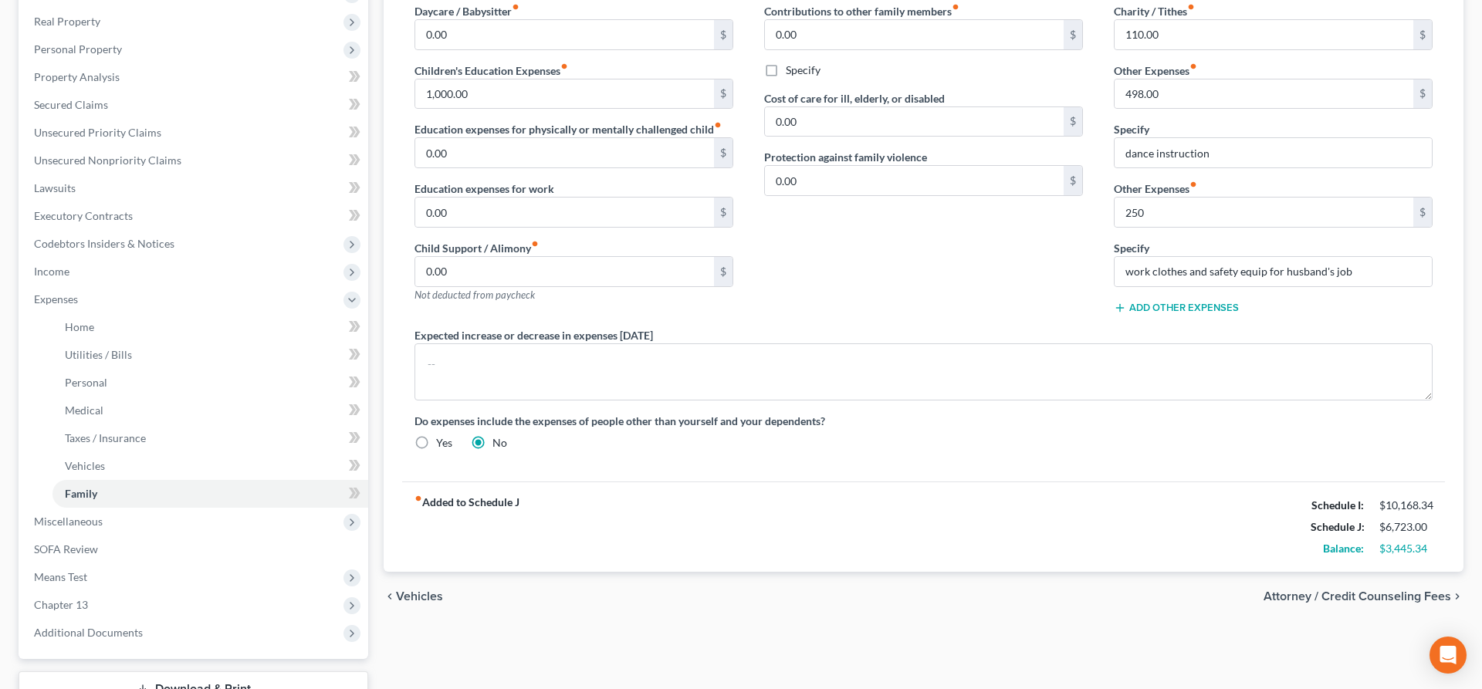
click at [413, 582] on div "chevron_left Vehicles Attorney / Credit Counseling Fees chevron_right" at bounding box center [924, 596] width 1080 height 49
click at [410, 594] on span "Vehicles" at bounding box center [419, 597] width 47 height 12
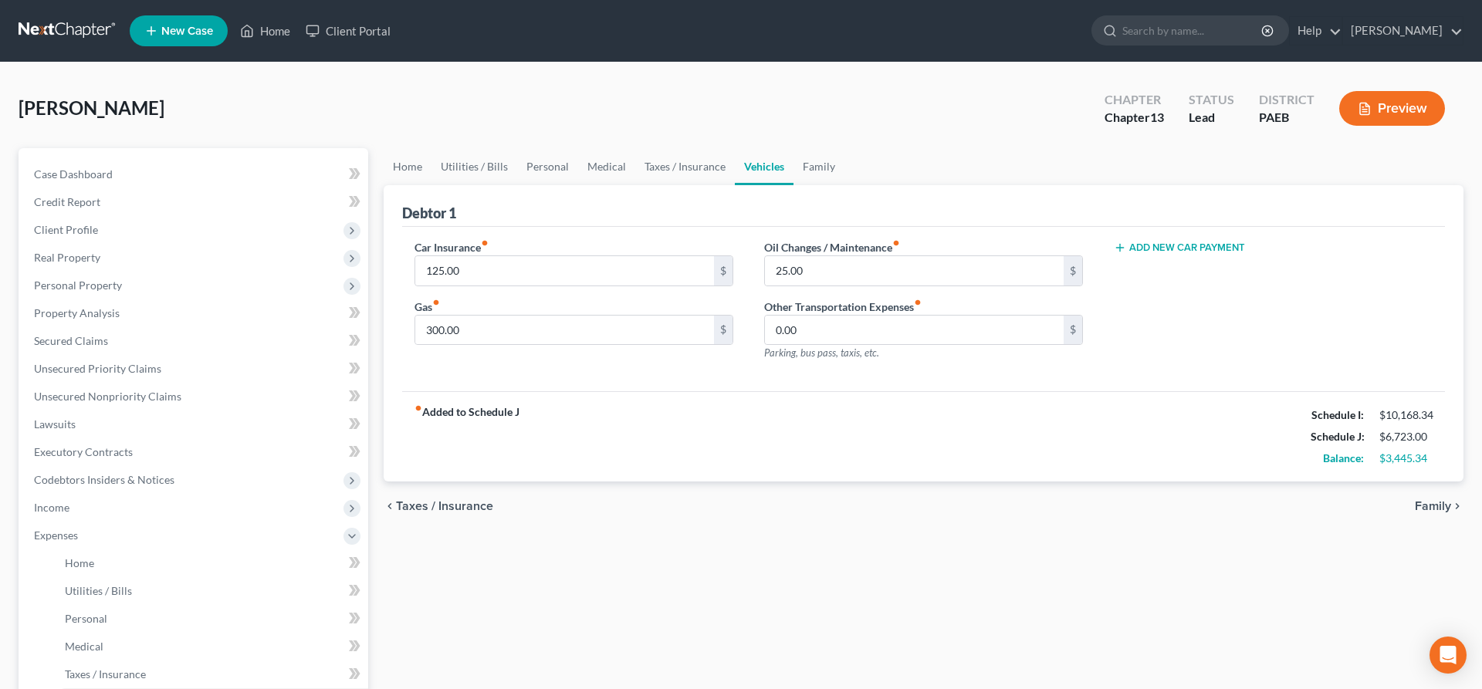
click at [445, 503] on span "Taxes / Insurance" at bounding box center [444, 506] width 97 height 12
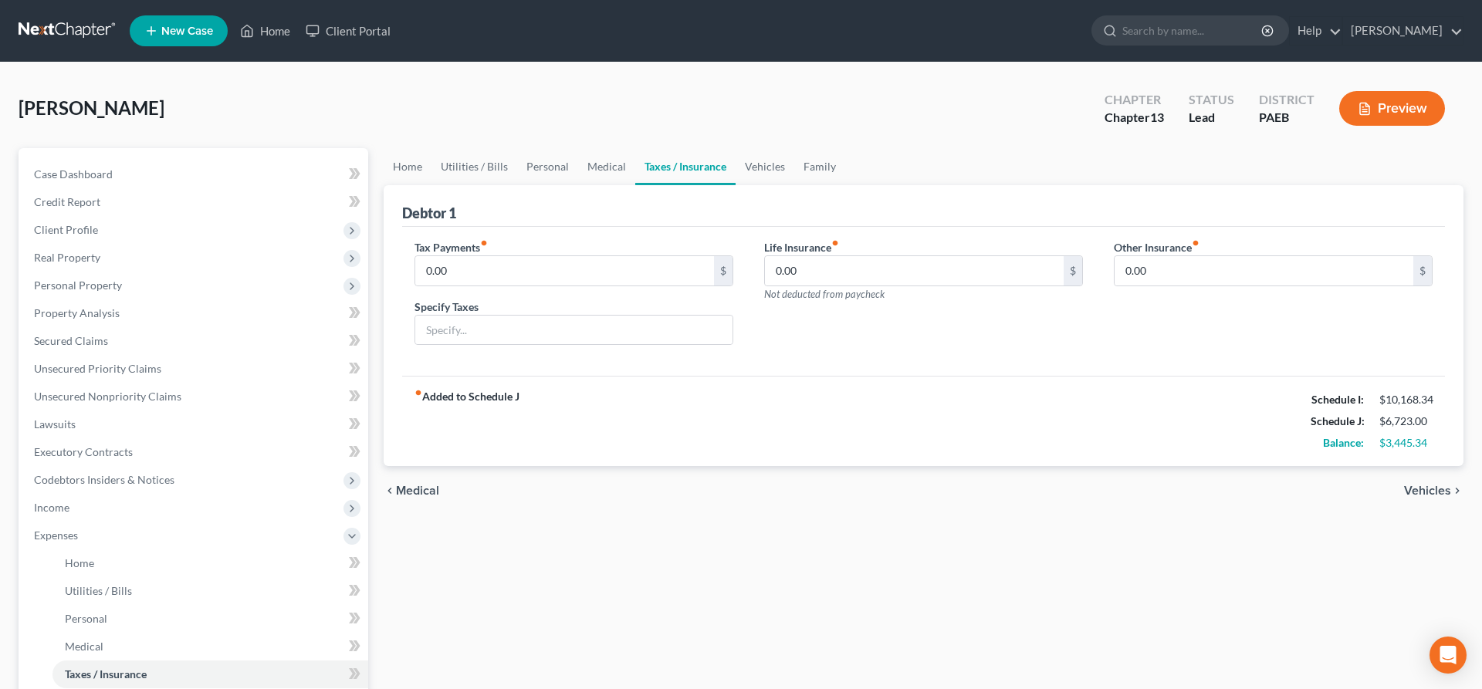
click at [1433, 485] on span "Vehicles" at bounding box center [1427, 491] width 47 height 12
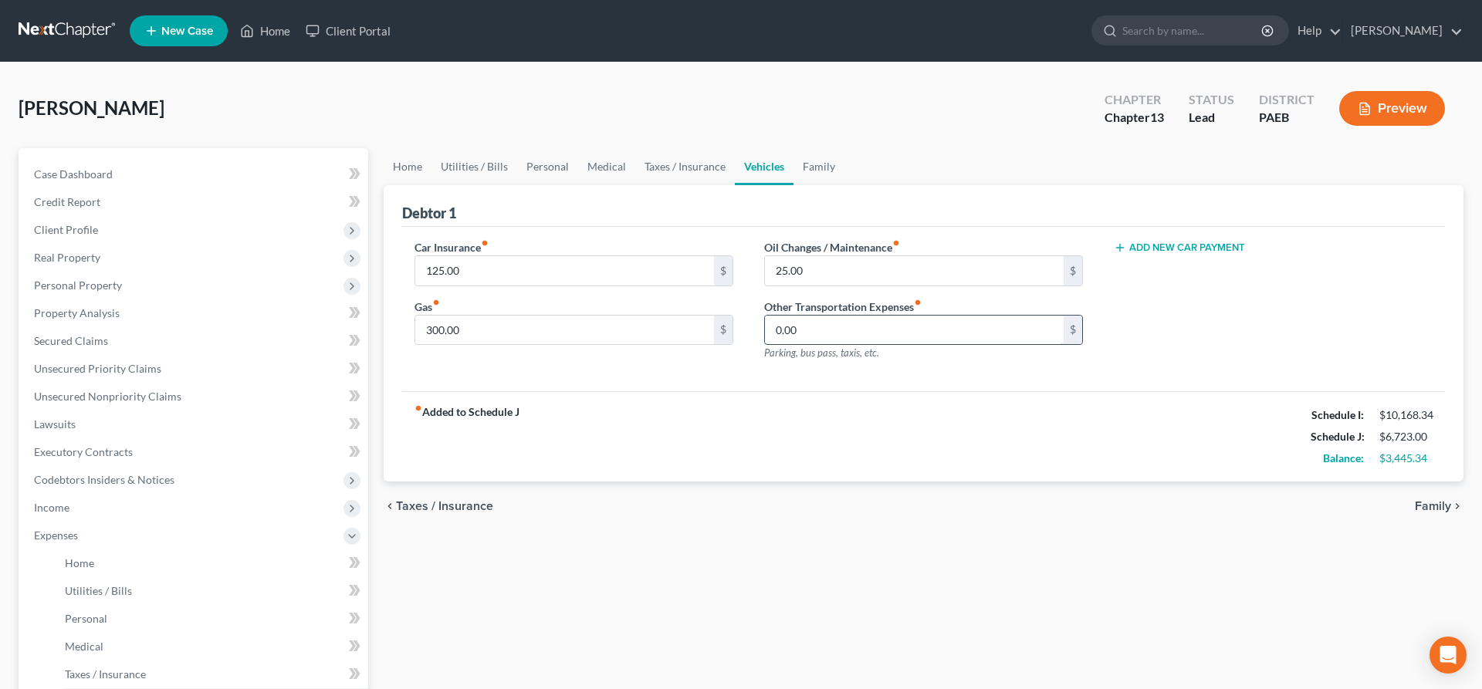
click at [923, 333] on input "0.00" at bounding box center [914, 330] width 299 height 29
click at [430, 510] on span "Taxes / Insurance" at bounding box center [444, 506] width 97 height 12
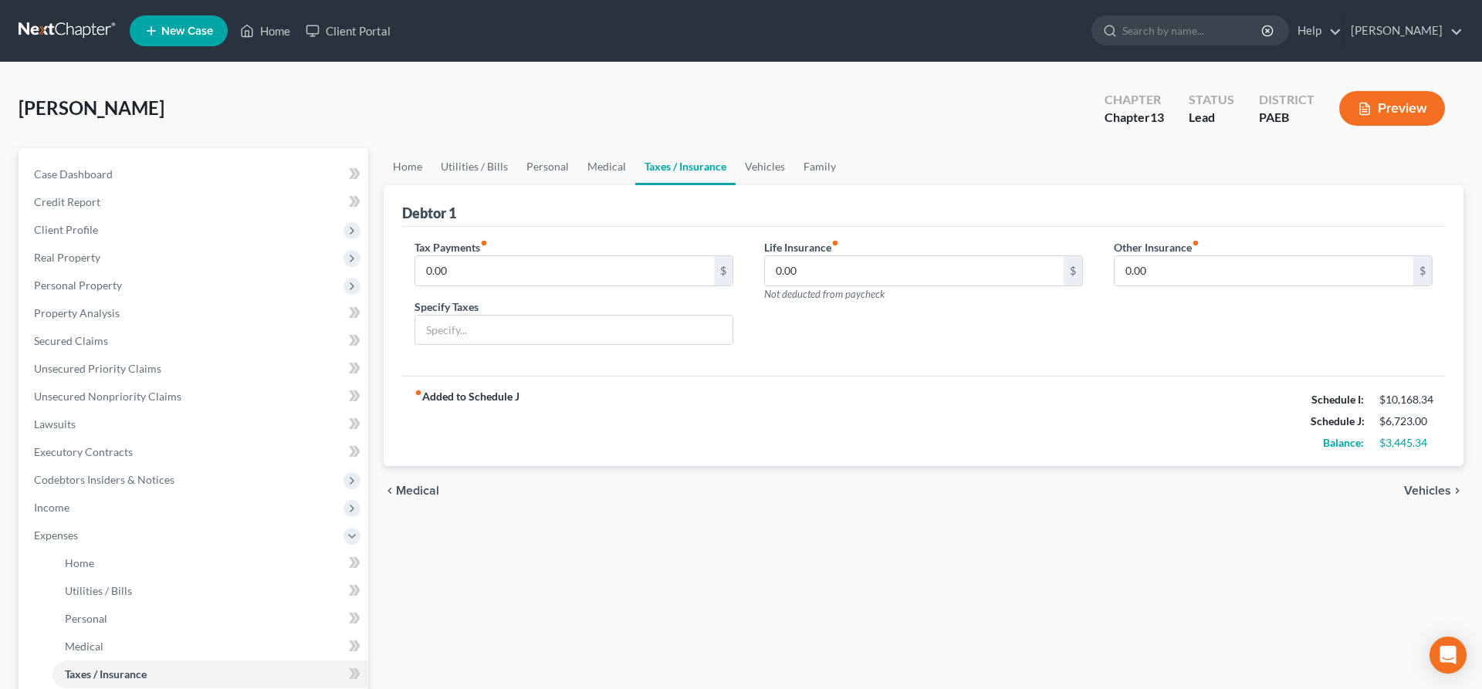
click at [410, 480] on div "chevron_left Medical Vehicles chevron_right" at bounding box center [924, 490] width 1080 height 49
click at [408, 491] on span "Medical" at bounding box center [417, 491] width 43 height 12
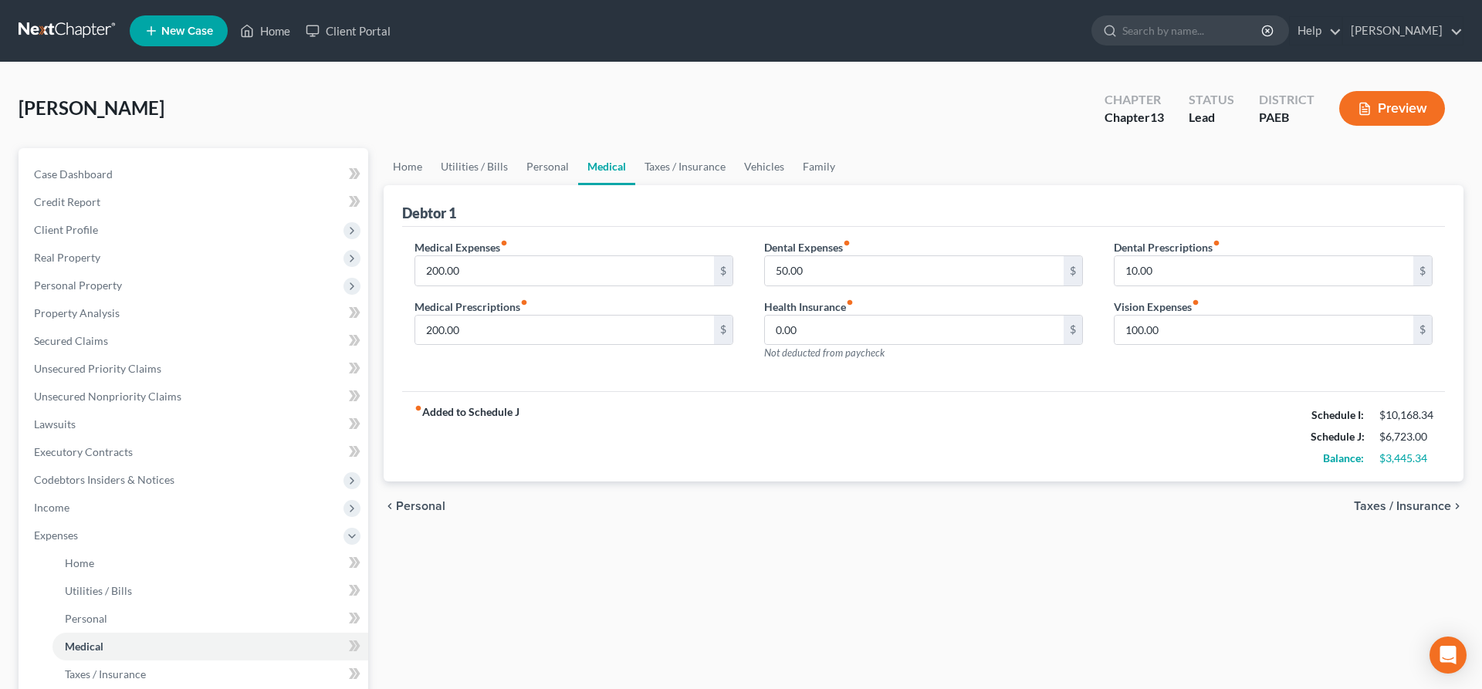
click at [406, 503] on span "Personal" at bounding box center [420, 506] width 49 height 12
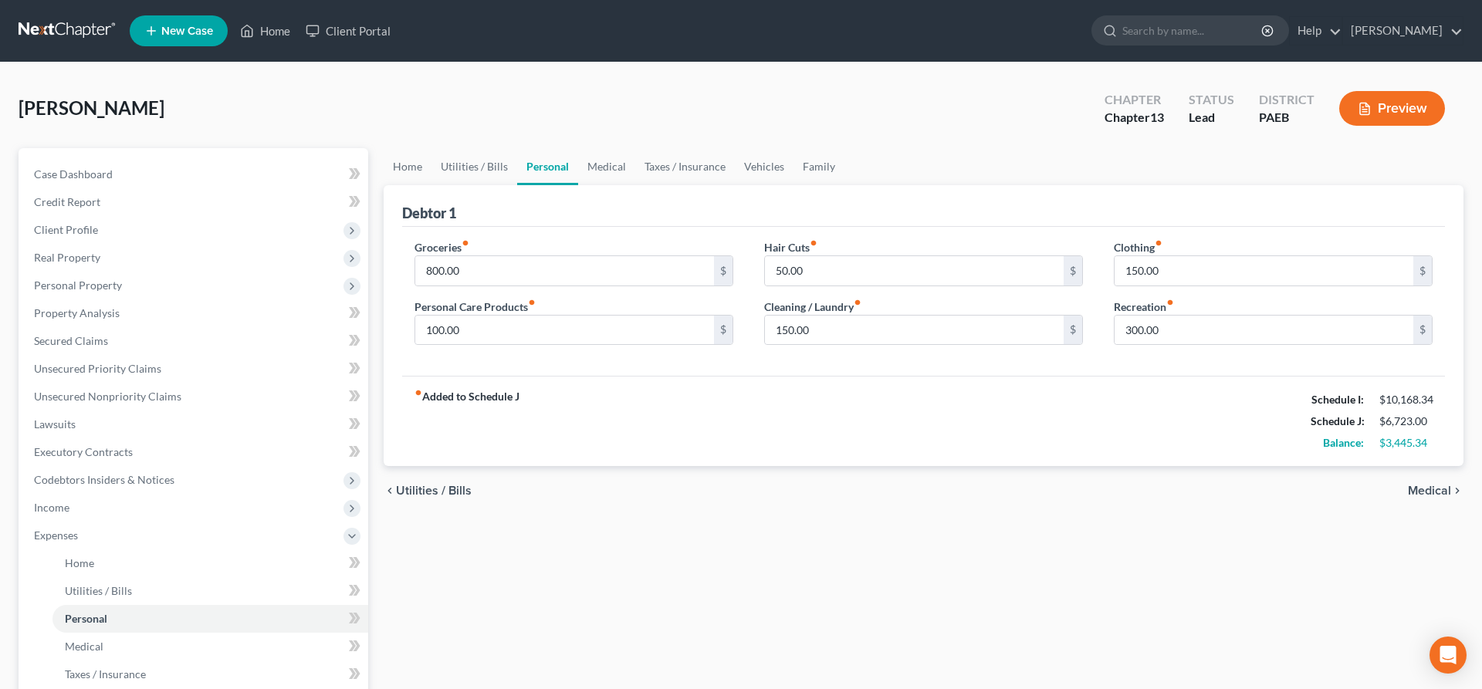
click at [1444, 482] on div "chevron_left Utilities / Bills Medical chevron_right" at bounding box center [924, 490] width 1080 height 49
click at [1434, 499] on div "chevron_left Utilities / Bills Medical chevron_right" at bounding box center [924, 490] width 1080 height 49
click at [1437, 482] on div "chevron_left Utilities / Bills Medical chevron_right" at bounding box center [924, 490] width 1080 height 49
click at [1425, 488] on span "Medical" at bounding box center [1429, 491] width 43 height 12
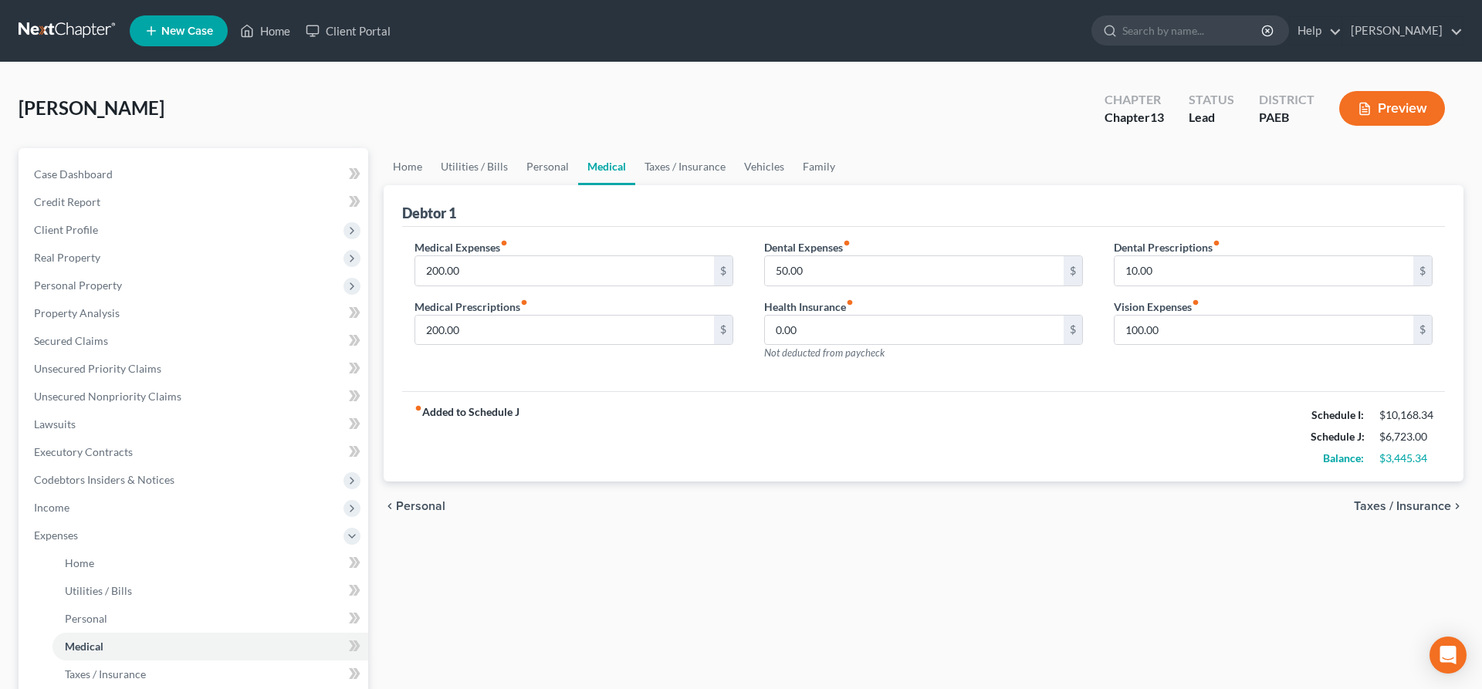
click at [1425, 488] on div "chevron_left Personal Taxes / Insurance chevron_right" at bounding box center [924, 506] width 1080 height 49
click at [1401, 507] on span "Taxes / Insurance" at bounding box center [1402, 506] width 97 height 12
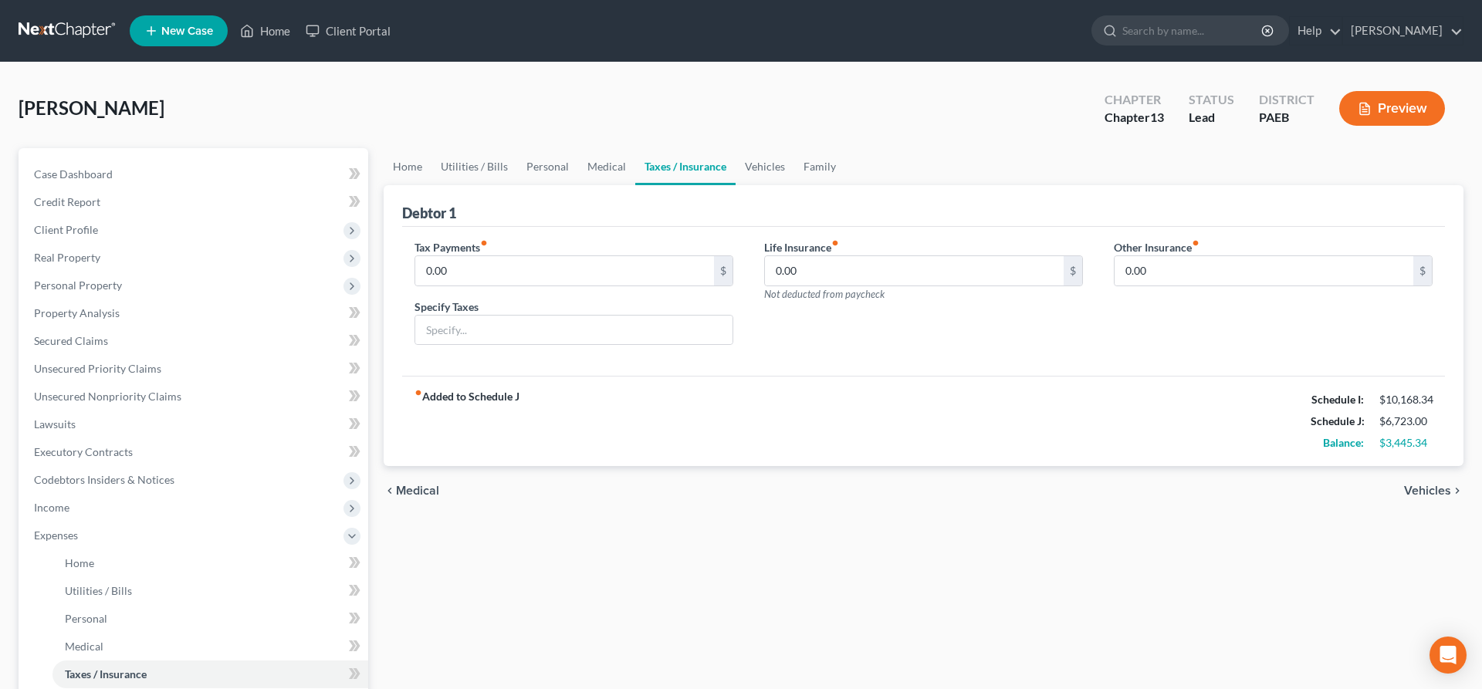
click at [1401, 507] on div "chevron_left Medical Vehicles chevron_right" at bounding box center [924, 490] width 1080 height 49
click at [1432, 489] on span "Vehicles" at bounding box center [1427, 491] width 47 height 12
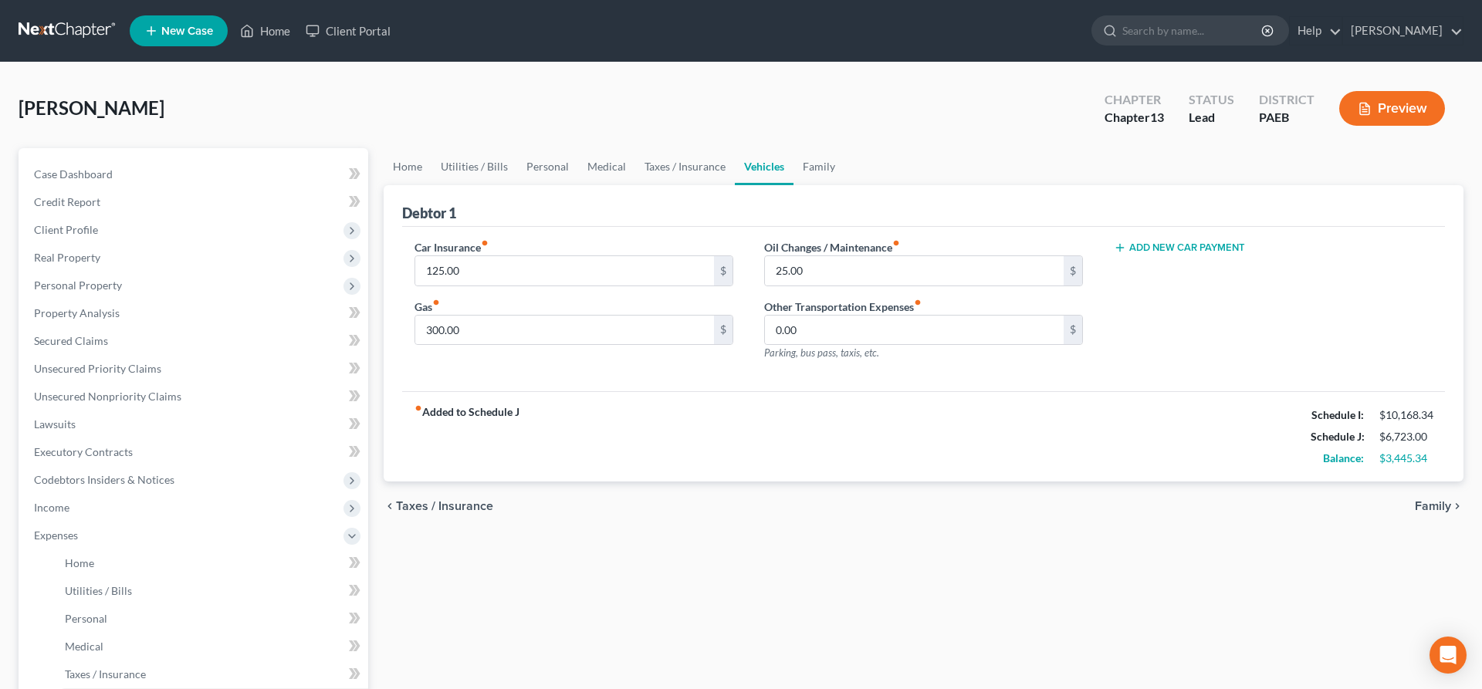
click at [1197, 242] on button "Add New Car Payment" at bounding box center [1179, 248] width 131 height 12
click at [1196, 279] on input "text" at bounding box center [1250, 270] width 271 height 29
click at [820, 330] on input "0.00" at bounding box center [914, 330] width 299 height 29
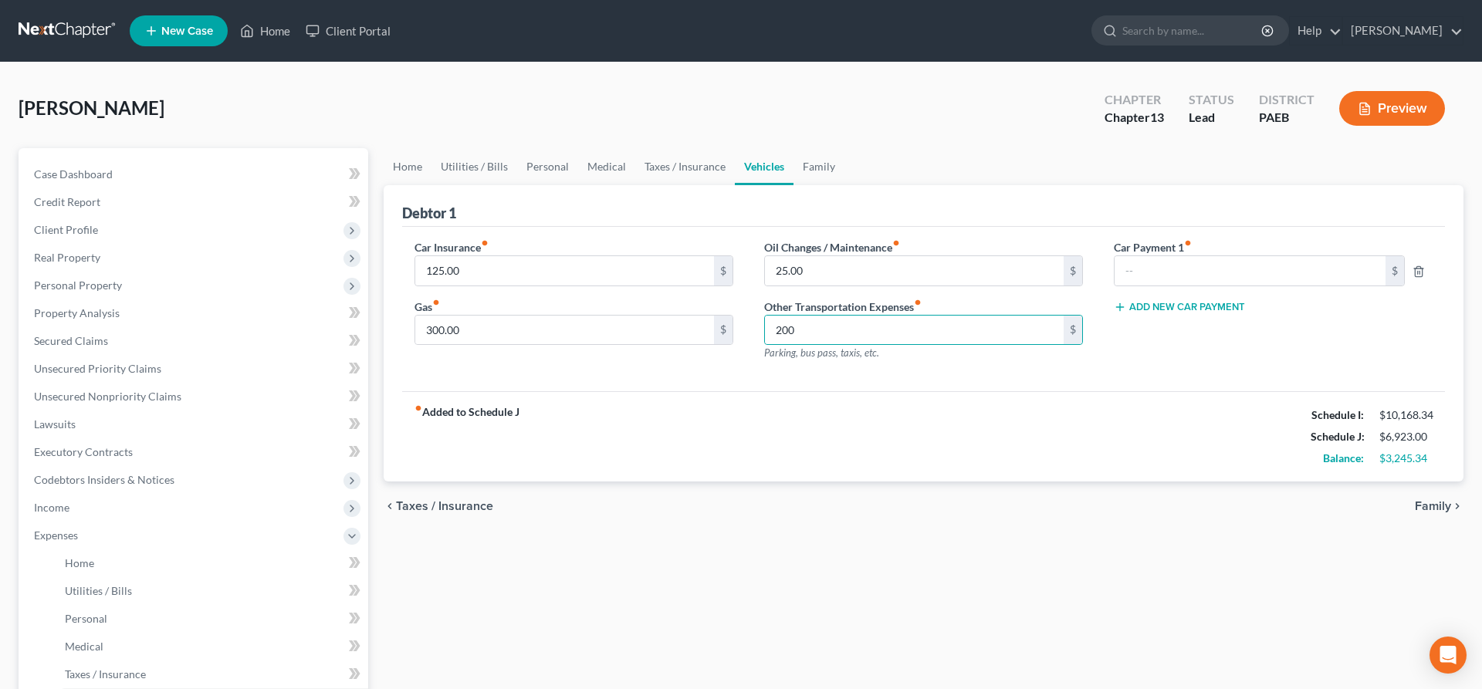
click at [895, 432] on div "fiber_manual_record Added to Schedule J Schedule I: $10,168.34 Schedule J: $6,9…" at bounding box center [923, 436] width 1043 height 90
click at [1428, 500] on span "Family" at bounding box center [1433, 506] width 36 height 12
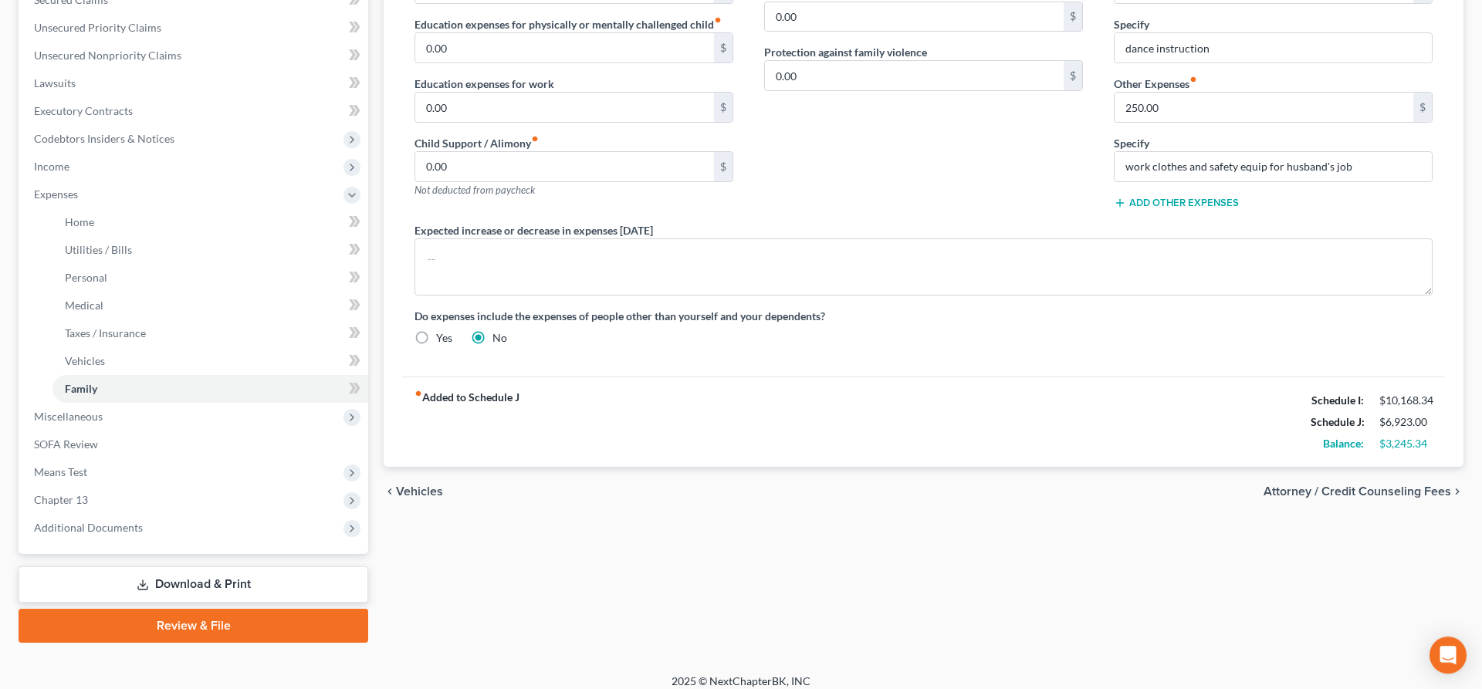
scroll to position [352, 0]
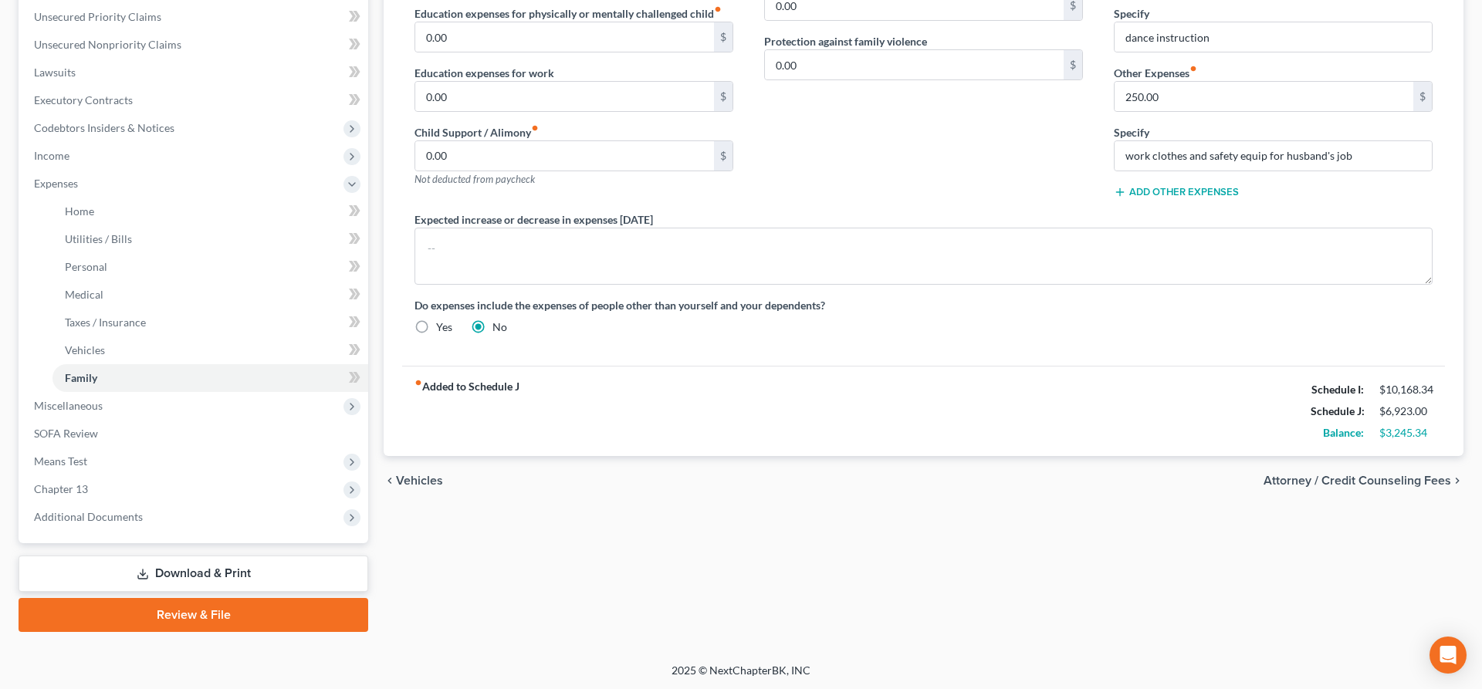
click at [1352, 477] on span "Attorney / Credit Counseling Fees" at bounding box center [1358, 481] width 188 height 12
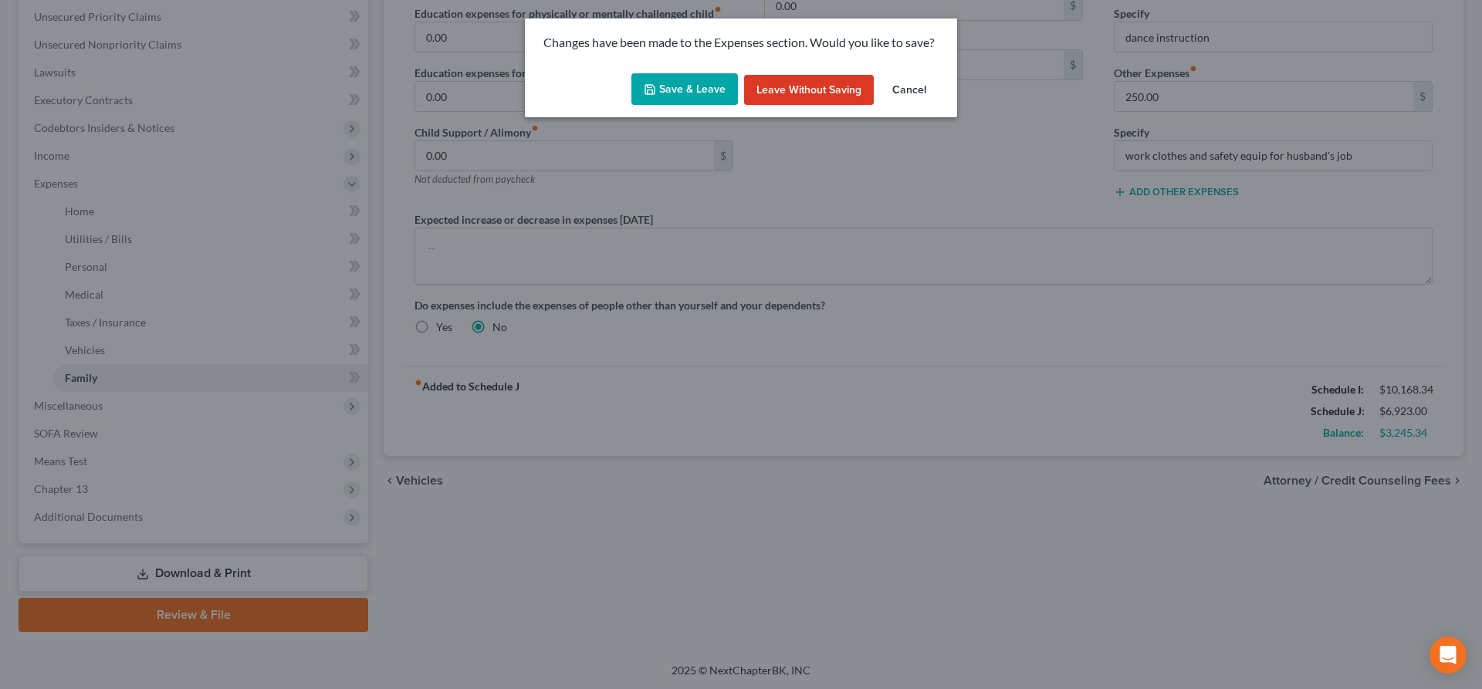
click at [697, 86] on button "Save & Leave" at bounding box center [684, 89] width 107 height 32
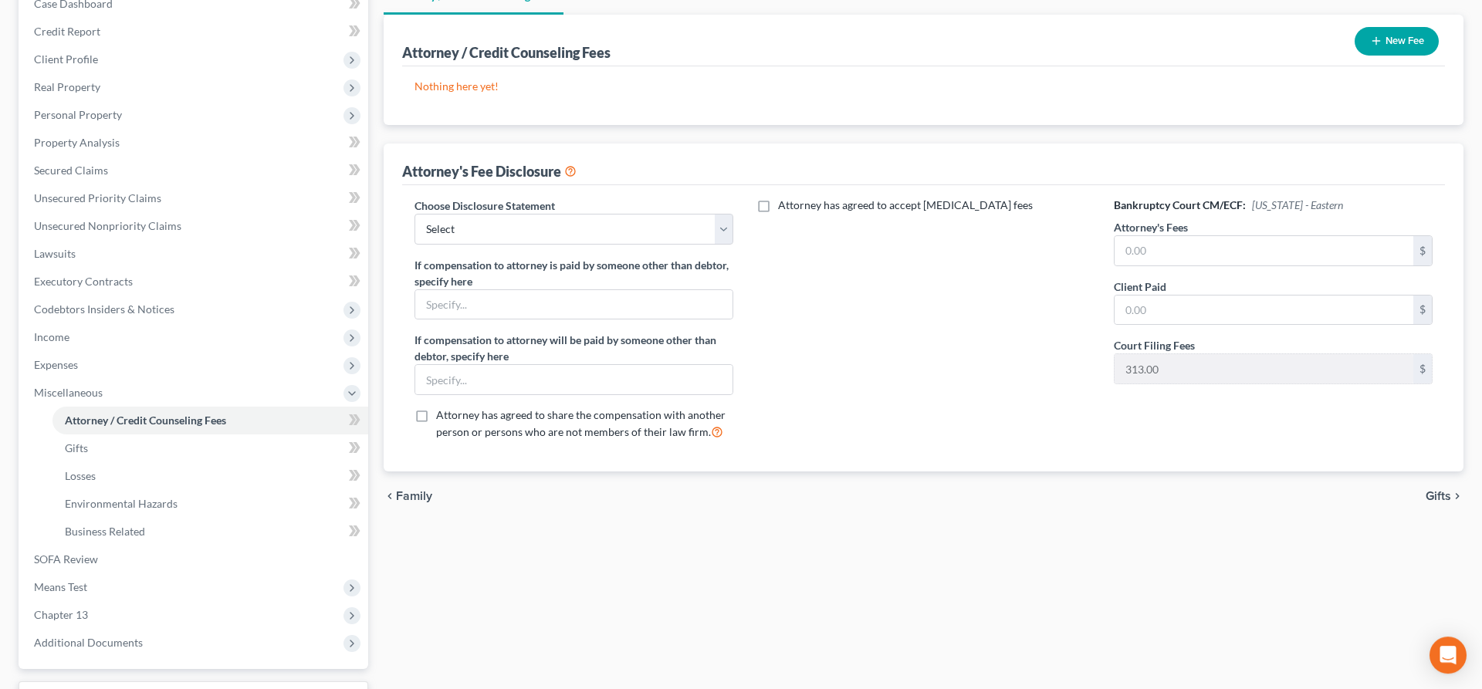
scroll to position [60, 0]
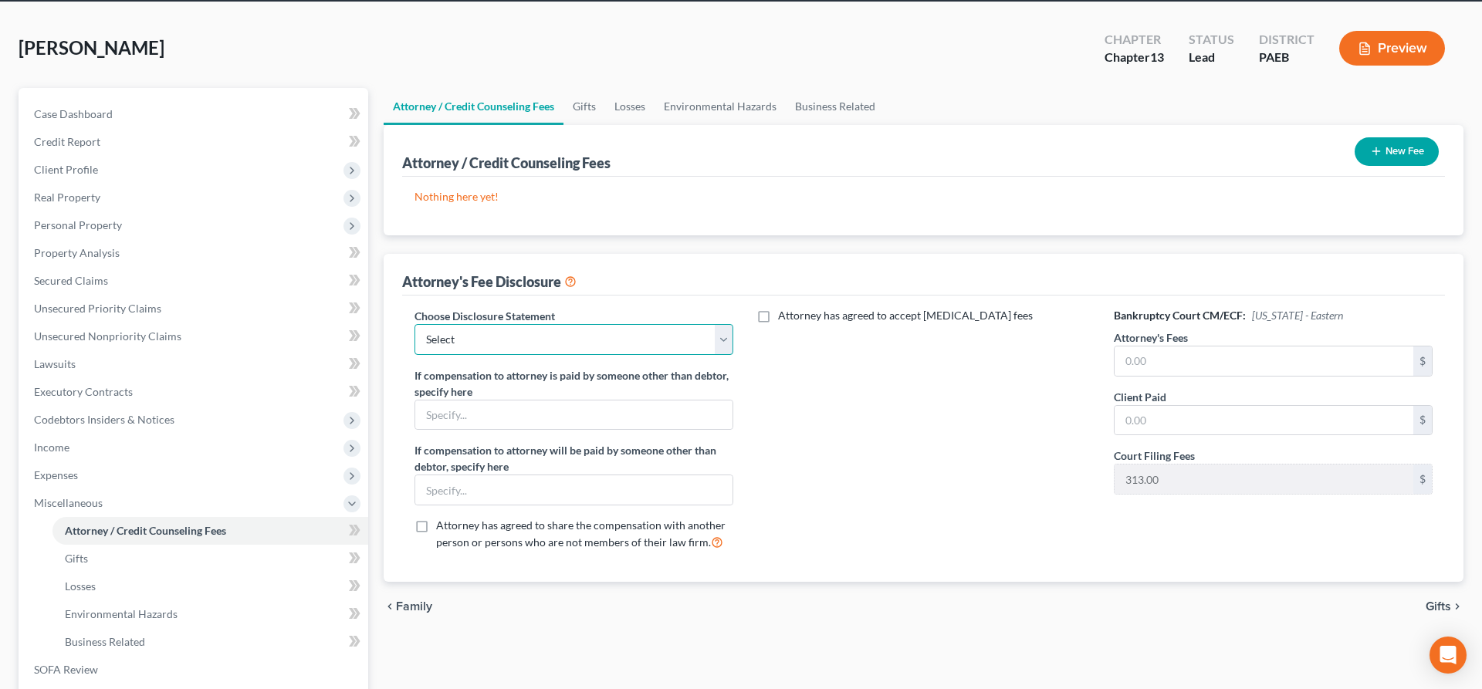
click at [415, 324] on select "Select [PERSON_NAME]" at bounding box center [574, 339] width 319 height 31
click option "[PERSON_NAME]" at bounding box center [0, 0] width 0 height 0
click at [1377, 155] on icon "button" at bounding box center [1376, 151] width 12 height 12
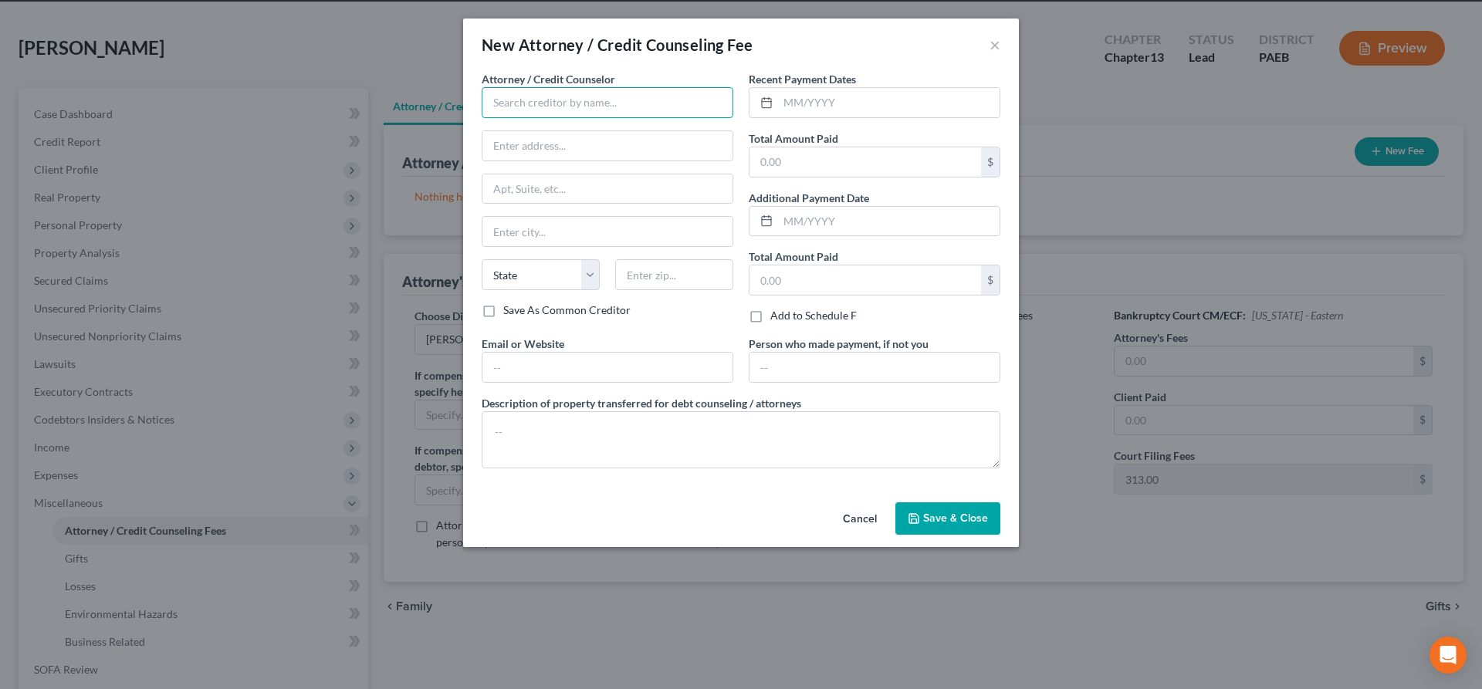
click at [552, 96] on input "text" at bounding box center [608, 102] width 252 height 31
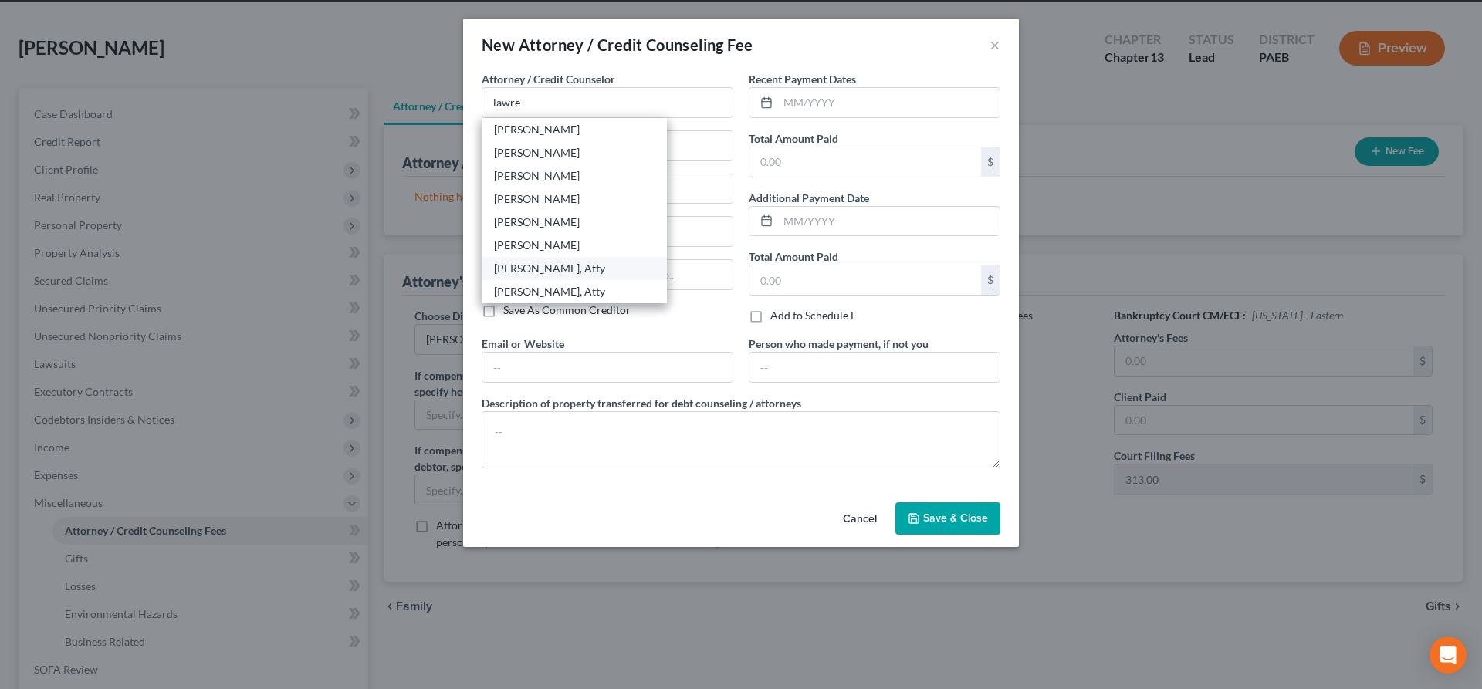
click at [587, 273] on div "[PERSON_NAME], Atty" at bounding box center [574, 268] width 161 height 15
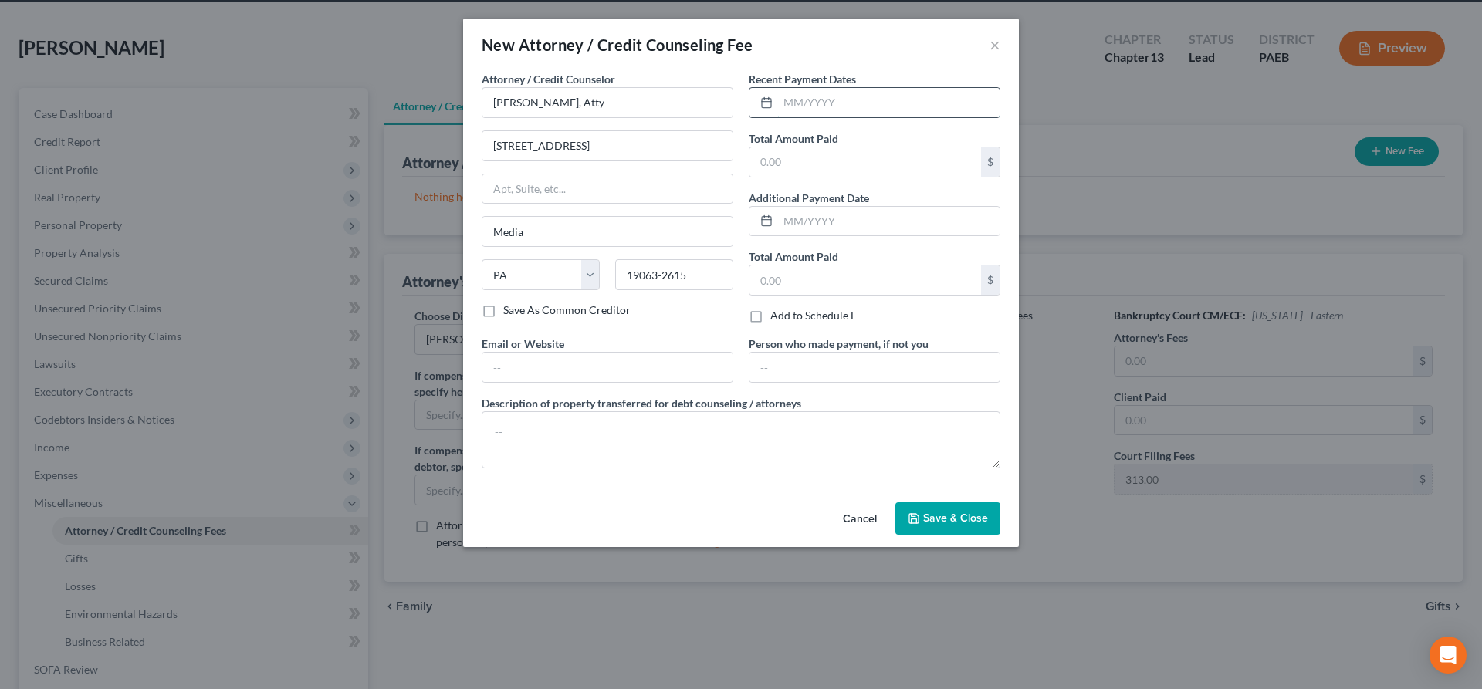
click at [819, 96] on input "text" at bounding box center [889, 102] width 222 height 29
click at [797, 159] on input "text" at bounding box center [866, 161] width 232 height 29
click at [943, 518] on span "Save & Close" at bounding box center [955, 518] width 65 height 13
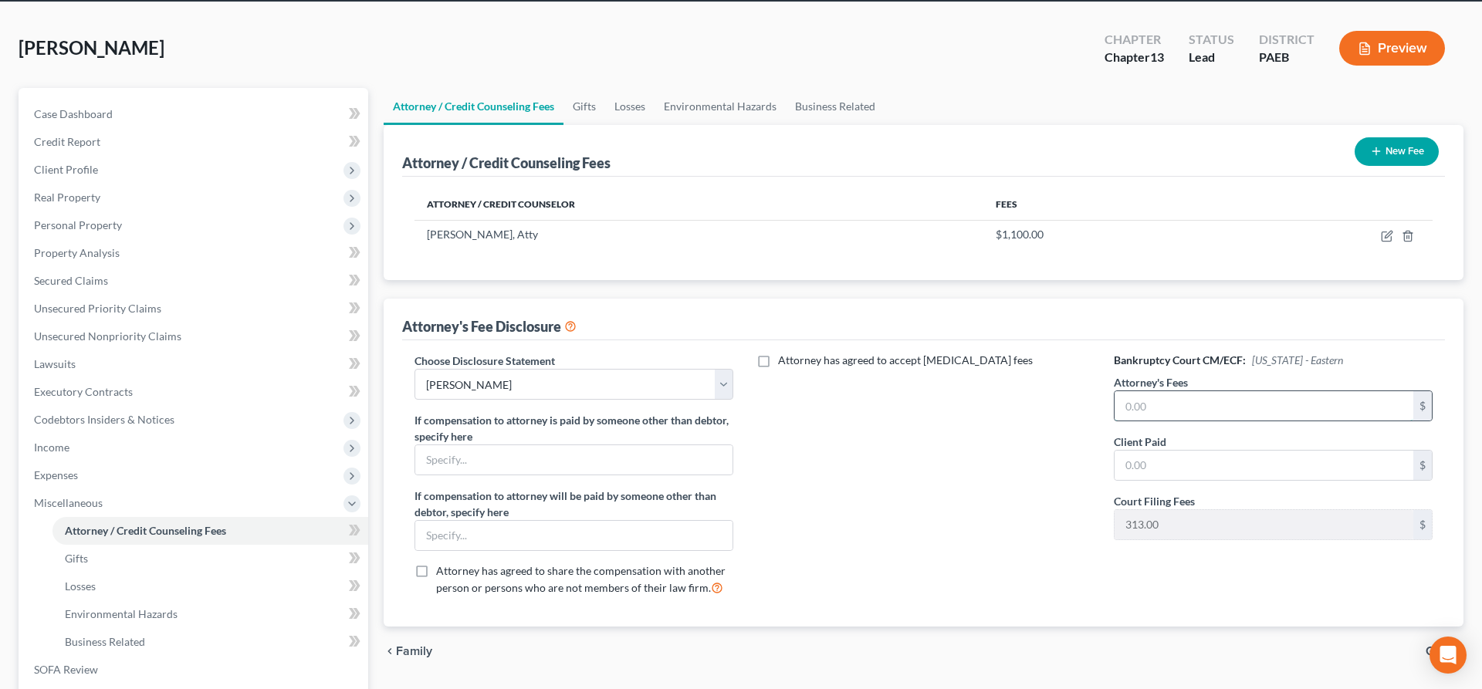
click at [1190, 405] on input "text" at bounding box center [1264, 405] width 299 height 29
click at [1232, 464] on input "text" at bounding box center [1264, 465] width 299 height 29
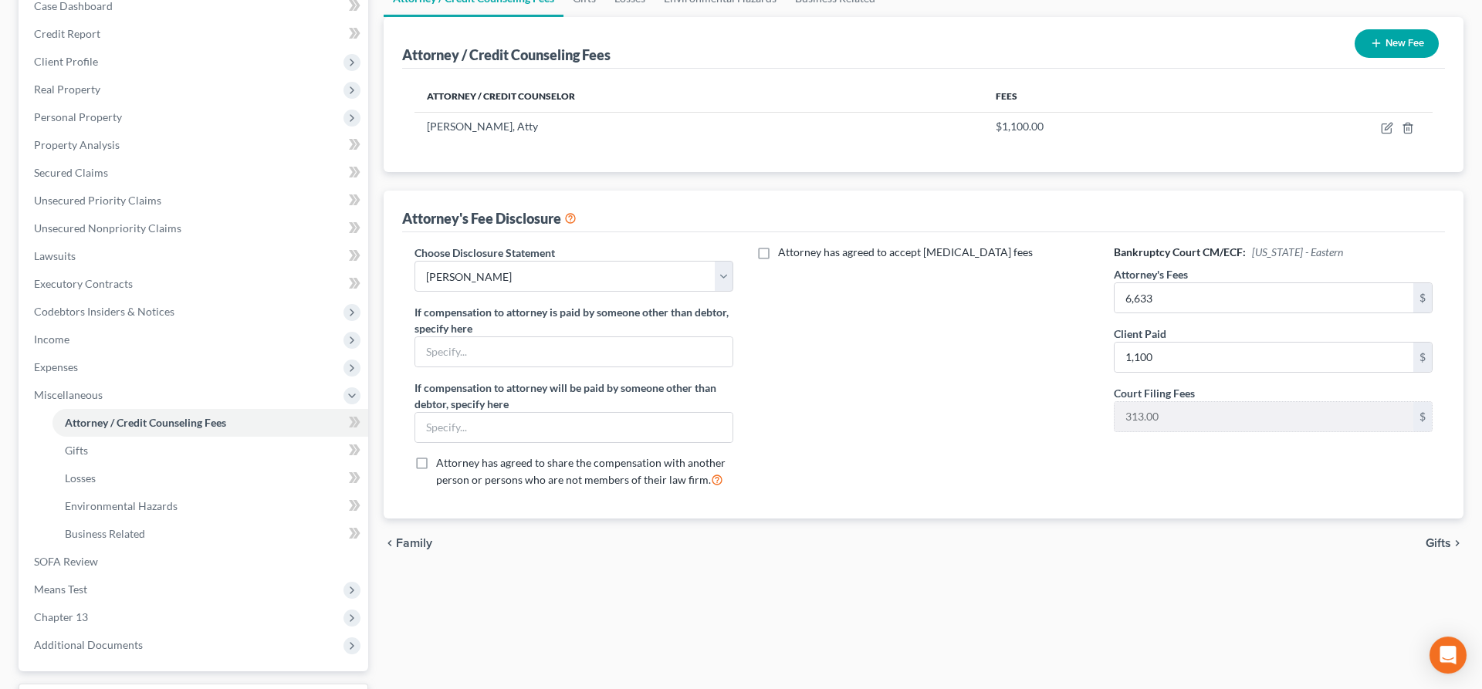
scroll to position [139, 0]
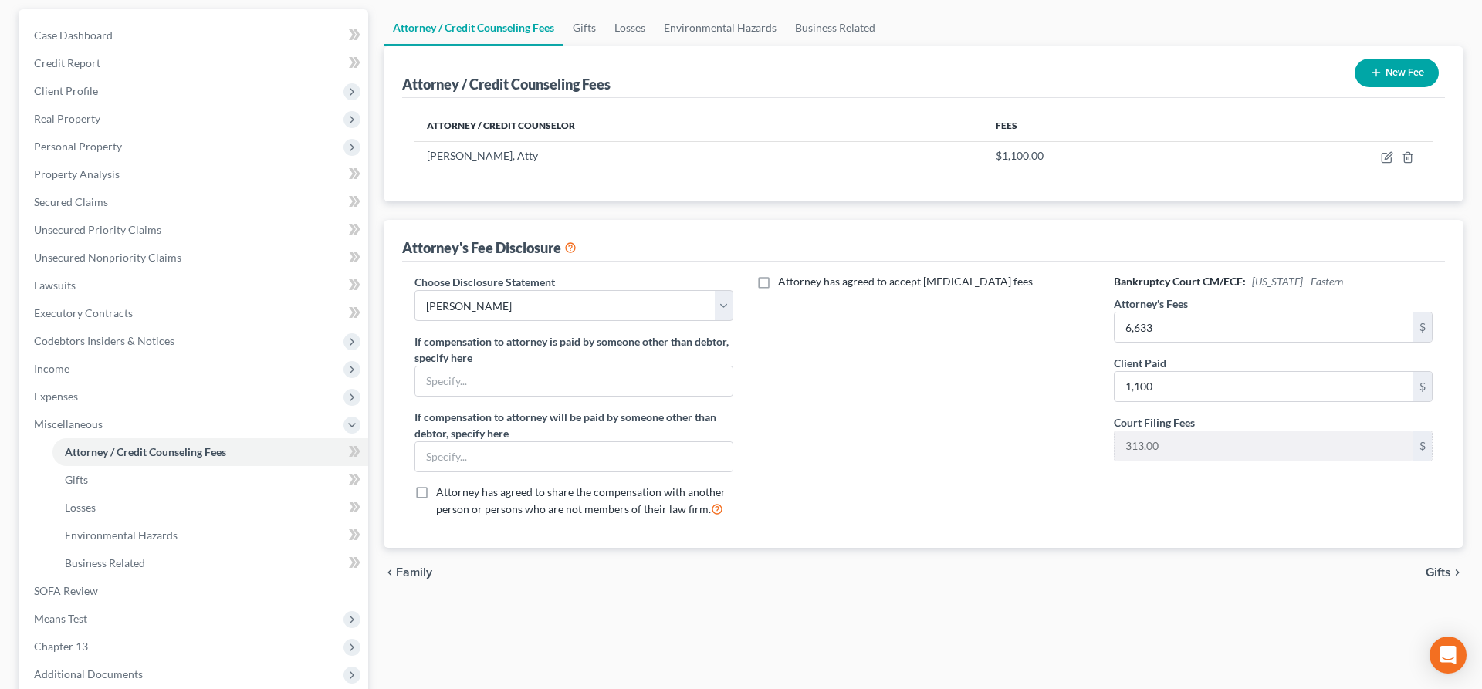
click at [1443, 568] on span "Gifts" at bounding box center [1438, 573] width 25 height 12
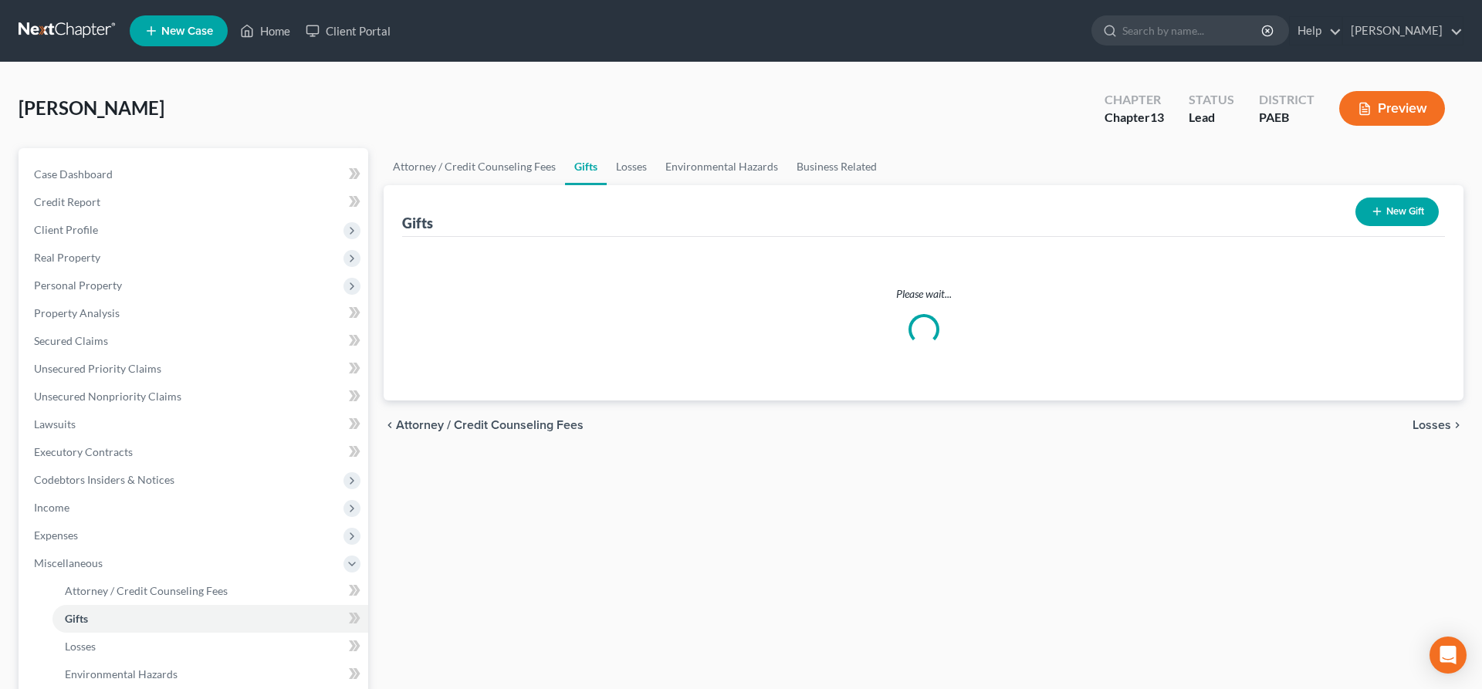
click at [1450, 568] on div "Attorney / Credit Counseling Fees Gifts Losses Environmental Hazards Business R…" at bounding box center [923, 538] width 1095 height 780
click at [1435, 425] on span "Losses" at bounding box center [1432, 425] width 39 height 12
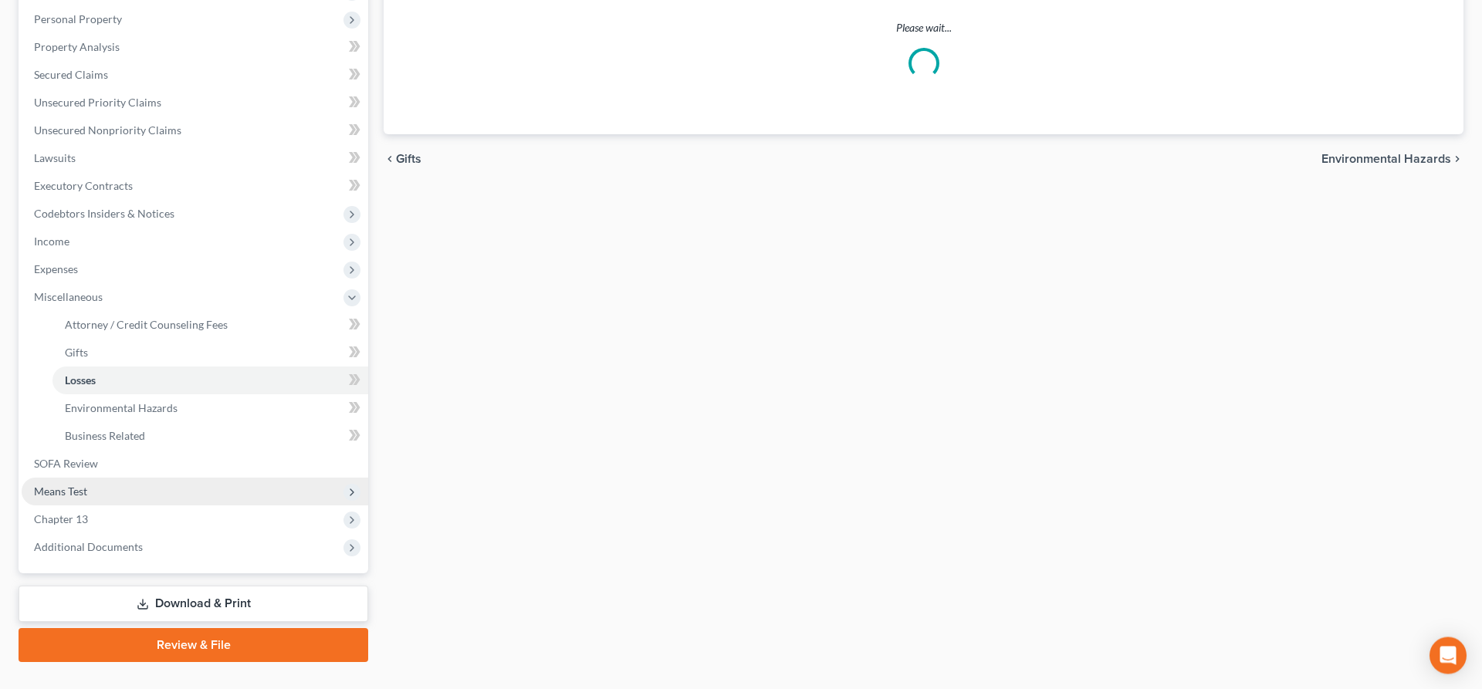
scroll to position [296, 0]
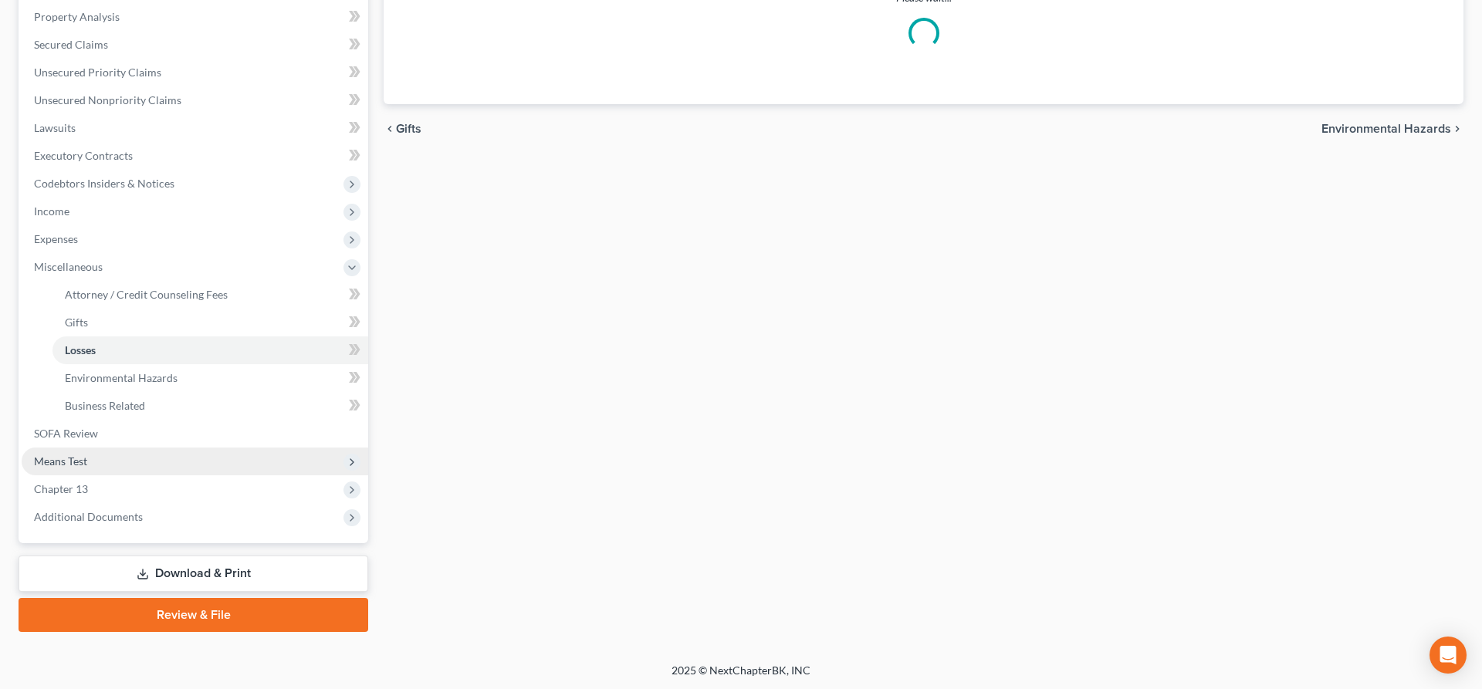
click at [69, 457] on span "Means Test" at bounding box center [60, 461] width 53 height 13
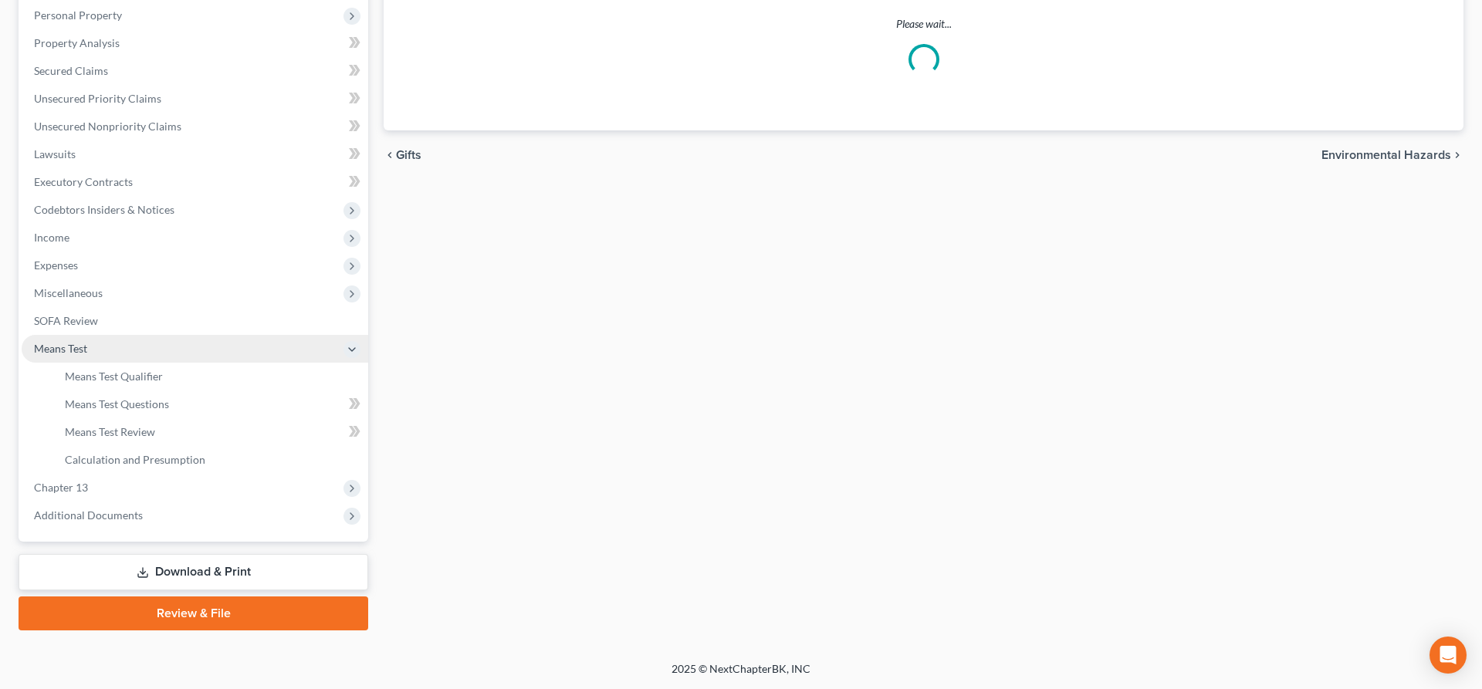
scroll to position [269, 0]
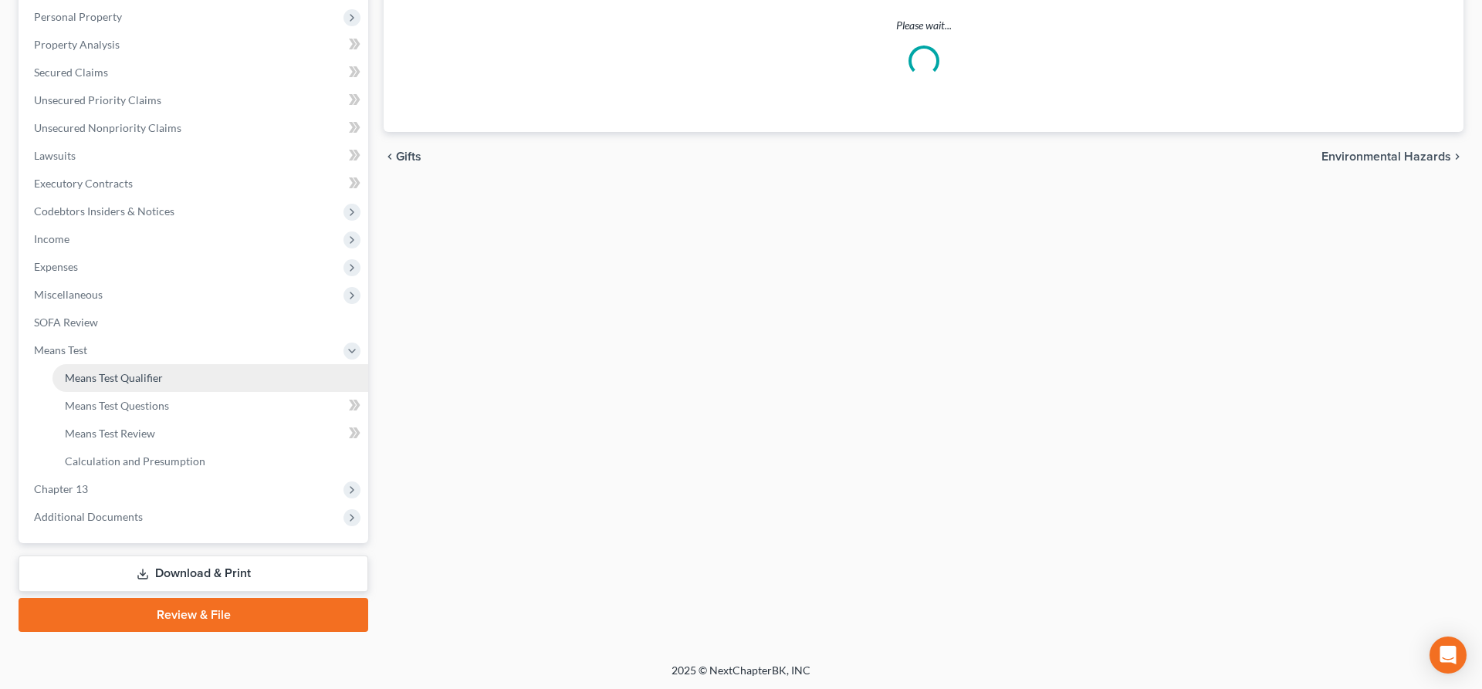
click at [161, 383] on span "Means Test Qualifier" at bounding box center [114, 377] width 98 height 13
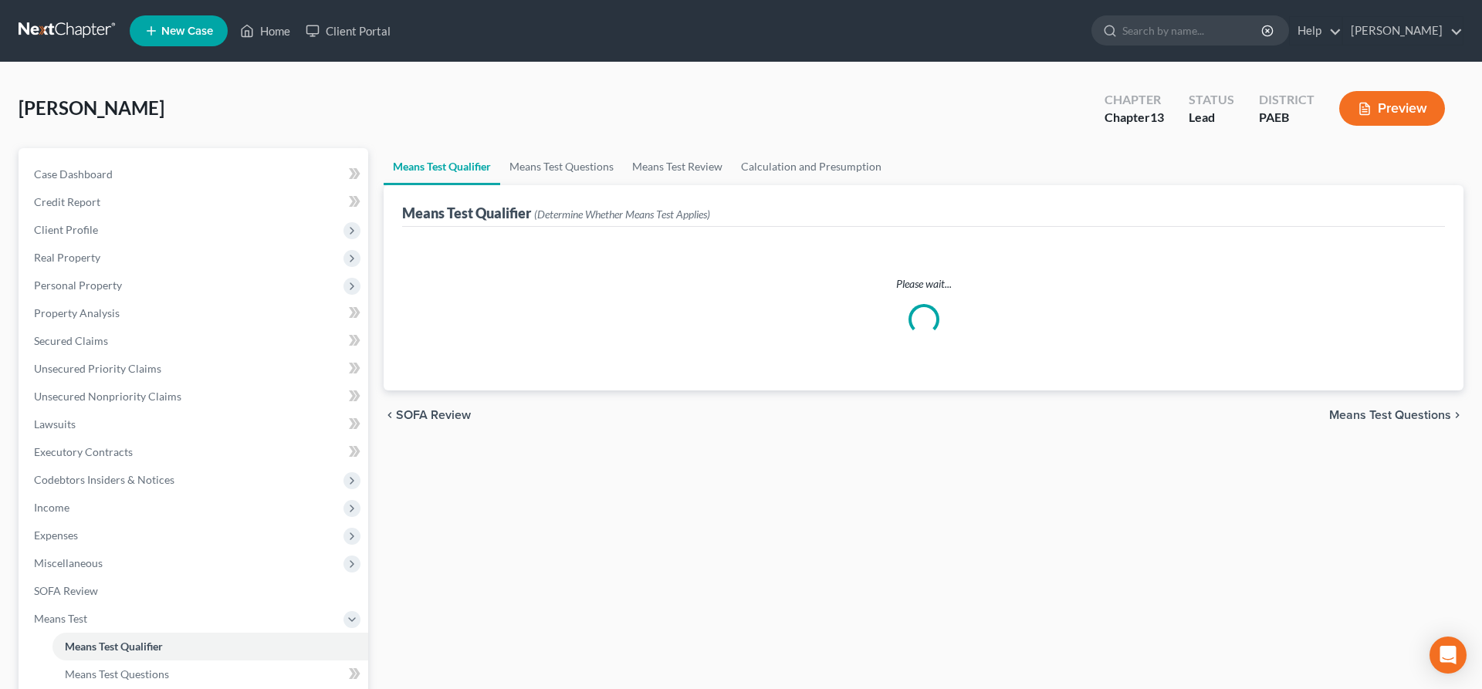
click at [1386, 411] on span "Means Test Questions" at bounding box center [1390, 415] width 122 height 12
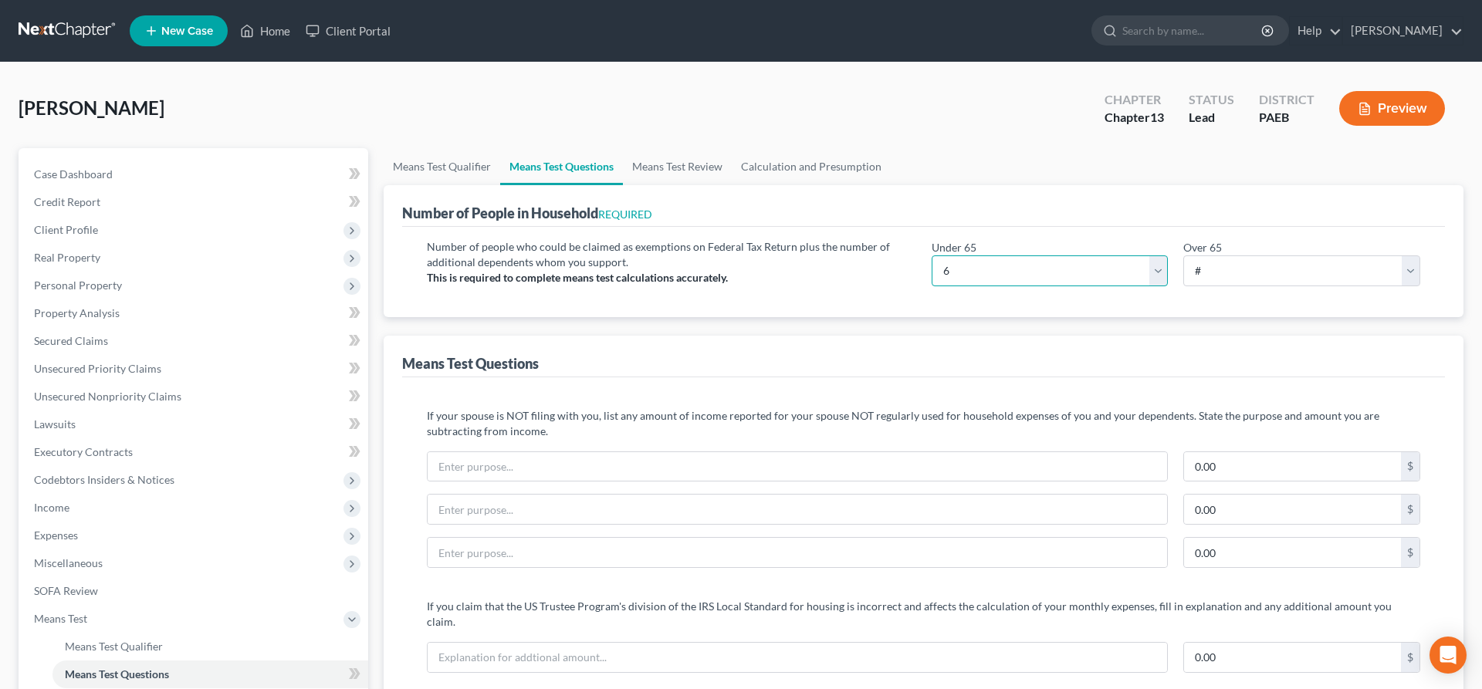
click option "6" at bounding box center [0, 0] width 0 height 0
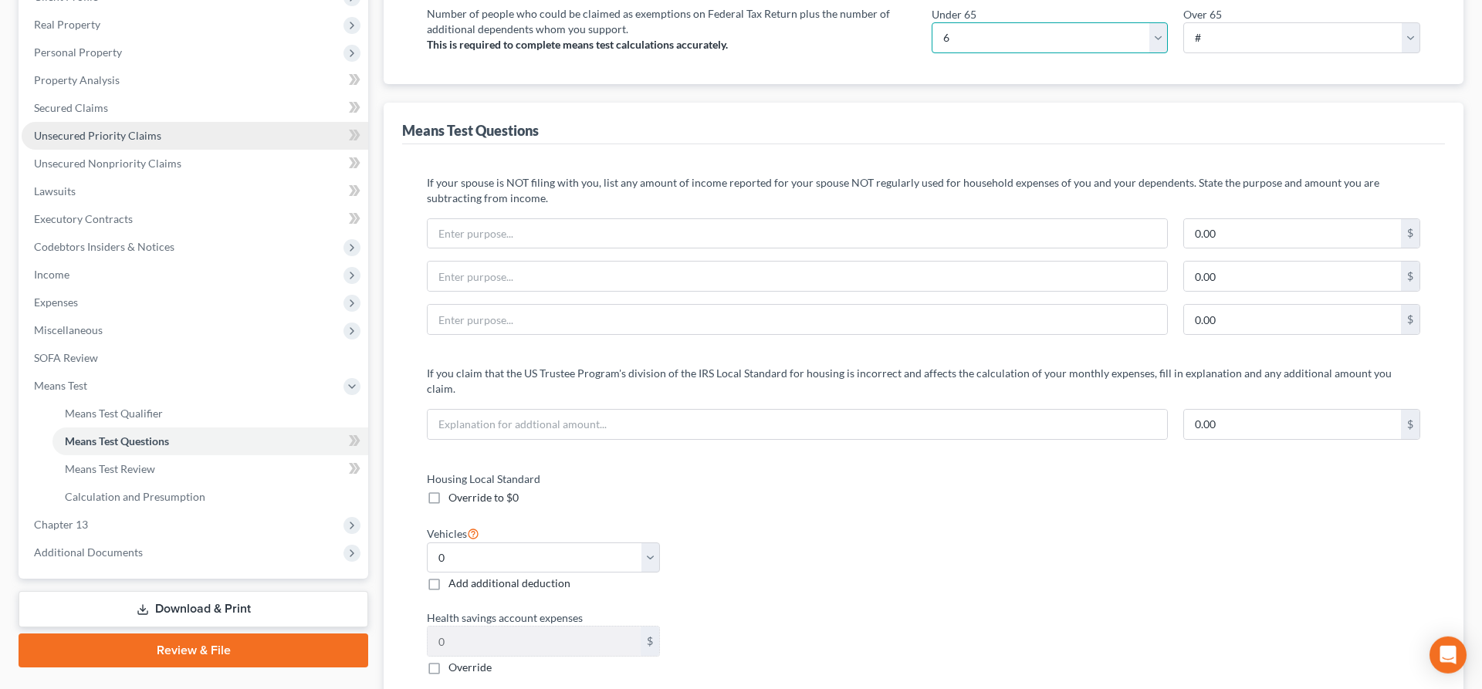
scroll to position [236, 0]
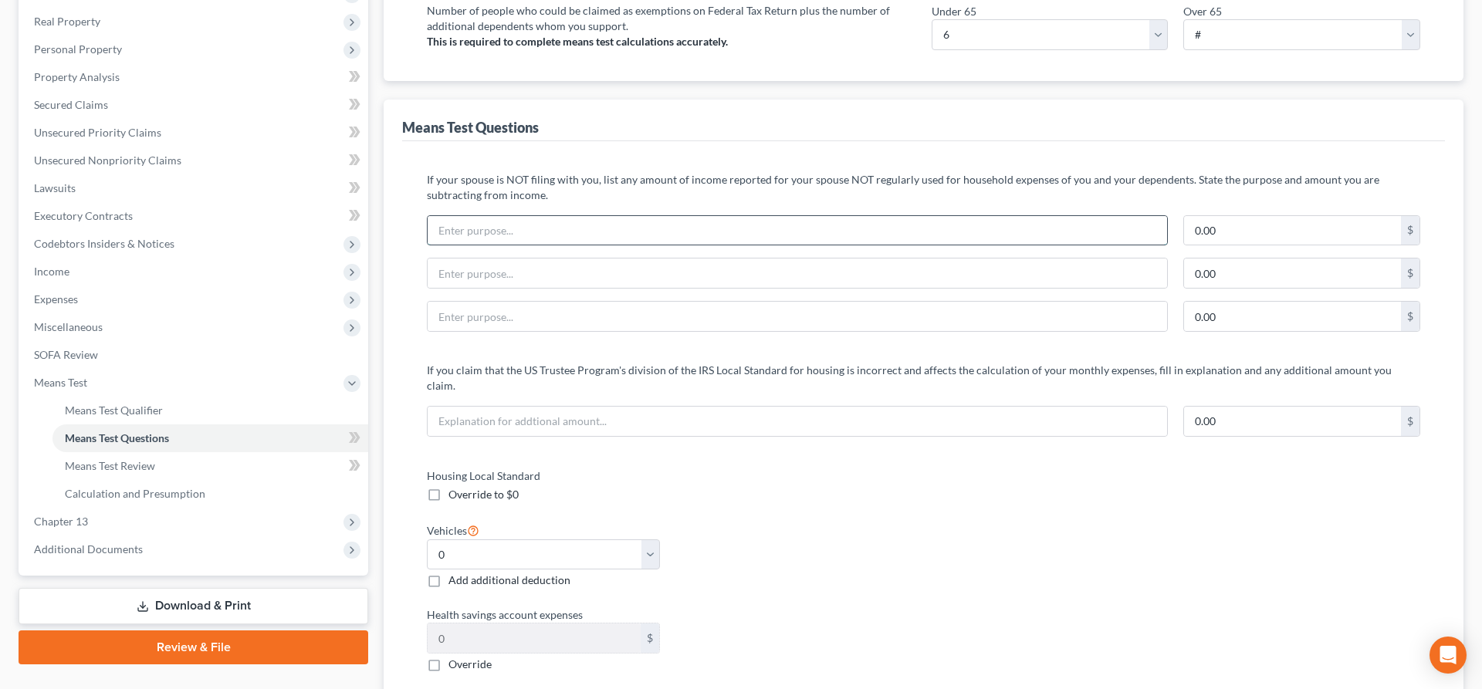
click at [459, 239] on input "text" at bounding box center [798, 230] width 740 height 29
click at [476, 230] on input "husbannds credit card debts" at bounding box center [798, 230] width 740 height 29
click at [1258, 237] on input "0.00" at bounding box center [1292, 230] width 217 height 29
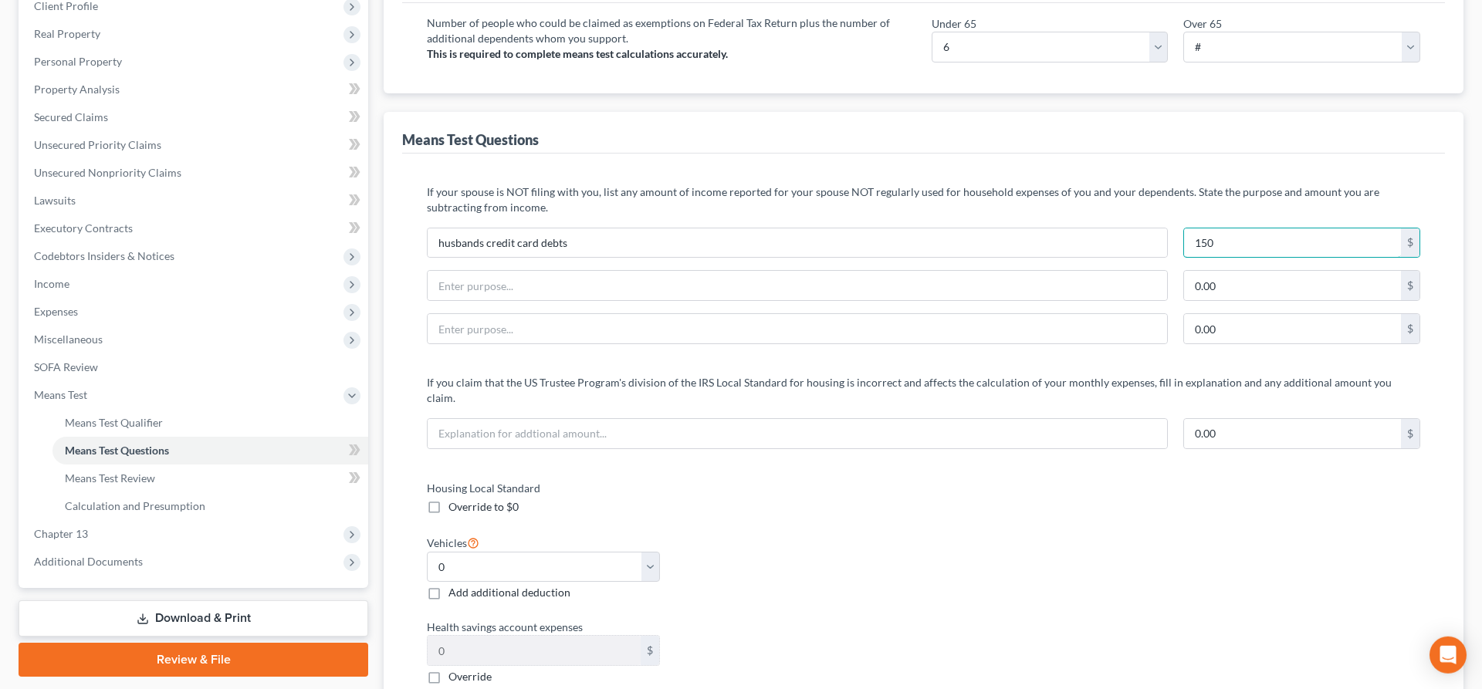
scroll to position [79, 0]
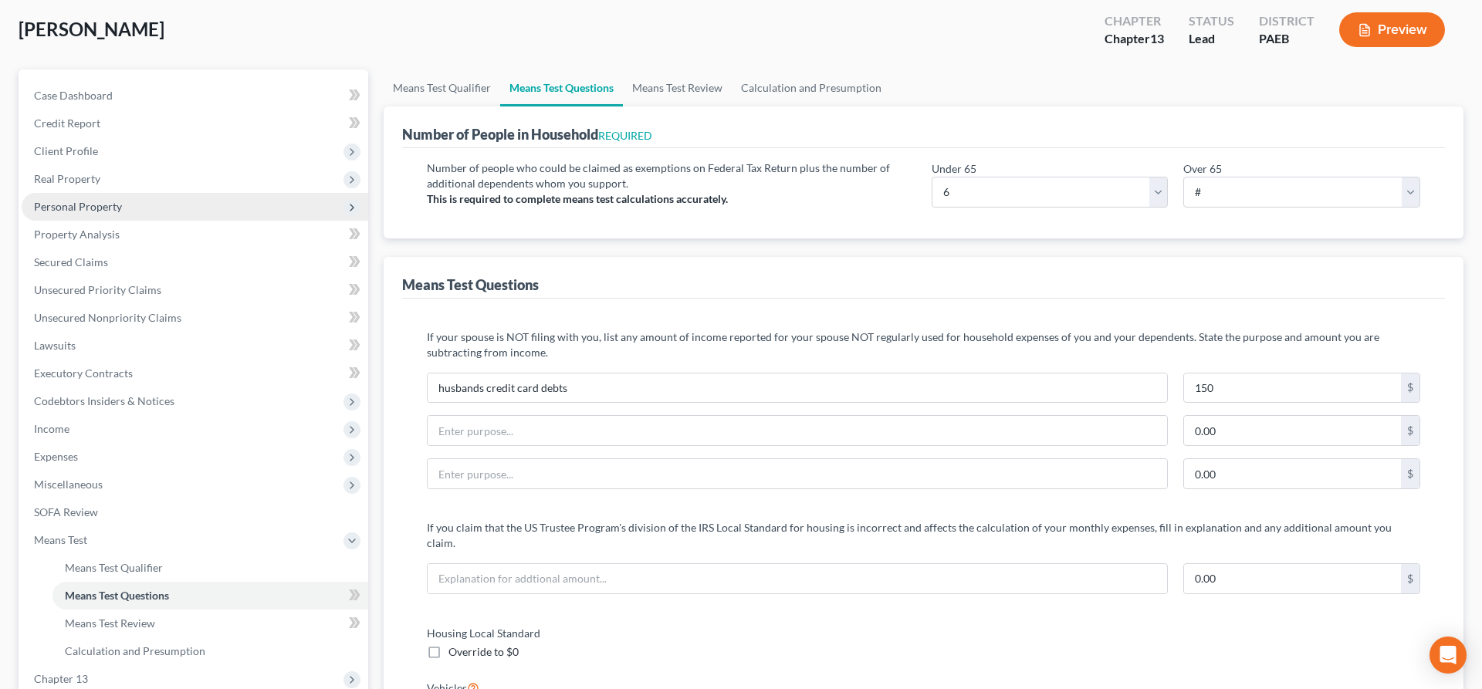
click at [65, 211] on span "Personal Property" at bounding box center [78, 206] width 88 height 13
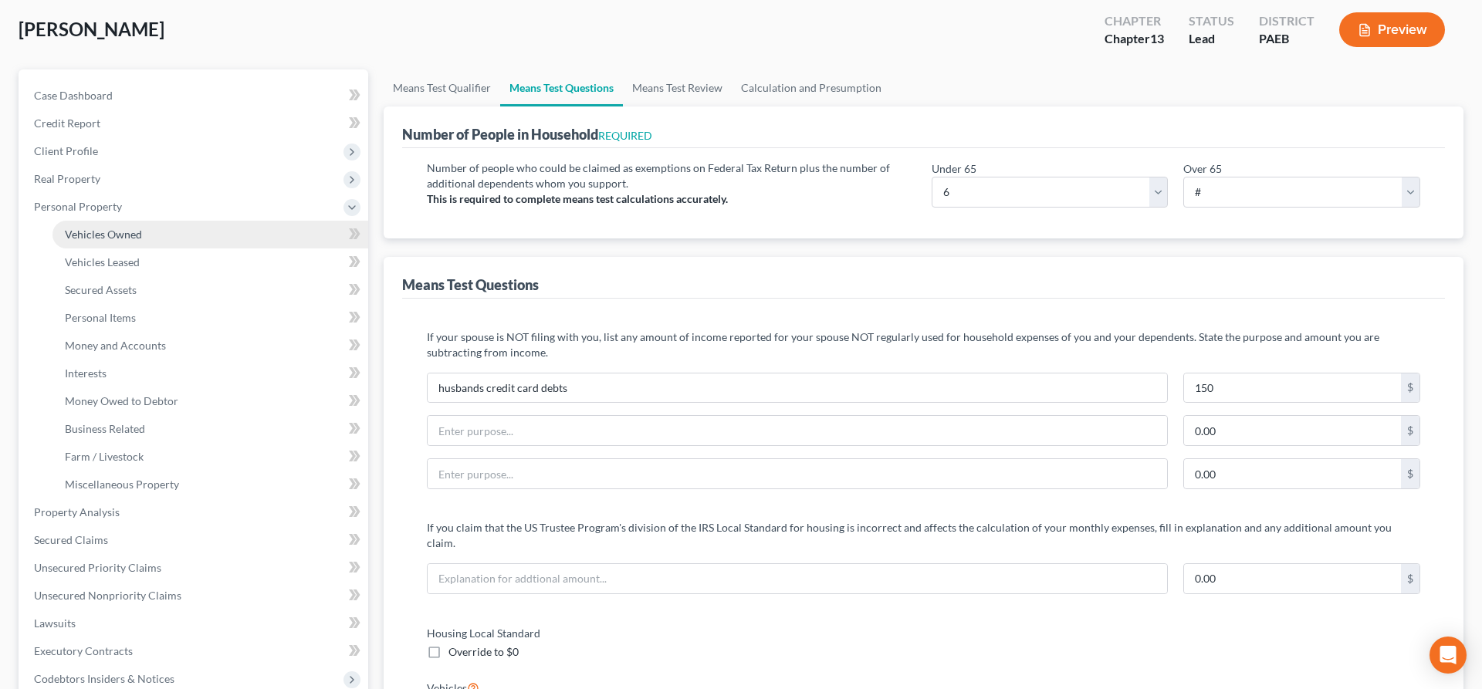
click at [112, 221] on link "Vehicles Owned" at bounding box center [210, 235] width 316 height 28
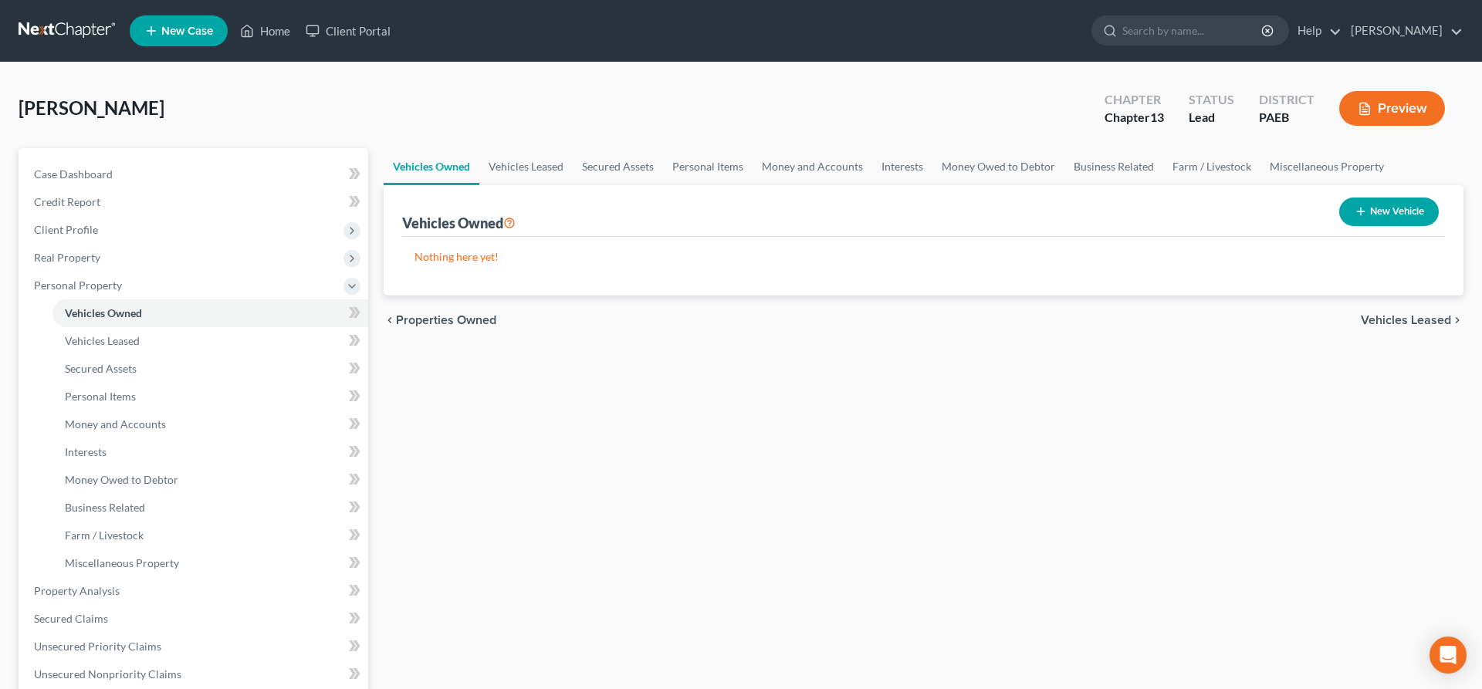
click at [1369, 215] on button "New Vehicle" at bounding box center [1389, 212] width 100 height 29
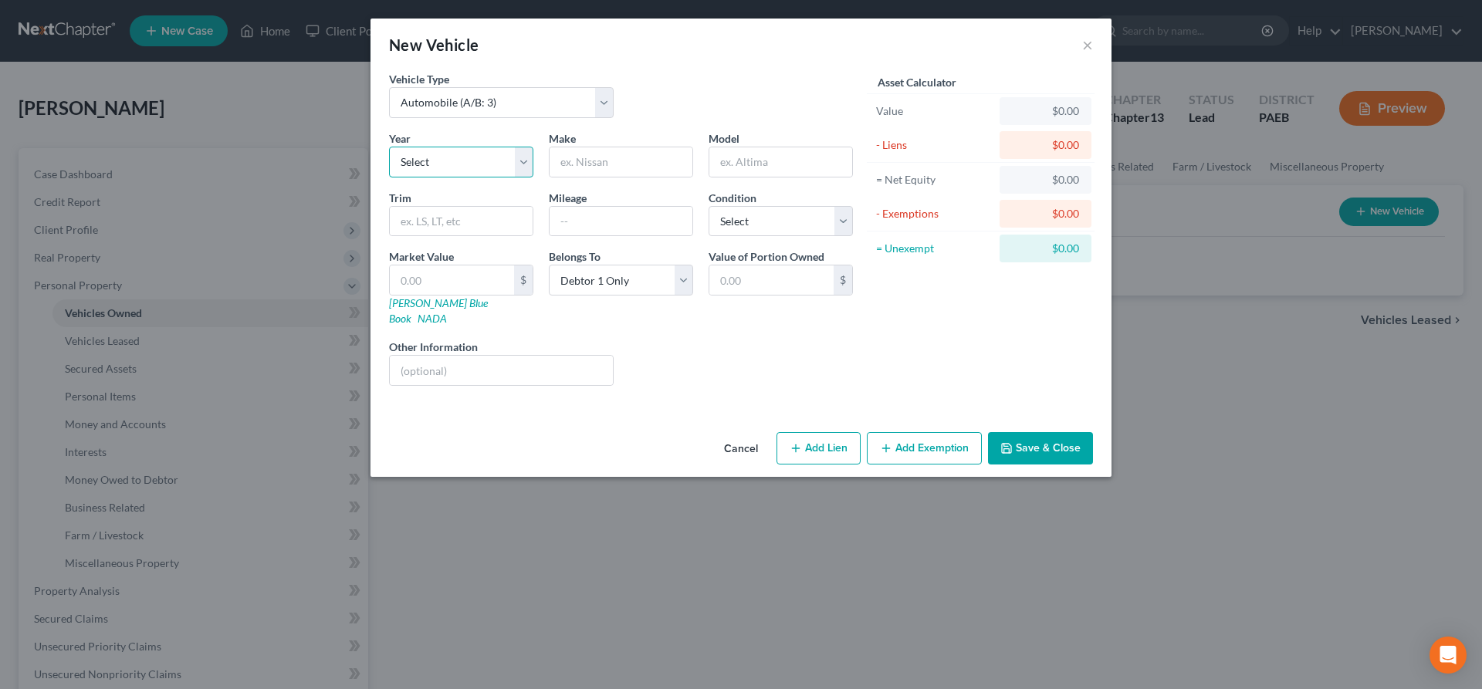
click at [389, 147] on select "Select 2026 2025 2024 2023 2022 2021 2020 2019 2018 2017 2016 2015 2014 2013 20…" at bounding box center [461, 162] width 144 height 31
click option "2016" at bounding box center [0, 0] width 0 height 0
click at [587, 164] on input "text" at bounding box center [621, 161] width 143 height 29
click at [709, 206] on select "Select Excellent Very Good Good Fair Poor" at bounding box center [781, 221] width 144 height 31
click option "Good" at bounding box center [0, 0] width 0 height 0
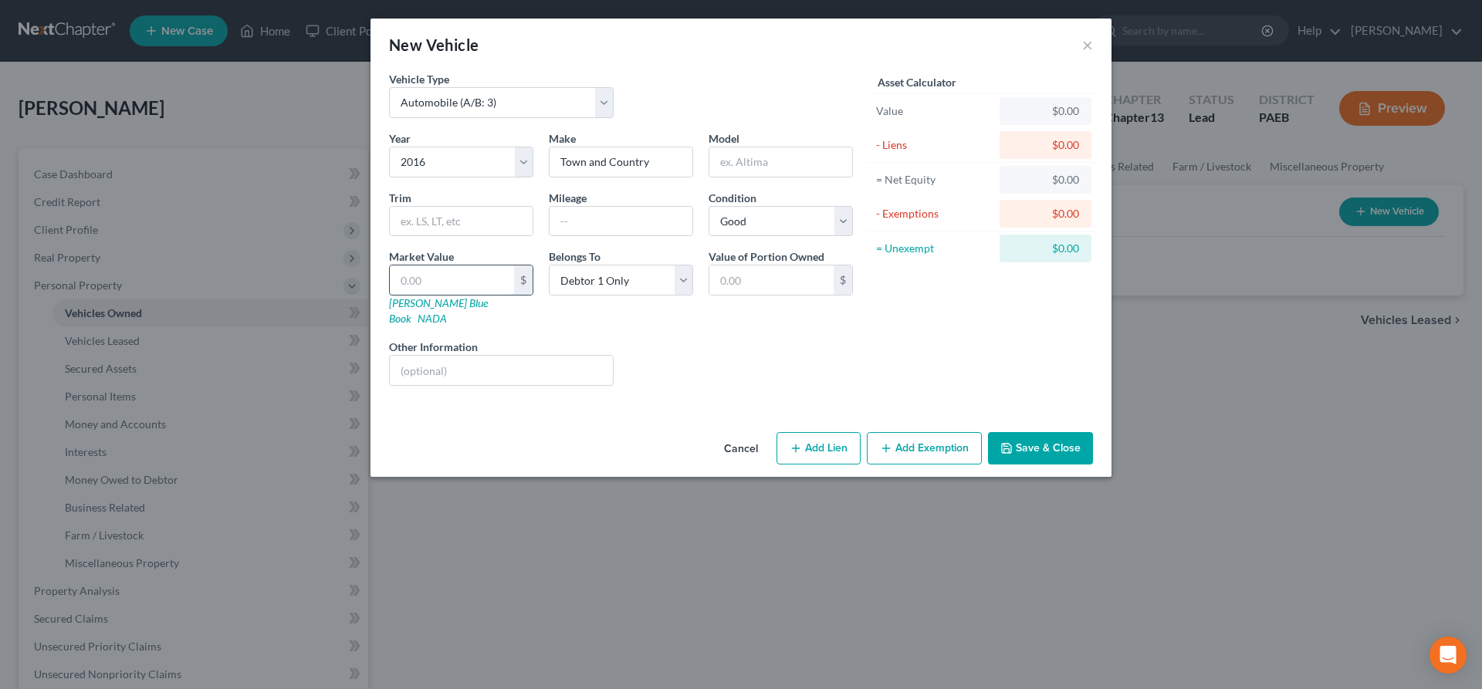
click at [420, 281] on input "text" at bounding box center [452, 280] width 124 height 29
click at [614, 224] on input "text" at bounding box center [621, 221] width 143 height 29
click at [739, 282] on input "text" at bounding box center [771, 280] width 124 height 29
click at [902, 432] on button "Add Exemption" at bounding box center [924, 448] width 115 height 32
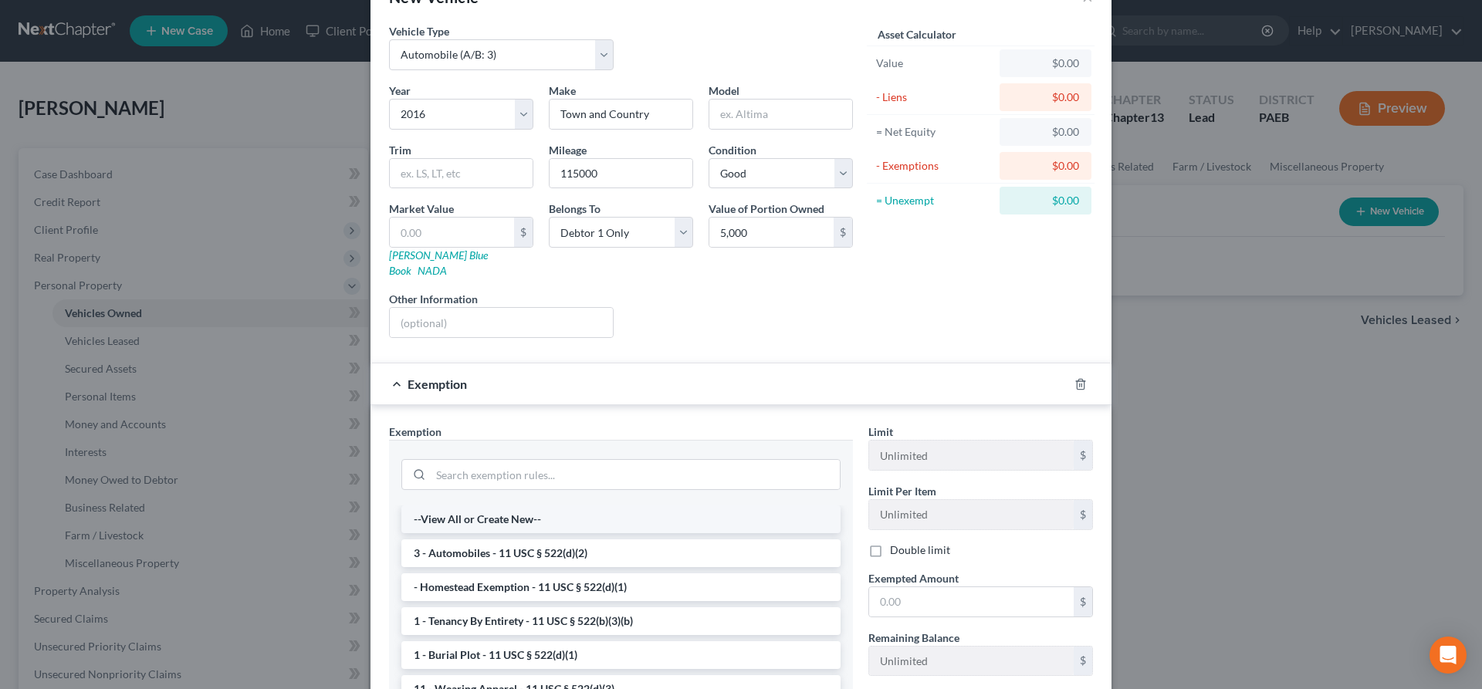
scroll to position [79, 0]
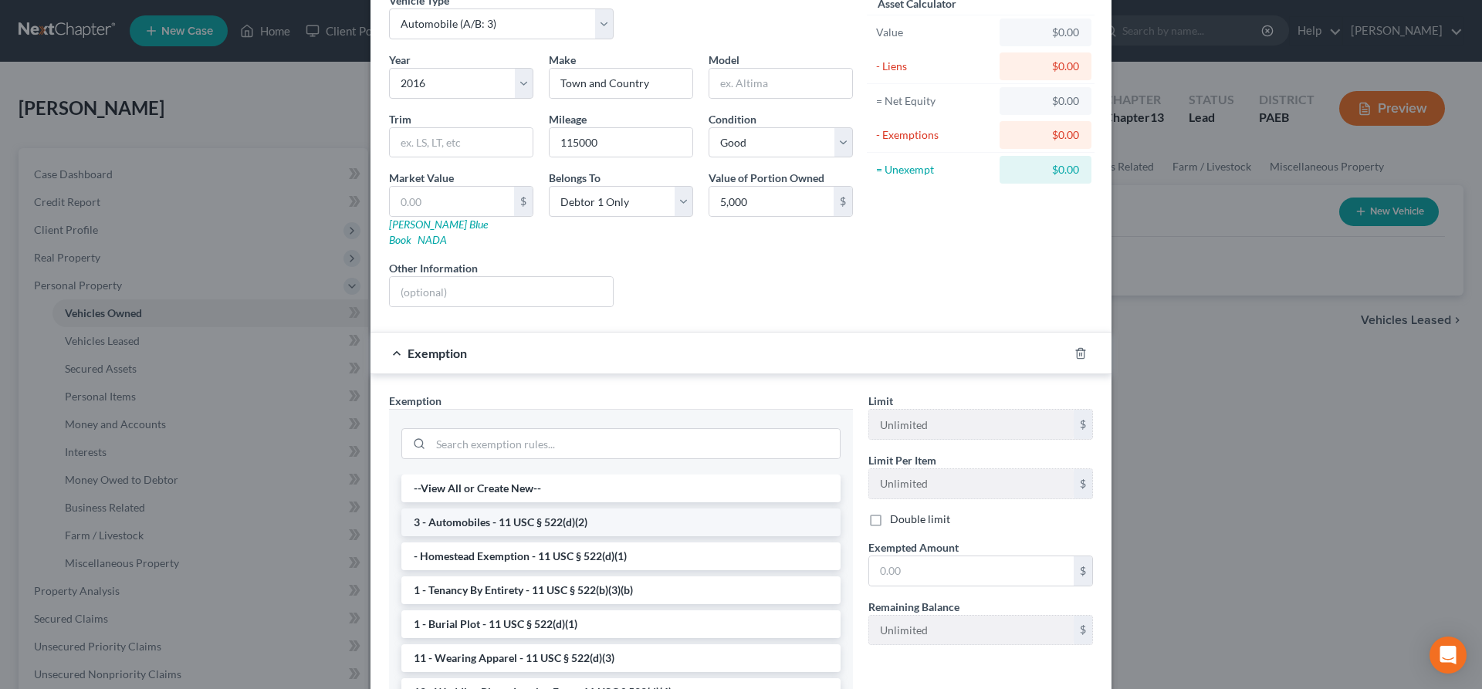
click at [614, 510] on li "3 - Automobiles - 11 USC § 522(d)(2)" at bounding box center [620, 523] width 439 height 28
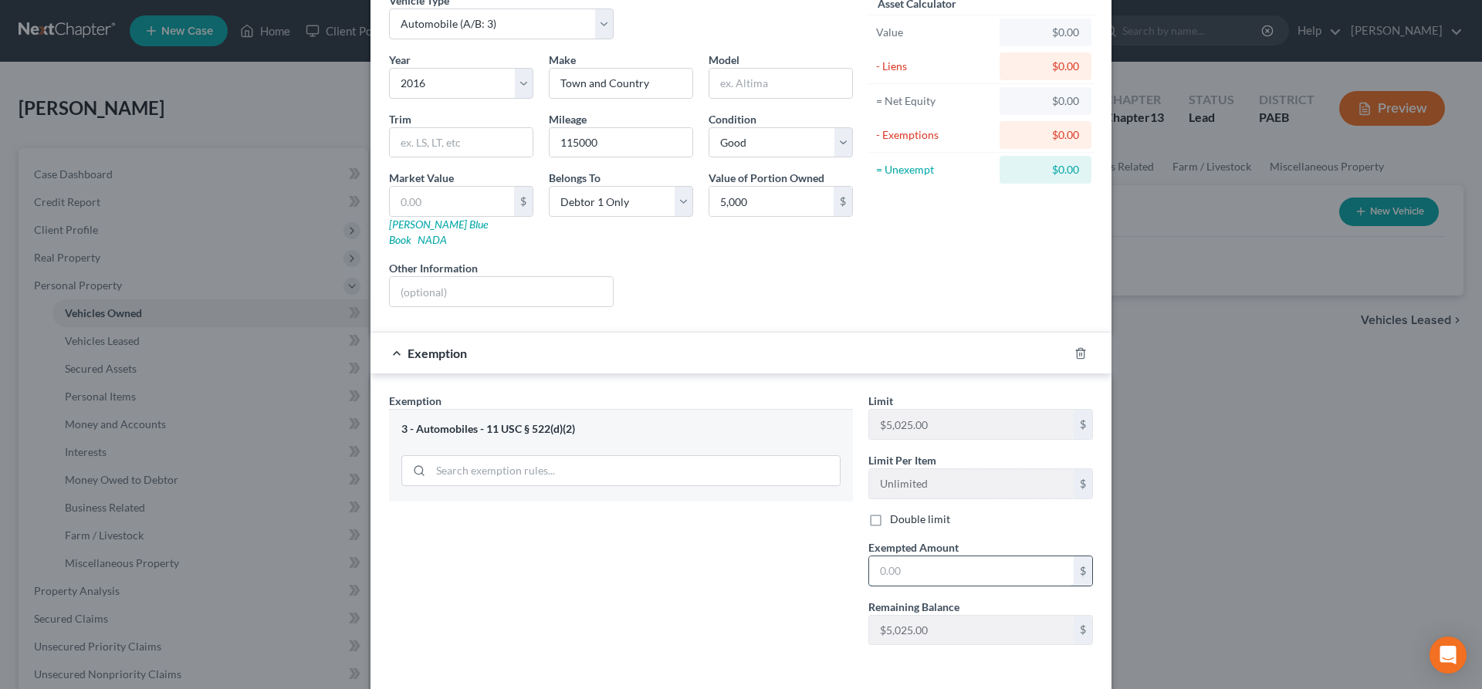
click at [909, 557] on input "text" at bounding box center [971, 571] width 205 height 29
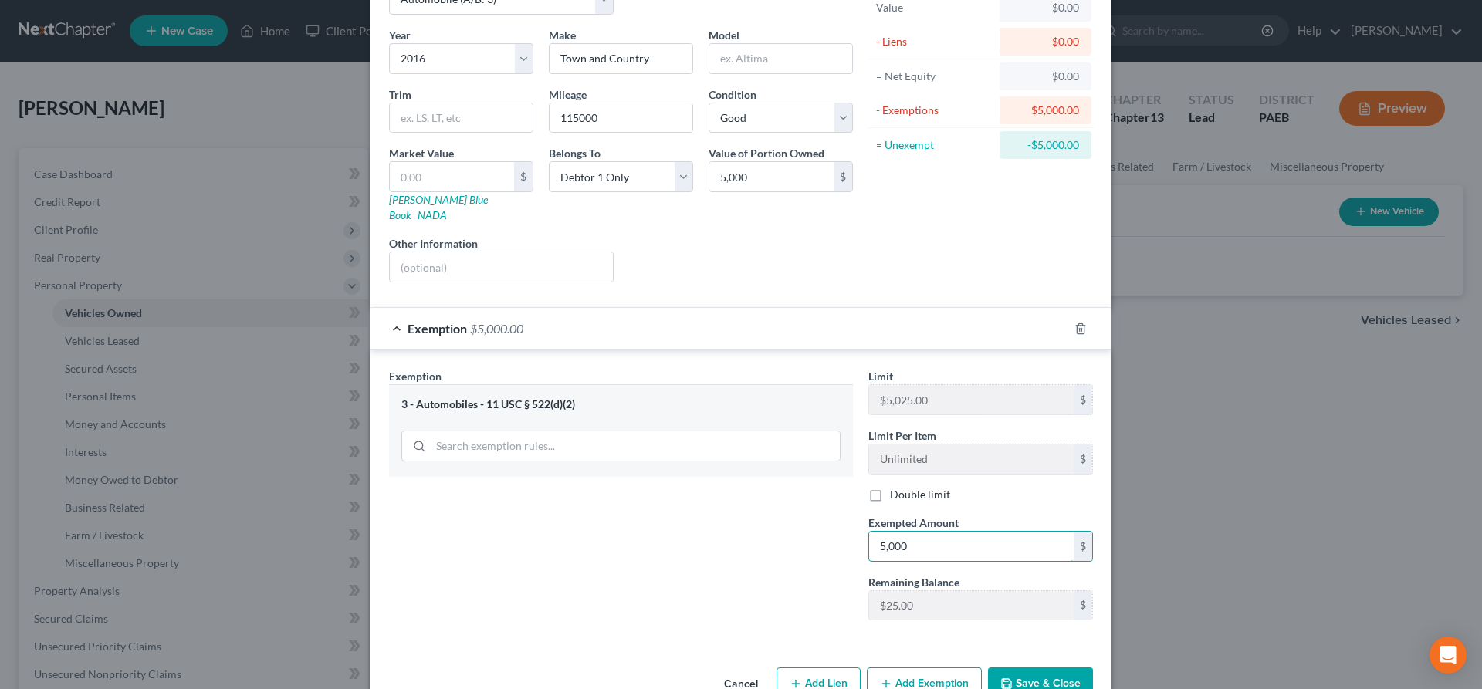
scroll to position [130, 0]
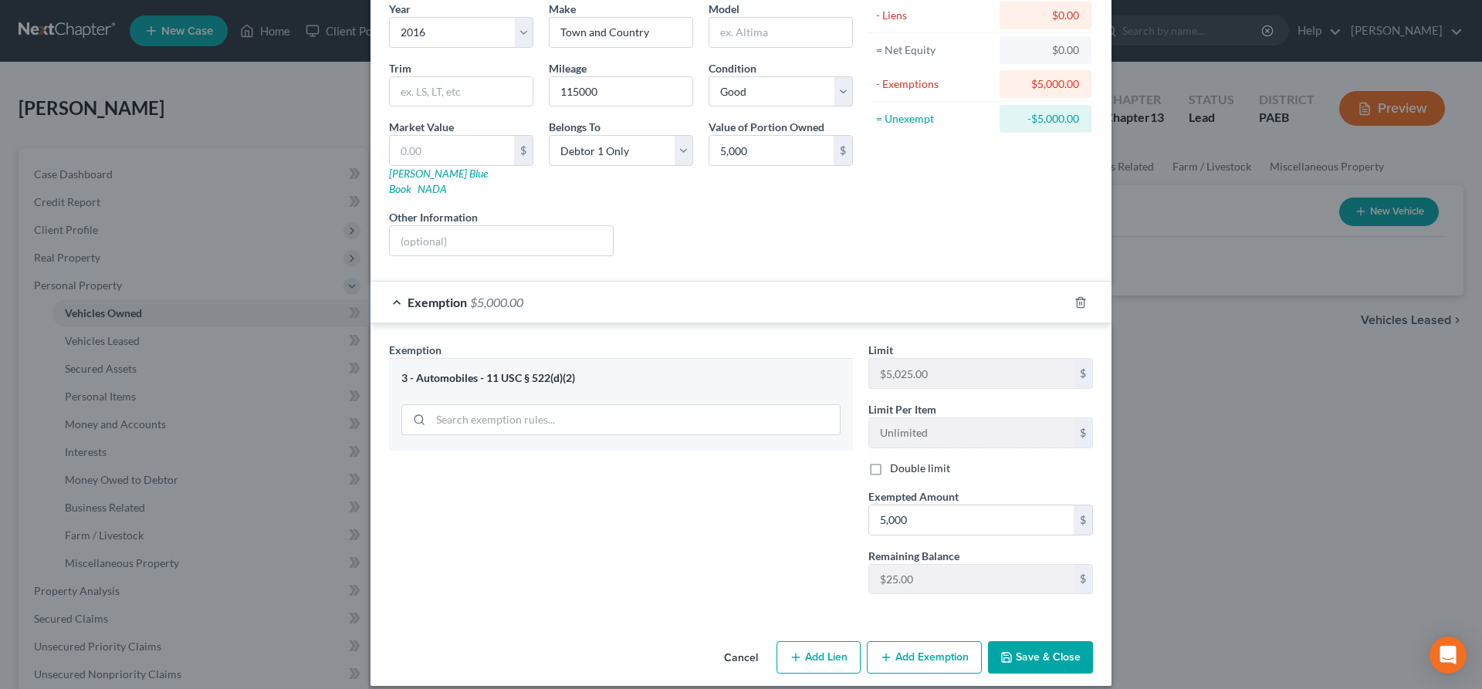
click at [1038, 642] on button "Save & Close" at bounding box center [1040, 658] width 105 height 32
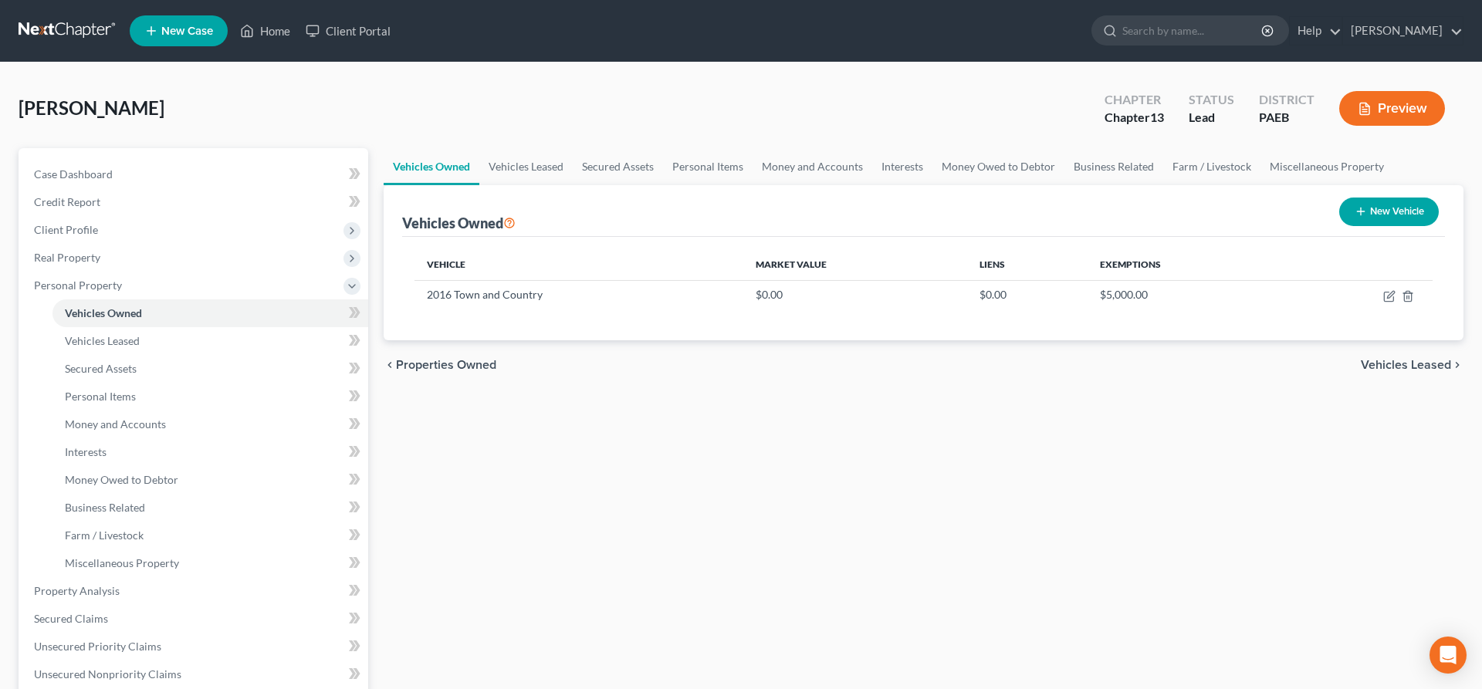
drag, startPoint x: 1398, startPoint y: 361, endPoint x: 1403, endPoint y: 377, distance: 16.1
click at [1403, 377] on div "chevron_left Properties Owned Vehicles Leased chevron_right" at bounding box center [924, 364] width 1080 height 49
click at [1404, 360] on span "Vehicles Leased" at bounding box center [1406, 365] width 90 height 12
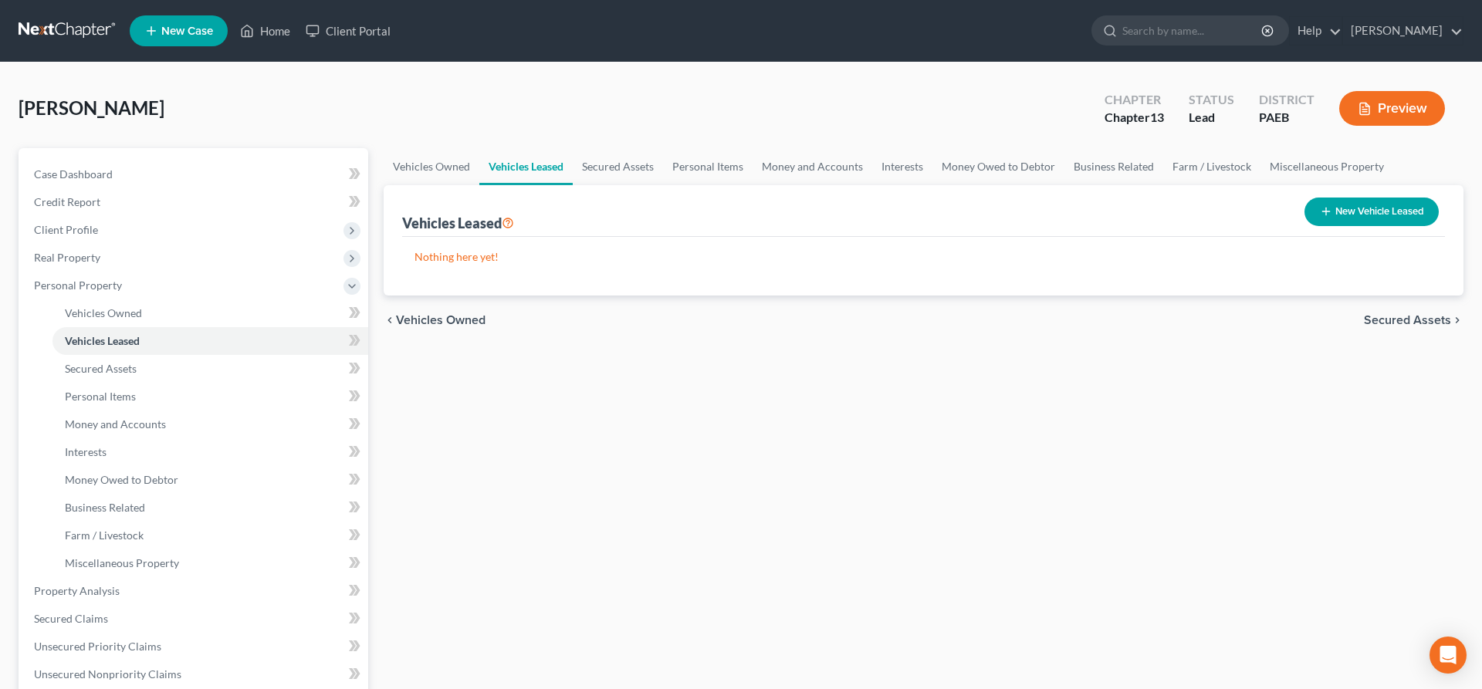
click at [1406, 316] on span "Secured Assets" at bounding box center [1407, 320] width 87 height 12
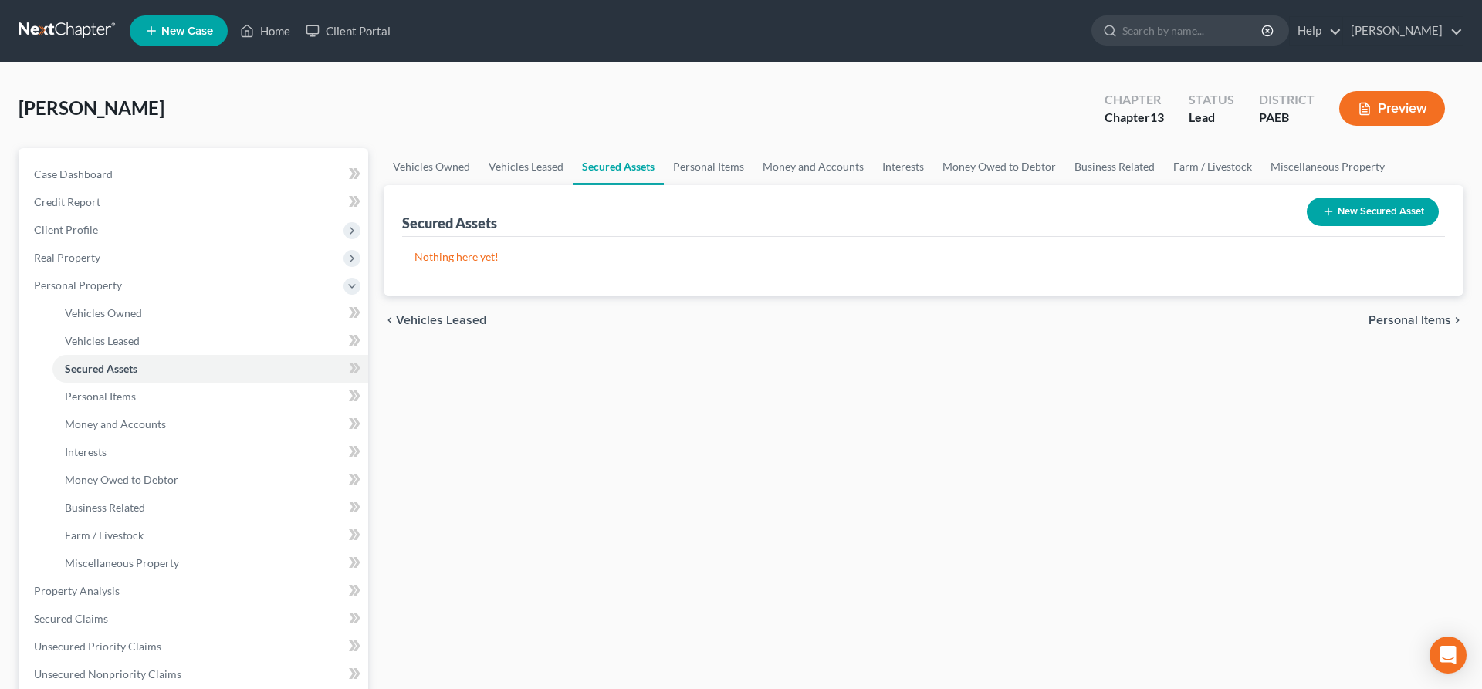
click at [1408, 318] on span "Personal Items" at bounding box center [1410, 320] width 83 height 12
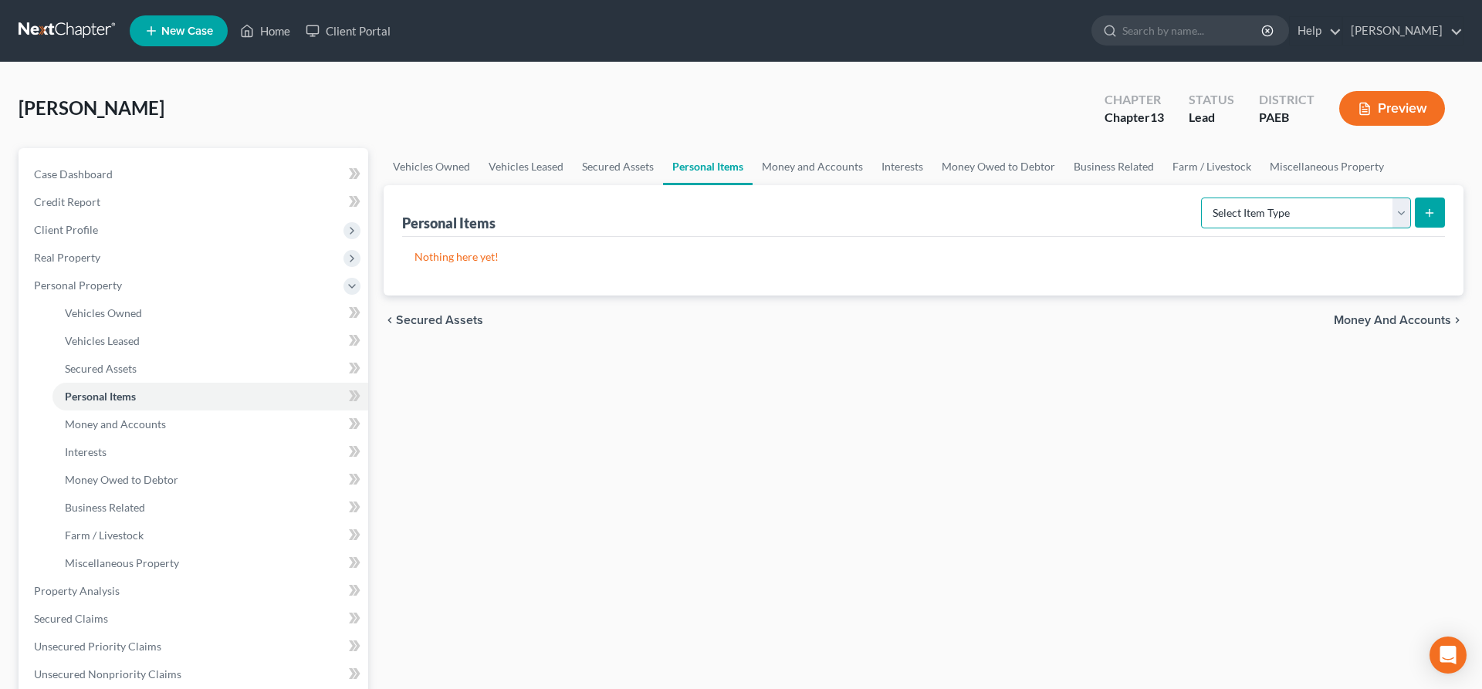
click at [1201, 198] on select "Select Item Type Clothing (A/B: 11) Collectibles Of Value (A/B: 8) Electronics …" at bounding box center [1306, 213] width 210 height 31
click option "Clothing (A/B: 11)" at bounding box center [0, 0] width 0 height 0
click at [1424, 215] on button "submit" at bounding box center [1430, 213] width 30 height 30
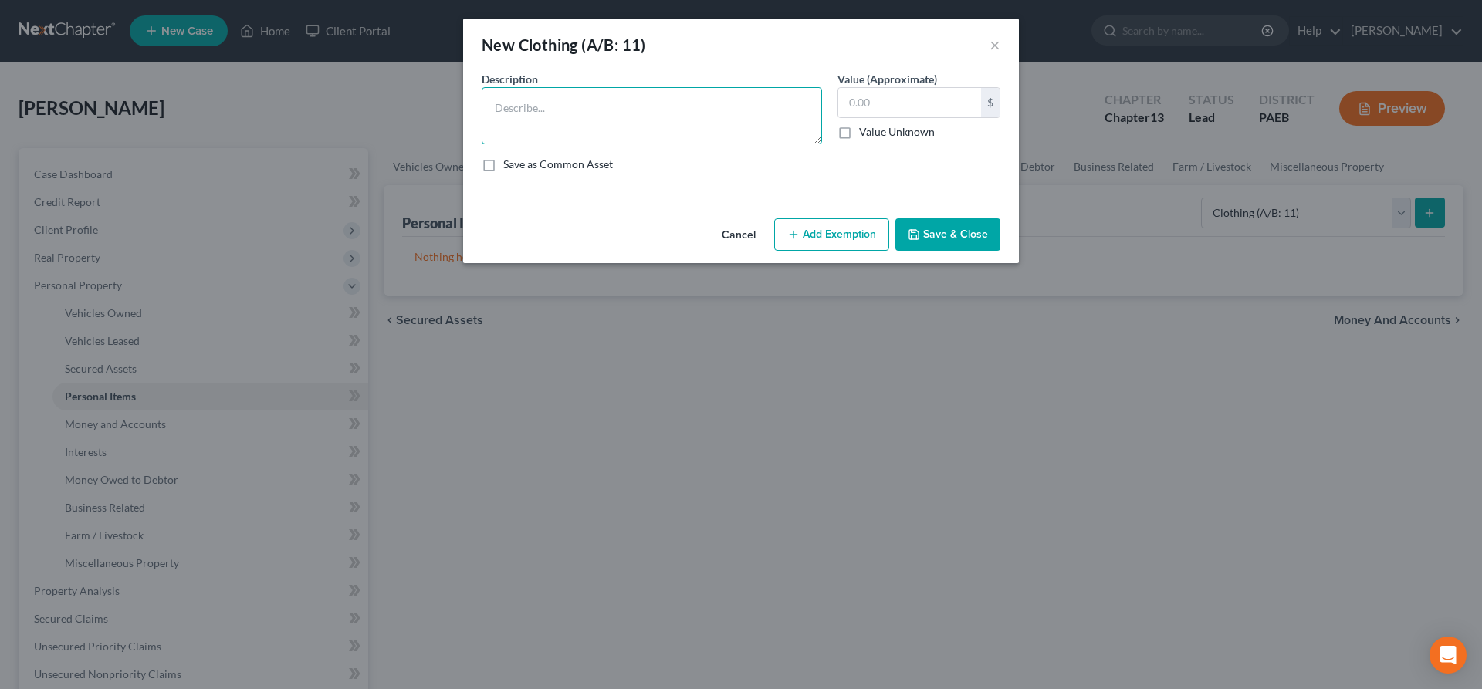
click at [606, 107] on textarea at bounding box center [652, 115] width 340 height 57
click at [869, 98] on input "text" at bounding box center [909, 102] width 143 height 29
click at [841, 229] on button "Add Exemption" at bounding box center [831, 234] width 115 height 32
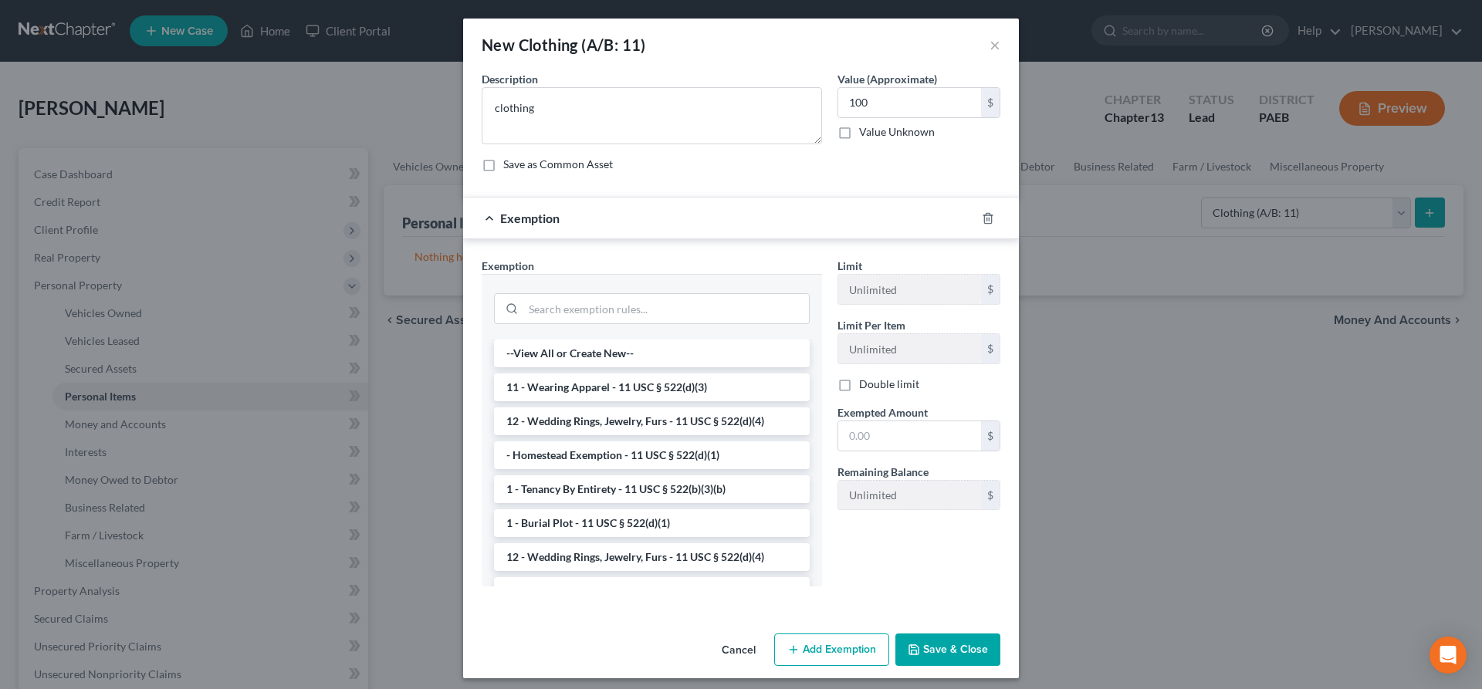
click at [630, 388] on li "11 - Wearing Apparel - 11 USC § 522(d)(3)" at bounding box center [652, 388] width 316 height 28
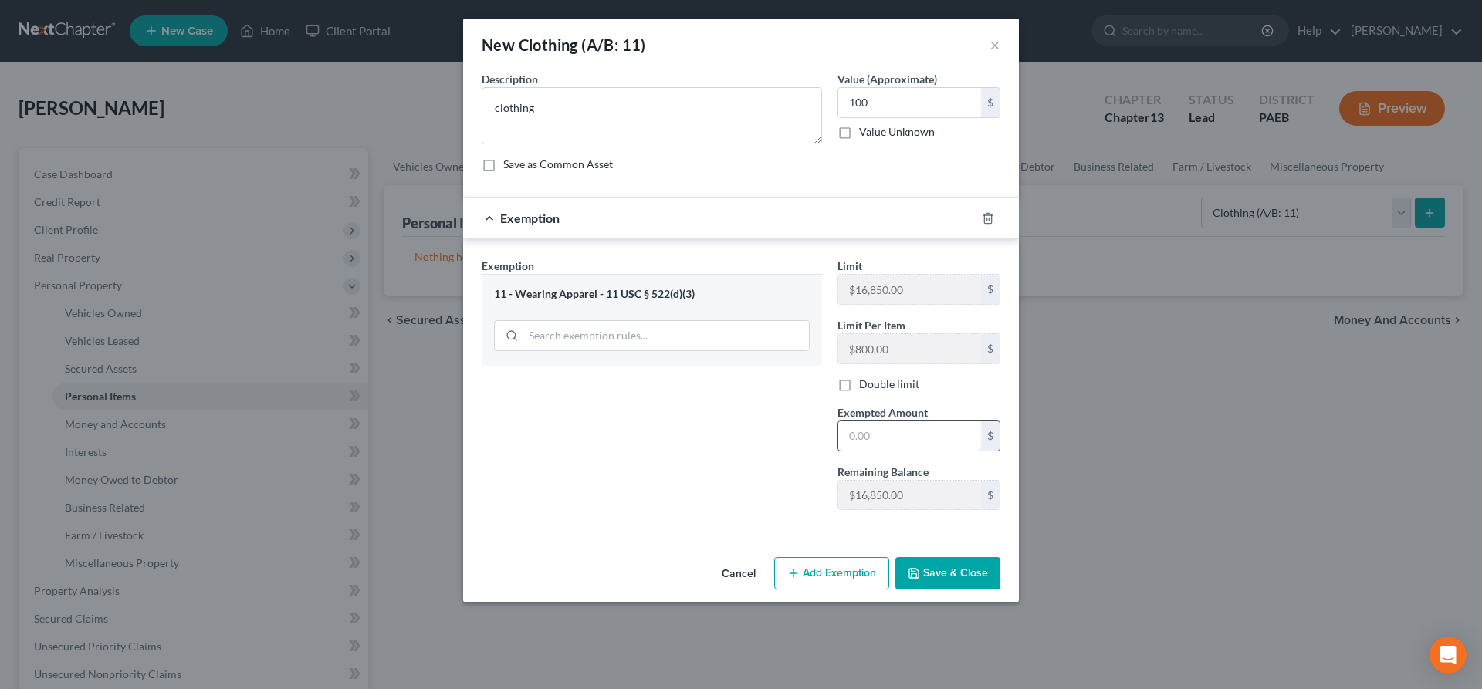
click at [864, 444] on input "text" at bounding box center [909, 435] width 143 height 29
click at [958, 588] on button "Save & Close" at bounding box center [947, 573] width 105 height 32
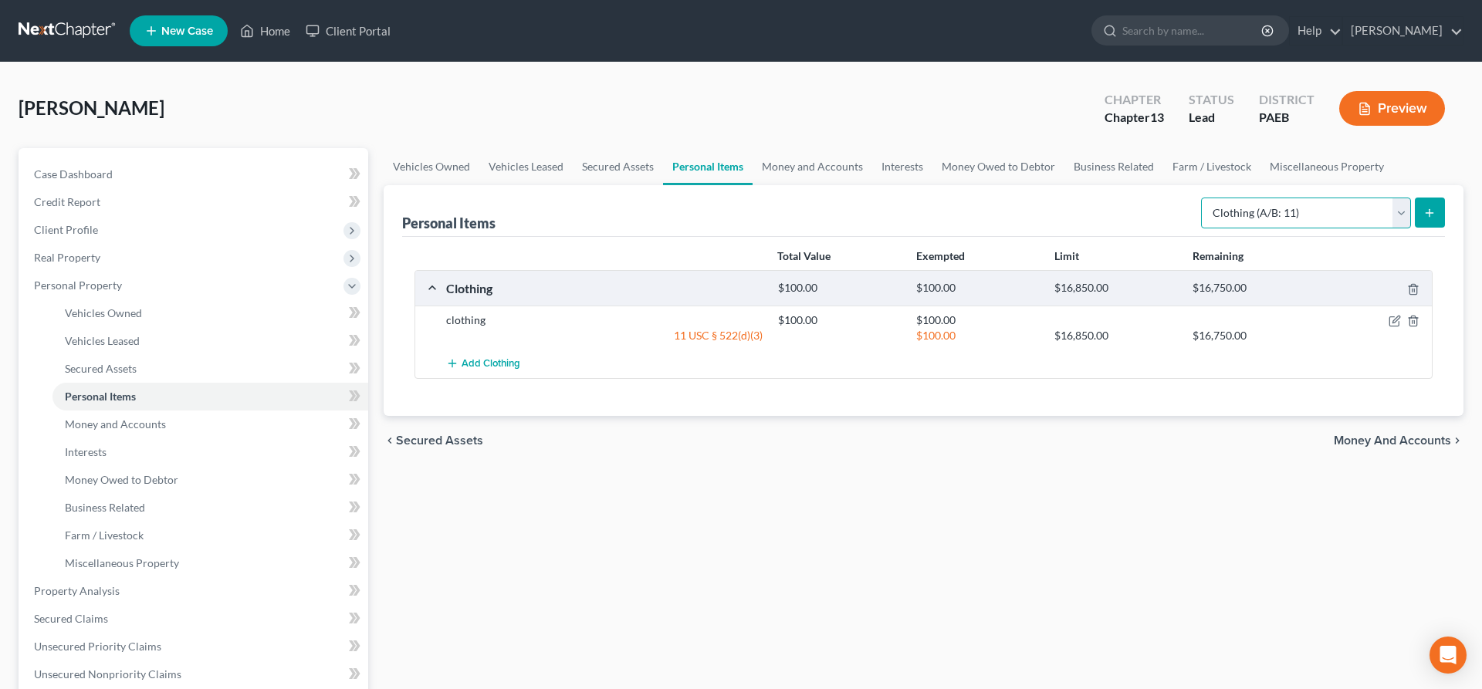
click at [1201, 198] on select "Select Item Type Clothing (A/B: 11) Collectibles Of Value (A/B: 8) Electronics …" at bounding box center [1306, 213] width 210 height 31
click option "Collectibles Of Value (A/B: 8)" at bounding box center [0, 0] width 0 height 0
click at [1429, 212] on icon "submit" at bounding box center [1430, 213] width 12 height 12
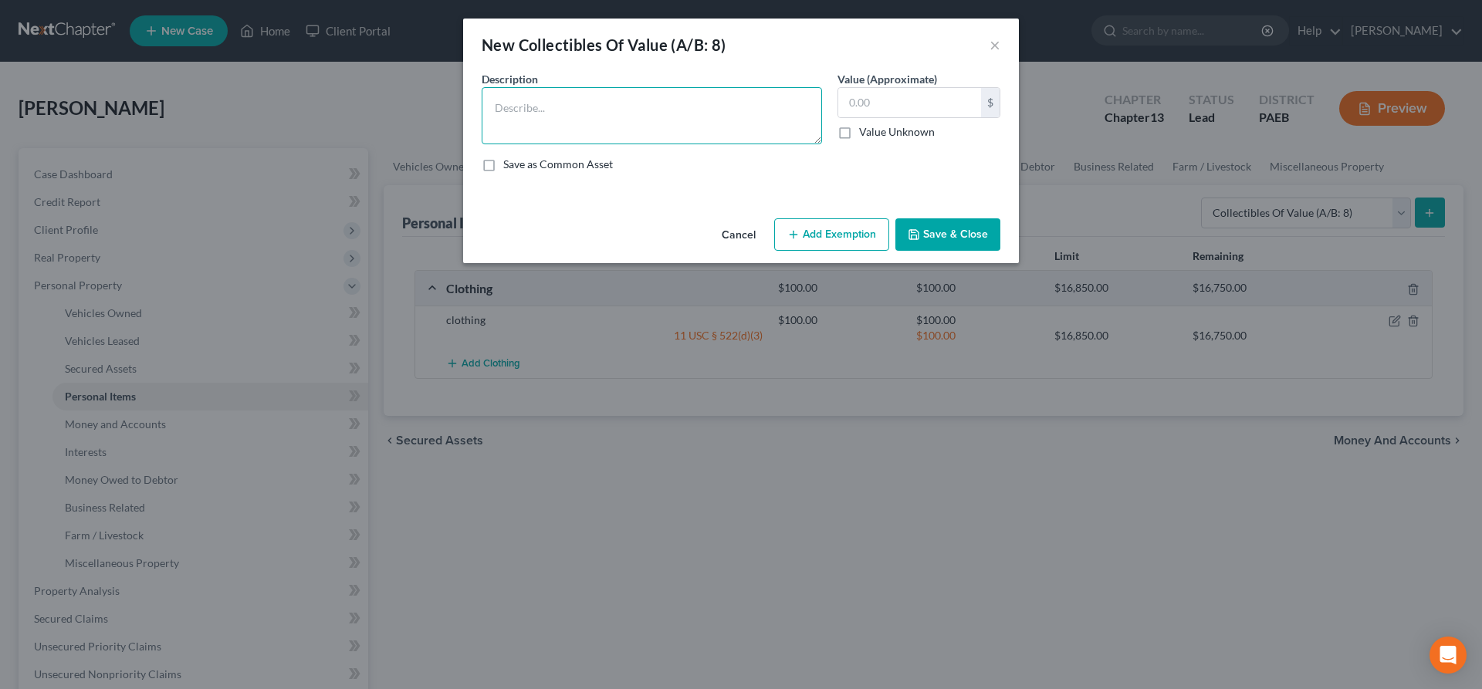
click at [532, 107] on textarea at bounding box center [652, 115] width 340 height 57
click at [862, 112] on input "text" at bounding box center [909, 102] width 143 height 29
click at [841, 230] on button "Add Exemption" at bounding box center [831, 234] width 115 height 32
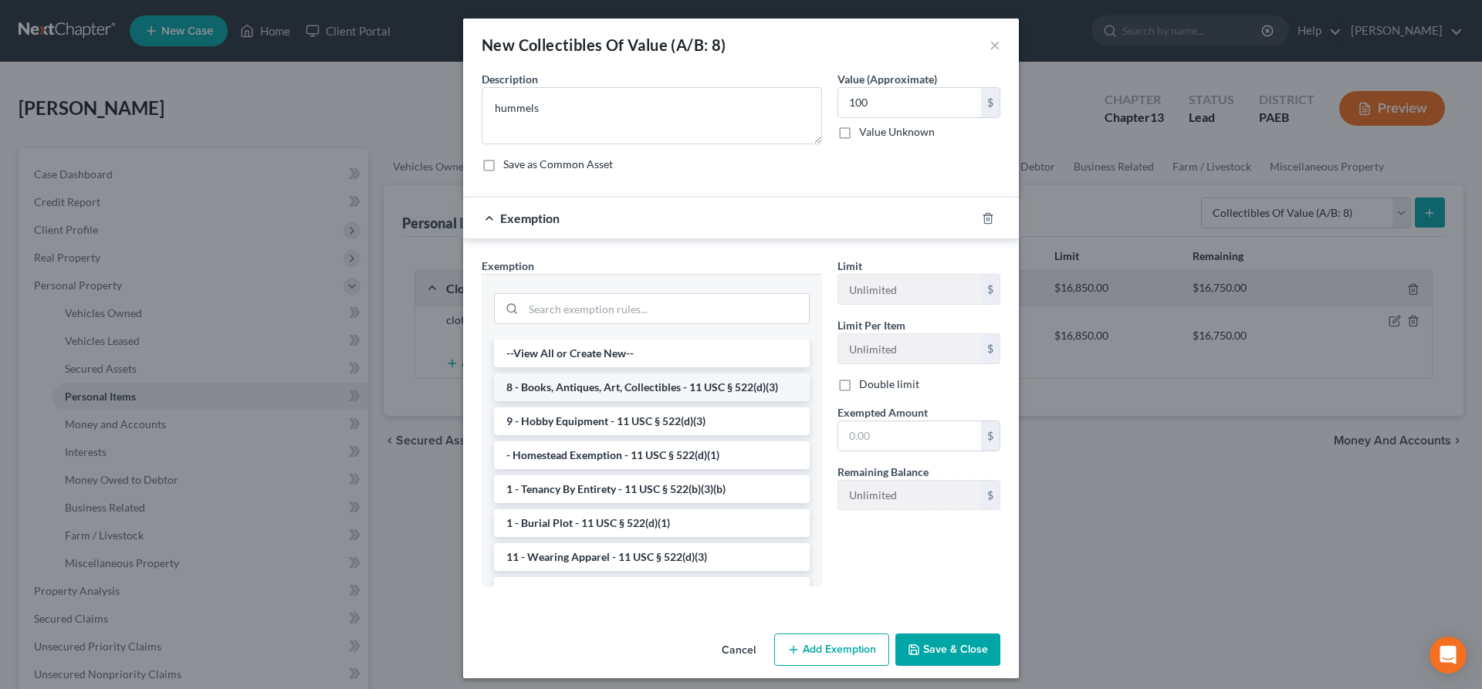
click at [684, 384] on li "8 - Books, Antiques, Art, Collectibles - 11 USC § 522(d)(3)" at bounding box center [652, 388] width 316 height 28
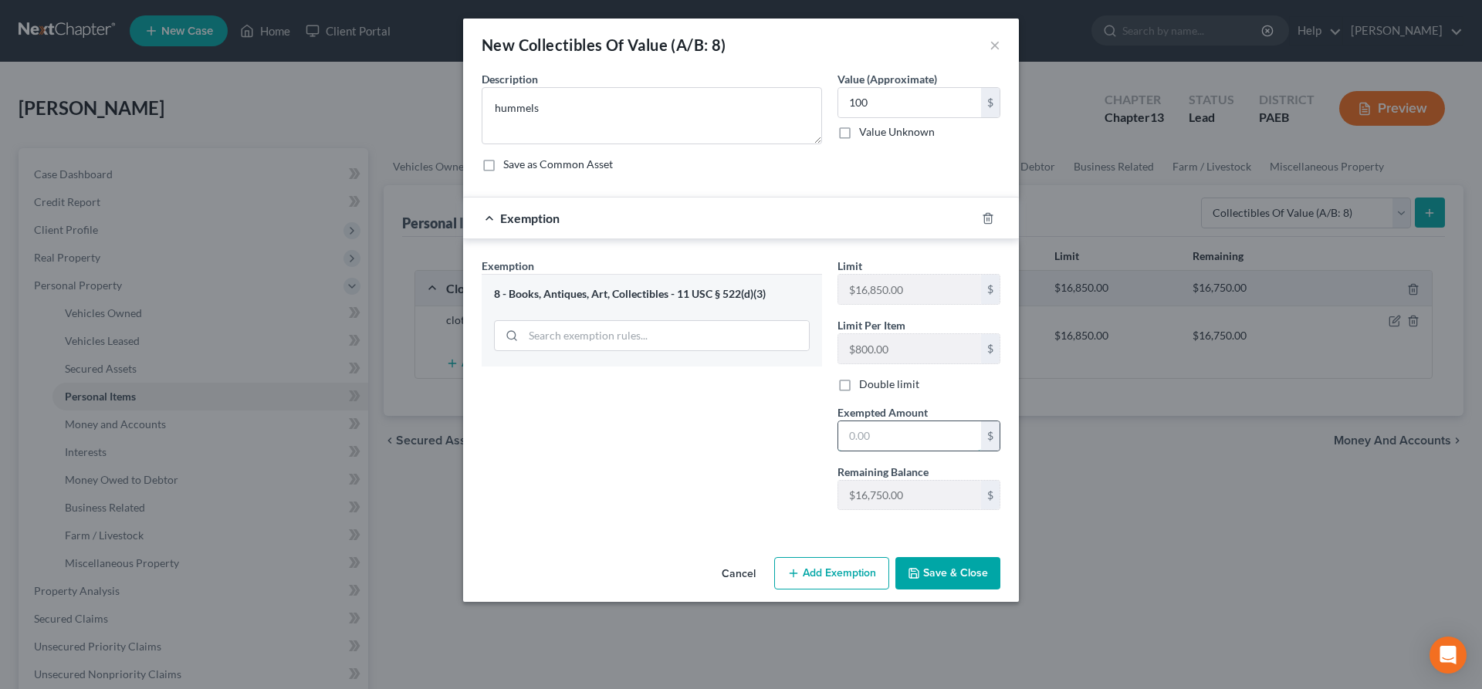
click at [903, 441] on input "text" at bounding box center [909, 435] width 143 height 29
click at [930, 567] on button "Save & Close" at bounding box center [947, 573] width 105 height 32
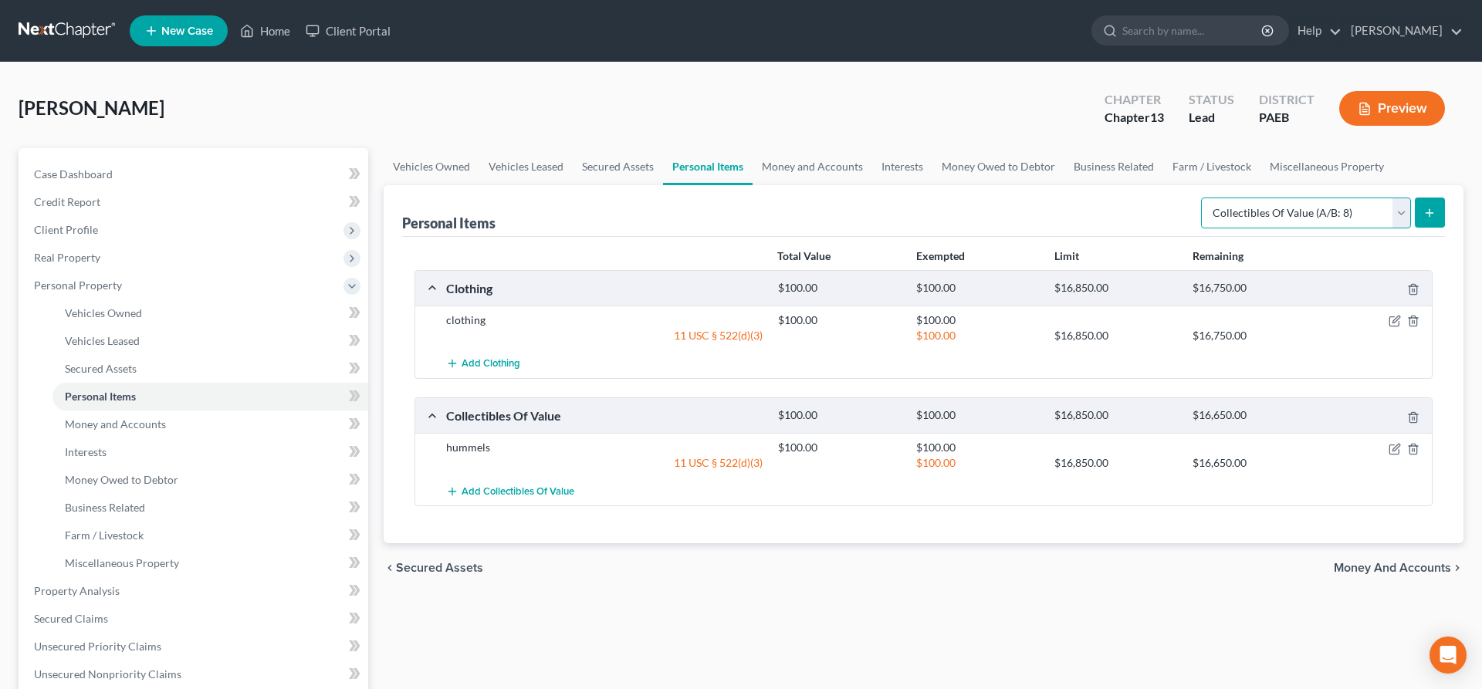
click at [1201, 198] on select "Select Item Type Clothing (A/B: 11) Collectibles Of Value (A/B: 8) Electronics …" at bounding box center [1306, 213] width 210 height 31
click option "Collectibles Of Value (A/B: 8)" at bounding box center [0, 0] width 0 height 0
click at [1201, 198] on select "Select Item Type Clothing (A/B: 11) Collectibles Of Value (A/B: 8) Electronics …" at bounding box center [1306, 213] width 210 height 31
click option "Electronics (A/B: 7)" at bounding box center [0, 0] width 0 height 0
click at [1441, 213] on button "submit" at bounding box center [1430, 213] width 30 height 30
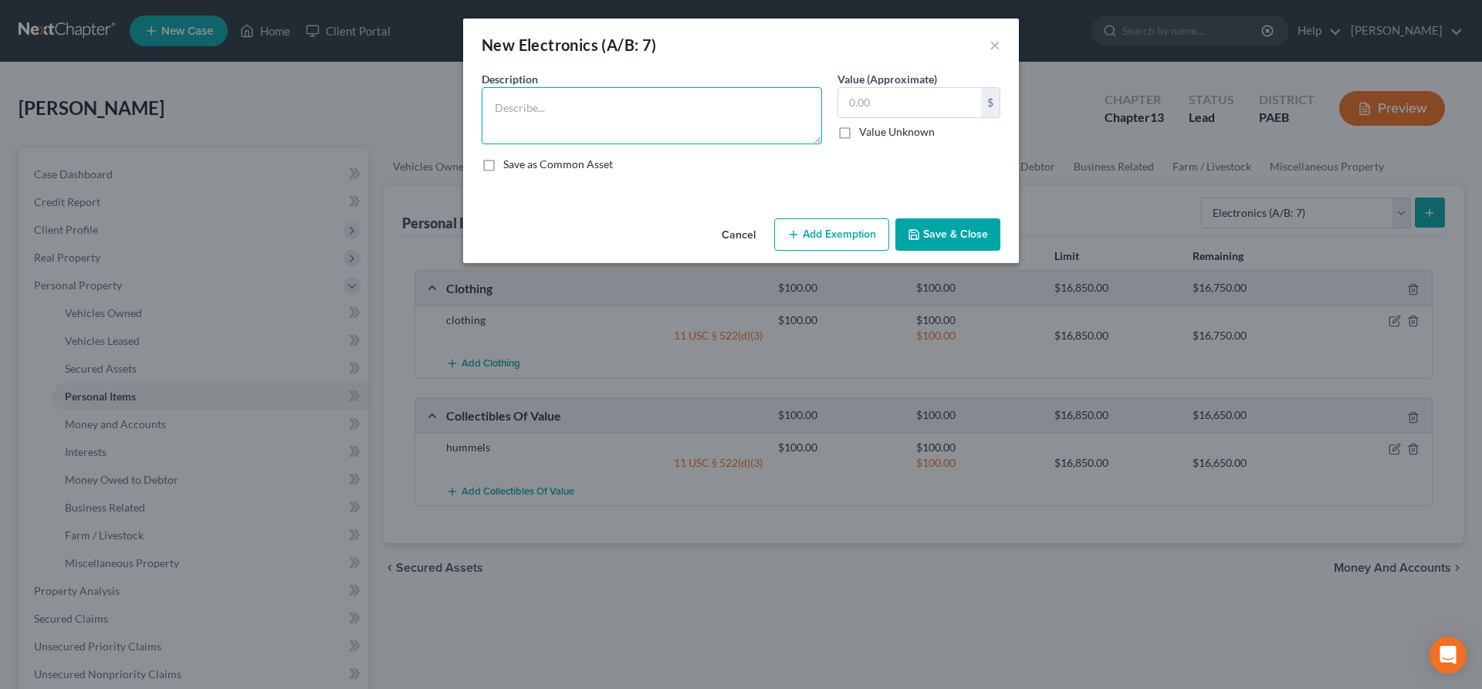
click at [600, 112] on textarea at bounding box center [652, 115] width 340 height 57
click at [883, 103] on input "text" at bounding box center [909, 102] width 143 height 29
click at [539, 110] on textarea "Xbox" at bounding box center [652, 115] width 340 height 57
drag, startPoint x: 887, startPoint y: 93, endPoint x: 737, endPoint y: 100, distance: 150.0
click at [838, 100] on input "50" at bounding box center [909, 102] width 143 height 29
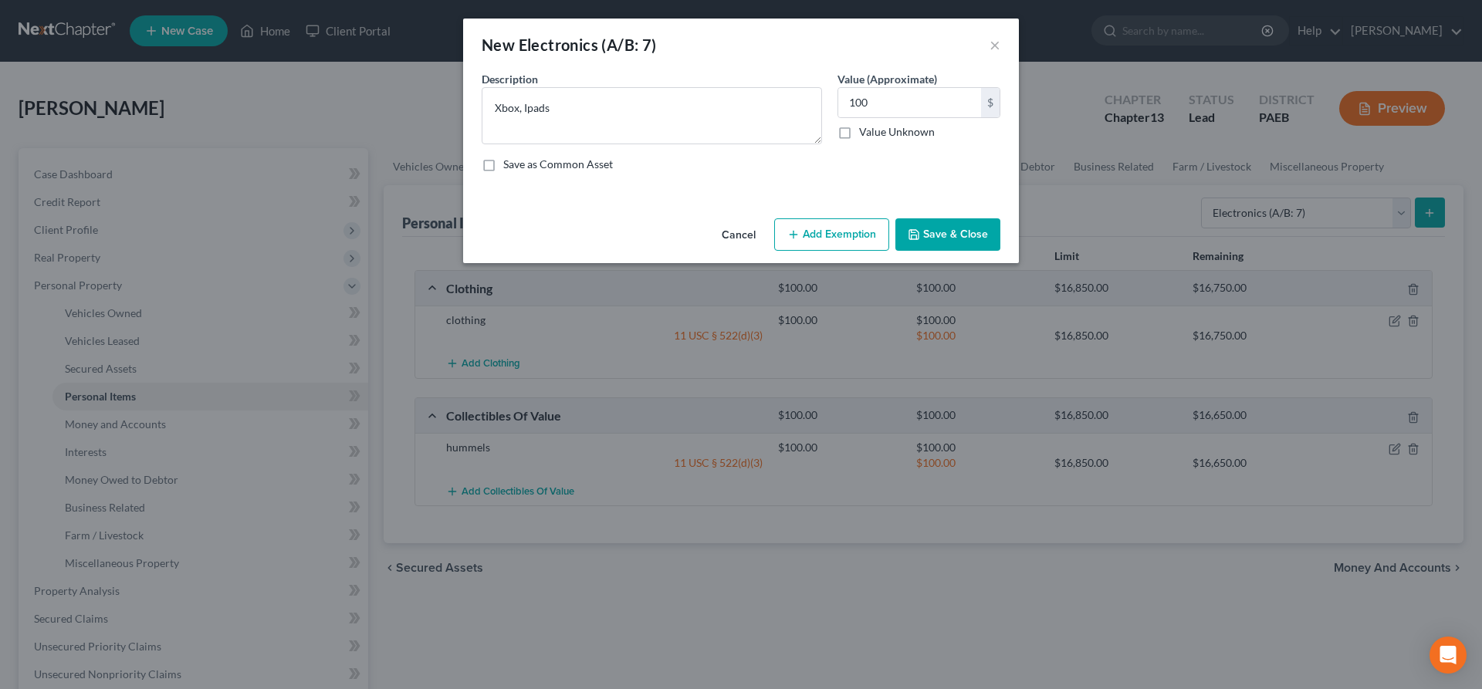
click at [855, 231] on button "Add Exemption" at bounding box center [831, 234] width 115 height 32
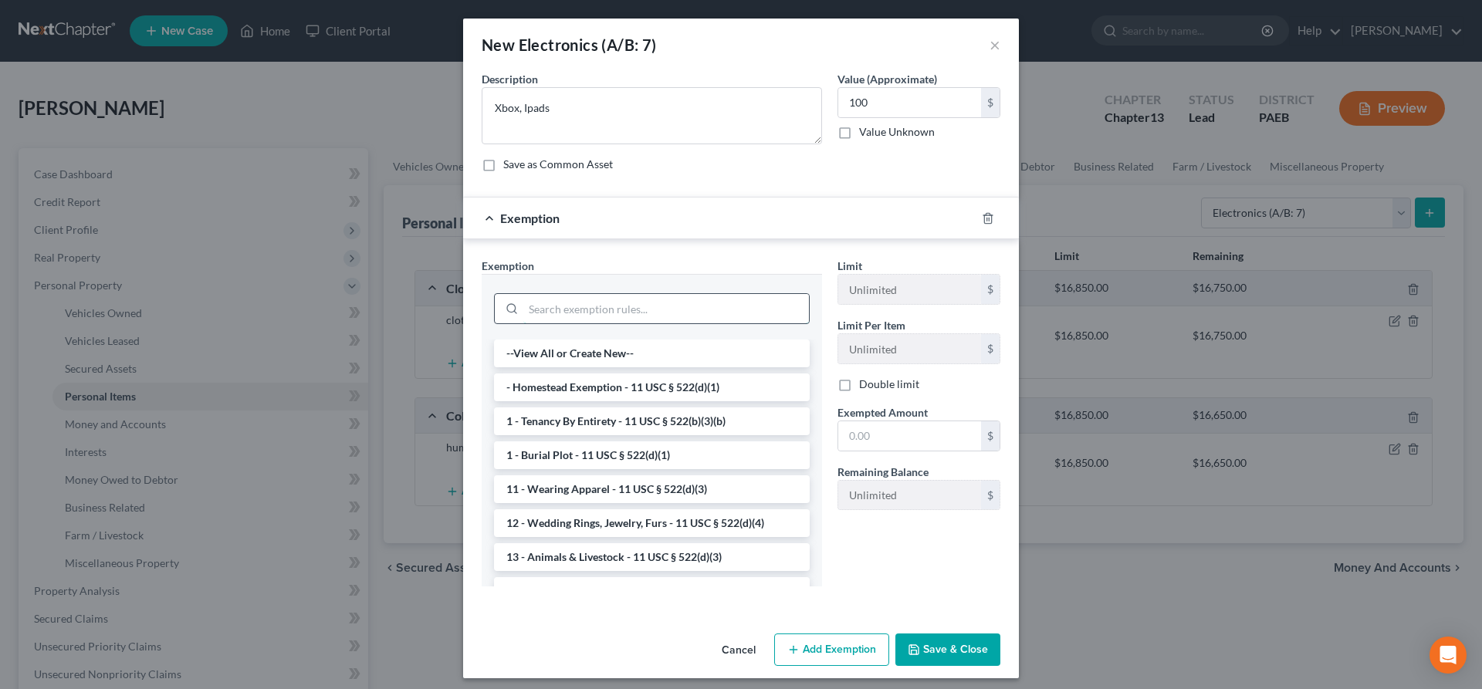
click at [568, 313] on input "search" at bounding box center [666, 308] width 286 height 29
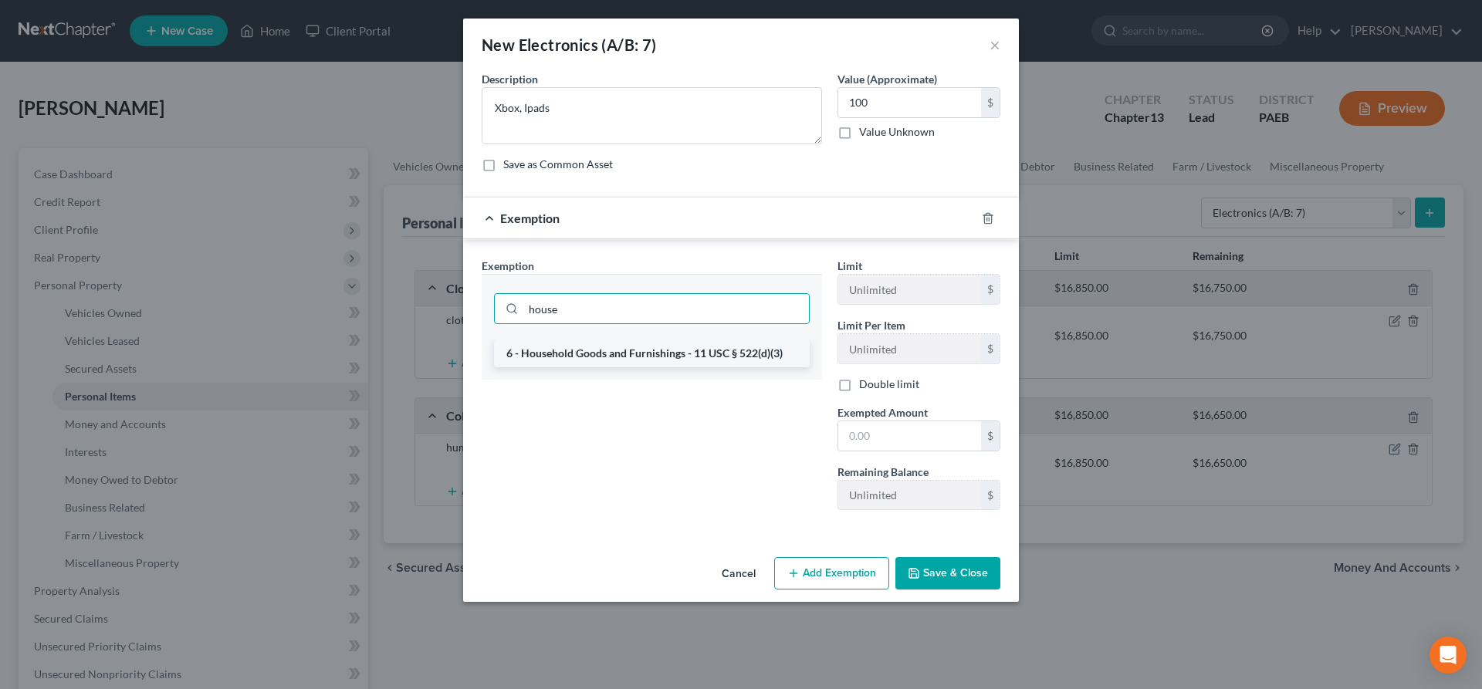
click at [651, 352] on li "6 - Household Goods and Furnishings - 11 USC § 522(d)(3)" at bounding box center [652, 354] width 316 height 28
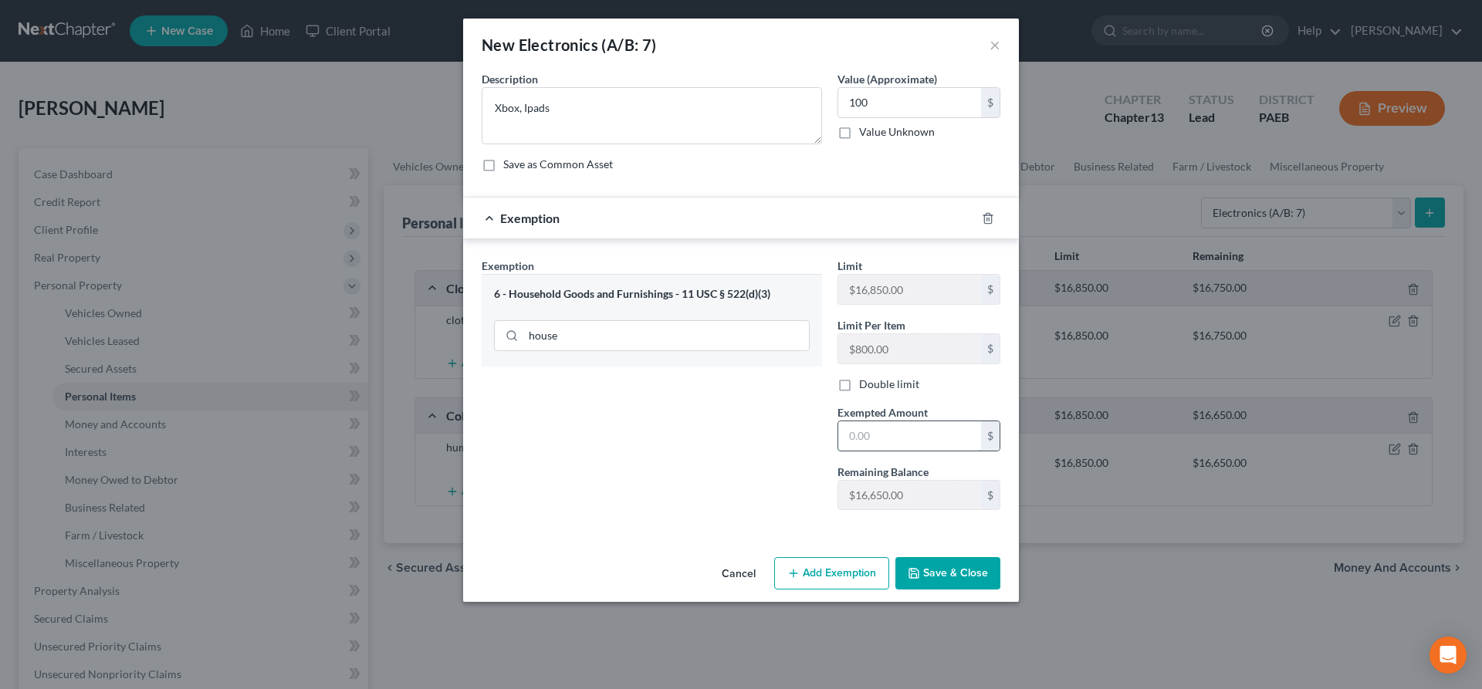
click at [909, 448] on input "text" at bounding box center [909, 435] width 143 height 29
click at [916, 581] on button "Save & Close" at bounding box center [947, 573] width 105 height 32
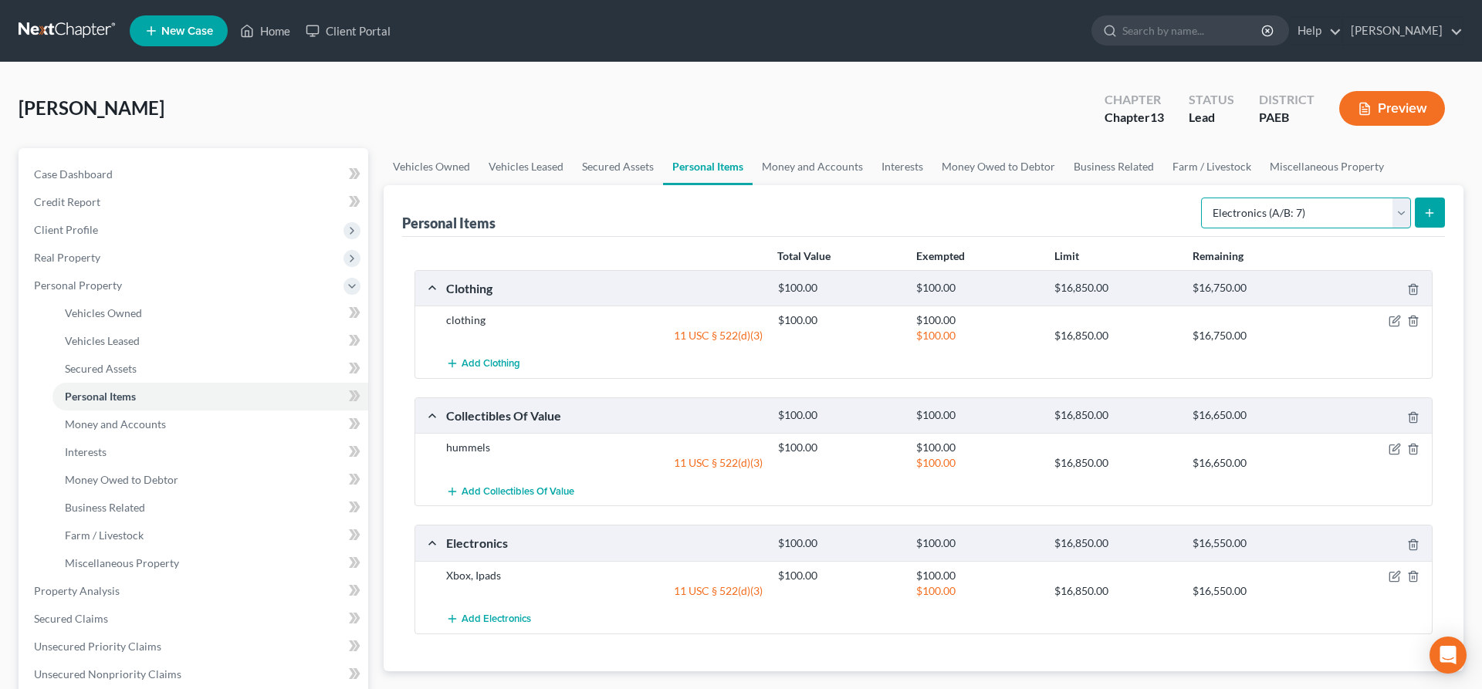
click at [1201, 198] on select "Select Item Type Clothing (A/B: 11) Collectibles Of Value (A/B: 8) Electronics …" at bounding box center [1306, 213] width 210 height 31
click option "Firearms (A/B: 10)" at bounding box center [0, 0] width 0 height 0
click at [1435, 204] on button "submit" at bounding box center [1430, 213] width 30 height 30
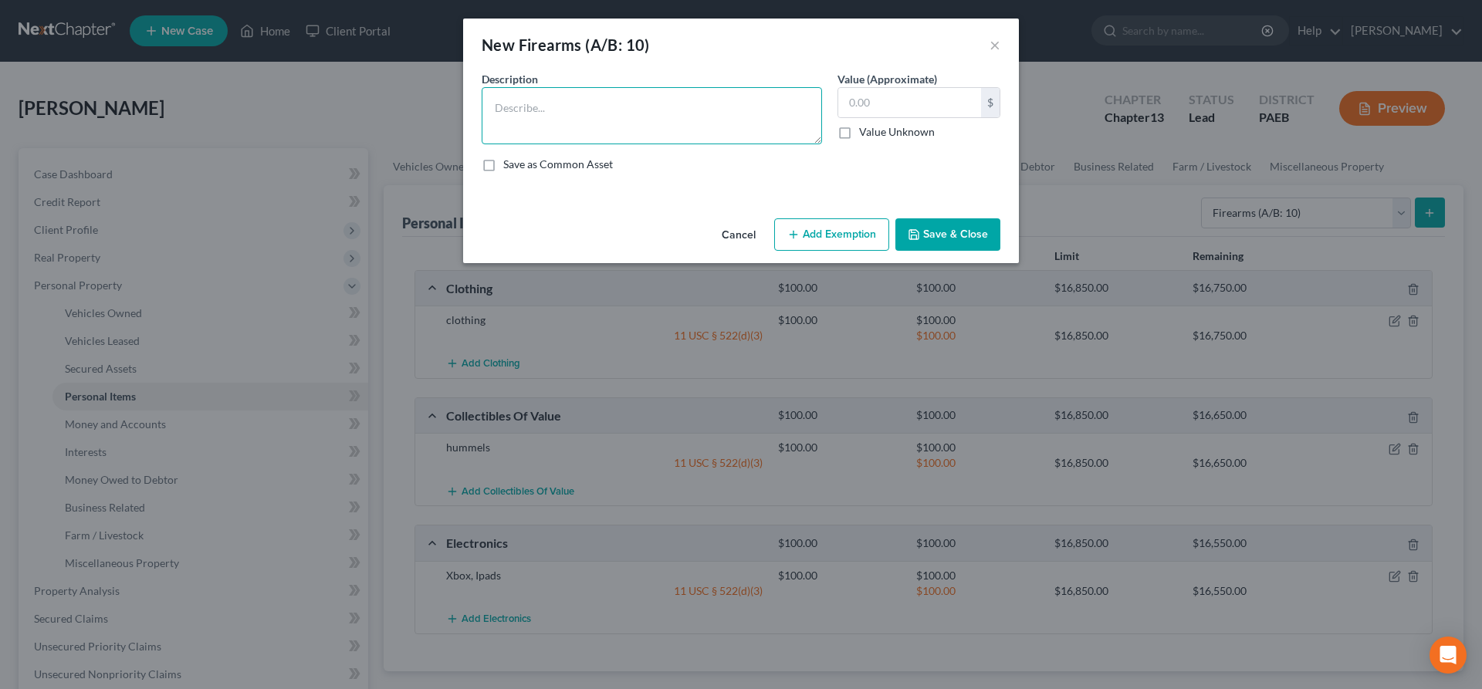
click at [533, 113] on textarea at bounding box center [652, 115] width 340 height 57
click at [868, 105] on input "text" at bounding box center [909, 102] width 143 height 29
click at [618, 110] on textarea "Glock 9mm" at bounding box center [652, 115] width 340 height 57
drag, startPoint x: 883, startPoint y: 96, endPoint x: 977, endPoint y: 95, distance: 94.2
click at [981, 91] on input "500" at bounding box center [909, 102] width 143 height 29
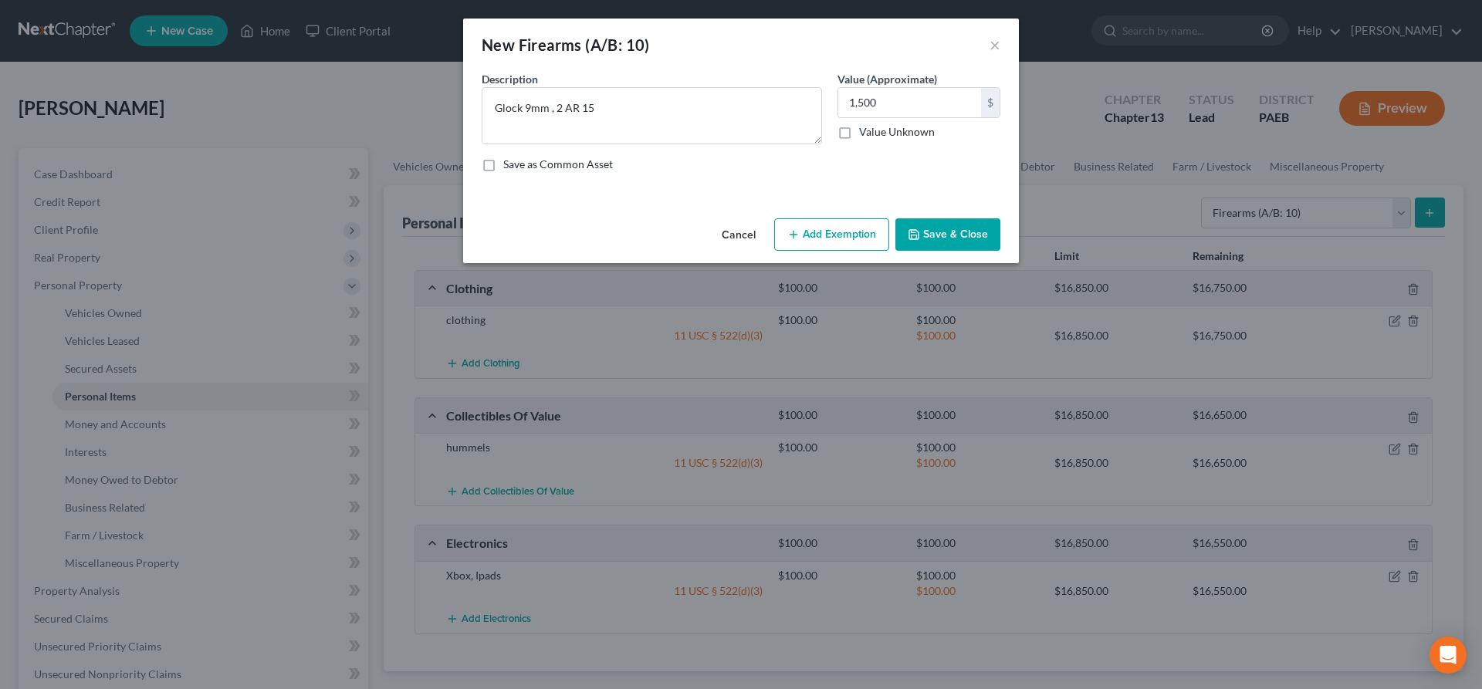
click at [864, 233] on button "Add Exemption" at bounding box center [831, 234] width 115 height 32
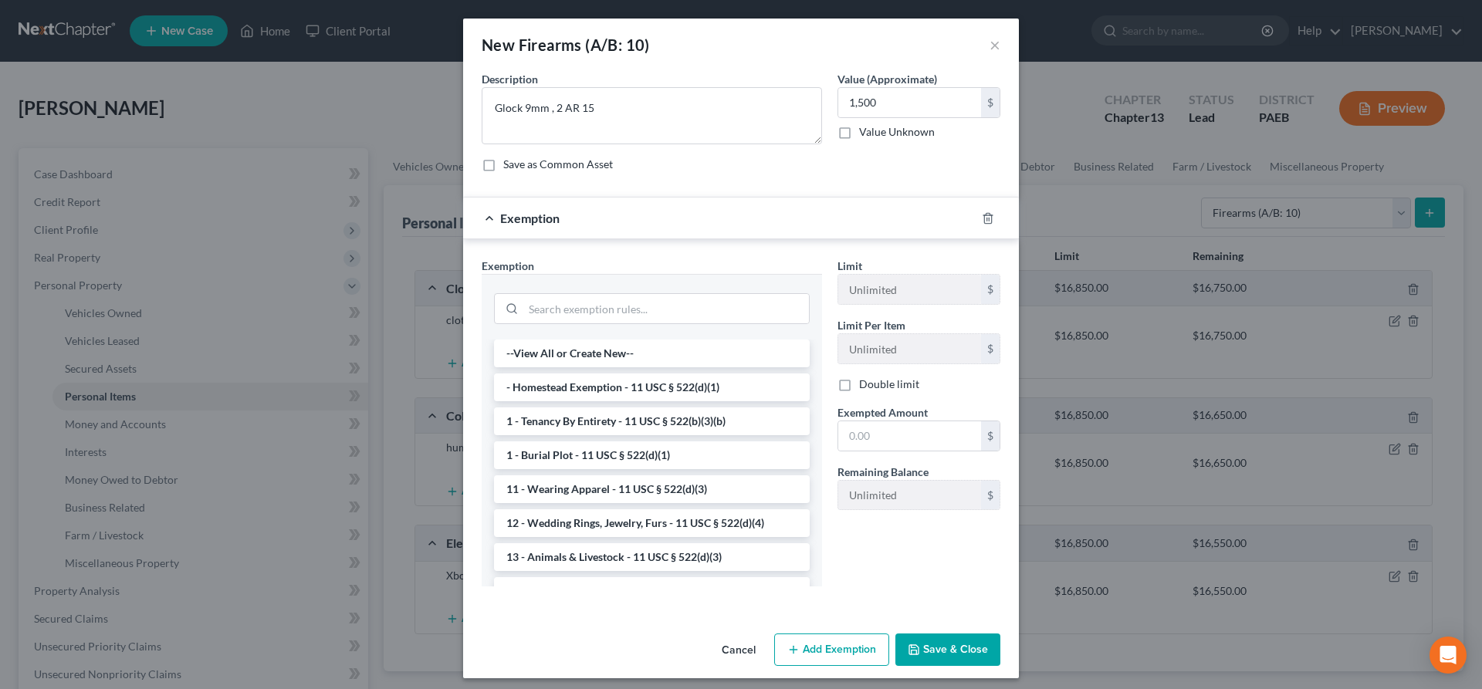
click at [929, 650] on button "Save & Close" at bounding box center [947, 650] width 105 height 32
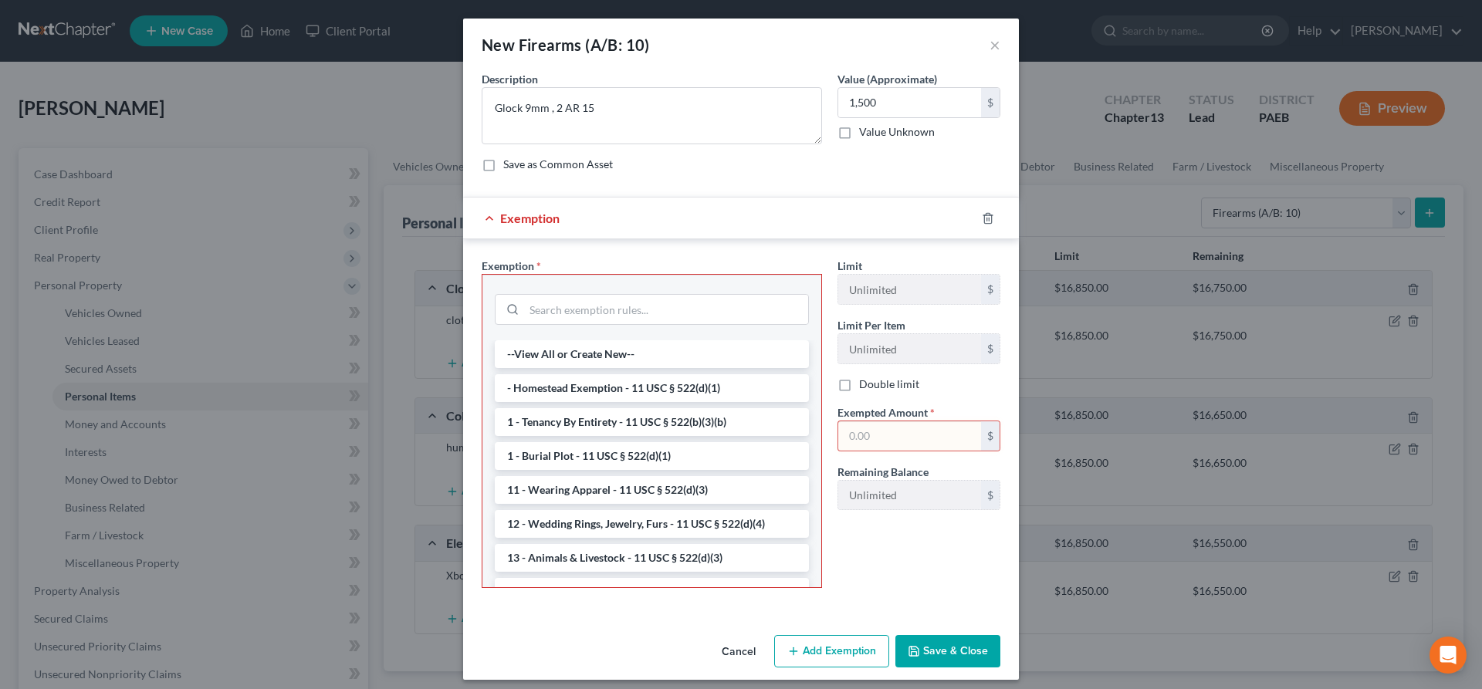
click at [856, 432] on input "text" at bounding box center [909, 435] width 143 height 29
click at [570, 314] on input "search" at bounding box center [666, 309] width 284 height 29
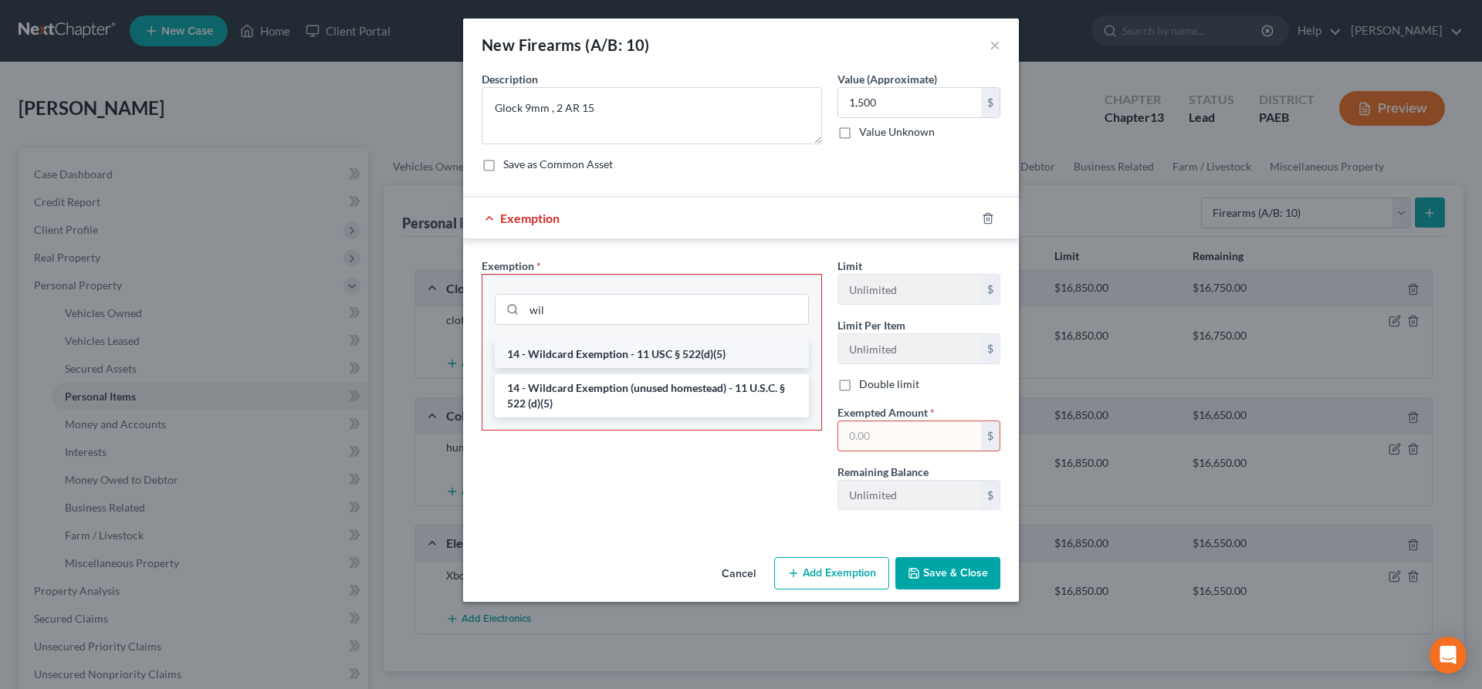
click at [596, 349] on li "14 - Wildcard Exemption - 11 USC § 522(d)(5)" at bounding box center [652, 354] width 314 height 28
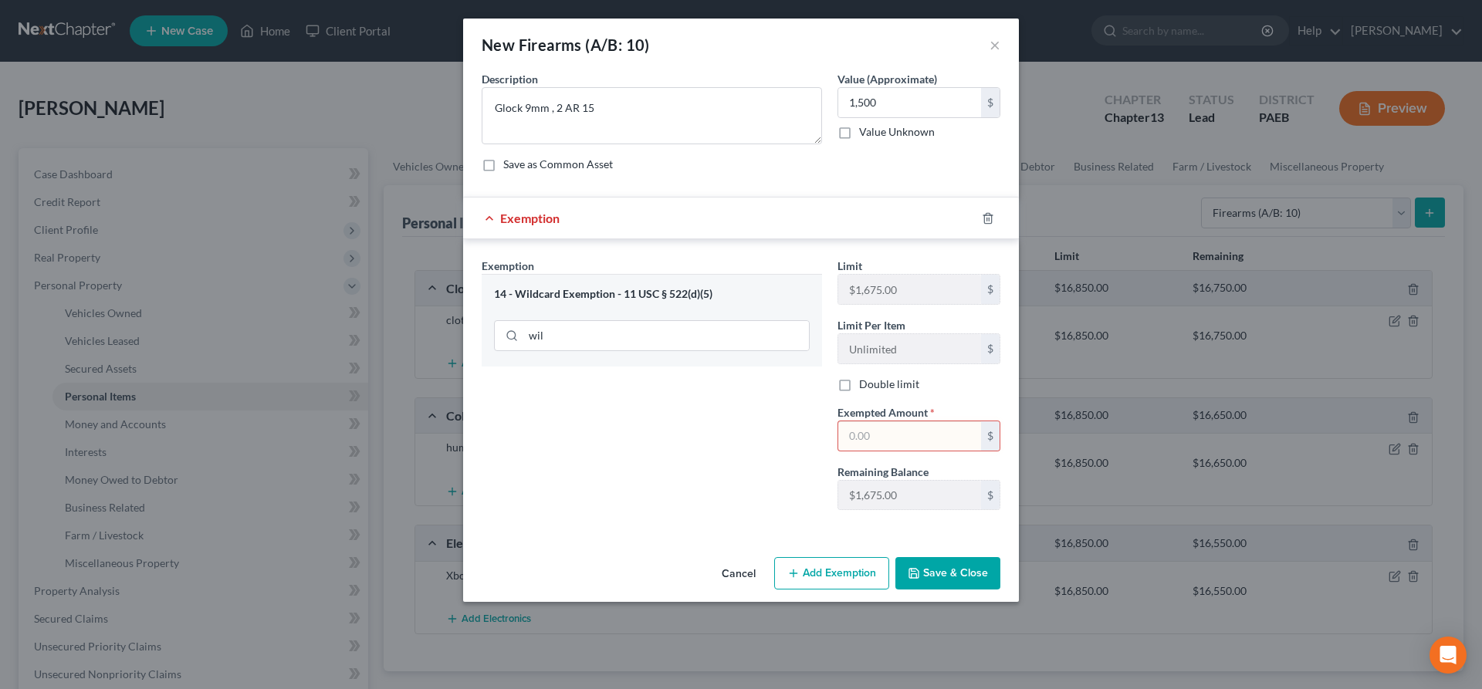
click at [852, 432] on input "text" at bounding box center [909, 435] width 143 height 29
drag, startPoint x: 863, startPoint y: 438, endPoint x: 861, endPoint y: 425, distance: 14.1
click at [862, 438] on input "text" at bounding box center [909, 435] width 143 height 29
click at [917, 574] on polyline "button" at bounding box center [914, 576] width 5 height 4
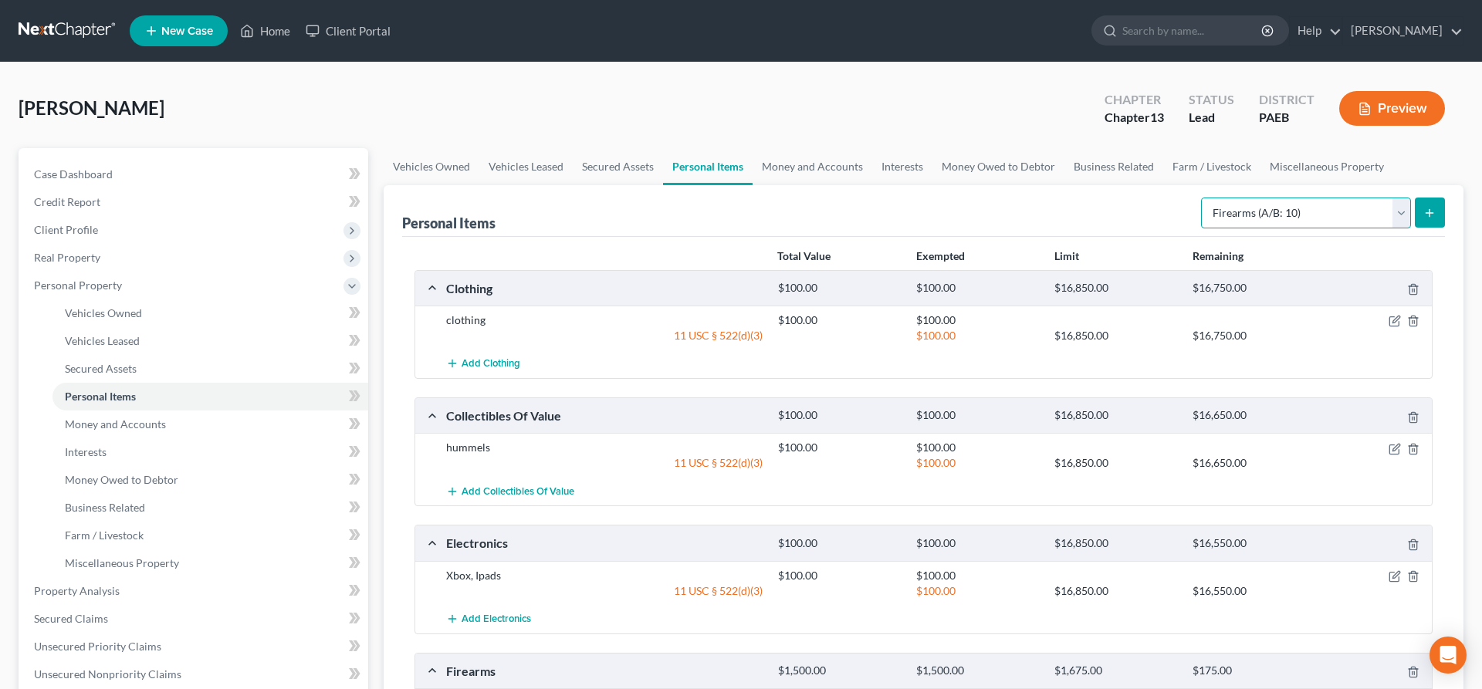
click at [1201, 198] on select "Select Item Type Clothing (A/B: 11) Collectibles Of Value (A/B: 8) Electronics …" at bounding box center [1306, 213] width 210 height 31
click option "Household Goods (A/B: 6)" at bounding box center [0, 0] width 0 height 0
click at [1443, 207] on button "submit" at bounding box center [1430, 213] width 30 height 30
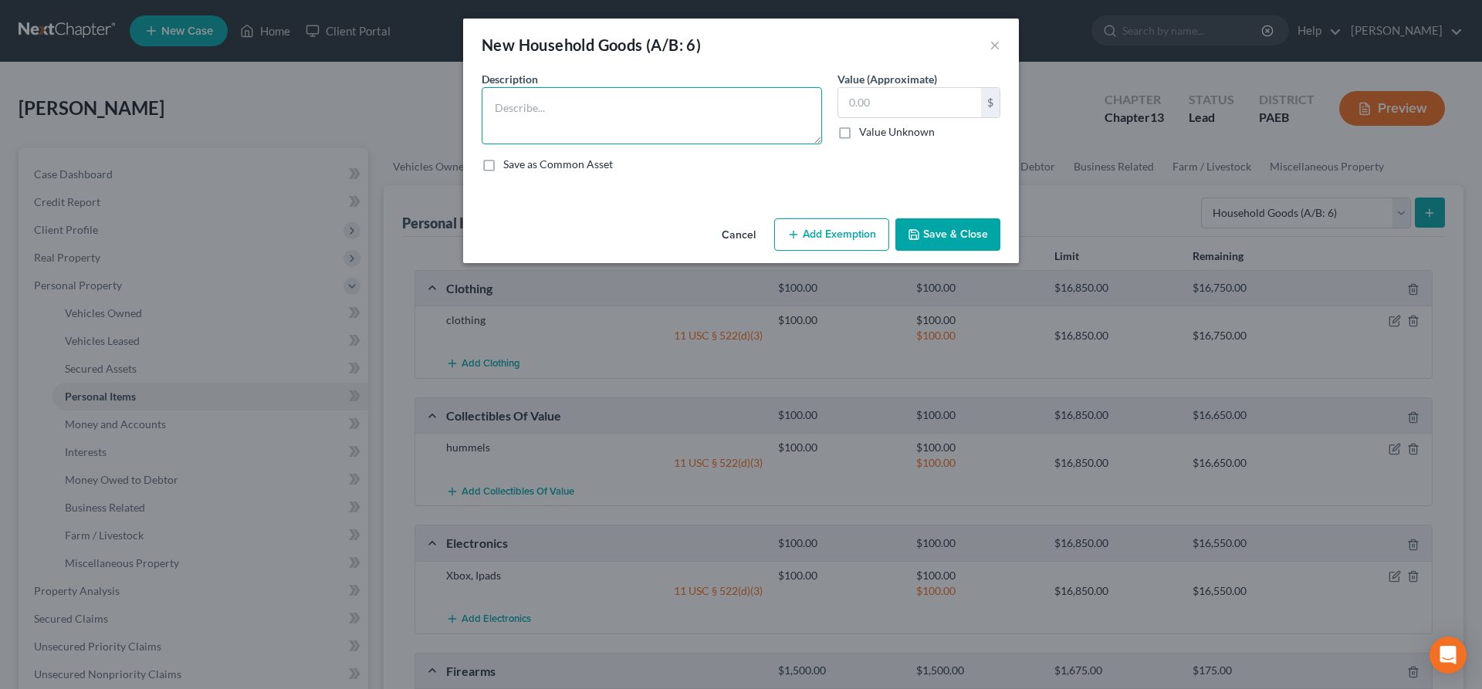
drag, startPoint x: 524, startPoint y: 105, endPoint x: 509, endPoint y: 86, distance: 24.7
click at [526, 96] on textarea at bounding box center [652, 115] width 340 height 57
click at [895, 95] on input "text" at bounding box center [909, 102] width 143 height 29
click at [843, 242] on button "Add Exemption" at bounding box center [831, 234] width 115 height 32
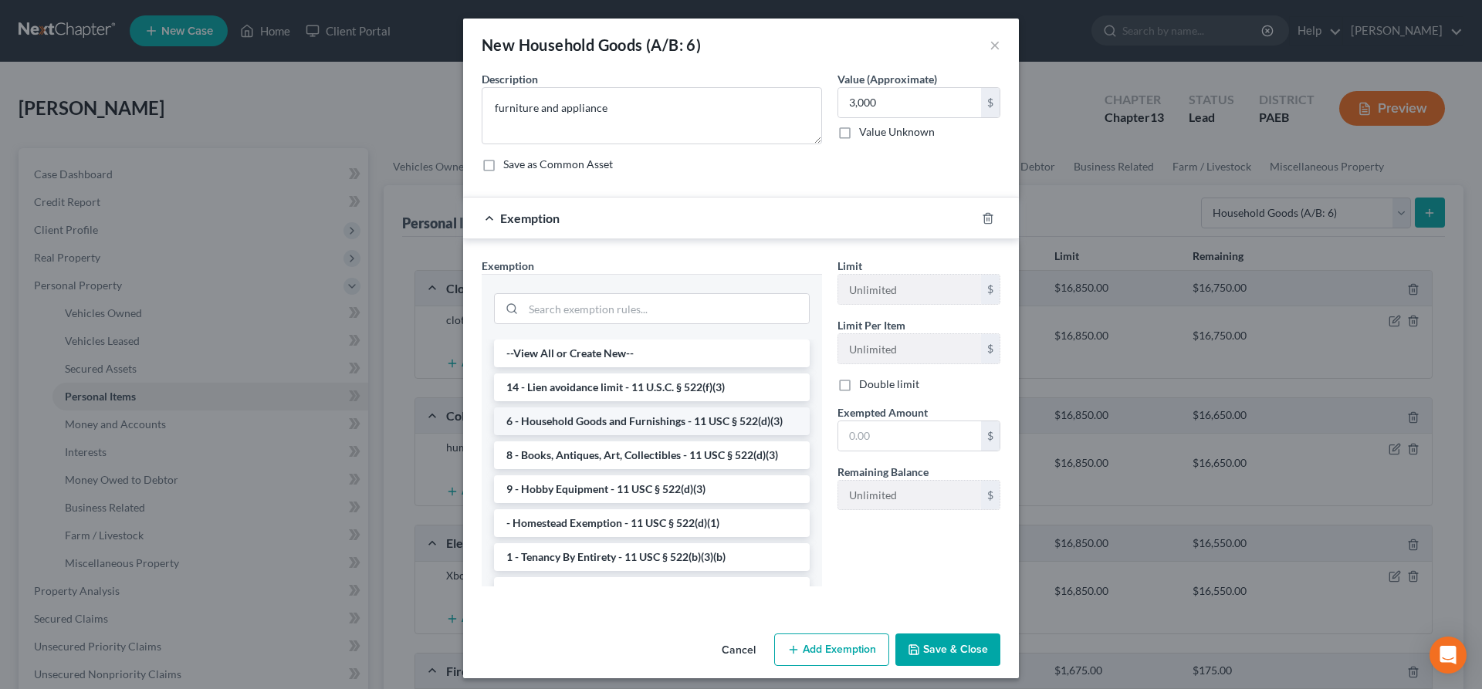
click at [666, 421] on li "6 - Household Goods and Furnishings - 11 USC § 522(d)(3)" at bounding box center [652, 422] width 316 height 28
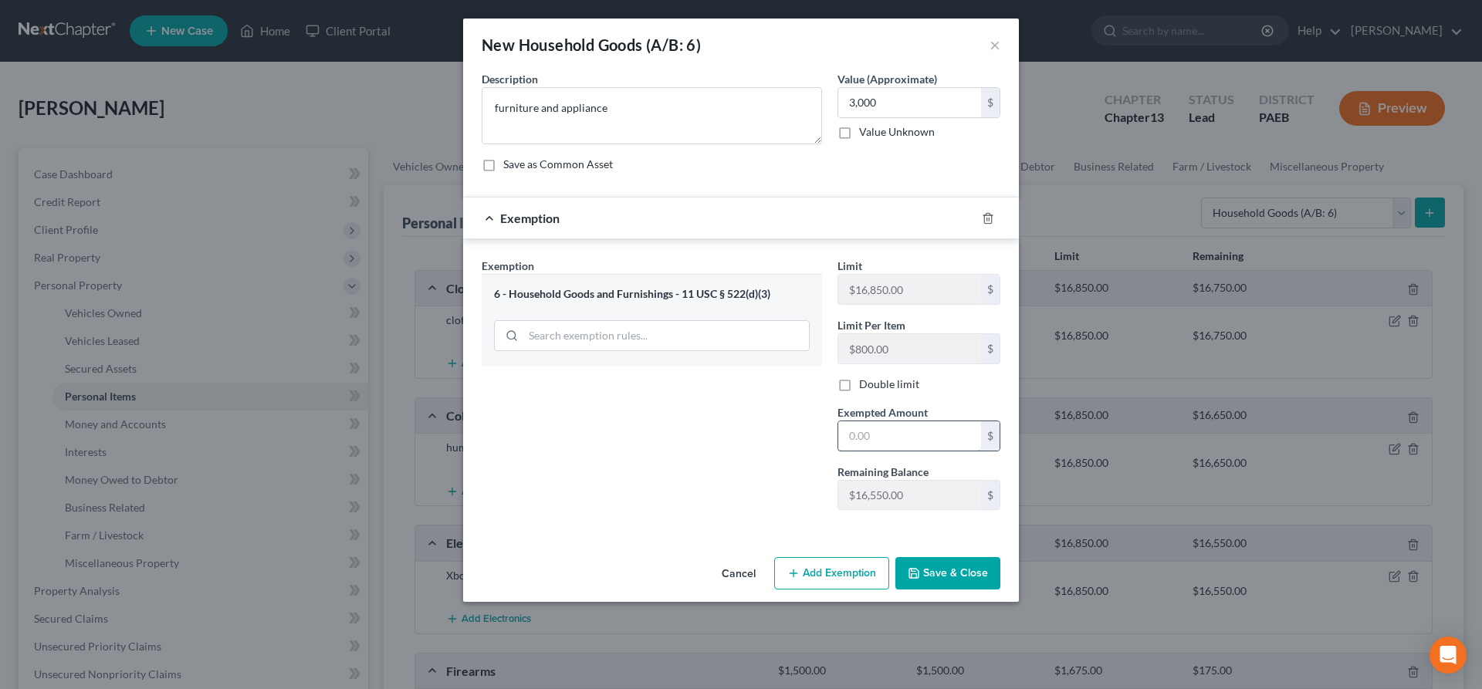
click at [868, 432] on input "text" at bounding box center [909, 435] width 143 height 29
click at [858, 564] on button "Add Exemption" at bounding box center [831, 573] width 115 height 32
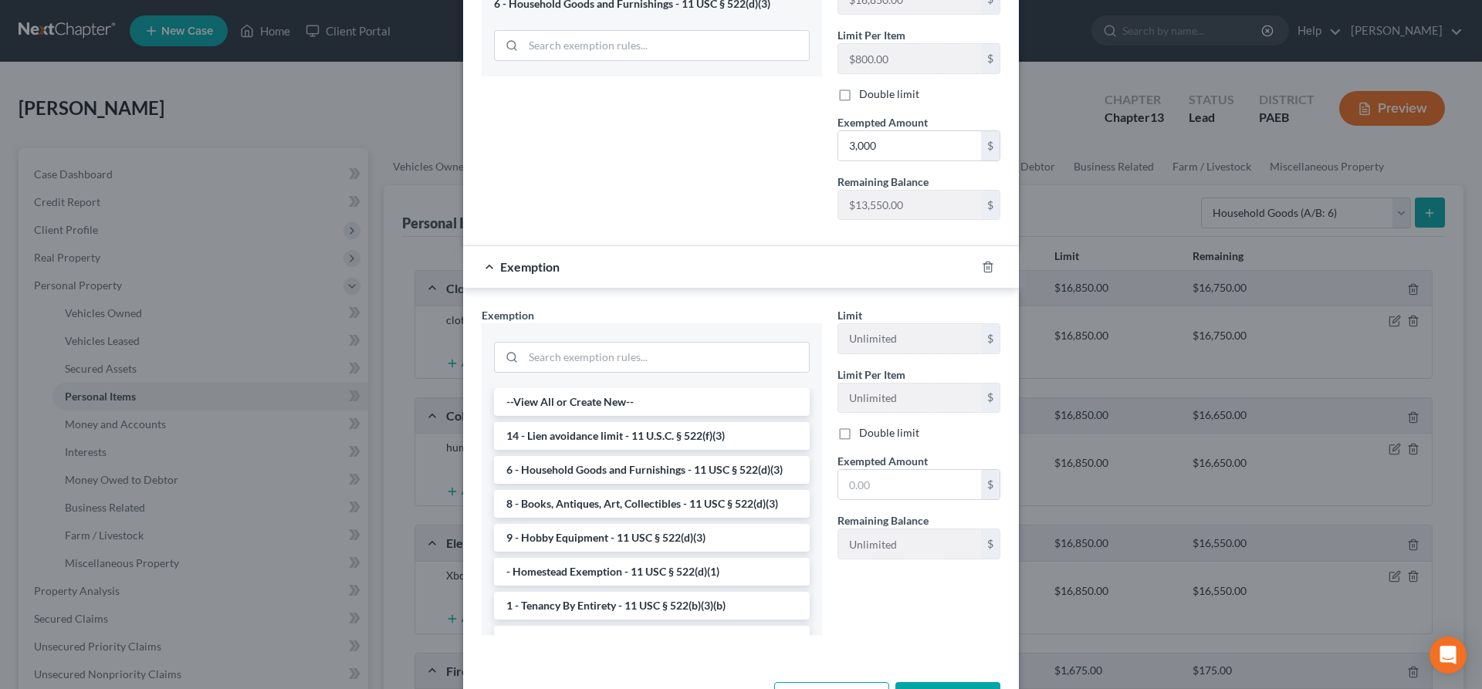
scroll to position [346, 0]
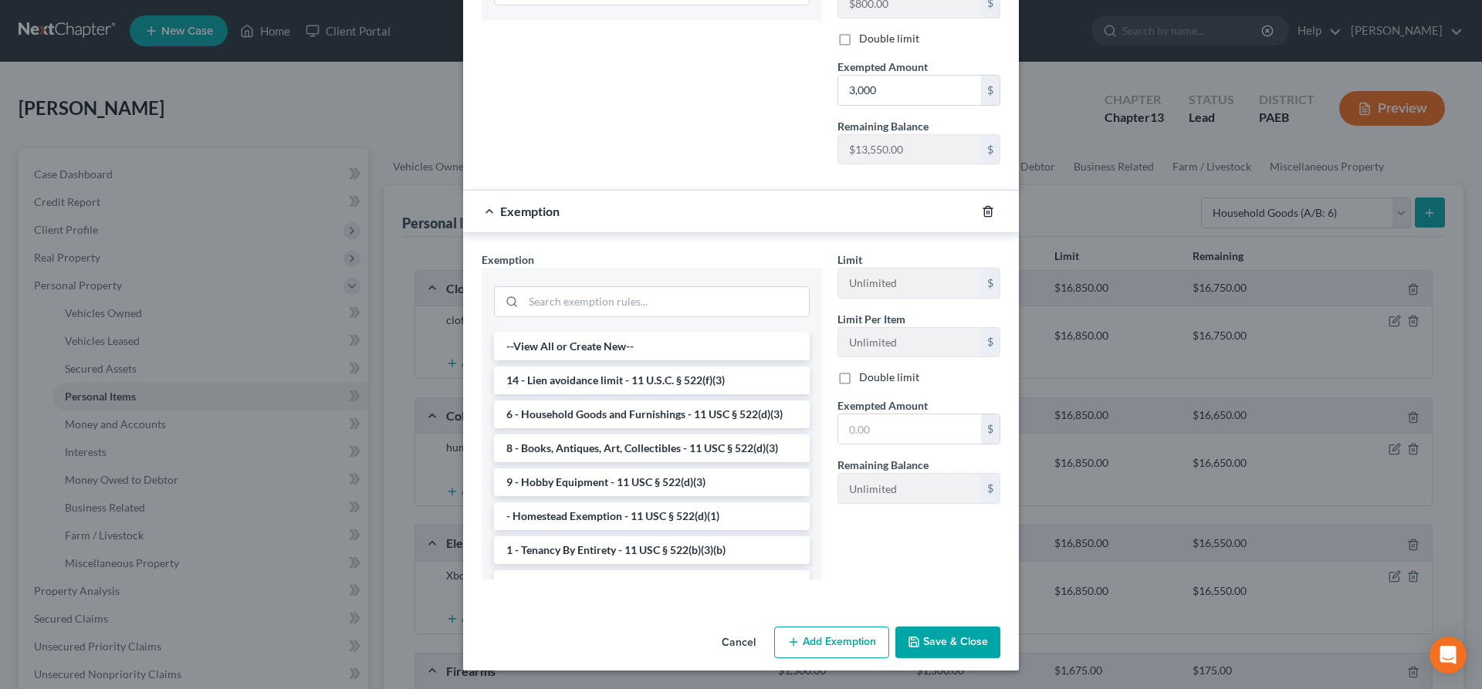
click at [985, 217] on icon "button" at bounding box center [988, 211] width 12 height 12
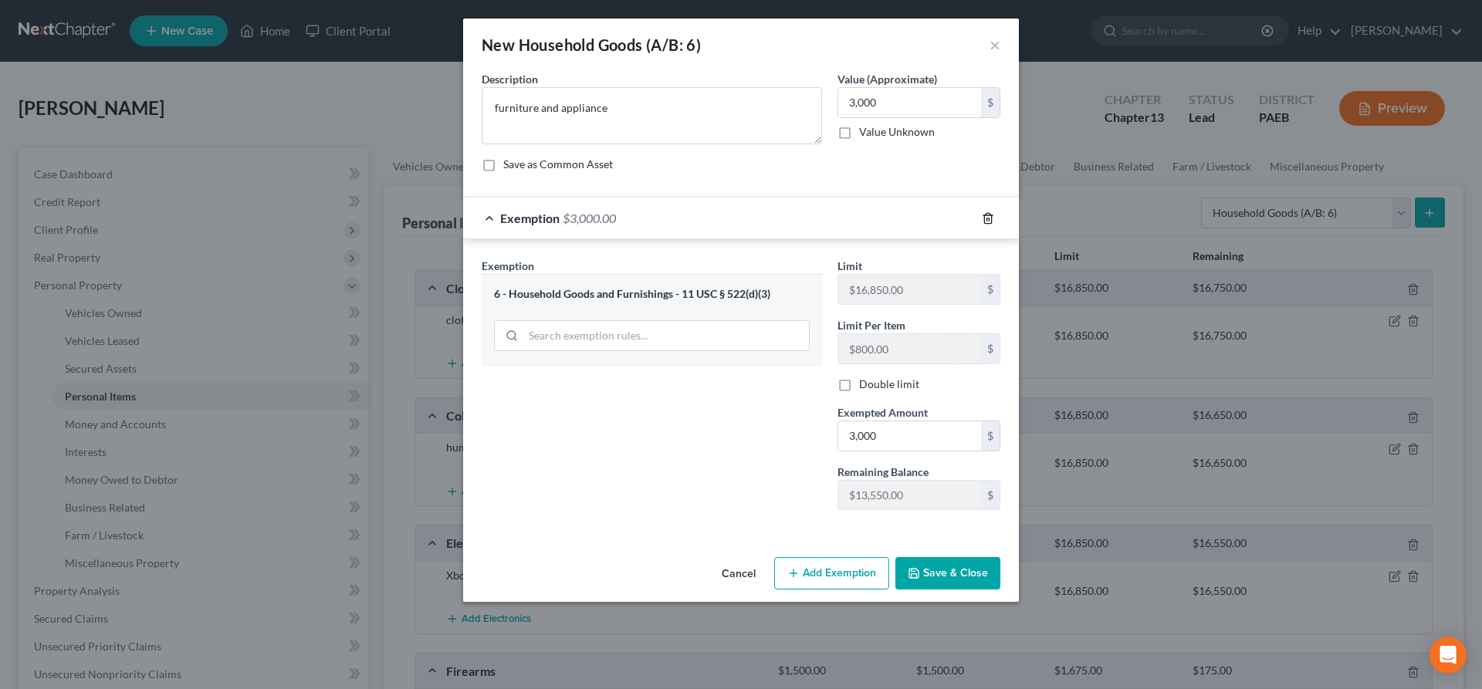
click at [989, 213] on icon "button" at bounding box center [987, 218] width 7 height 10
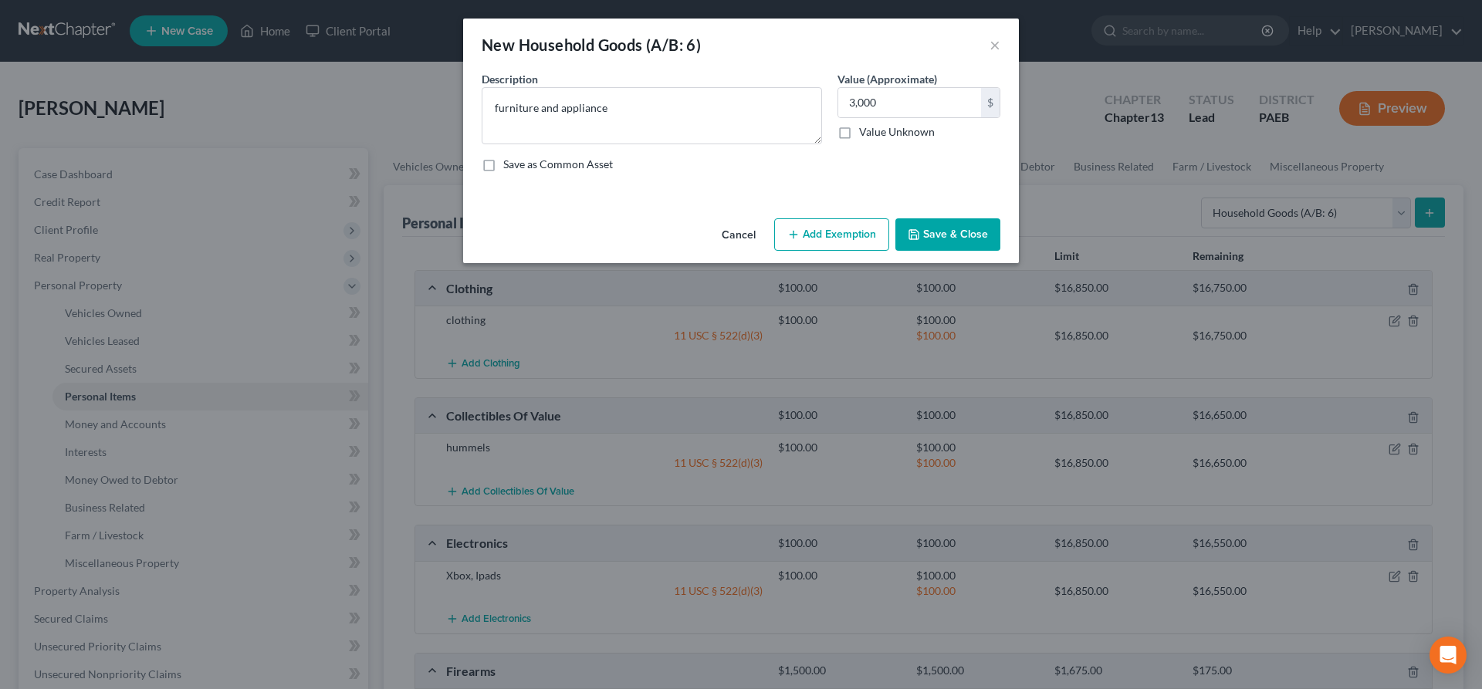
click at [822, 231] on button "Add Exemption" at bounding box center [831, 234] width 115 height 32
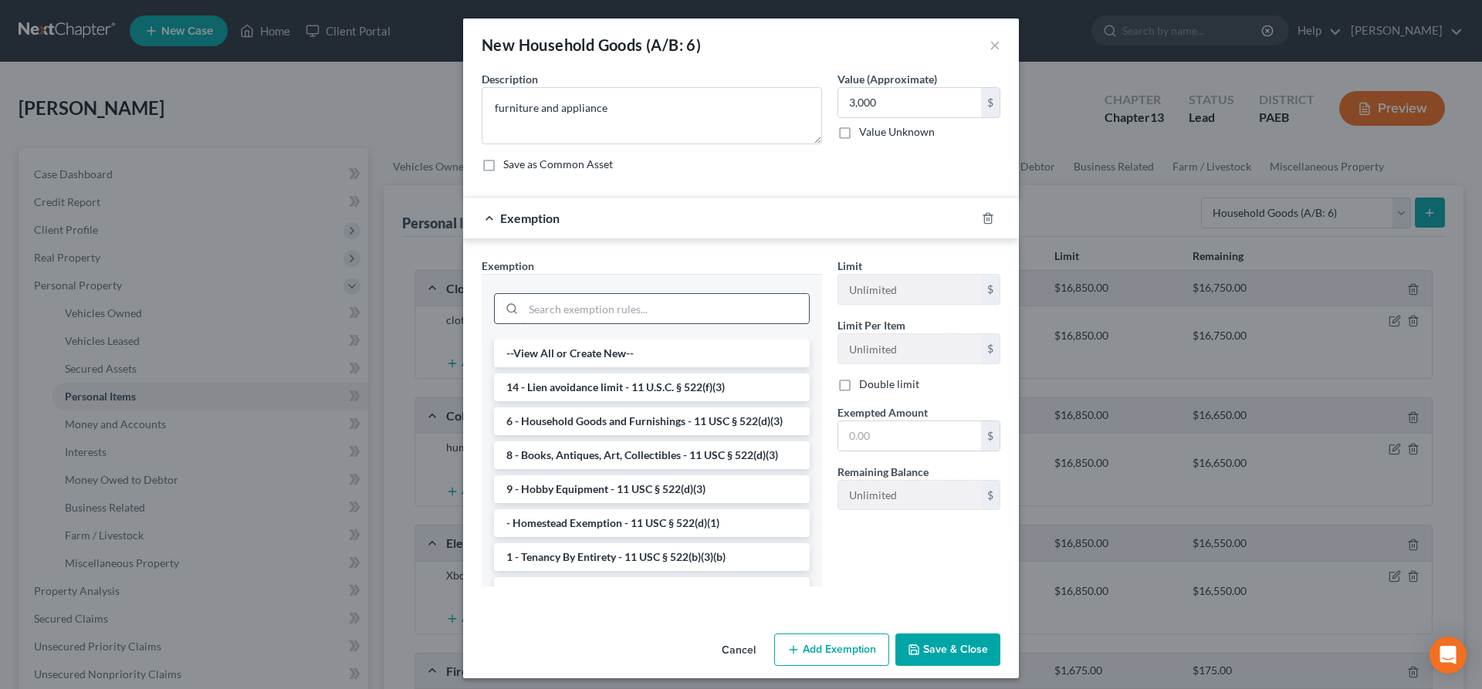
click at [552, 314] on input "search" at bounding box center [666, 308] width 286 height 29
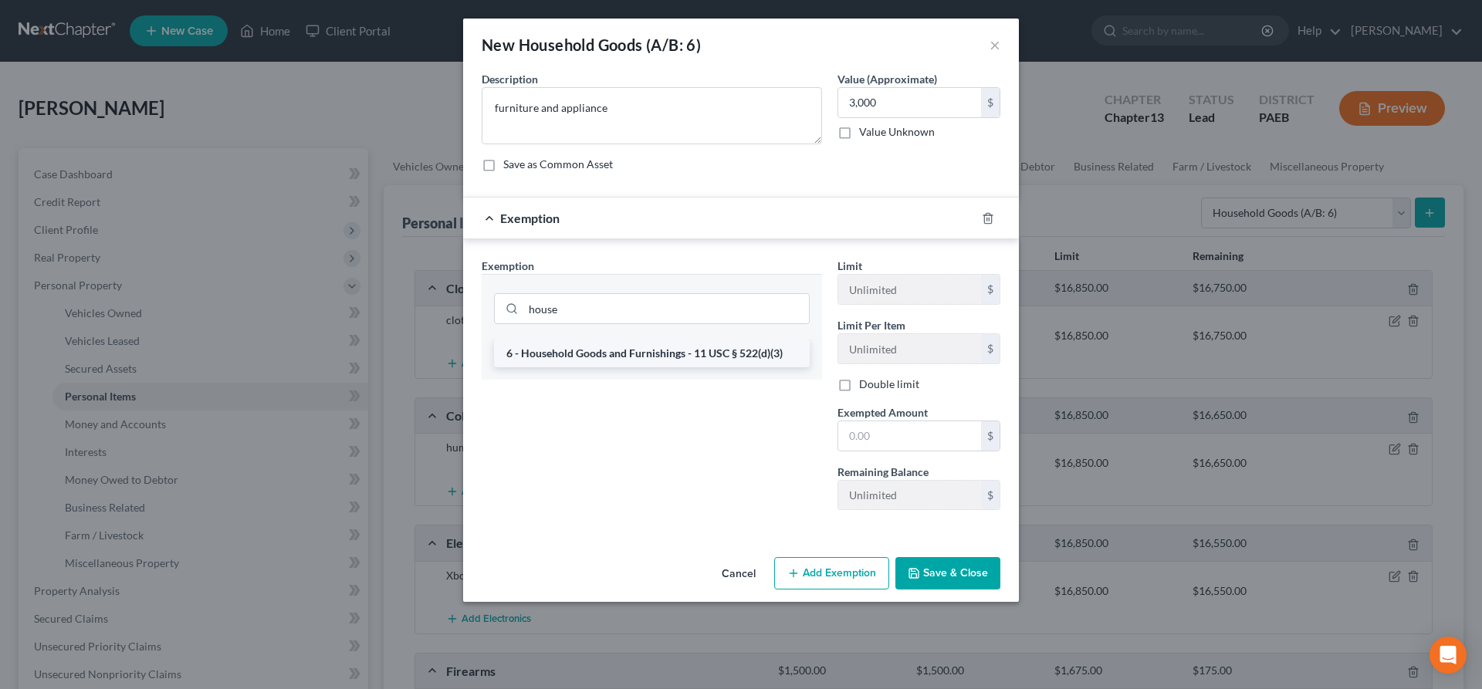
click at [580, 352] on li "6 - Household Goods and Furnishings - 11 USC § 522(d)(3)" at bounding box center [652, 354] width 316 height 28
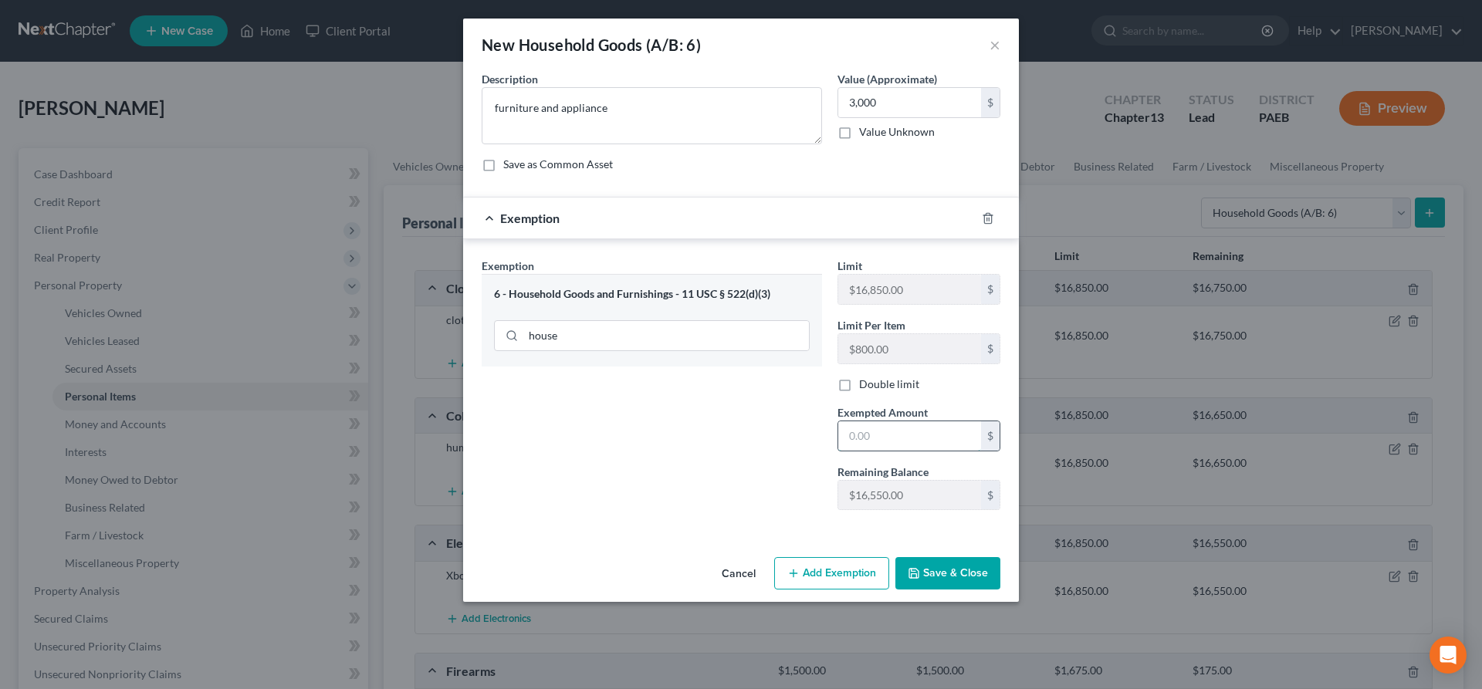
click at [865, 435] on input "text" at bounding box center [909, 435] width 143 height 29
click at [950, 567] on button "Save & Close" at bounding box center [947, 573] width 105 height 32
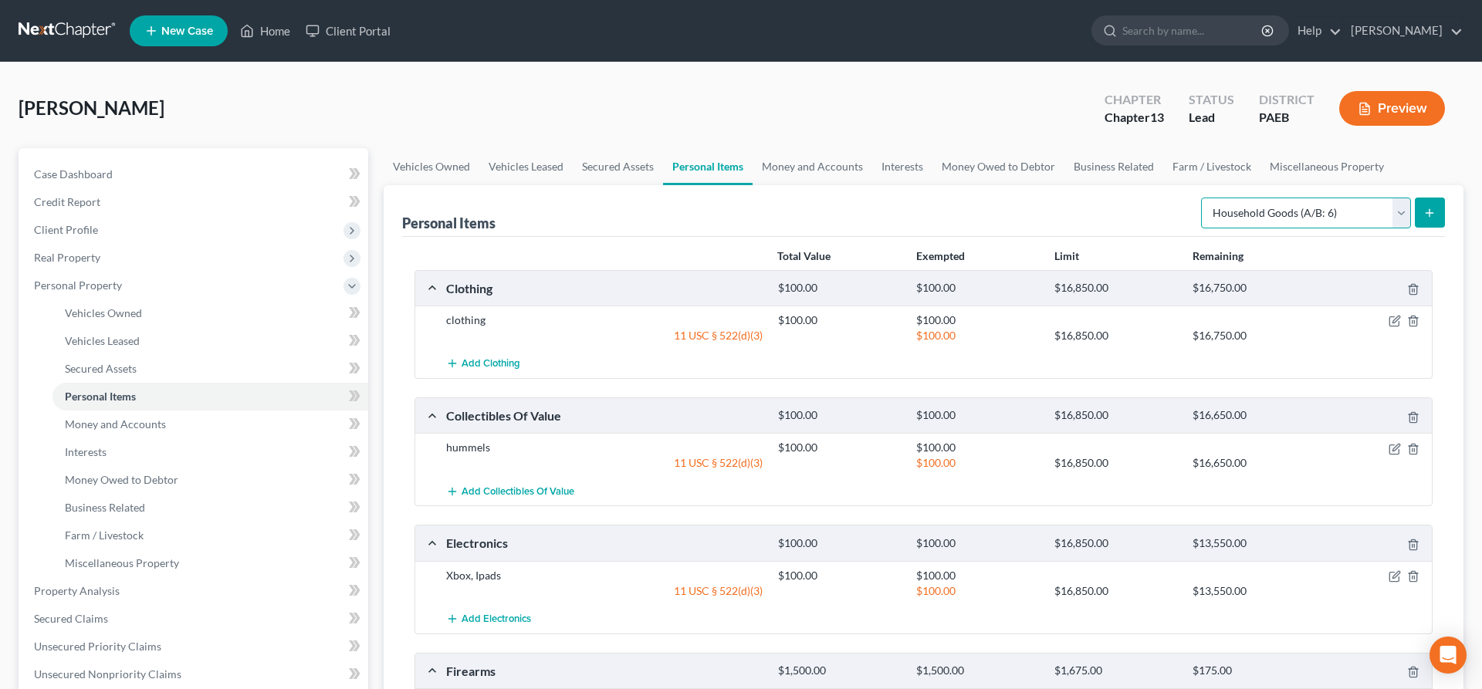
click at [1201, 198] on select "Select Item Type Clothing (A/B: 11) Collectibles Of Value (A/B: 8) Electronics …" at bounding box center [1306, 213] width 210 height 31
click at [1015, 203] on div "Personal Items Select Item Type Clothing (A/B: 11) Collectibles Of Value (A/B: …" at bounding box center [923, 211] width 1043 height 52
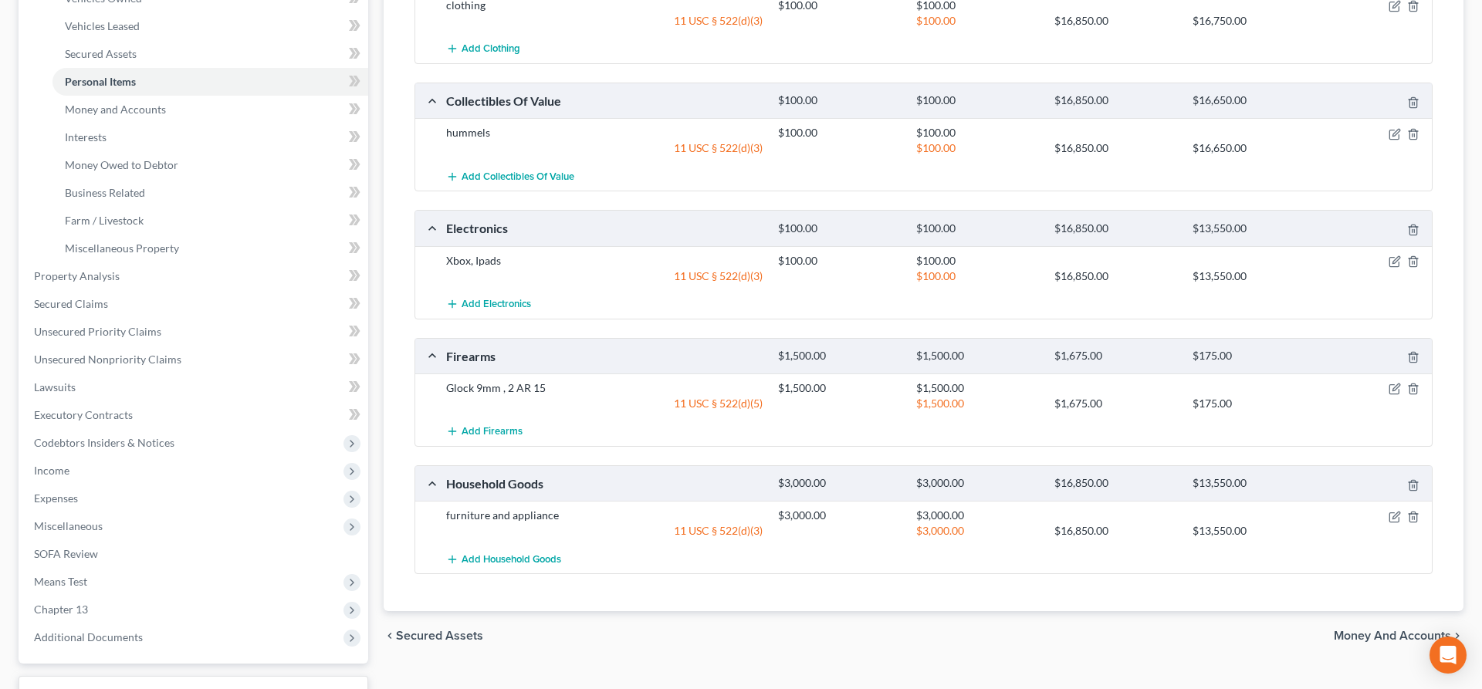
scroll to position [435, 0]
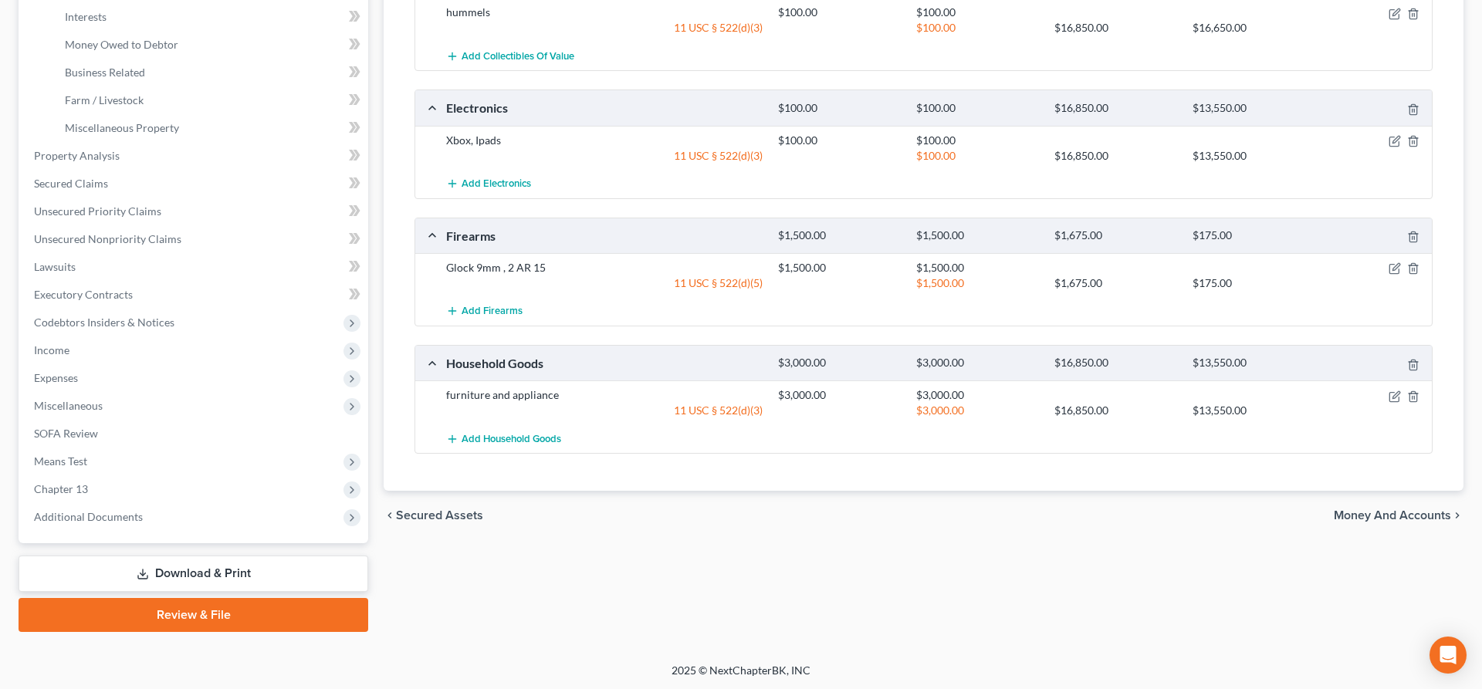
click at [1384, 515] on span "Money and Accounts" at bounding box center [1392, 516] width 117 height 12
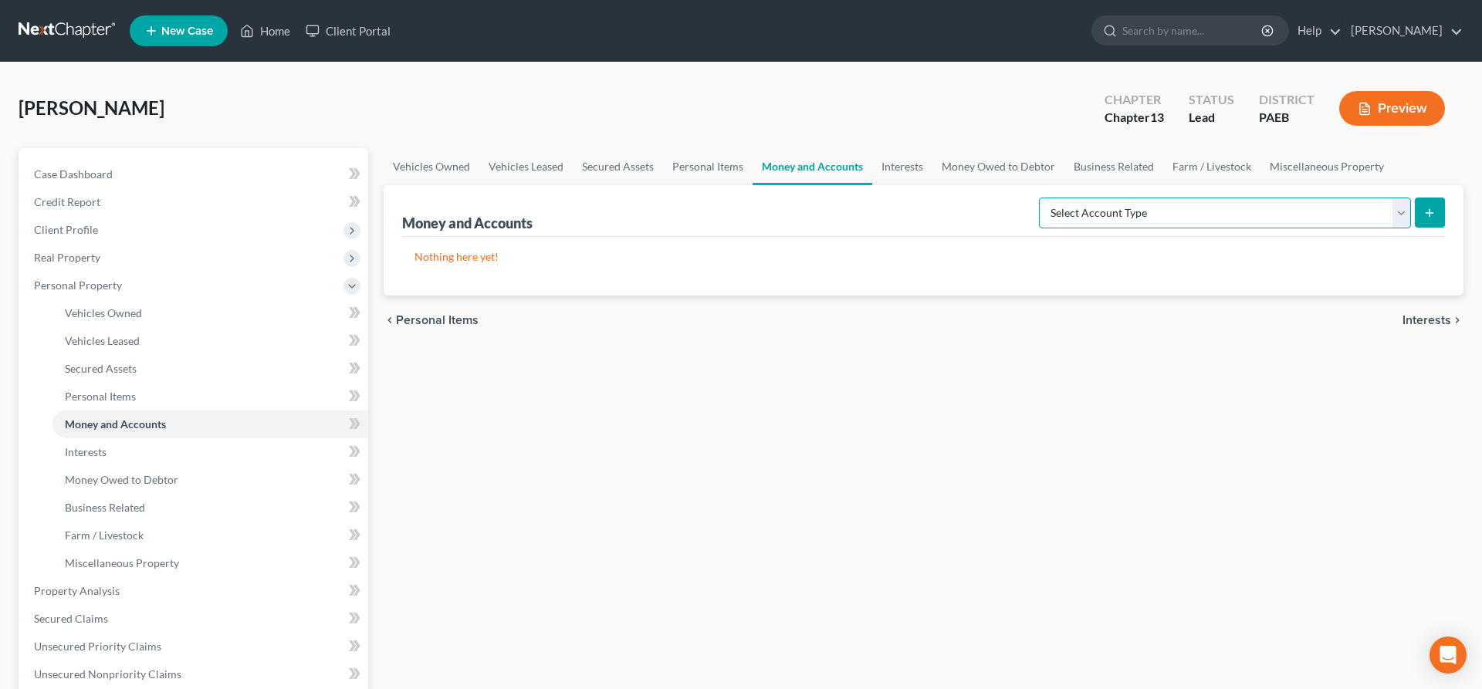
click at [1039, 198] on select "Select Account Type Brokerage (A/B: 18, SOFA: 20) Cash on Hand (A/B: 16) Certif…" at bounding box center [1225, 213] width 372 height 31
click option "Checking Account (A/B: 17, SOFA: 20)" at bounding box center [0, 0] width 0 height 0
click at [1427, 204] on button "submit" at bounding box center [1430, 213] width 30 height 30
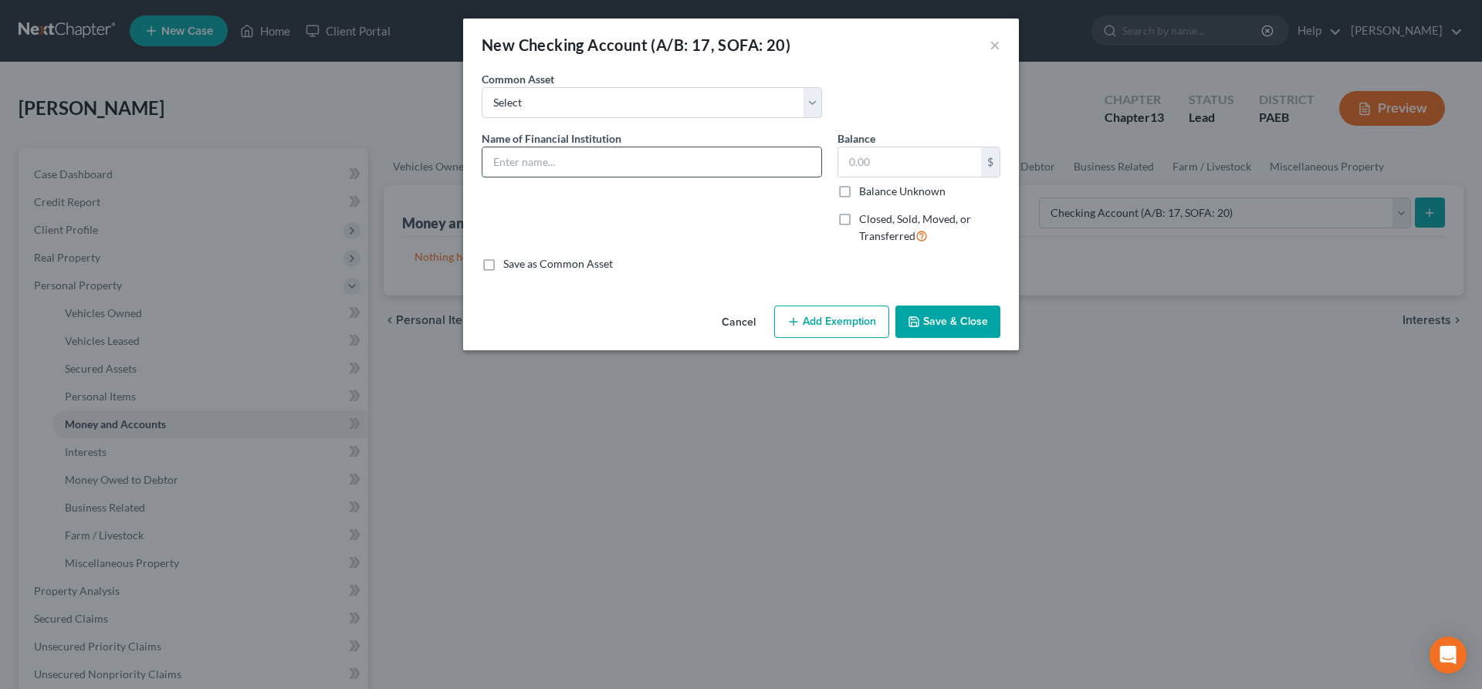
click at [513, 169] on input "text" at bounding box center [651, 161] width 339 height 29
click at [864, 161] on input "text" at bounding box center [909, 161] width 143 height 29
click at [932, 321] on button "Save & Close" at bounding box center [947, 322] width 105 height 32
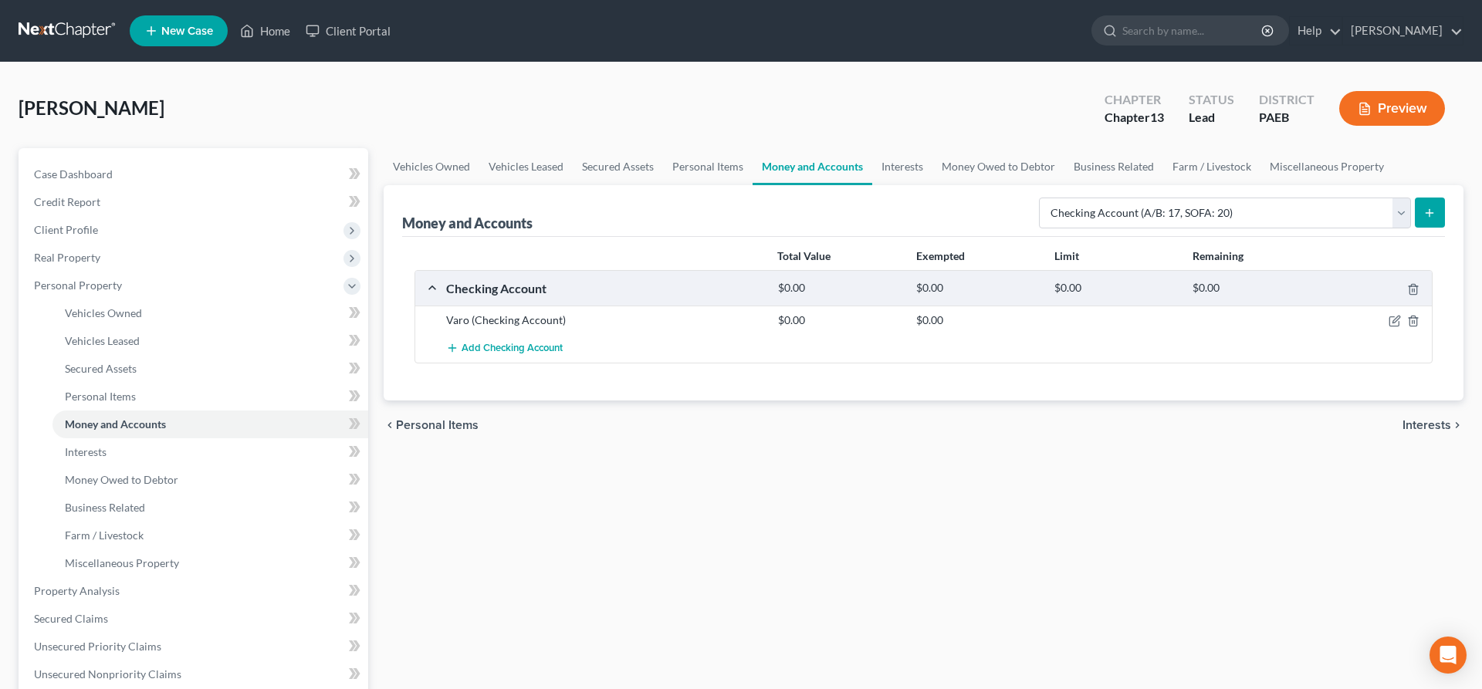
click at [1437, 208] on button "submit" at bounding box center [1430, 213] width 30 height 30
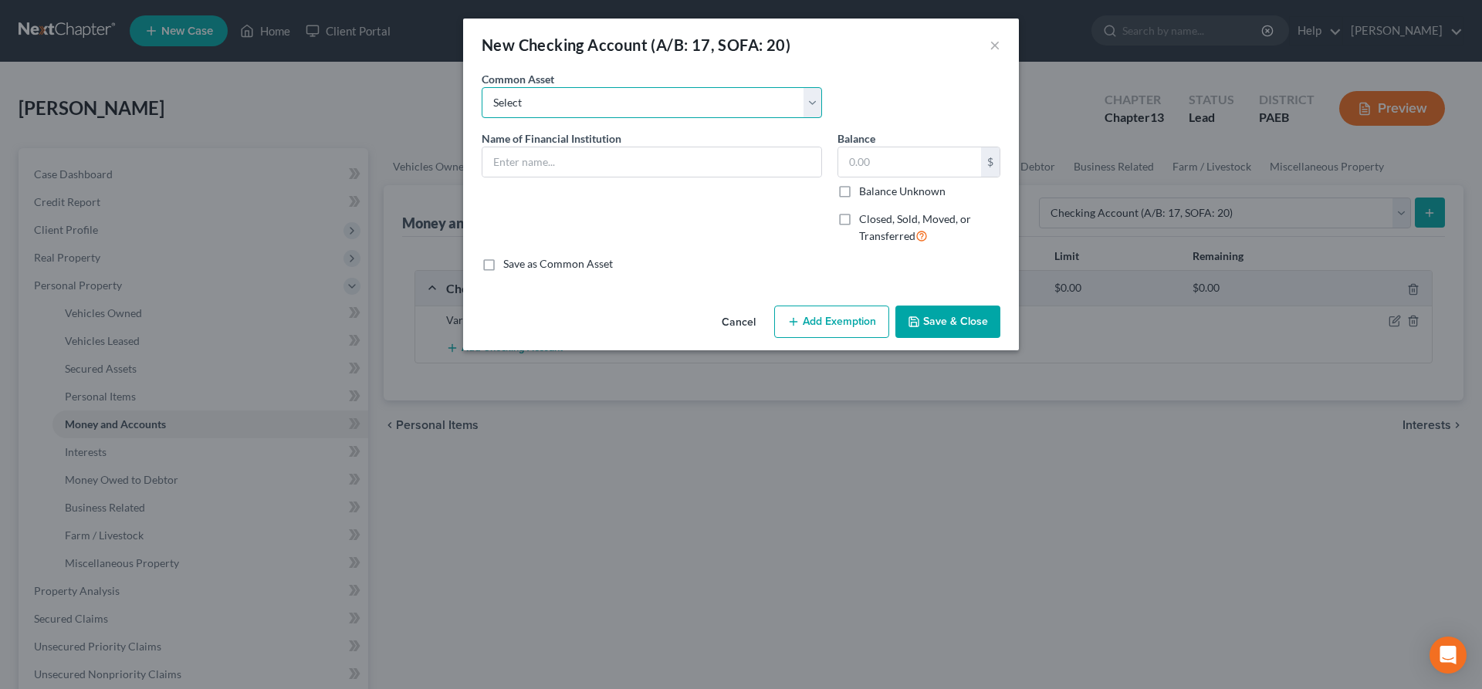
click at [482, 87] on select "Select Chime Benchmark Federal FCU Capital One Benchmark FCU Discover PNC Citiz…" at bounding box center [652, 102] width 340 height 31
click at [906, 274] on div "An exemption set must first be selected from the Filing Information section. Co…" at bounding box center [741, 185] width 556 height 229
click at [738, 321] on button "Cancel" at bounding box center [738, 322] width 59 height 31
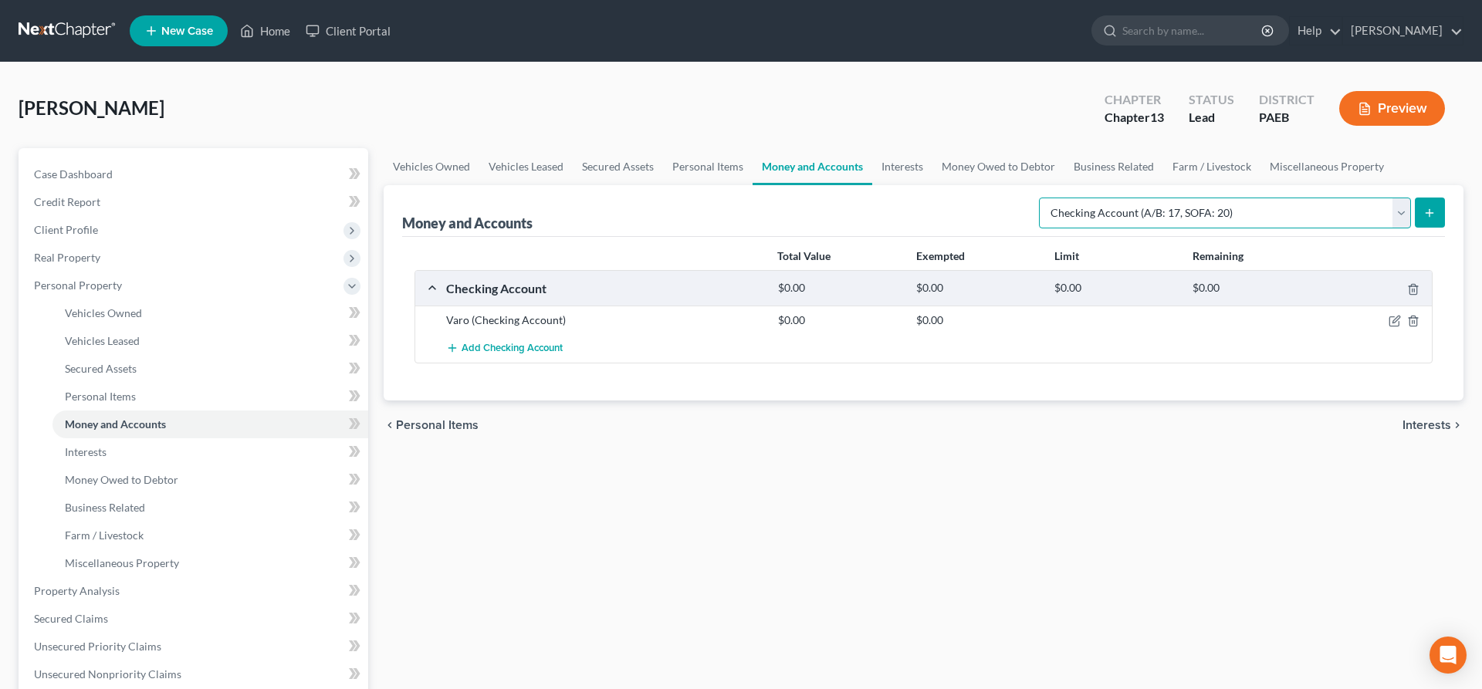
click at [1039, 198] on select "Select Account Type Brokerage (A/B: 18, SOFA: 20) Cash on Hand (A/B: 16) Certif…" at bounding box center [1225, 213] width 372 height 31
click at [1441, 420] on span "Interests" at bounding box center [1427, 425] width 49 height 12
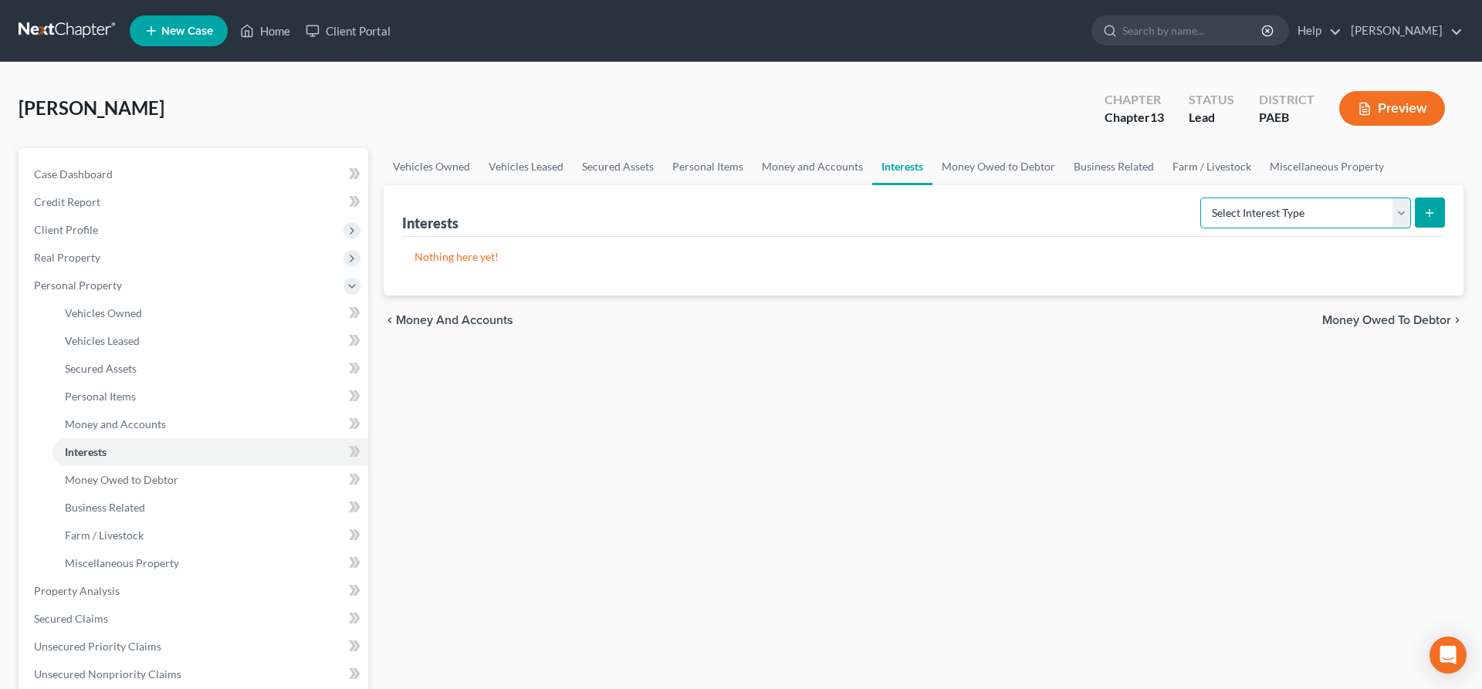
click at [1200, 198] on select "Select Interest Type 401K (A/B: 21) Annuity (A/B: 23) Bond (A/B: 18) Education …" at bounding box center [1305, 213] width 211 height 31
click at [1453, 442] on div "Vehicles Owned Vehicles Leased Secured Assets Personal Items Money and Accounts…" at bounding box center [923, 607] width 1095 height 919
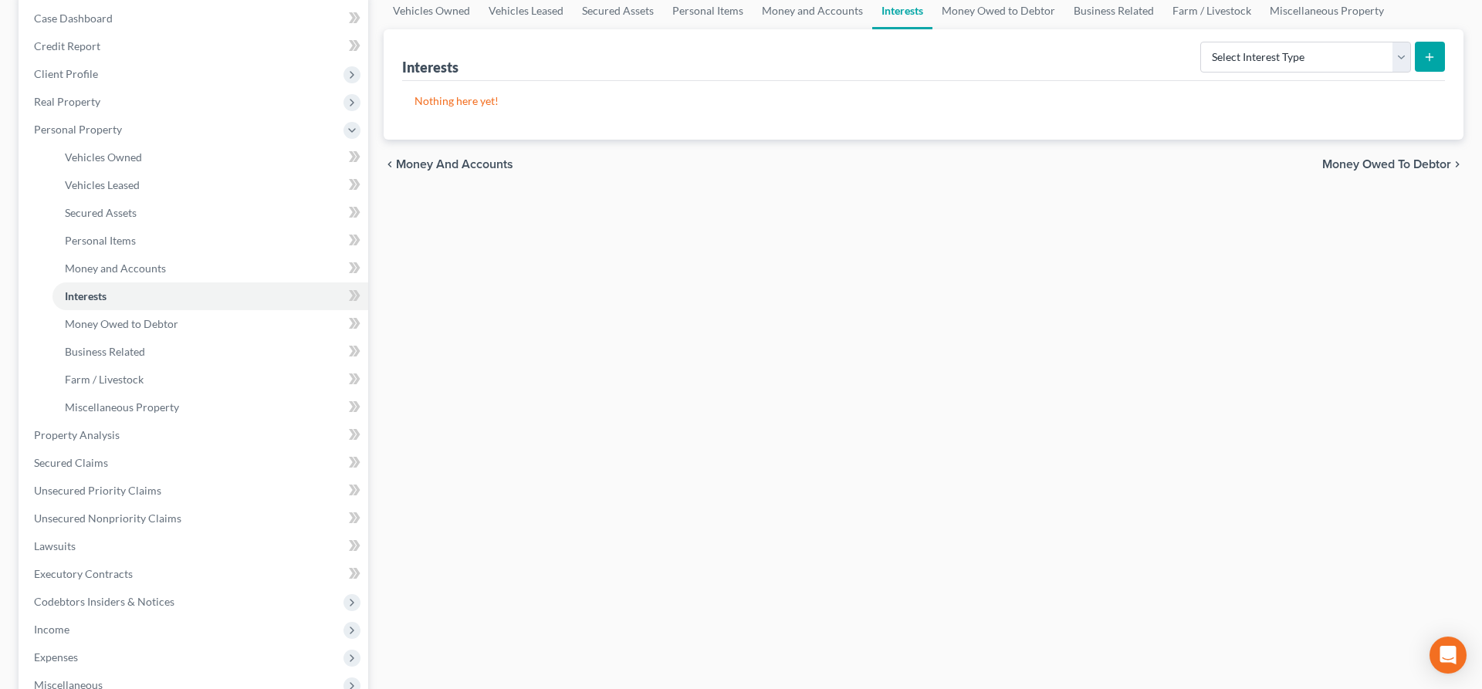
scroll to position [157, 0]
click at [1396, 161] on span "Money Owed to Debtor" at bounding box center [1386, 163] width 129 height 12
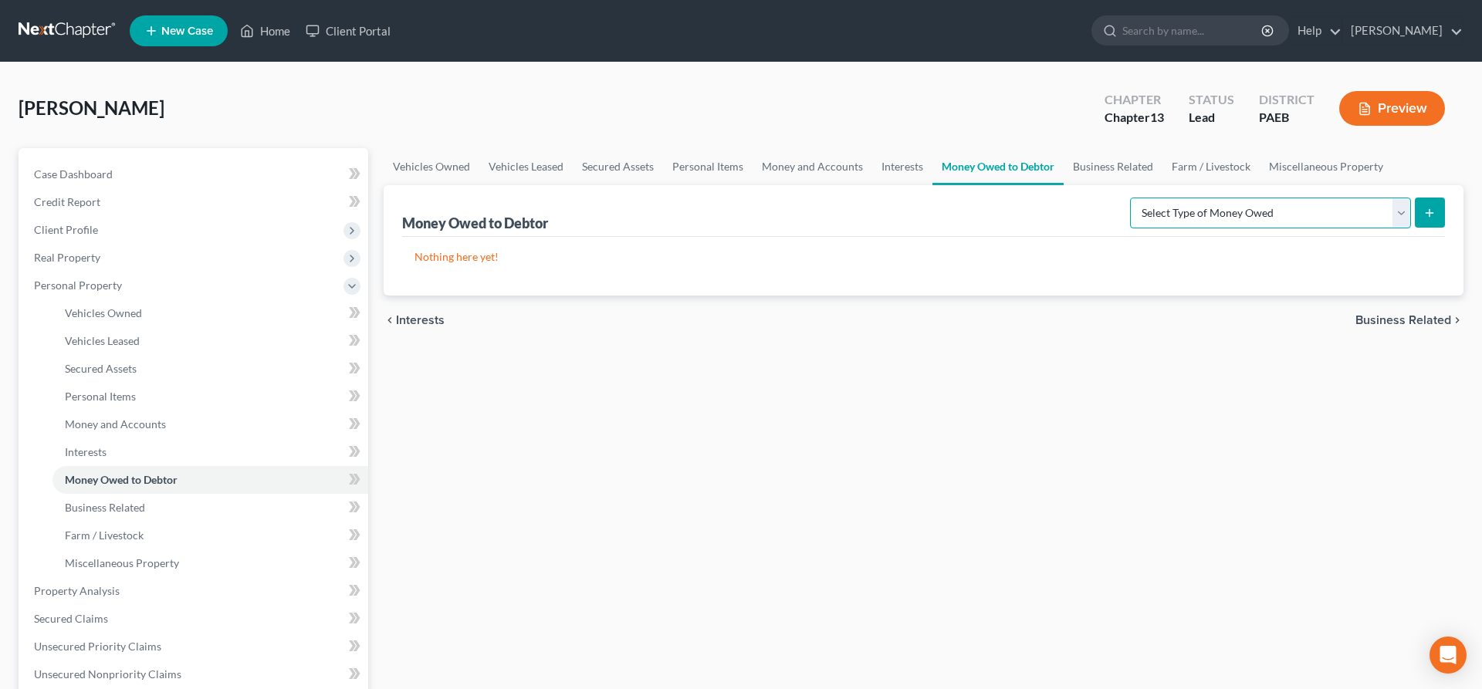
click at [1130, 198] on select "Select Type of Money Owed Accounts Receivable (A/B: 38) Alimony (A/B: 29) Child…" at bounding box center [1270, 213] width 281 height 31
click at [1309, 660] on div "Vehicles Owned Vehicles Leased Secured Assets Personal Items Money and Accounts…" at bounding box center [923, 607] width 1095 height 919
click at [1412, 311] on div "chevron_left Interests Business Related chevron_right" at bounding box center [924, 320] width 1080 height 49
click at [1130, 198] on select "Select Type of Money Owed Accounts Receivable (A/B: 38) Alimony (A/B: 29) Child…" at bounding box center [1270, 213] width 281 height 31
click option "Other Contingent & Unliquidated Claims (A/B: 34)" at bounding box center [0, 0] width 0 height 0
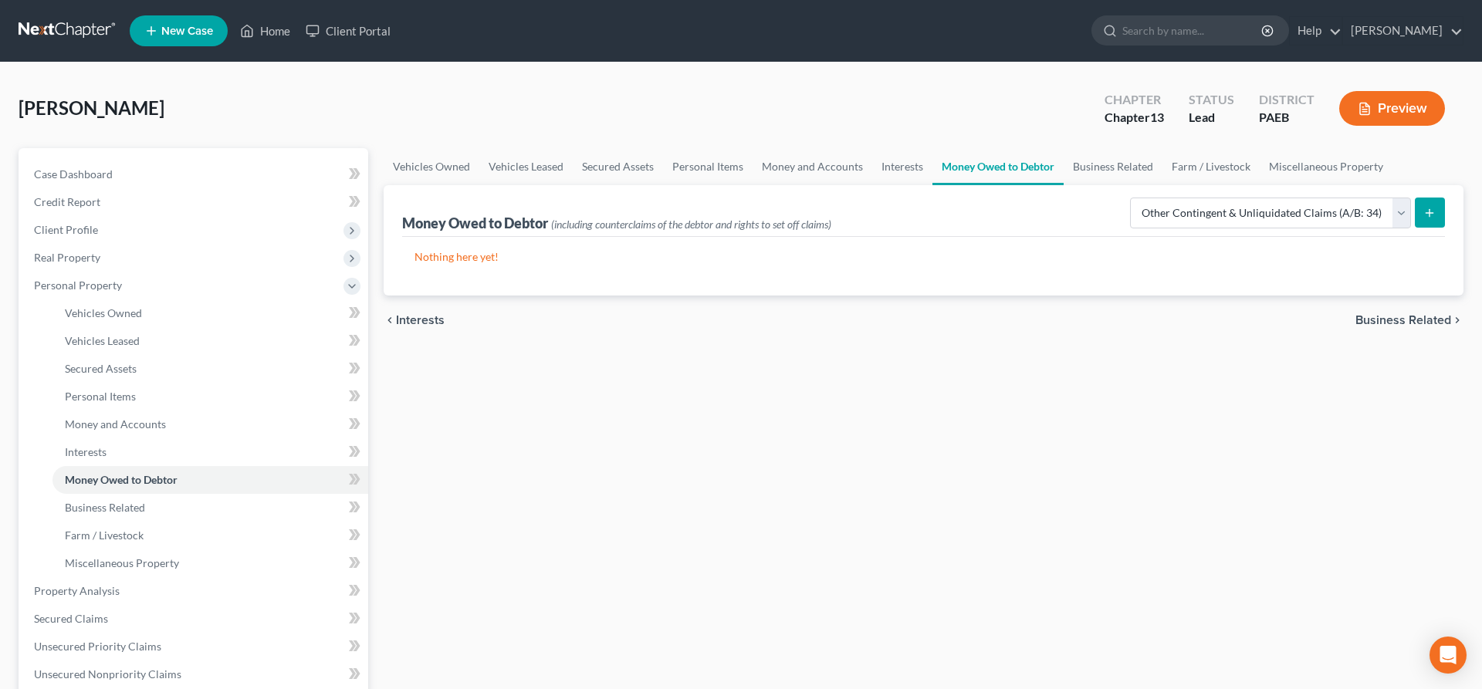
click at [1432, 205] on button "submit" at bounding box center [1430, 213] width 30 height 30
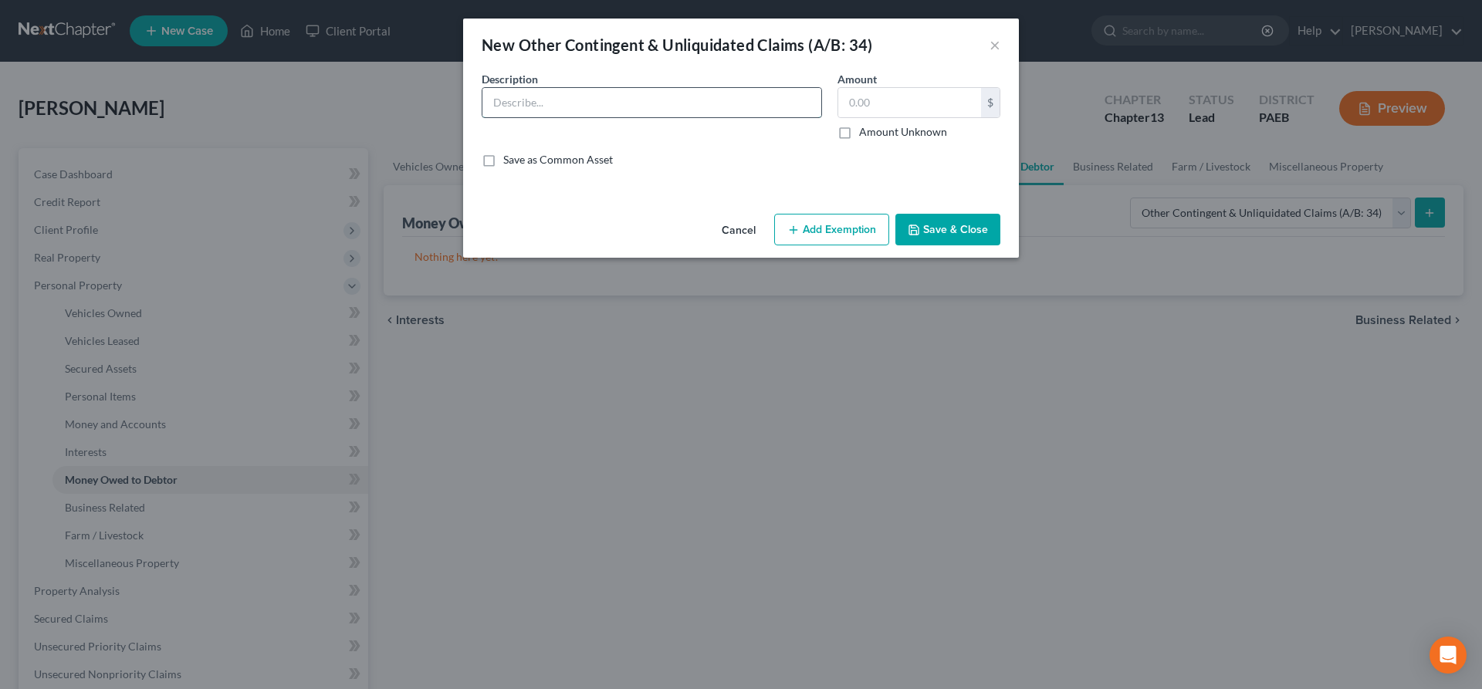
click at [583, 103] on input "text" at bounding box center [651, 102] width 339 height 29
click at [884, 96] on input "text" at bounding box center [909, 102] width 143 height 29
click at [648, 96] on input "Unemployement claim" at bounding box center [651, 102] width 339 height 29
click at [936, 222] on button "Save & Close" at bounding box center [947, 230] width 105 height 32
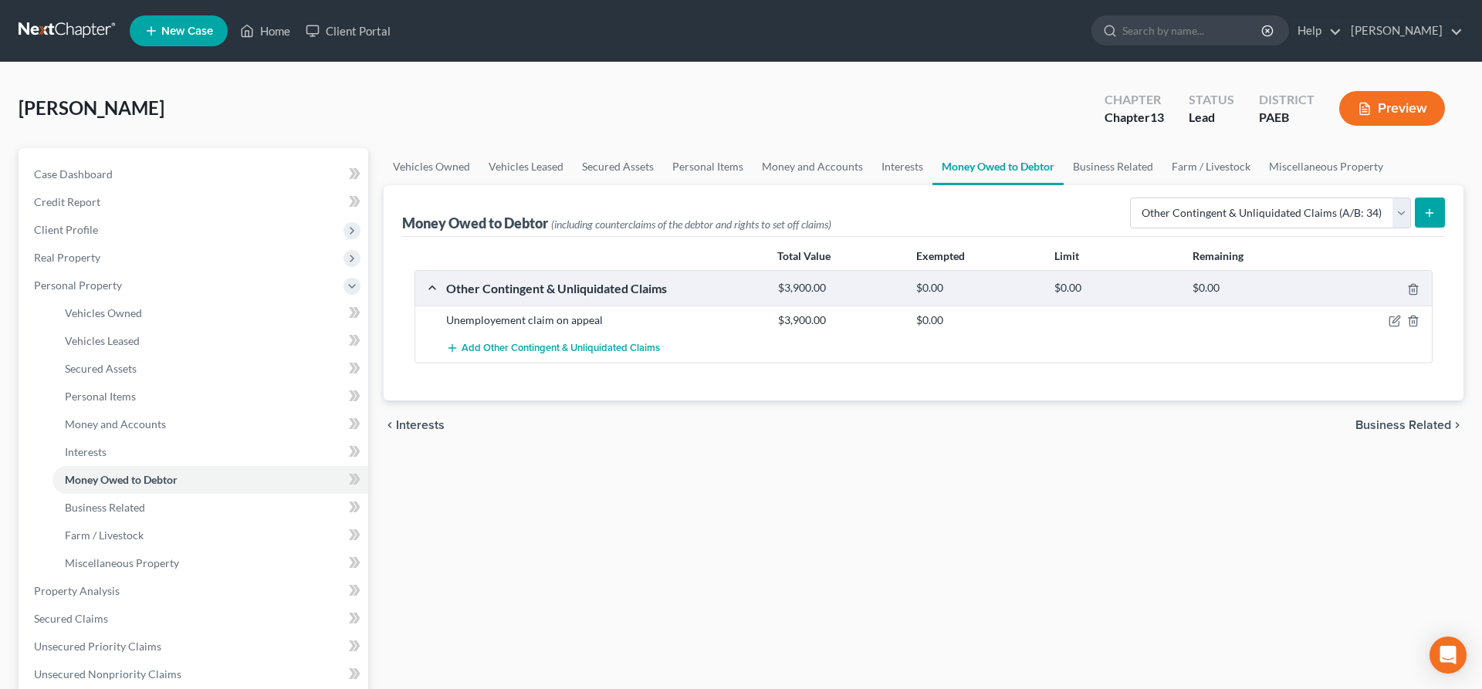
click at [1386, 425] on span "Business Related" at bounding box center [1404, 425] width 96 height 12
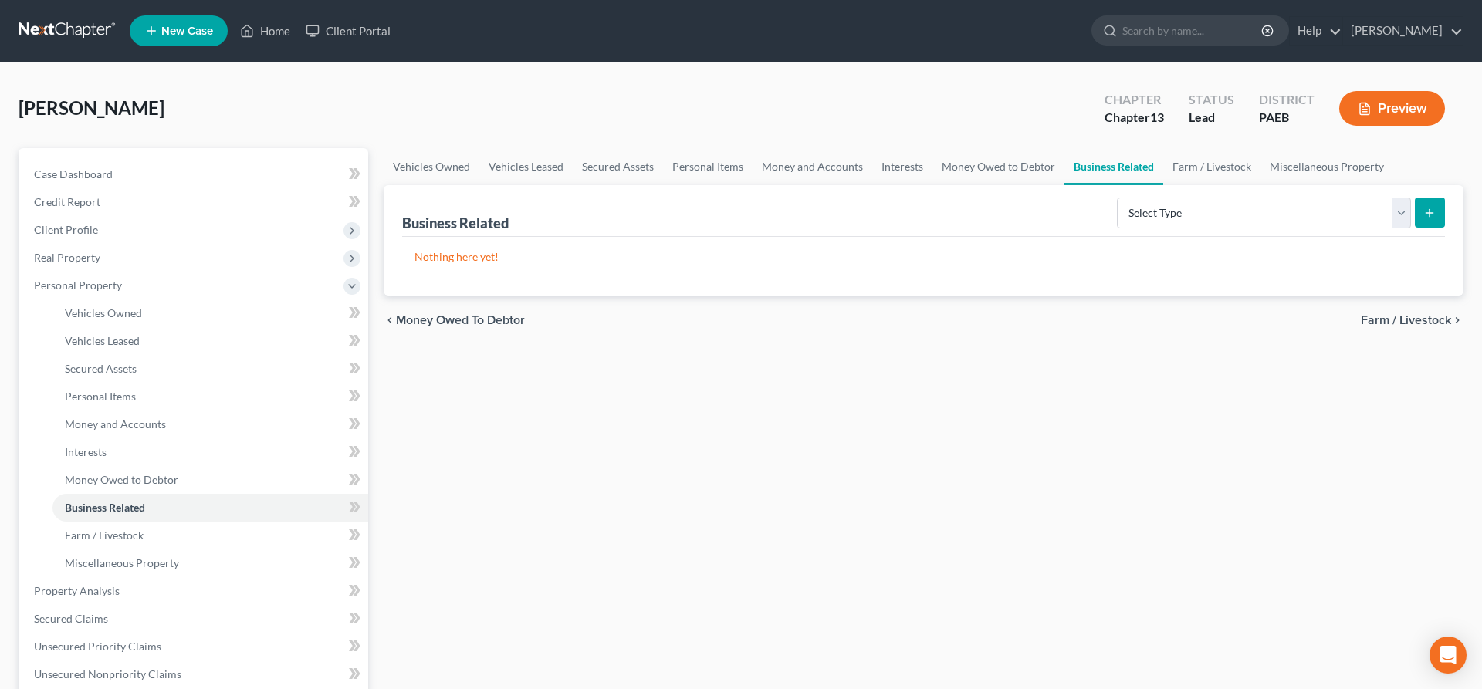
click at [1411, 325] on span "Farm / Livestock" at bounding box center [1406, 320] width 90 height 12
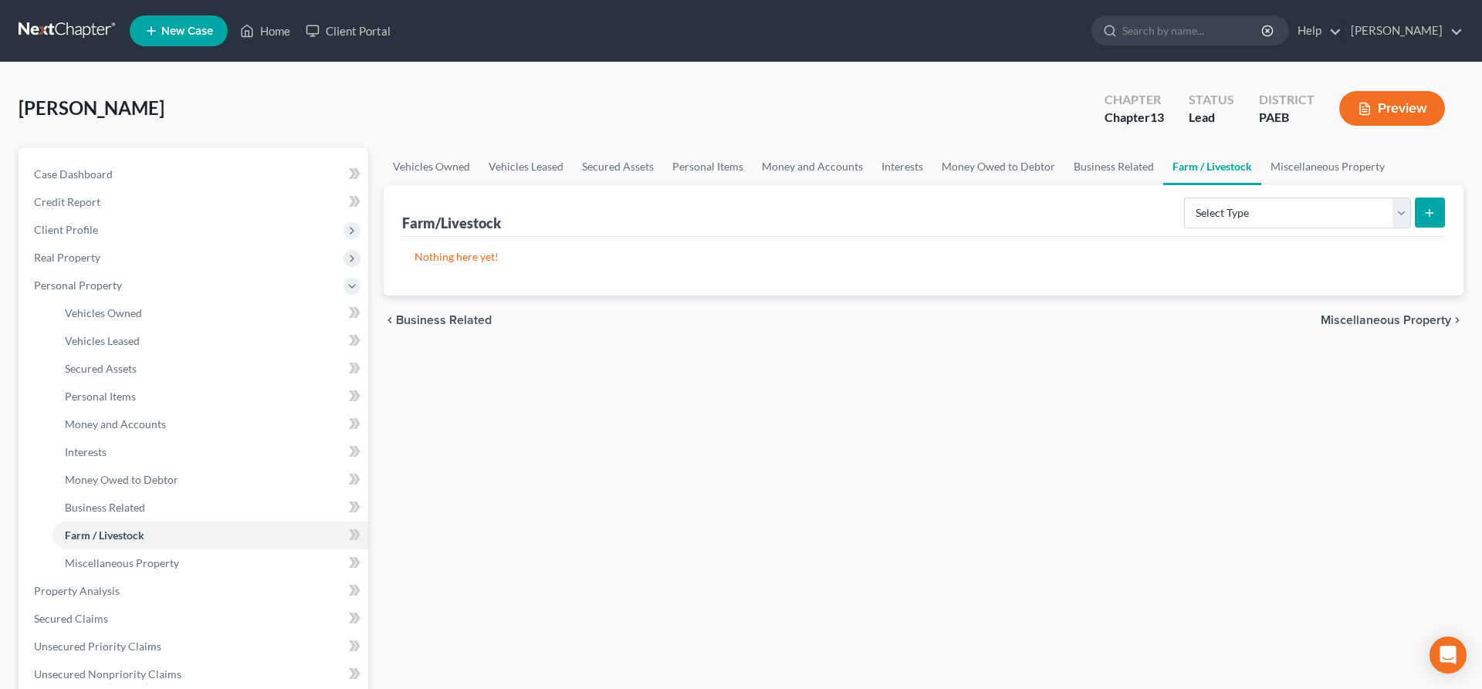
click at [1383, 323] on span "Miscellaneous Property" at bounding box center [1386, 320] width 130 height 12
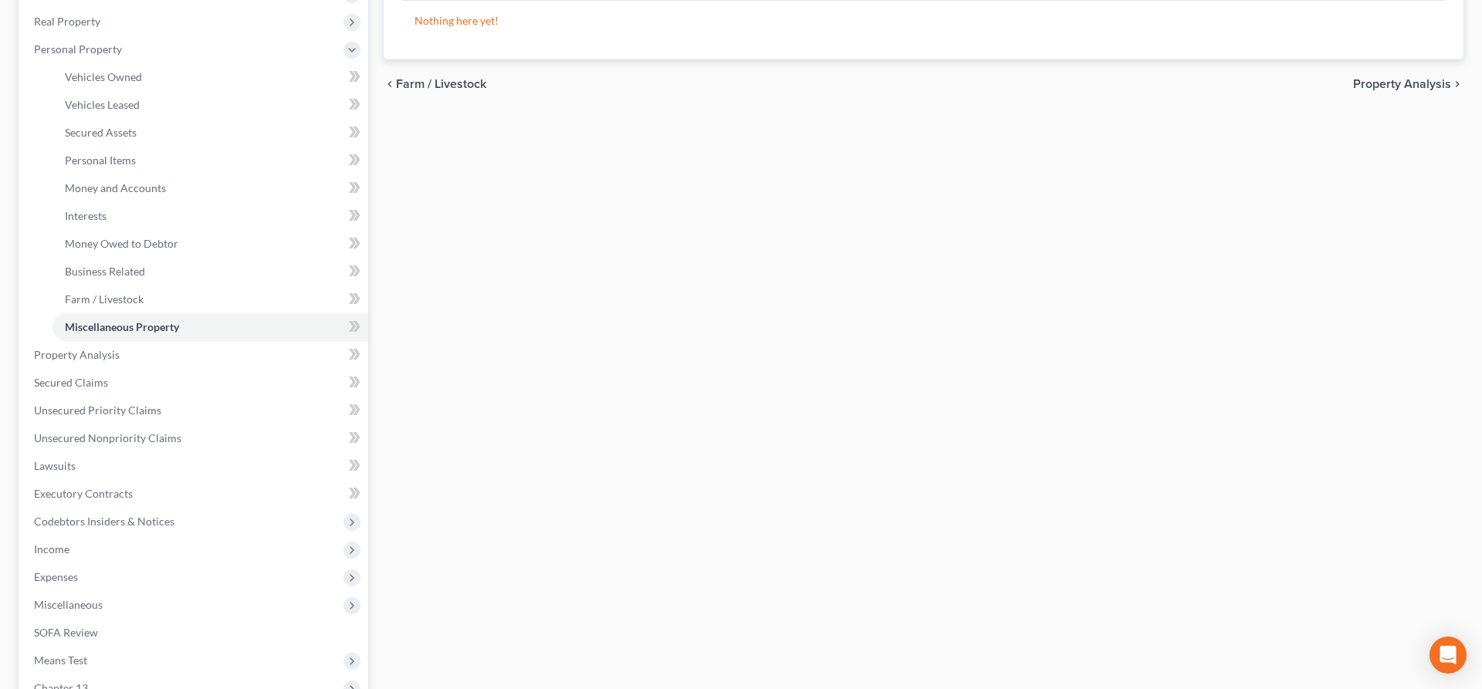
scroll to position [435, 0]
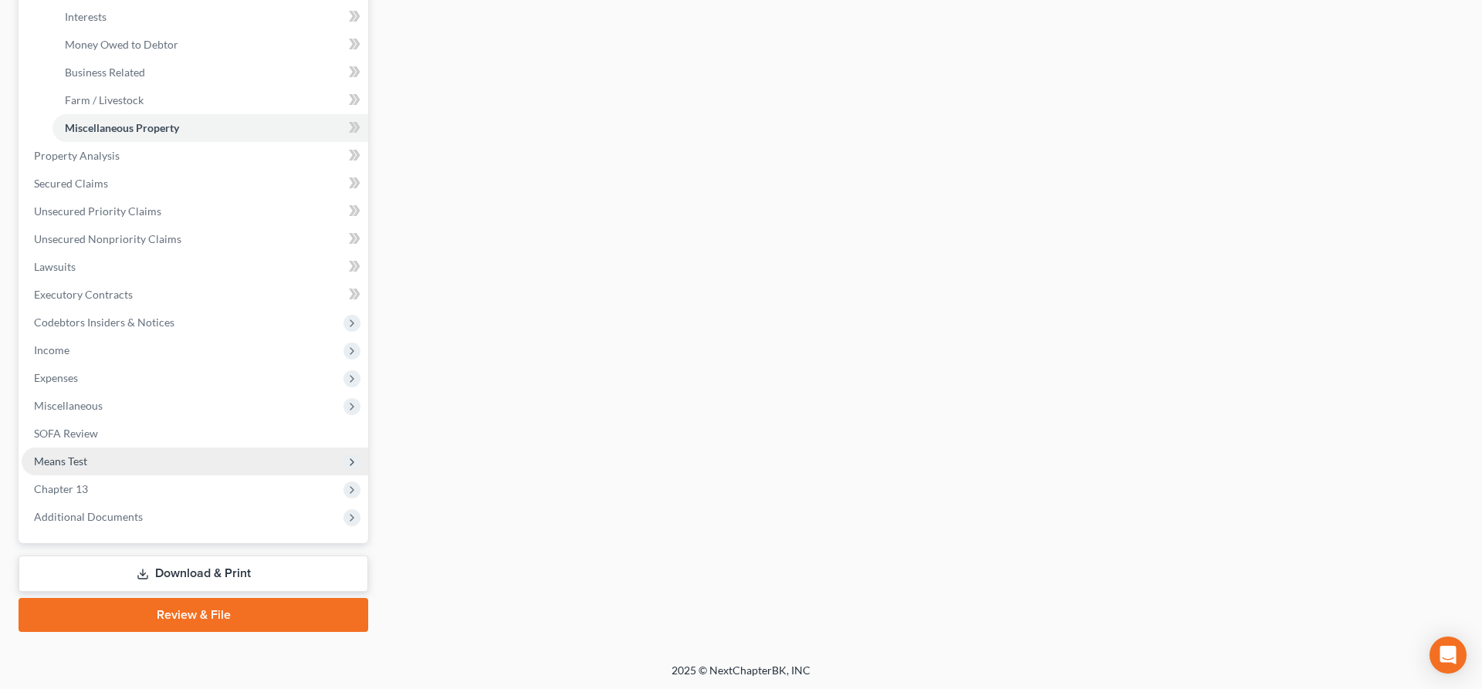
click at [66, 464] on span "Means Test" at bounding box center [60, 461] width 53 height 13
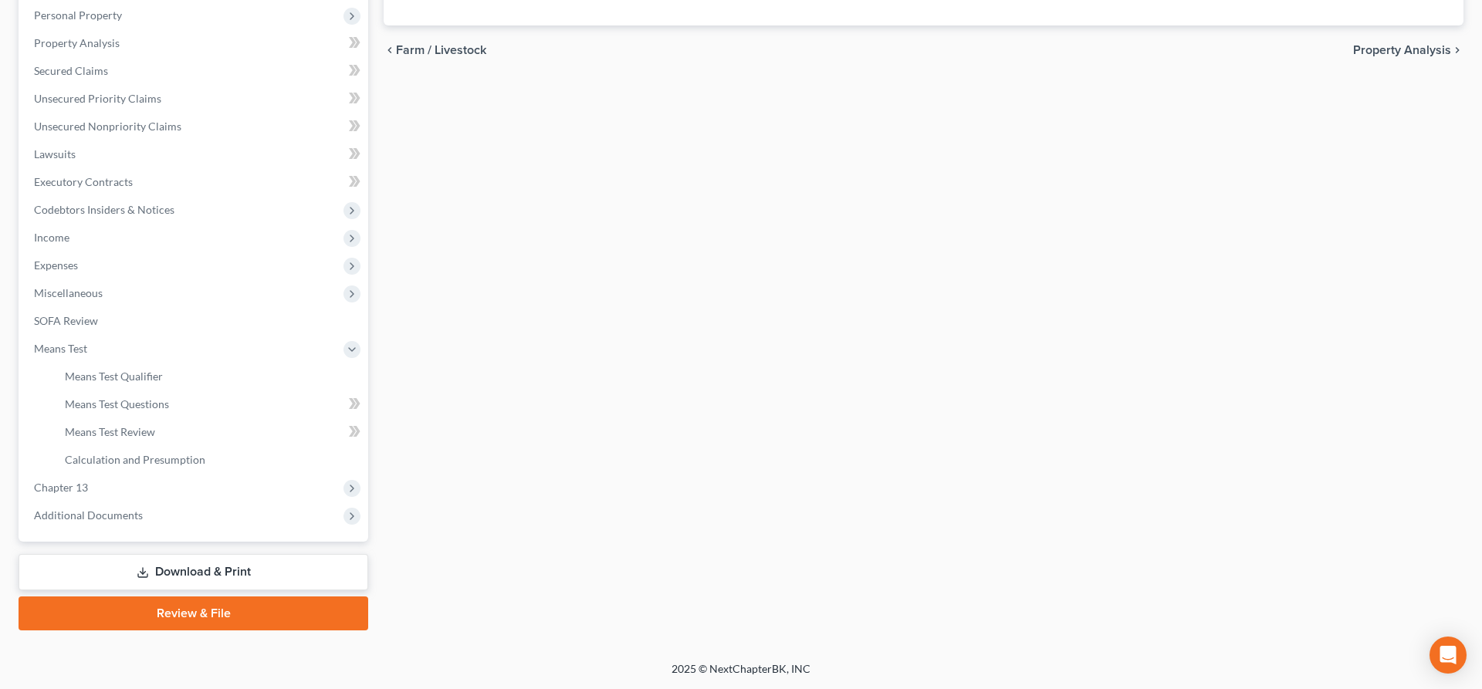
scroll to position [269, 0]
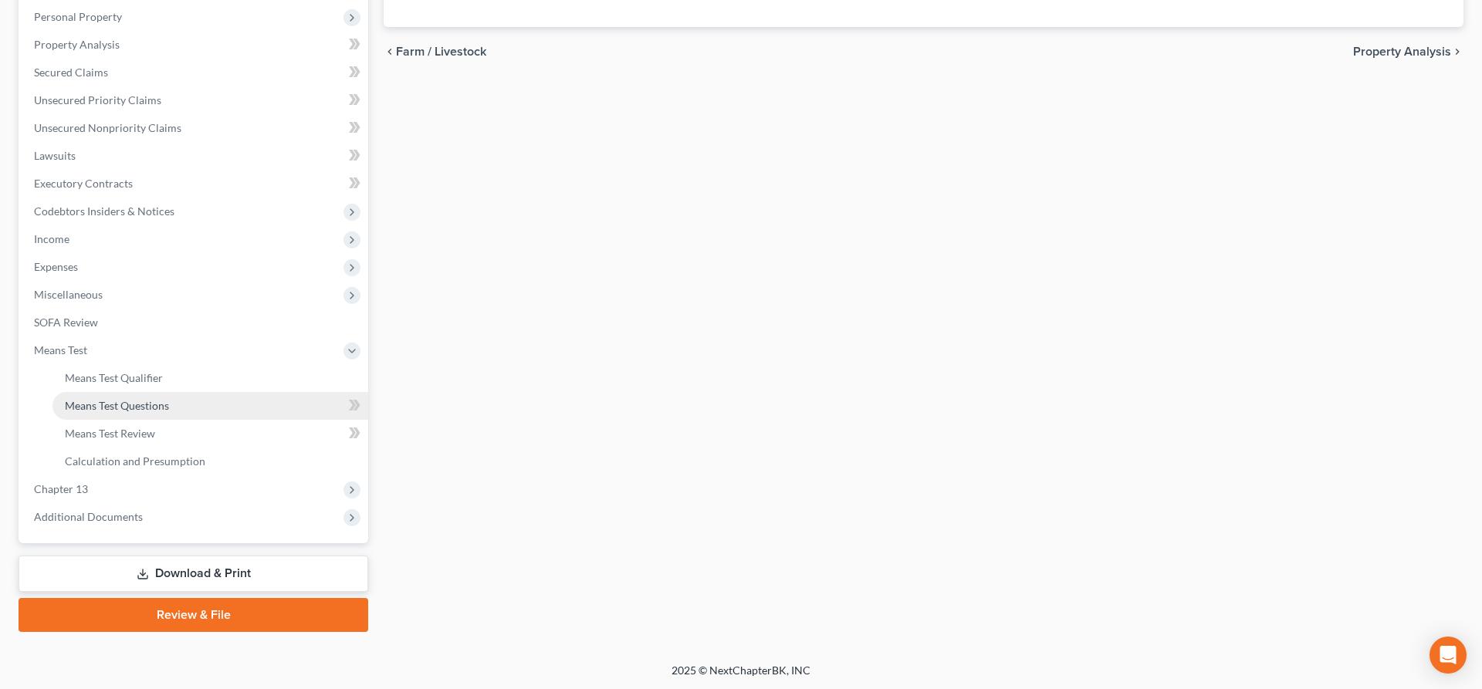
click at [124, 408] on span "Means Test Questions" at bounding box center [117, 405] width 104 height 13
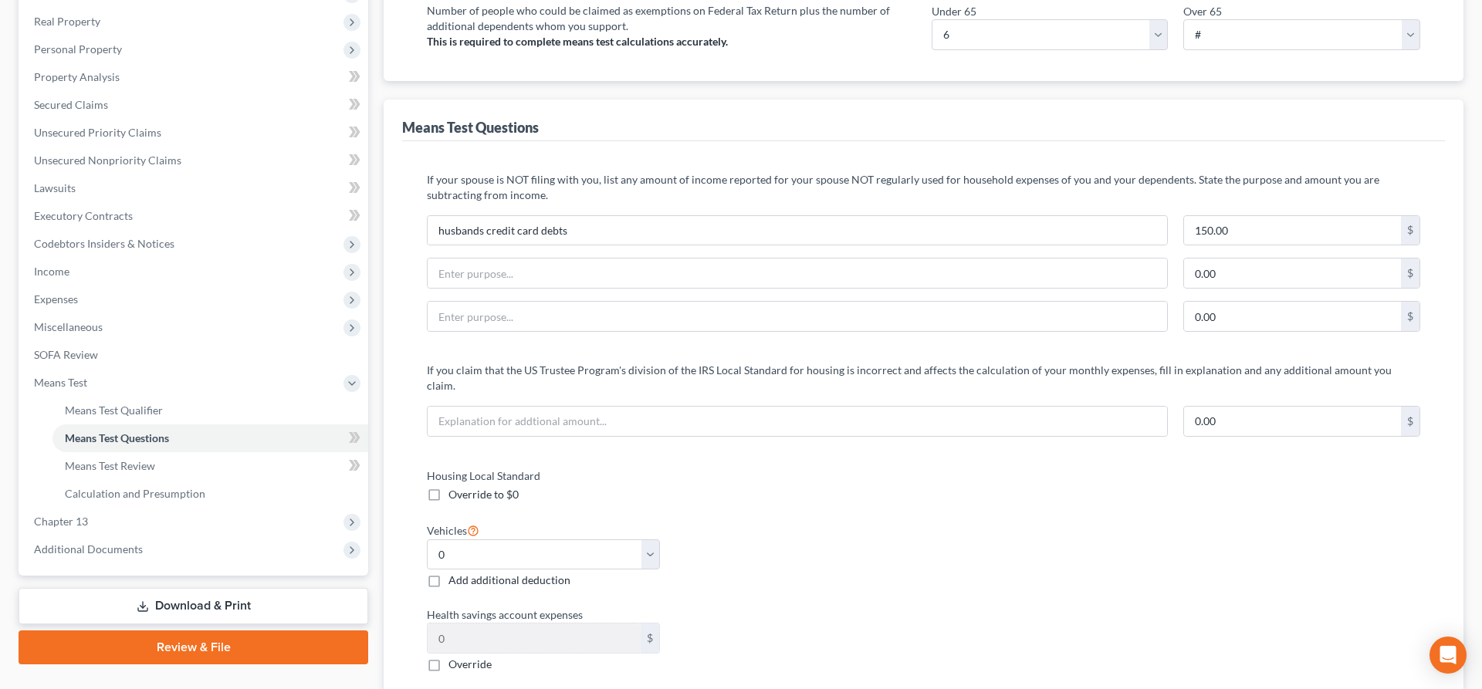
scroll to position [472, 0]
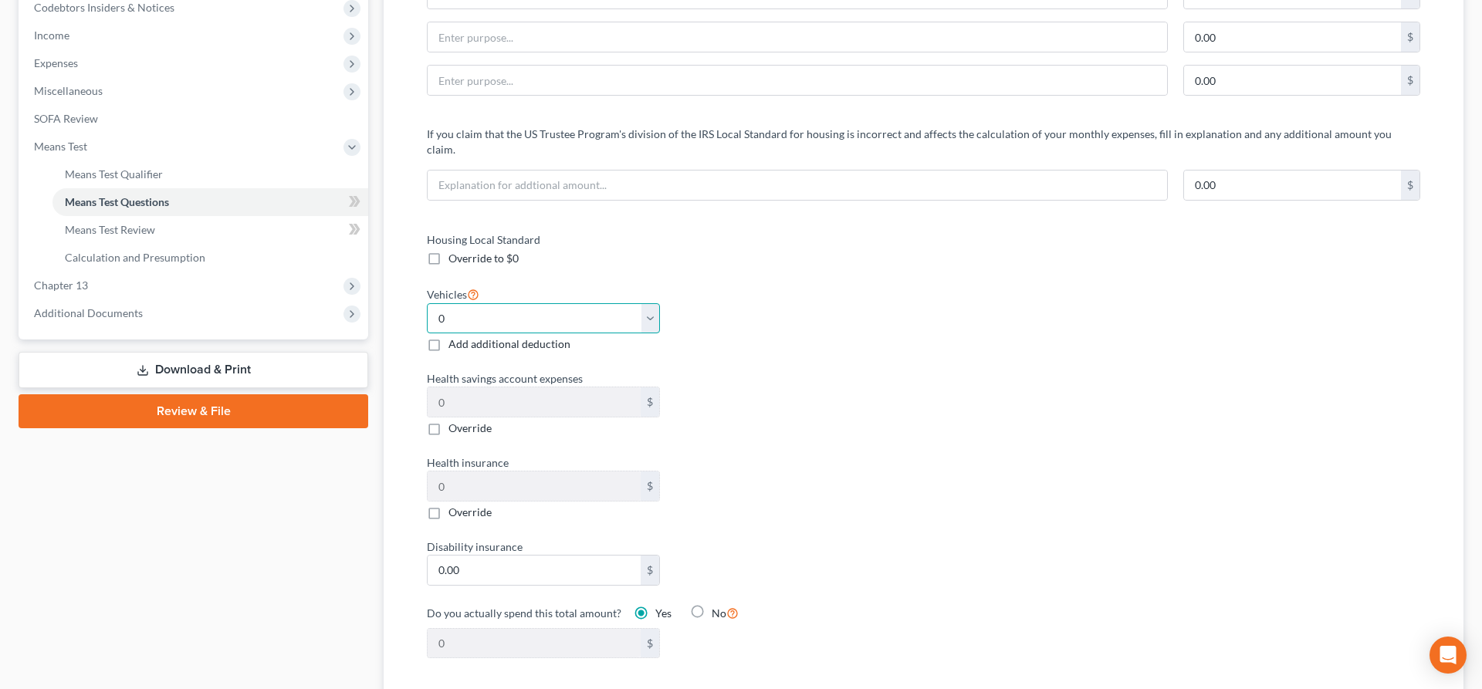
click at [427, 303] on select "Select 0 1 2 3 4 5" at bounding box center [543, 318] width 233 height 31
drag, startPoint x: 440, startPoint y: 308, endPoint x: 789, endPoint y: 268, distance: 351.2
click at [789, 268] on div "Housing Local Standard Override to $0 Vehicles Select 0 1 2 3 4 5 Add additiona…" at bounding box center [667, 455] width 513 height 446
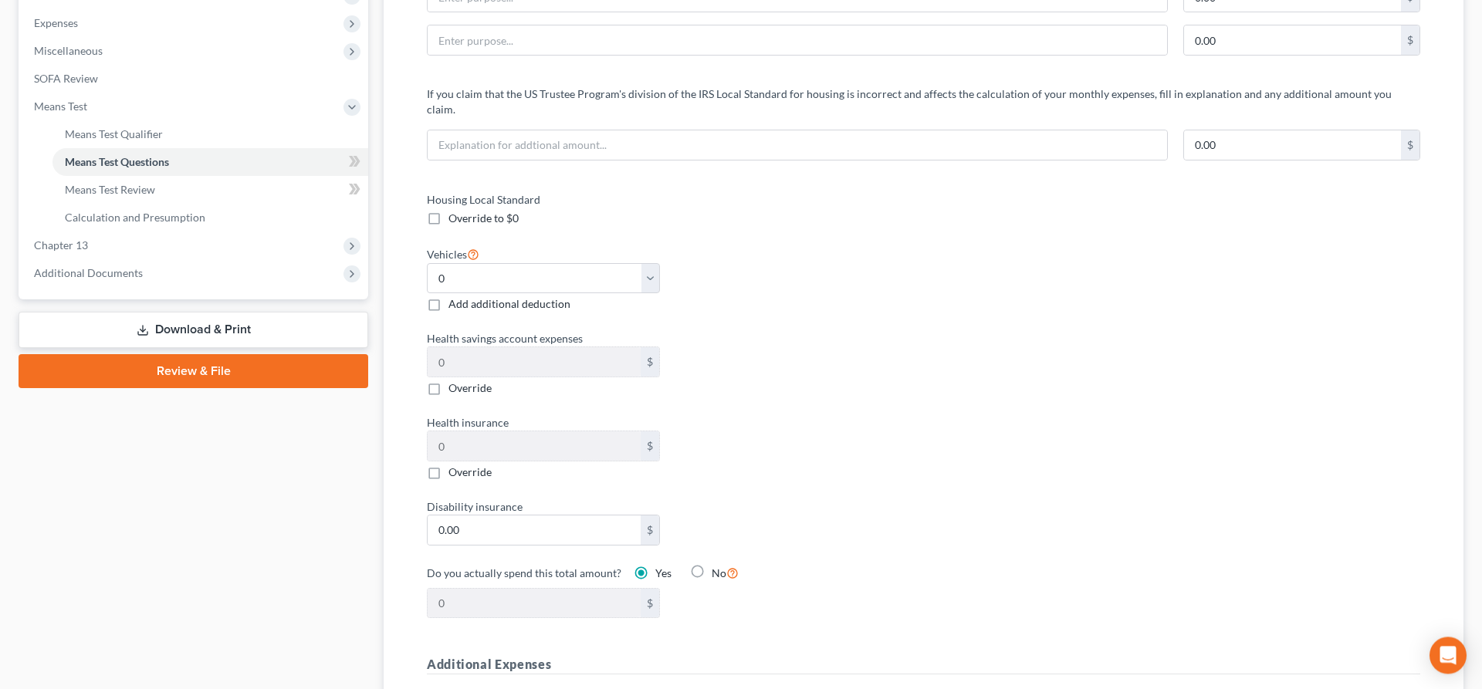
scroll to position [551, 0]
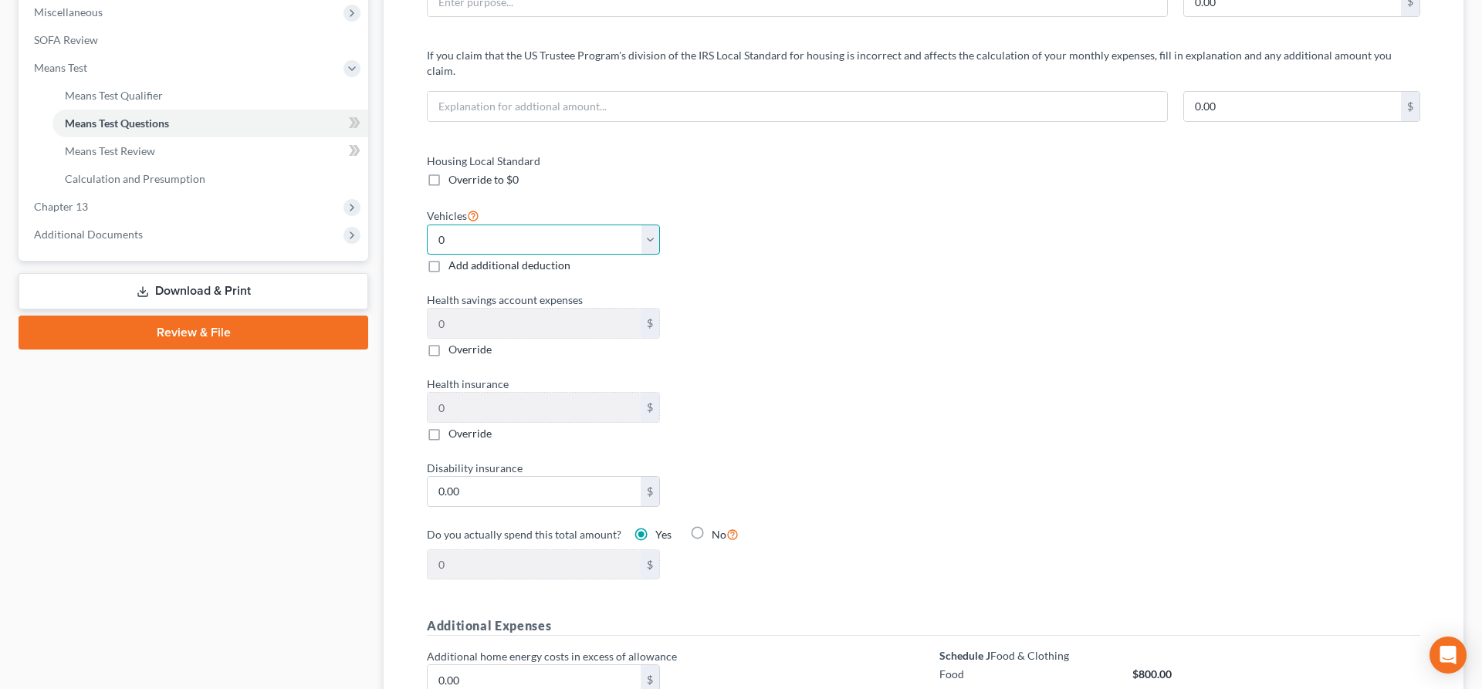
click at [427, 225] on select "Select 0 1 2 3 4 5" at bounding box center [543, 240] width 233 height 31
click option "1" at bounding box center [0, 0] width 0 height 0
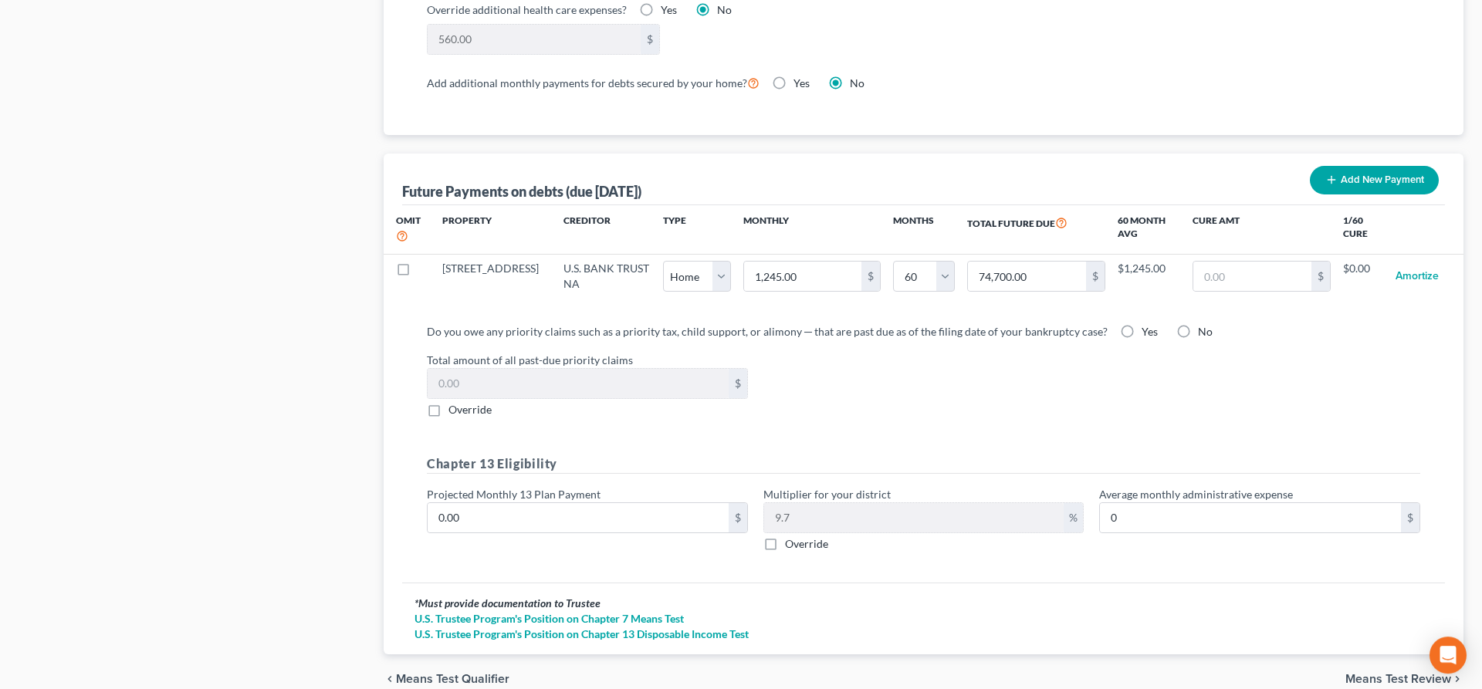
scroll to position [1417, 0]
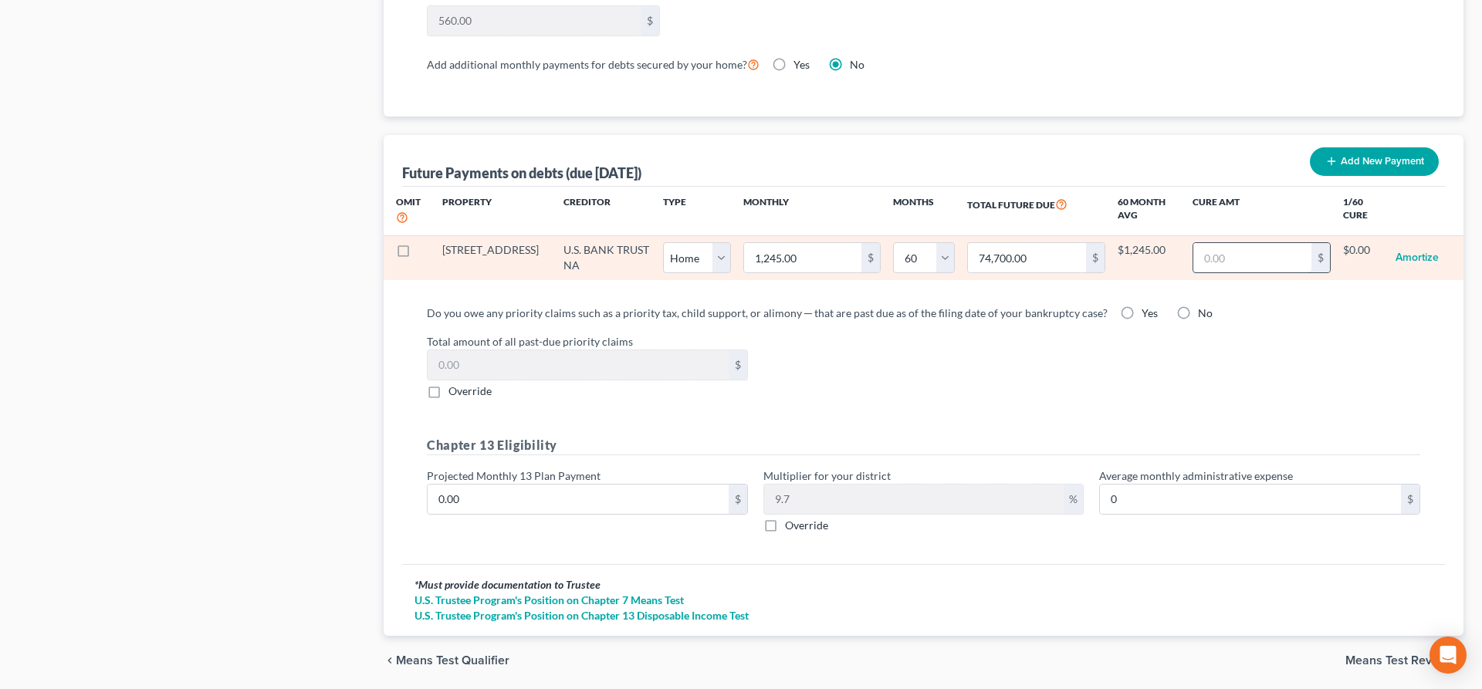
click at [1252, 243] on input "text" at bounding box center [1251, 257] width 117 height 29
click at [1206, 243] on input "text" at bounding box center [1251, 257] width 117 height 29
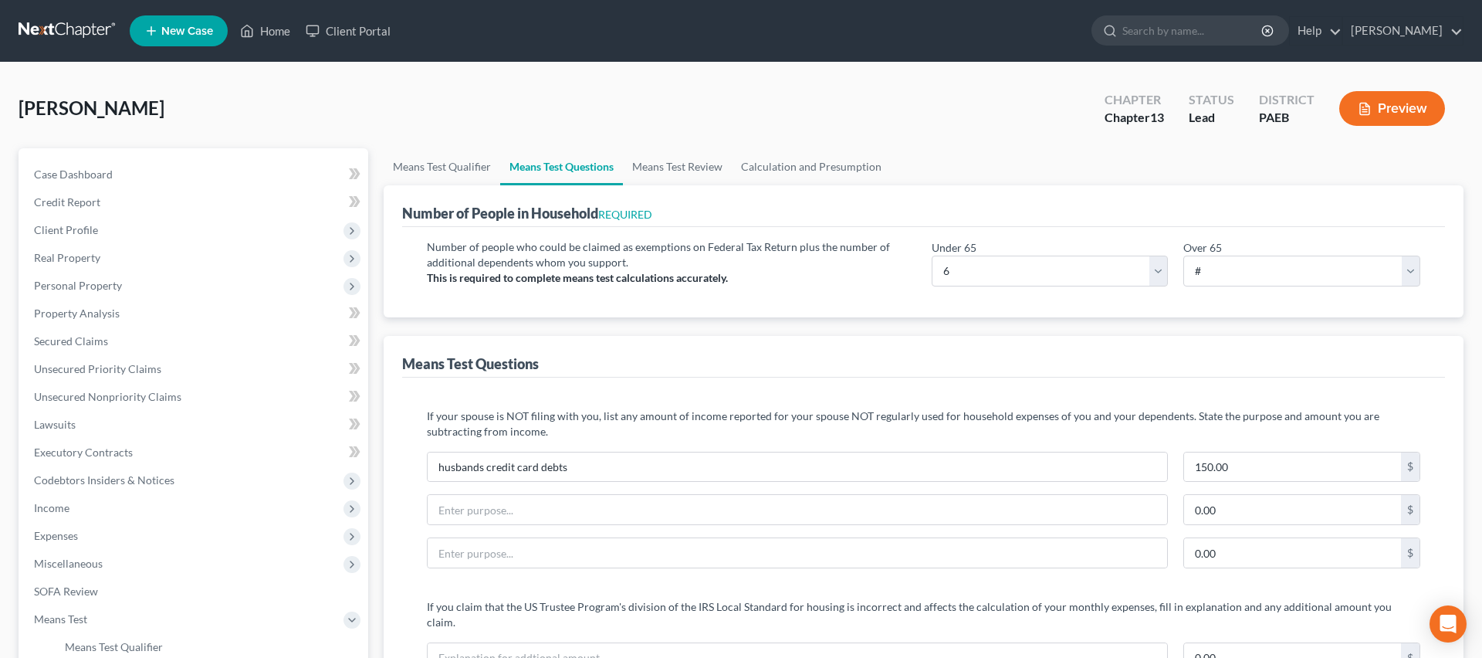
scroll to position [12, 0]
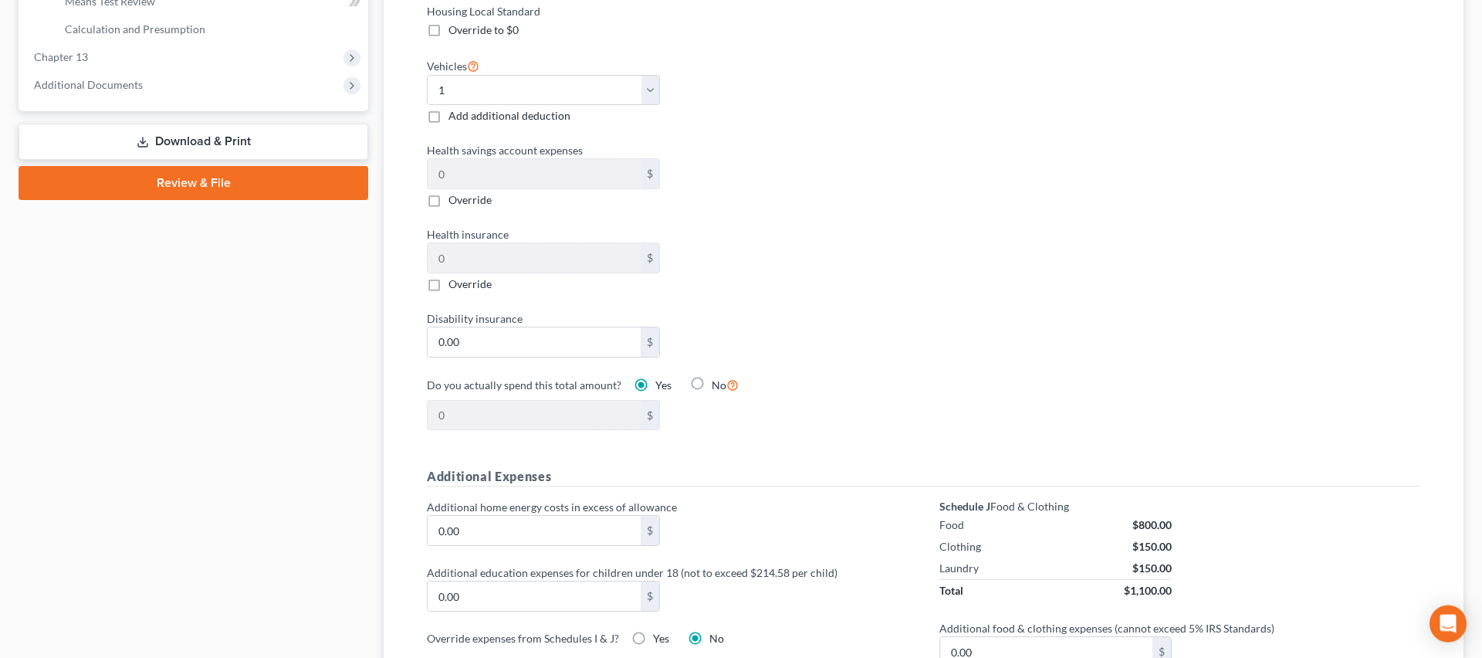
scroll to position [879, 0]
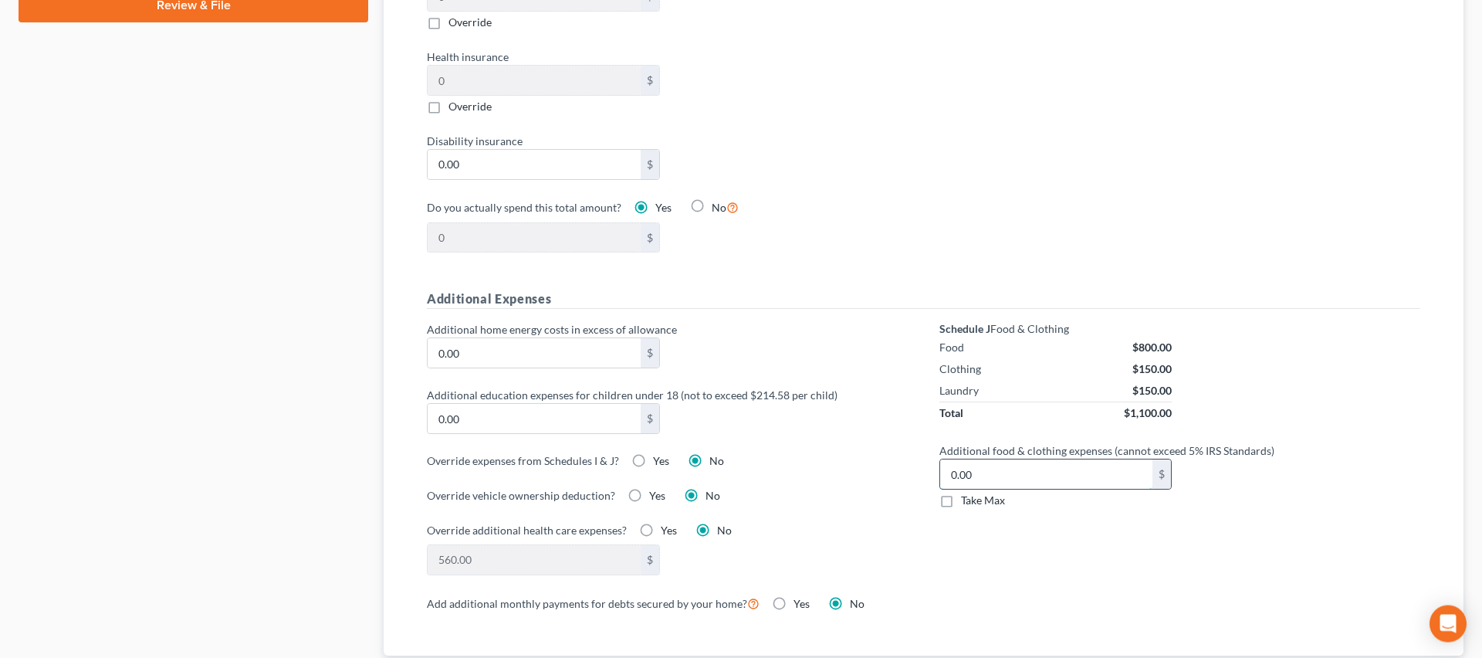
click at [1000, 459] on input "0.00" at bounding box center [1046, 473] width 213 height 29
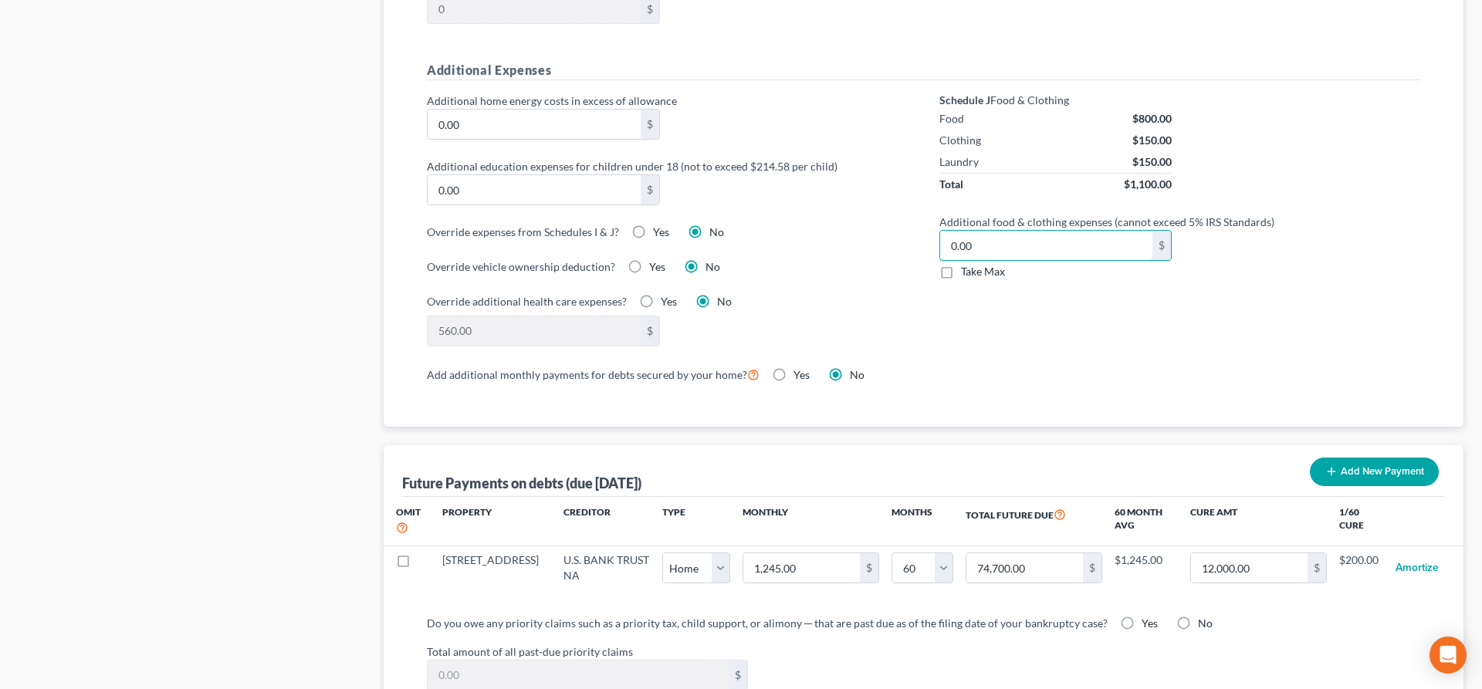
scroll to position [1115, 0]
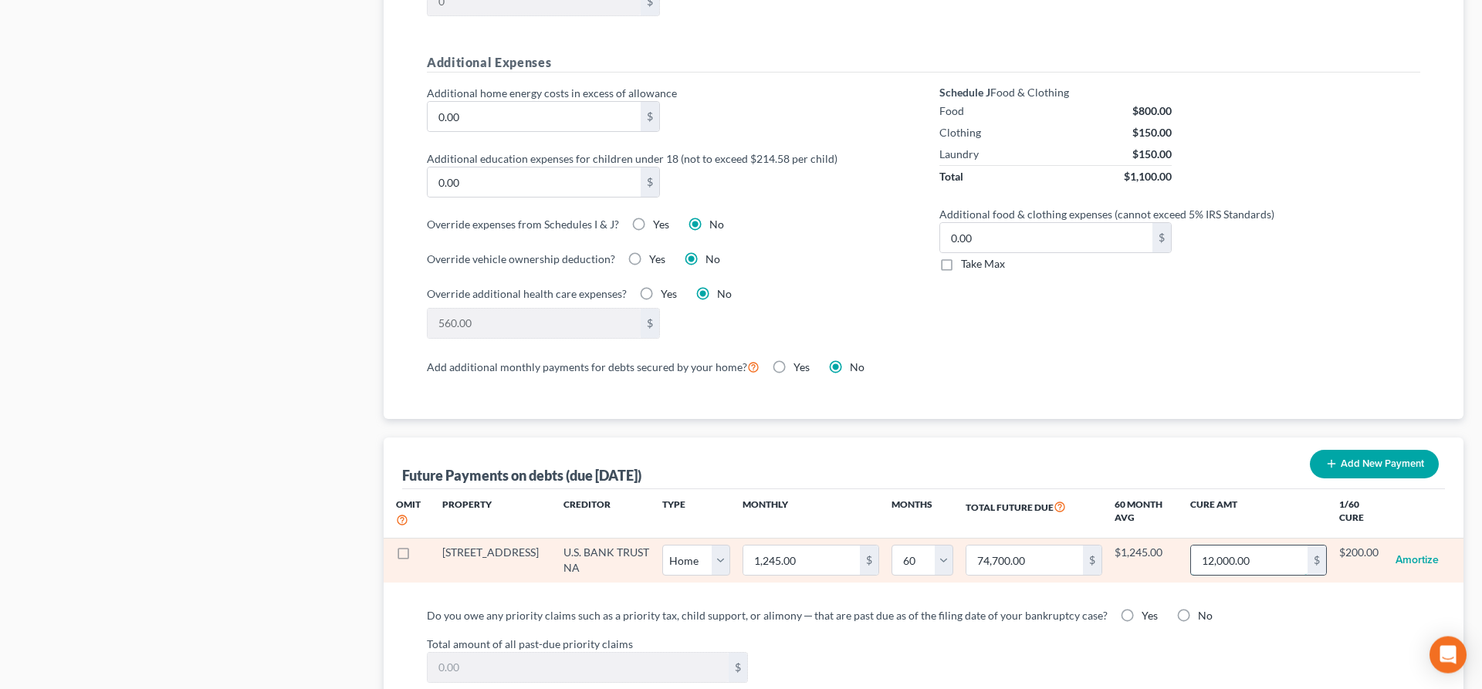
click at [1207, 546] on input "12,000.00" at bounding box center [1249, 560] width 117 height 29
click at [1219, 546] on input "12,000.00" at bounding box center [1249, 560] width 117 height 29
click at [1194, 546] on input "120,000.00" at bounding box center [1246, 560] width 116 height 29
click at [1200, 546] on input "120,000.00" at bounding box center [1246, 560] width 116 height 29
click at [1434, 545] on button "Amortize" at bounding box center [1417, 560] width 43 height 31
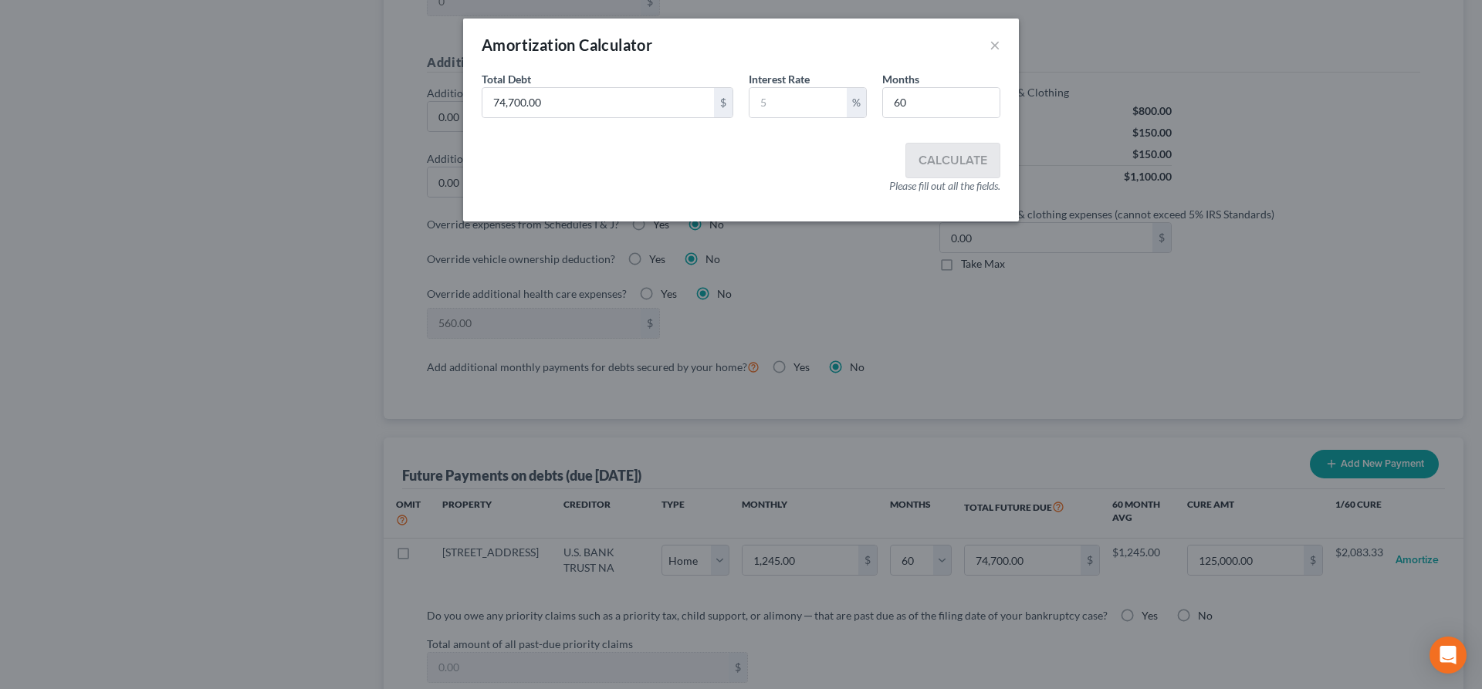
click at [1000, 43] on div "Amortization Calculator ×" at bounding box center [741, 45] width 556 height 52
click at [510, 98] on input "74,700.00" at bounding box center [598, 102] width 232 height 29
drag, startPoint x: 547, startPoint y: 97, endPoint x: 451, endPoint y: 105, distance: 96.8
click at [482, 105] on input "74,700.00" at bounding box center [598, 102] width 232 height 29
click at [774, 101] on input "text" at bounding box center [798, 102] width 97 height 29
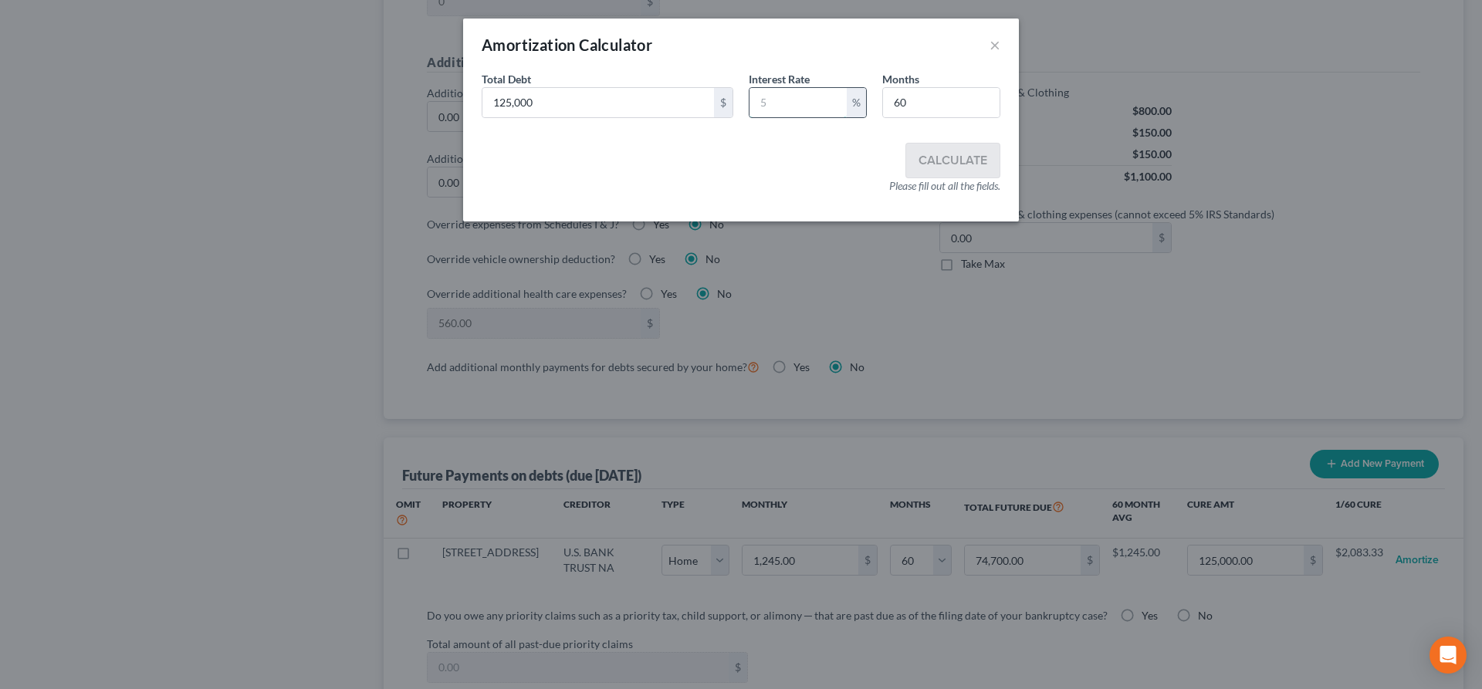
click at [770, 100] on input "text" at bounding box center [798, 102] width 97 height 29
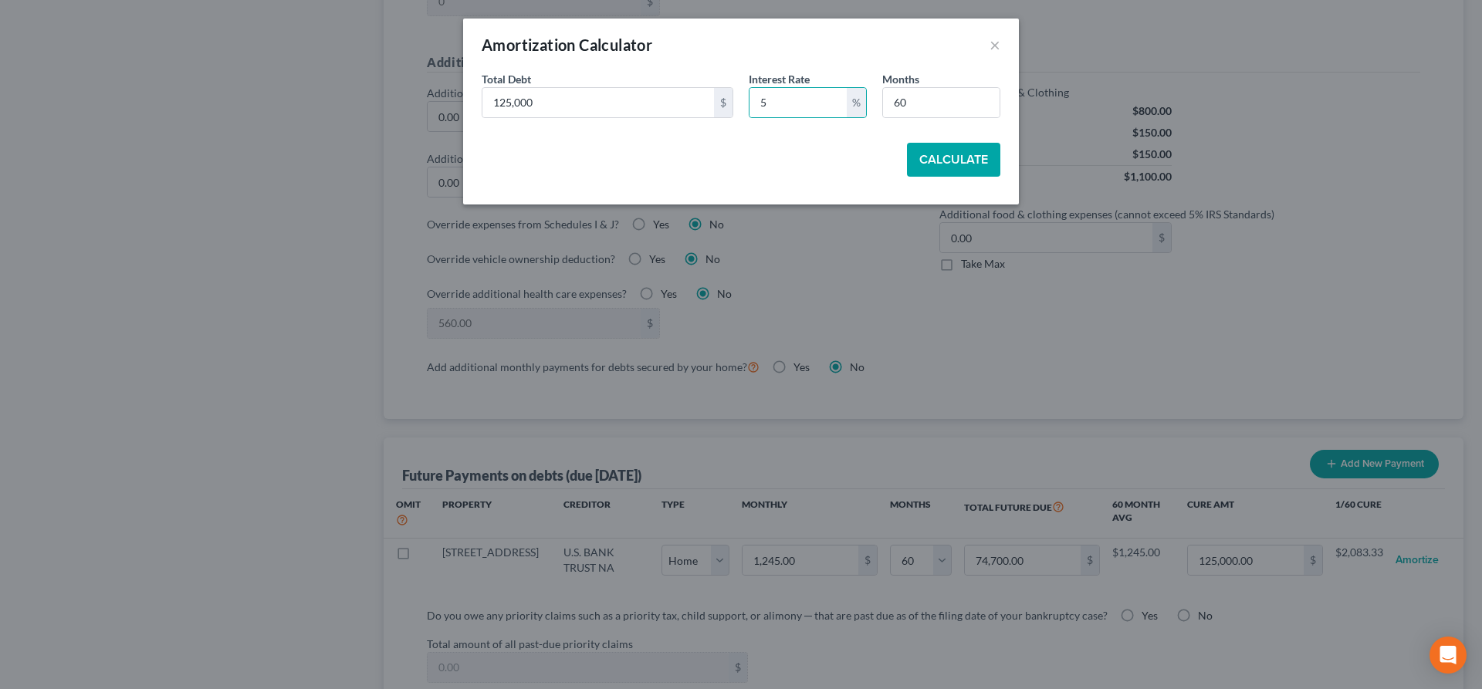
click at [919, 156] on button "Calculate" at bounding box center [953, 160] width 93 height 34
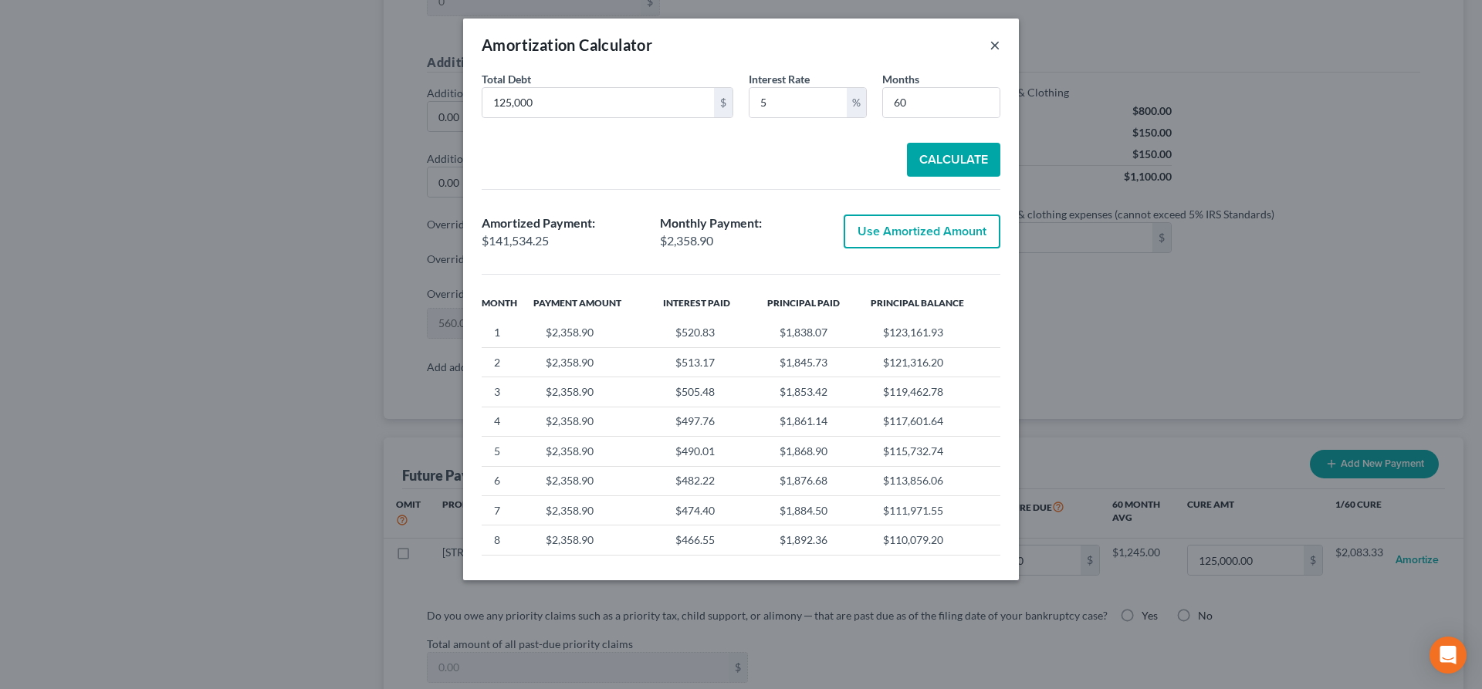
drag, startPoint x: 994, startPoint y: 38, endPoint x: 743, endPoint y: 256, distance: 333.3
click at [739, 259] on div "Amortization Calculator × Total Debt 125,000 $ Interest Rate 5 % Months 60 Calc…" at bounding box center [741, 300] width 556 height 562
click at [868, 233] on button "Use Amortized Amount" at bounding box center [922, 232] width 157 height 34
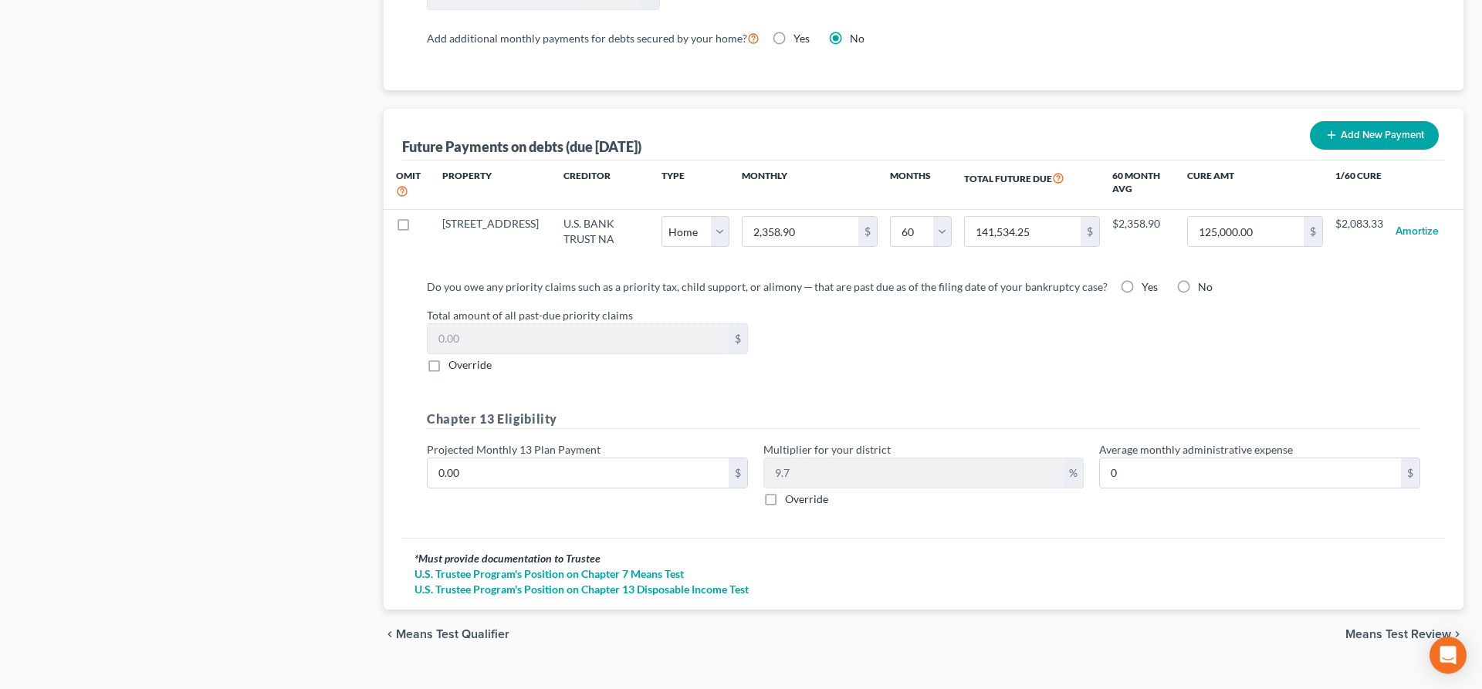
scroll to position [1456, 0]
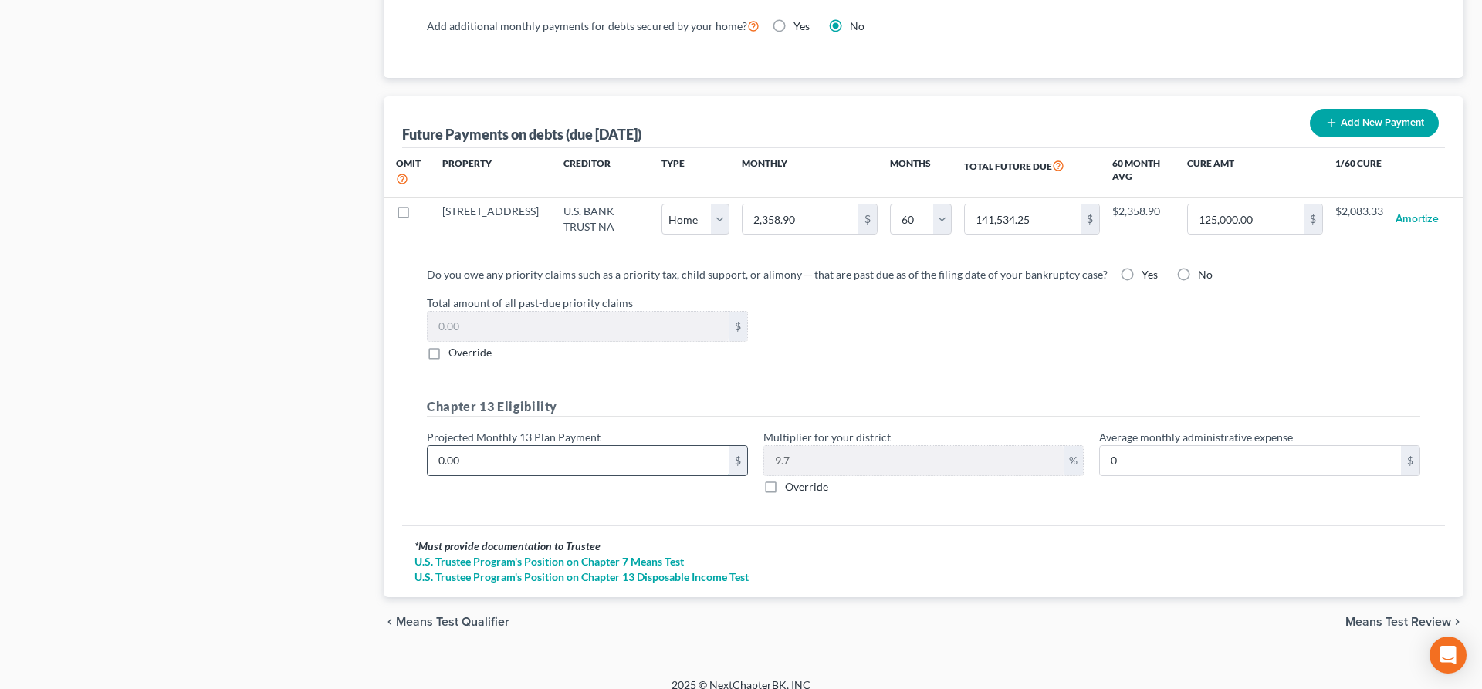
click at [457, 446] on input "0.00" at bounding box center [578, 460] width 301 height 29
click at [1241, 526] on div "* Must provide documentation to Trustee U.S. Trustee Program's Position on Chap…" at bounding box center [923, 562] width 1043 height 72
click at [1369, 616] on span "Means Test Review" at bounding box center [1399, 622] width 106 height 12
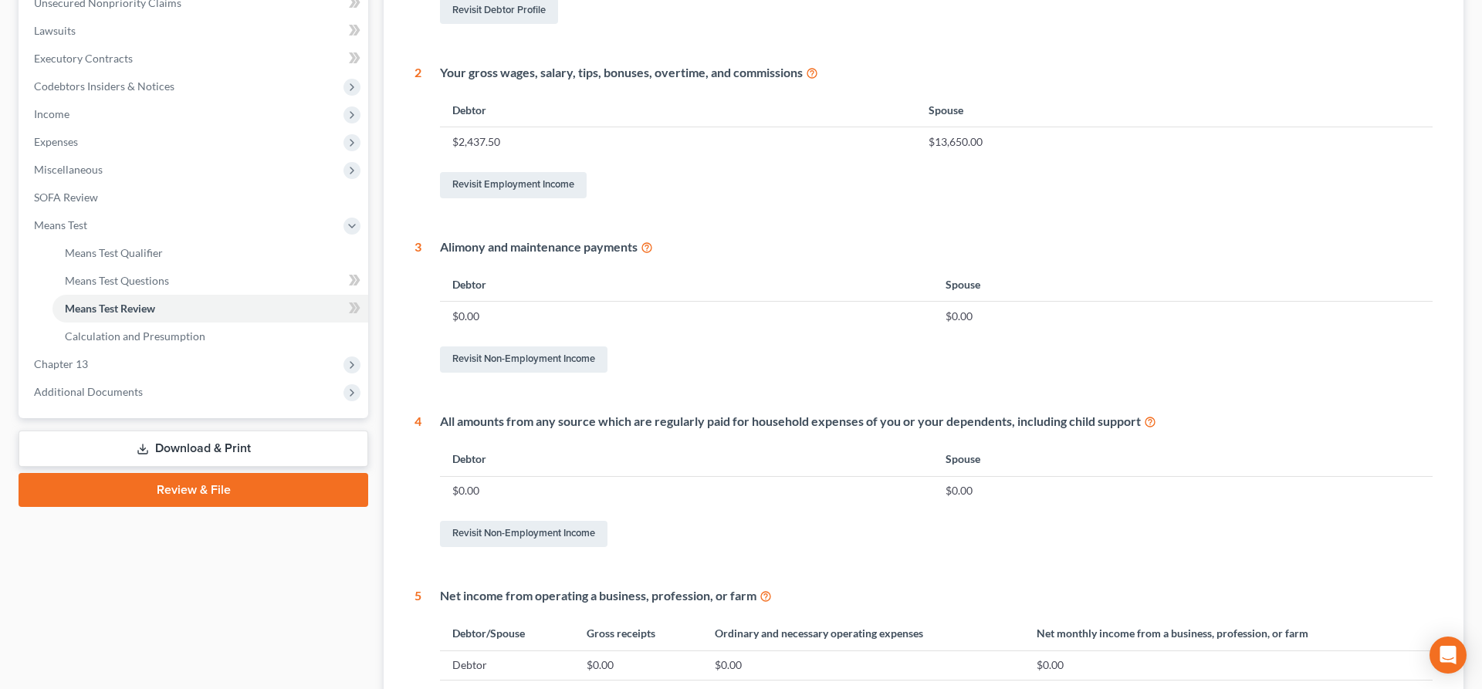
scroll to position [622, 0]
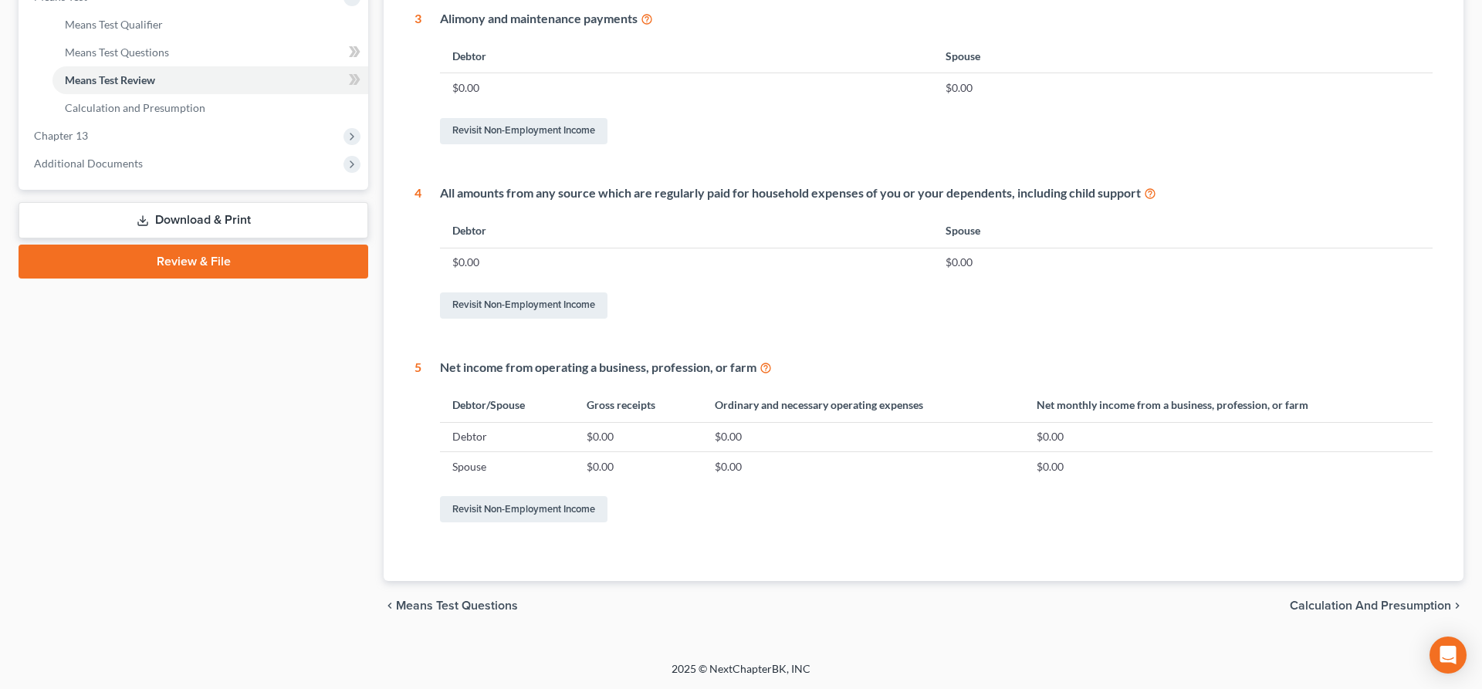
click at [1384, 600] on span "Calculation and Presumption" at bounding box center [1370, 606] width 161 height 12
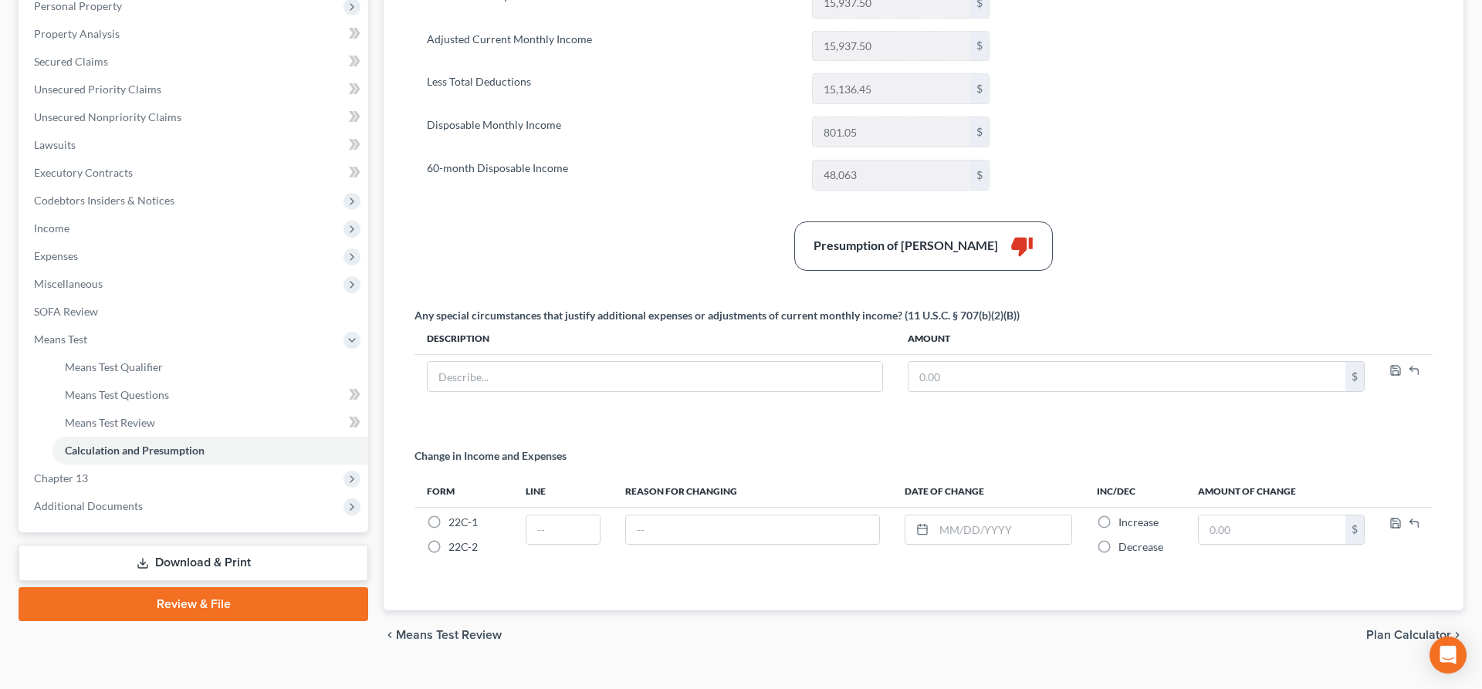
scroll to position [309, 0]
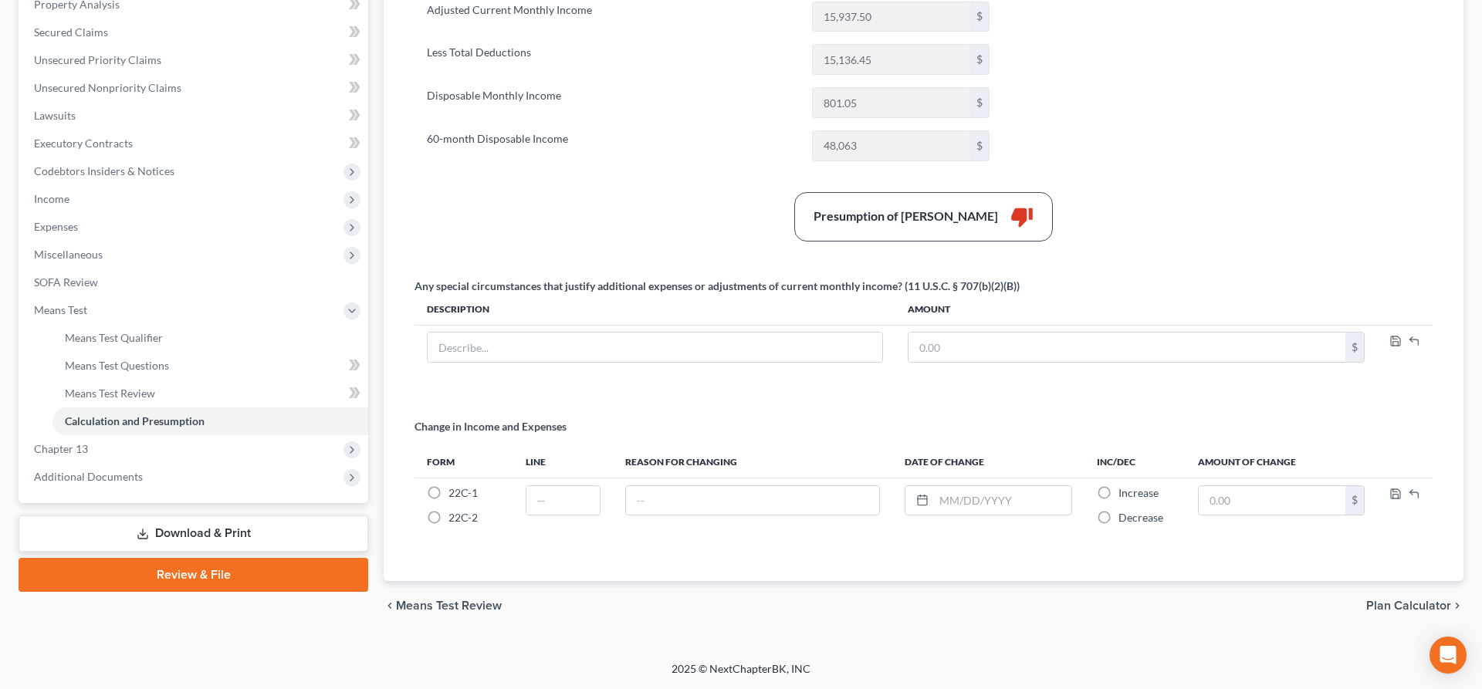
click at [218, 531] on link "Download & Print" at bounding box center [194, 534] width 350 height 36
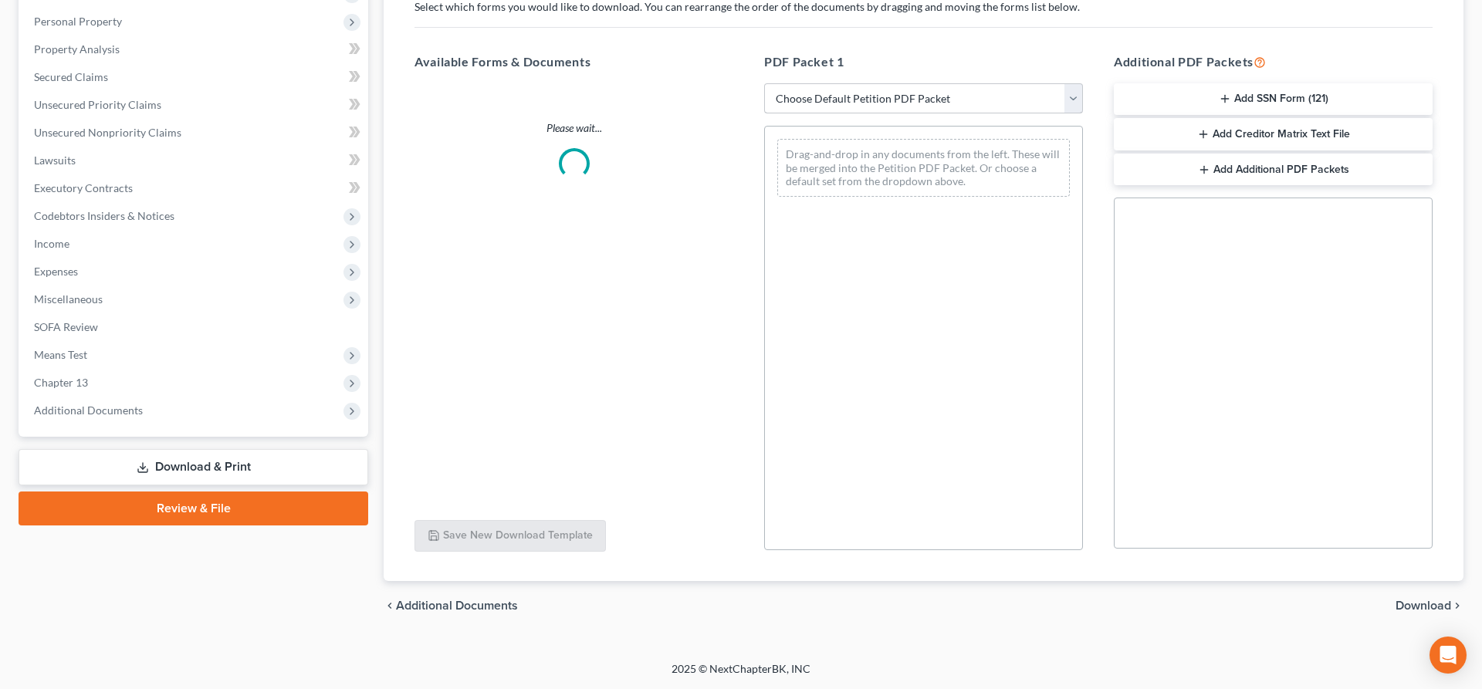
scroll to position [263, 0]
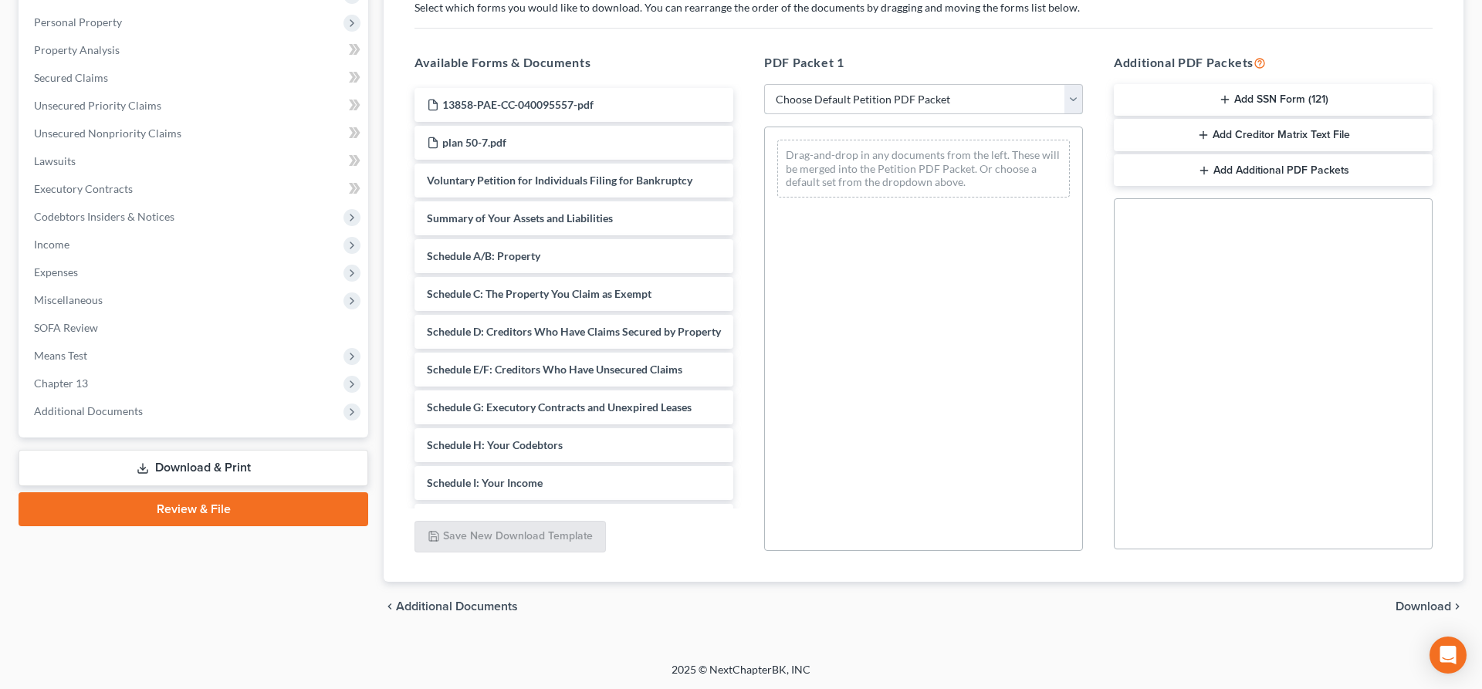
click at [764, 84] on select "Choose Default Petition PDF Packet Complete Bankruptcy Petition (all forms and …" at bounding box center [923, 99] width 319 height 31
click at [927, 100] on select "Choose Default Petition PDF Packet Complete Bankruptcy Petition (all forms and …" at bounding box center [923, 99] width 319 height 31
click at [1071, 96] on select "Choose Default Petition PDF Packet Complete Bankruptcy Petition (all forms and …" at bounding box center [923, 99] width 319 height 31
click option "Complete Bankruptcy Petition (all forms and schedules)" at bounding box center [0, 0] width 0 height 0
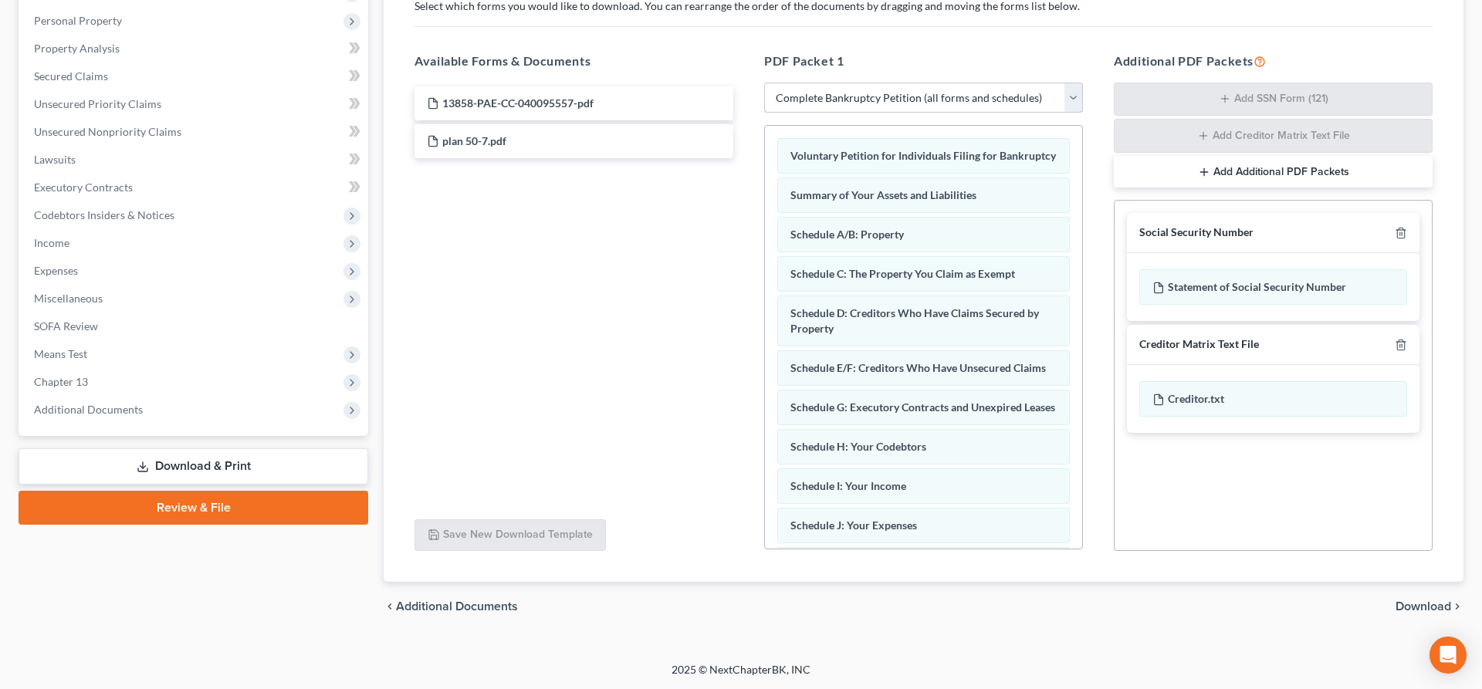
scroll to position [157, 0]
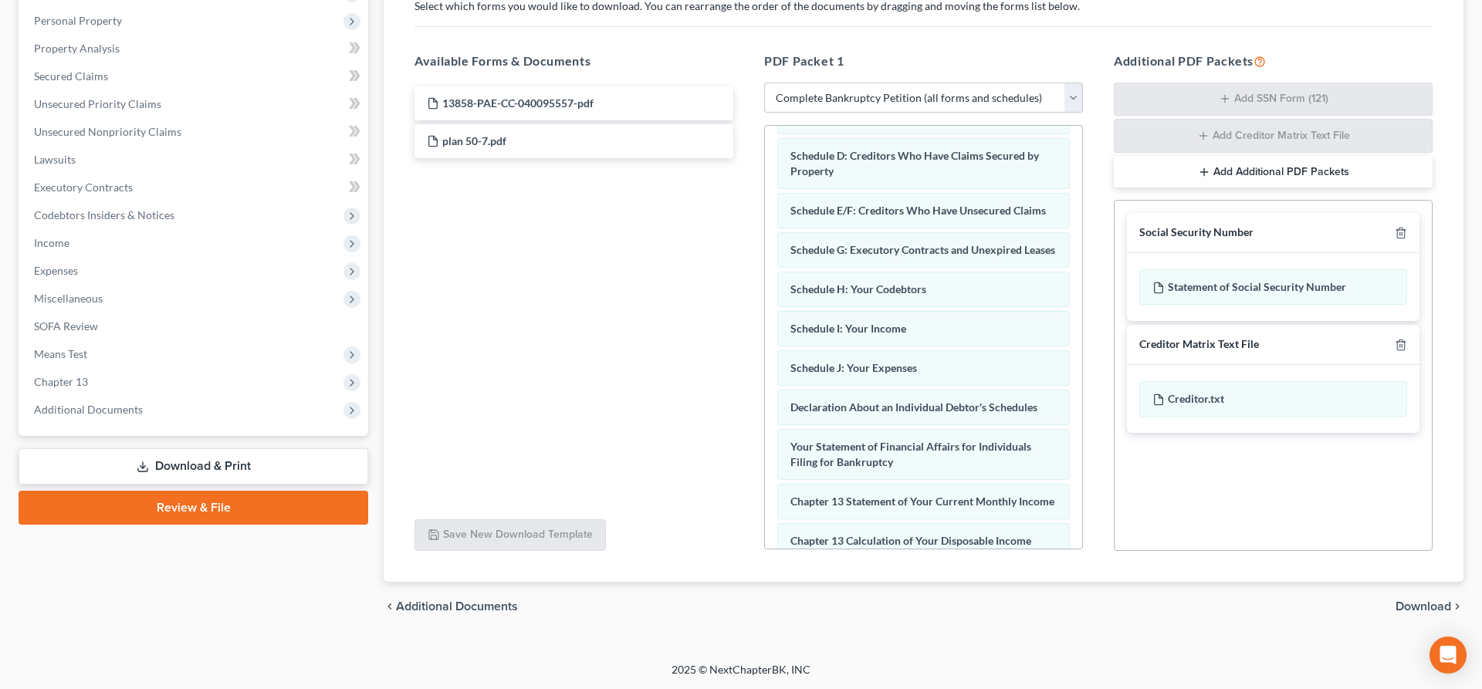
click at [1420, 602] on span "Download" at bounding box center [1424, 607] width 56 height 12
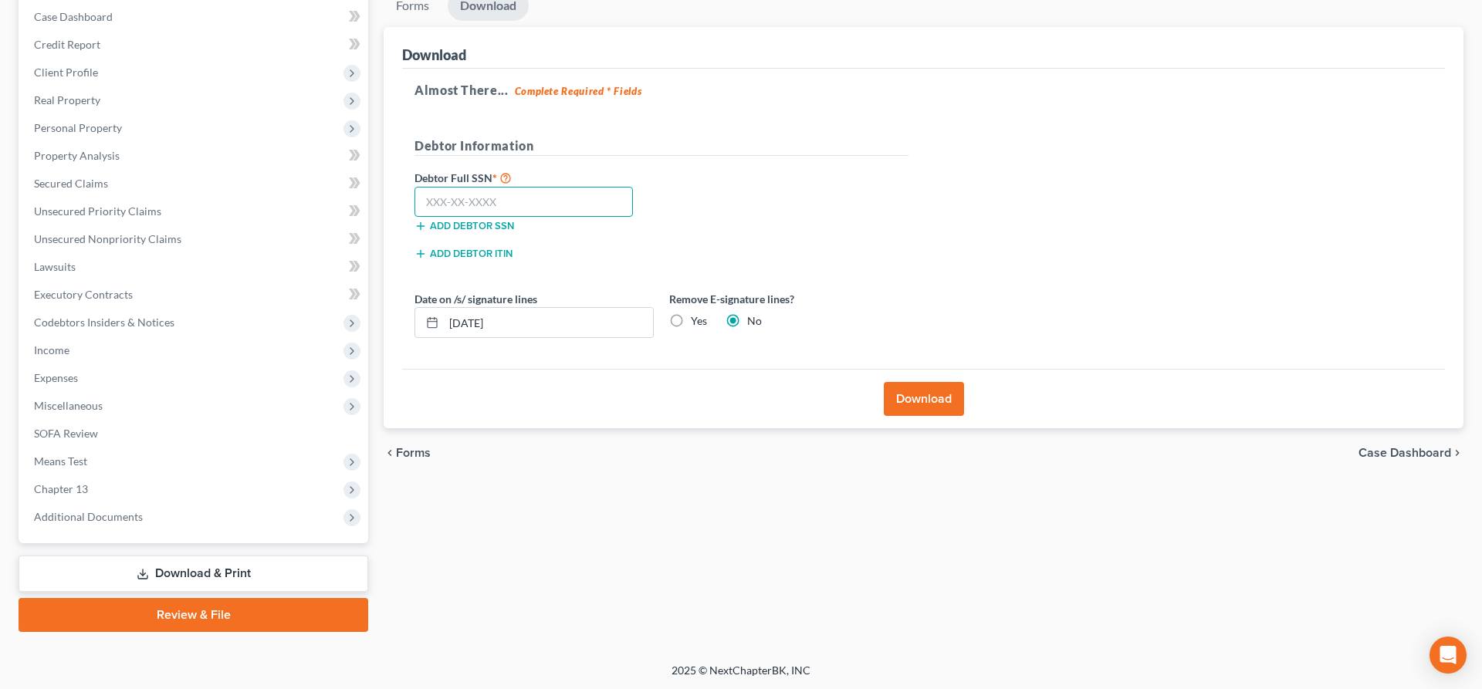
drag, startPoint x: 430, startPoint y: 193, endPoint x: 442, endPoint y: 220, distance: 29.7
click at [433, 205] on input "text" at bounding box center [524, 202] width 218 height 31
click at [895, 396] on button "Download" at bounding box center [924, 399] width 80 height 34
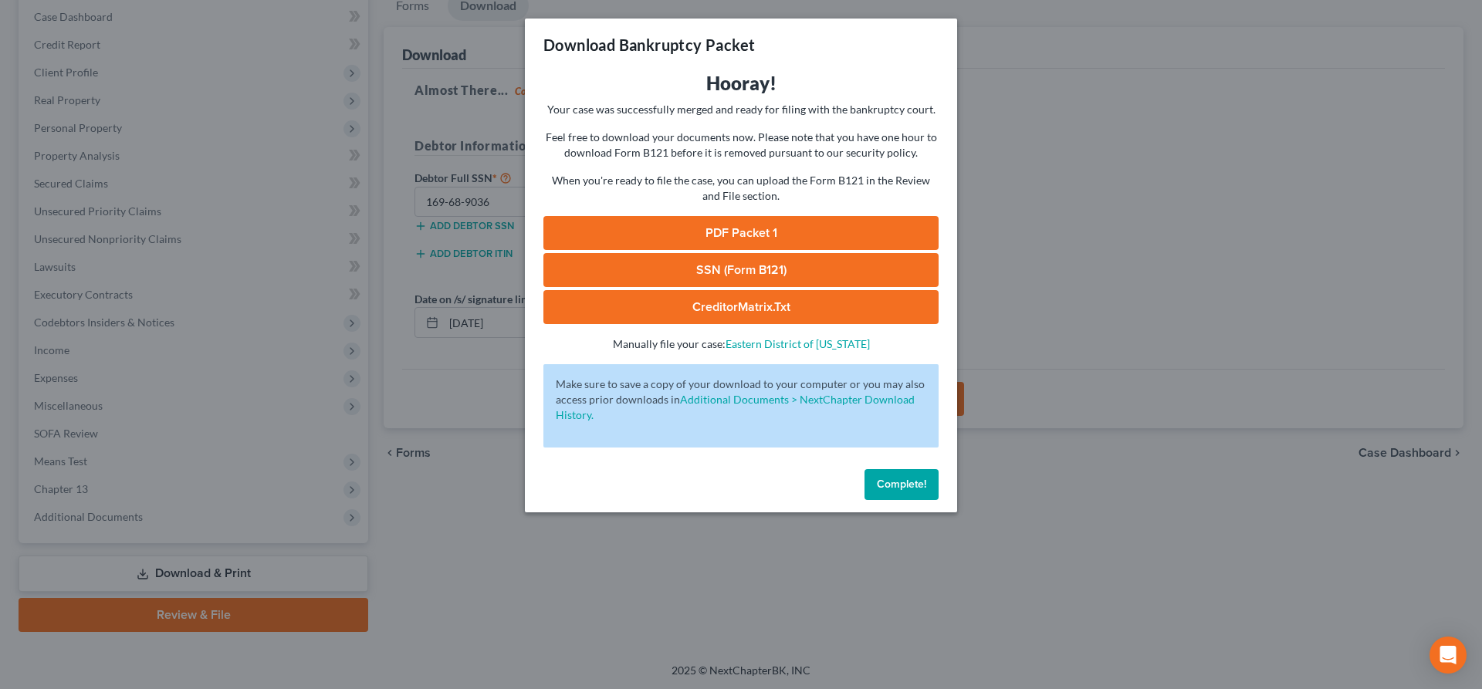
click at [797, 231] on link "PDF Packet 1" at bounding box center [740, 233] width 395 height 34
drag, startPoint x: 1375, startPoint y: 208, endPoint x: 1318, endPoint y: 205, distance: 57.2
click at [1369, 207] on div "Download Bankruptcy Packet Hooray! Your case was successfully merged and ready …" at bounding box center [741, 344] width 1482 height 689
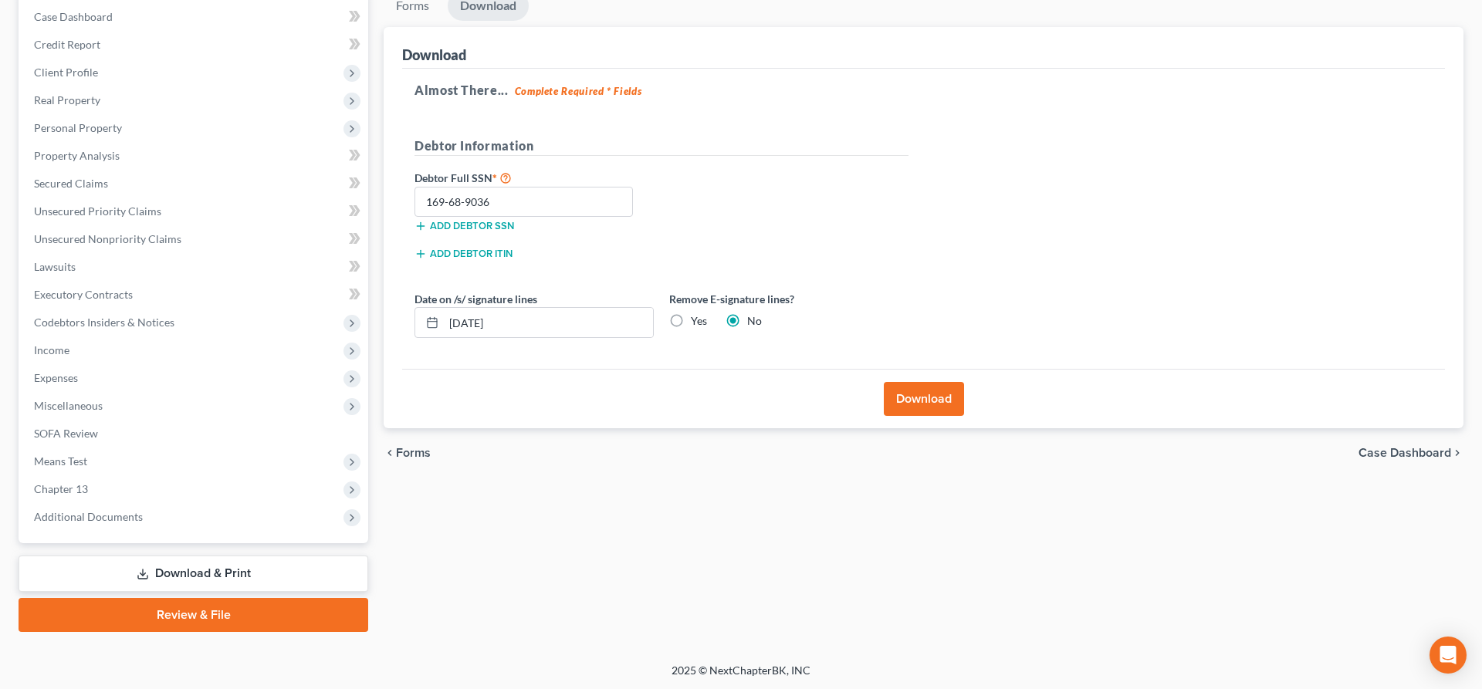
click at [806, 255] on div "Add debtor ITIN" at bounding box center [662, 259] width 510 height 28
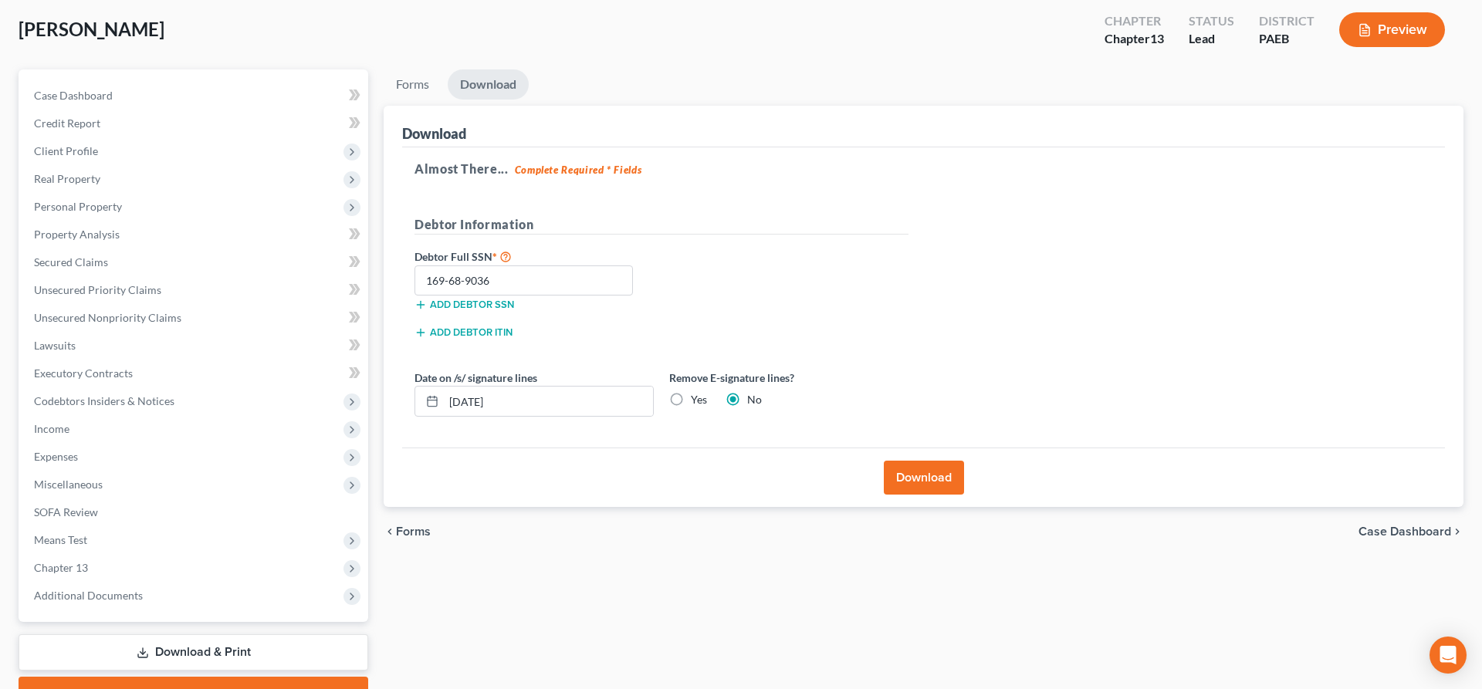
scroll to position [0, 0]
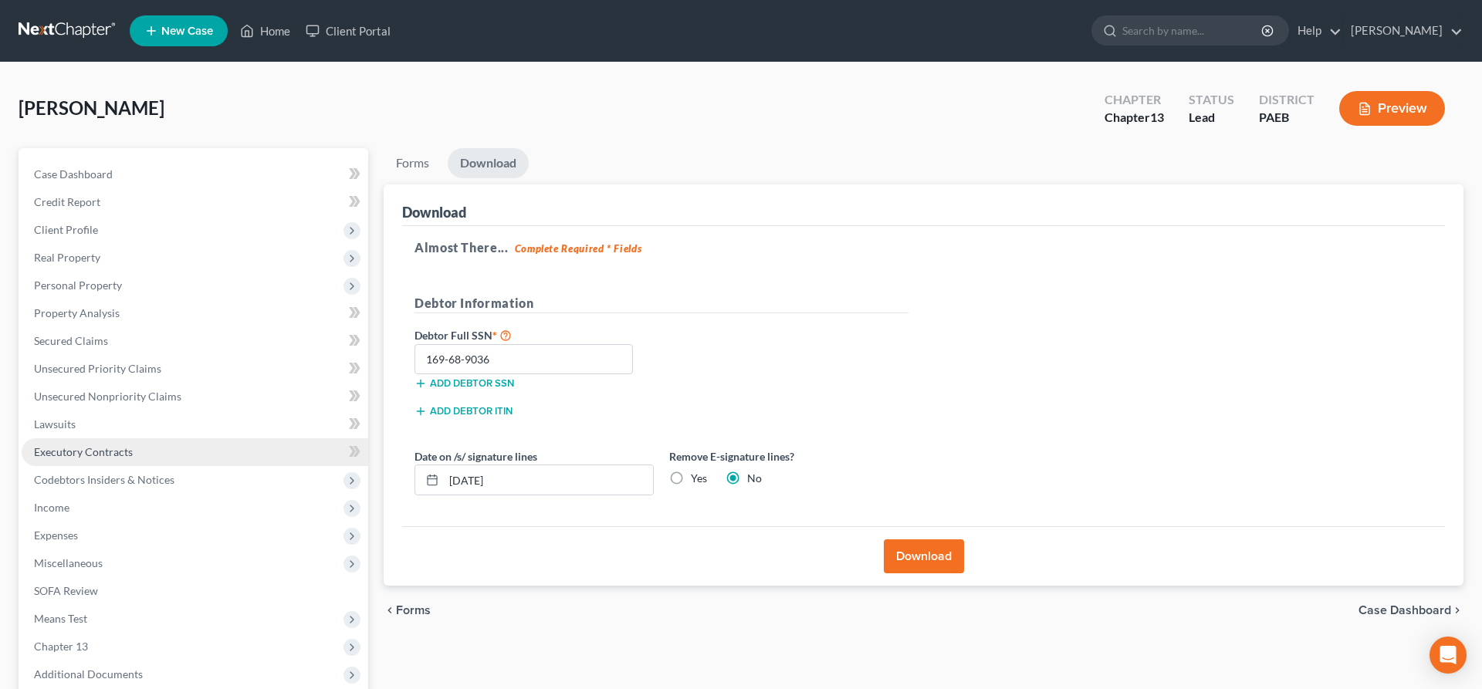
click at [120, 442] on link "Executory Contracts" at bounding box center [195, 452] width 347 height 28
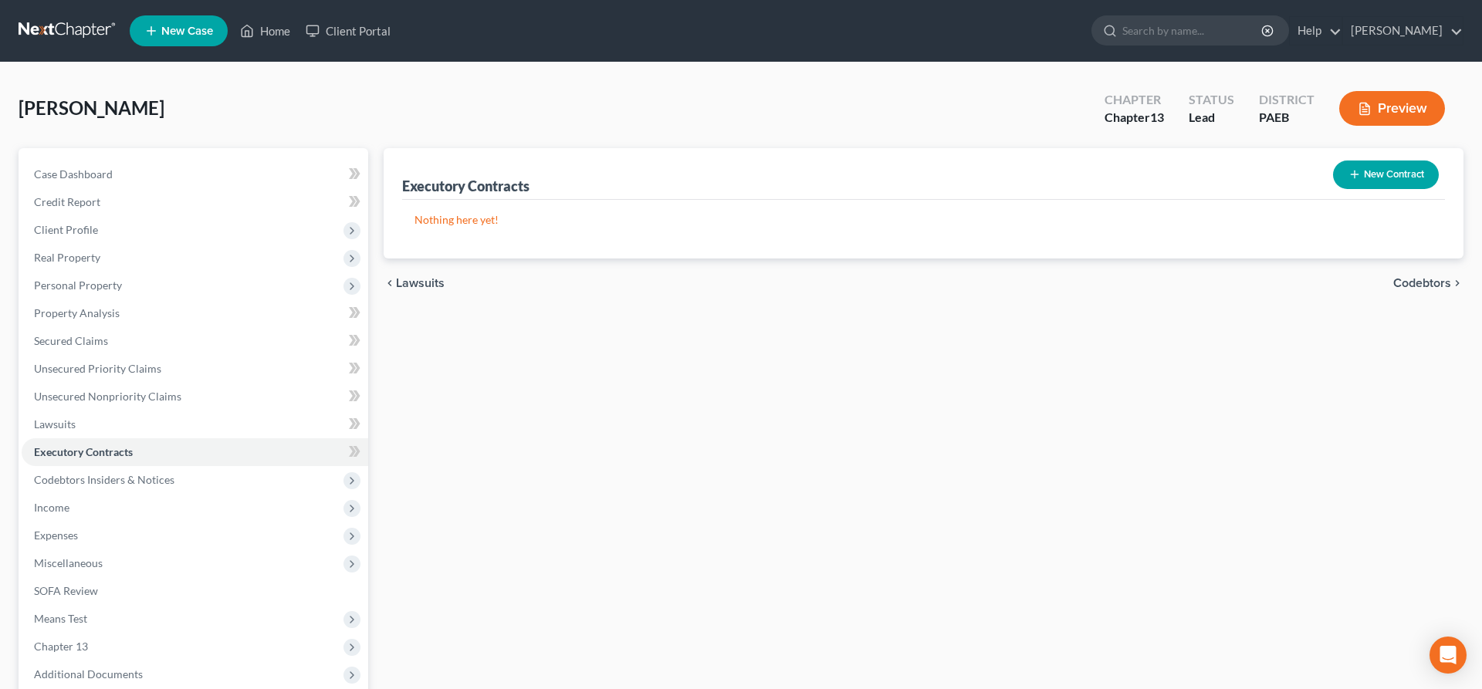
scroll to position [157, 0]
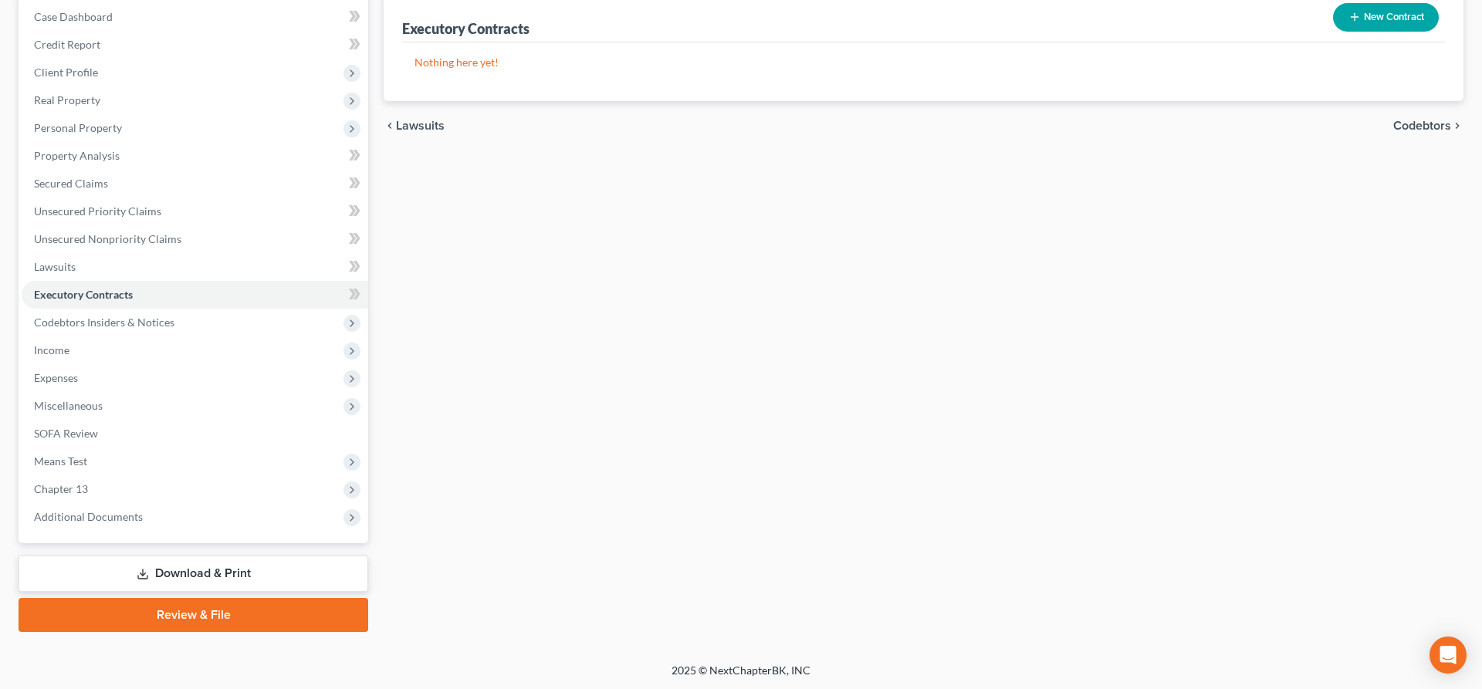
click at [144, 568] on icon at bounding box center [143, 574] width 12 height 12
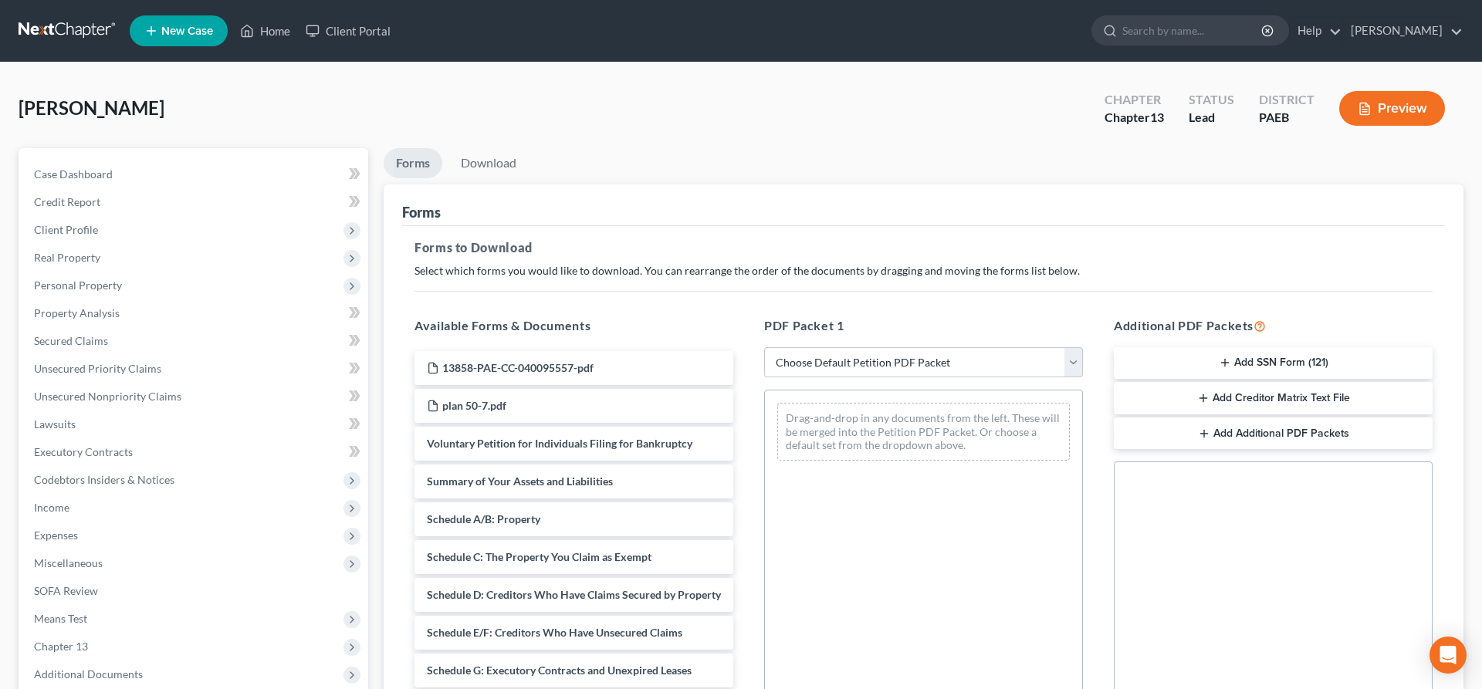
click at [1254, 352] on button "Add SSN Form (121)" at bounding box center [1273, 363] width 319 height 32
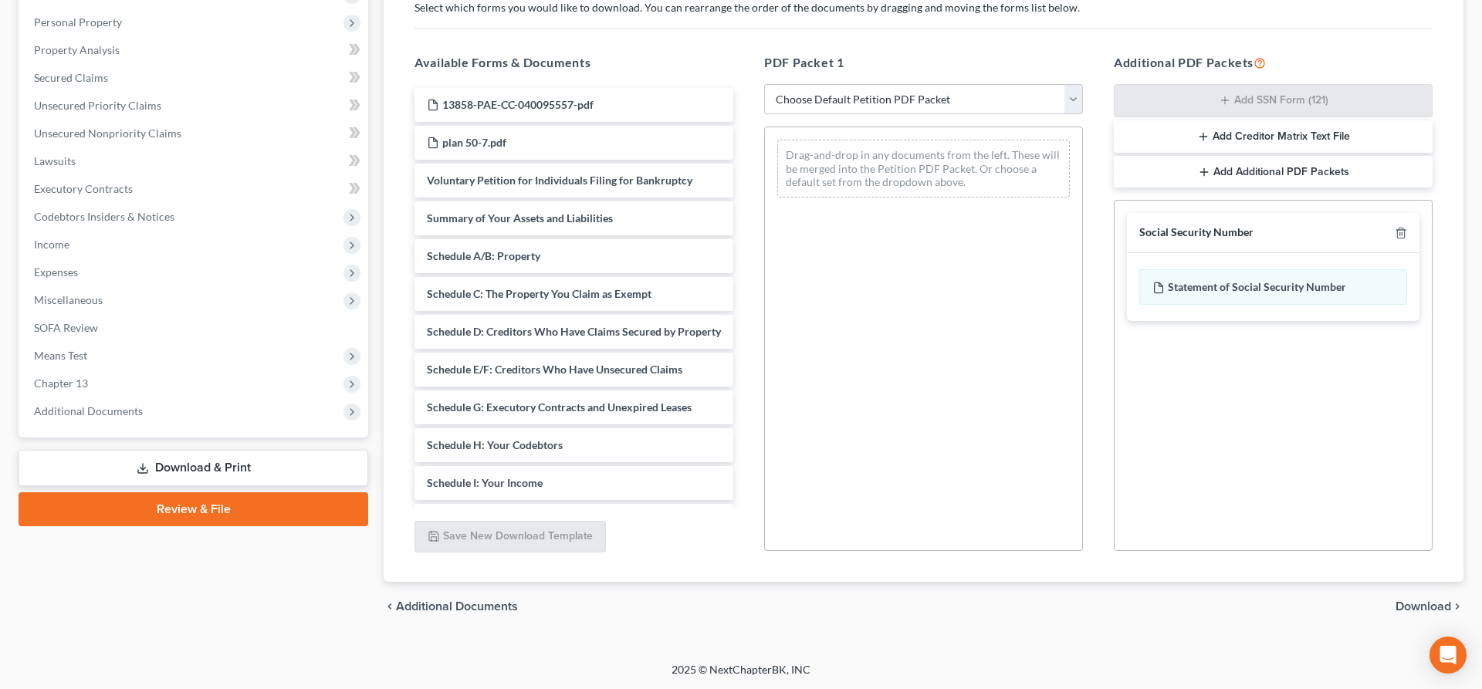
click at [1434, 604] on span "Download" at bounding box center [1424, 607] width 56 height 12
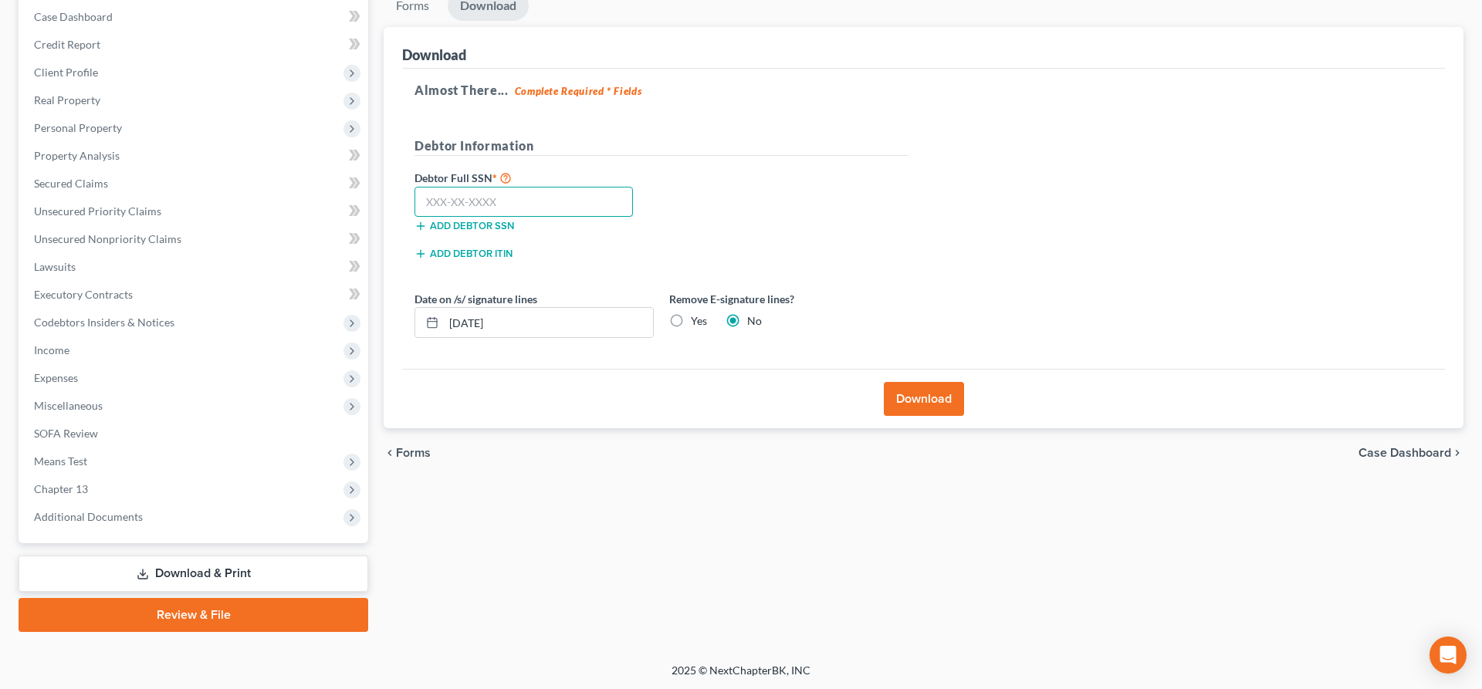
click at [436, 201] on input "text" at bounding box center [524, 202] width 218 height 31
click at [934, 398] on button "Download" at bounding box center [924, 399] width 80 height 34
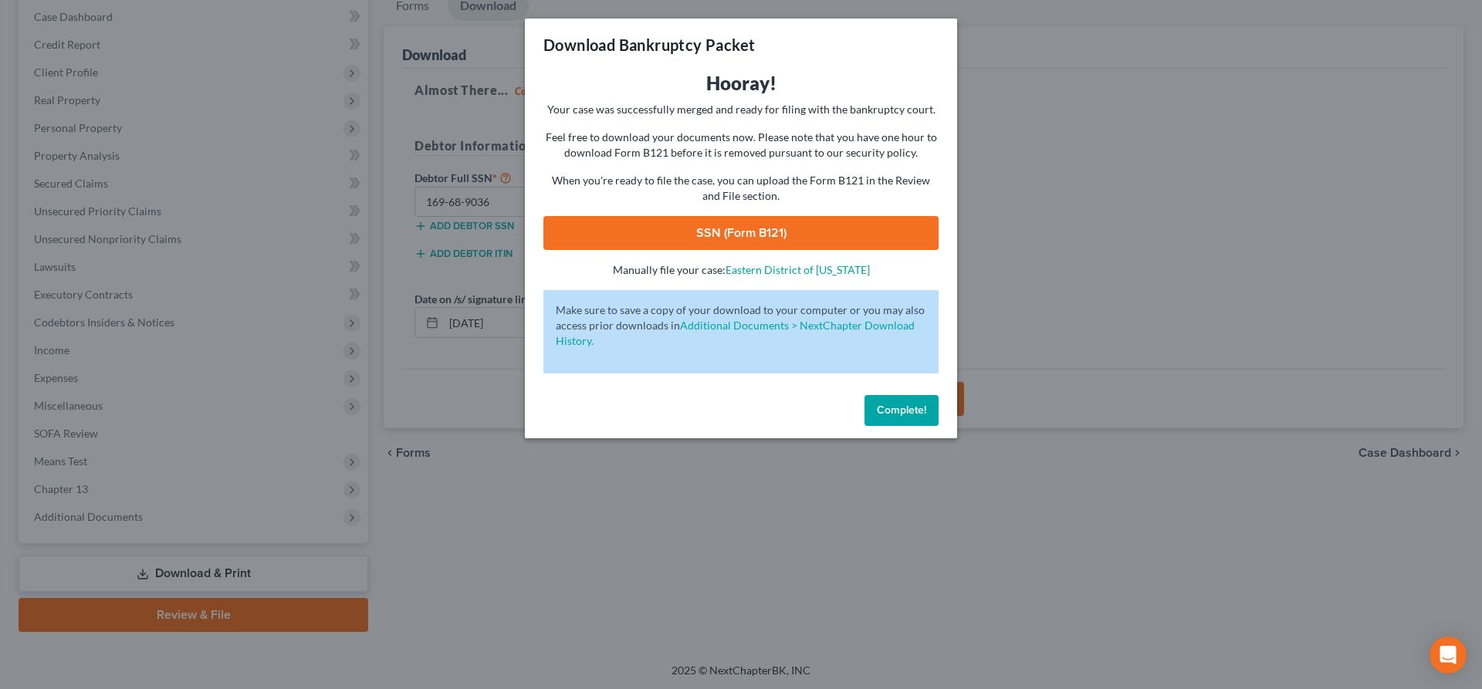
click at [750, 220] on link "SSN (Form B121)" at bounding box center [740, 233] width 395 height 34
click at [740, 235] on link "SSN (Form B121)" at bounding box center [740, 233] width 395 height 34
click at [1268, 151] on div "Download Bankruptcy Packet Hooray! Your case was successfully merged and ready …" at bounding box center [741, 344] width 1482 height 689
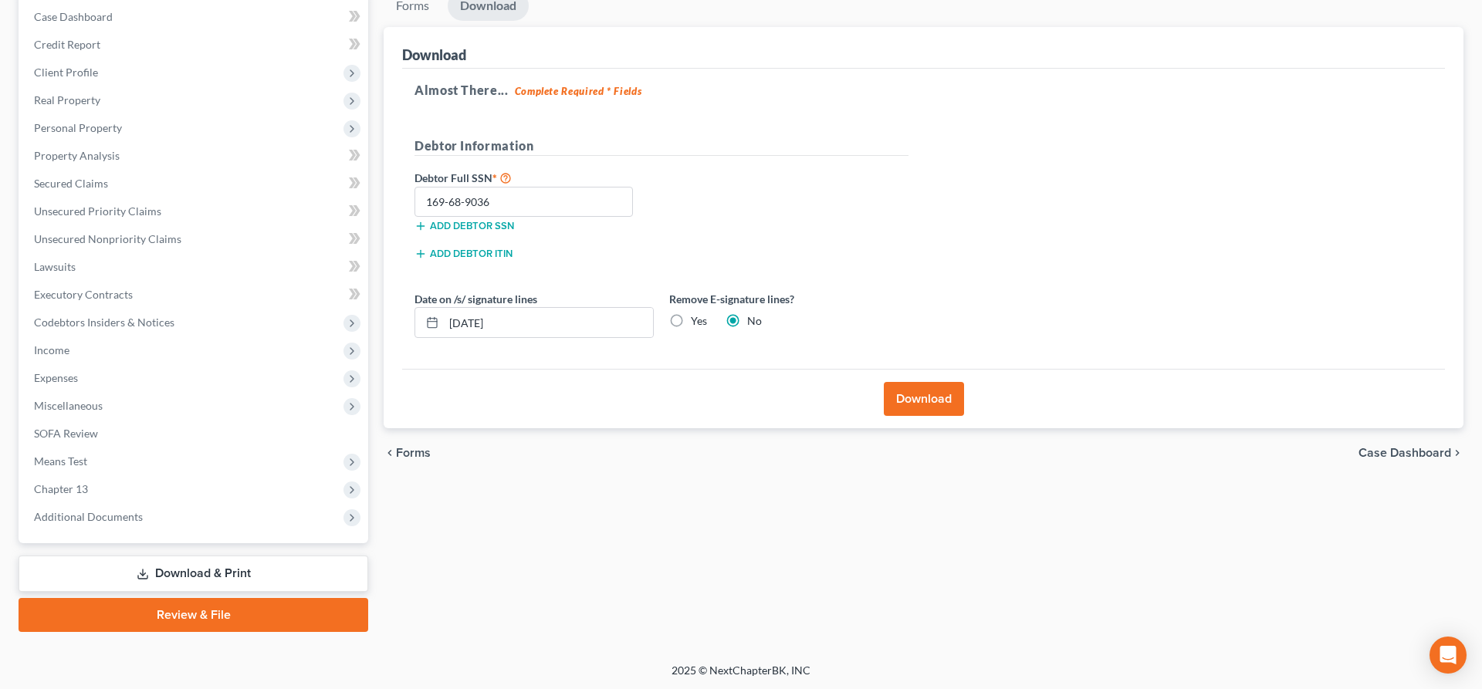
click at [913, 410] on button "Download" at bounding box center [924, 399] width 80 height 34
click at [69, 516] on span "Additional Documents" at bounding box center [88, 516] width 109 height 13
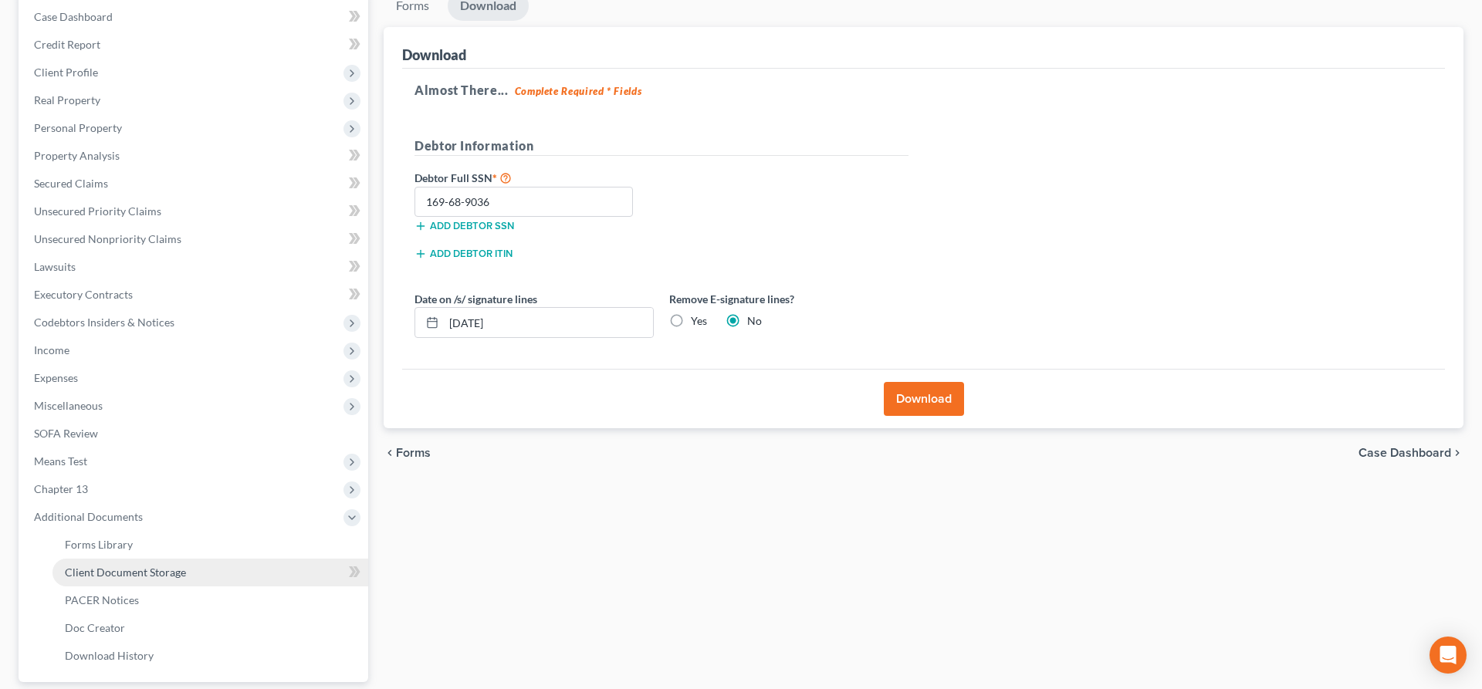
click at [116, 573] on span "Client Document Storage" at bounding box center [125, 572] width 121 height 13
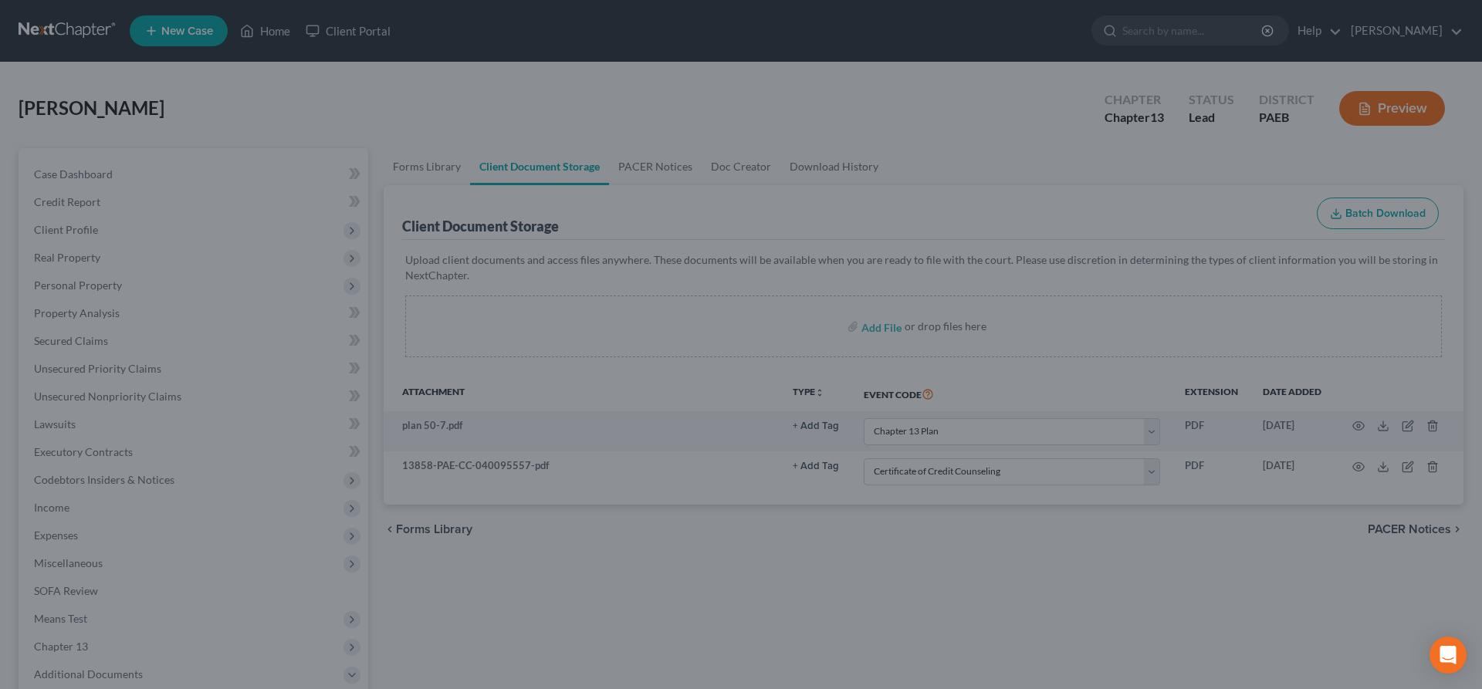
click at [633, 531] on div at bounding box center [741, 344] width 1482 height 689
click at [682, 341] on div at bounding box center [741, 344] width 1482 height 689
click at [381, 124] on div at bounding box center [741, 344] width 1482 height 689
click at [951, 638] on div at bounding box center [741, 344] width 1482 height 689
click at [929, 168] on div at bounding box center [741, 344] width 1482 height 689
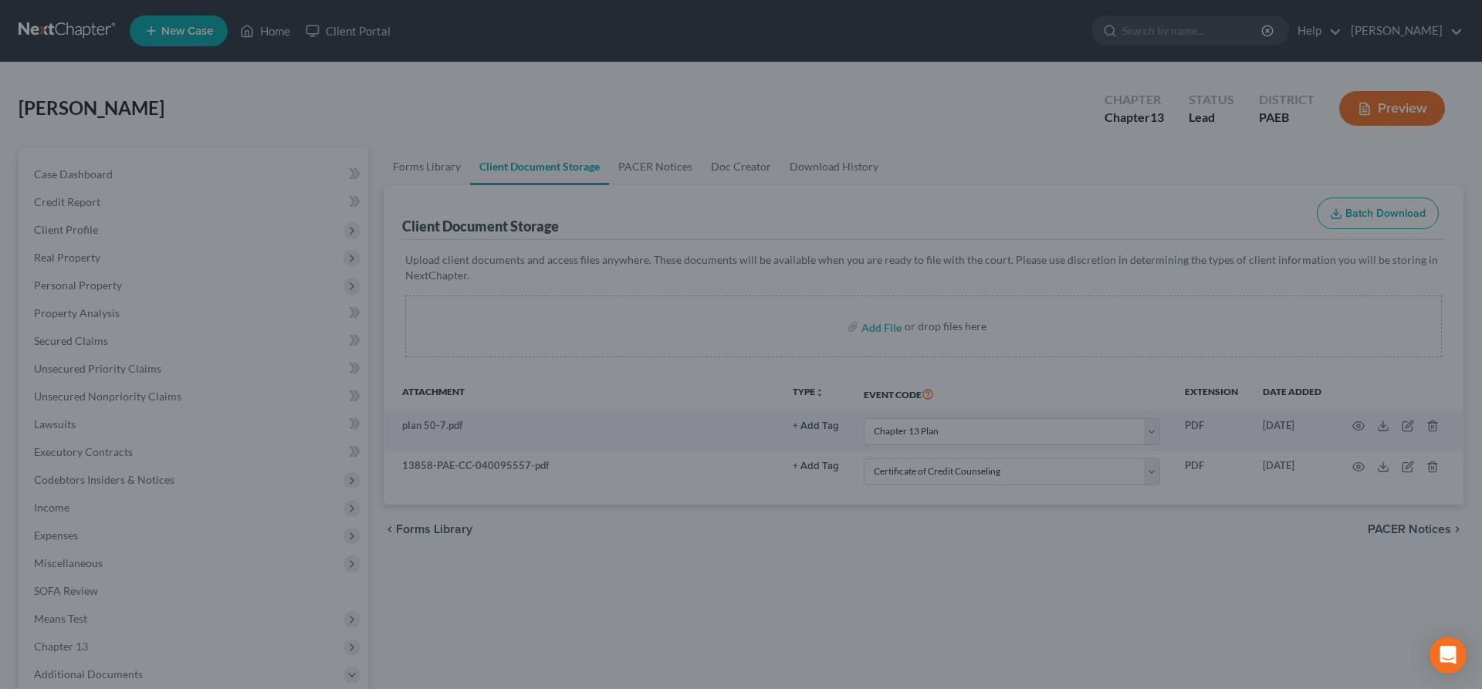
click at [926, 150] on div at bounding box center [741, 344] width 1482 height 689
click at [445, 111] on div at bounding box center [741, 344] width 1482 height 689
click at [560, 466] on div at bounding box center [741, 344] width 1482 height 689
click at [780, 388] on div at bounding box center [741, 344] width 1482 height 689
drag, startPoint x: 171, startPoint y: 30, endPoint x: 161, endPoint y: 2, distance: 30.0
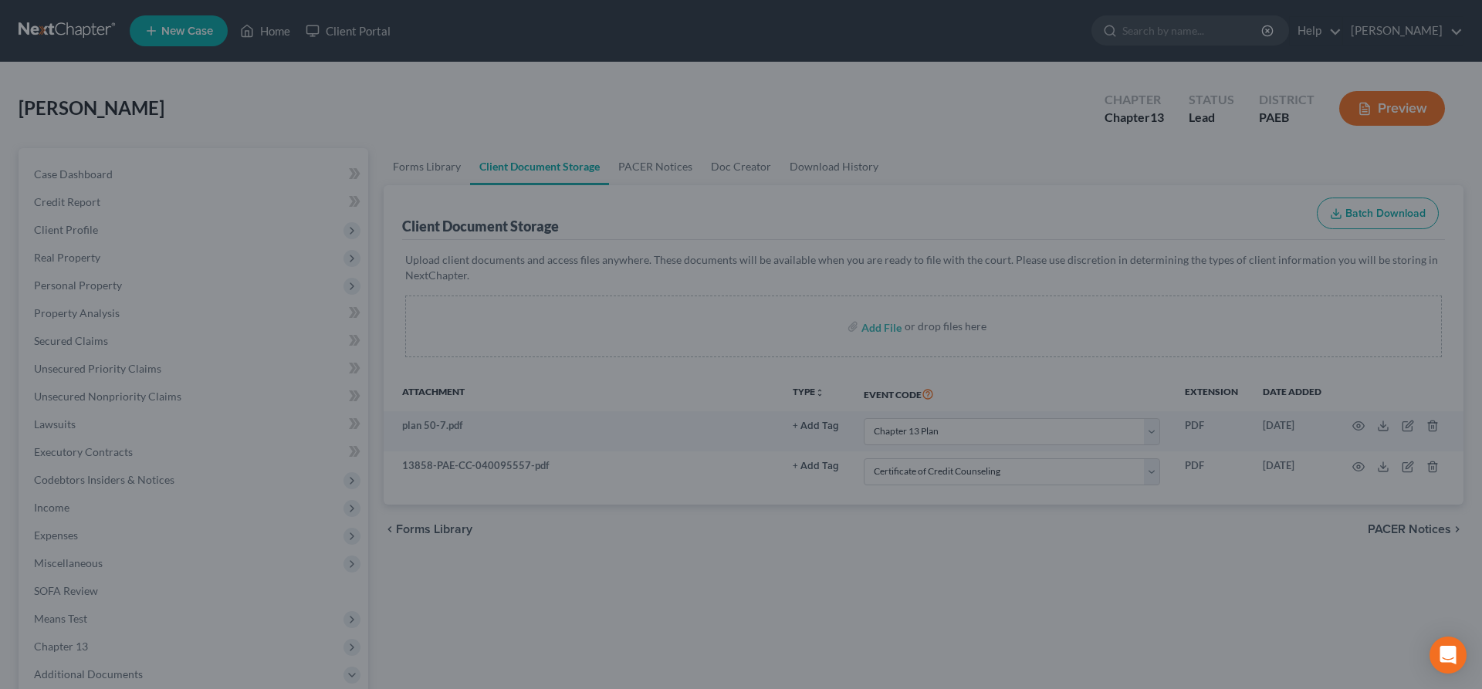
click at [171, 32] on div at bounding box center [741, 344] width 1482 height 689
click at [177, 243] on div at bounding box center [741, 344] width 1482 height 689
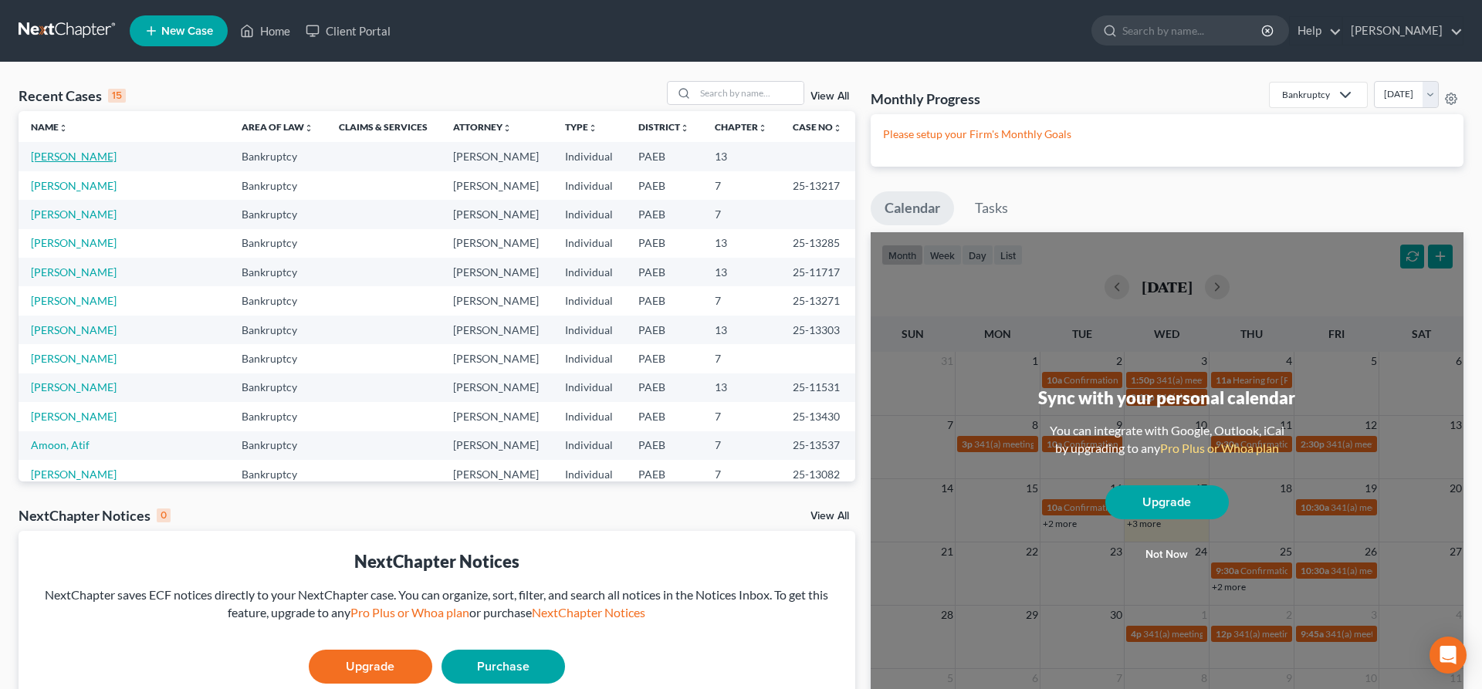
click at [73, 159] on link "[PERSON_NAME]" at bounding box center [74, 156] width 86 height 13
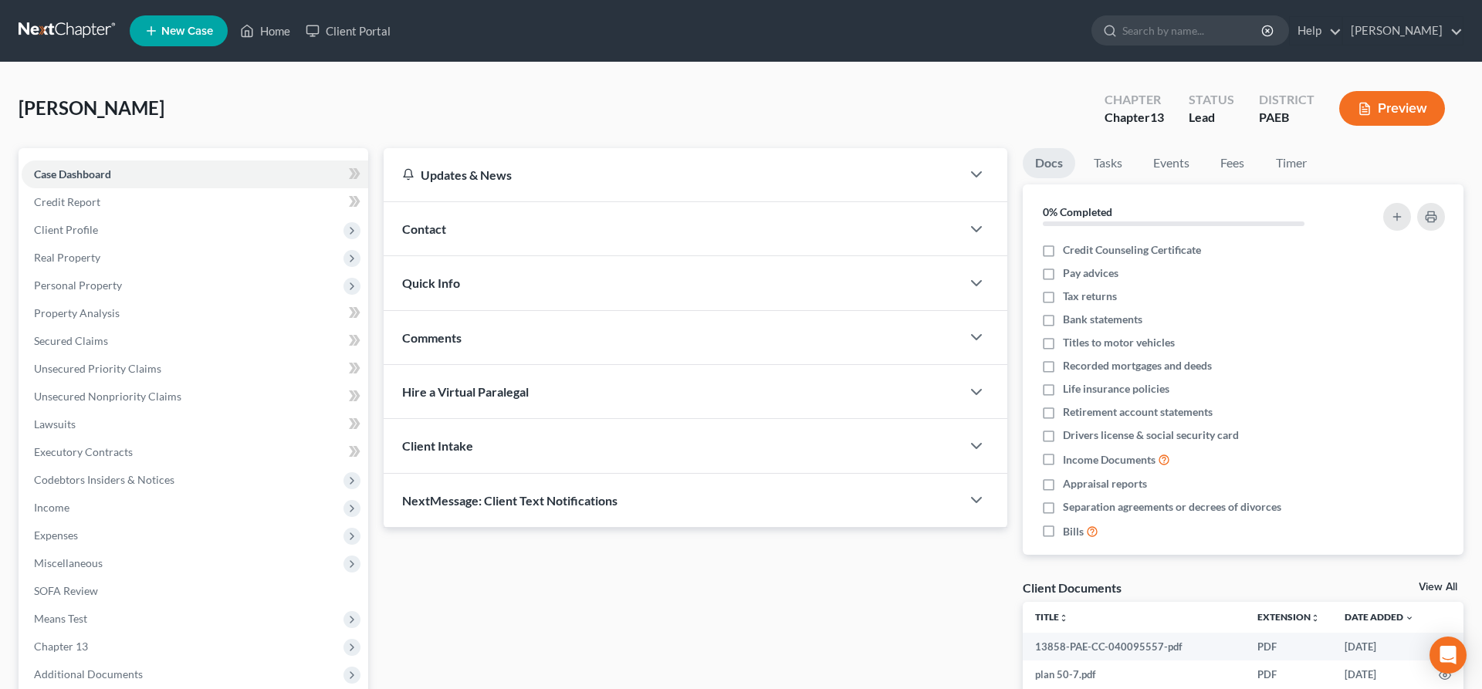
scroll to position [157, 0]
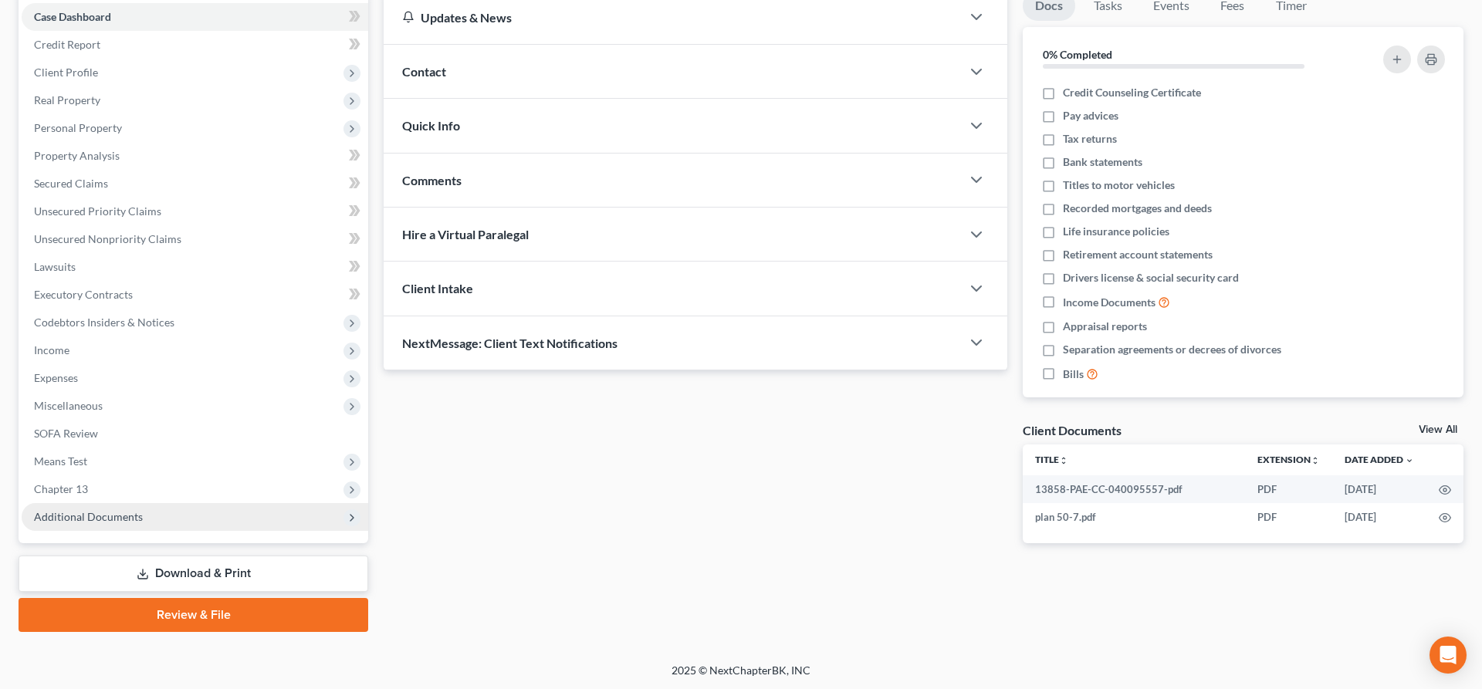
click at [162, 513] on span "Additional Documents" at bounding box center [195, 517] width 347 height 28
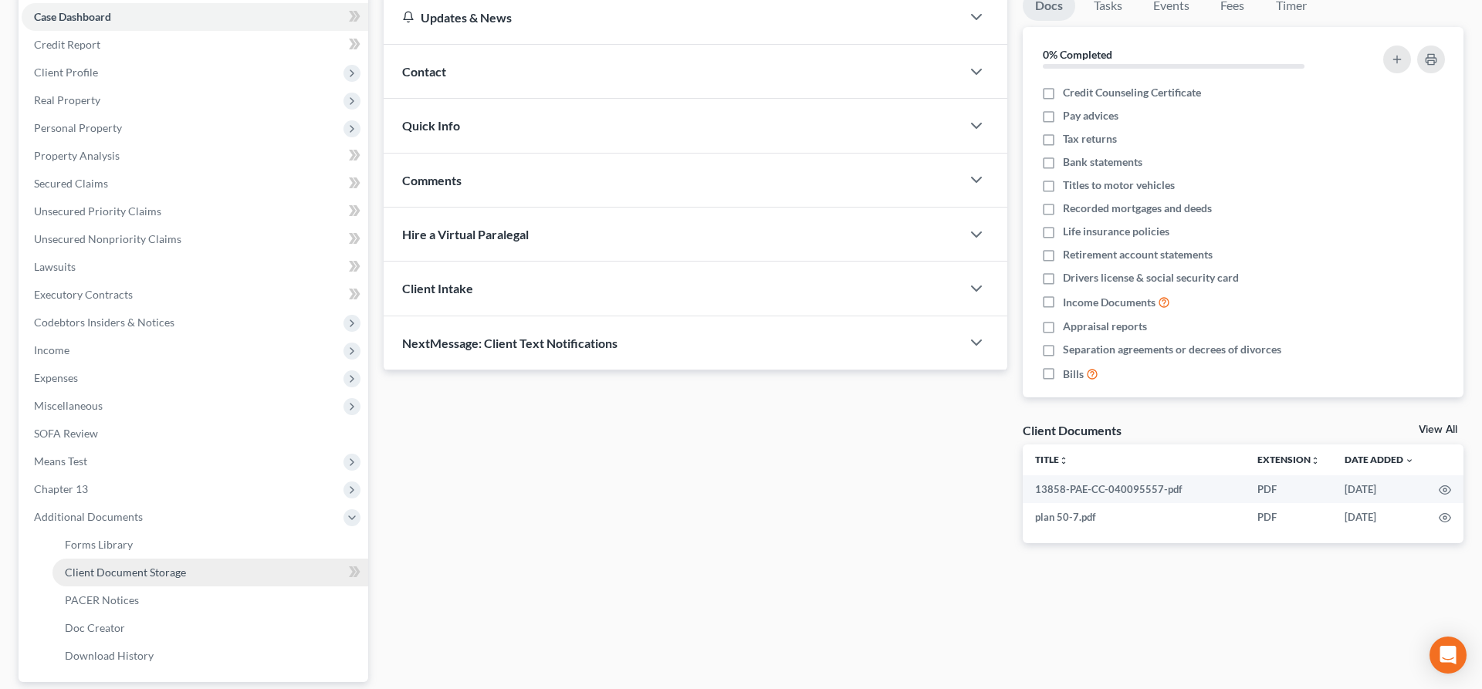
click at [120, 566] on span "Client Document Storage" at bounding box center [125, 572] width 121 height 13
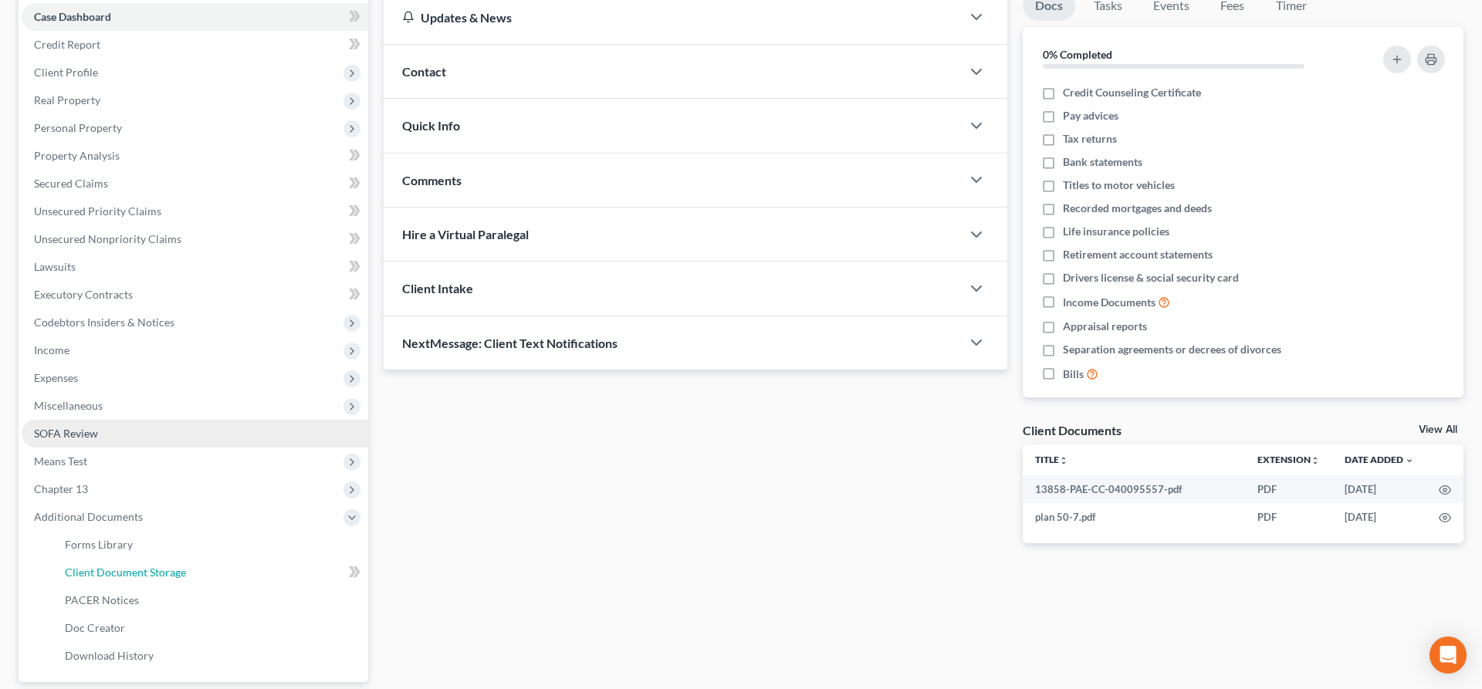
select select "8"
select select "2"
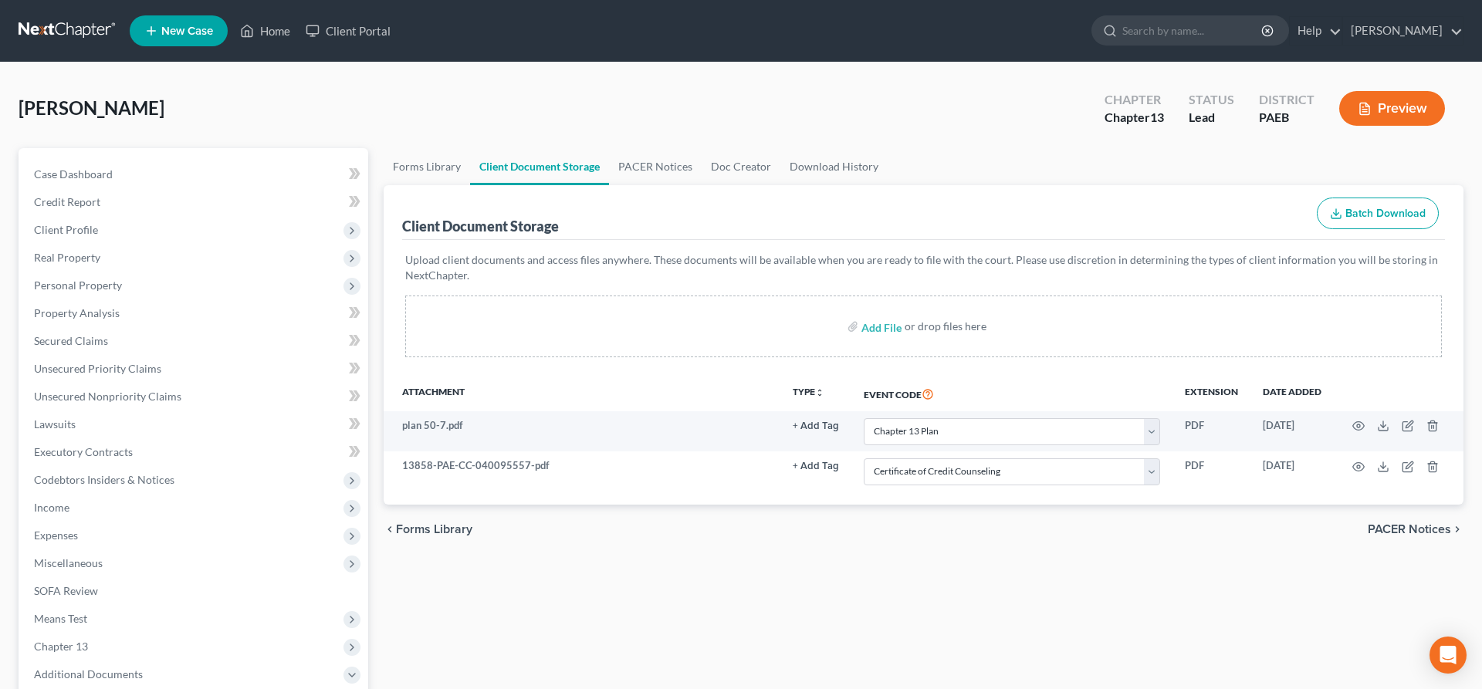
select select "8"
select select "2"
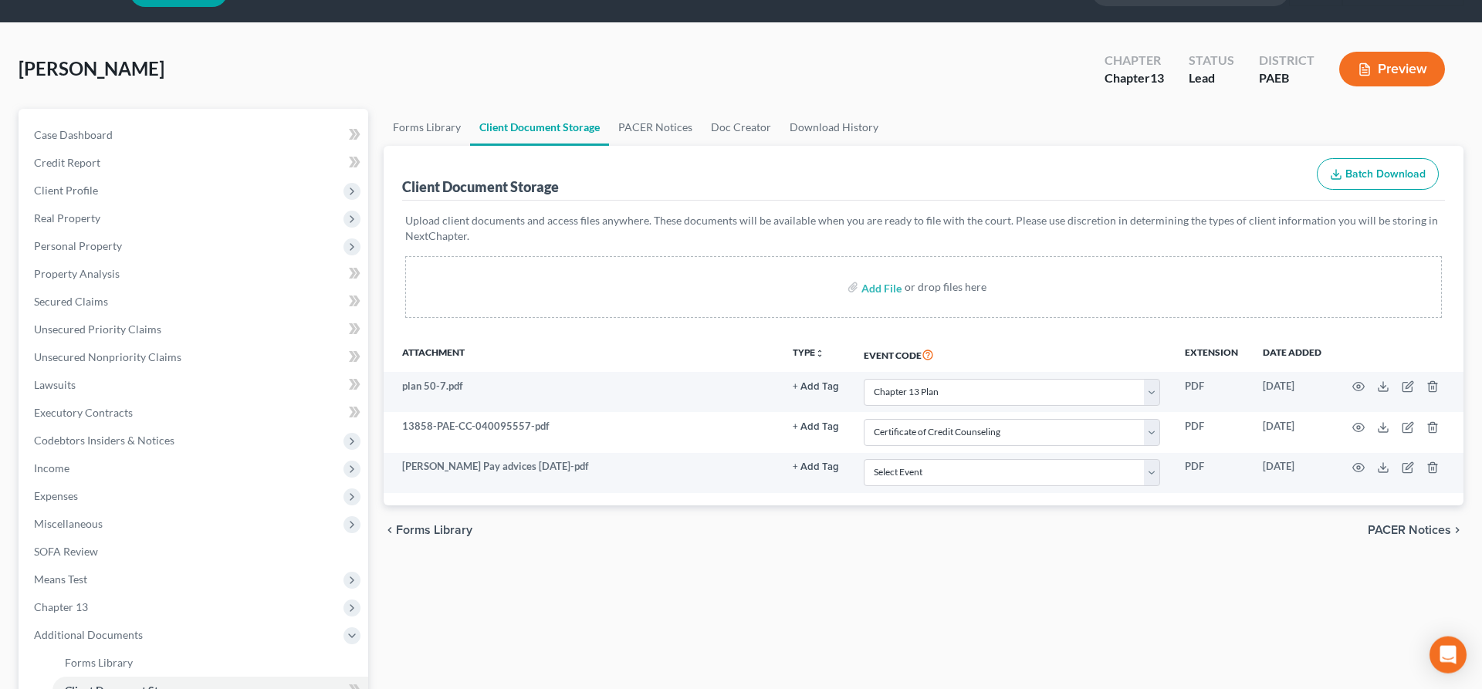
scroll to position [79, 0]
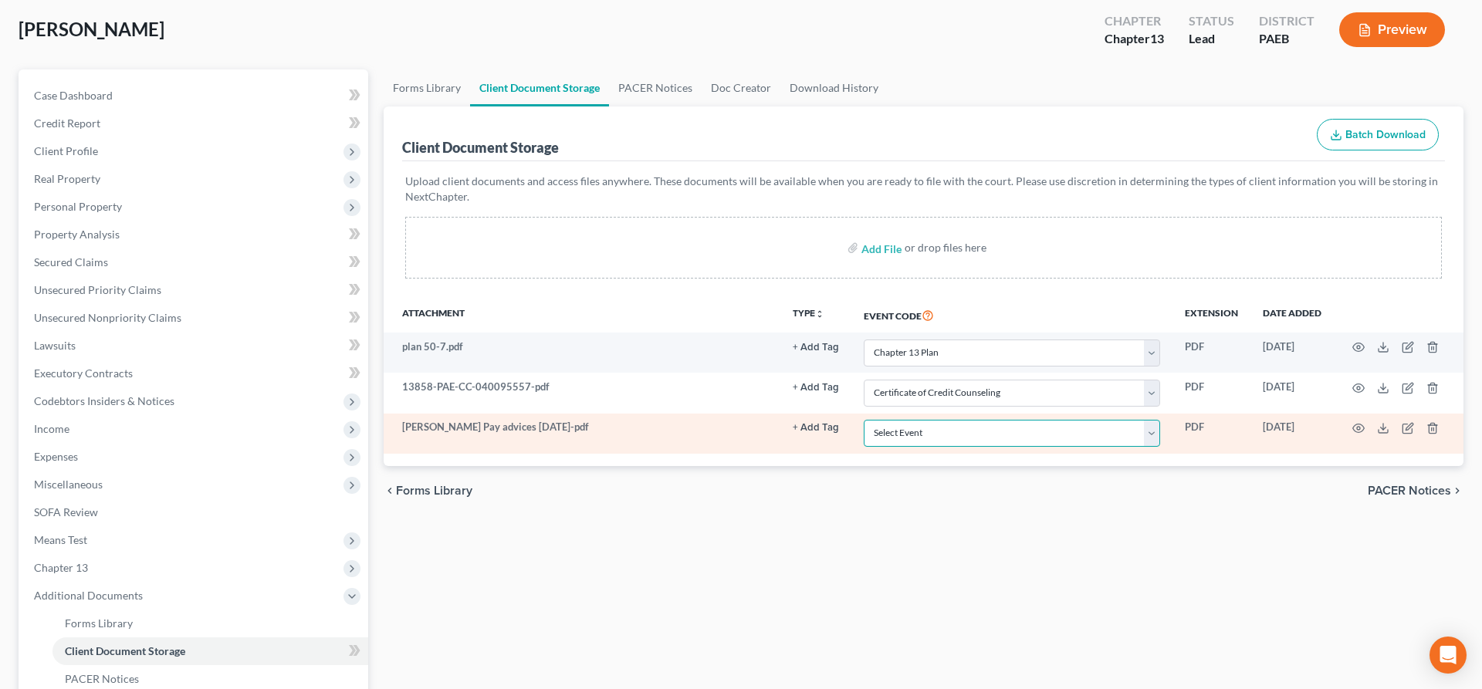
click at [919, 438] on select "Select Event Amended Matrix List of Creditors (Fee) Application to Have the Cha…" at bounding box center [1012, 433] width 296 height 27
select select "16"
click option "Employee Income Records" at bounding box center [0, 0] width 0 height 0
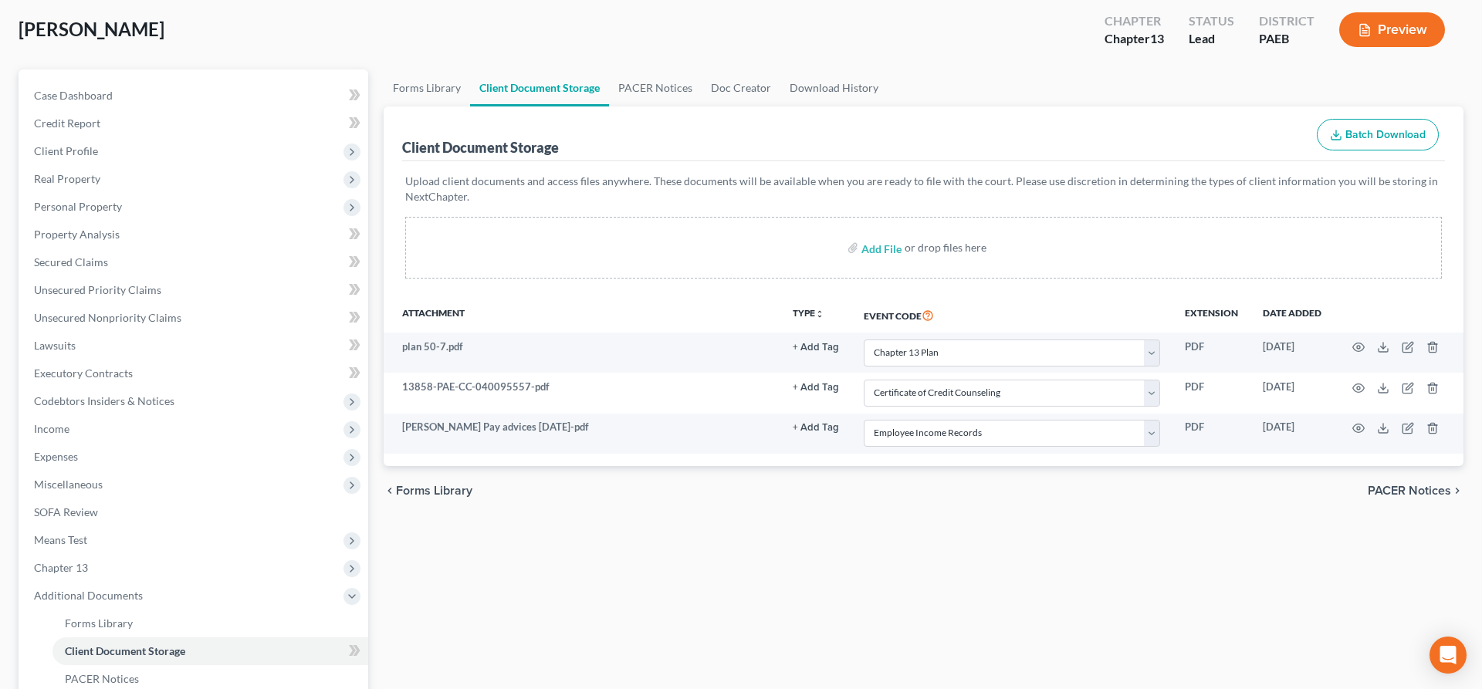
click at [1017, 533] on div "Forms Library Client Document Storage PACER Notices Doc Creator Download Histor…" at bounding box center [923, 459] width 1095 height 780
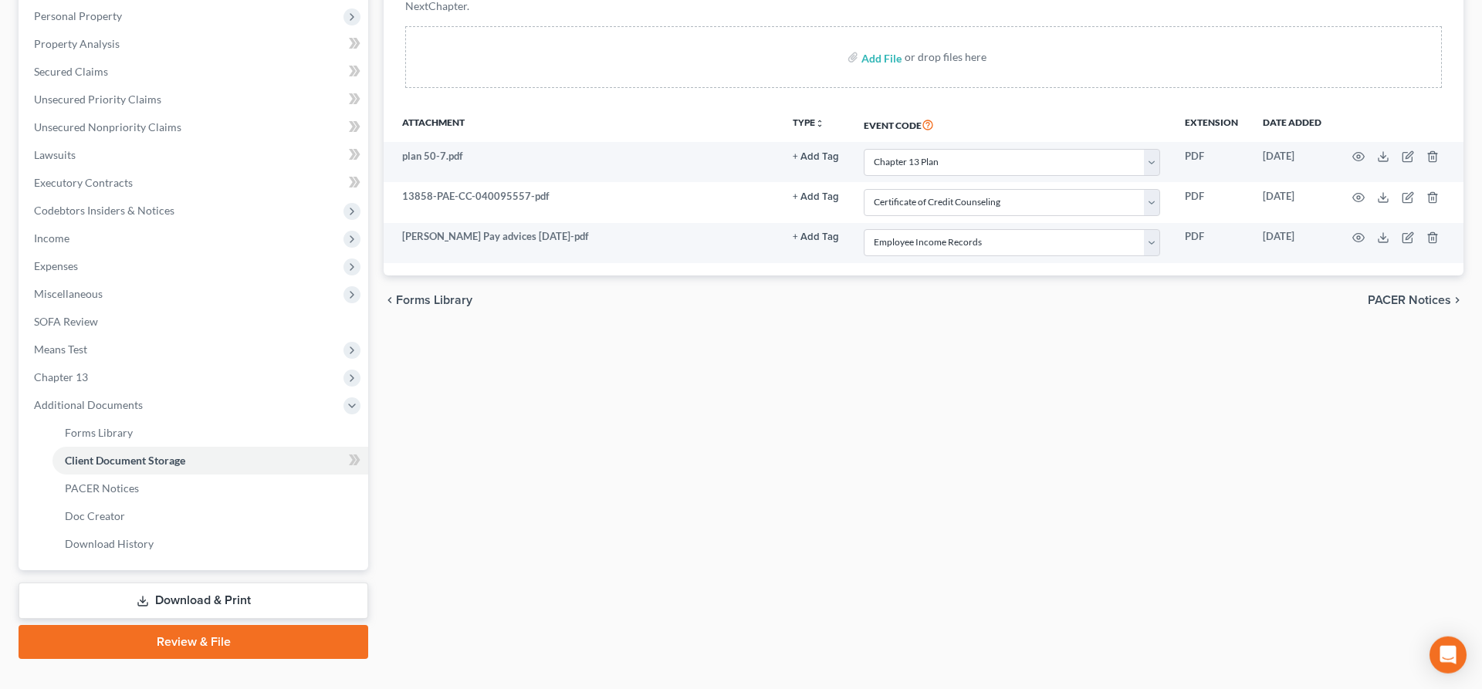
scroll to position [296, 0]
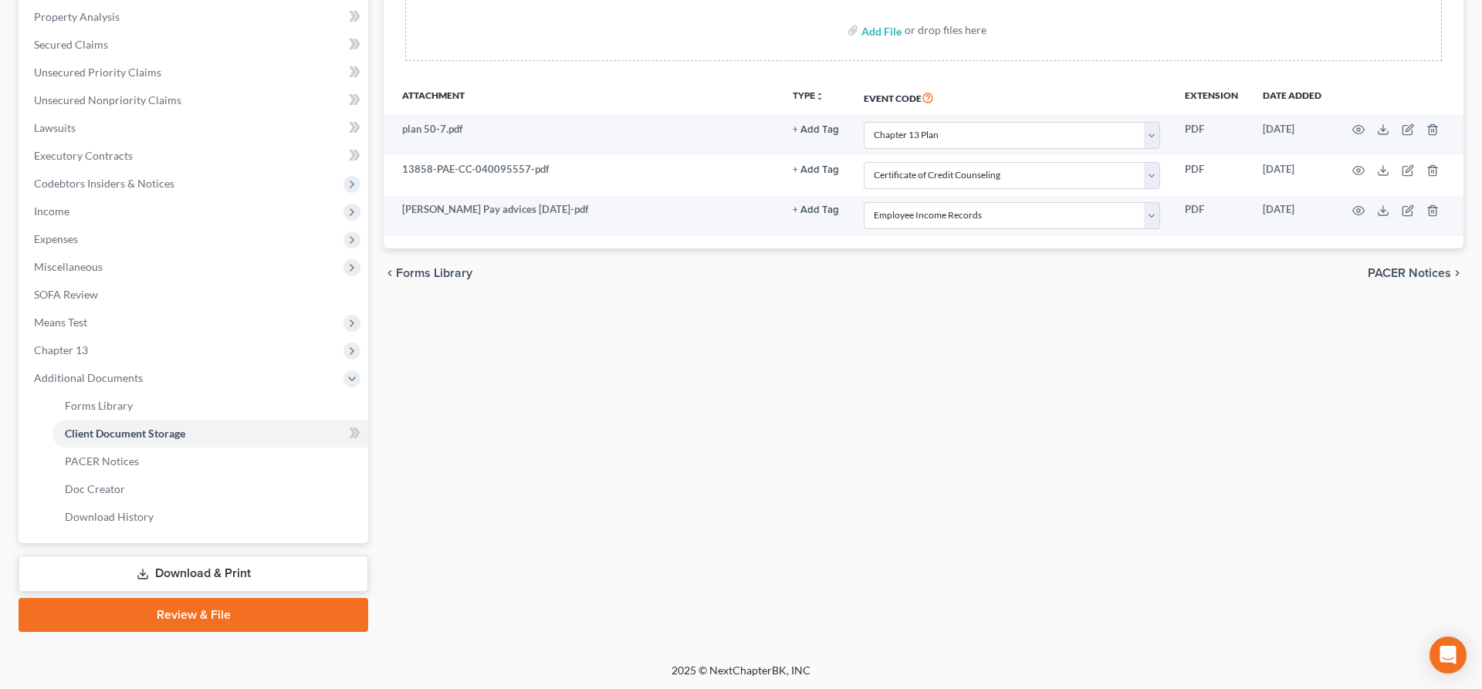
click at [200, 610] on link "Review & File" at bounding box center [194, 615] width 350 height 34
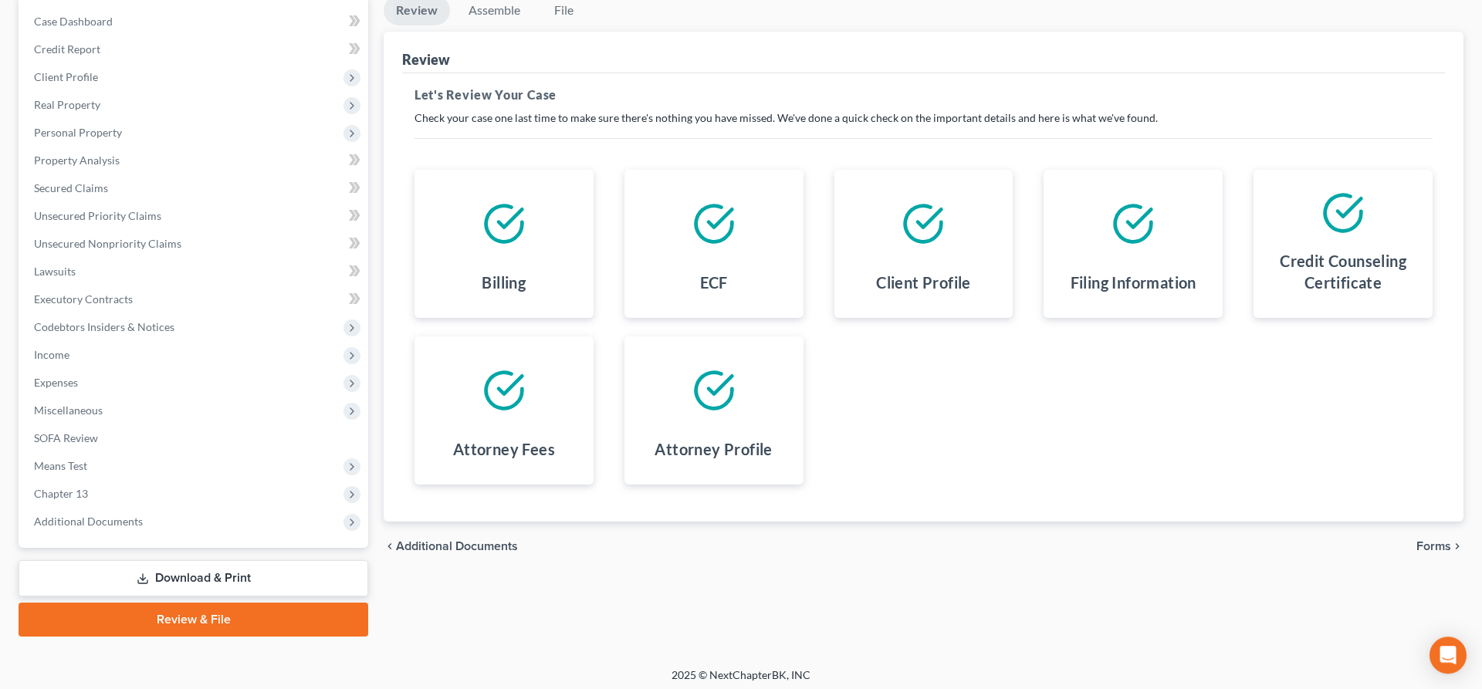
scroll to position [157, 0]
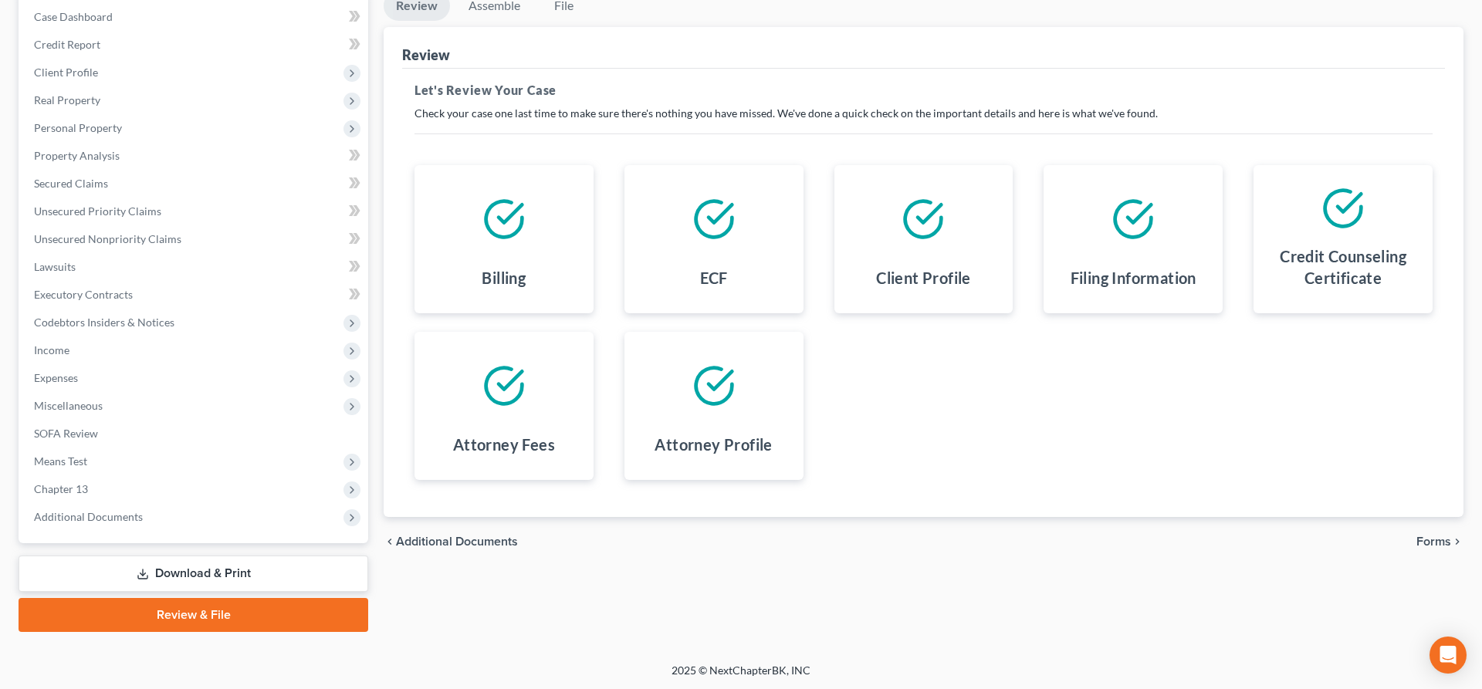
click at [1443, 541] on span "Forms" at bounding box center [1434, 542] width 35 height 12
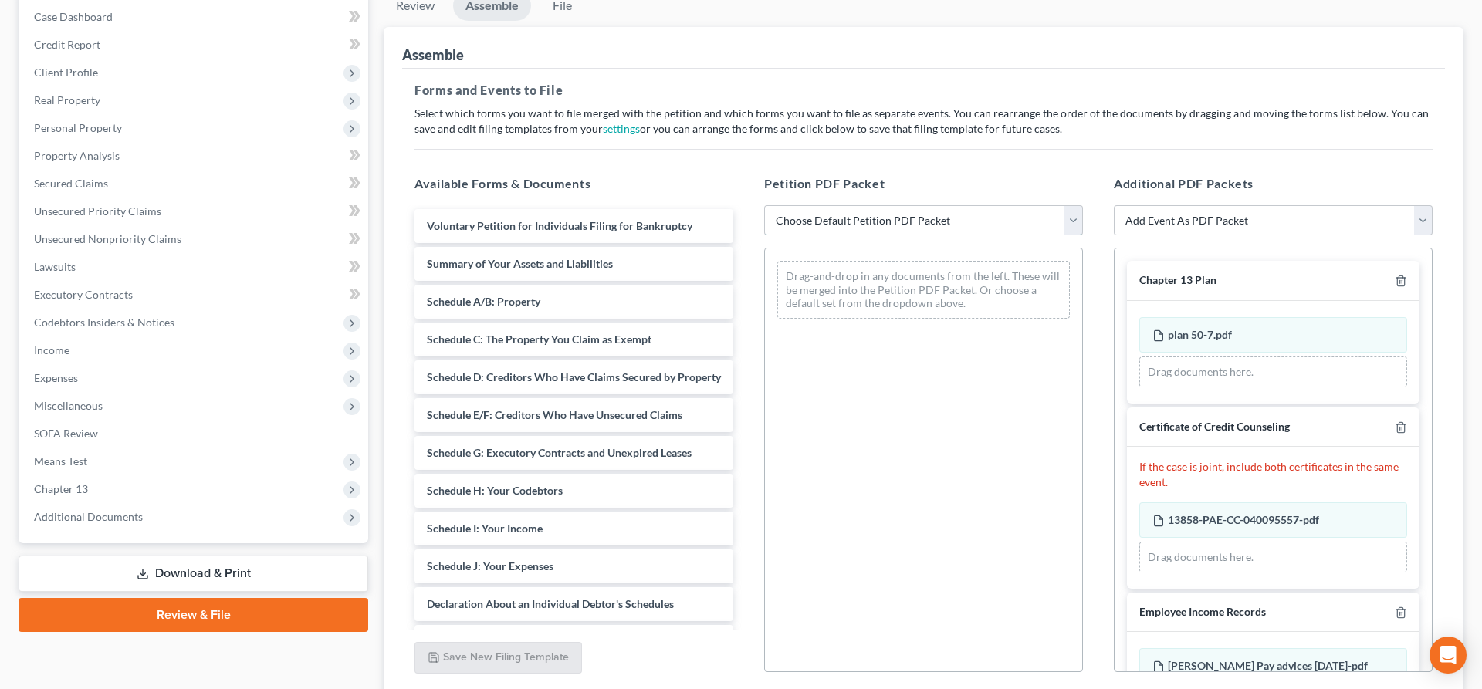
click at [764, 205] on select "Choose Default Petition PDF Packet Emergency Filing (Voluntary Petition and Cre…" at bounding box center [923, 220] width 319 height 31
select select "2"
click option "lsr_13" at bounding box center [0, 0] width 0 height 0
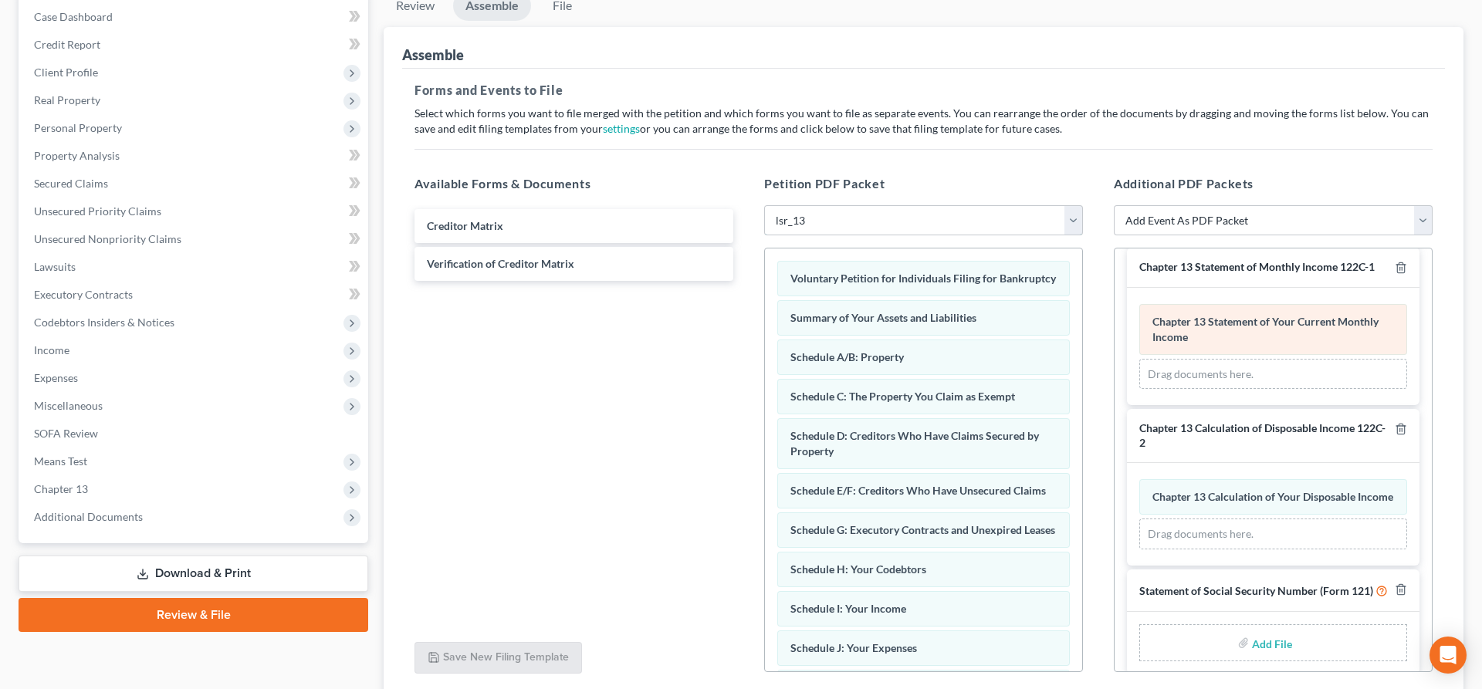
scroll to position [505, 0]
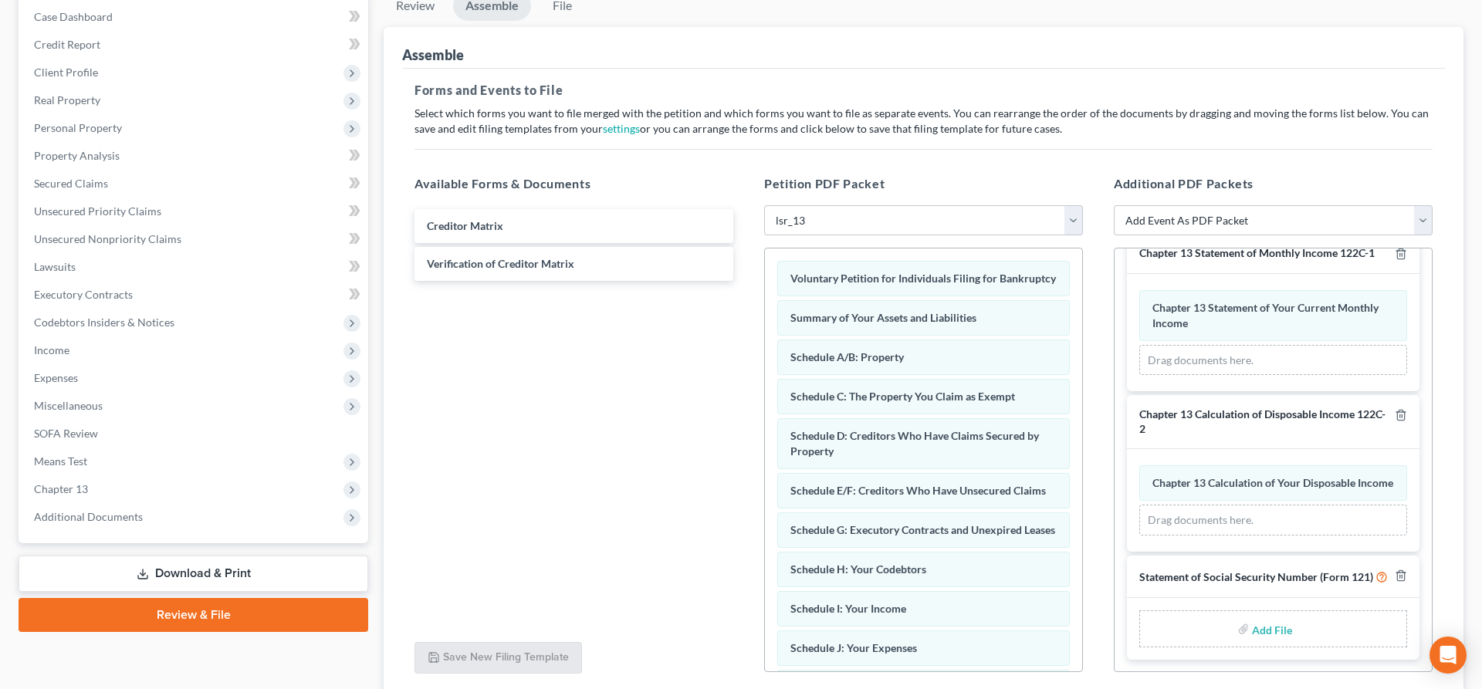
click at [1256, 629] on input "file" at bounding box center [1270, 629] width 37 height 28
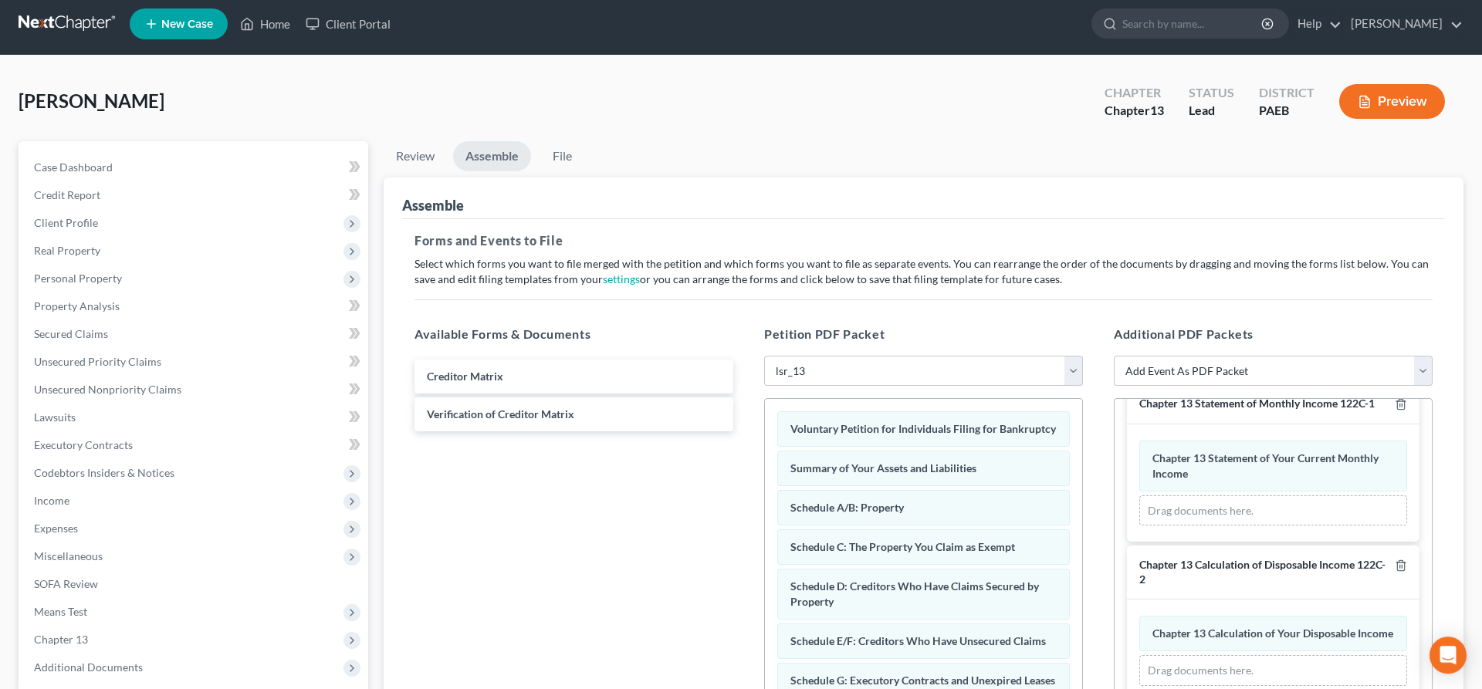
scroll to position [0, 0]
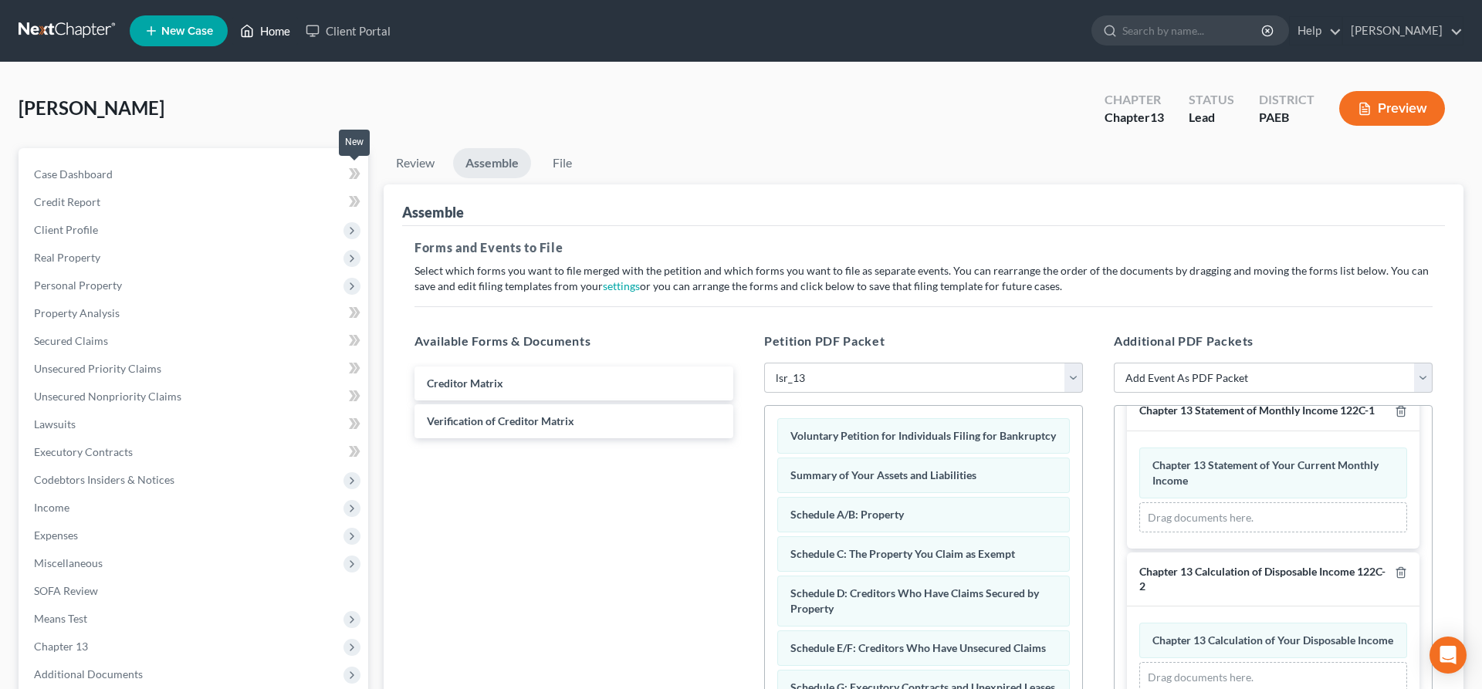
click at [260, 29] on link "Home" at bounding box center [265, 31] width 66 height 28
click at [279, 25] on link "Home" at bounding box center [265, 31] width 66 height 28
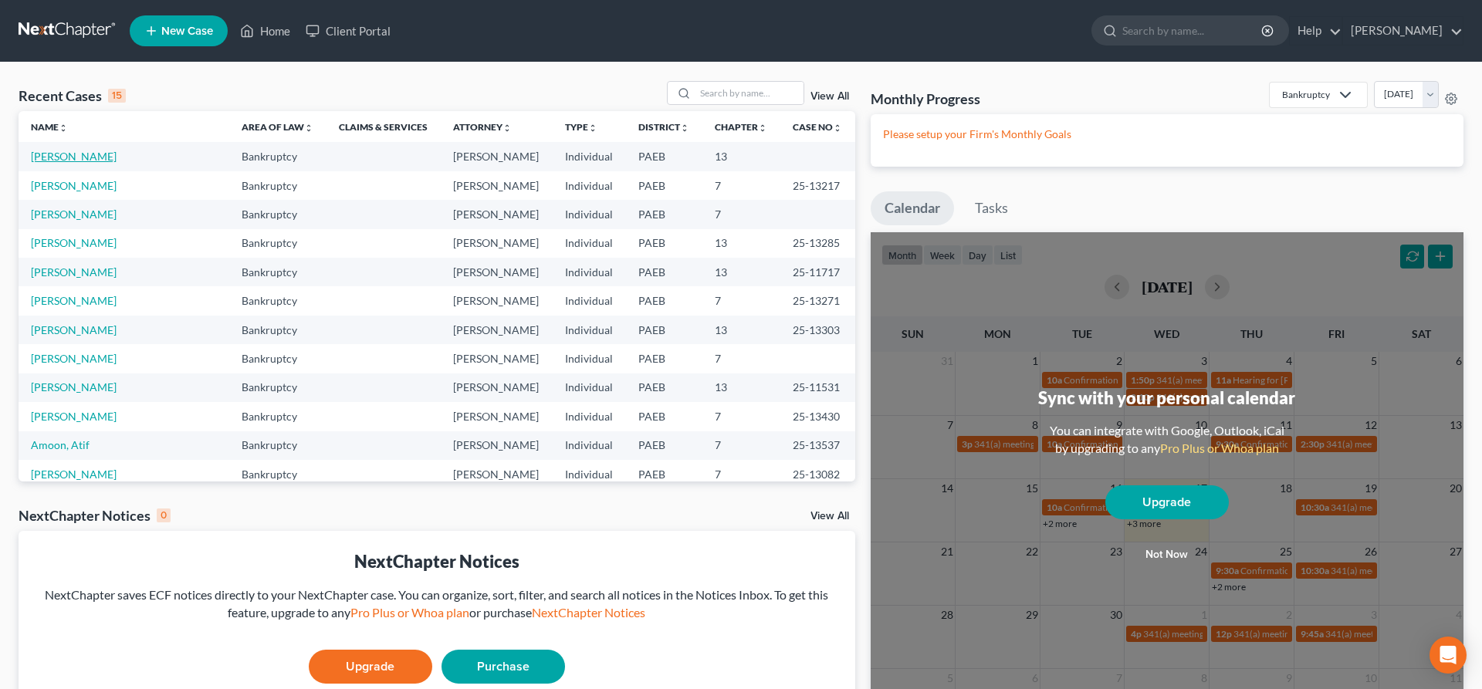
click at [65, 162] on link "[PERSON_NAME]" at bounding box center [74, 156] width 86 height 13
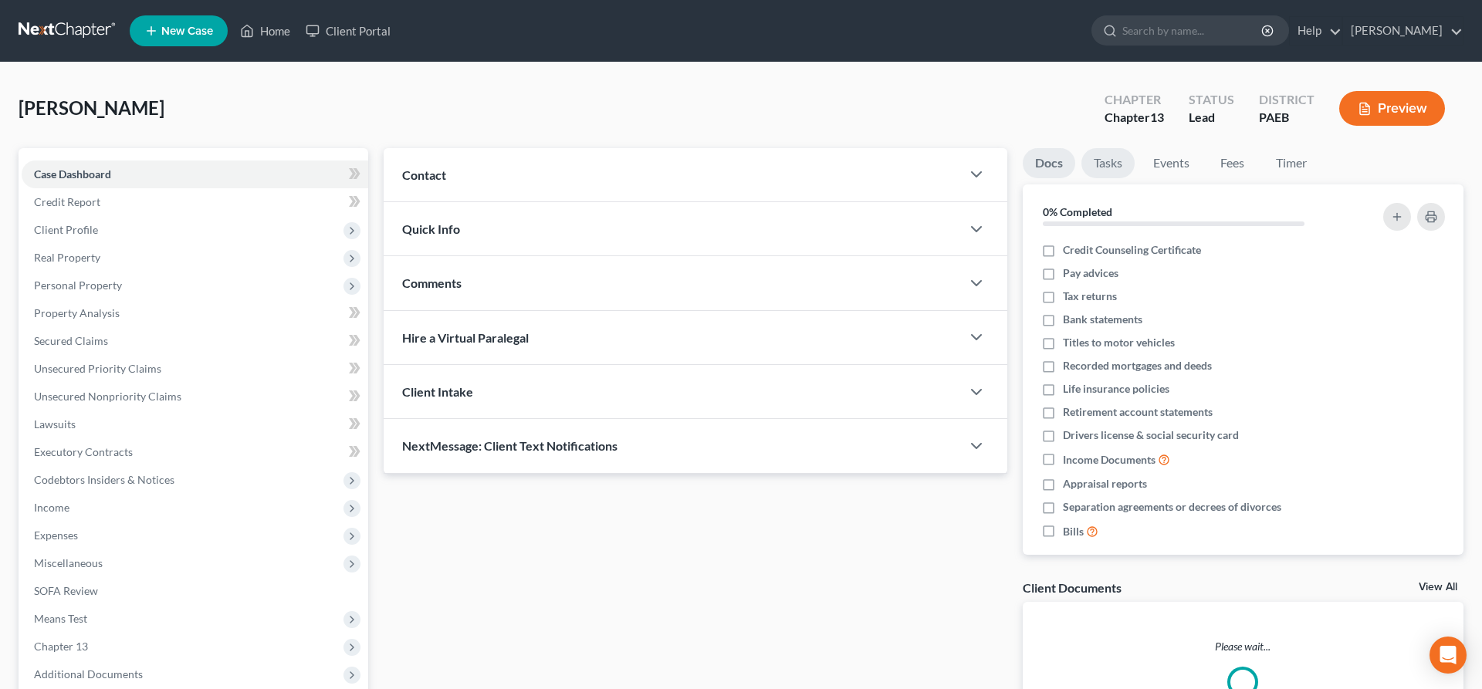
click at [1106, 166] on link "Tasks" at bounding box center [1108, 163] width 53 height 30
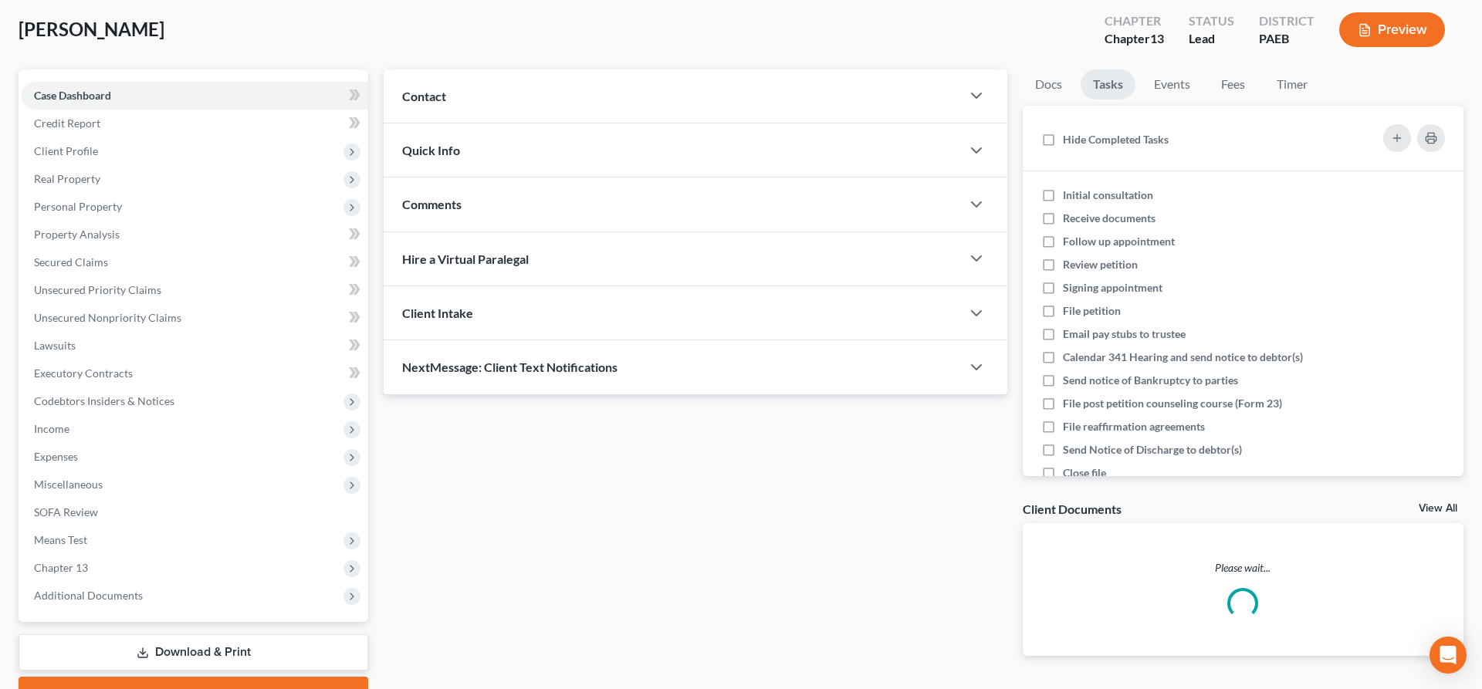
scroll to position [157, 0]
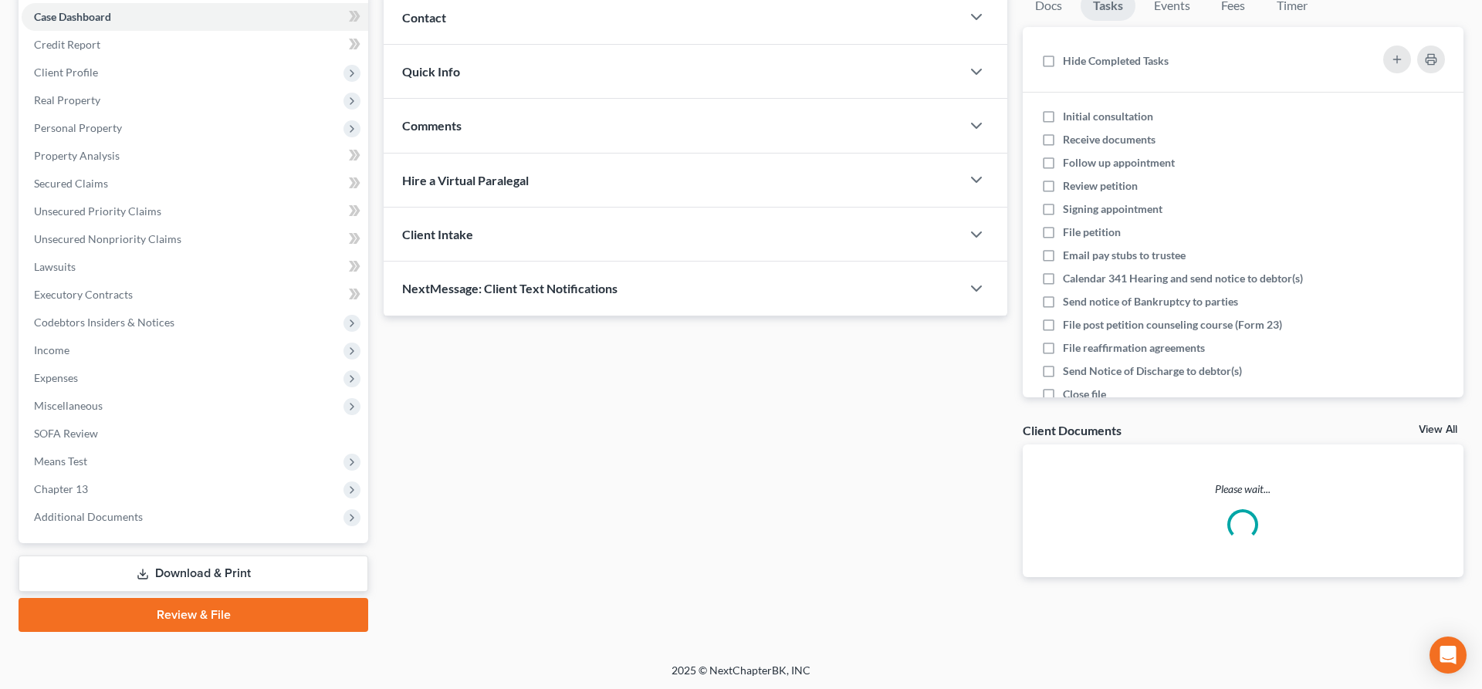
click at [235, 567] on link "Download & Print" at bounding box center [194, 574] width 350 height 36
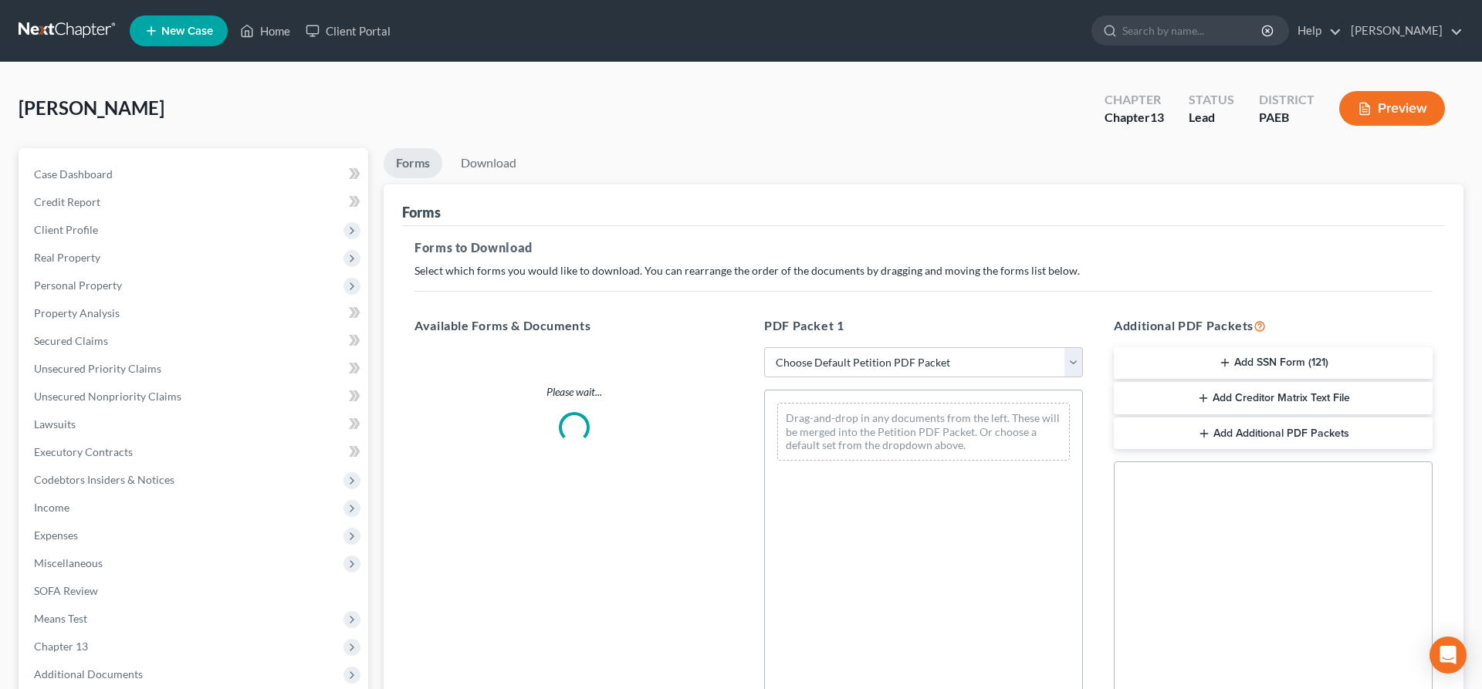
click at [1285, 362] on button "Add SSN Form (121)" at bounding box center [1273, 363] width 319 height 32
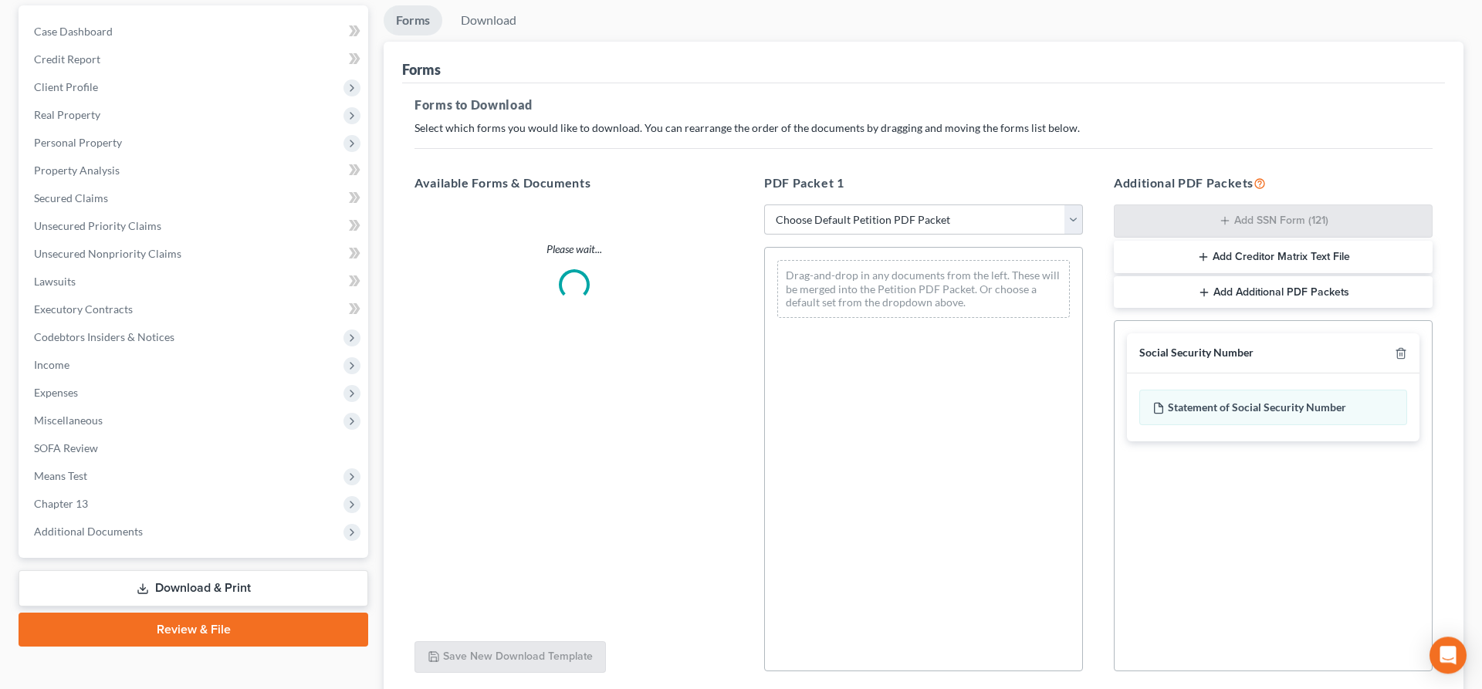
scroll to position [236, 0]
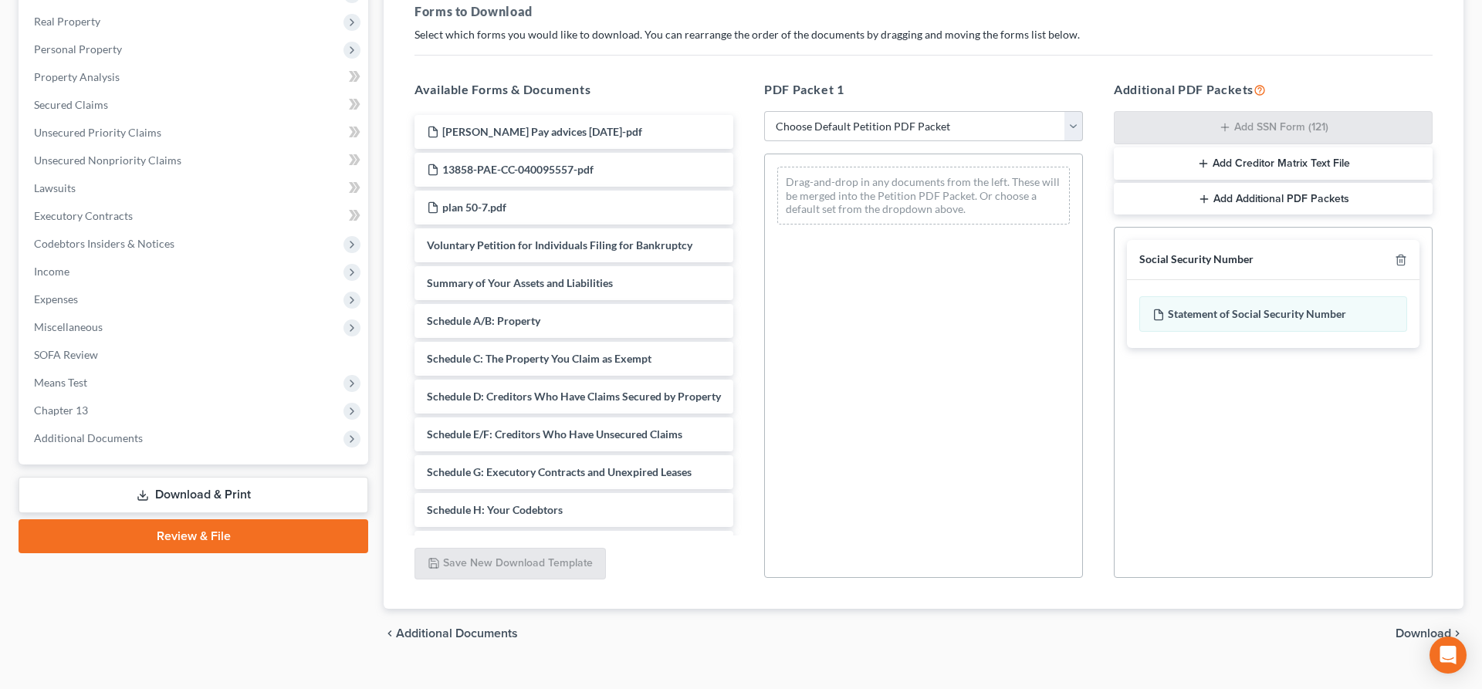
click at [1263, 480] on div "Social Security Number Statement of Social Security Number Creditor Matrix Text…" at bounding box center [1273, 402] width 319 height 351
click at [181, 532] on link "Review & File" at bounding box center [194, 537] width 350 height 34
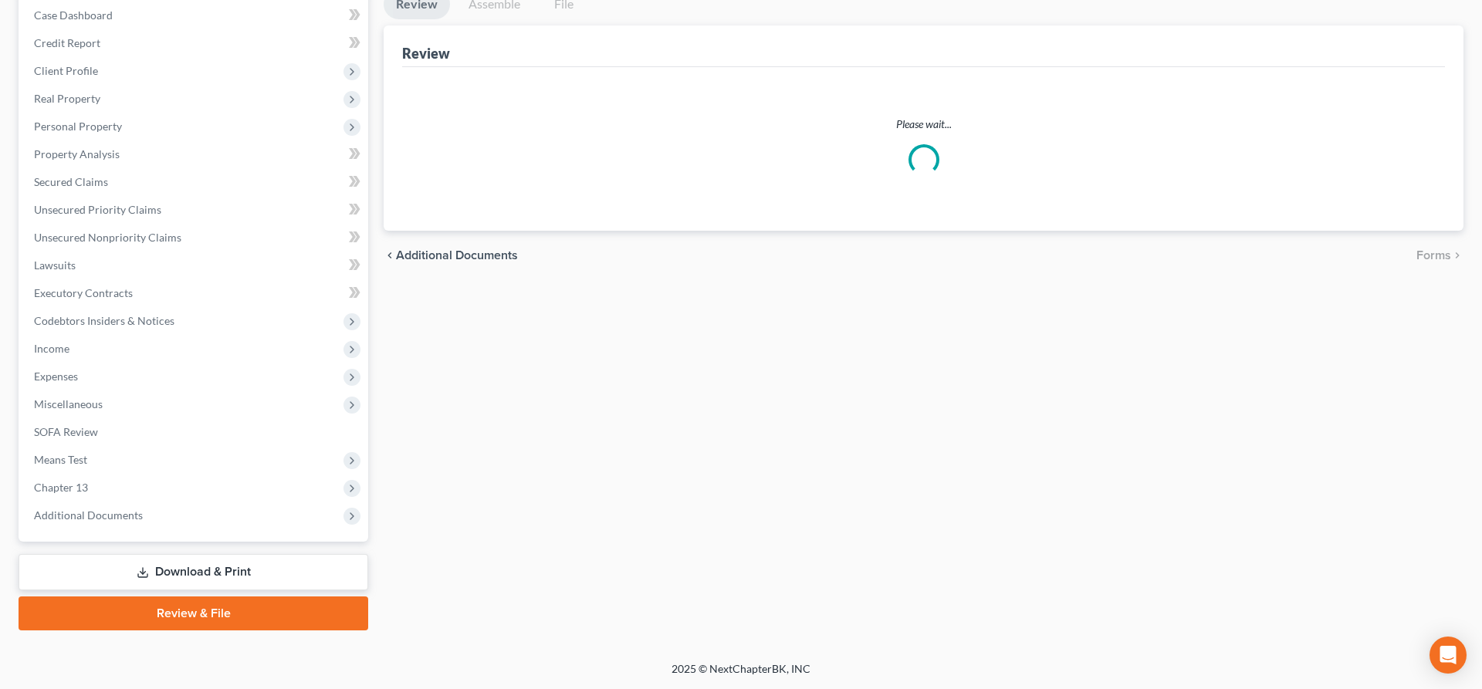
scroll to position [157, 0]
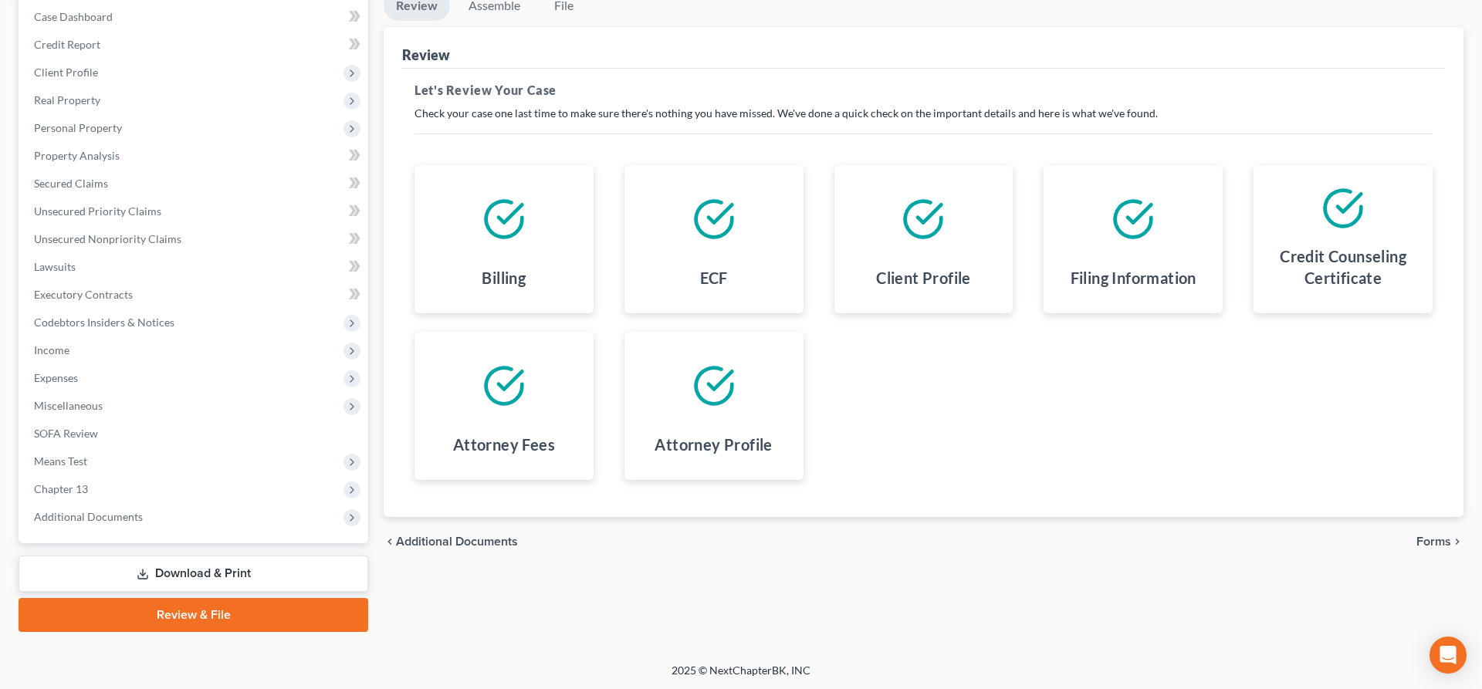
click at [1434, 540] on span "Forms" at bounding box center [1434, 542] width 35 height 12
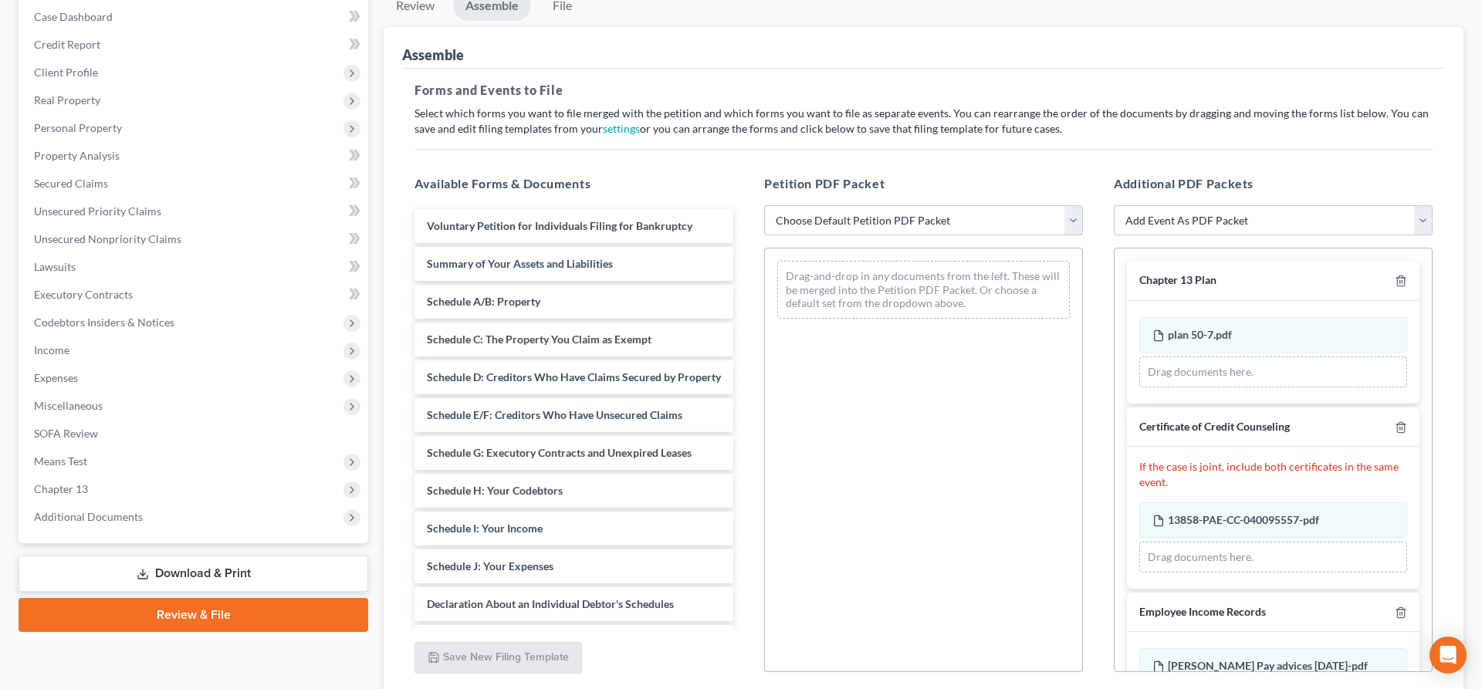
click at [764, 205] on select "Choose Default Petition PDF Packet Emergency Filing (Voluntary Petition and Cre…" at bounding box center [923, 220] width 319 height 31
select select "2"
click option "lsr_13" at bounding box center [0, 0] width 0 height 0
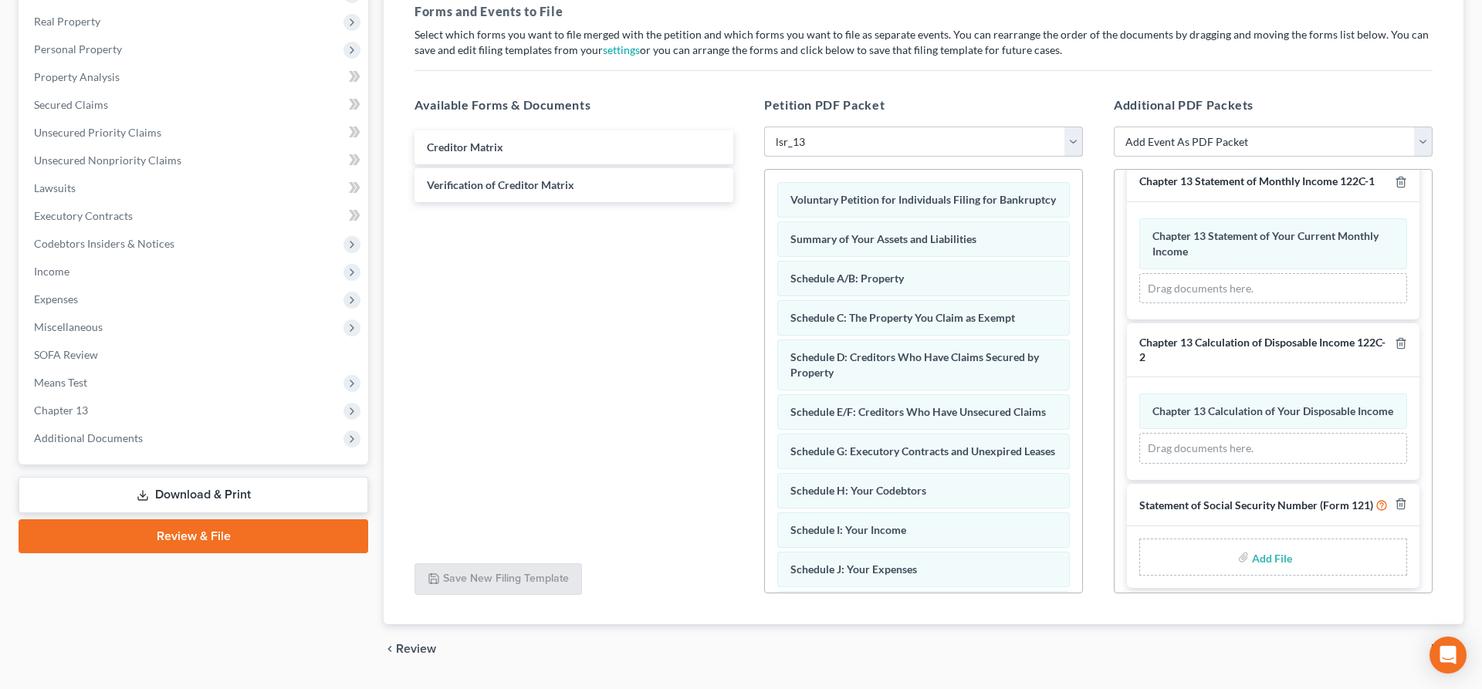
scroll to position [505, 0]
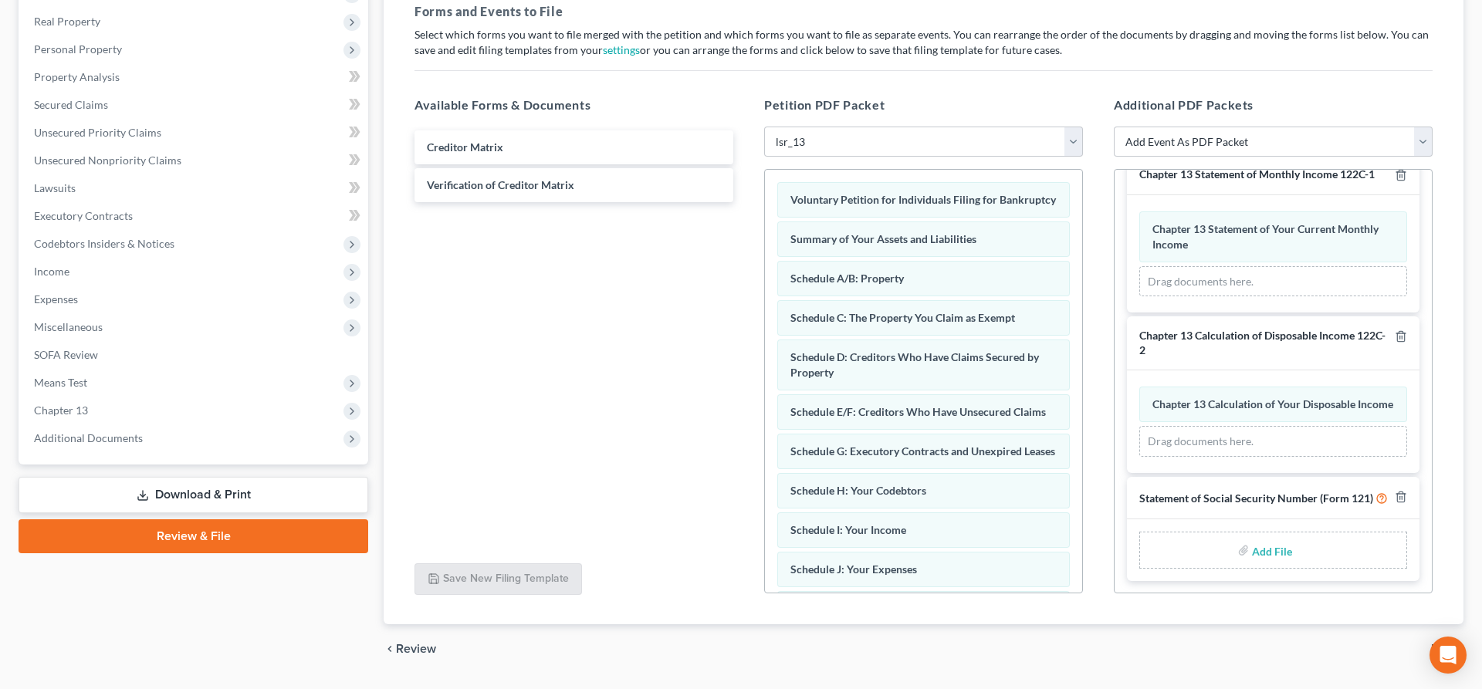
click at [1268, 549] on input "file" at bounding box center [1270, 551] width 37 height 28
type input "C:\fakepath\ss.pdf"
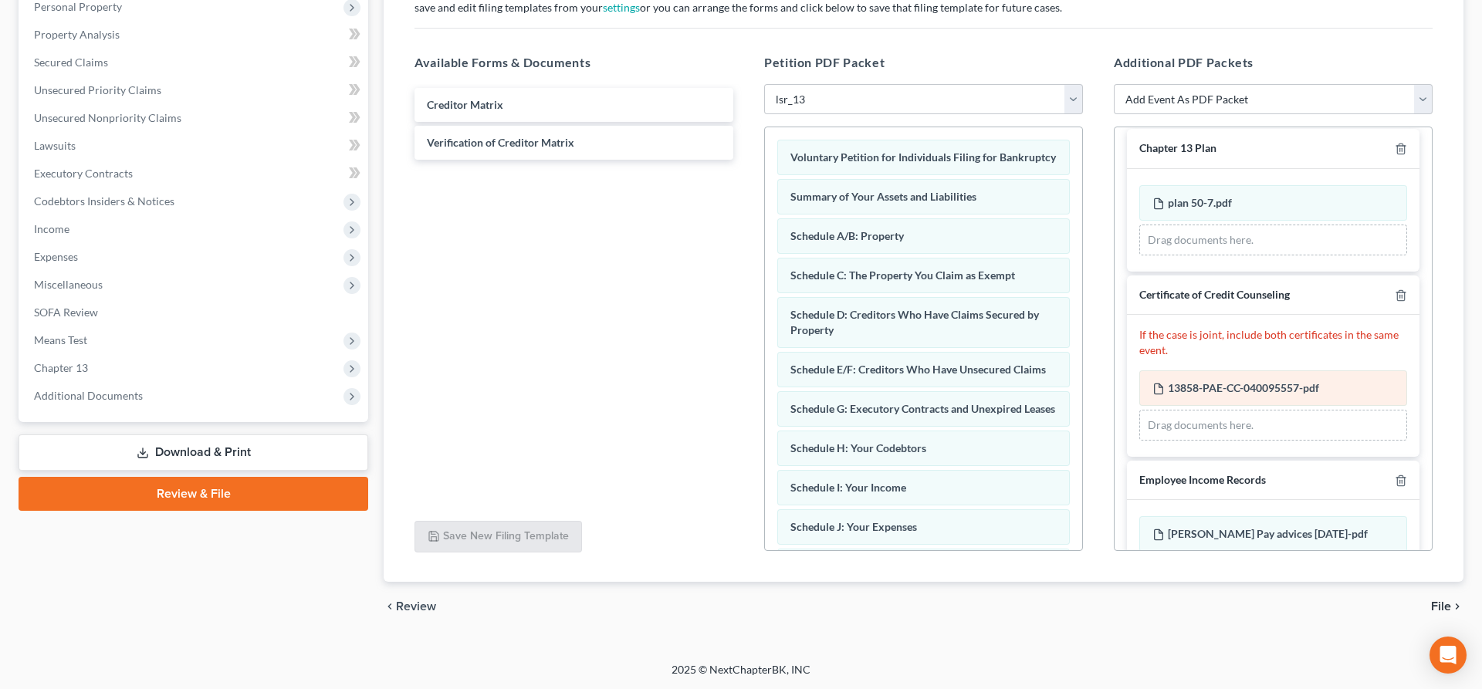
scroll to position [0, 0]
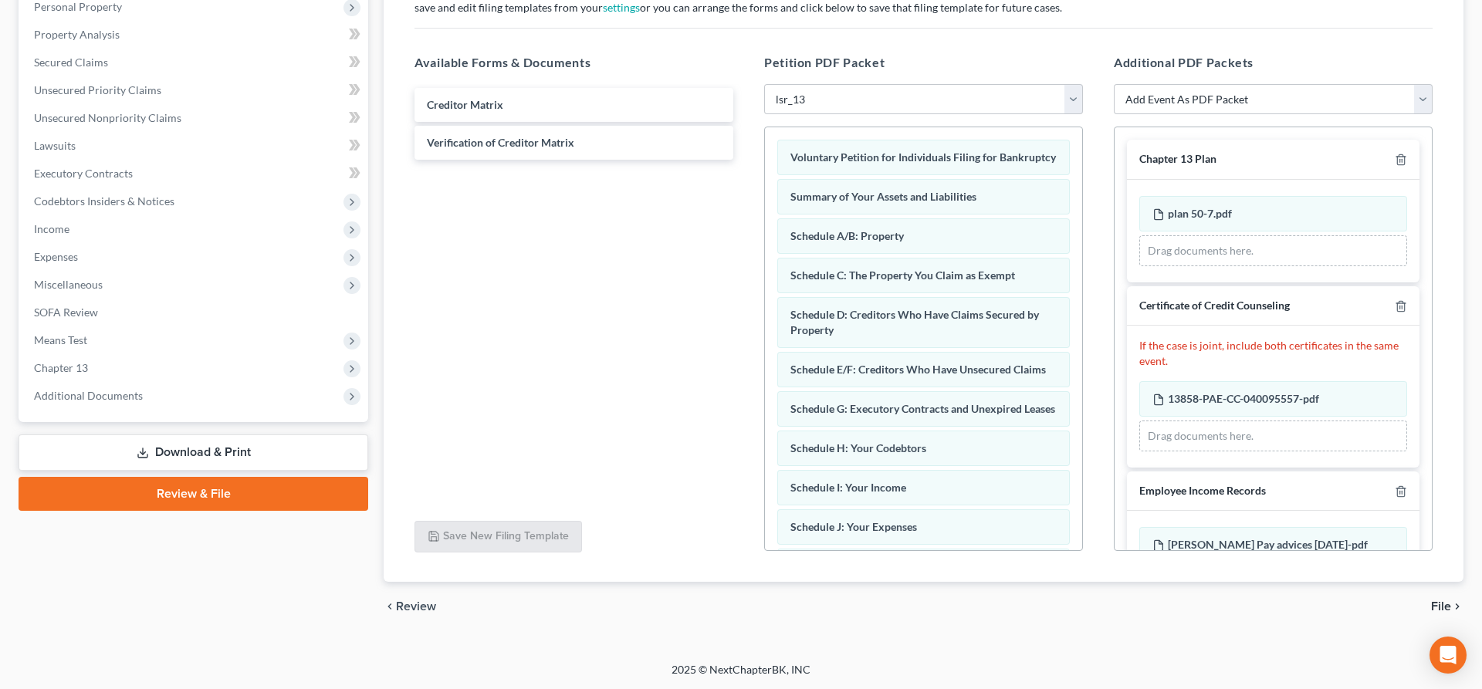
click at [1451, 602] on span "File" at bounding box center [1441, 607] width 20 height 12
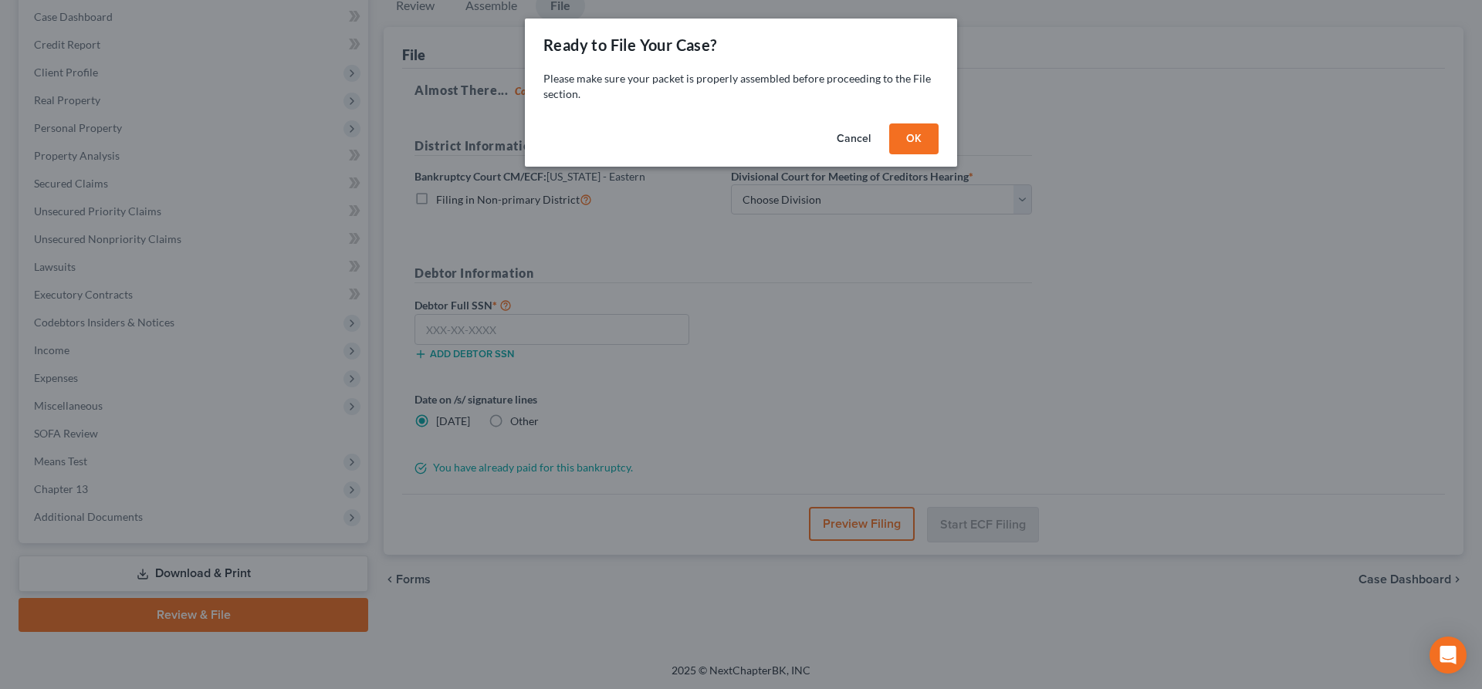
click at [902, 132] on button "OK" at bounding box center [913, 139] width 49 height 31
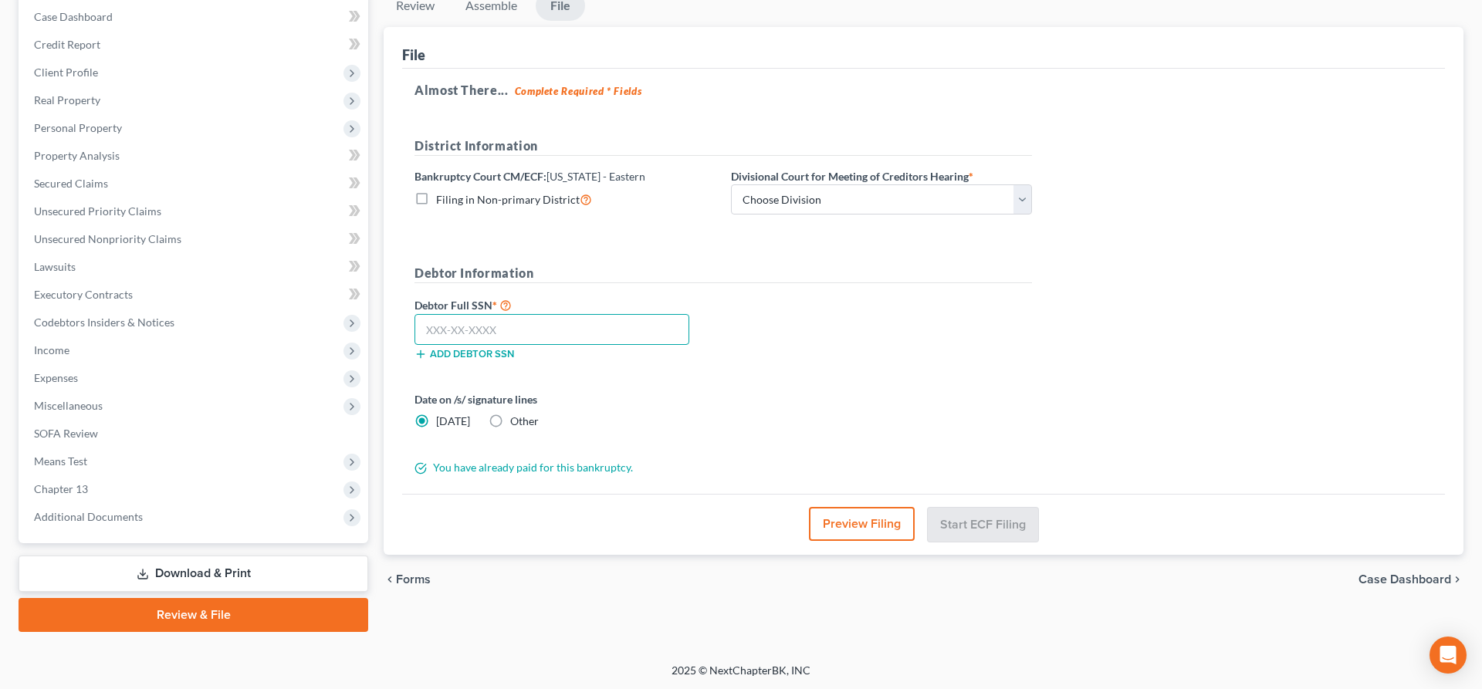
click at [446, 329] on input "text" at bounding box center [552, 329] width 275 height 31
type input "169-68-9036"
click at [842, 195] on select "Choose Division Philadelphia Reading" at bounding box center [881, 200] width 301 height 31
select select "0"
click option "Philadelphia" at bounding box center [0, 0] width 0 height 0
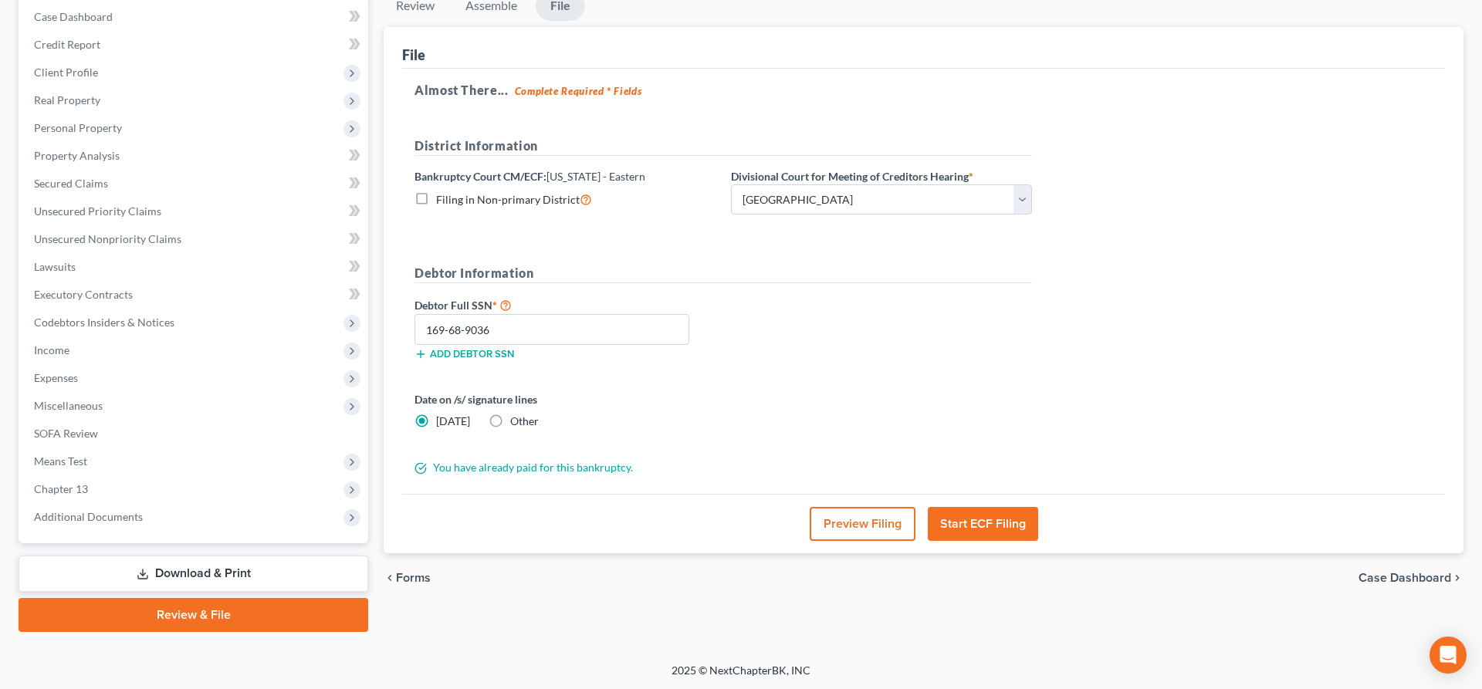
click at [980, 524] on button "Start ECF Filing" at bounding box center [983, 524] width 110 height 34
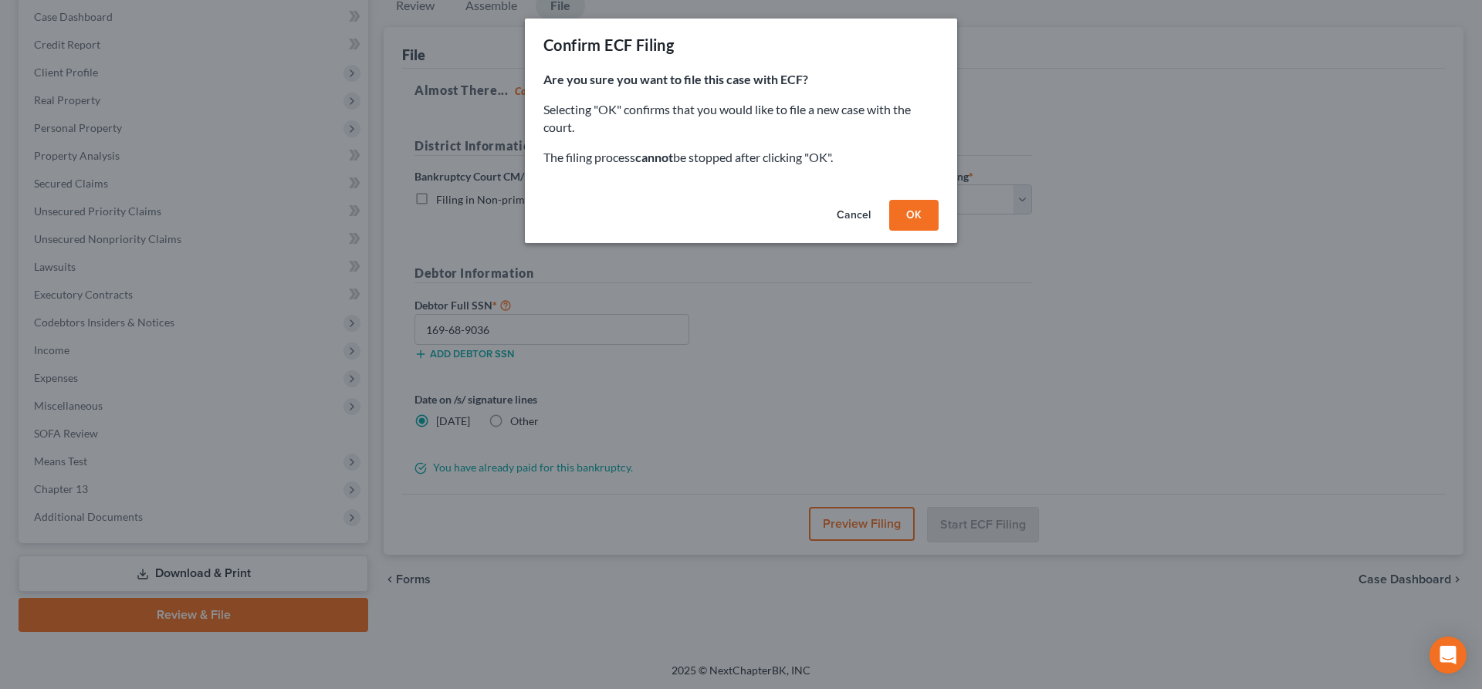
click at [937, 202] on button "OK" at bounding box center [913, 215] width 49 height 31
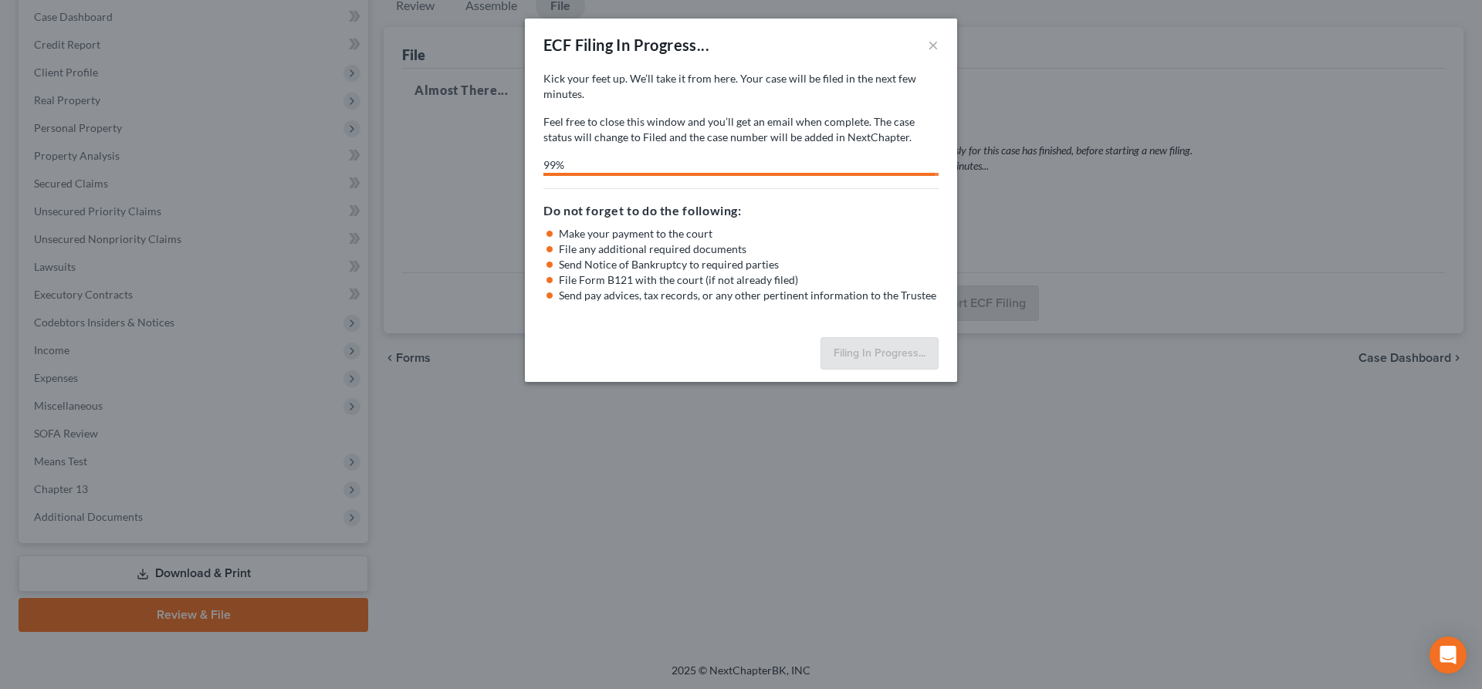
select select "0"
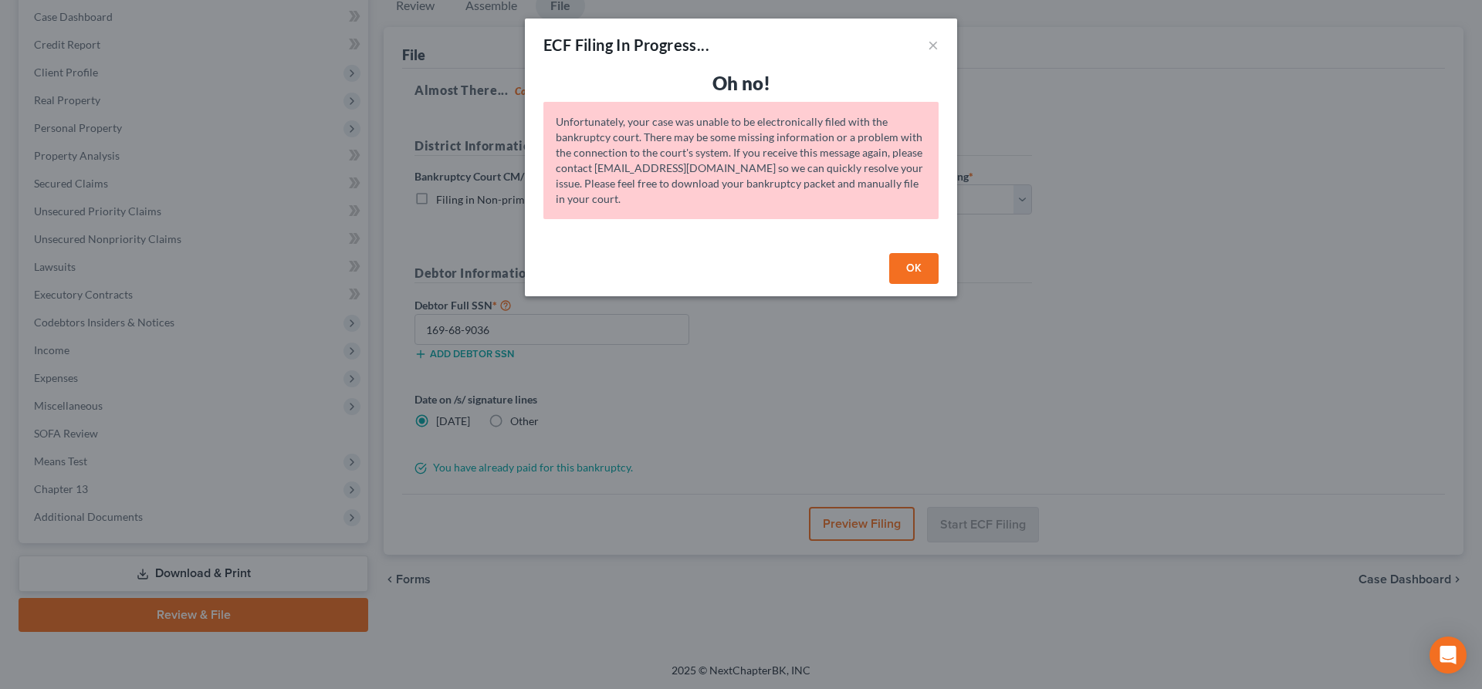
click at [904, 262] on button "OK" at bounding box center [913, 268] width 49 height 31
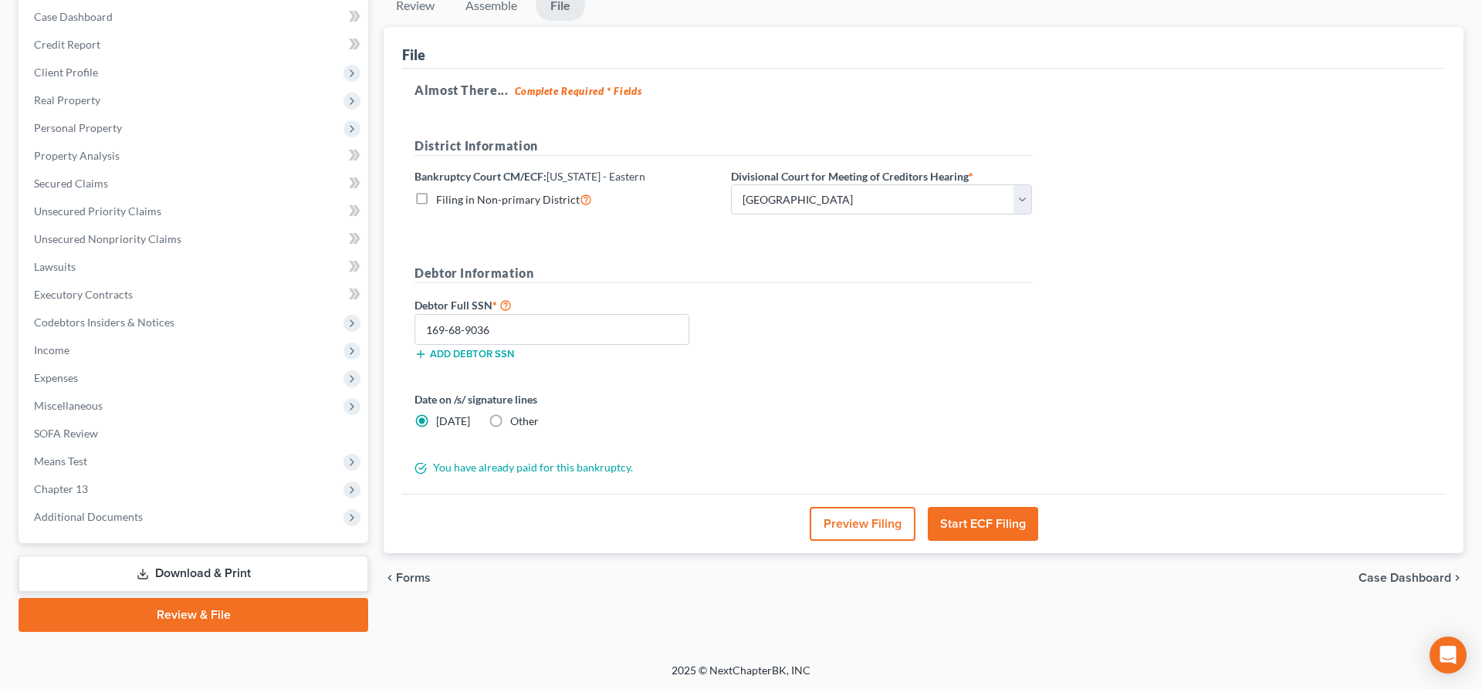
click at [994, 524] on button "Start ECF Filing" at bounding box center [983, 524] width 110 height 34
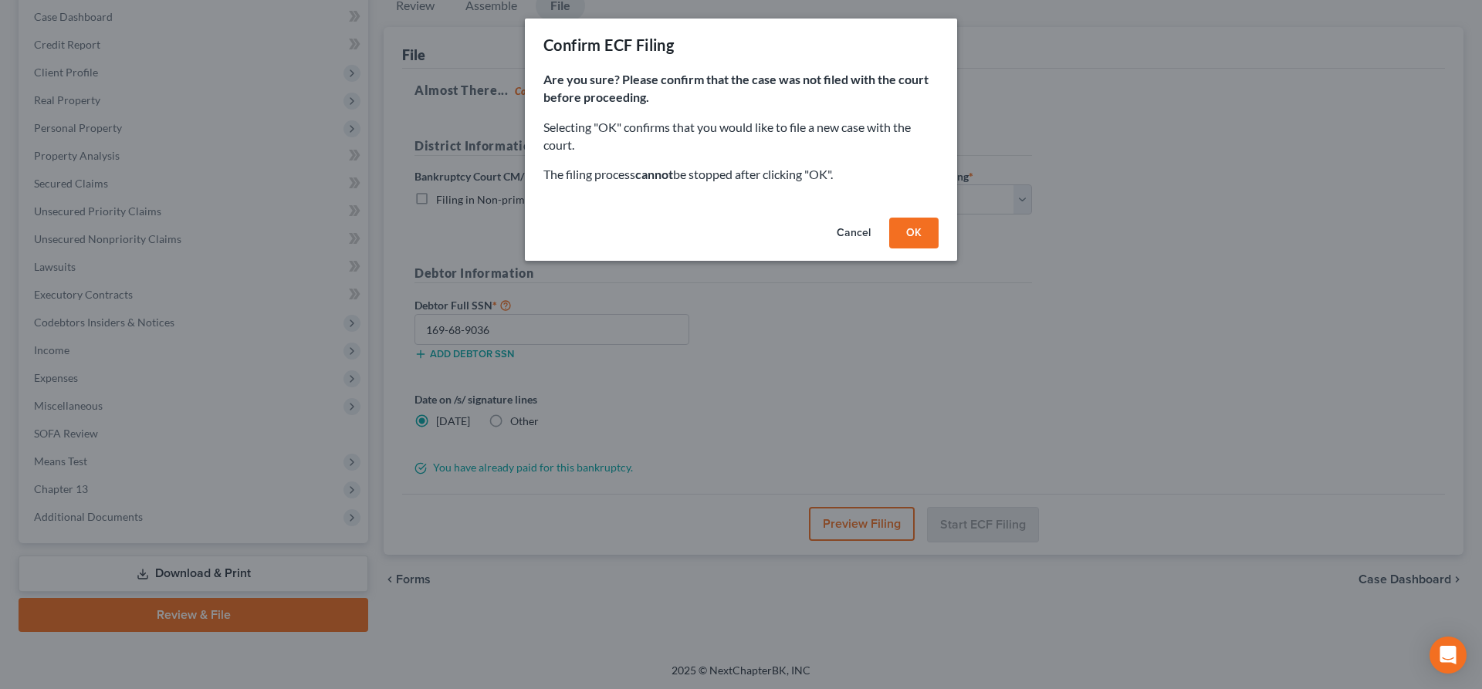
click at [926, 232] on button "OK" at bounding box center [913, 233] width 49 height 31
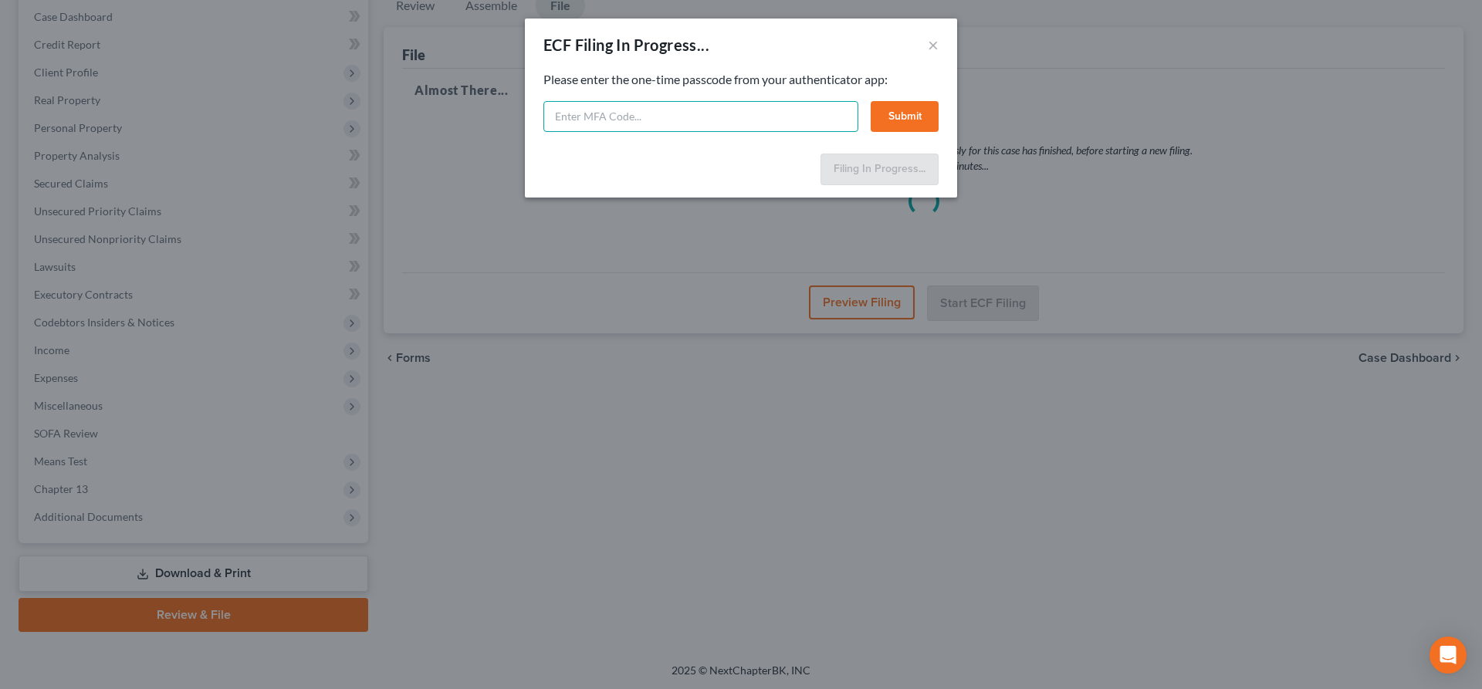
drag, startPoint x: 615, startPoint y: 116, endPoint x: 618, endPoint y: 104, distance: 12.0
click at [615, 115] on input "text" at bounding box center [700, 116] width 315 height 31
type input "901935"
click at [899, 119] on button "Submit" at bounding box center [905, 116] width 68 height 31
click at [906, 115] on button "Submit" at bounding box center [905, 116] width 68 height 31
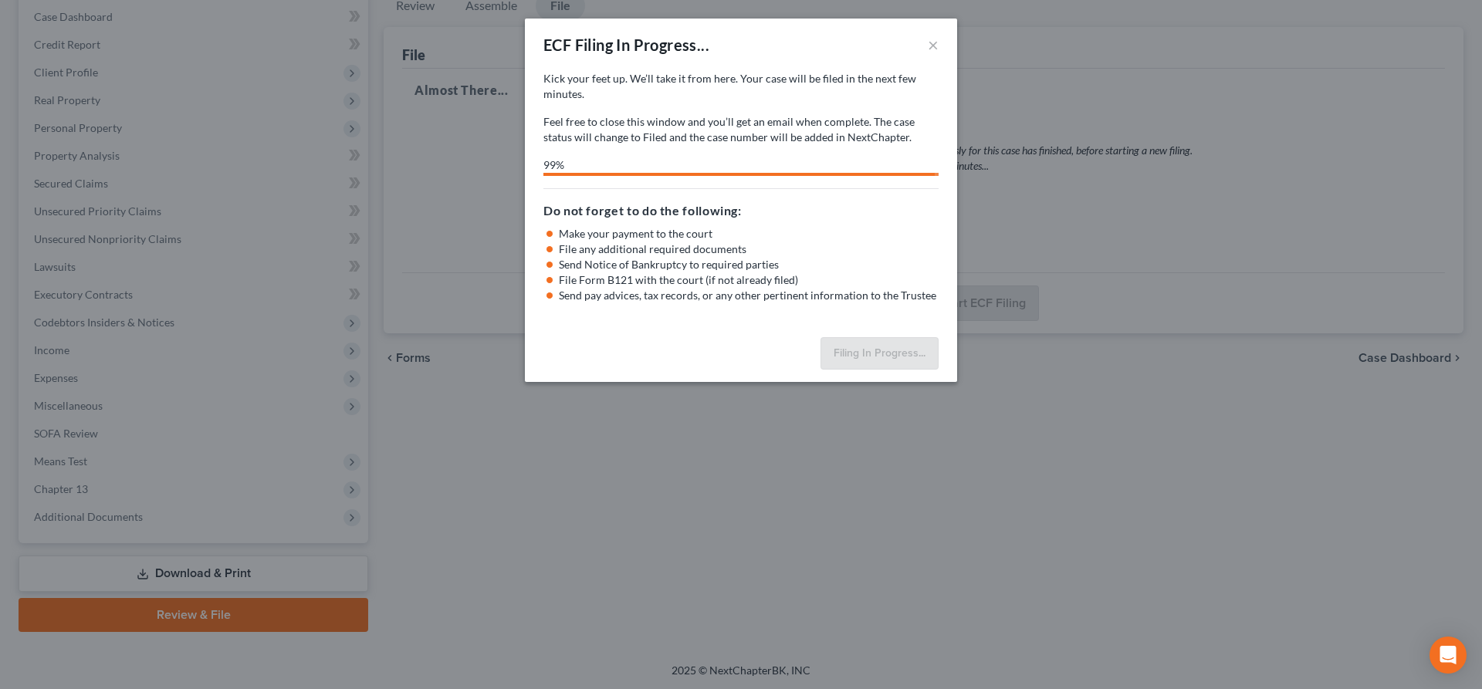
select select "0"
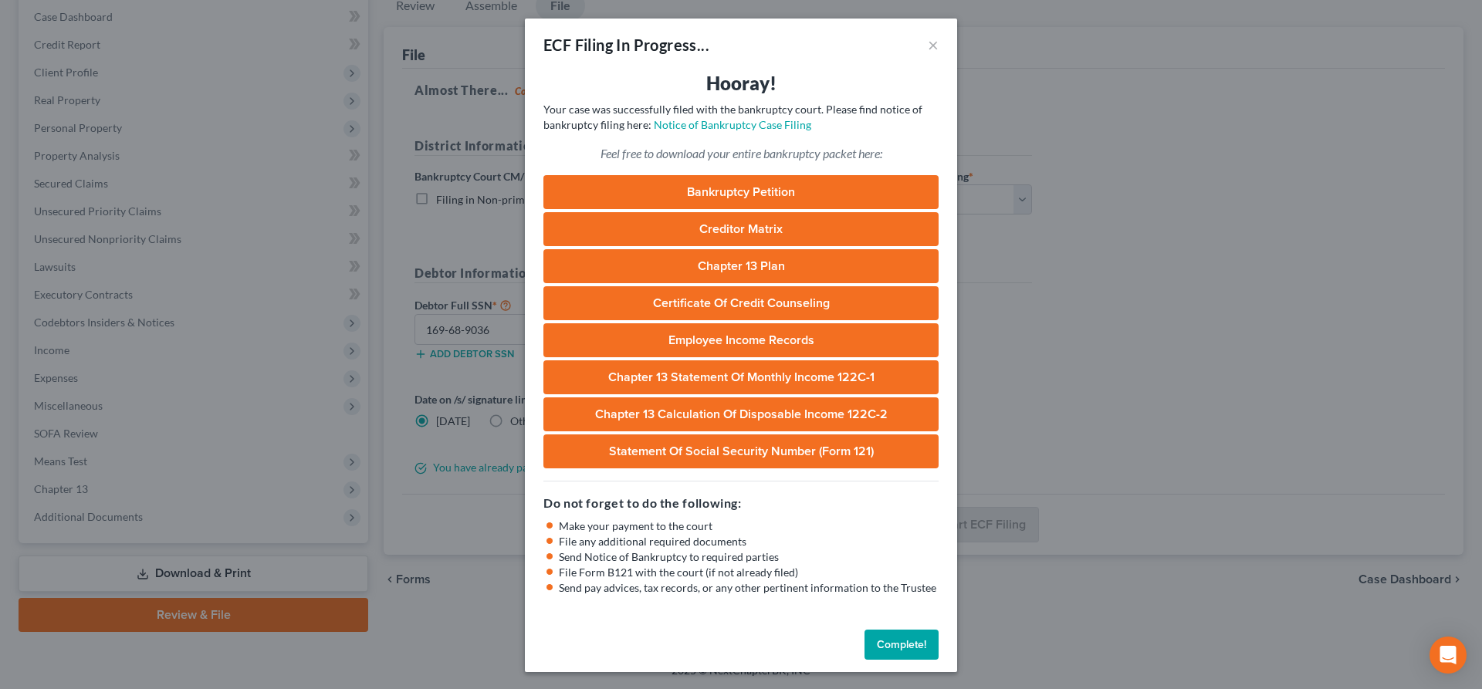
drag, startPoint x: 885, startPoint y: 645, endPoint x: 906, endPoint y: 484, distance: 162.8
click at [885, 645] on button "Complete!" at bounding box center [902, 645] width 74 height 31
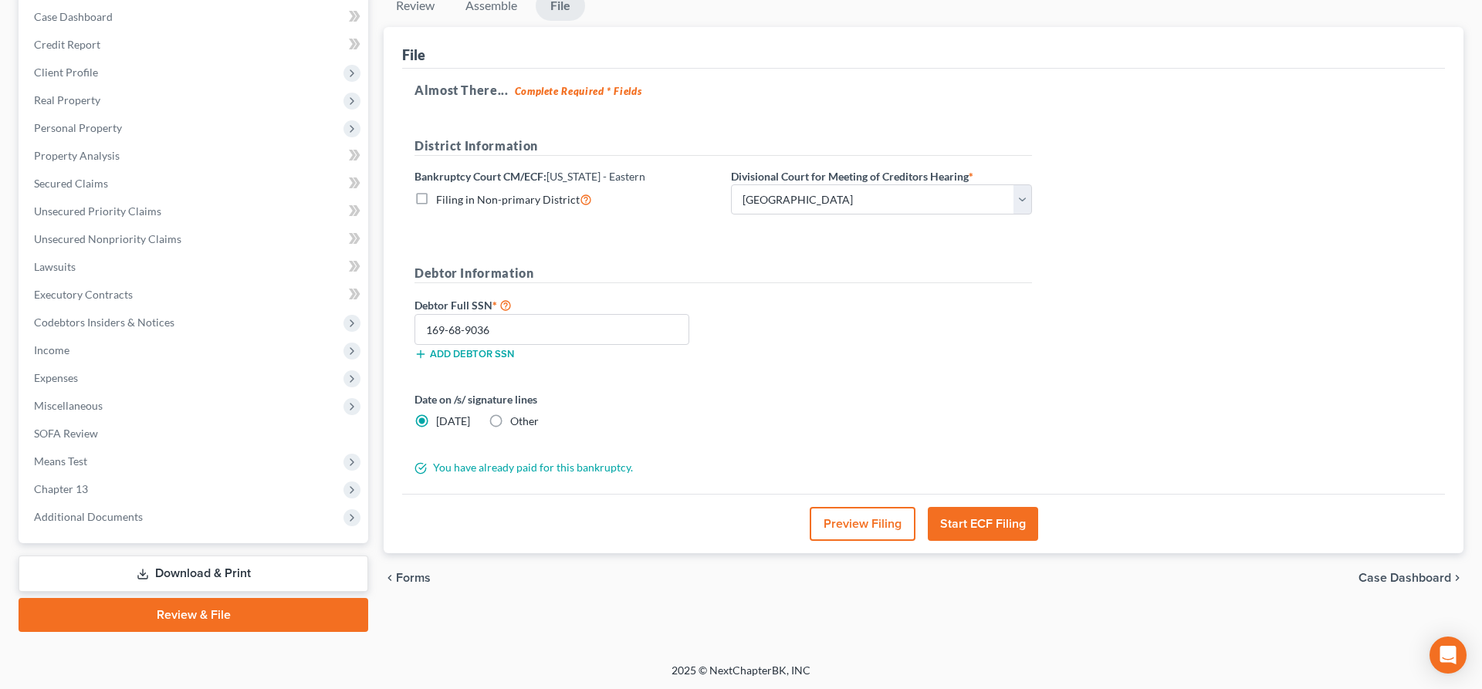
click at [1363, 147] on div "Almost There... Complete Required * Fields District Information Bankruptcy Cour…" at bounding box center [923, 282] width 1043 height 426
